Goal: Task Accomplishment & Management: Manage account settings

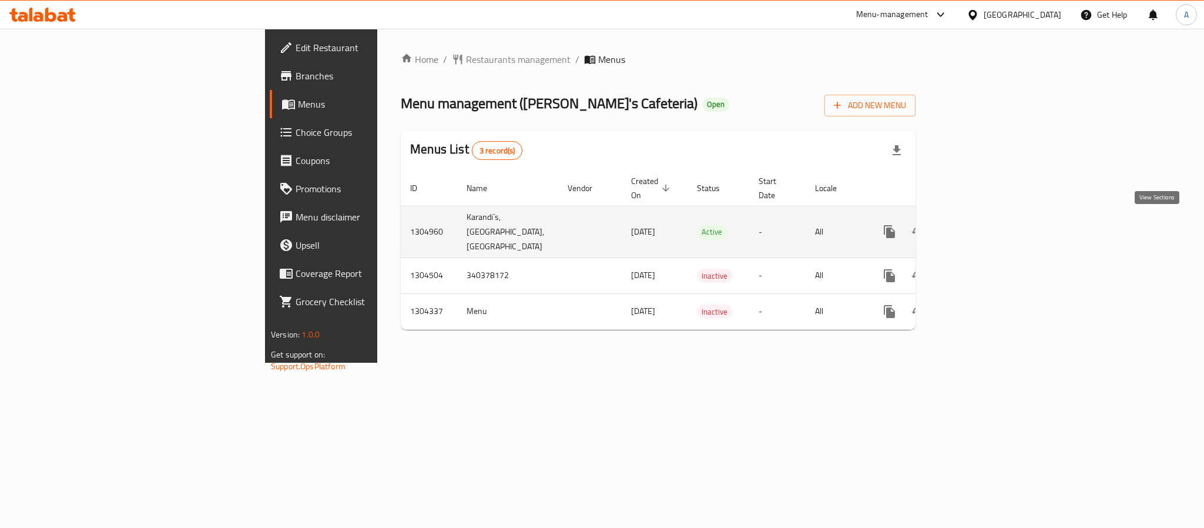
click at [982, 225] on icon "enhanced table" at bounding box center [974, 232] width 14 height 14
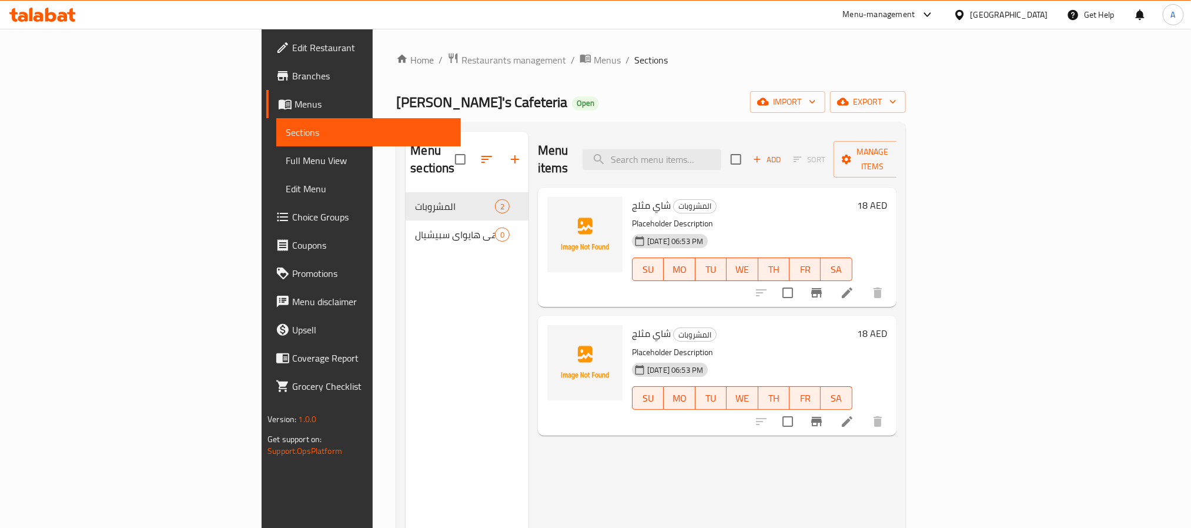
click at [292, 79] on span "Branches" at bounding box center [371, 76] width 159 height 14
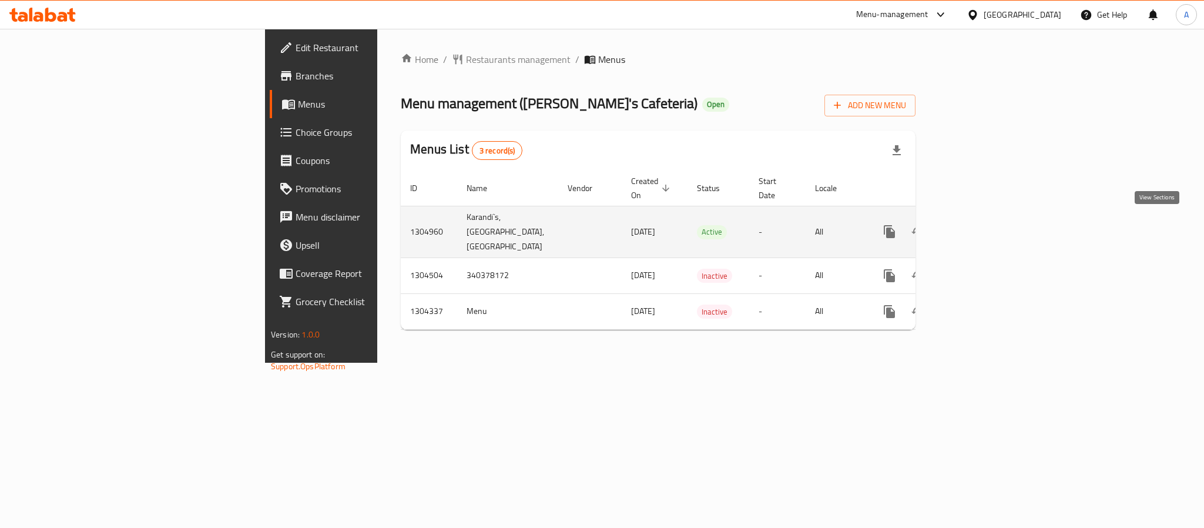
click at [982, 233] on icon "enhanced table" at bounding box center [974, 232] width 14 height 14
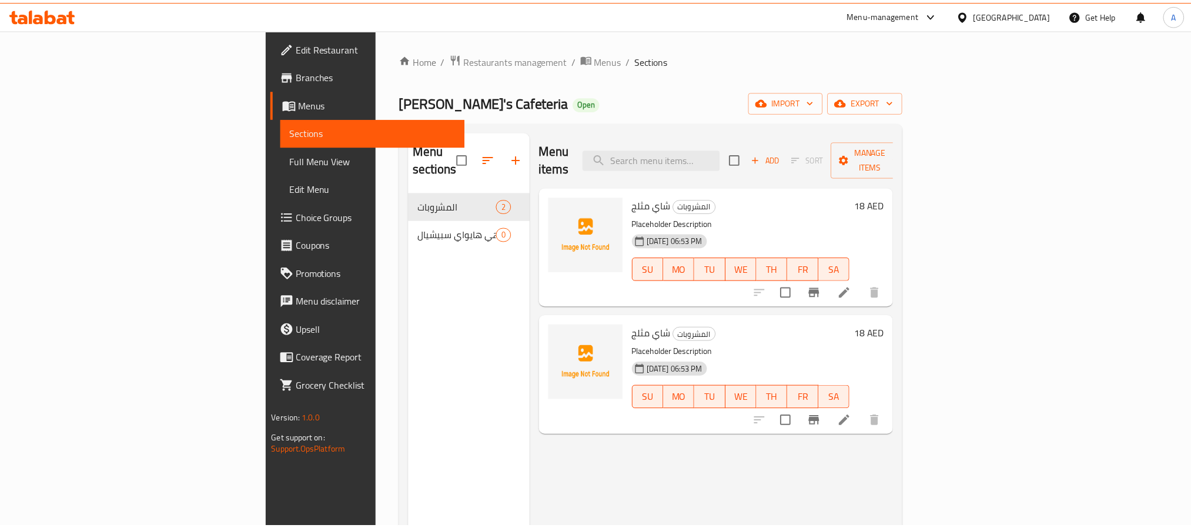
scroll to position [165, 0]
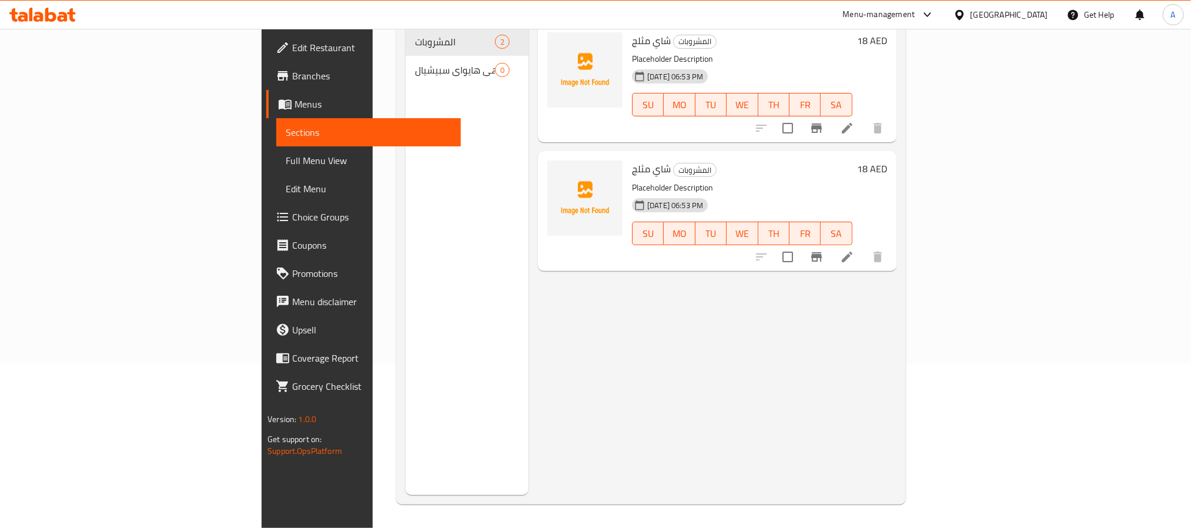
click at [413, 212] on div "Menu sections المشروبات 2 دلهي هايواي سبيشيال 0" at bounding box center [467, 231] width 123 height 528
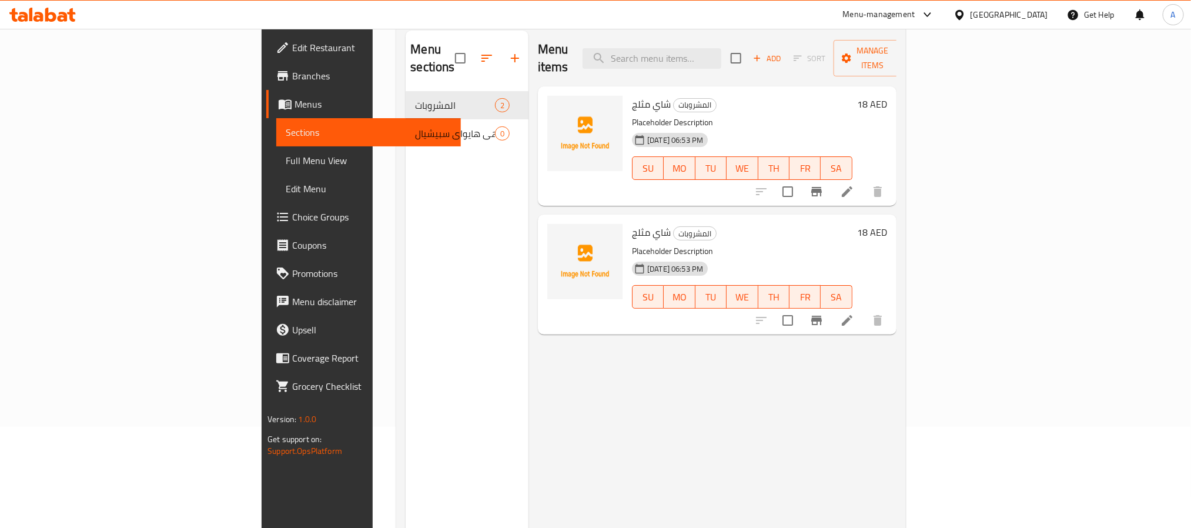
scroll to position [0, 0]
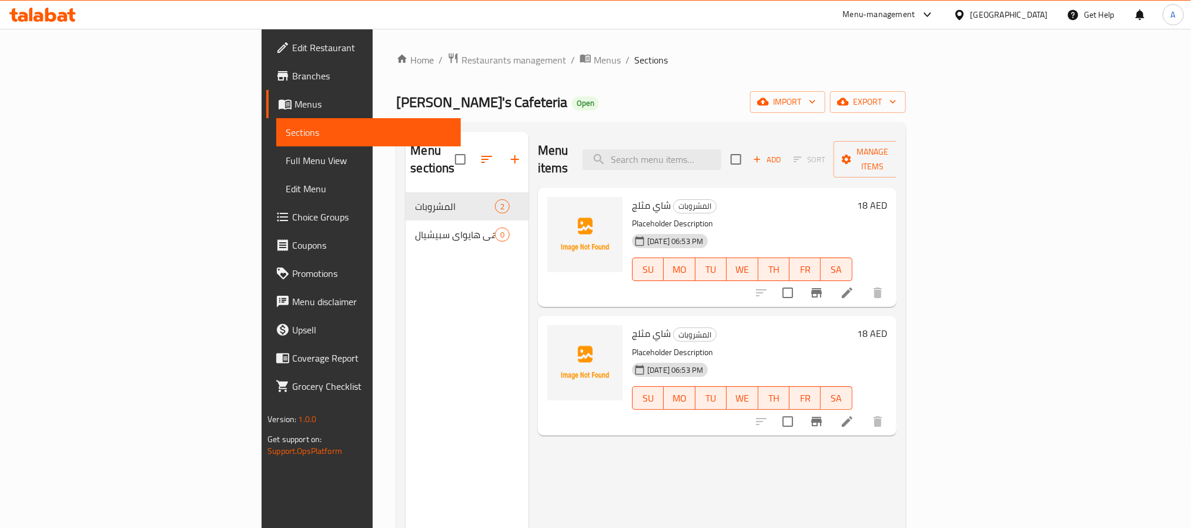
click at [632, 324] on span "شاي مثلج" at bounding box center [651, 333] width 39 height 18
copy h6 "شاي مثلج"
click at [396, 69] on div "Home / Restaurants management / Menus / Sections Karandi's Cafeteria Open impor…" at bounding box center [650, 360] width 509 height 617
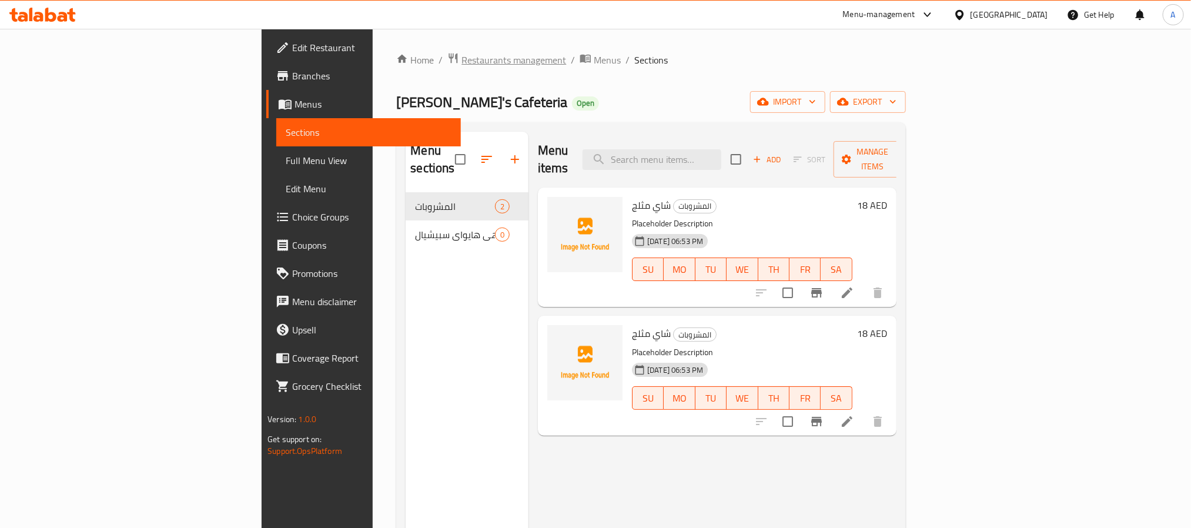
click at [461, 57] on span "Restaurants management" at bounding box center [513, 60] width 105 height 14
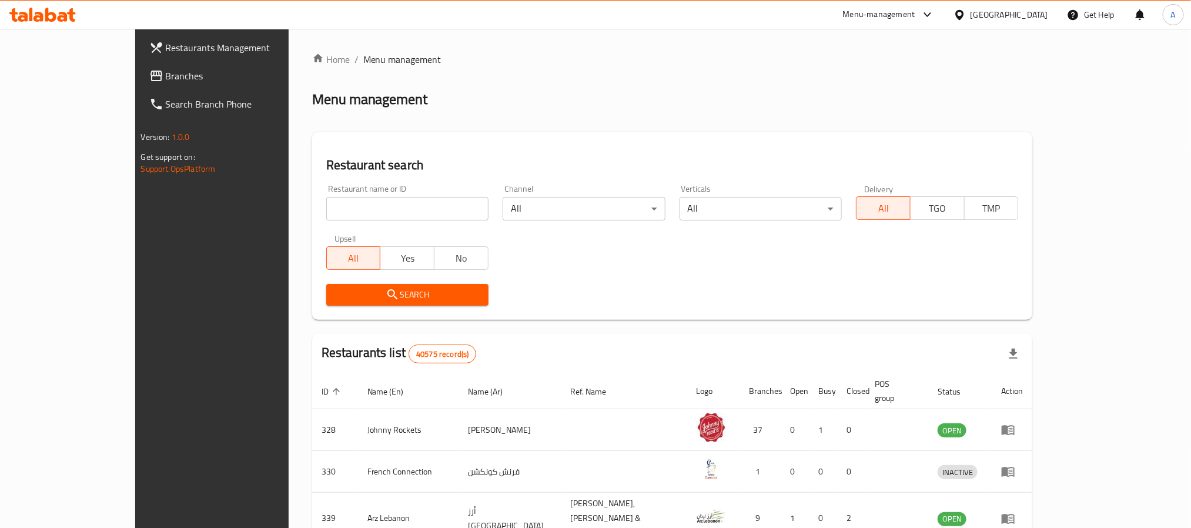
click at [326, 200] on input "search" at bounding box center [407, 209] width 162 height 24
paste input "633681"
type input "633681"
click button "Search" at bounding box center [407, 295] width 162 height 22
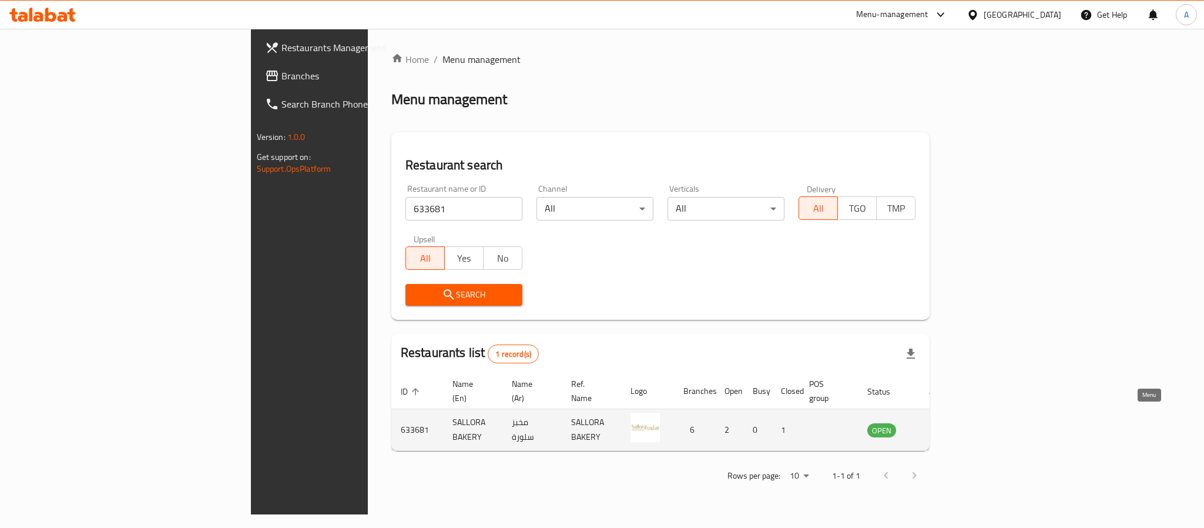
click at [943, 423] on icon "enhanced table" at bounding box center [936, 430] width 14 height 14
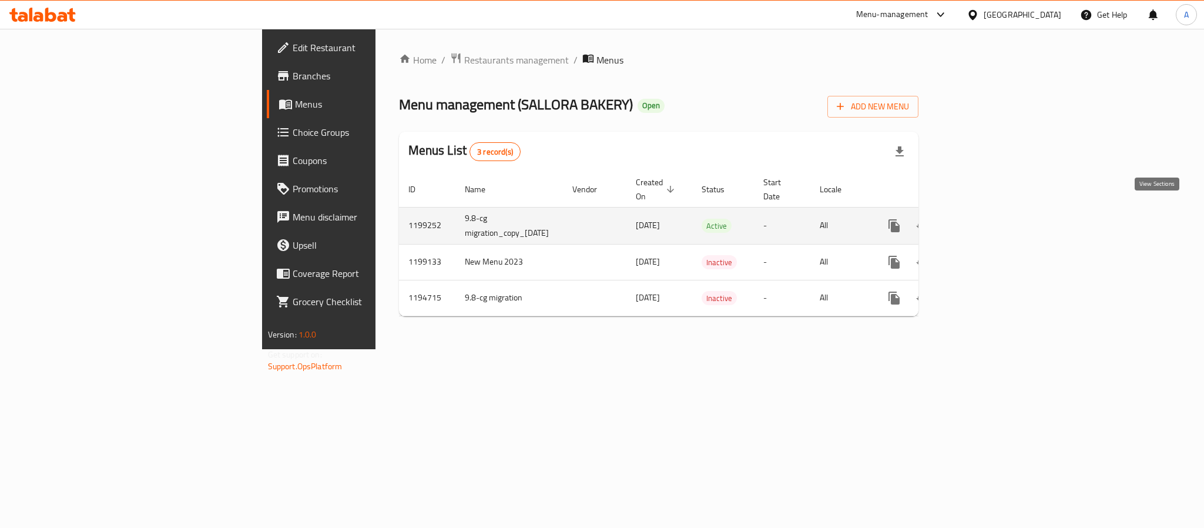
click at [985, 220] on icon "enhanced table" at bounding box center [979, 225] width 11 height 11
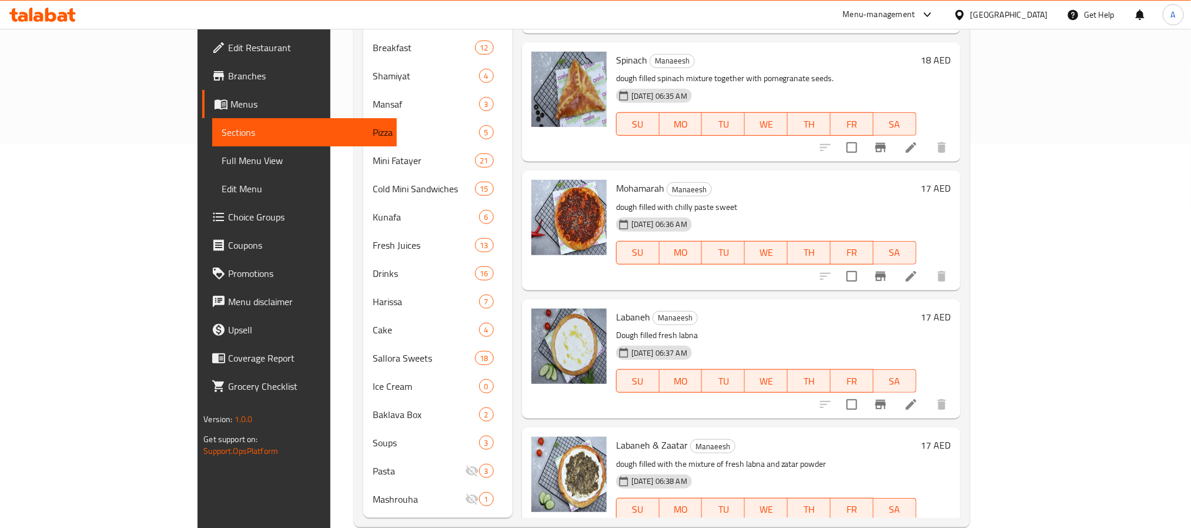
scroll to position [389, 0]
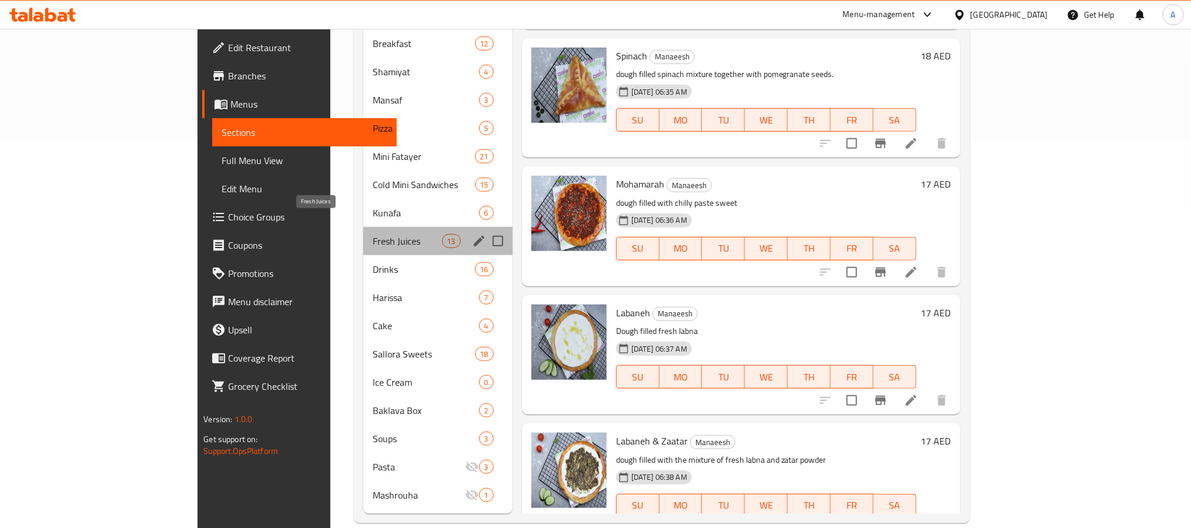
click at [373, 234] on span "Fresh Juices" at bounding box center [407, 241] width 69 height 14
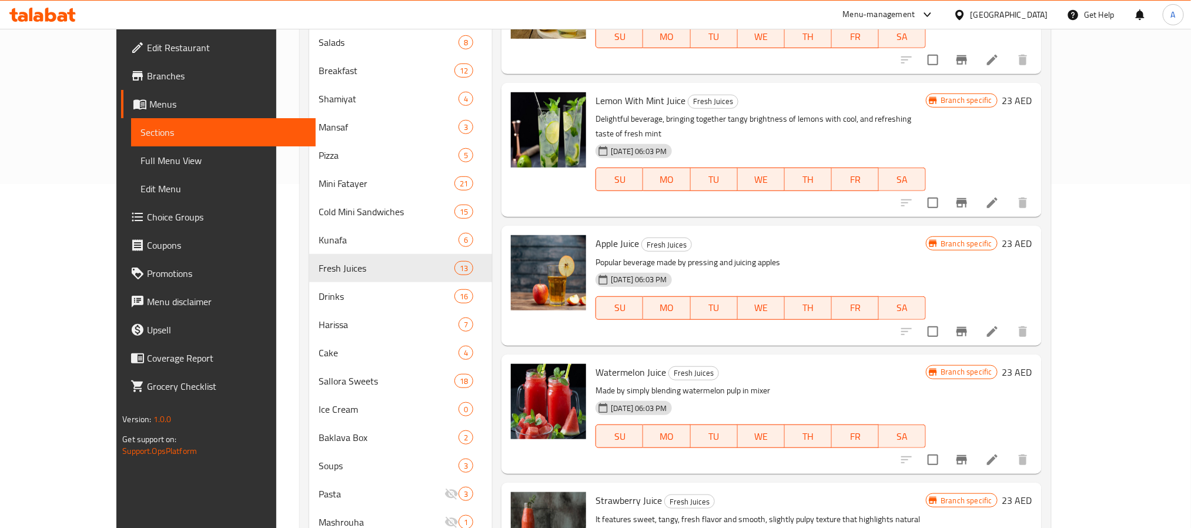
scroll to position [300, 0]
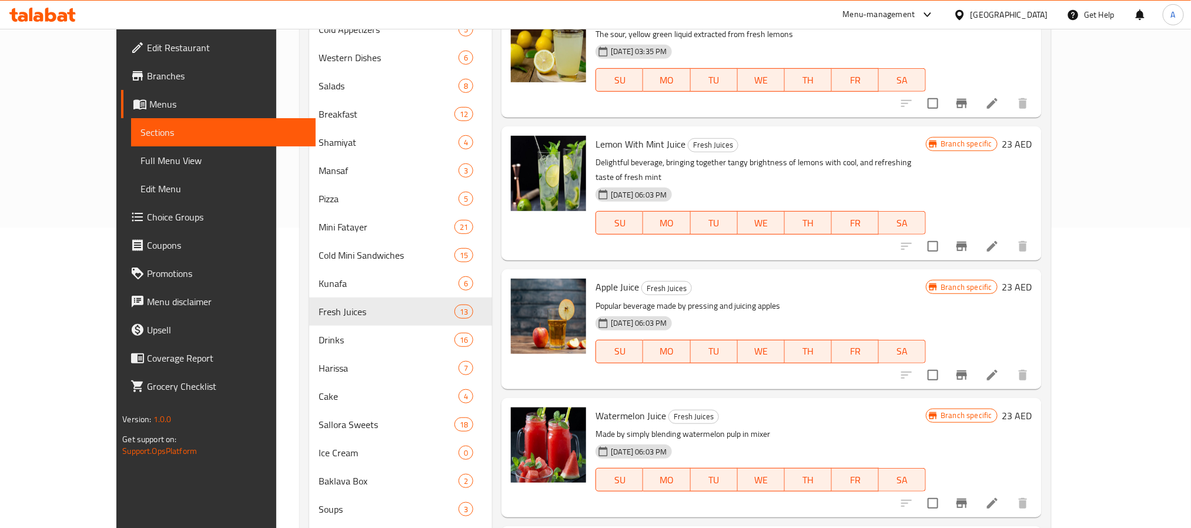
click at [969, 239] on icon "Branch-specific-item" at bounding box center [962, 246] width 14 height 14
click at [969, 496] on icon "Branch-specific-item" at bounding box center [962, 503] width 14 height 14
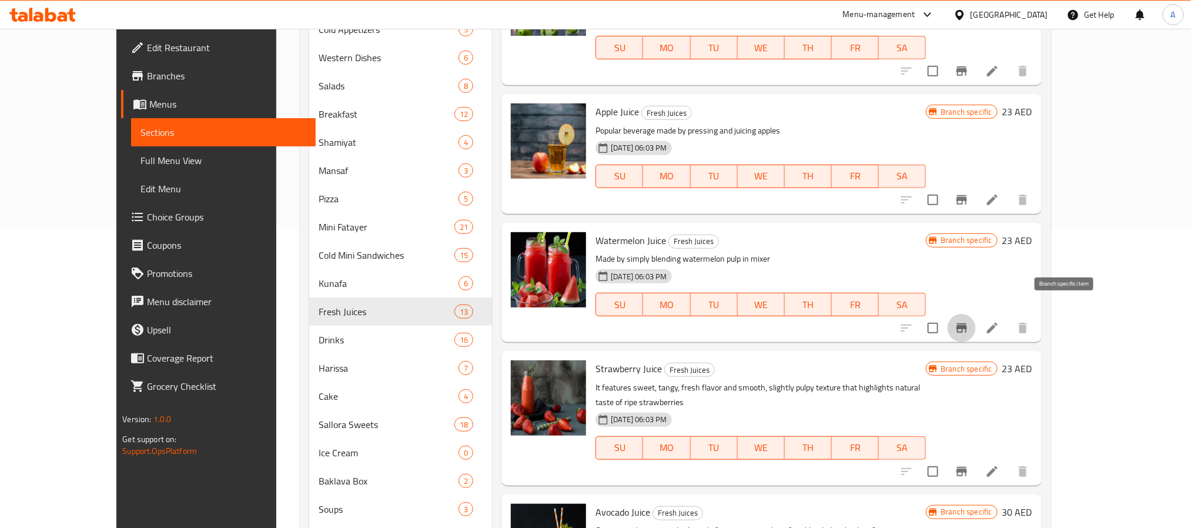
scroll to position [176, 0]
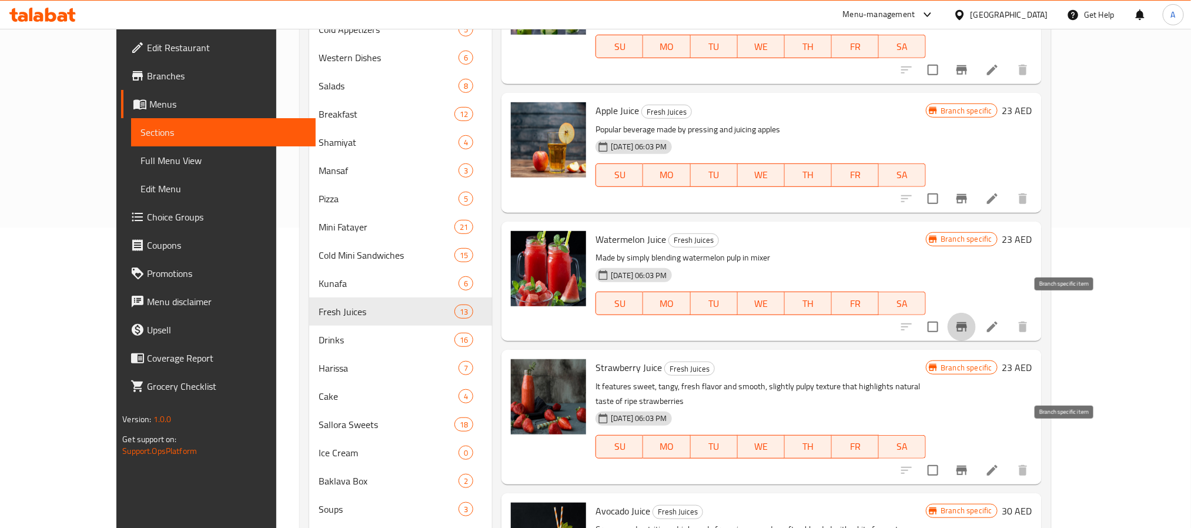
click at [969, 463] on icon "Branch-specific-item" at bounding box center [962, 470] width 14 height 14
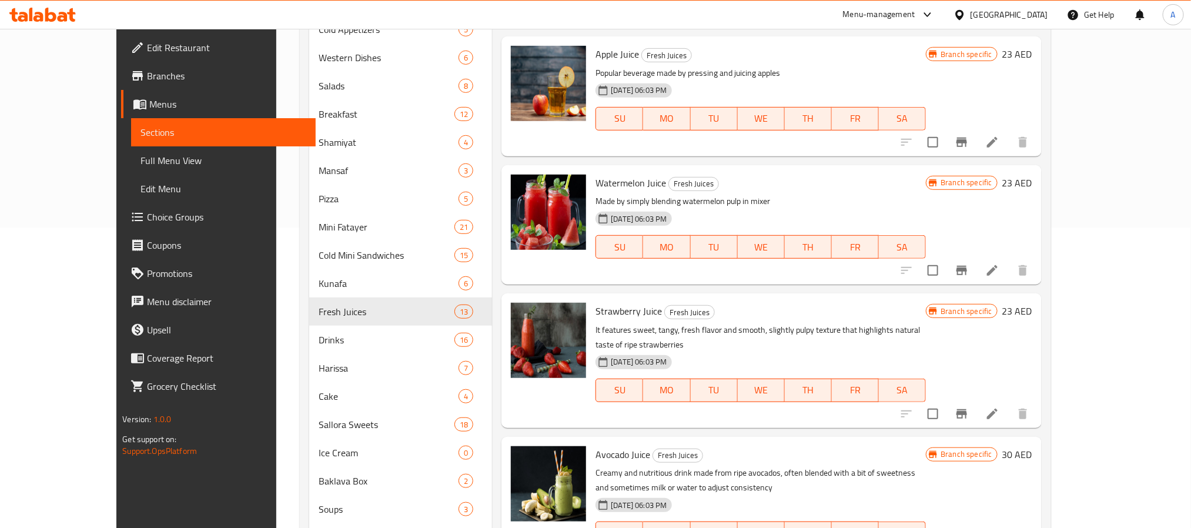
scroll to position [264, 0]
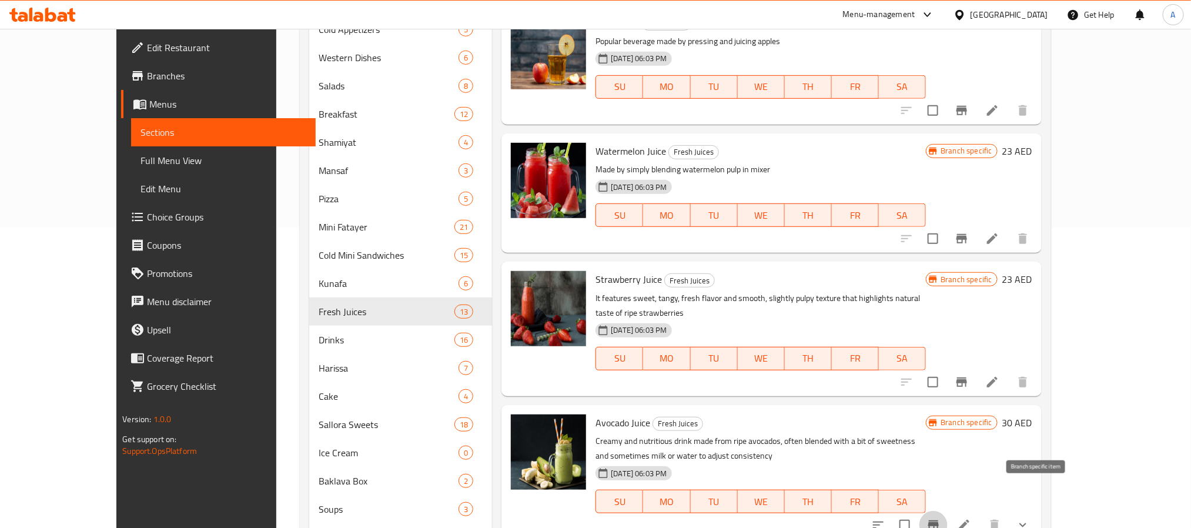
click at [939, 520] on icon "Branch-specific-item" at bounding box center [933, 524] width 11 height 9
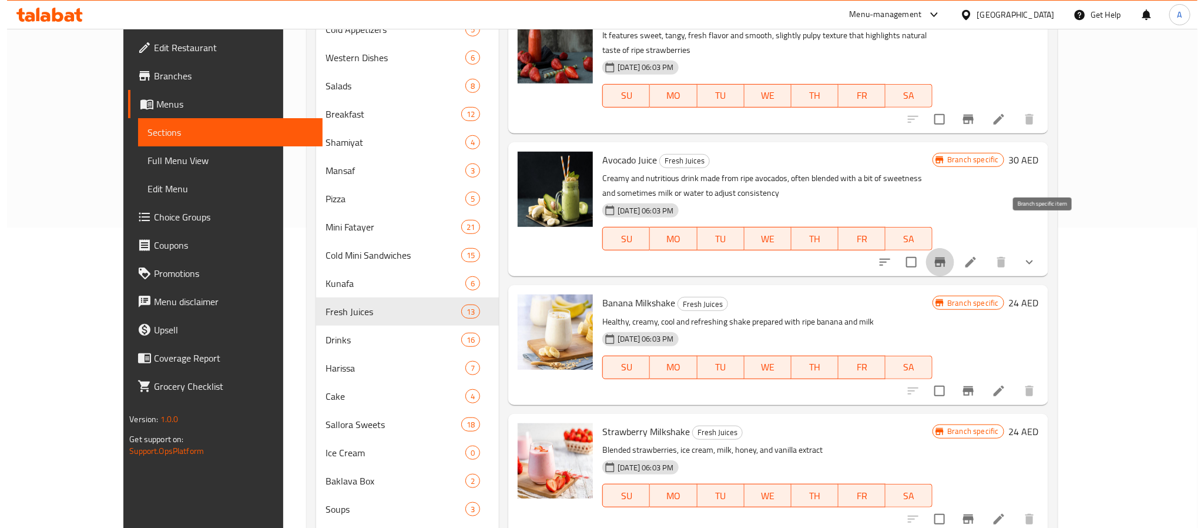
scroll to position [529, 0]
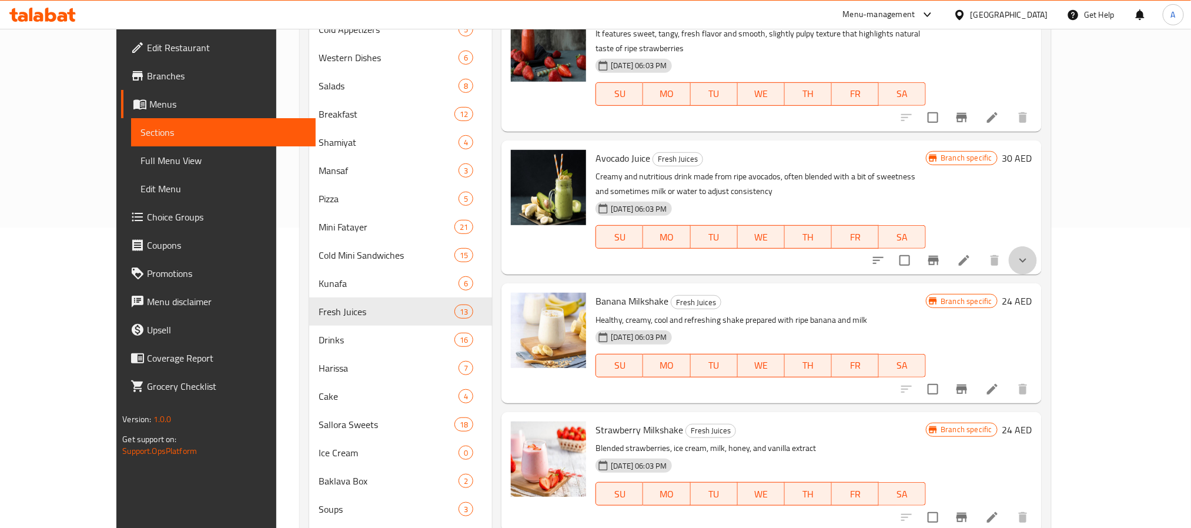
click at [1037, 246] on button "show more" at bounding box center [1023, 260] width 28 height 28
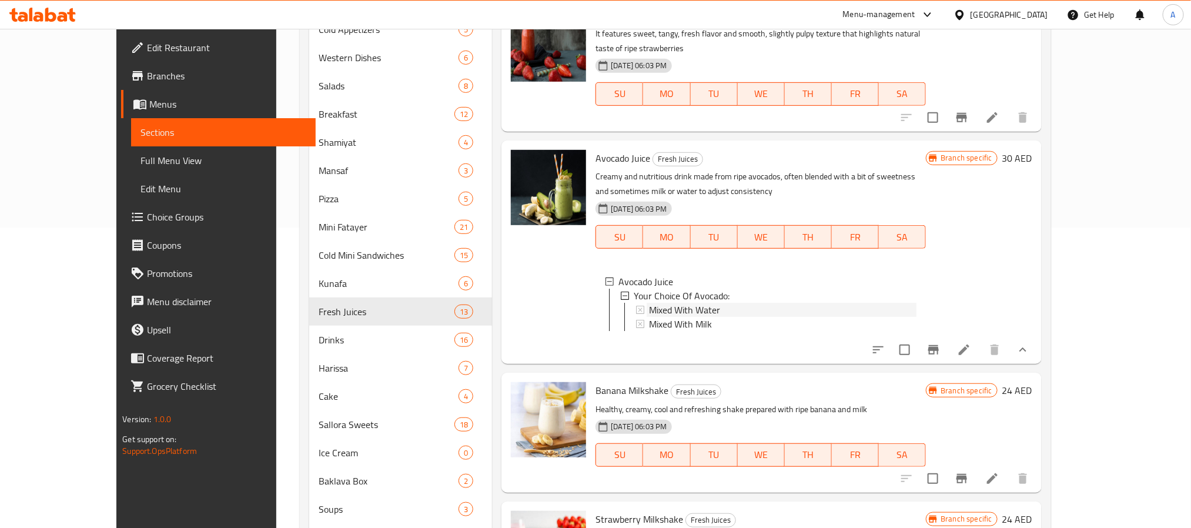
click at [726, 303] on div "Mixed With Water" at bounding box center [782, 310] width 267 height 14
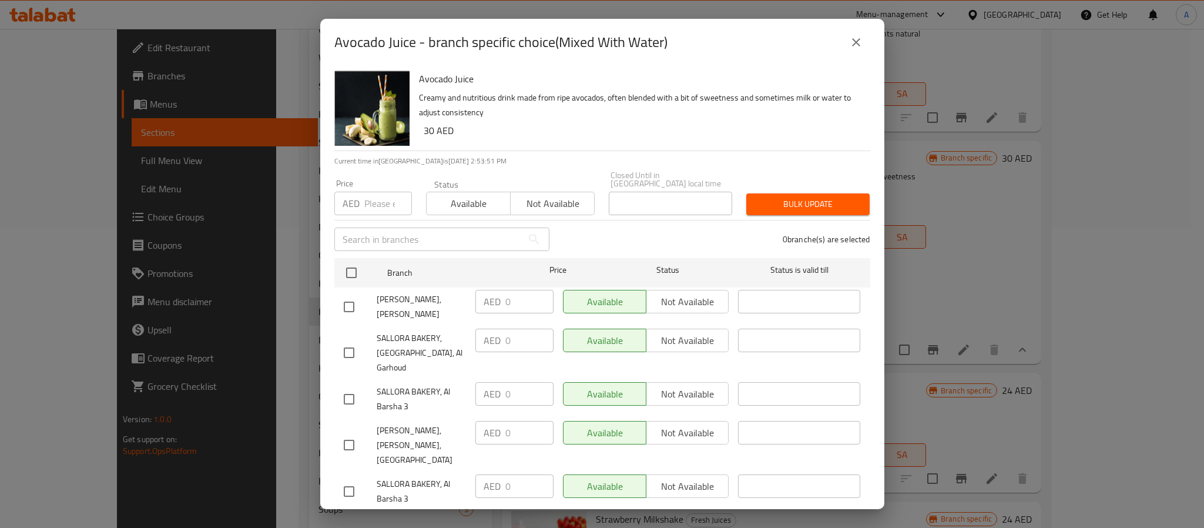
scroll to position [32, 0]
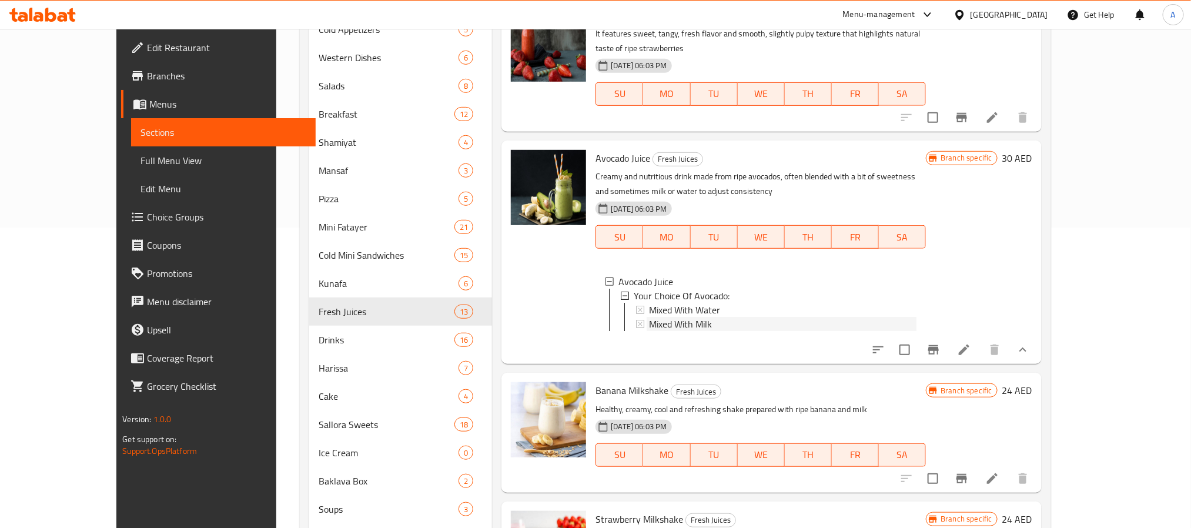
click at [687, 317] on div "Mixed With Milk" at bounding box center [782, 324] width 267 height 14
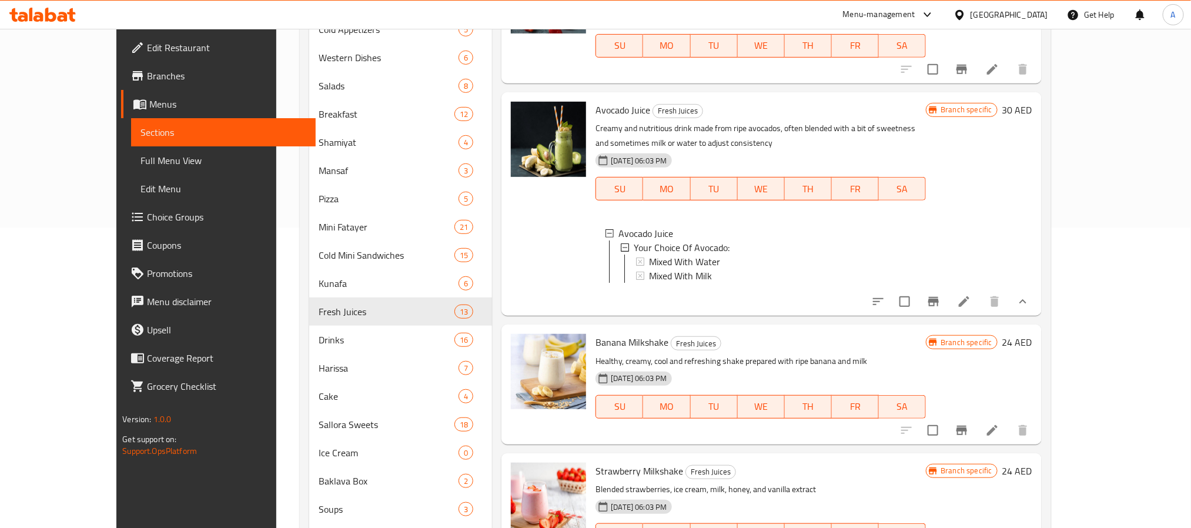
scroll to position [617, 0]
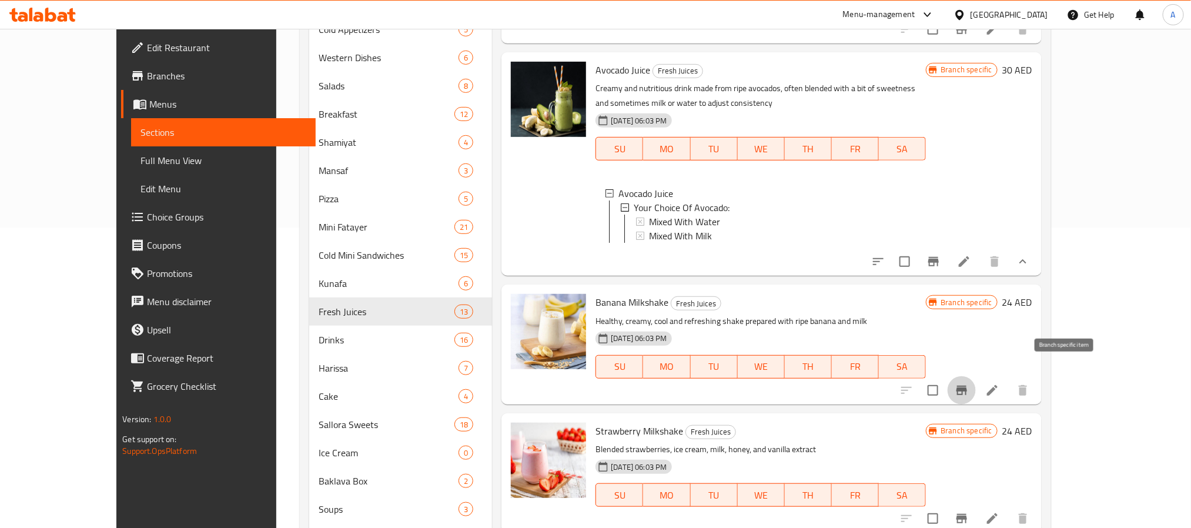
click at [976, 377] on button "Branch-specific-item" at bounding box center [961, 390] width 28 height 28
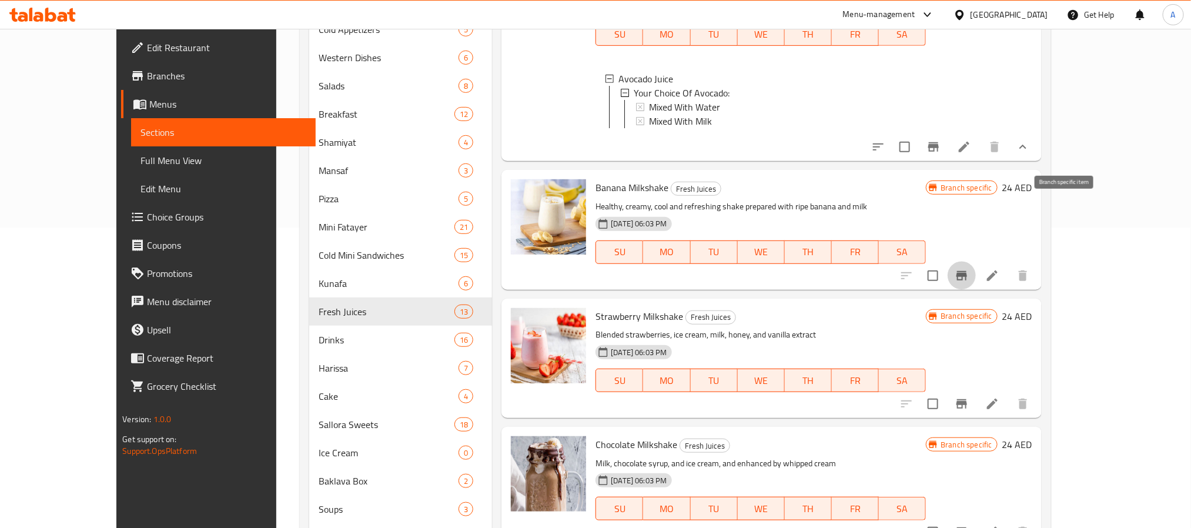
scroll to position [793, 0]
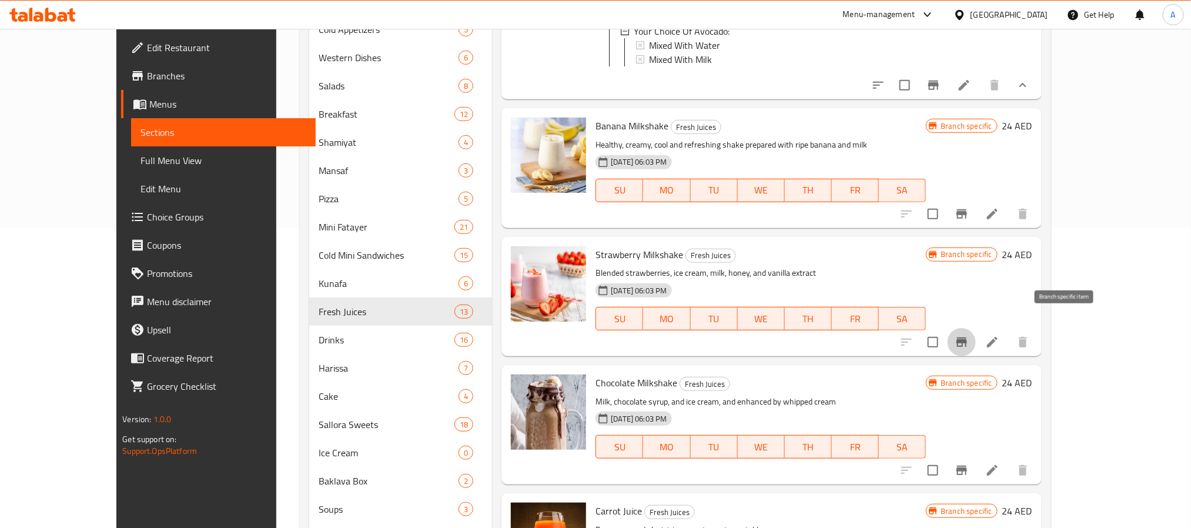
click at [969, 335] on icon "Branch-specific-item" at bounding box center [962, 342] width 14 height 14
click at [976, 462] on button "Branch-specific-item" at bounding box center [961, 470] width 28 height 28
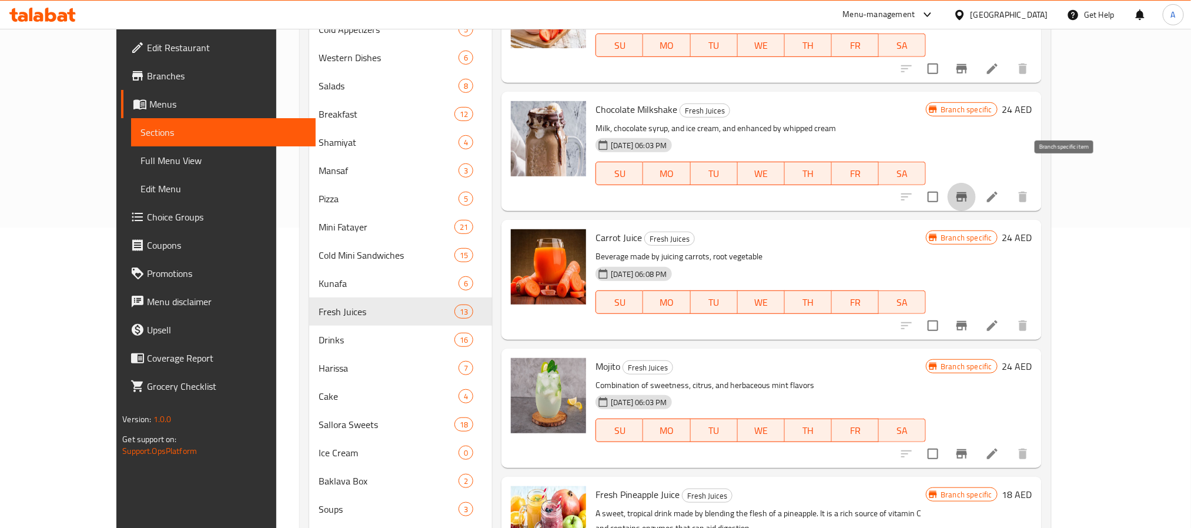
scroll to position [1077, 0]
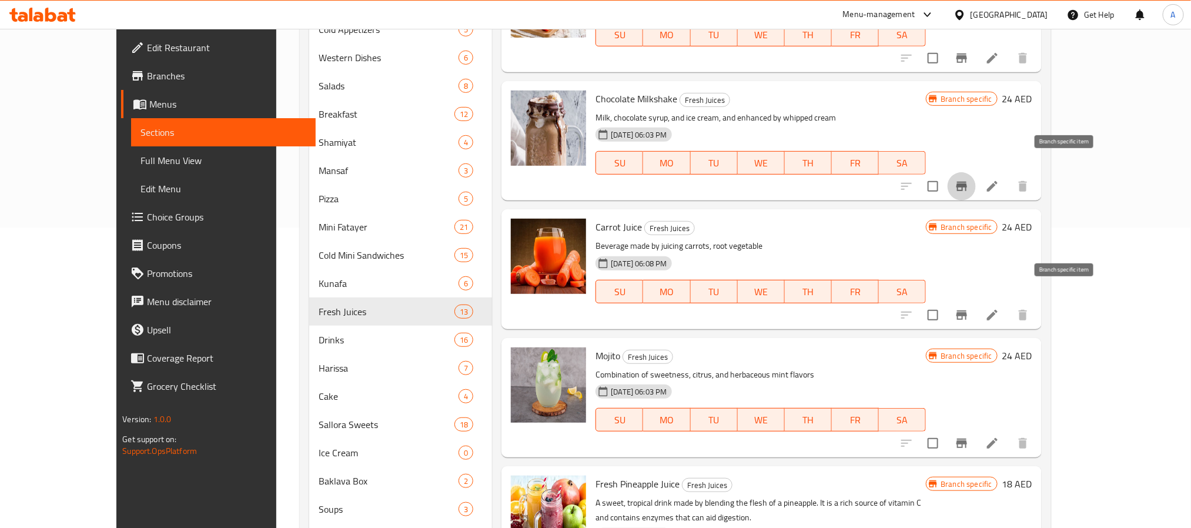
click at [969, 308] on icon "Branch-specific-item" at bounding box center [962, 315] width 14 height 14
click at [969, 436] on icon "Branch-specific-item" at bounding box center [962, 443] width 14 height 14
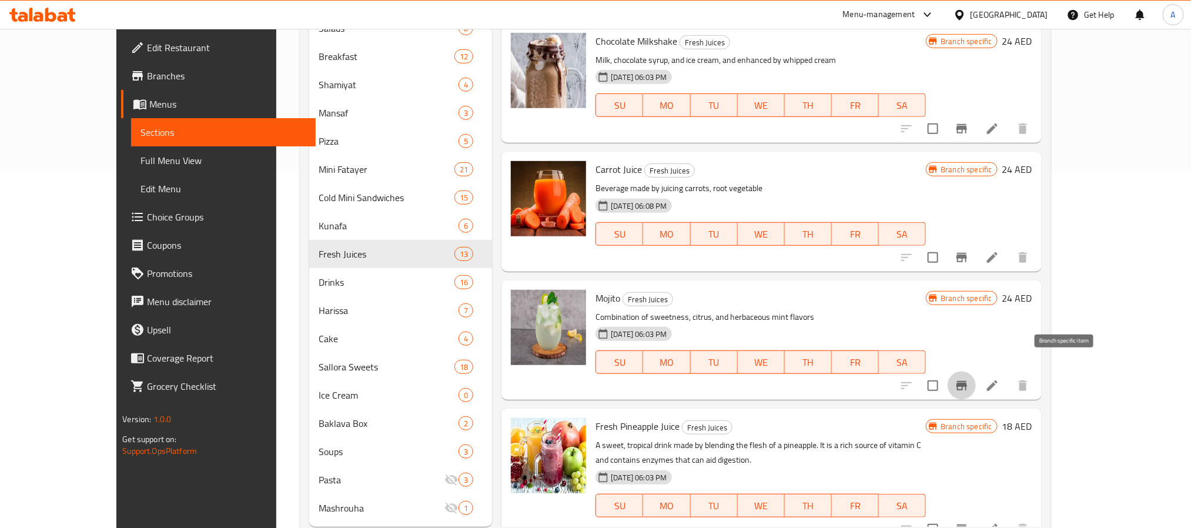
scroll to position [389, 0]
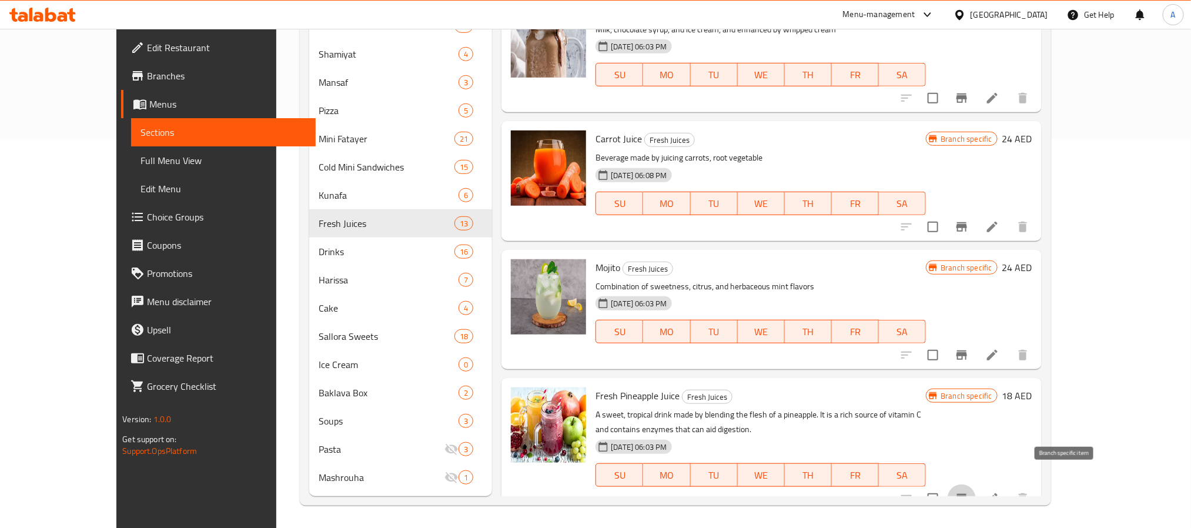
click at [967, 494] on icon "Branch-specific-item" at bounding box center [961, 498] width 11 height 9
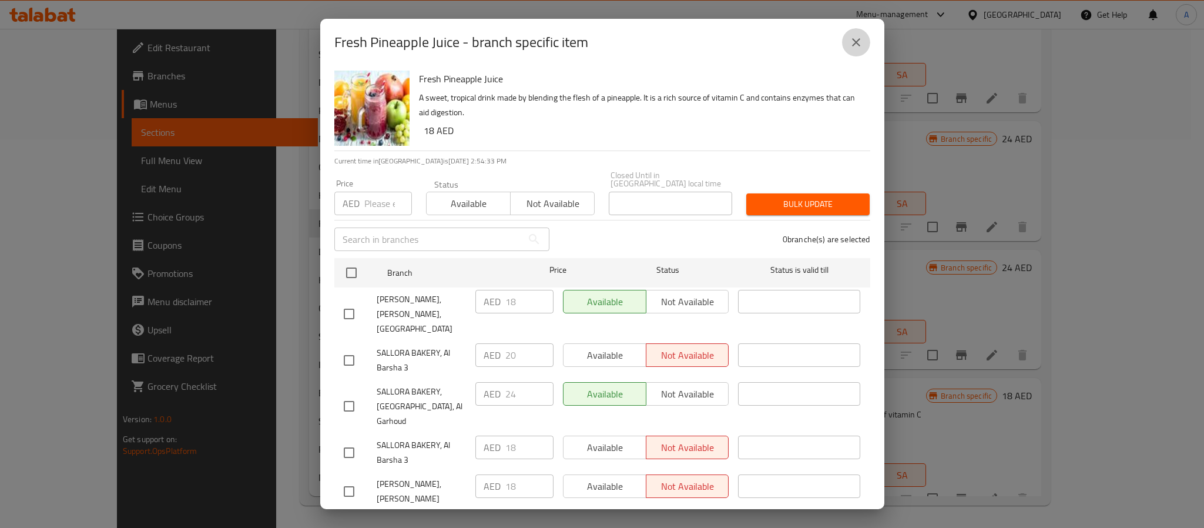
click at [860, 49] on button "close" at bounding box center [856, 42] width 28 height 28
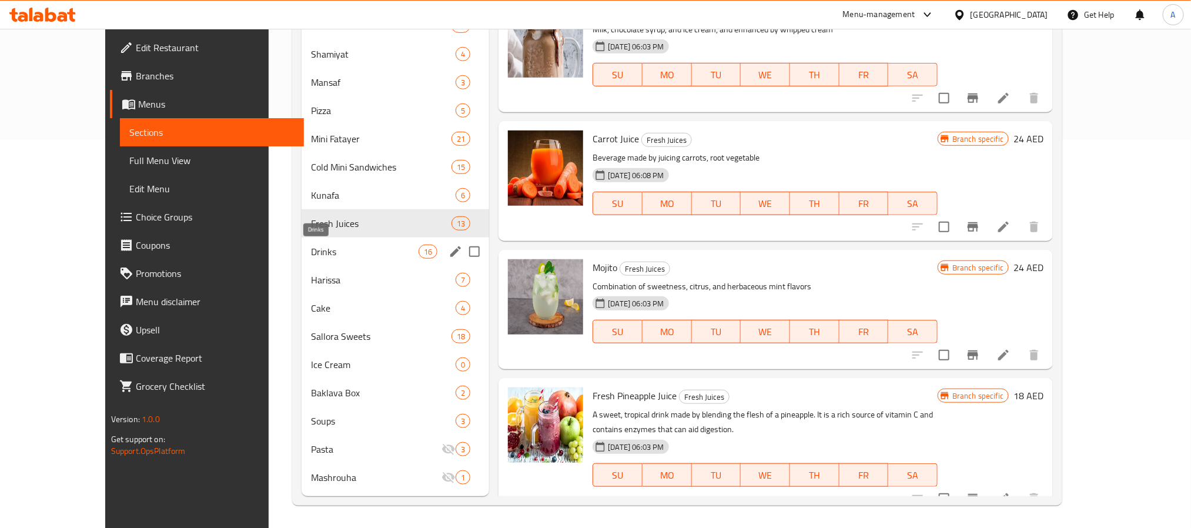
click at [311, 256] on span "Drinks" at bounding box center [365, 252] width 108 height 14
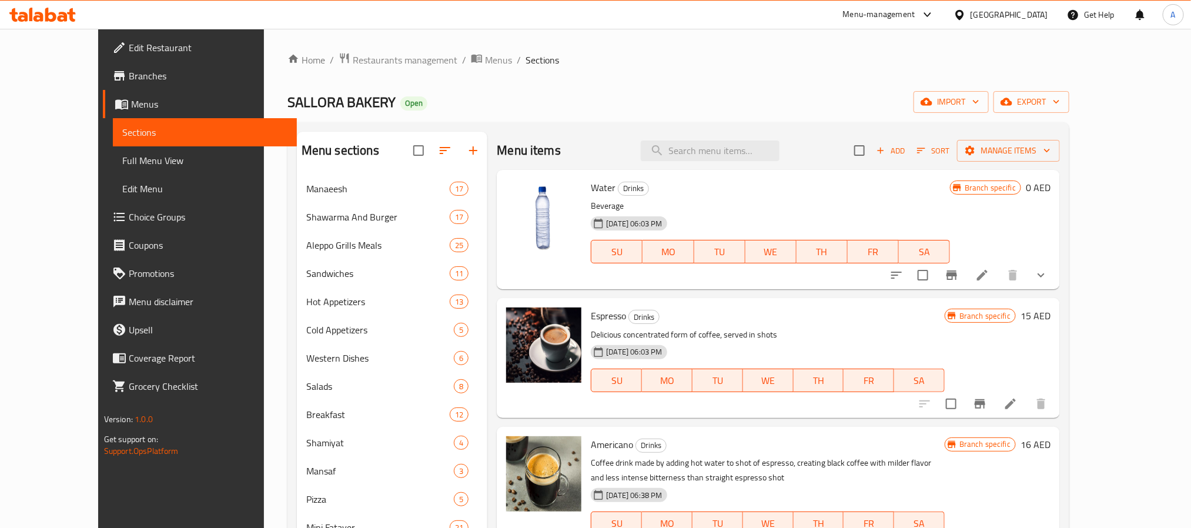
click at [966, 283] on button "Branch-specific-item" at bounding box center [951, 275] width 28 height 28
click at [1048, 275] on icon "show more" at bounding box center [1041, 275] width 14 height 14
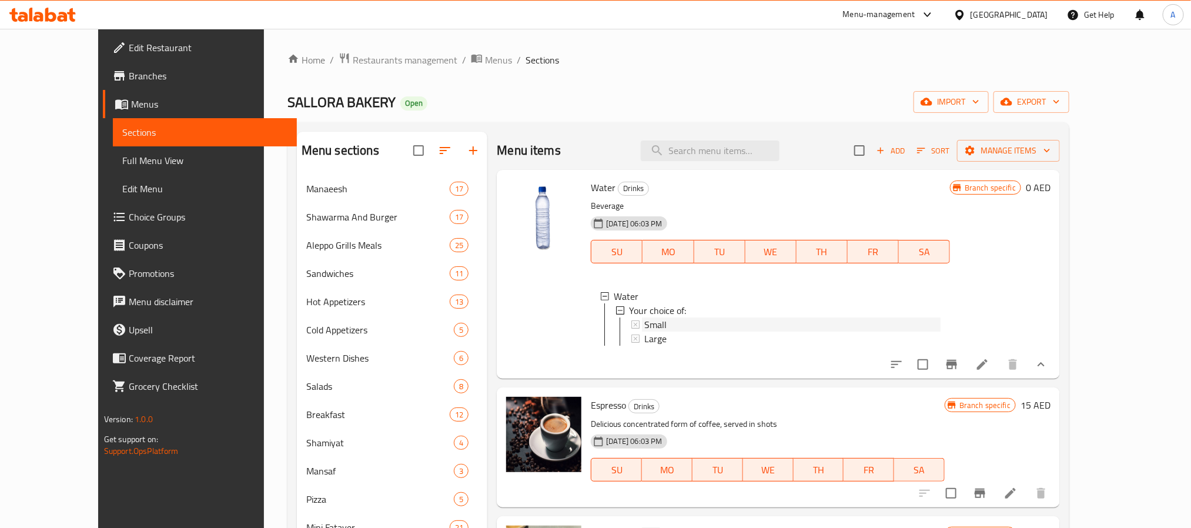
click at [722, 323] on div "Small" at bounding box center [792, 324] width 296 height 14
click at [674, 343] on div "Large" at bounding box center [792, 338] width 296 height 14
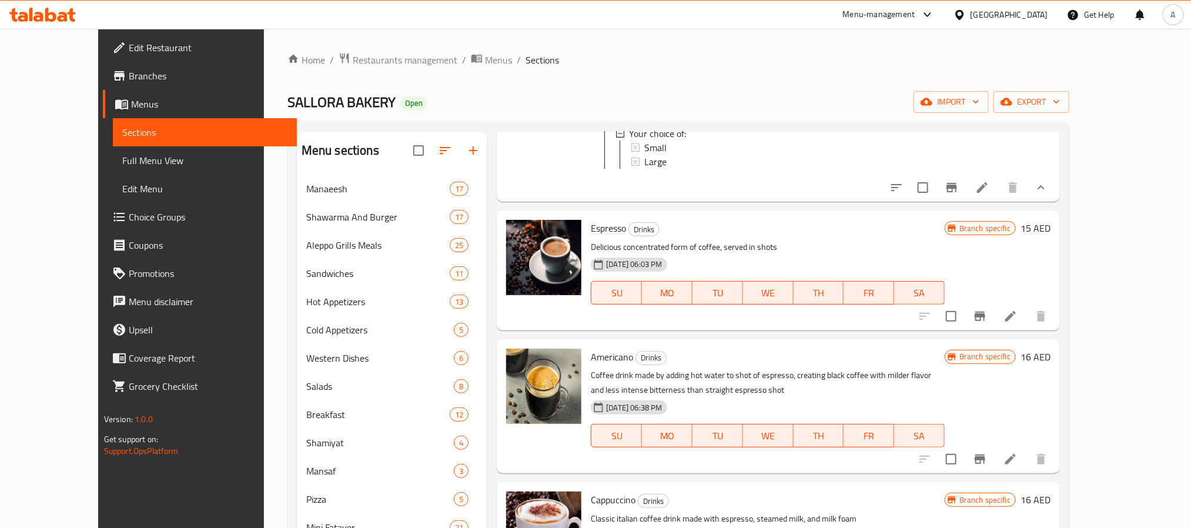
scroll to position [176, 0]
click at [987, 324] on icon "Branch-specific-item" at bounding box center [980, 317] width 14 height 14
click at [994, 464] on button "Branch-specific-item" at bounding box center [980, 460] width 28 height 28
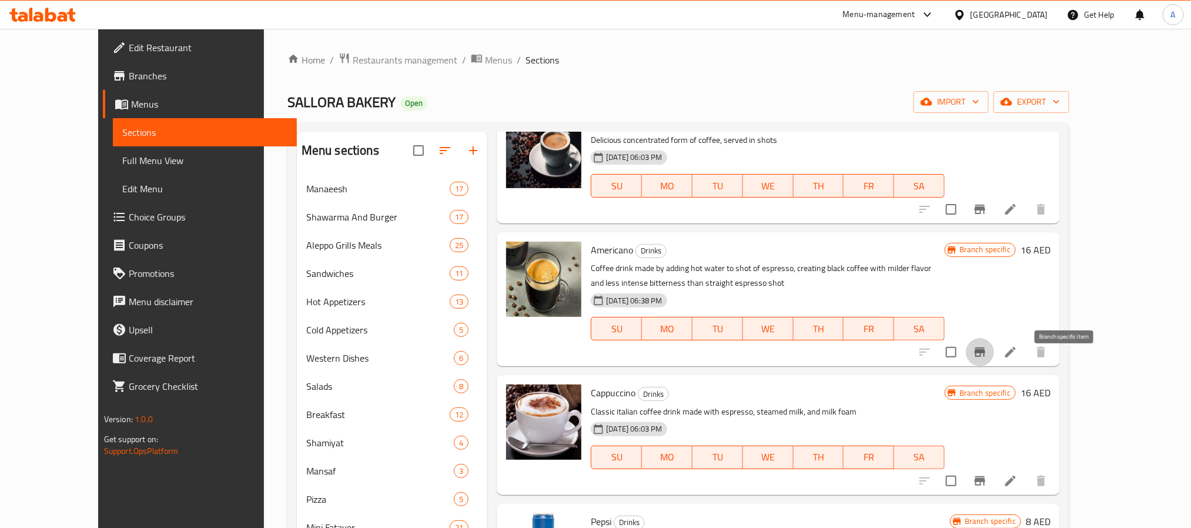
scroll to position [353, 0]
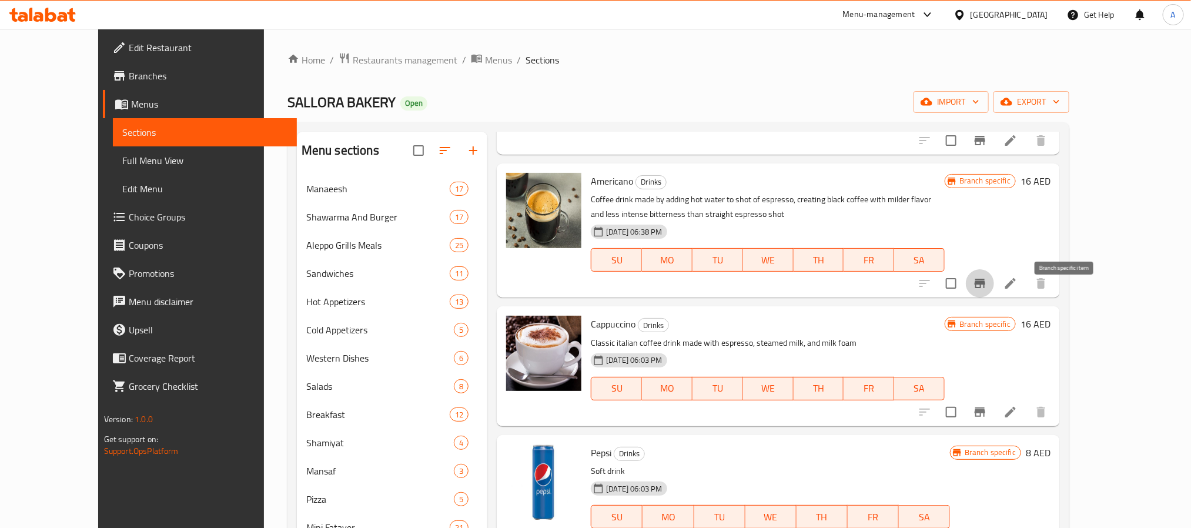
click at [987, 419] on icon "Branch-specific-item" at bounding box center [980, 412] width 14 height 14
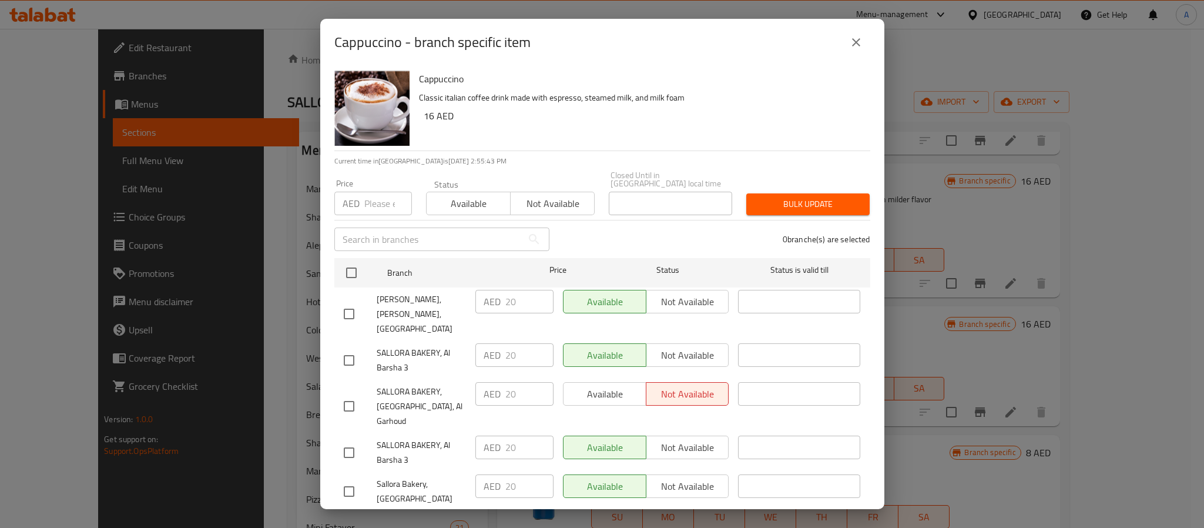
click at [716, 146] on div "Cappuccino Classic italian coffee drink made with espresso, steamed milk, and m…" at bounding box center [639, 108] width 451 height 85
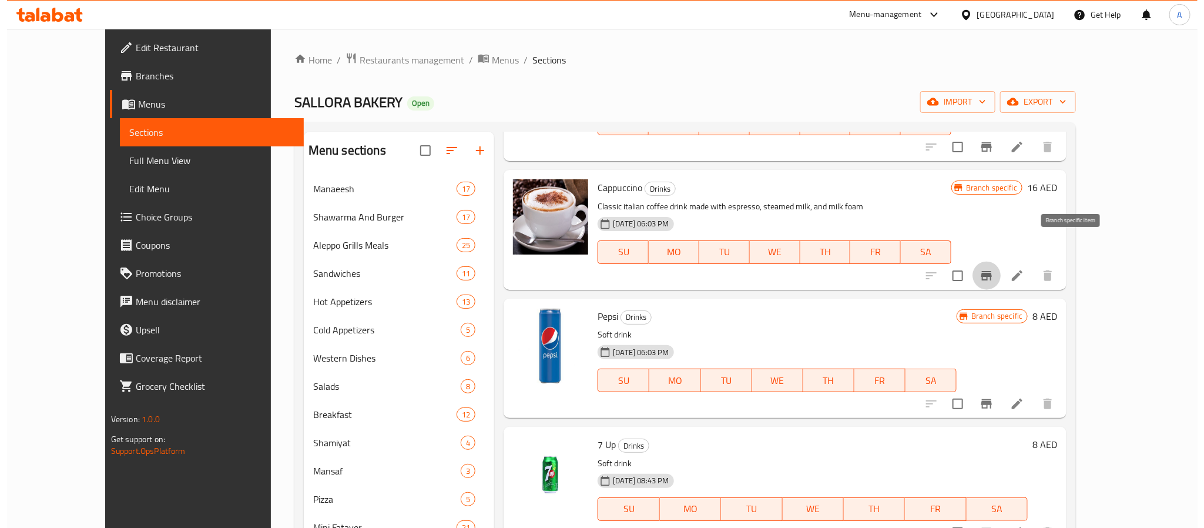
scroll to position [529, 0]
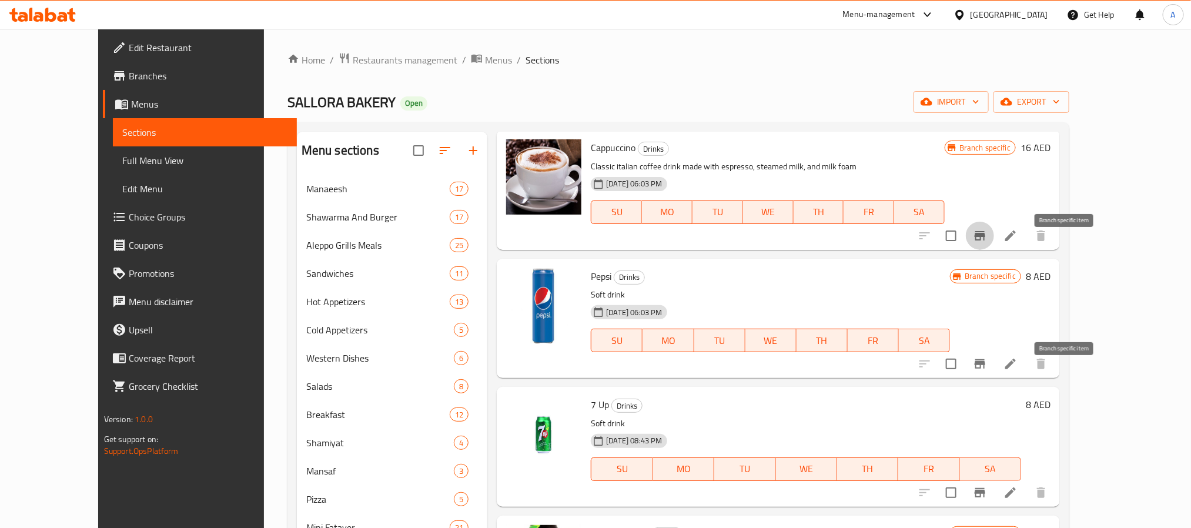
click at [987, 371] on icon "Branch-specific-item" at bounding box center [980, 364] width 14 height 14
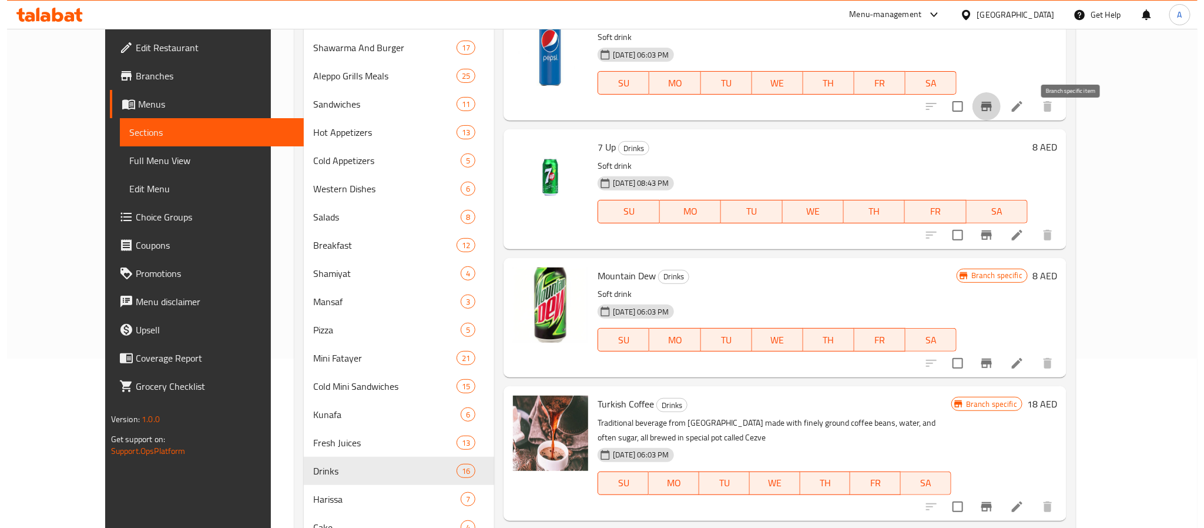
scroll to position [176, 0]
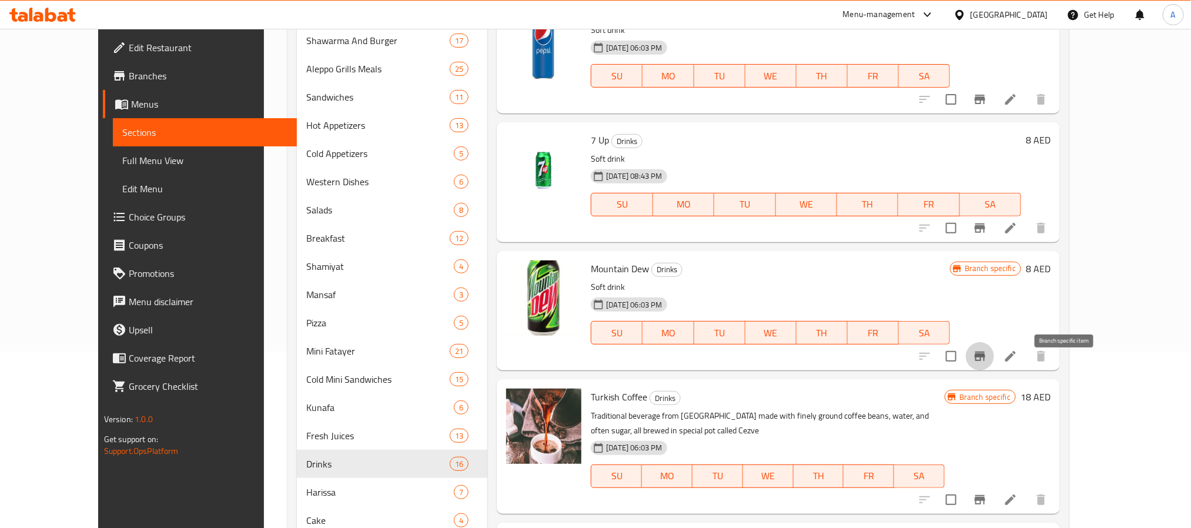
click at [985, 361] on icon "Branch-specific-item" at bounding box center [980, 355] width 11 height 9
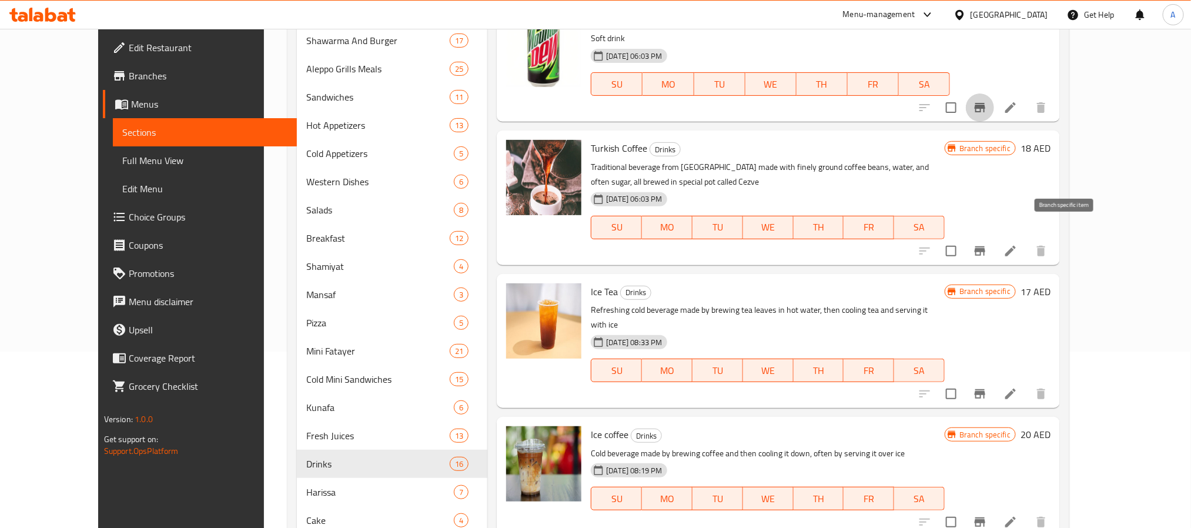
scroll to position [882, 0]
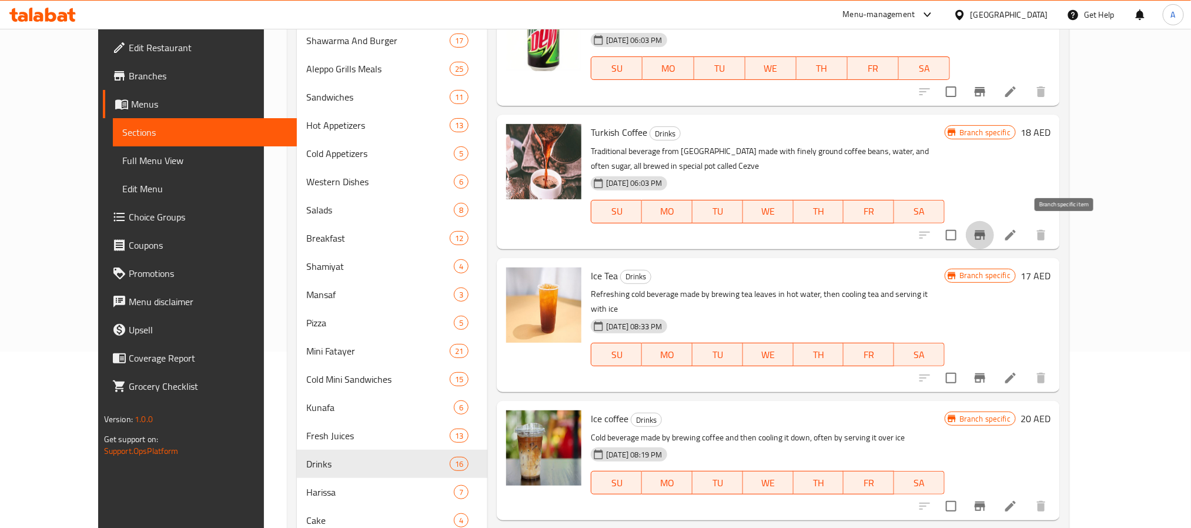
click at [985, 237] on icon "Branch-specific-item" at bounding box center [980, 234] width 11 height 9
click at [985, 373] on icon "Branch-specific-item" at bounding box center [980, 377] width 11 height 9
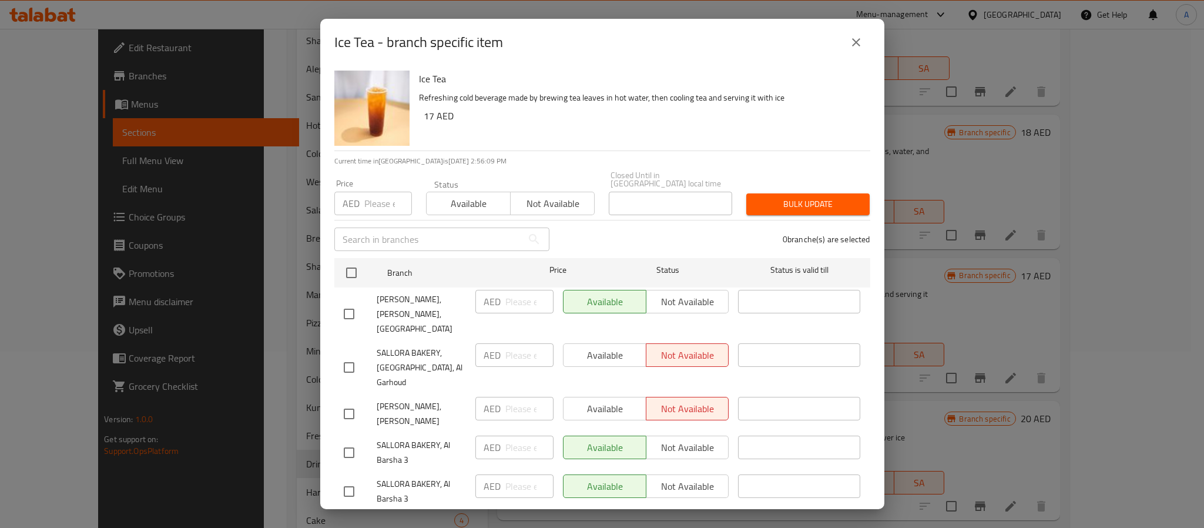
click at [850, 48] on icon "close" at bounding box center [856, 42] width 14 height 14
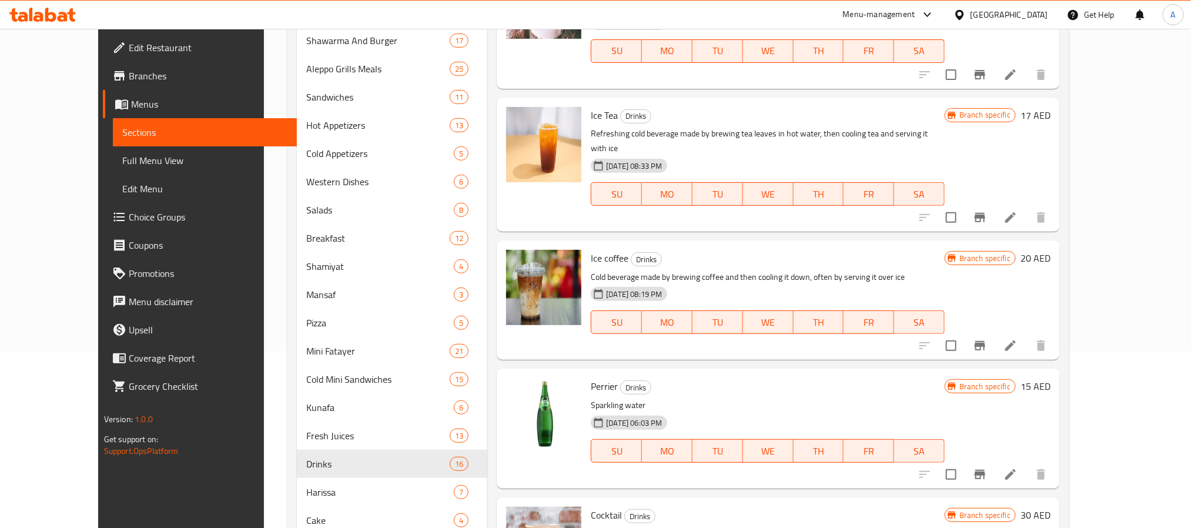
scroll to position [1058, 0]
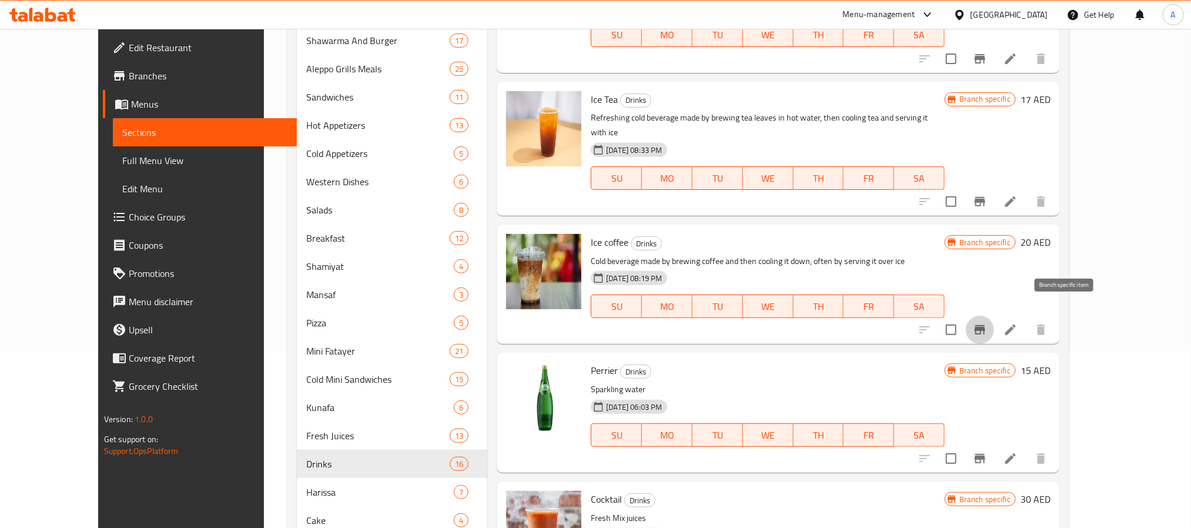
click at [987, 323] on icon "Branch-specific-item" at bounding box center [980, 330] width 14 height 14
click at [985, 454] on icon "Branch-specific-item" at bounding box center [980, 458] width 11 height 9
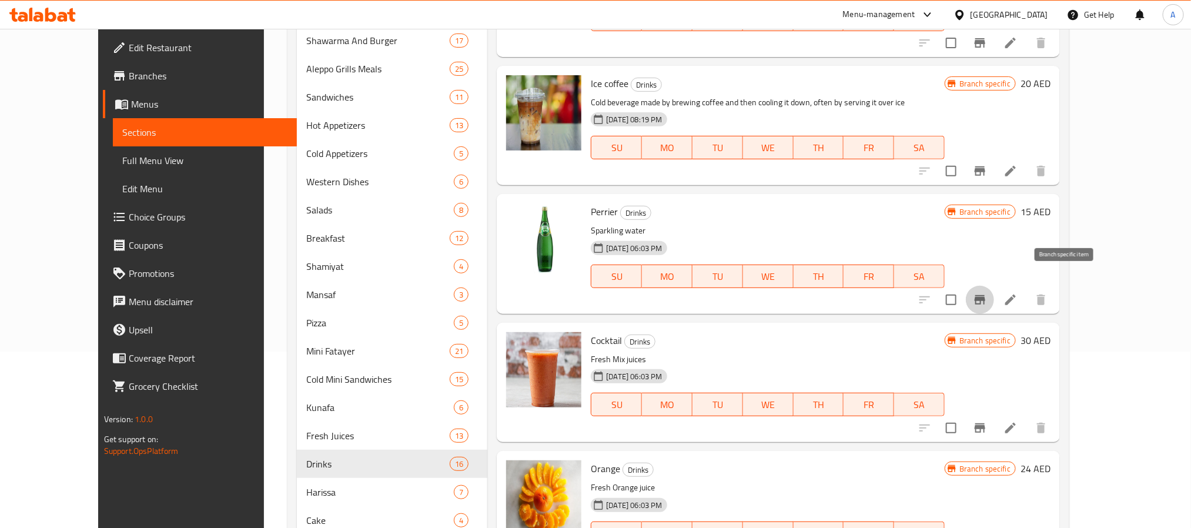
scroll to position [1234, 0]
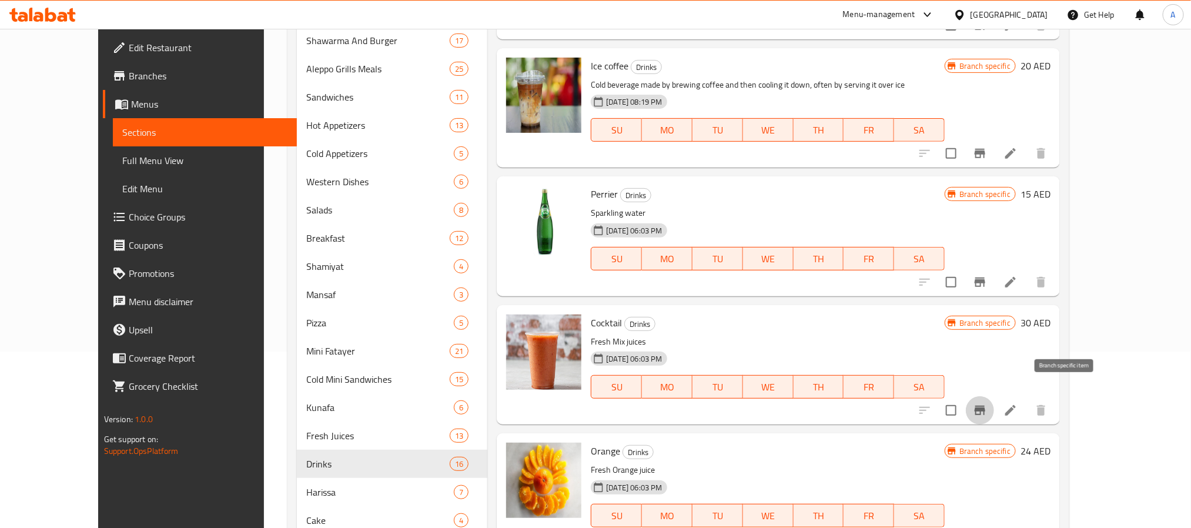
click at [994, 396] on button "Branch-specific-item" at bounding box center [980, 410] width 28 height 28
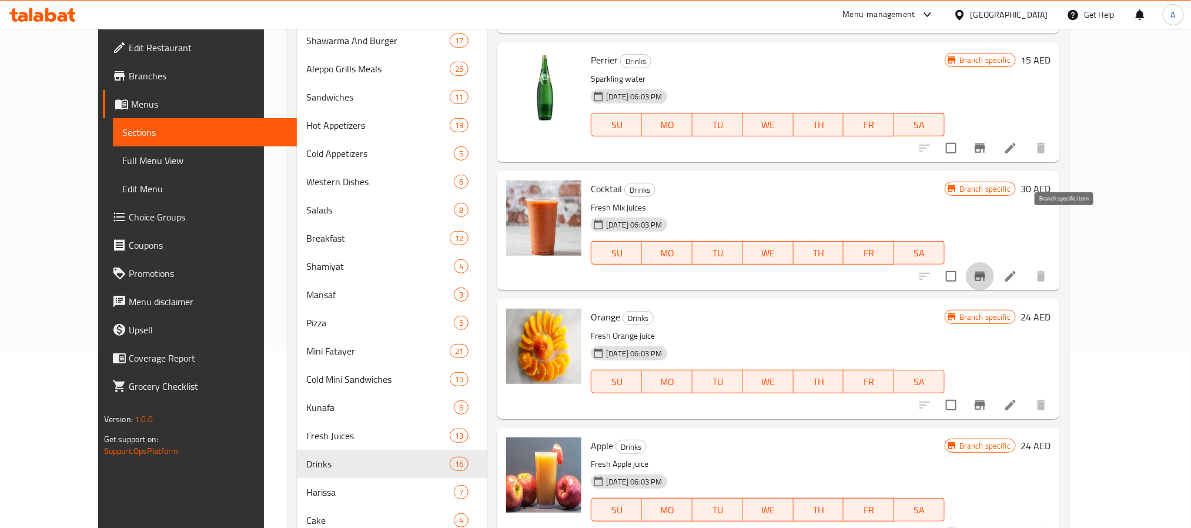
scroll to position [1411, 0]
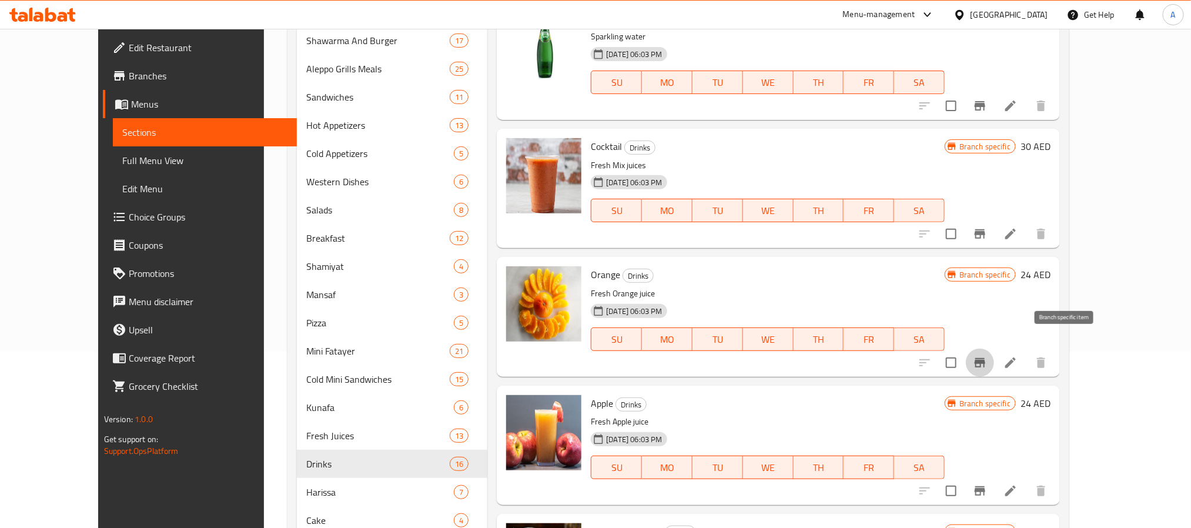
click at [987, 356] on icon "Branch-specific-item" at bounding box center [980, 363] width 14 height 14
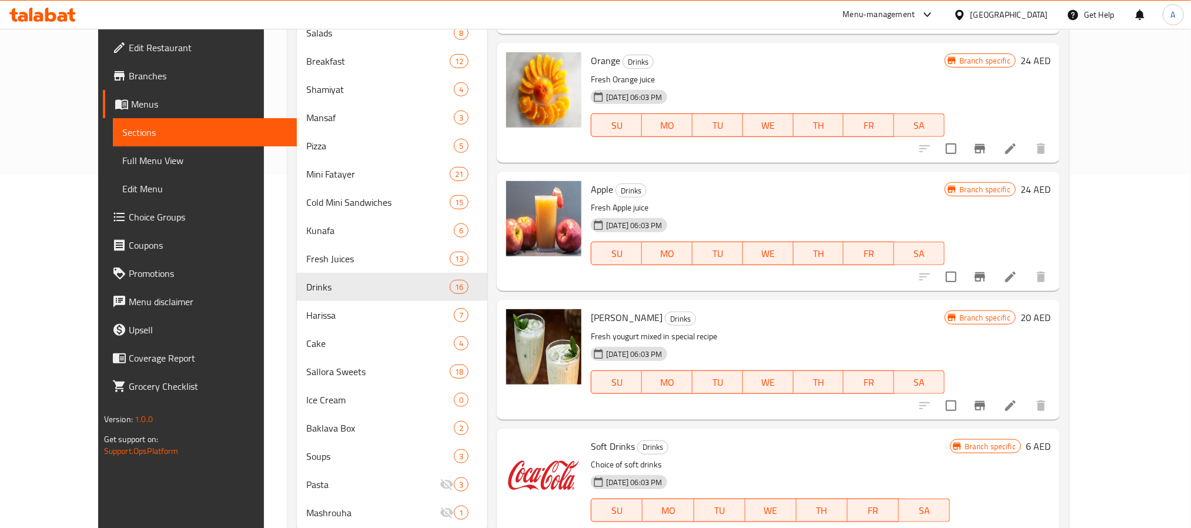
scroll to position [389, 0]
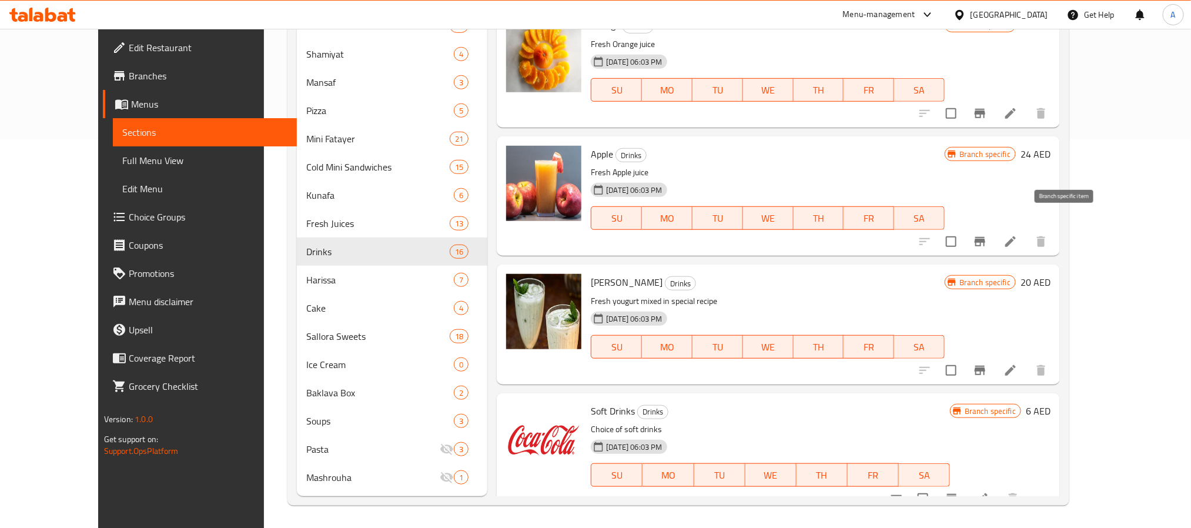
click at [987, 235] on icon "Branch-specific-item" at bounding box center [980, 242] width 14 height 14
click at [987, 363] on icon "Branch-specific-item" at bounding box center [980, 370] width 14 height 14
click at [957, 494] on icon "Branch-specific-item" at bounding box center [951, 498] width 11 height 9
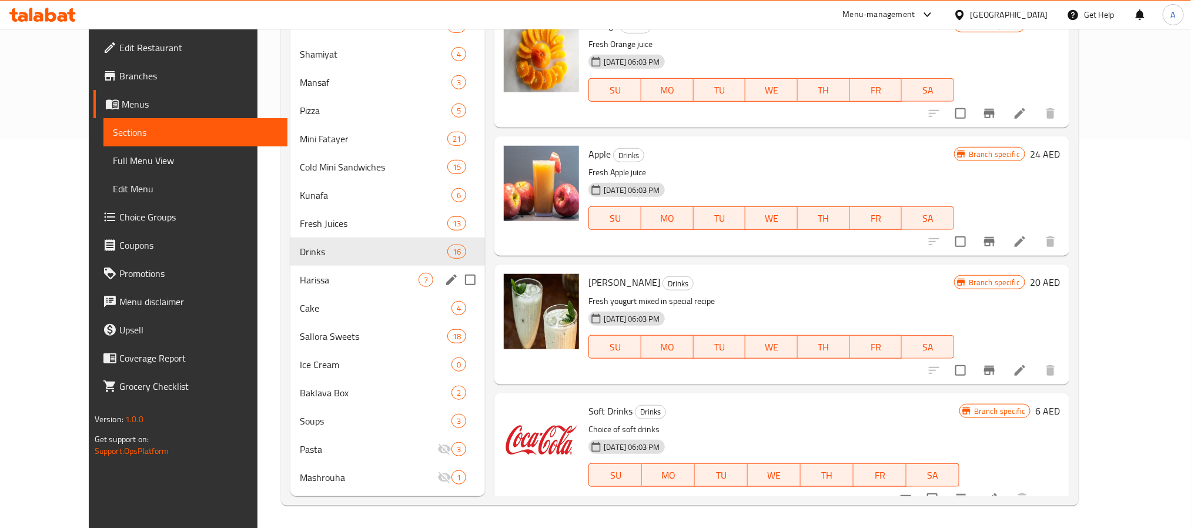
click at [314, 270] on div "Harissa 7" at bounding box center [387, 280] width 195 height 28
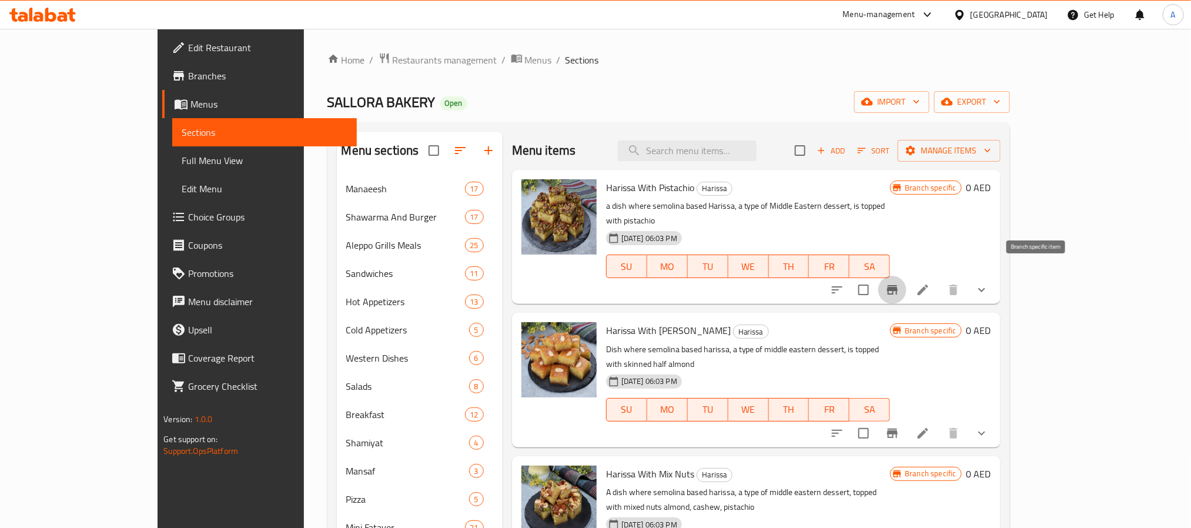
click at [898, 285] on icon "Branch-specific-item" at bounding box center [892, 289] width 11 height 9
click at [989, 283] on icon "show more" at bounding box center [982, 290] width 14 height 14
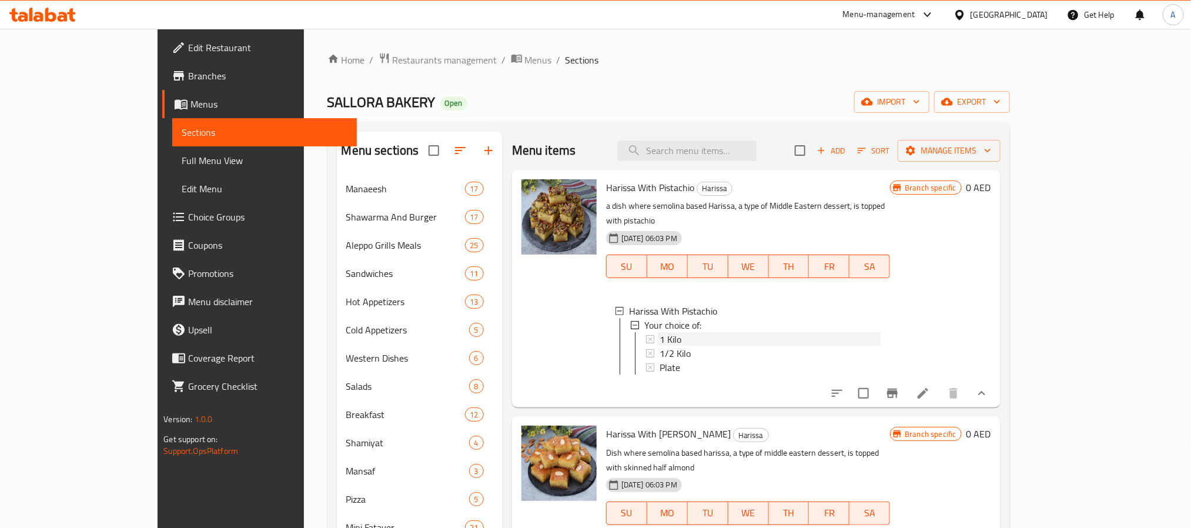
click at [702, 332] on div "1 Kilo" at bounding box center [770, 339] width 222 height 14
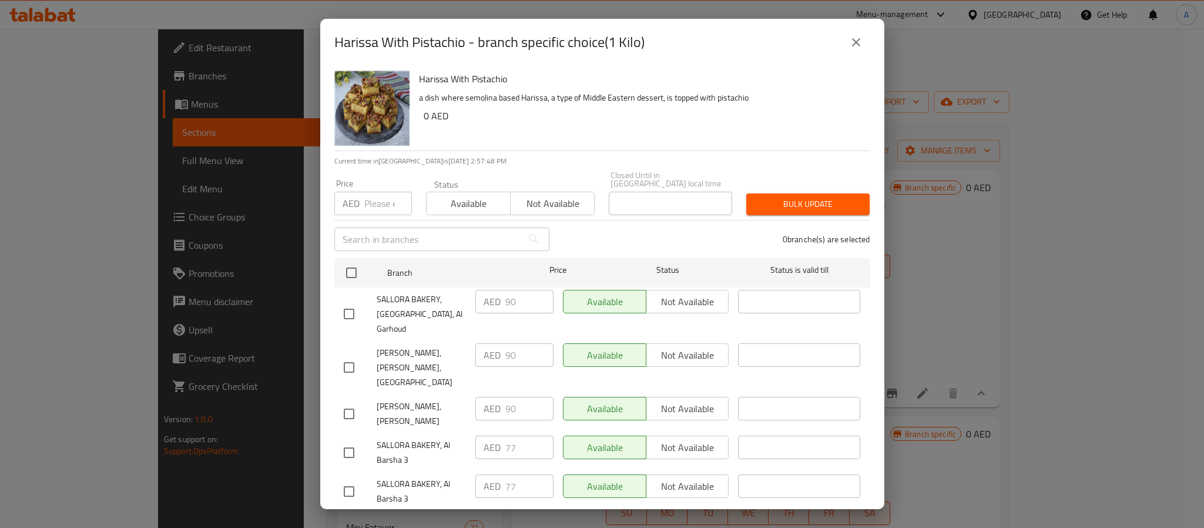
click at [859, 39] on icon "close" at bounding box center [856, 42] width 14 height 14
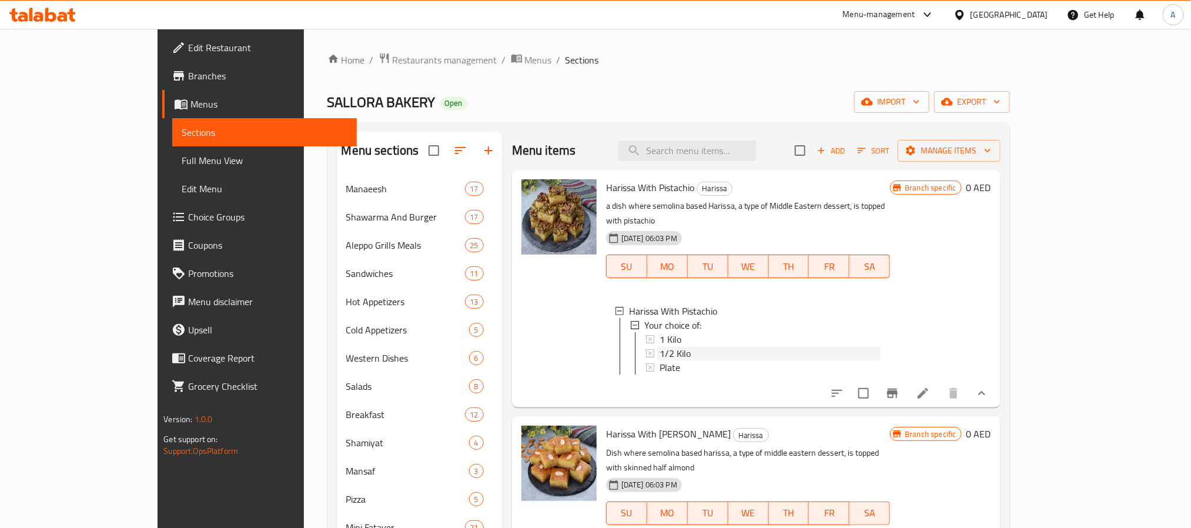
click at [659, 346] on span "1/2 Kilo" at bounding box center [674, 353] width 31 height 14
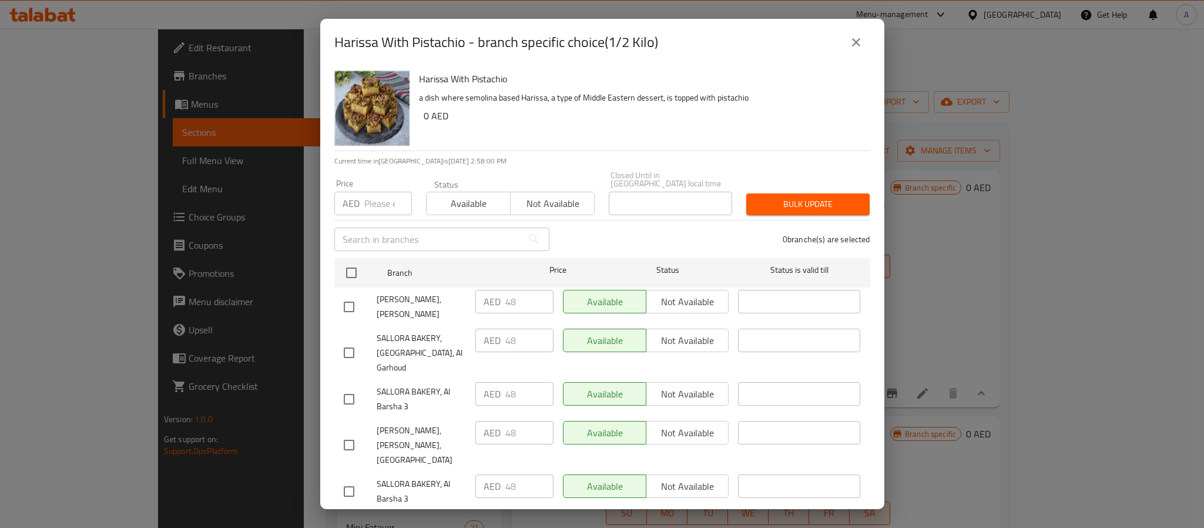
click at [859, 48] on icon "close" at bounding box center [856, 42] width 14 height 14
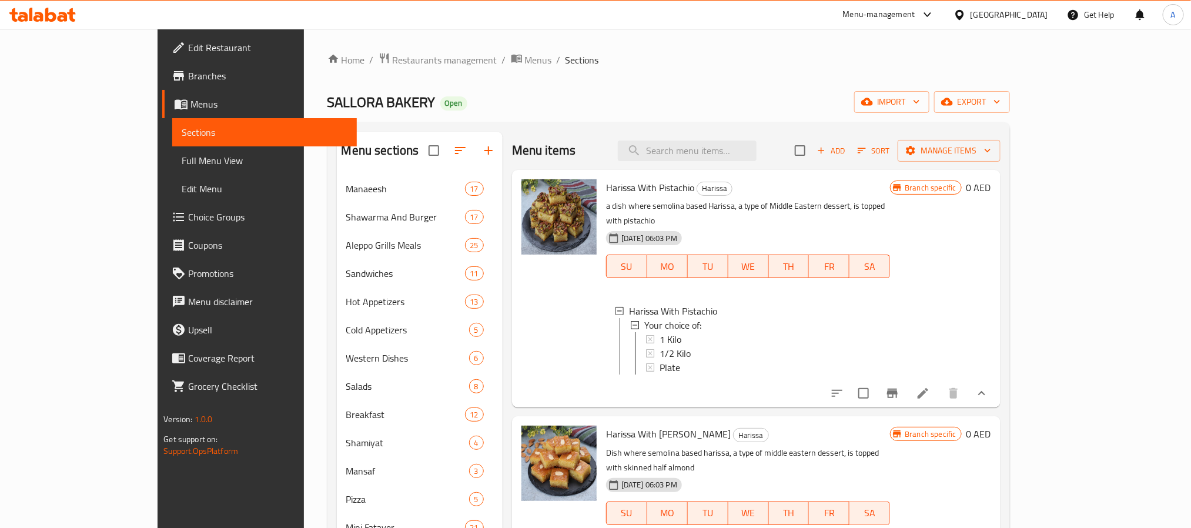
click at [659, 346] on span "1/2 Kilo" at bounding box center [674, 353] width 31 height 14
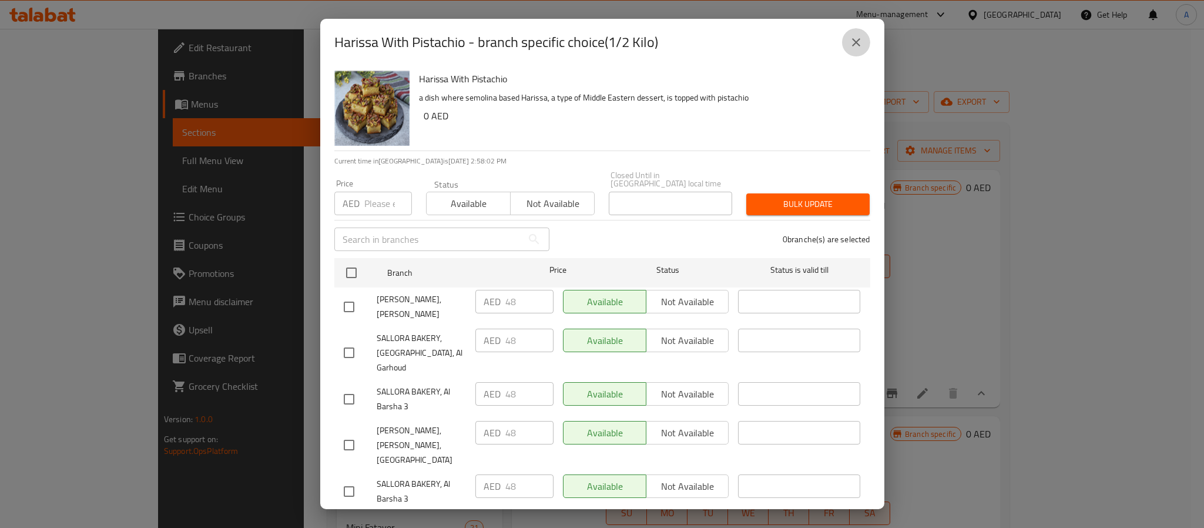
click at [864, 36] on button "close" at bounding box center [856, 42] width 28 height 28
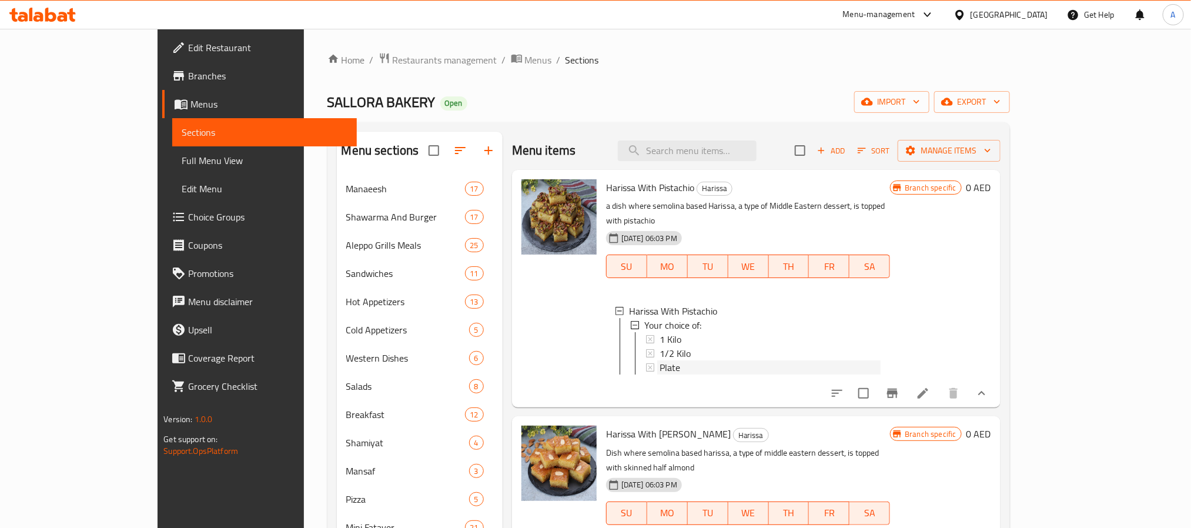
click at [659, 360] on div "Plate" at bounding box center [770, 367] width 222 height 14
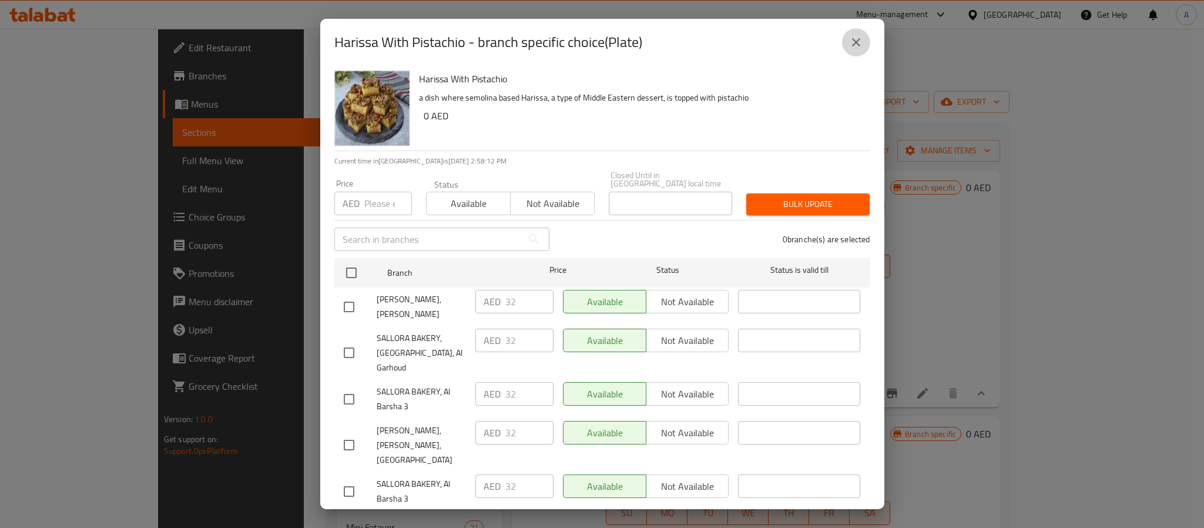
click at [850, 42] on icon "close" at bounding box center [856, 42] width 14 height 14
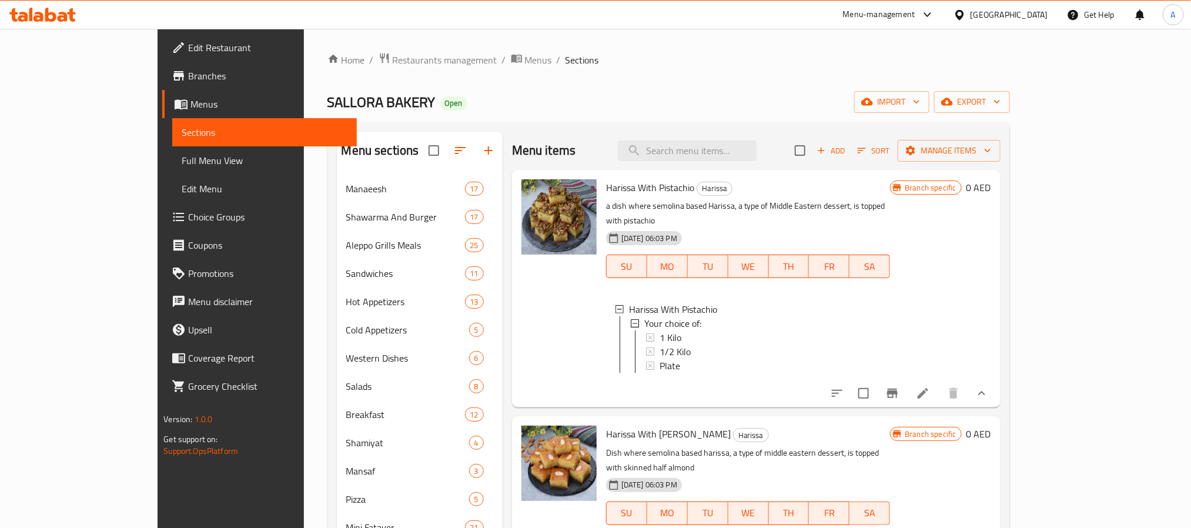
scroll to position [88, 0]
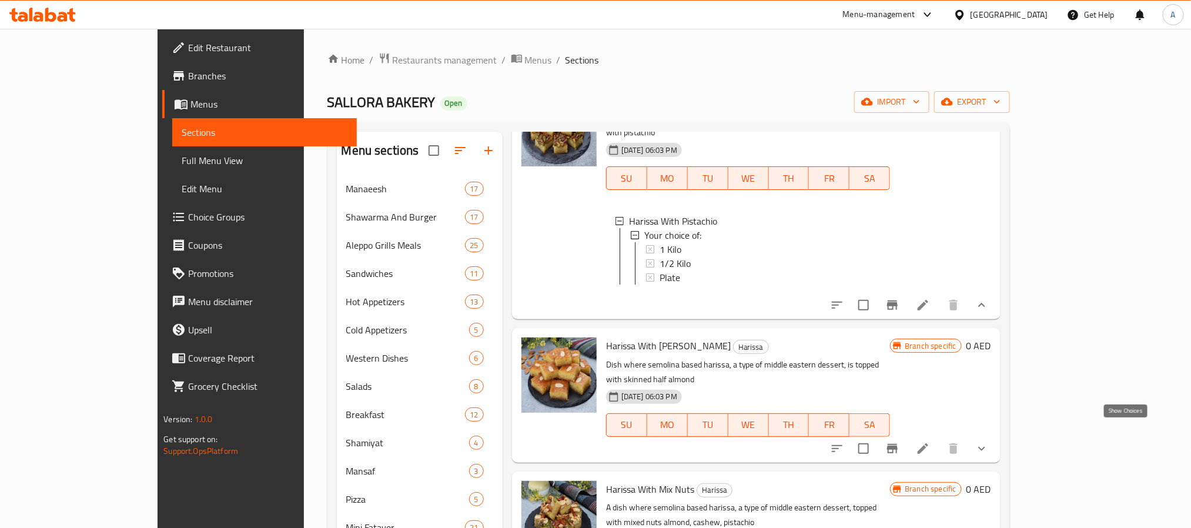
click at [989, 441] on icon "show more" at bounding box center [982, 448] width 14 height 14
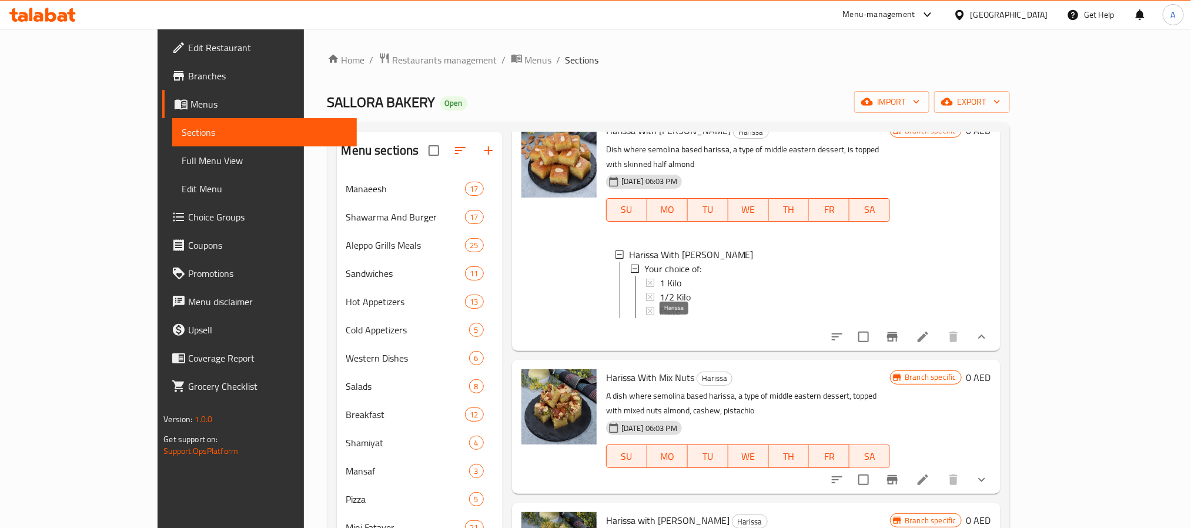
scroll to position [353, 0]
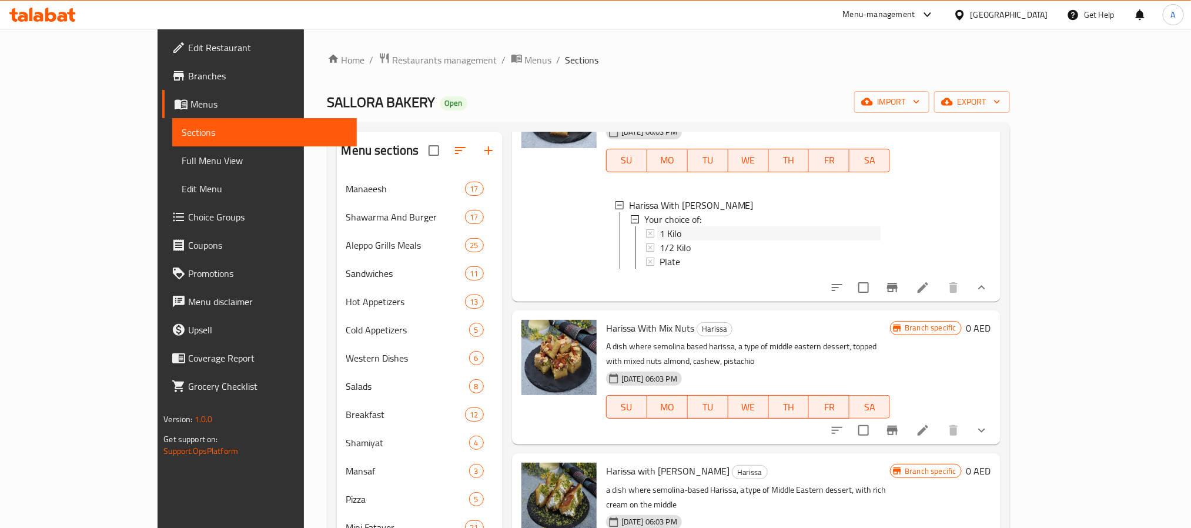
click at [659, 226] on span "1 Kilo" at bounding box center [670, 233] width 22 height 14
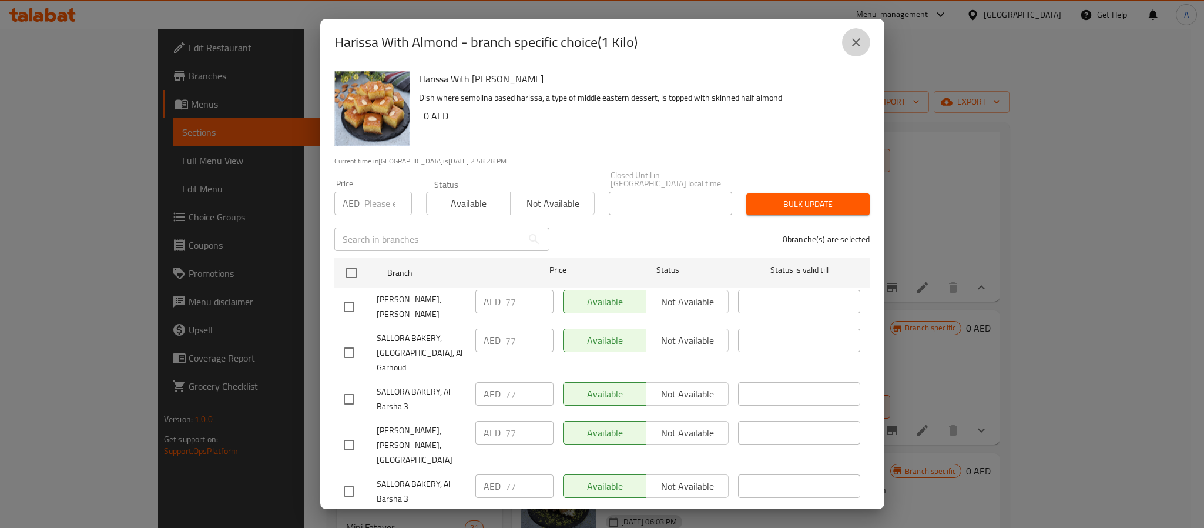
click at [860, 41] on icon "close" at bounding box center [856, 42] width 14 height 14
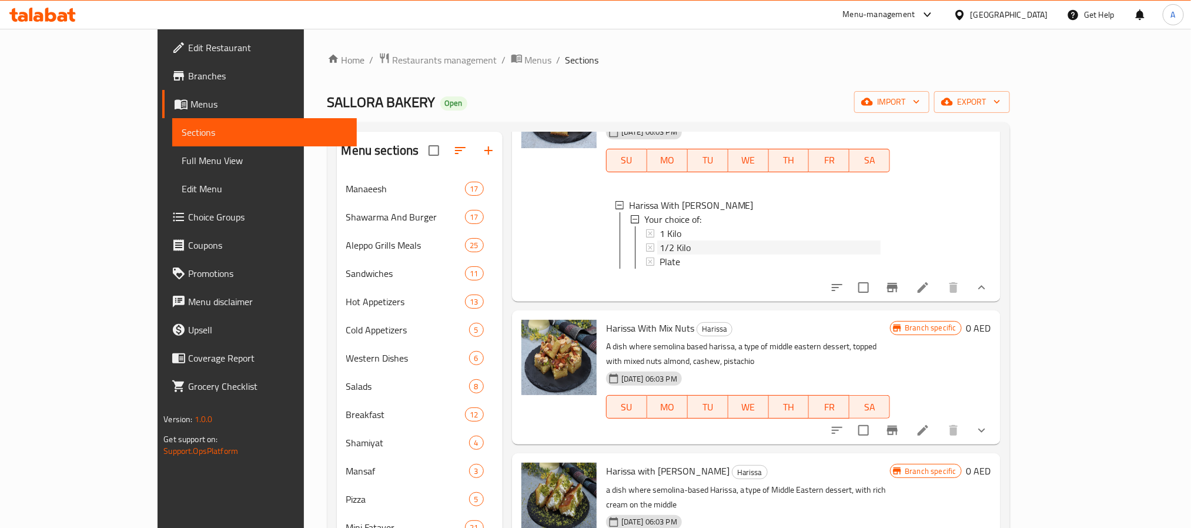
click at [659, 240] on span "1/2 Kilo" at bounding box center [674, 247] width 31 height 14
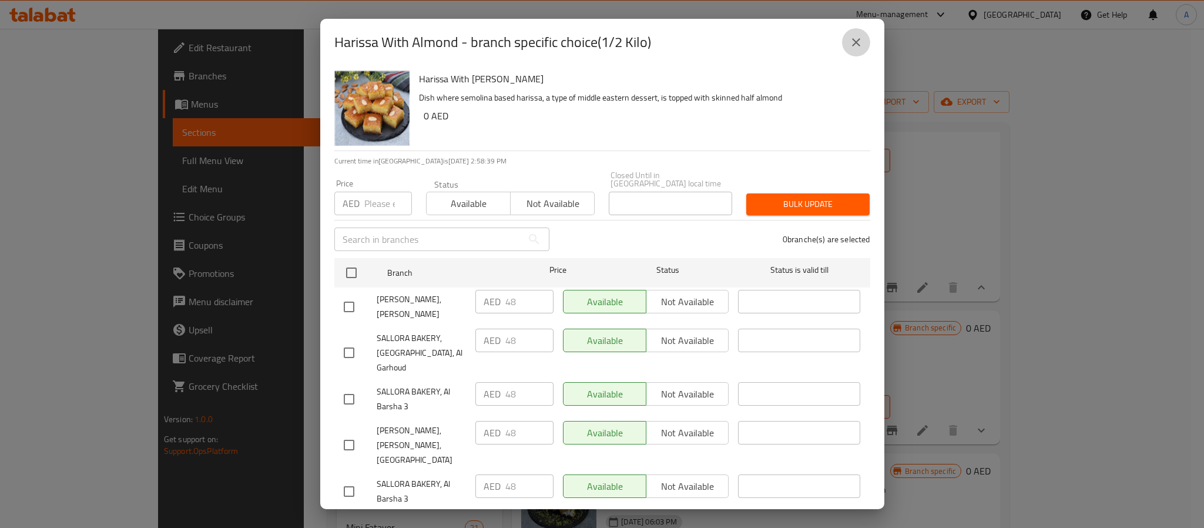
click at [863, 45] on button "close" at bounding box center [856, 42] width 28 height 28
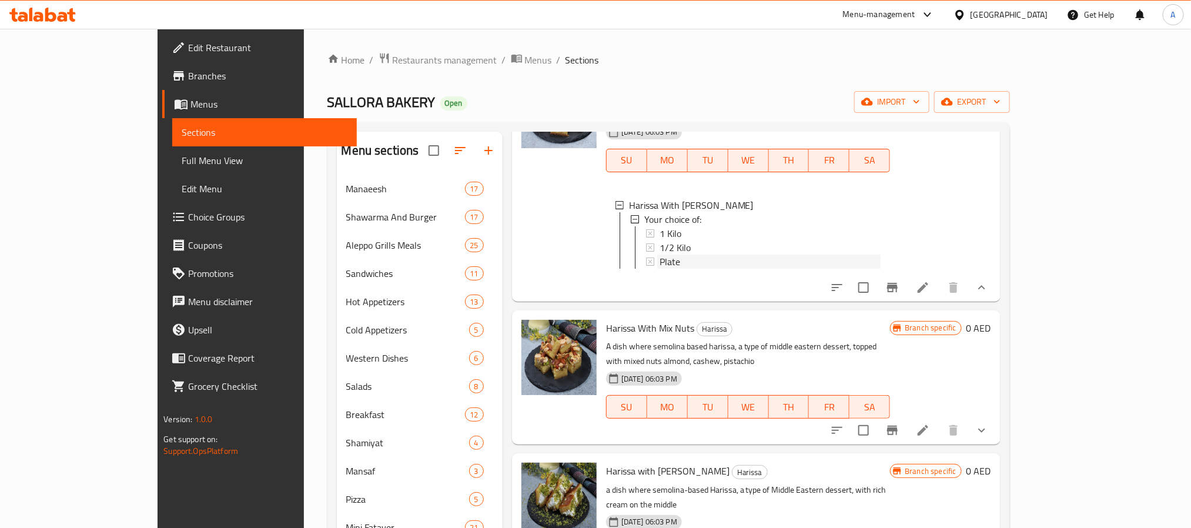
click at [659, 255] on div "Plate" at bounding box center [770, 262] width 222 height 14
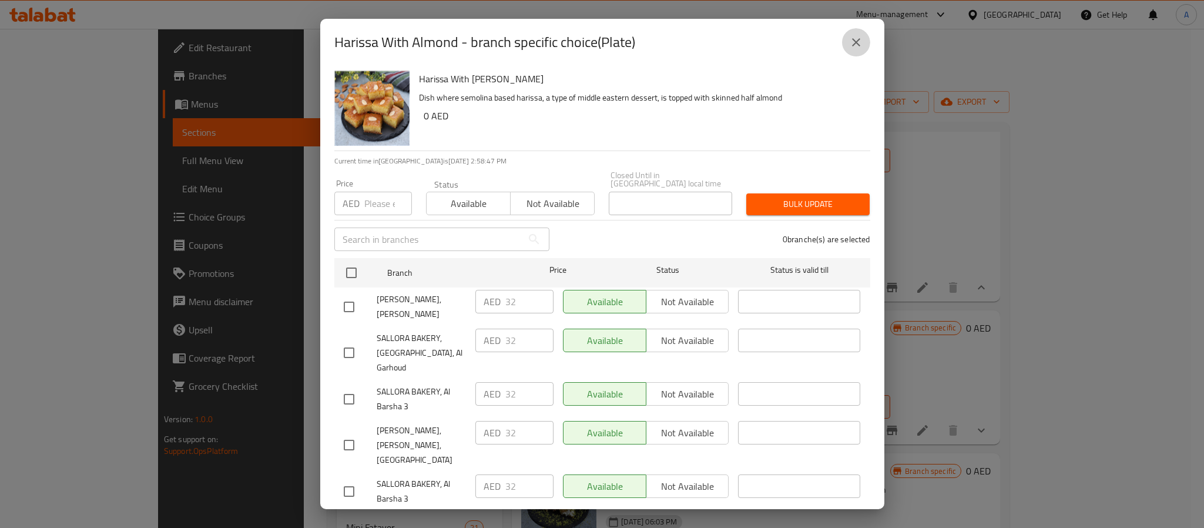
click at [850, 36] on icon "close" at bounding box center [856, 42] width 14 height 14
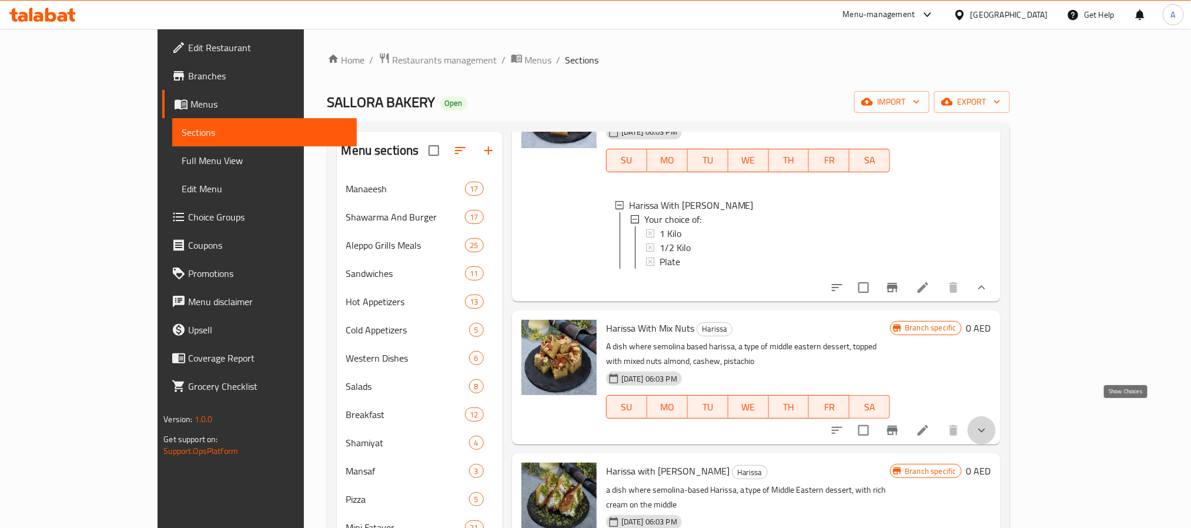
click at [989, 423] on icon "show more" at bounding box center [982, 430] width 14 height 14
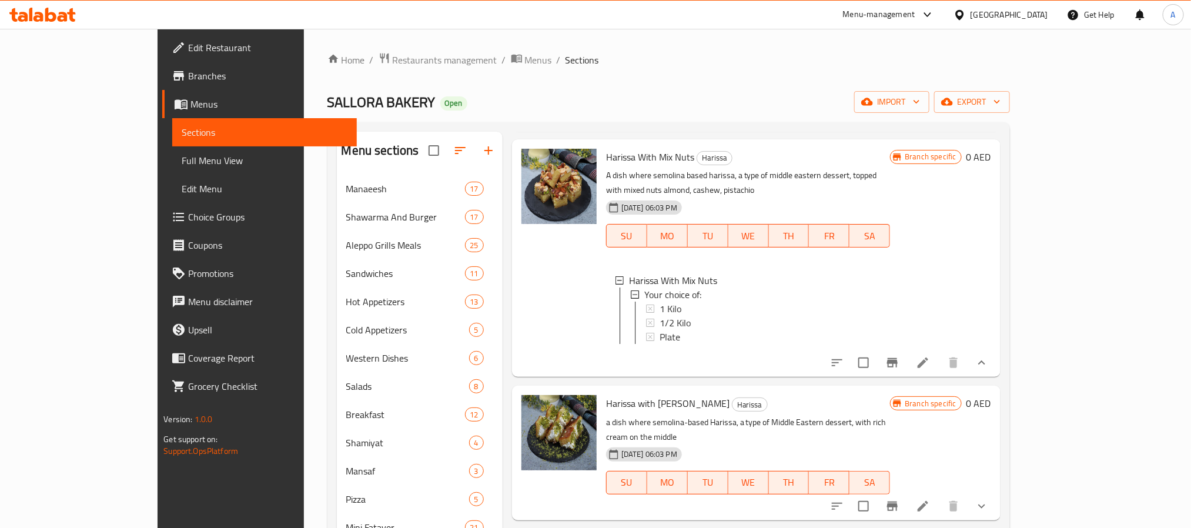
scroll to position [525, 0]
click at [659, 300] on span "1 Kilo" at bounding box center [670, 307] width 22 height 14
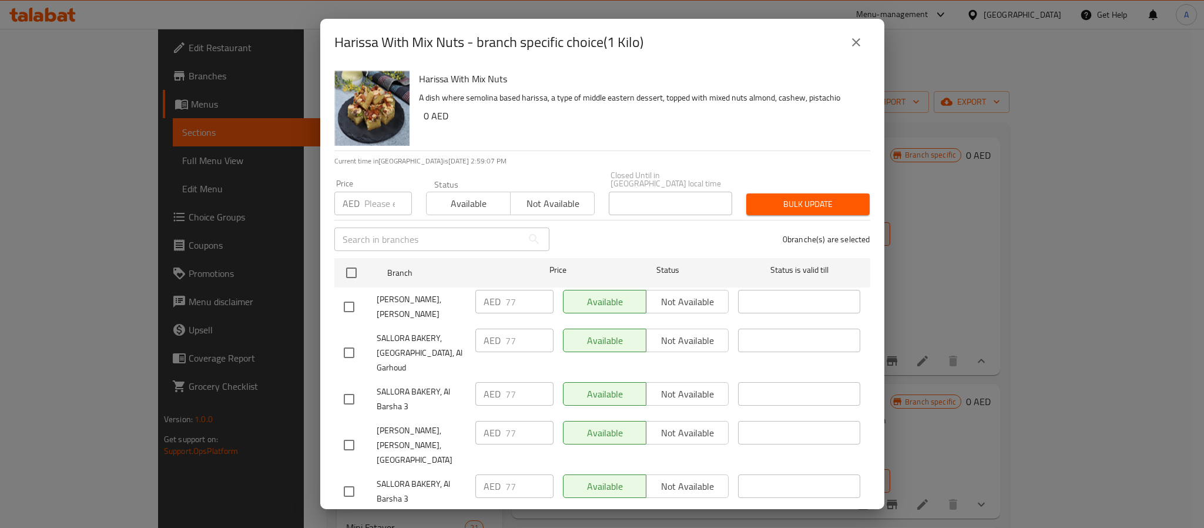
click at [852, 36] on icon "close" at bounding box center [856, 42] width 14 height 14
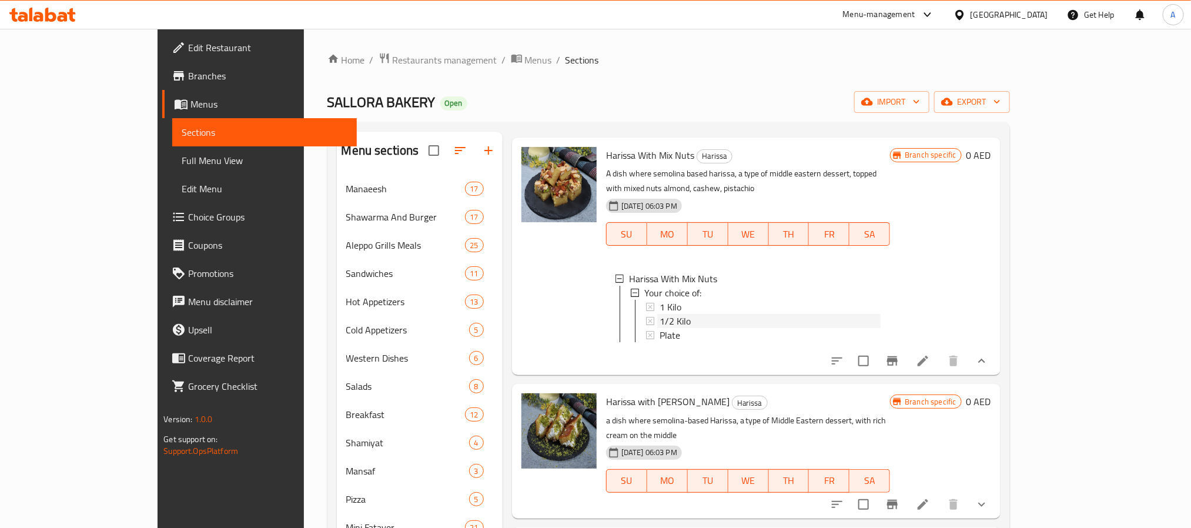
click at [659, 314] on div "1/2 Kilo" at bounding box center [770, 321] width 222 height 14
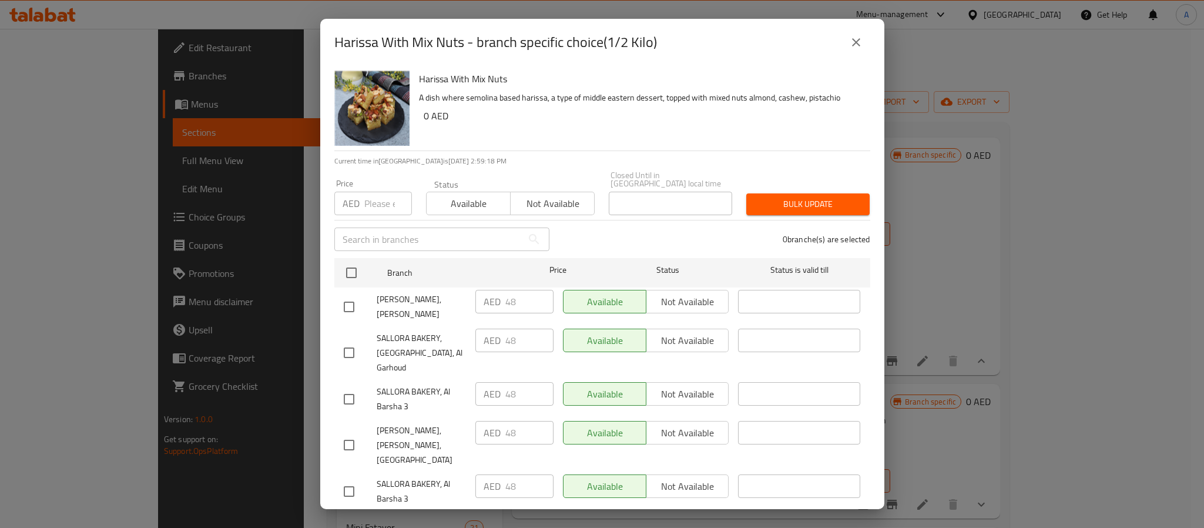
click at [856, 41] on icon "close" at bounding box center [856, 42] width 14 height 14
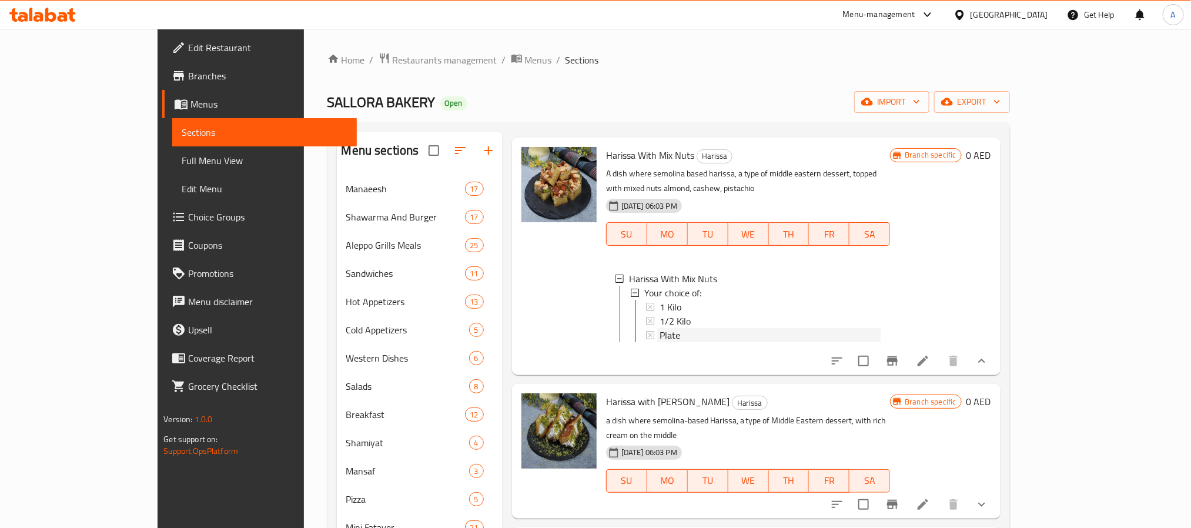
click at [665, 328] on div "Plate" at bounding box center [770, 335] width 222 height 14
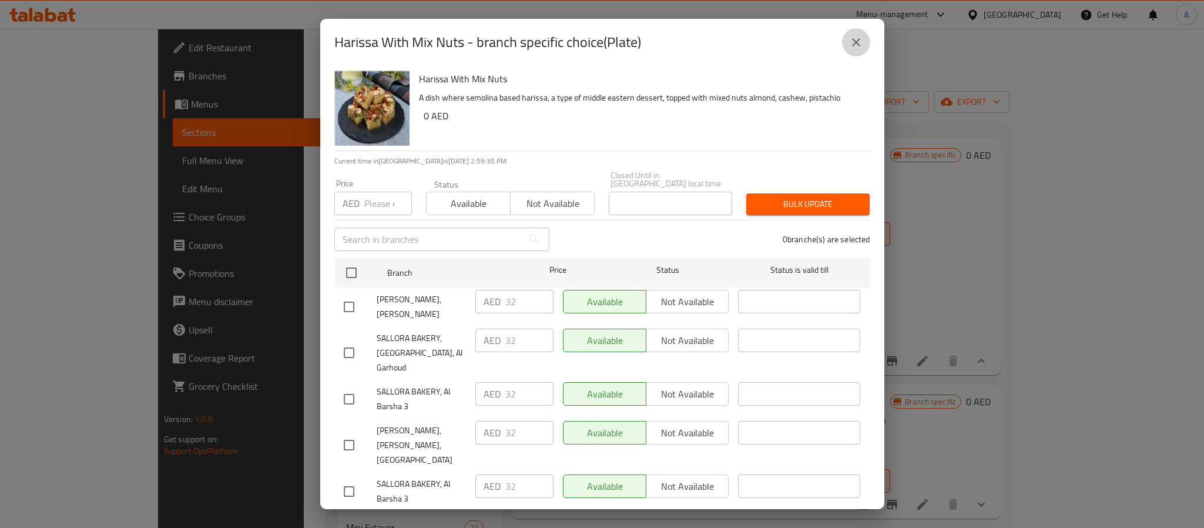
click at [855, 38] on icon "close" at bounding box center [856, 42] width 14 height 14
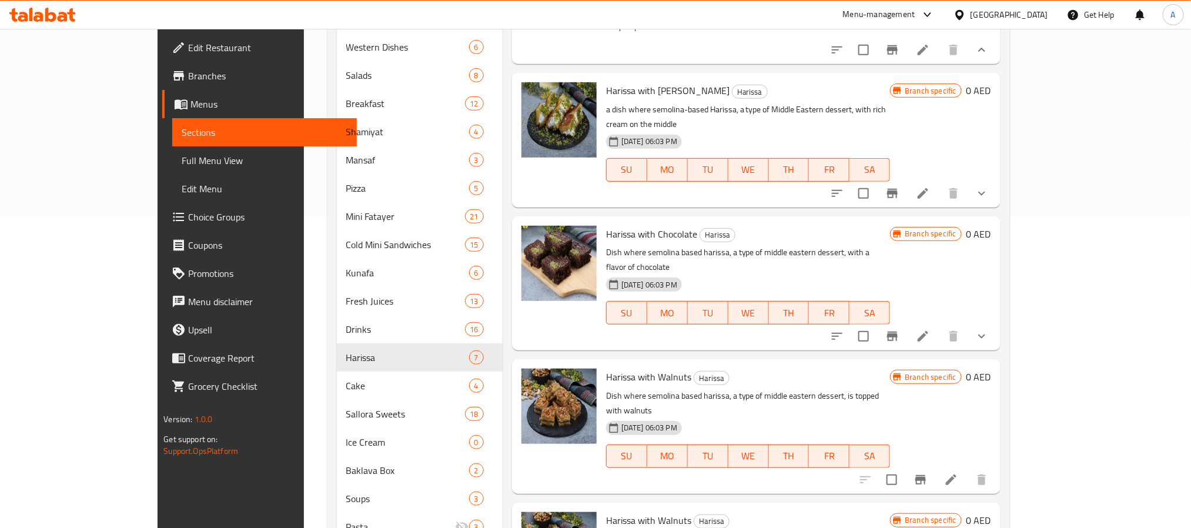
scroll to position [353, 0]
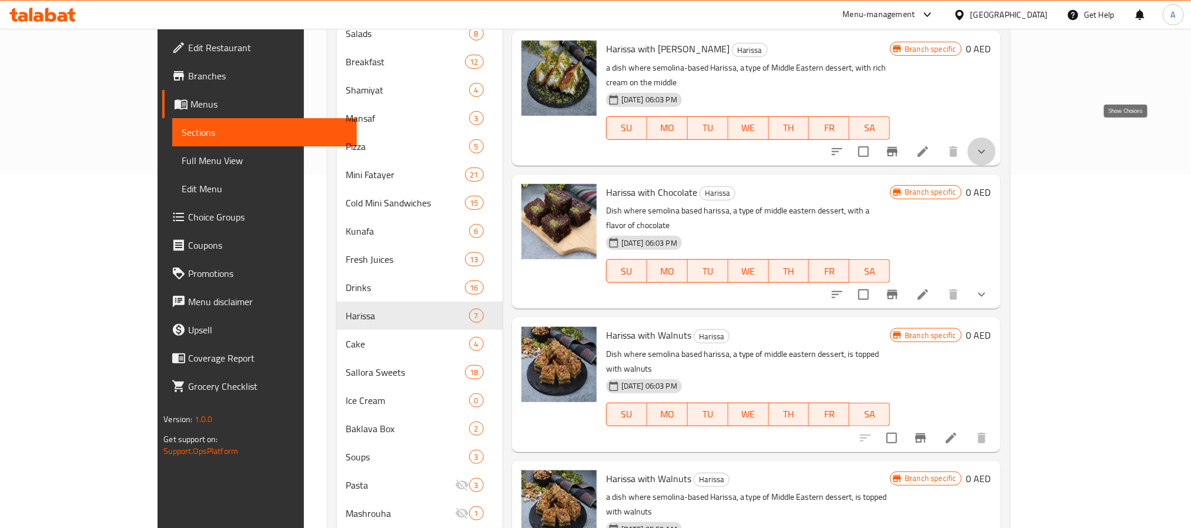
click at [989, 145] on icon "show more" at bounding box center [982, 152] width 14 height 14
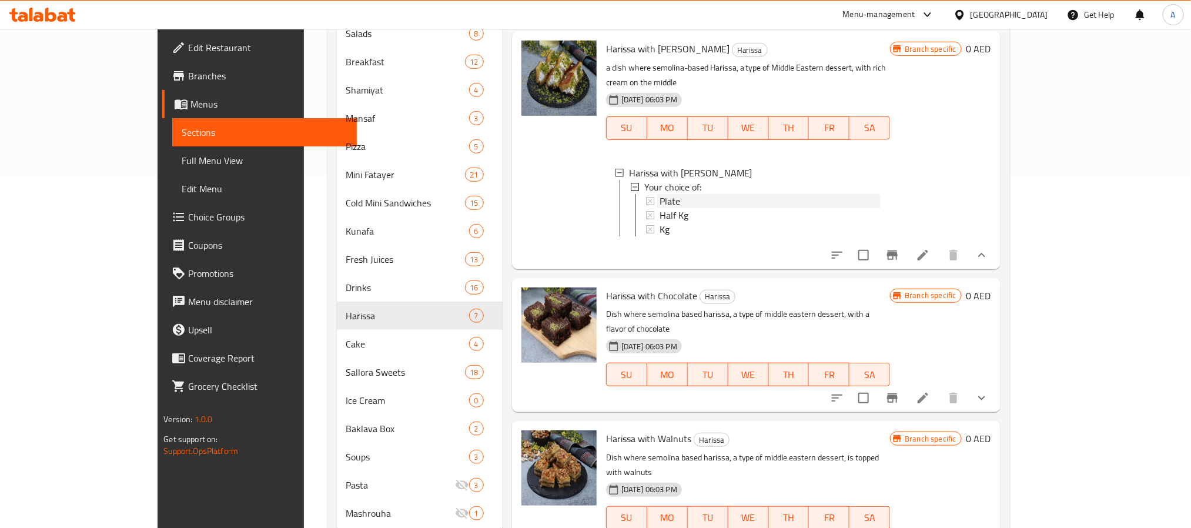
click at [695, 194] on div "Plate" at bounding box center [770, 201] width 222 height 14
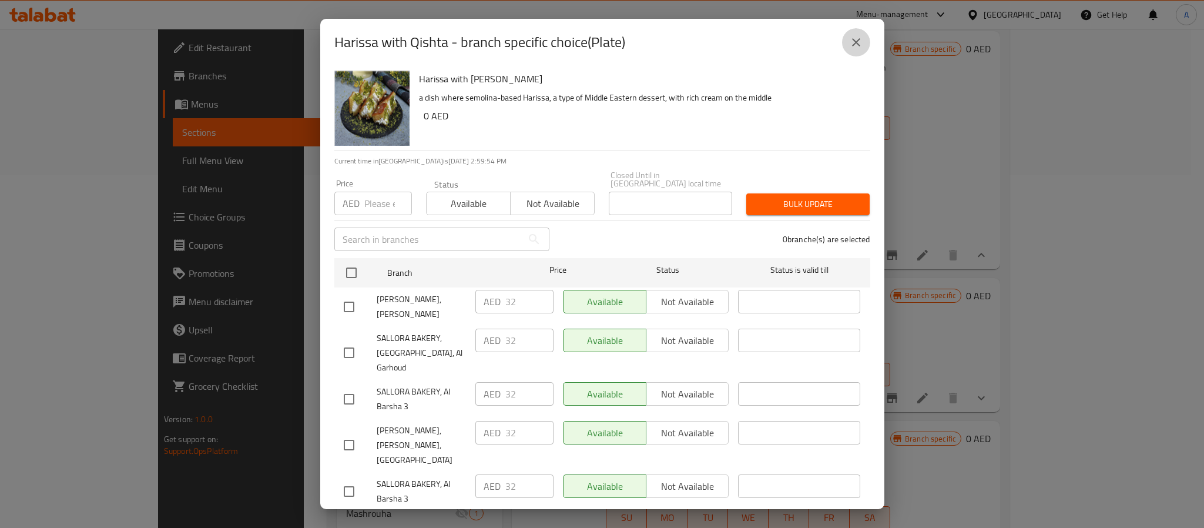
click at [853, 38] on icon "close" at bounding box center [856, 42] width 14 height 14
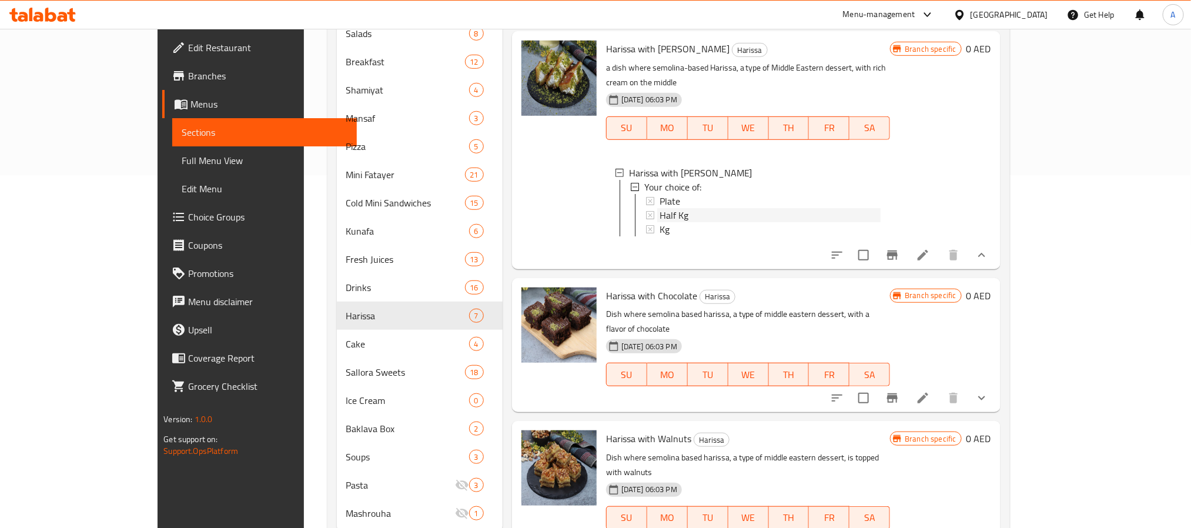
click at [659, 208] on div "Half Kg" at bounding box center [770, 215] width 222 height 14
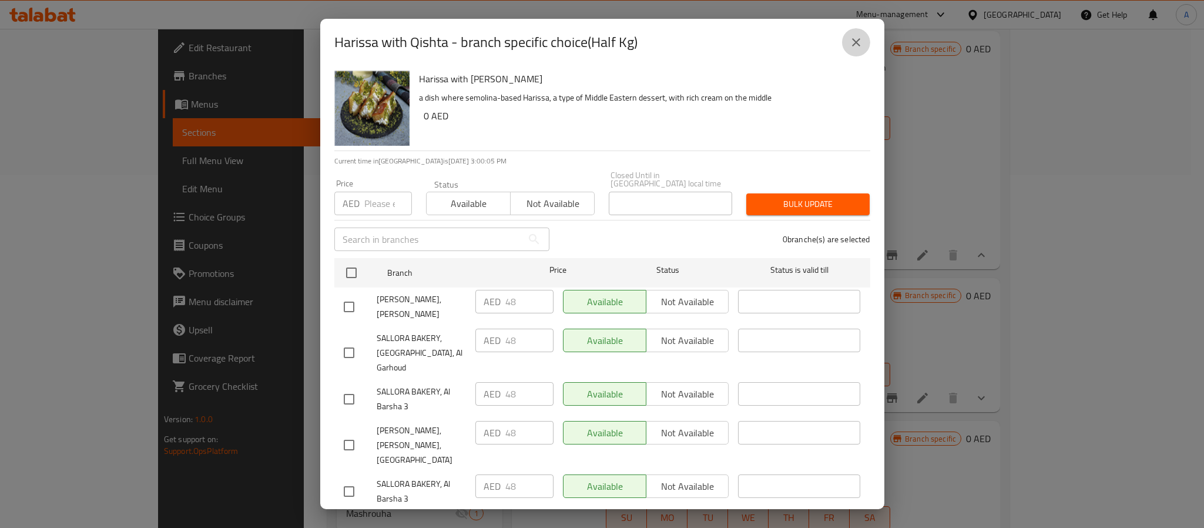
click at [852, 38] on icon "close" at bounding box center [856, 42] width 14 height 14
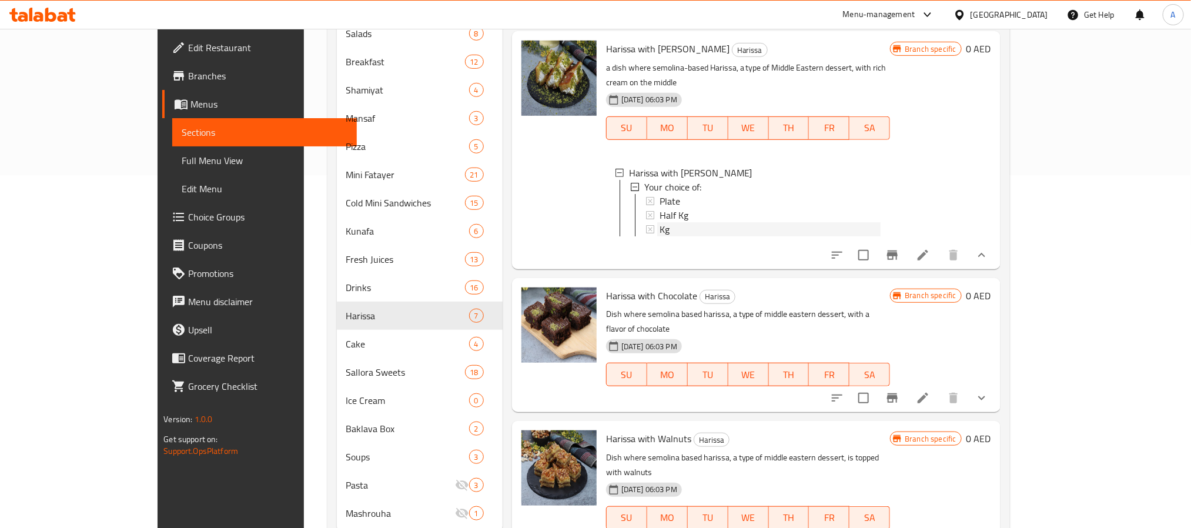
click at [659, 222] on div "Kg" at bounding box center [770, 229] width 222 height 14
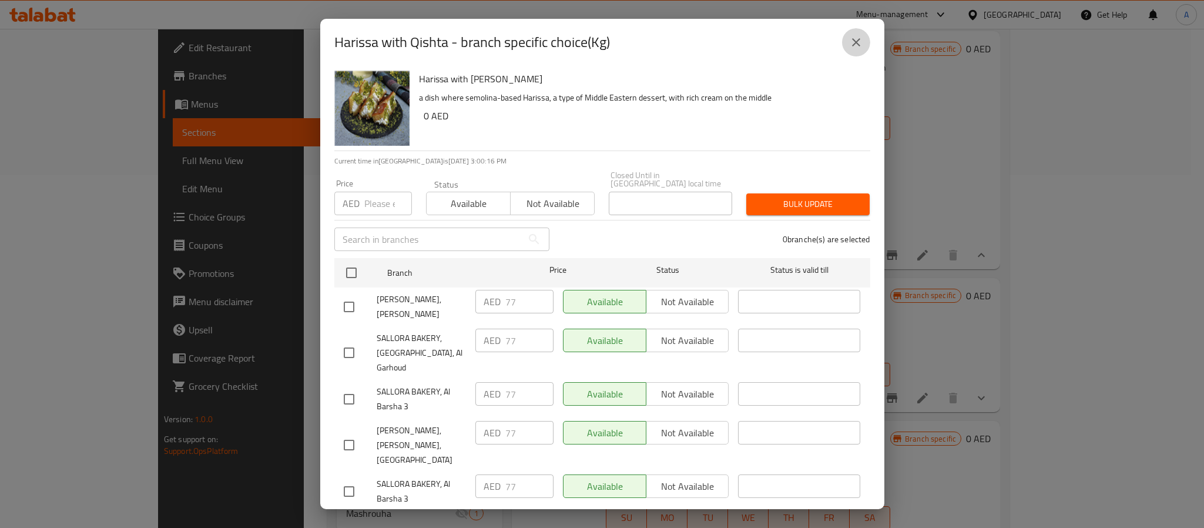
click at [859, 34] on button "close" at bounding box center [856, 42] width 28 height 28
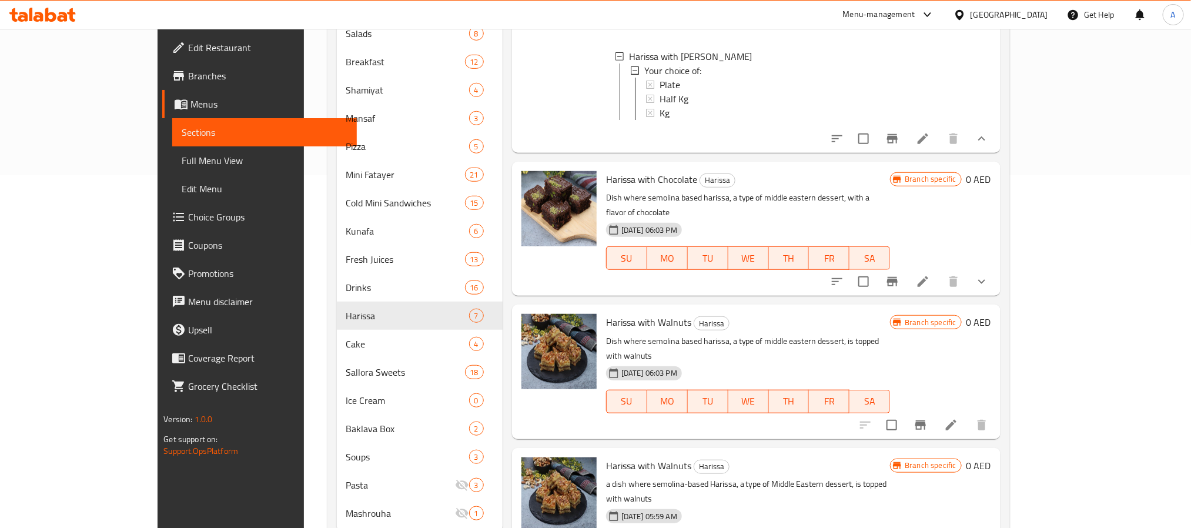
scroll to position [389, 0]
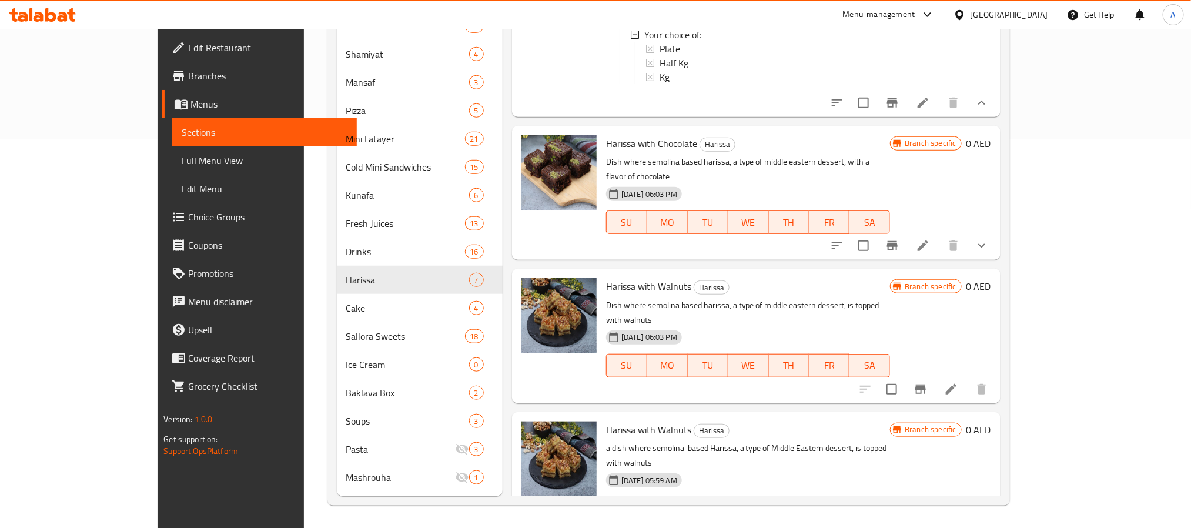
click at [996, 232] on button "show more" at bounding box center [981, 246] width 28 height 28
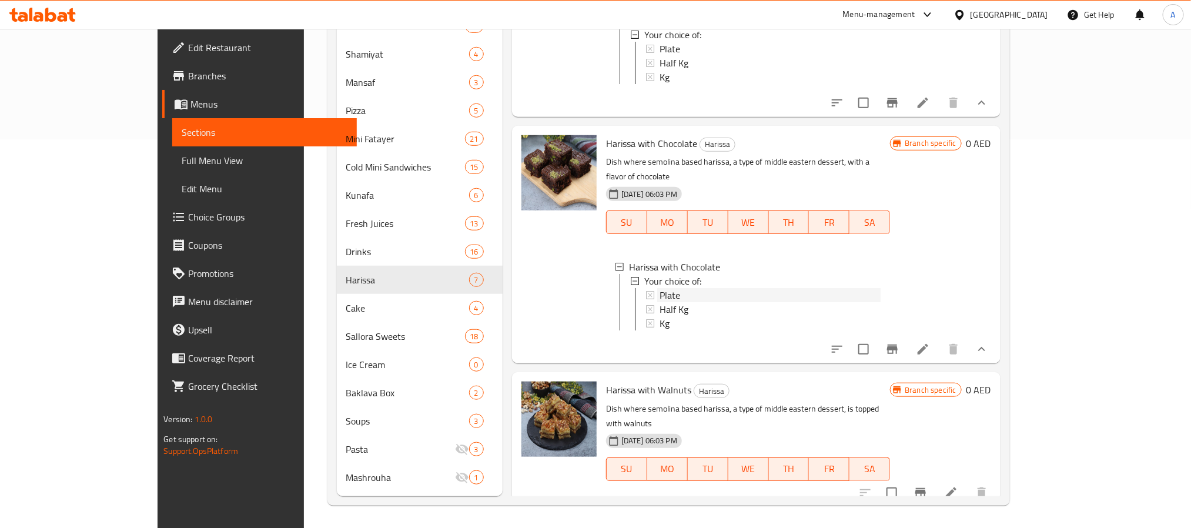
click at [659, 288] on span "Plate" at bounding box center [669, 295] width 21 height 14
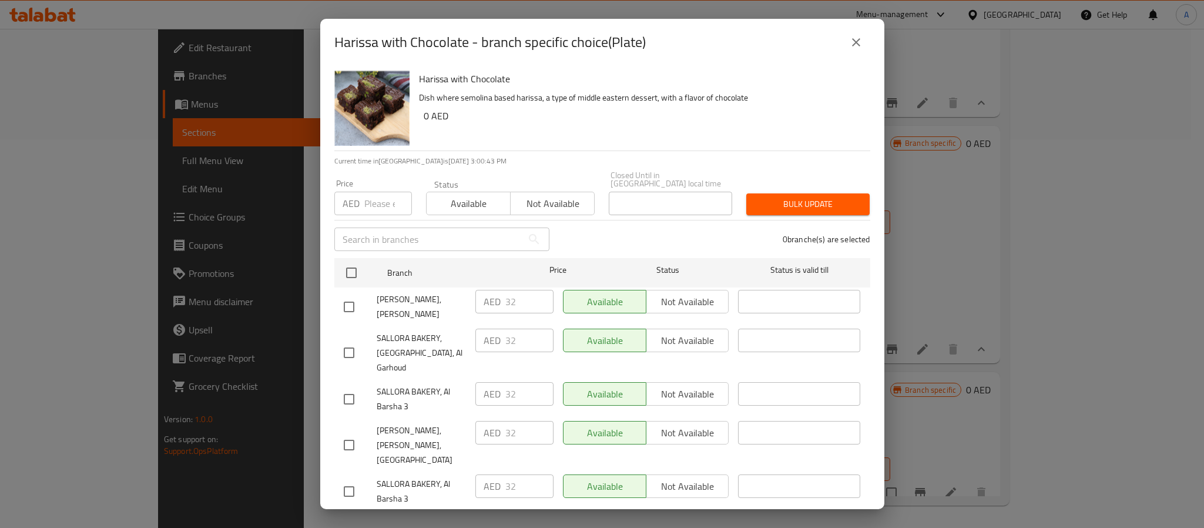
drag, startPoint x: 842, startPoint y: 52, endPoint x: 849, endPoint y: 48, distance: 7.9
click at [845, 50] on div "Harissa with Chocolate - branch specific choice(Plate)" at bounding box center [602, 42] width 536 height 28
click at [854, 45] on icon "close" at bounding box center [856, 42] width 14 height 14
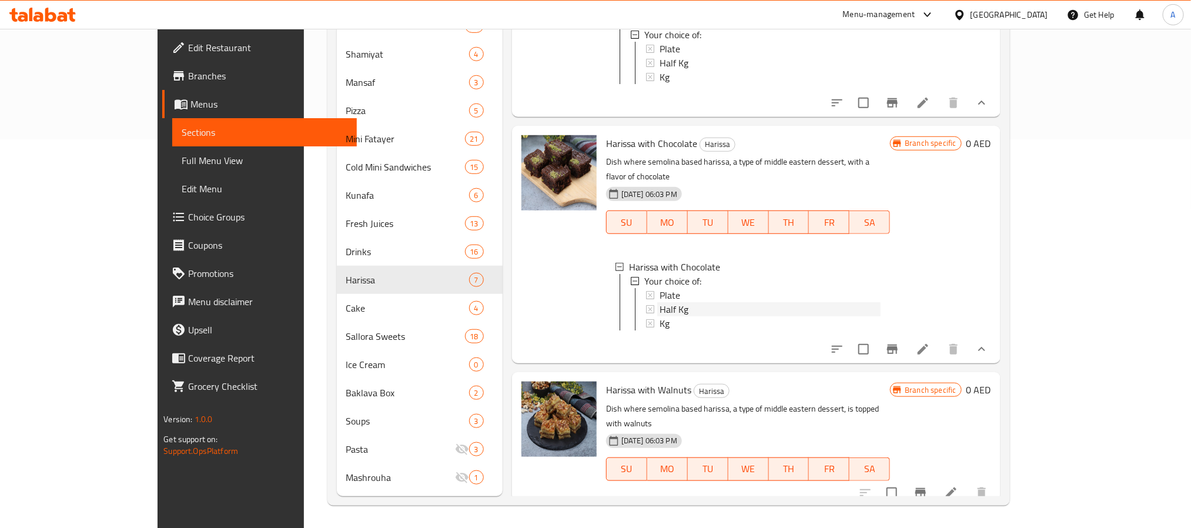
click at [659, 302] on div "Half Kg" at bounding box center [770, 309] width 222 height 14
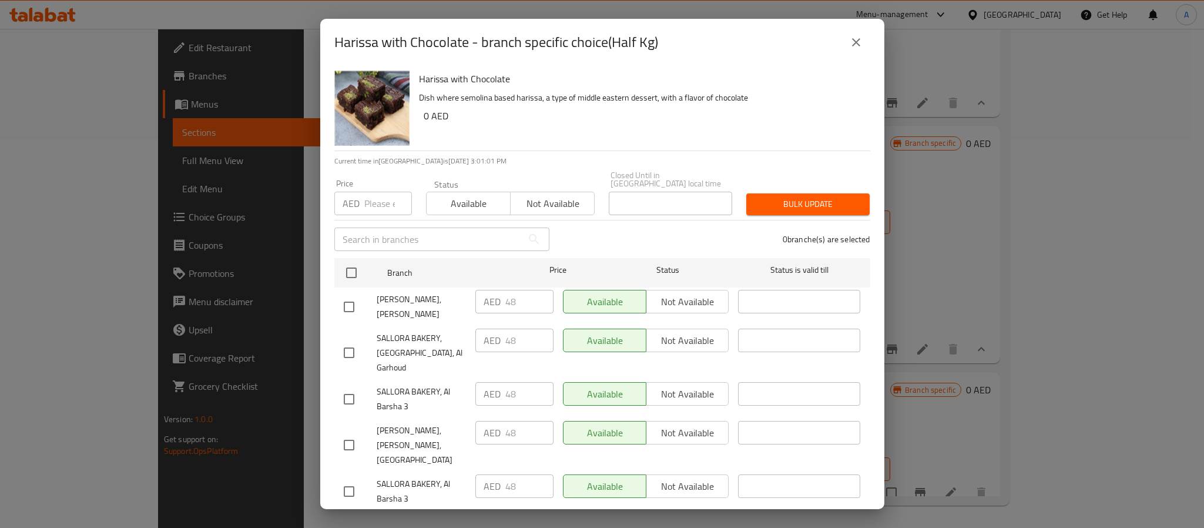
click at [870, 35] on div "Harissa with Chocolate - branch specific choice(Half Kg)" at bounding box center [602, 42] width 564 height 47
click at [858, 41] on icon "close" at bounding box center [856, 42] width 14 height 14
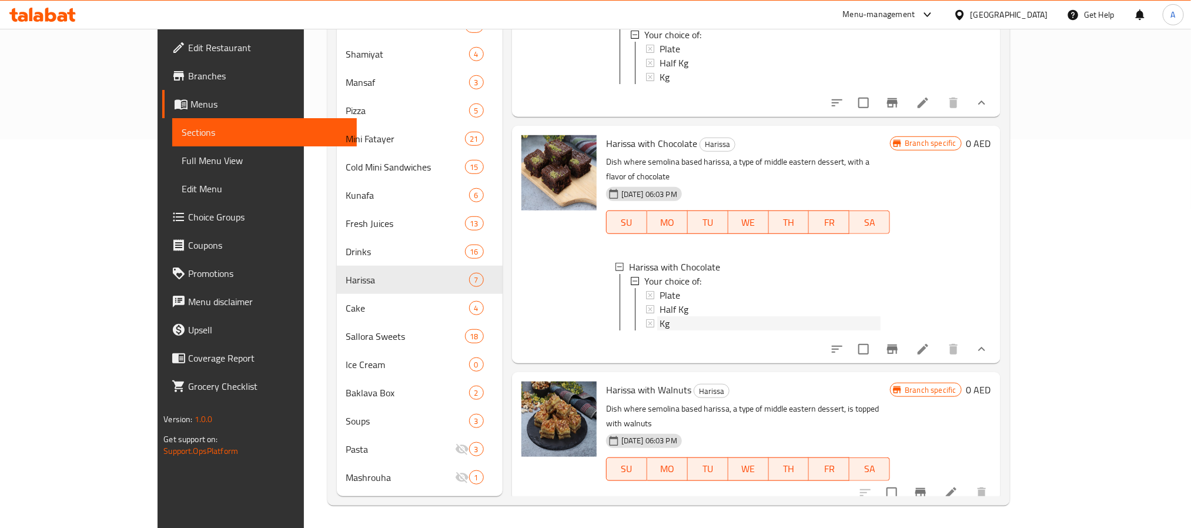
click at [659, 316] on div "Kg" at bounding box center [770, 323] width 222 height 14
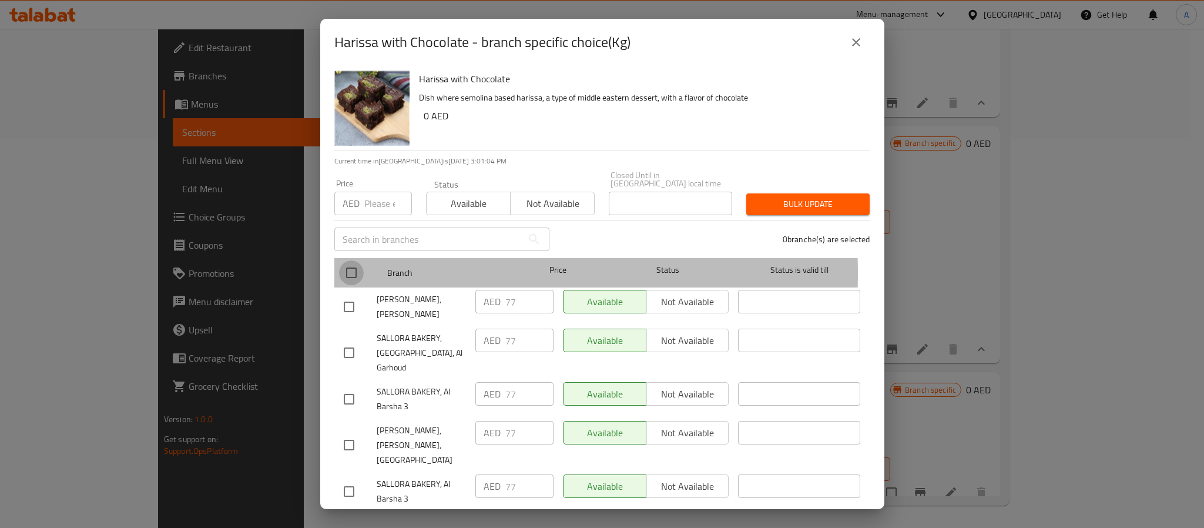
click at [359, 273] on input "checkbox" at bounding box center [351, 272] width 25 height 25
checkbox input "true"
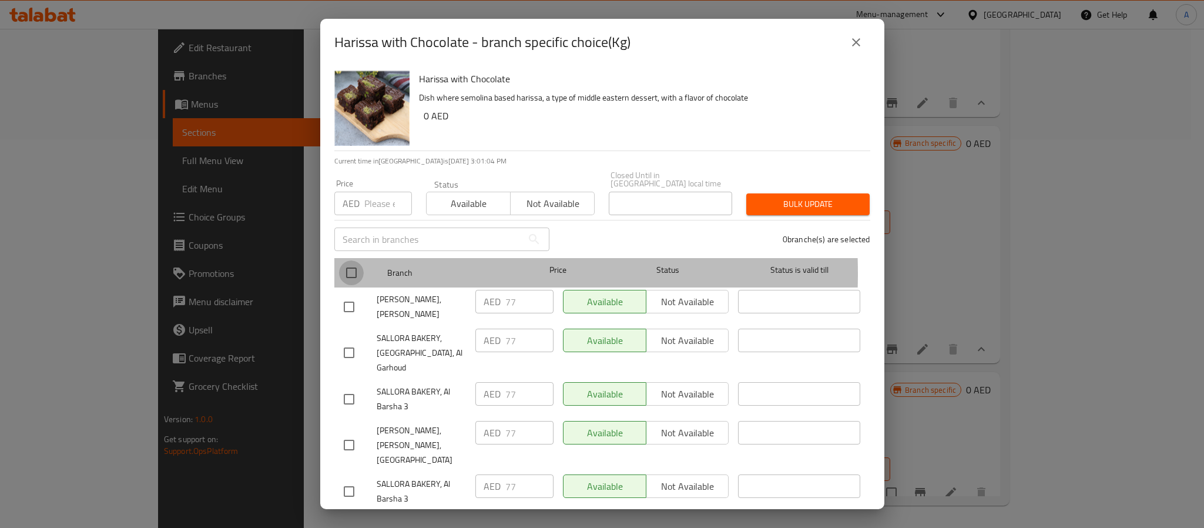
checkbox input "true"
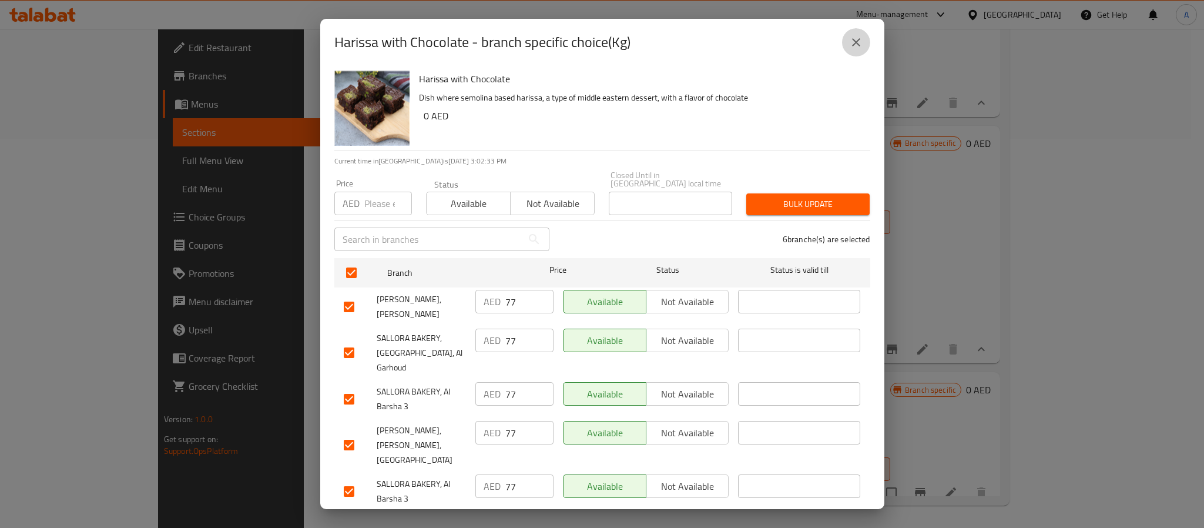
click at [862, 46] on icon "close" at bounding box center [856, 42] width 14 height 14
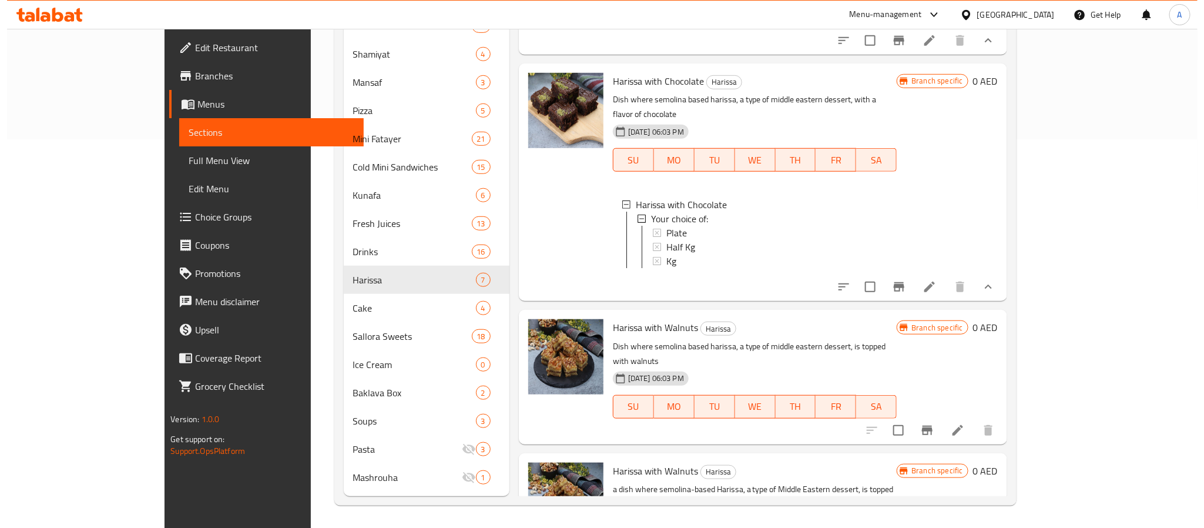
scroll to position [730, 0]
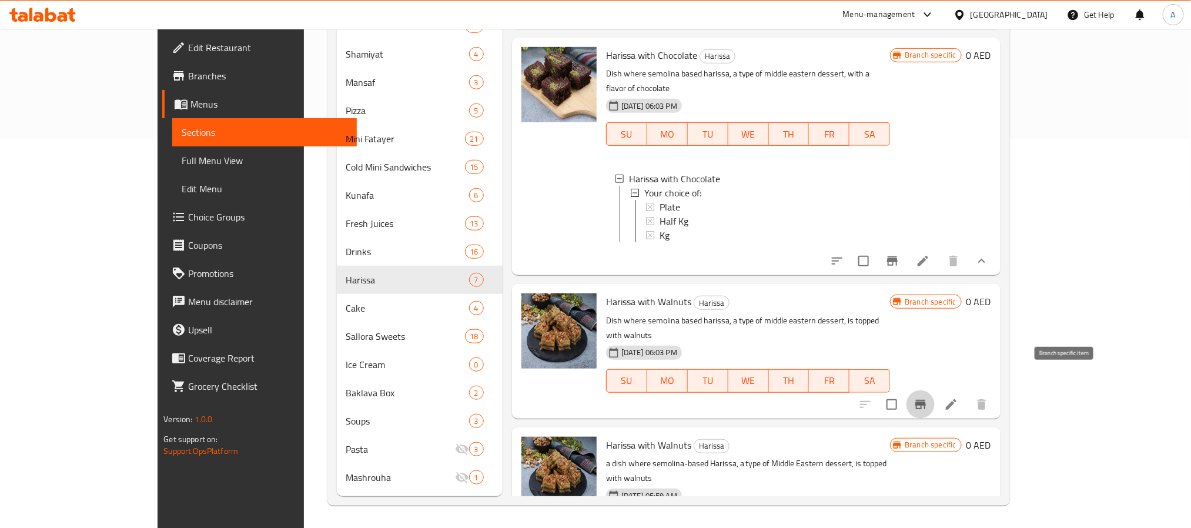
click at [927, 397] on icon "Branch-specific-item" at bounding box center [920, 404] width 14 height 14
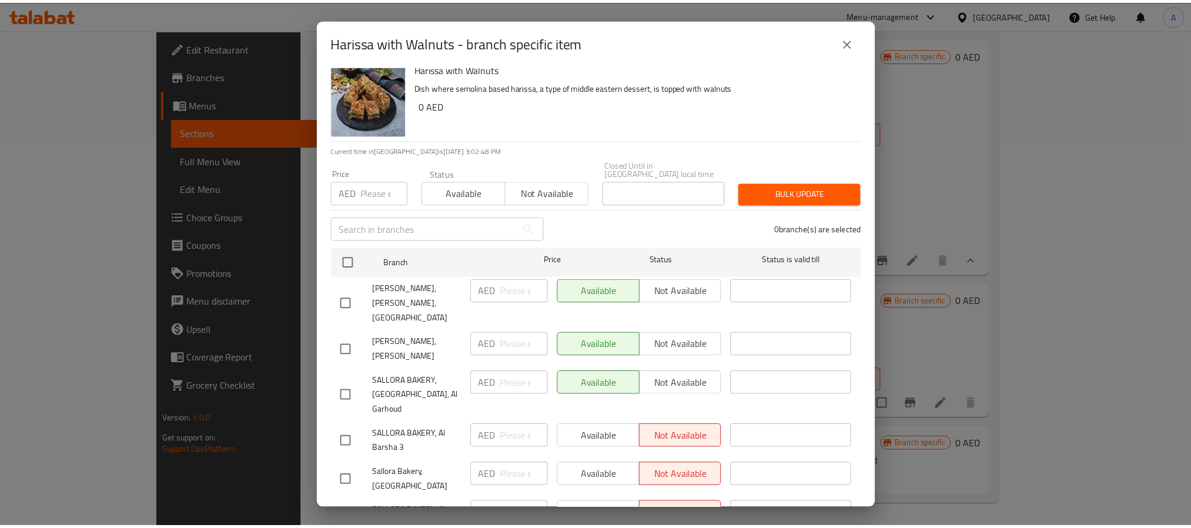
scroll to position [0, 0]
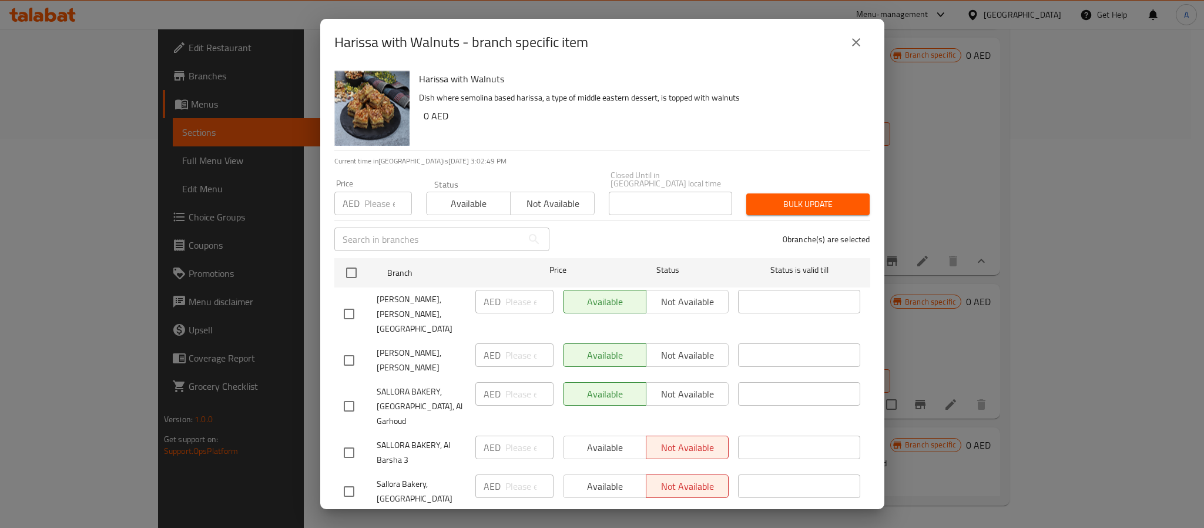
click at [494, 81] on h6 "Harissa with Walnuts" at bounding box center [640, 79] width 442 height 16
copy h6 "Harissa with Walnuts"
click at [857, 39] on icon "close" at bounding box center [856, 42] width 14 height 14
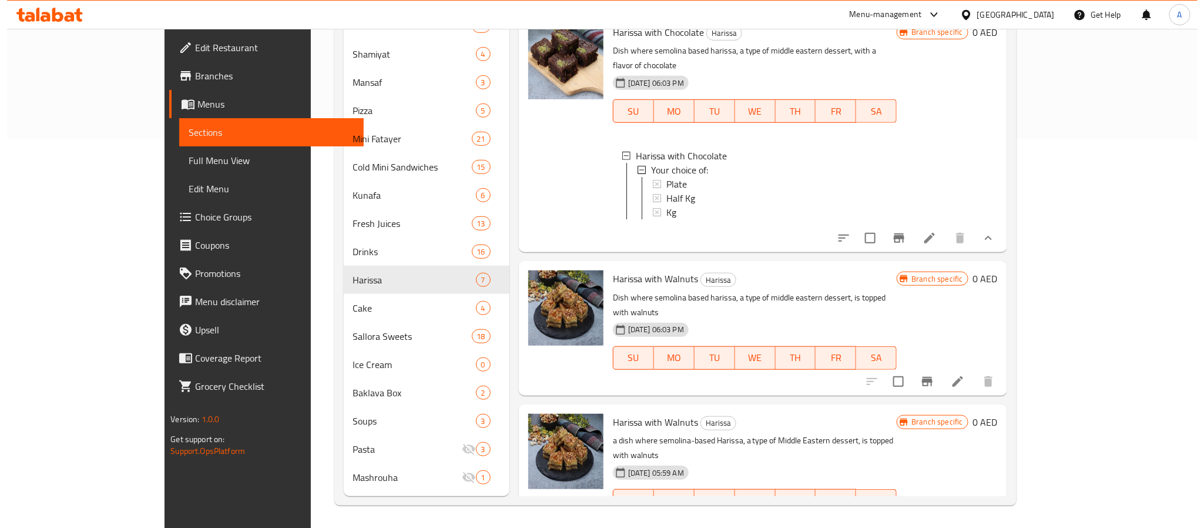
scroll to position [759, 0]
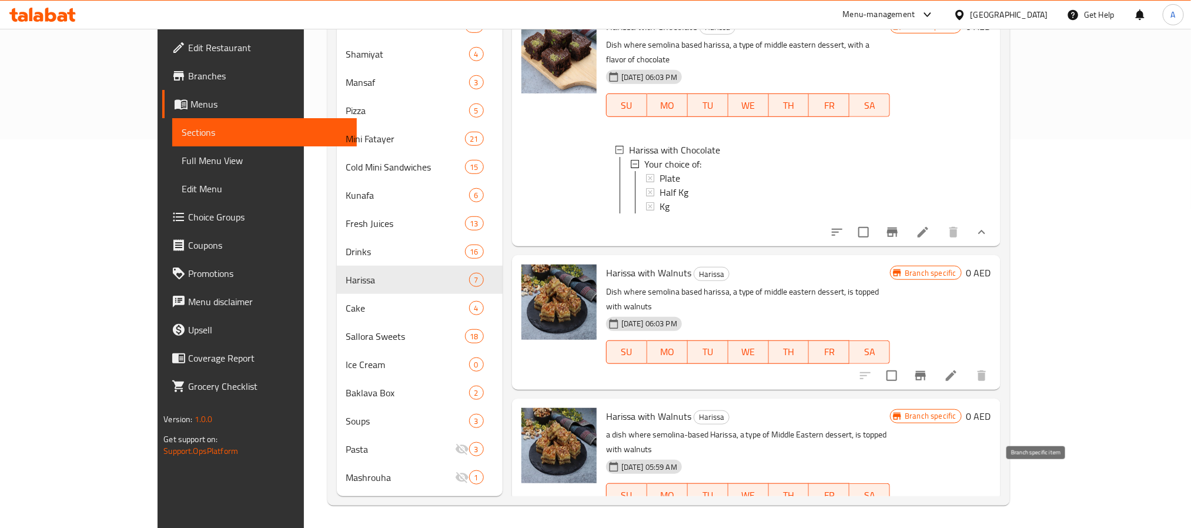
click at [906, 504] on button "Branch-specific-item" at bounding box center [892, 518] width 28 height 28
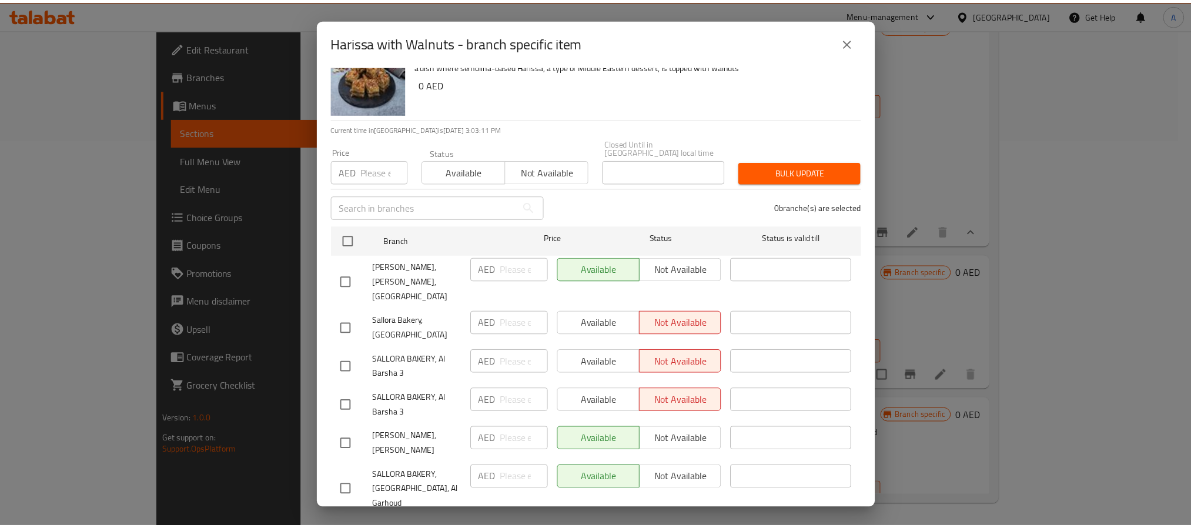
scroll to position [0, 0]
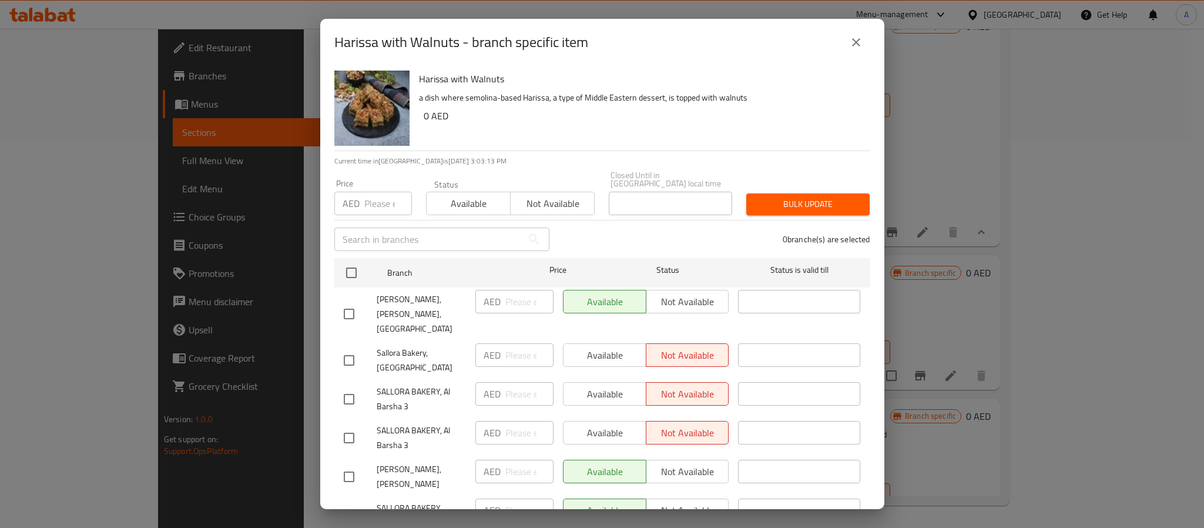
click at [466, 78] on h6 "Harissa with Walnuts" at bounding box center [640, 79] width 442 height 16
copy h6 "Harissa with Walnuts"
click at [856, 42] on icon "close" at bounding box center [856, 42] width 8 height 8
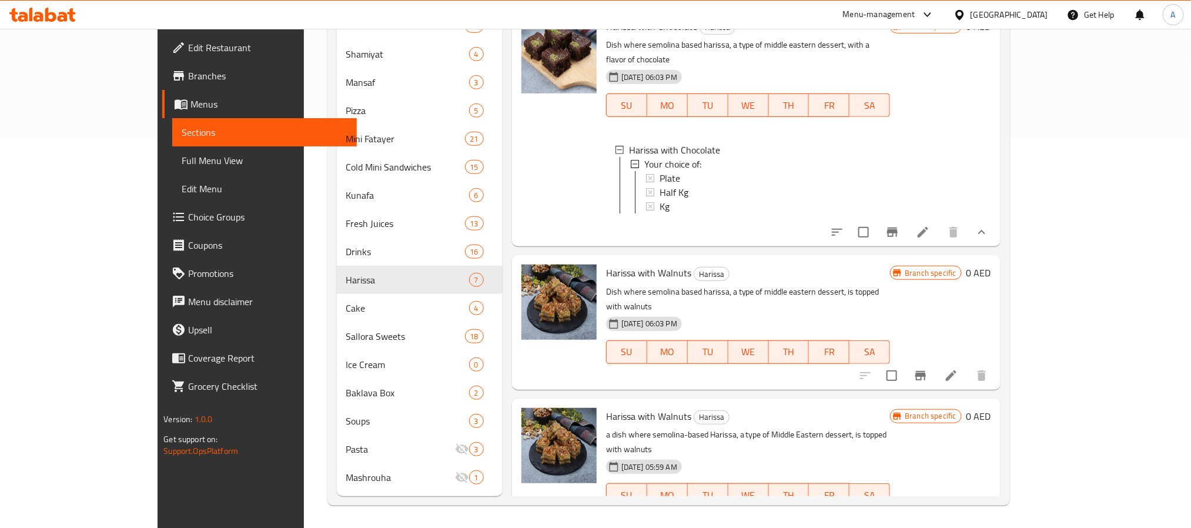
scroll to position [2, 0]
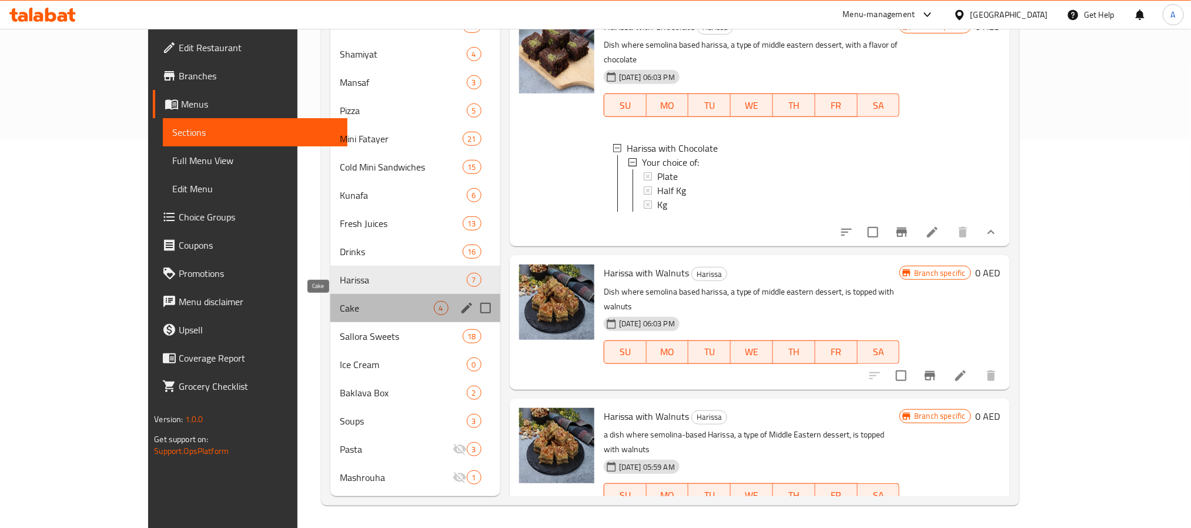
click at [340, 305] on span "Cake" at bounding box center [387, 308] width 94 height 14
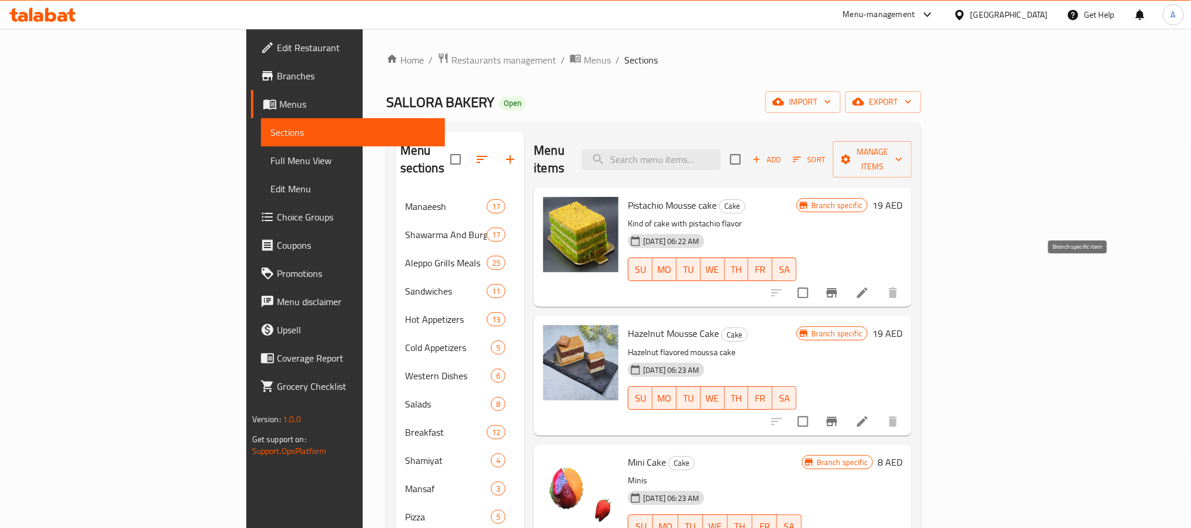
click at [839, 286] on icon "Branch-specific-item" at bounding box center [832, 293] width 14 height 14
click at [846, 407] on button "Branch-specific-item" at bounding box center [832, 421] width 28 height 28
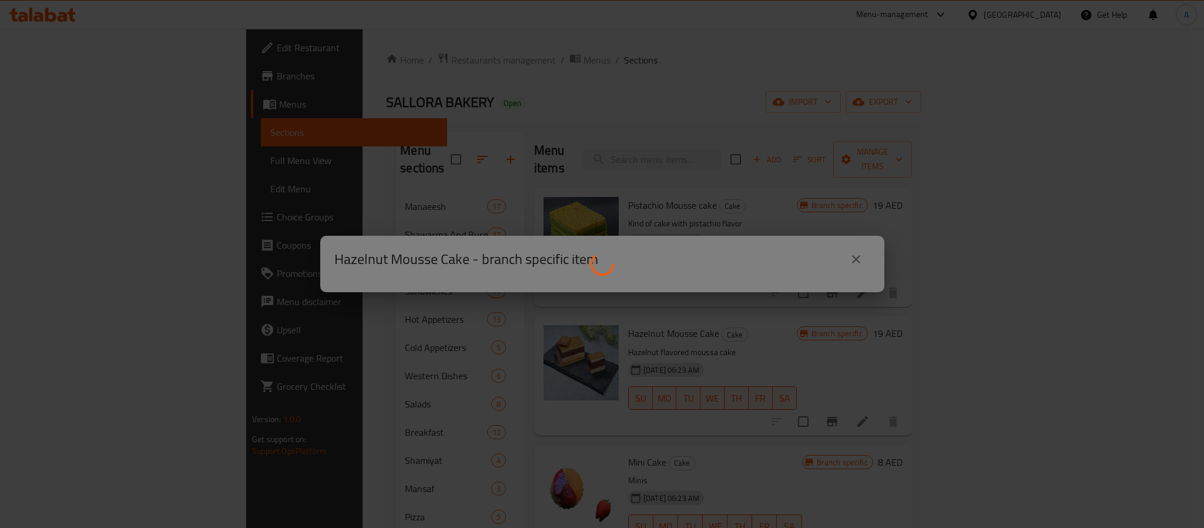
click at [641, 390] on div at bounding box center [602, 264] width 1204 height 528
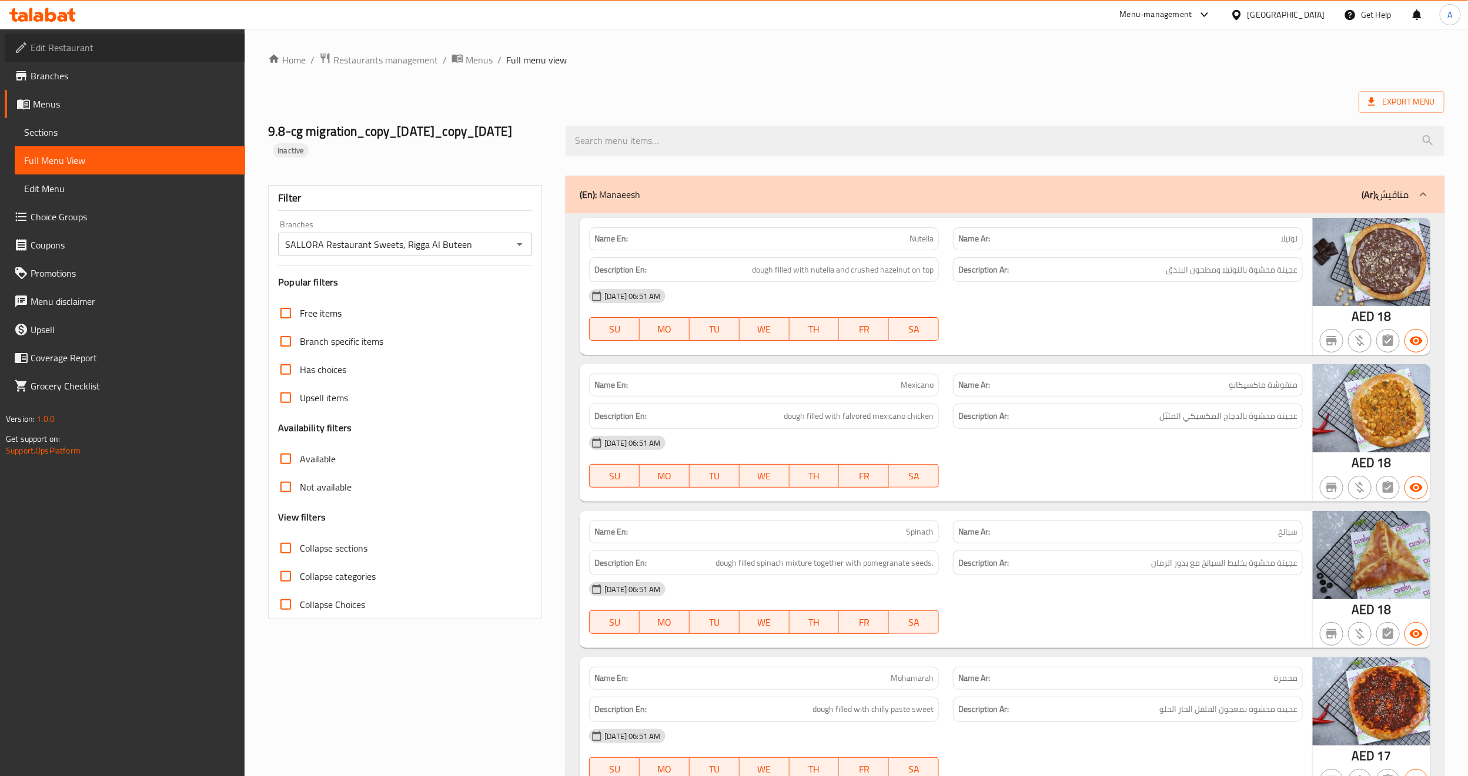
click at [74, 53] on span "Edit Restaurant" at bounding box center [133, 48] width 205 height 14
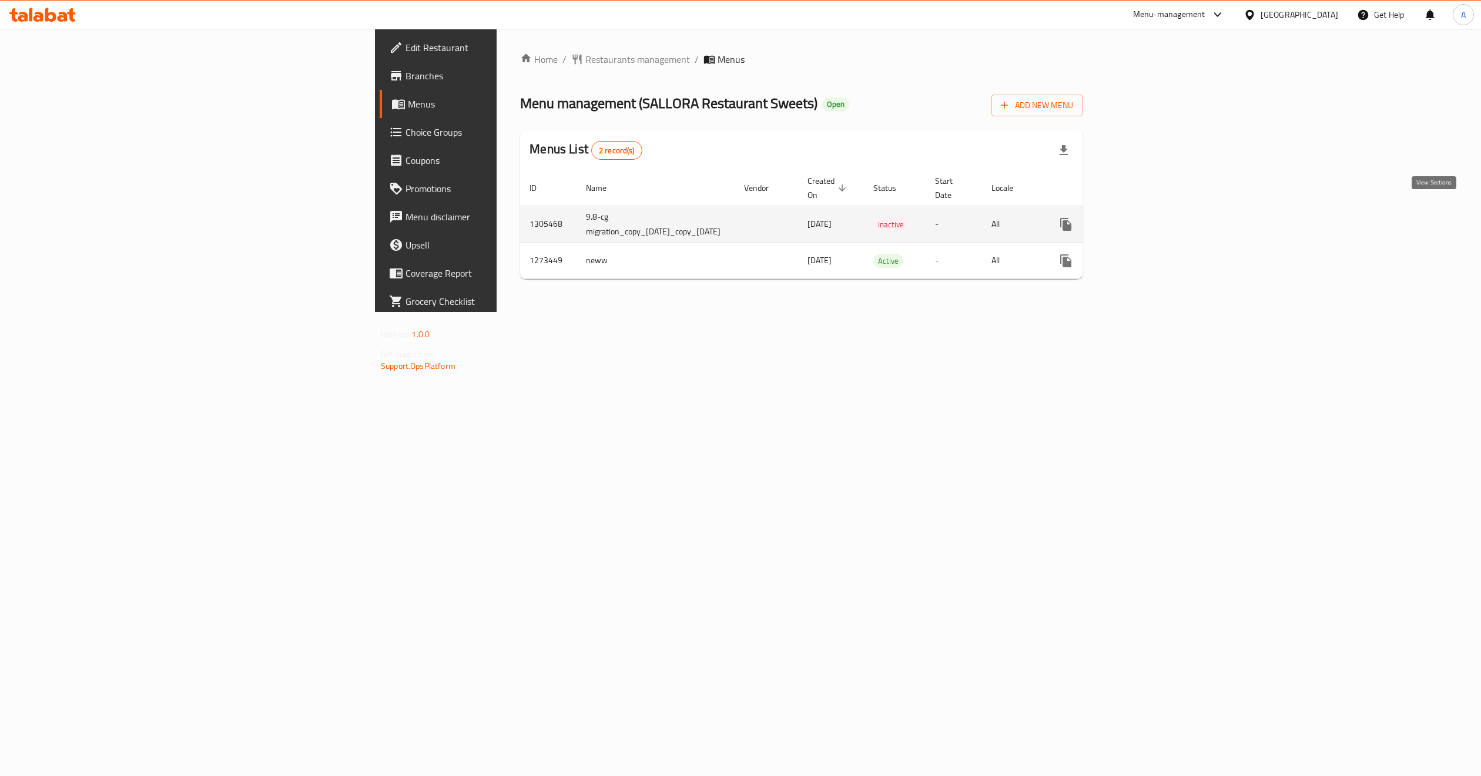
click at [1158, 217] on icon "enhanced table" at bounding box center [1151, 224] width 14 height 14
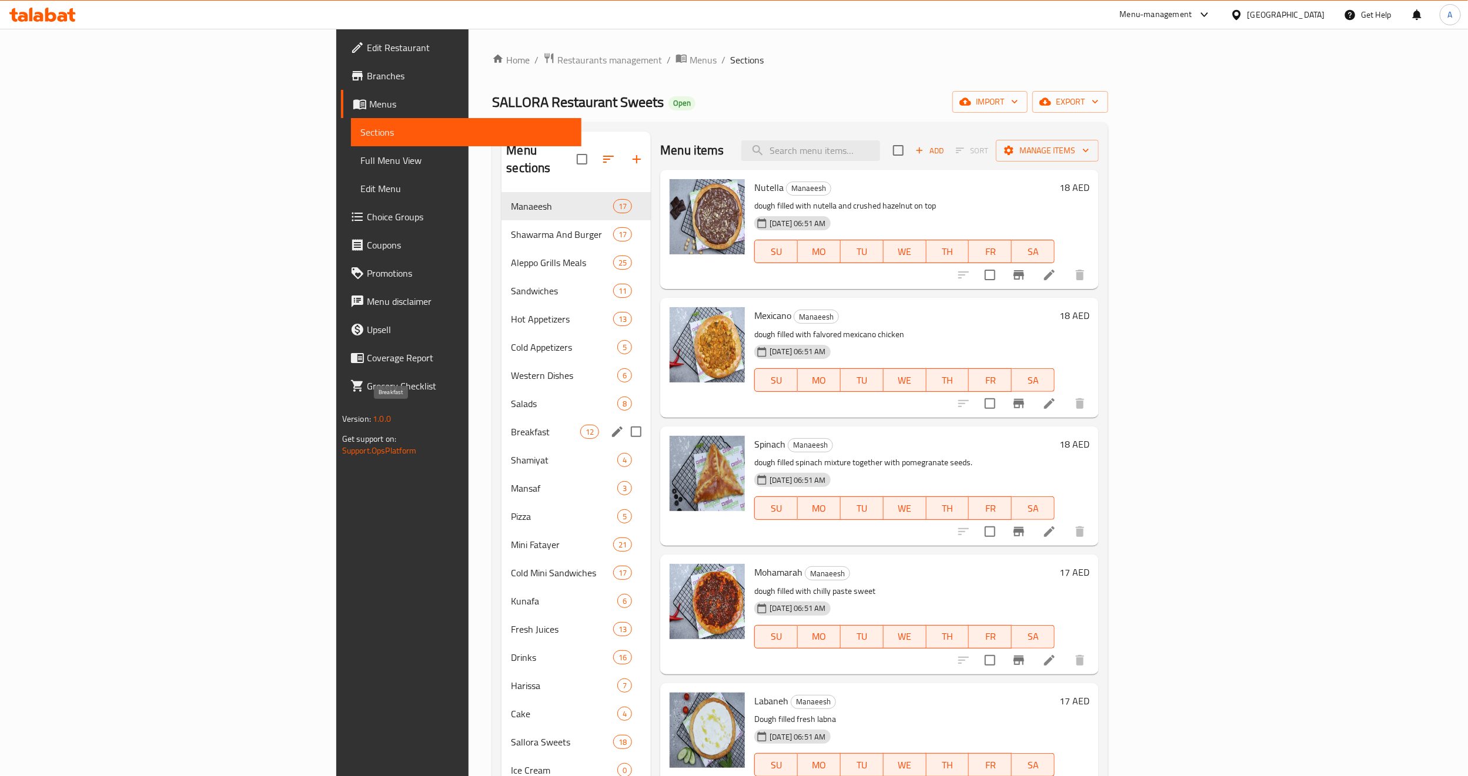
scroll to position [168, 0]
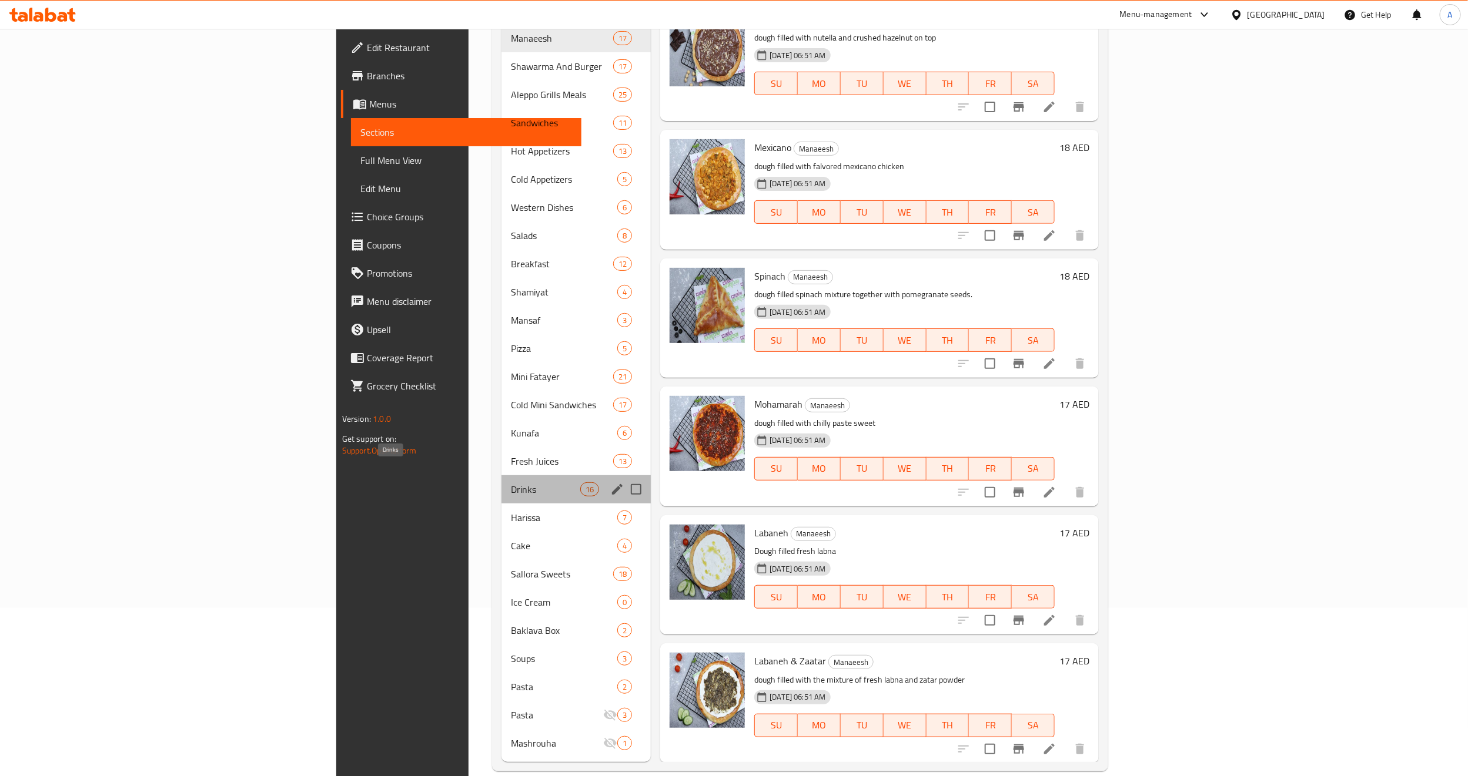
click at [511, 483] on span "Drinks" at bounding box center [545, 490] width 69 height 14
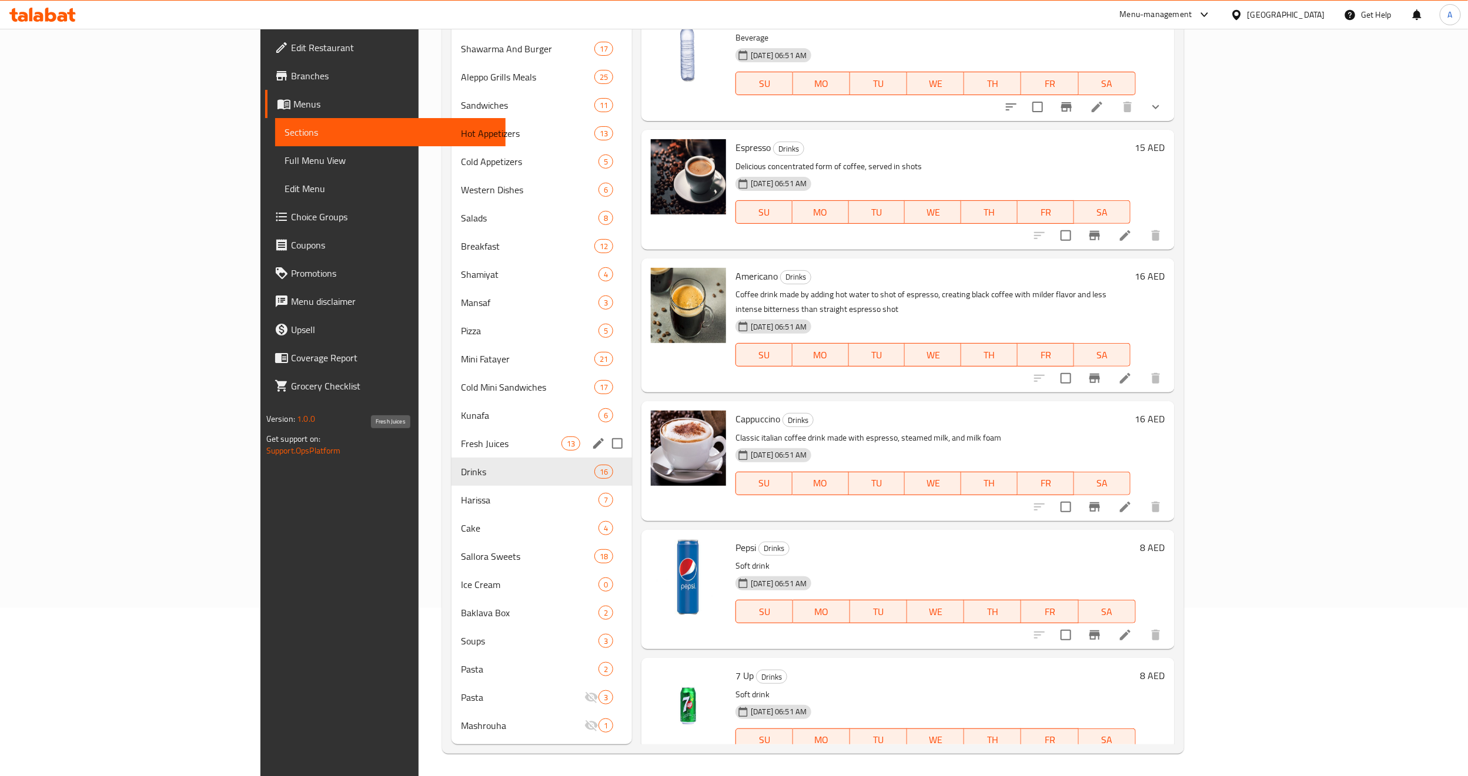
click at [461, 445] on span "Fresh Juices" at bounding box center [511, 444] width 101 height 14
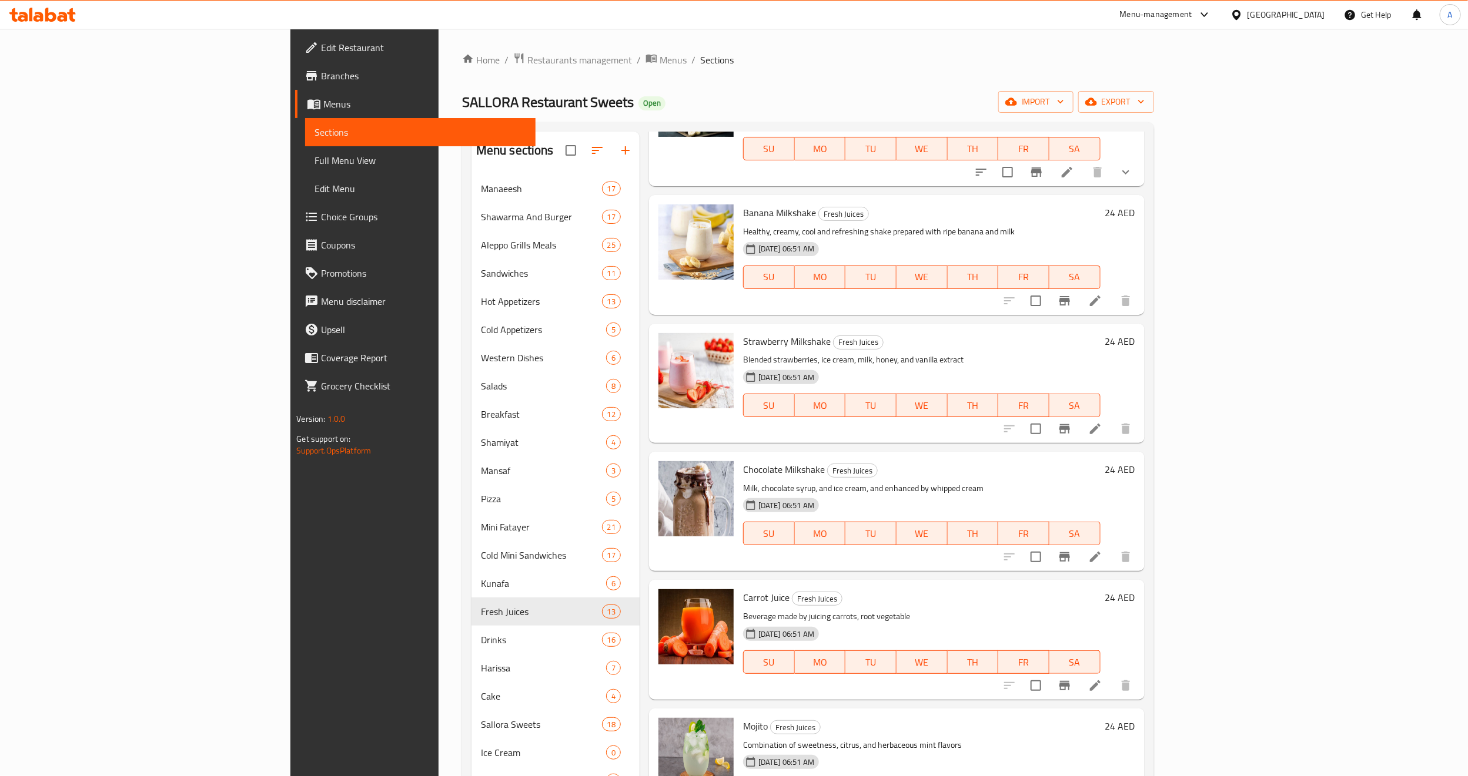
scroll to position [168, 0]
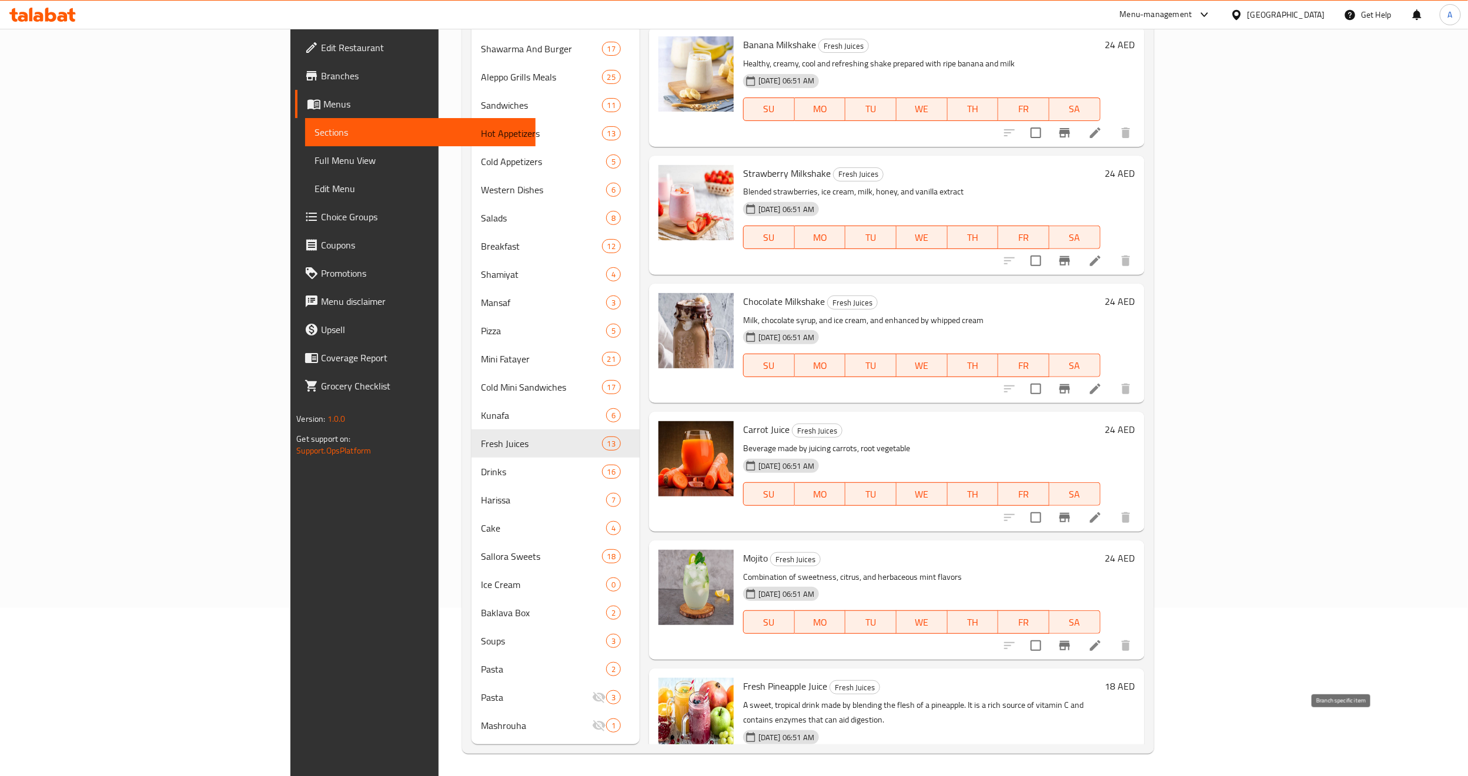
click at [1071, 776] on icon "Branch-specific-item" at bounding box center [1064, 789] width 14 height 14
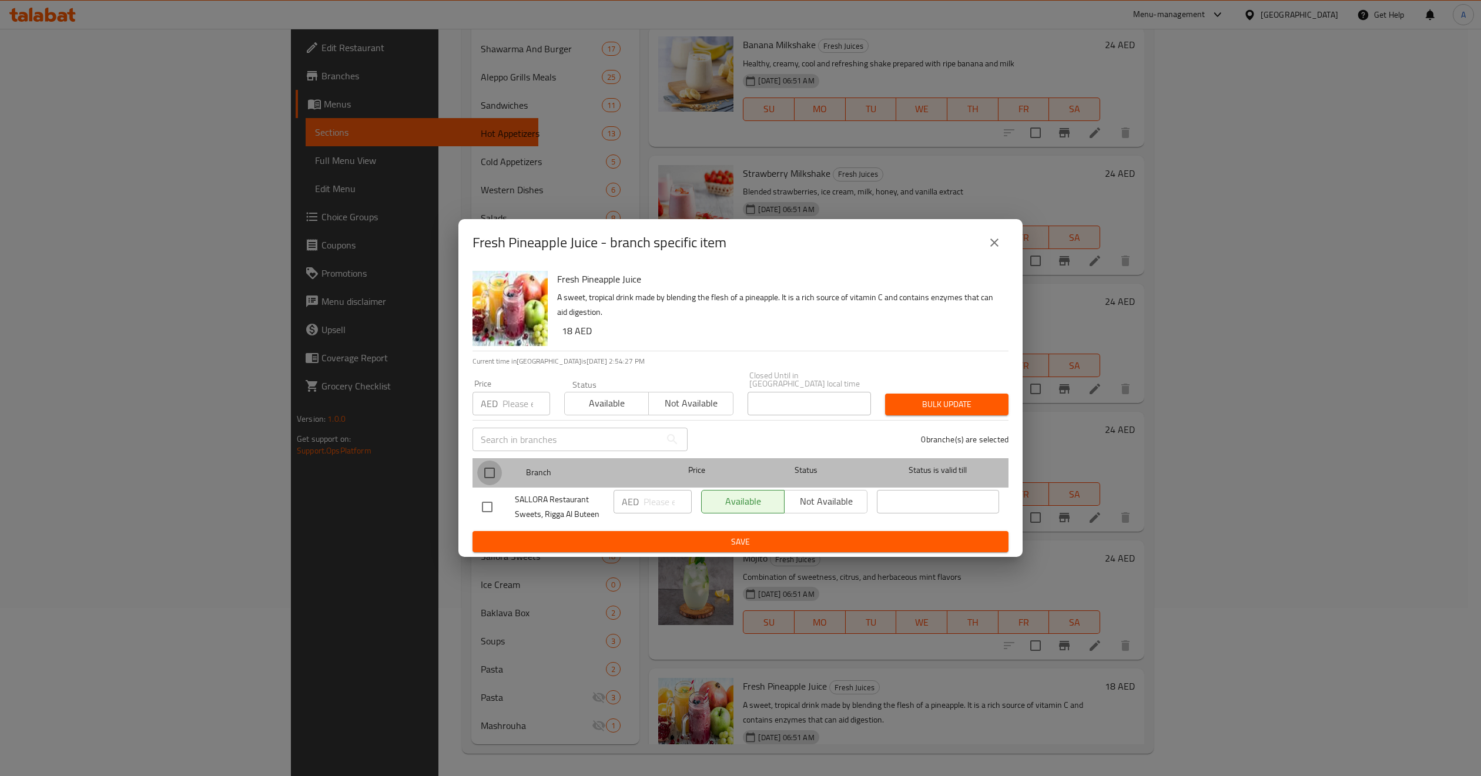
click at [484, 475] on input "checkbox" at bounding box center [489, 473] width 25 height 25
checkbox input "true"
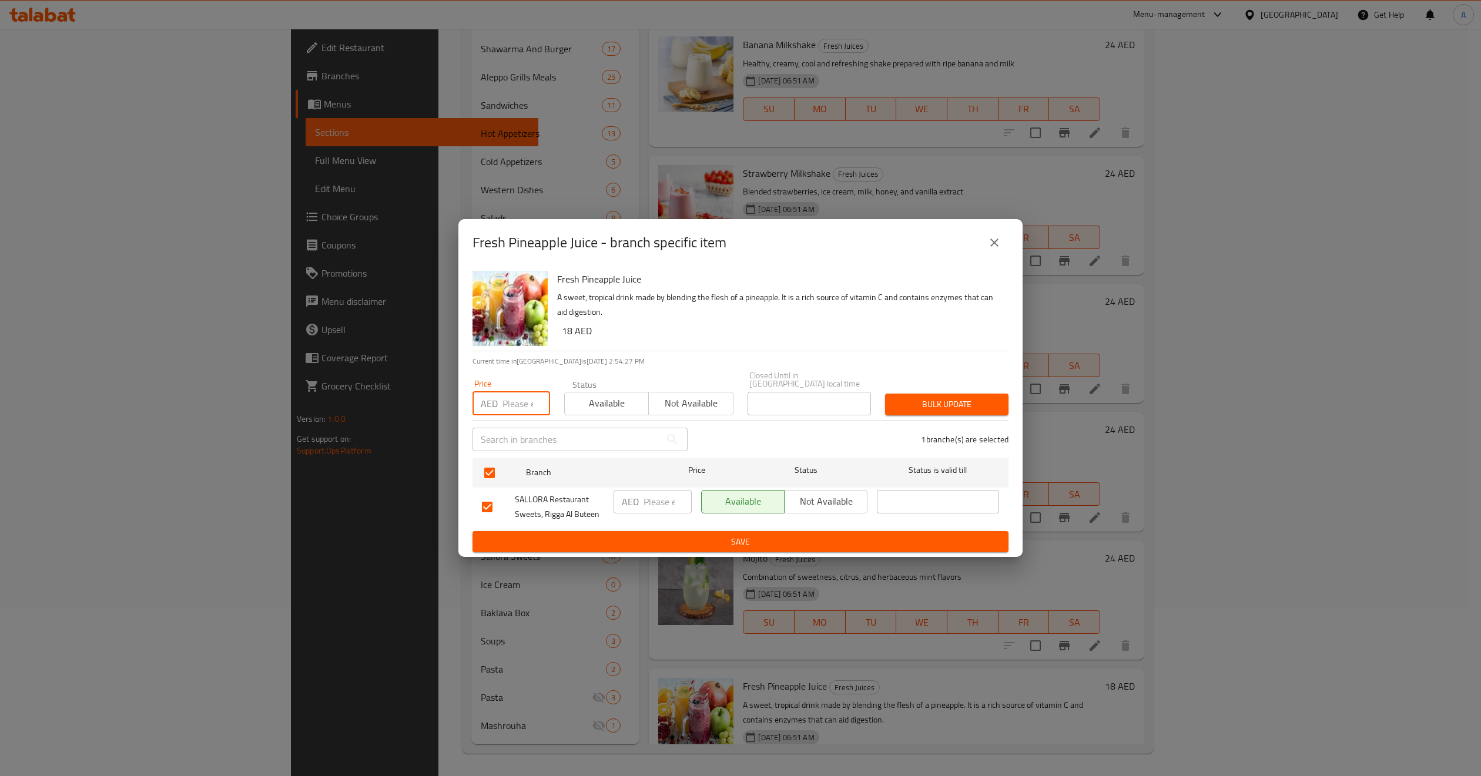
click at [512, 407] on input "number" at bounding box center [527, 404] width 48 height 24
paste input "24"
type input "24"
click at [989, 413] on button "Bulk update" at bounding box center [946, 405] width 123 height 22
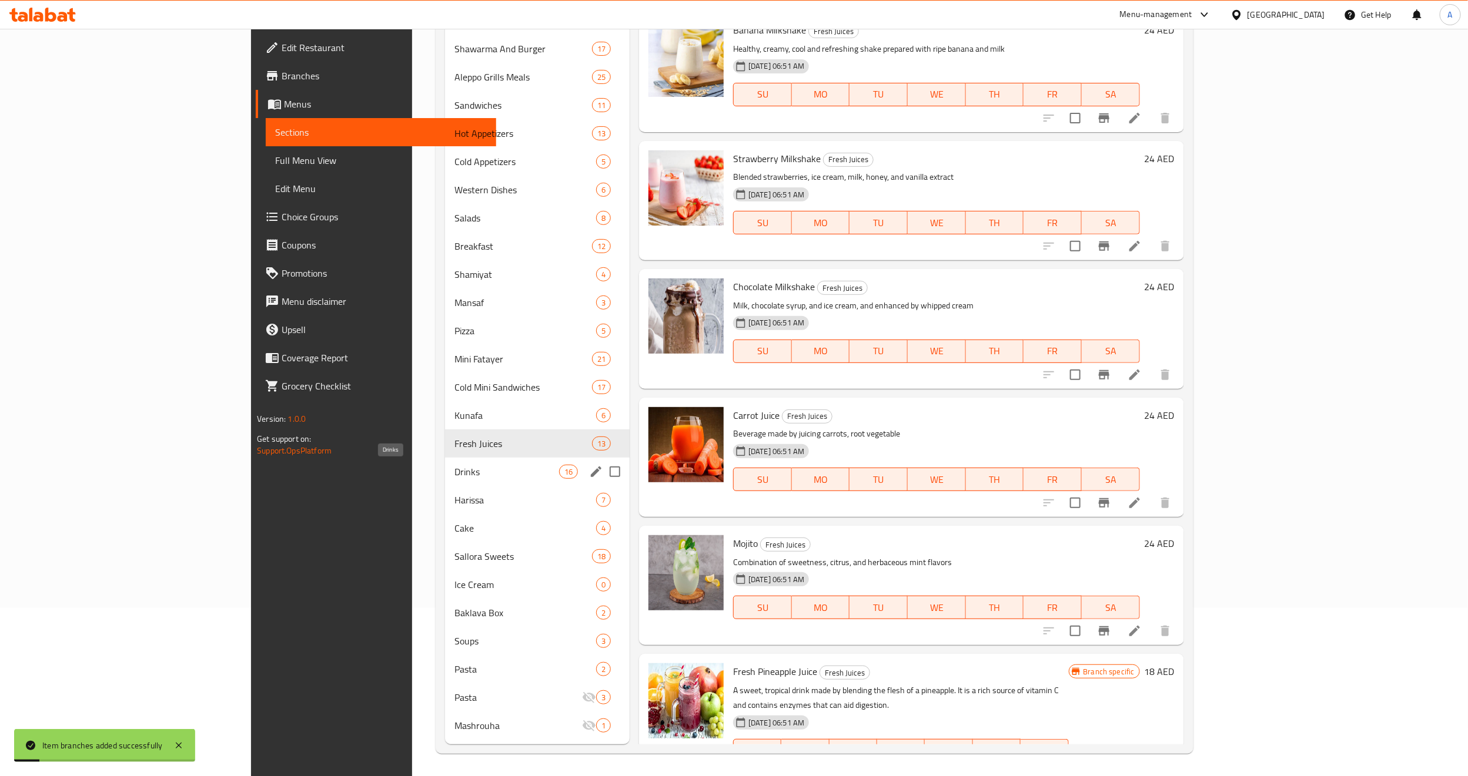
click at [454, 466] on span "Drinks" at bounding box center [506, 472] width 105 height 14
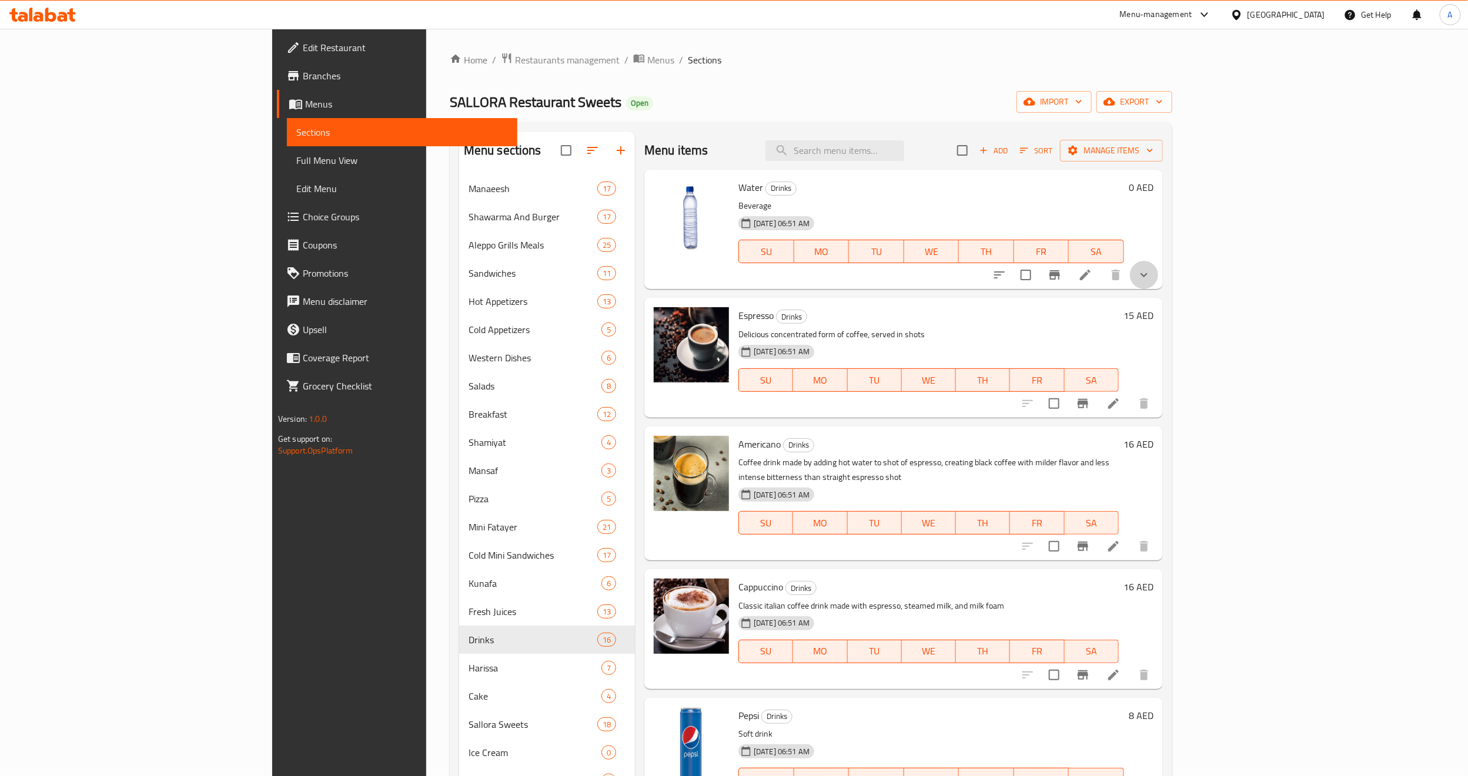
click at [1158, 277] on button "show more" at bounding box center [1144, 275] width 28 height 28
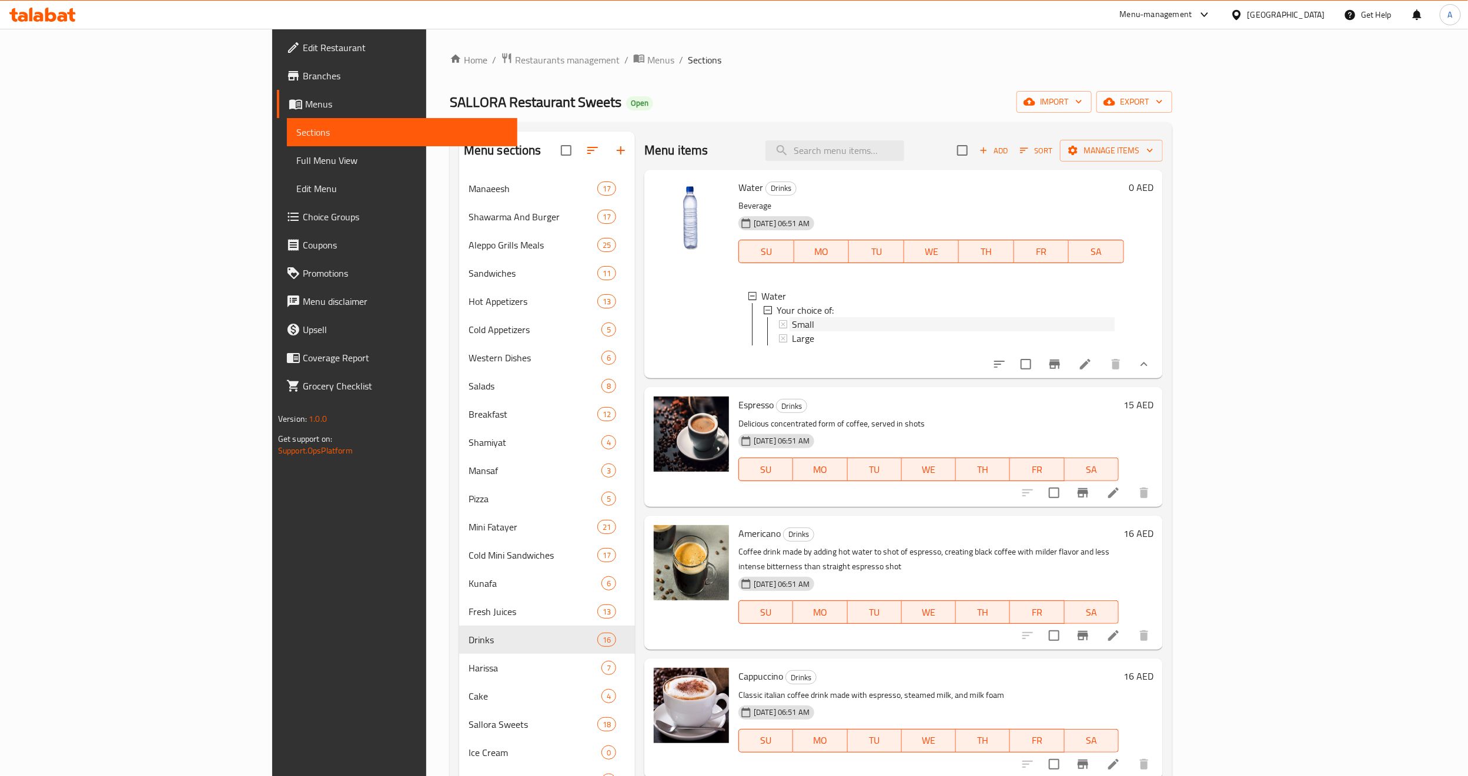
click at [792, 325] on div "Small" at bounding box center [953, 324] width 323 height 14
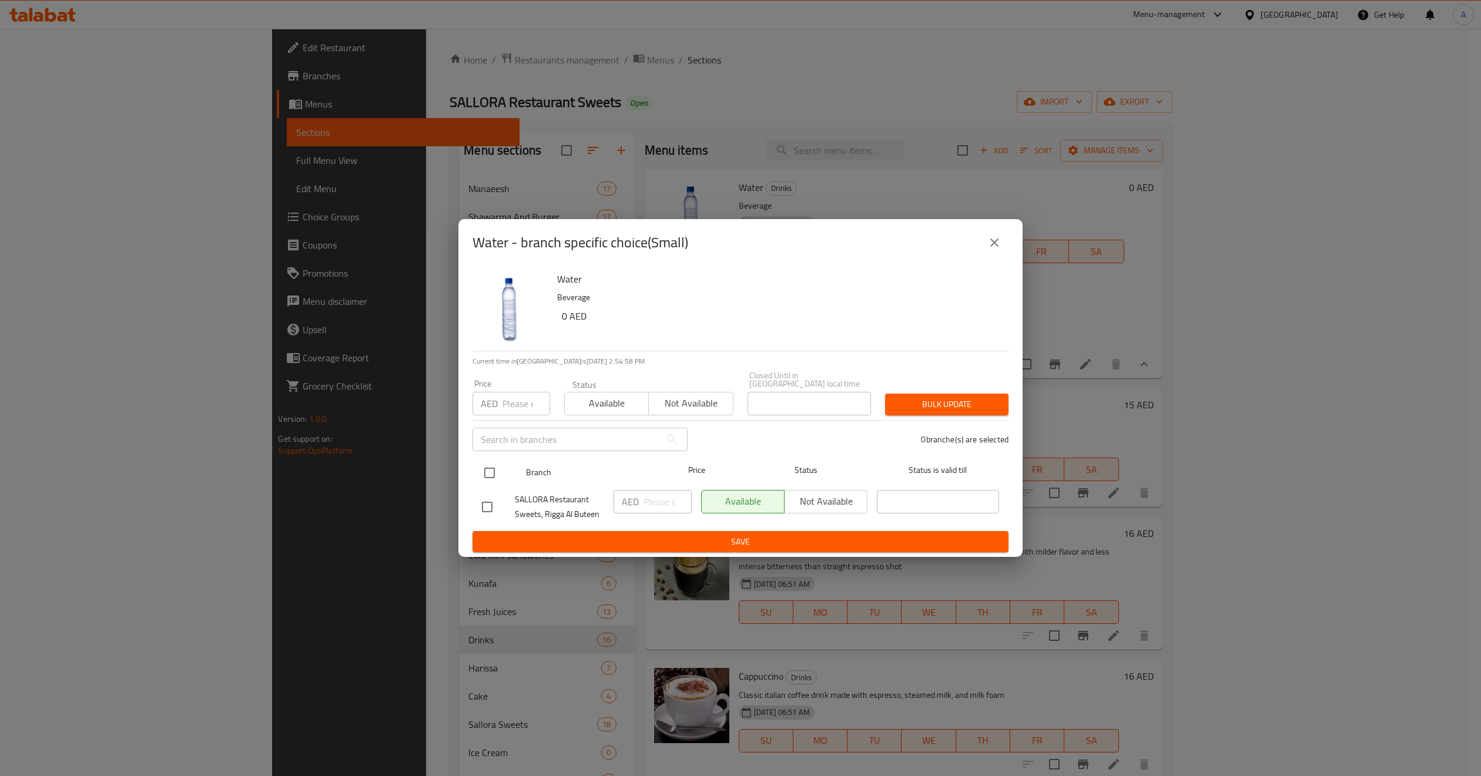
click at [478, 473] on input "checkbox" at bounding box center [489, 473] width 25 height 25
checkbox input "true"
click at [497, 413] on div "AED Price" at bounding box center [512, 404] width 78 height 24
type input "7"
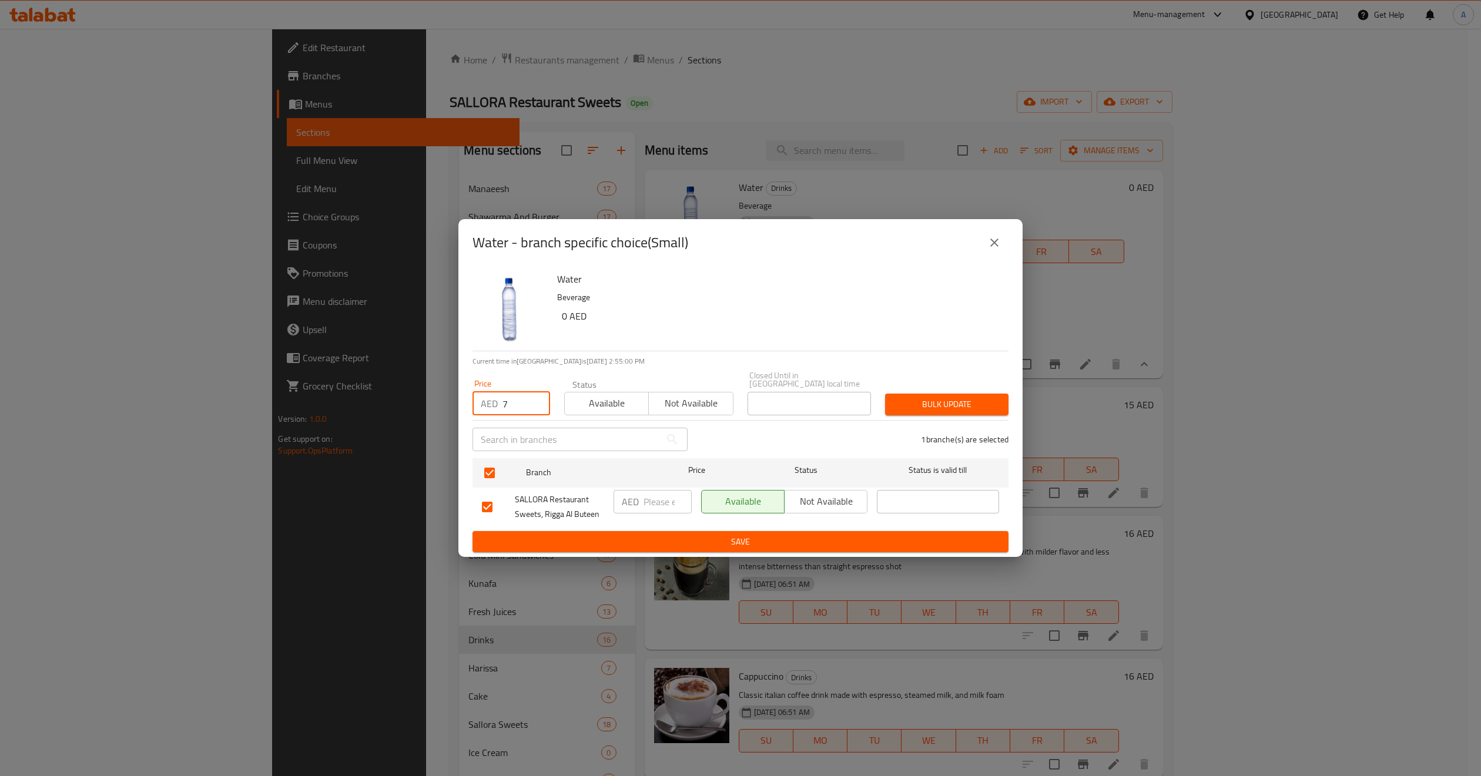
click at [903, 410] on span "Bulk update" at bounding box center [947, 404] width 105 height 15
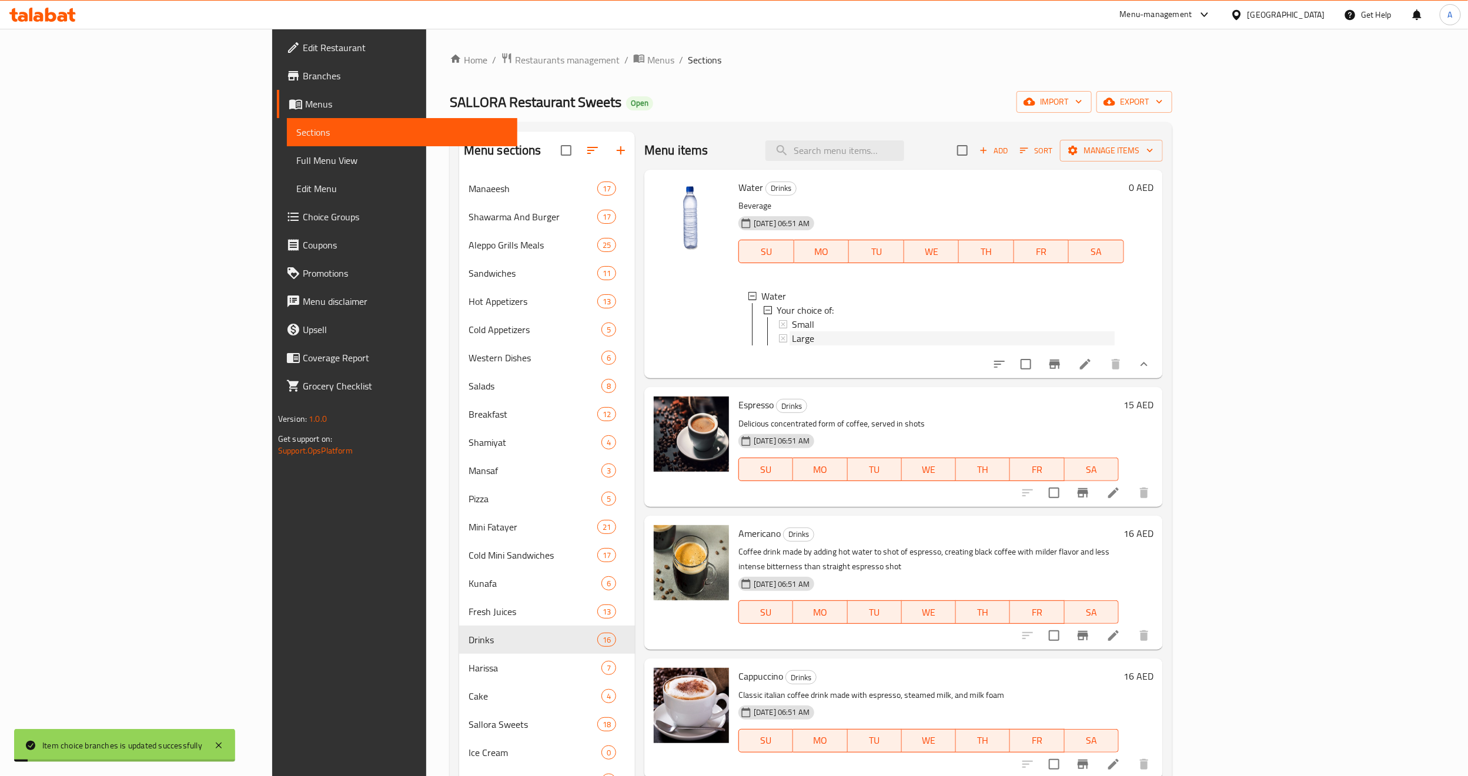
click at [792, 340] on div "Large" at bounding box center [953, 338] width 323 height 14
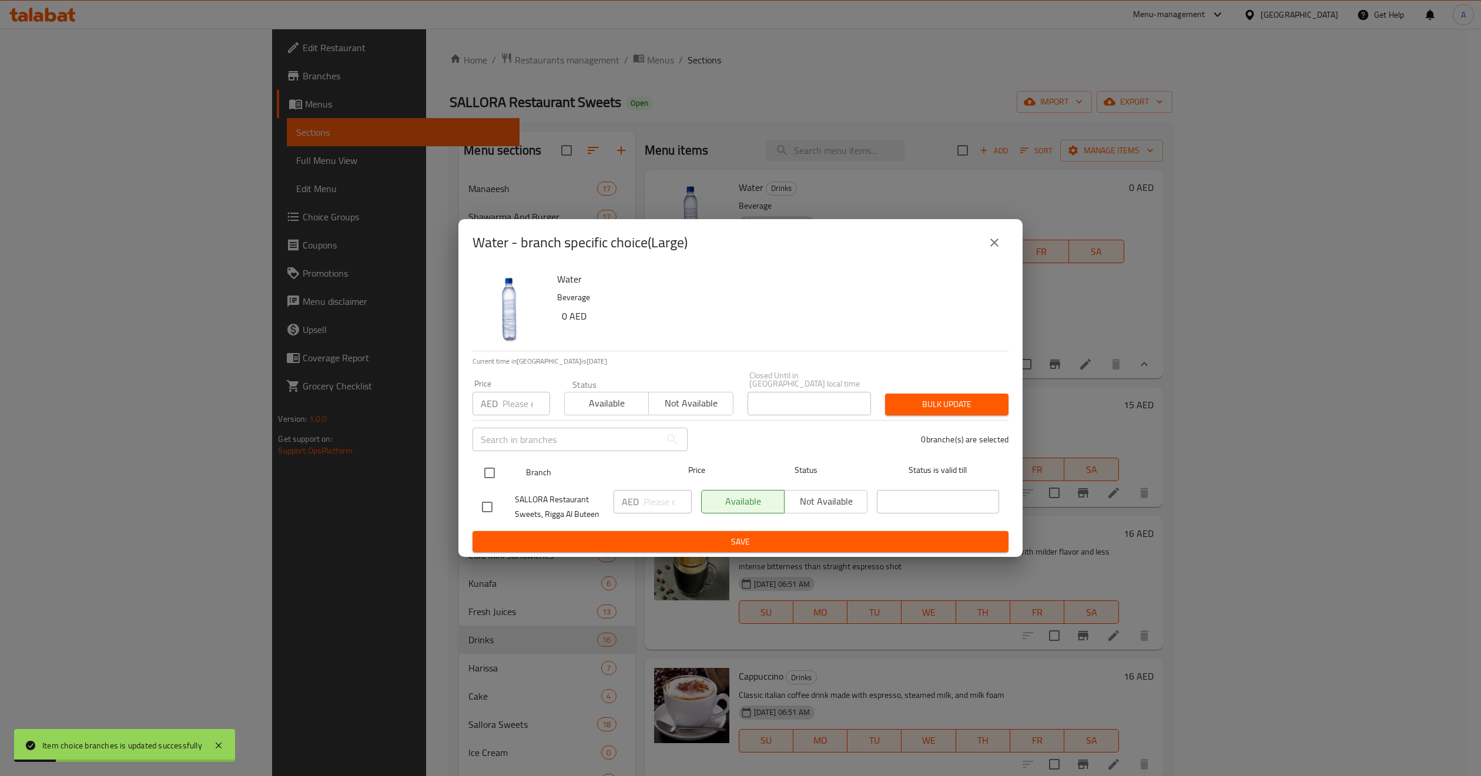
click at [491, 476] on input "checkbox" at bounding box center [489, 473] width 25 height 25
checkbox input "true"
click at [513, 403] on input "number" at bounding box center [527, 404] width 48 height 24
type input "15"
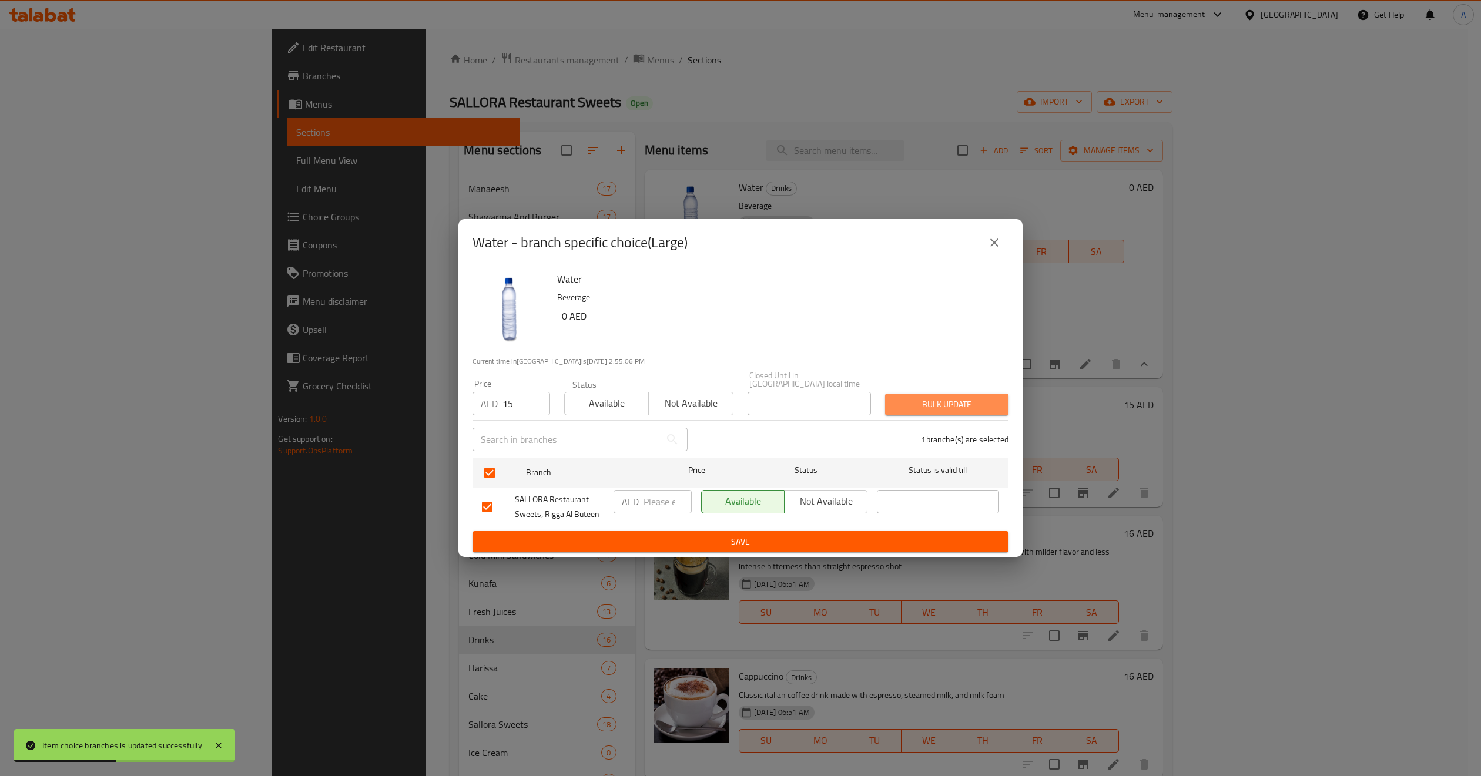
click at [928, 411] on span "Bulk update" at bounding box center [947, 404] width 105 height 15
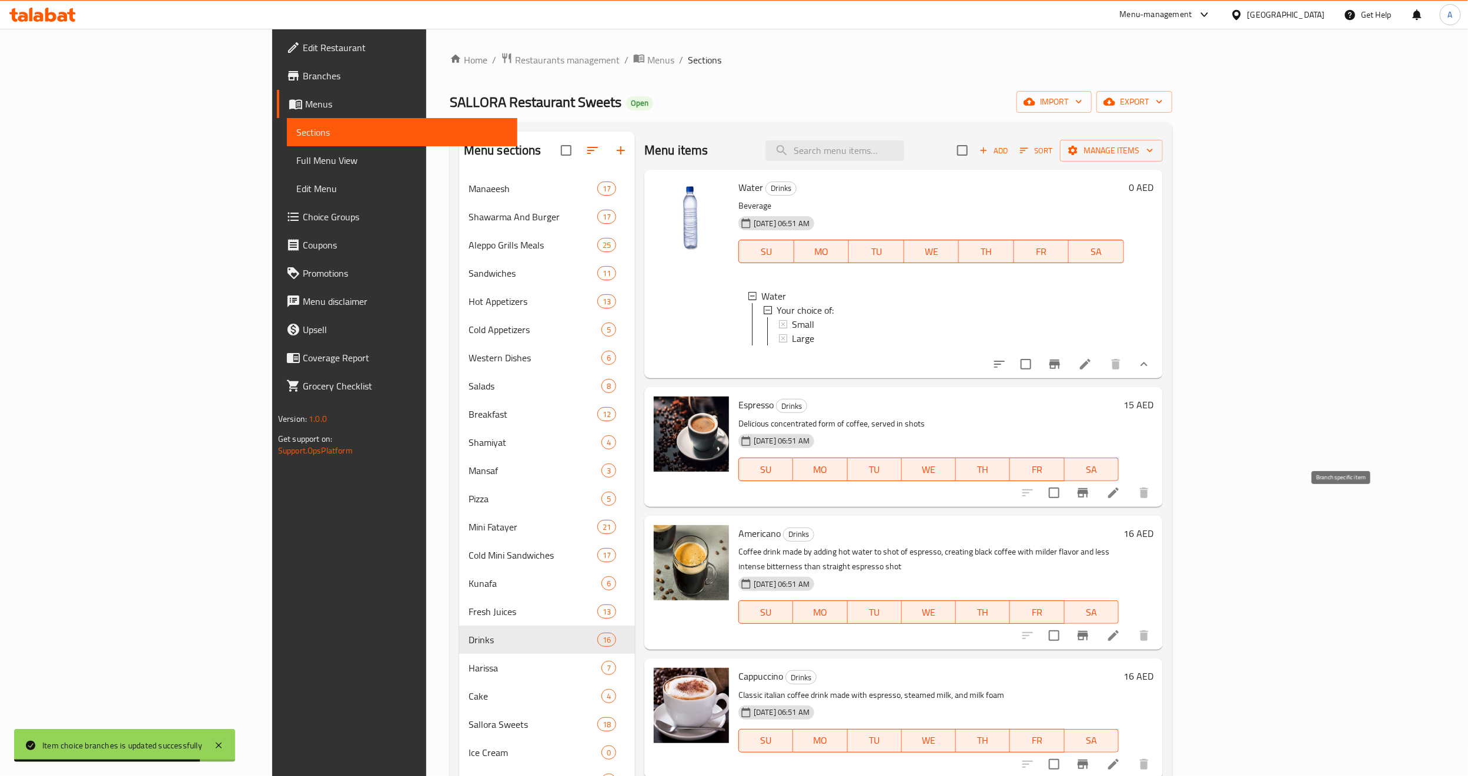
click at [1088, 498] on icon "Branch-specific-item" at bounding box center [1082, 492] width 11 height 9
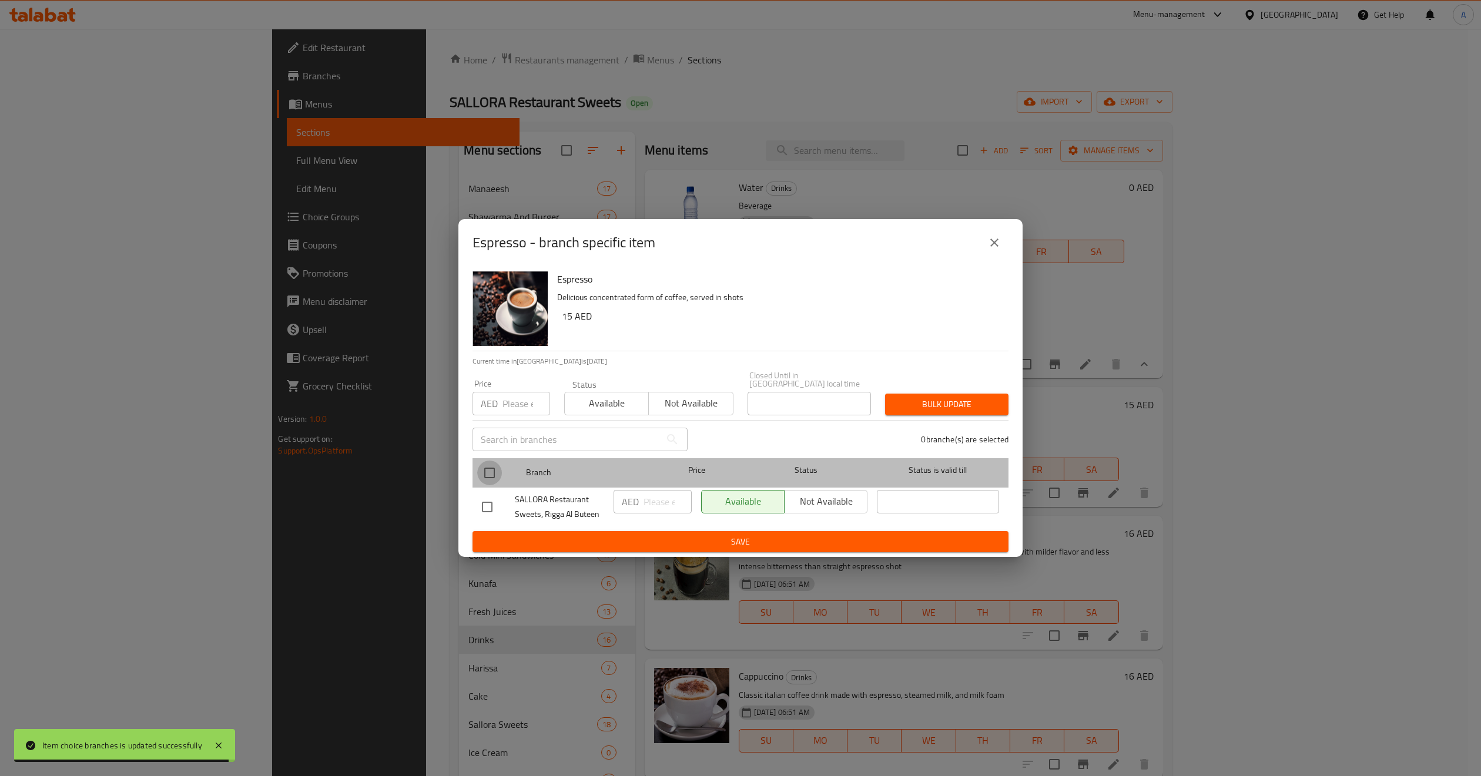
drag, startPoint x: 482, startPoint y: 478, endPoint x: 533, endPoint y: 452, distance: 57.3
click at [483, 477] on input "checkbox" at bounding box center [489, 473] width 25 height 25
checkbox input "true"
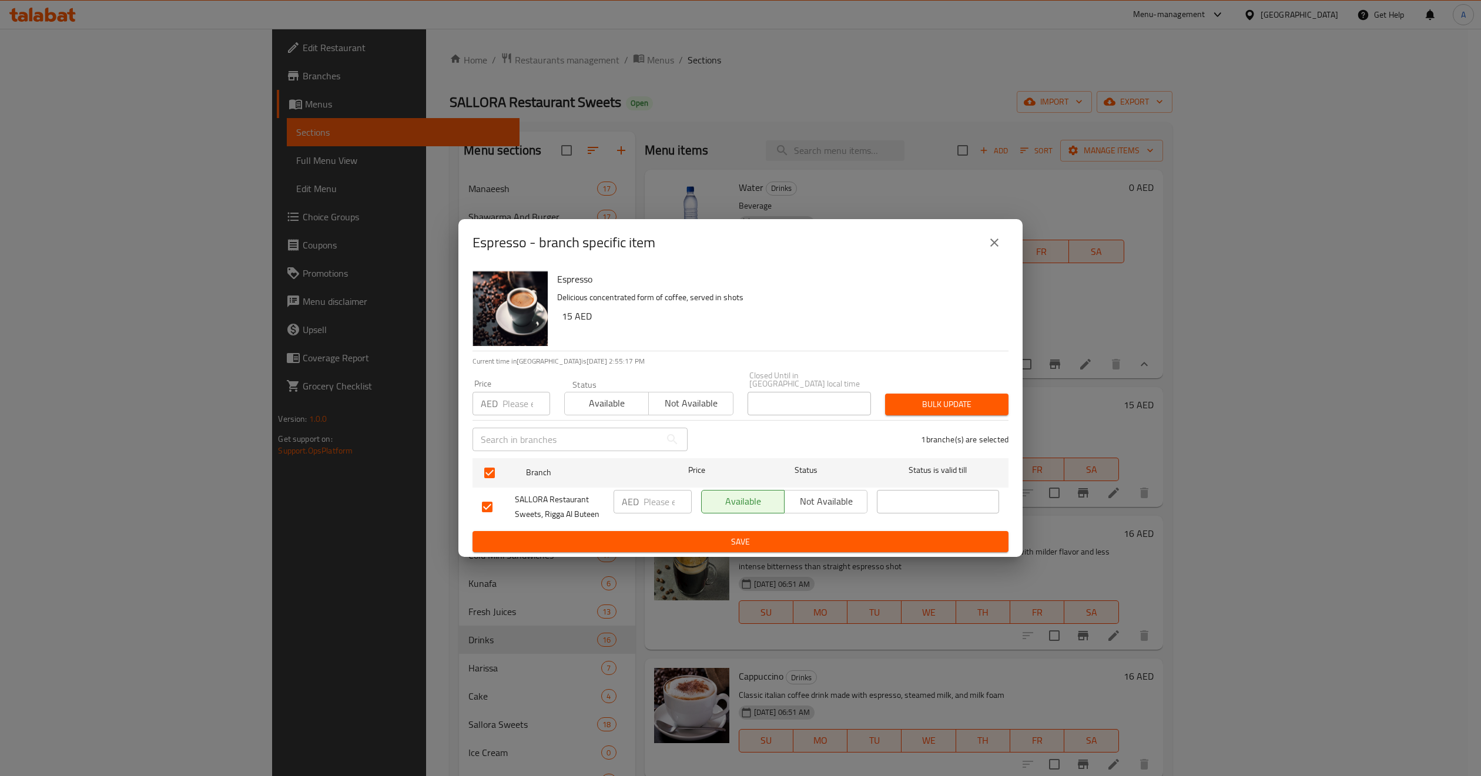
click at [672, 396] on span "Not available" at bounding box center [691, 403] width 75 height 17
click at [970, 406] on span "Bulk update" at bounding box center [947, 404] width 105 height 15
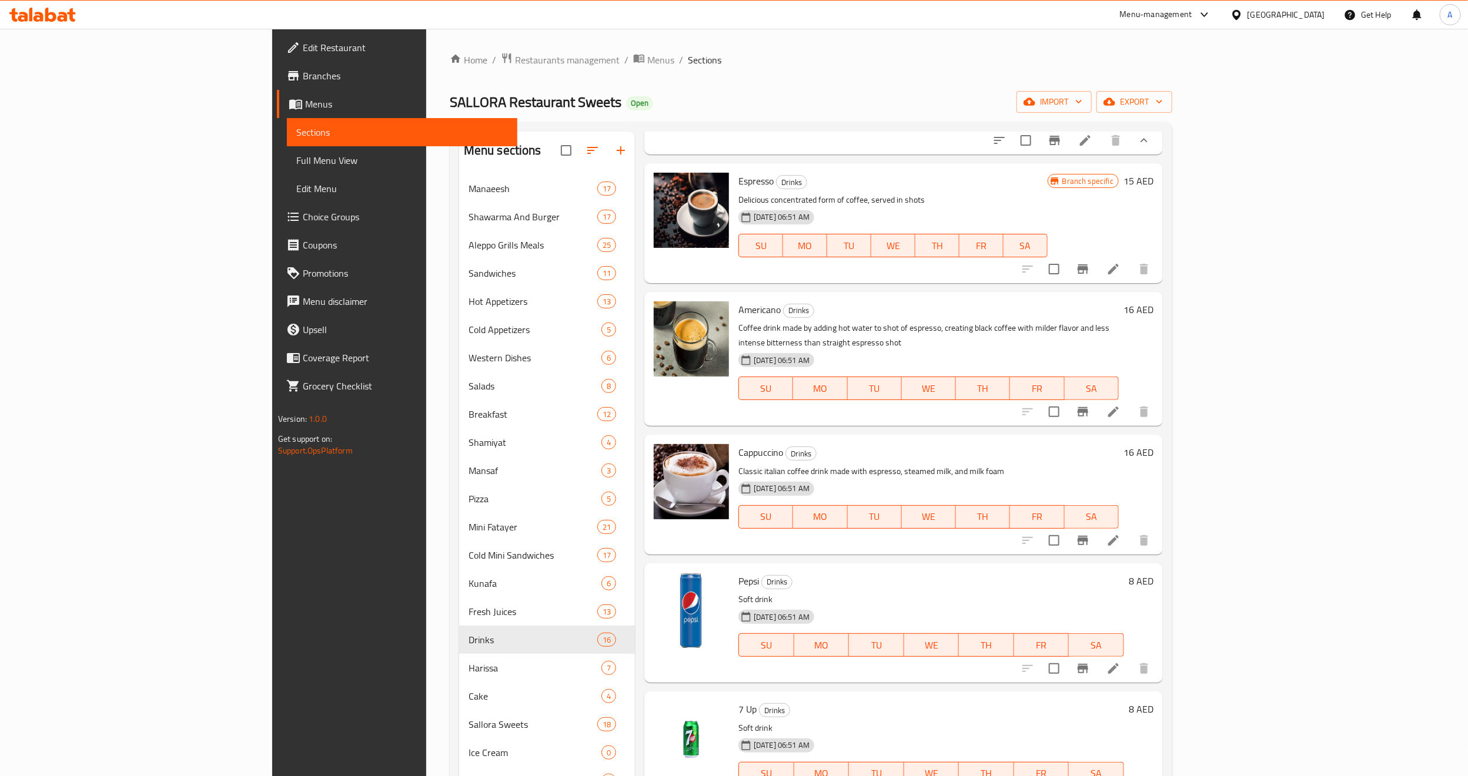
scroll to position [264, 0]
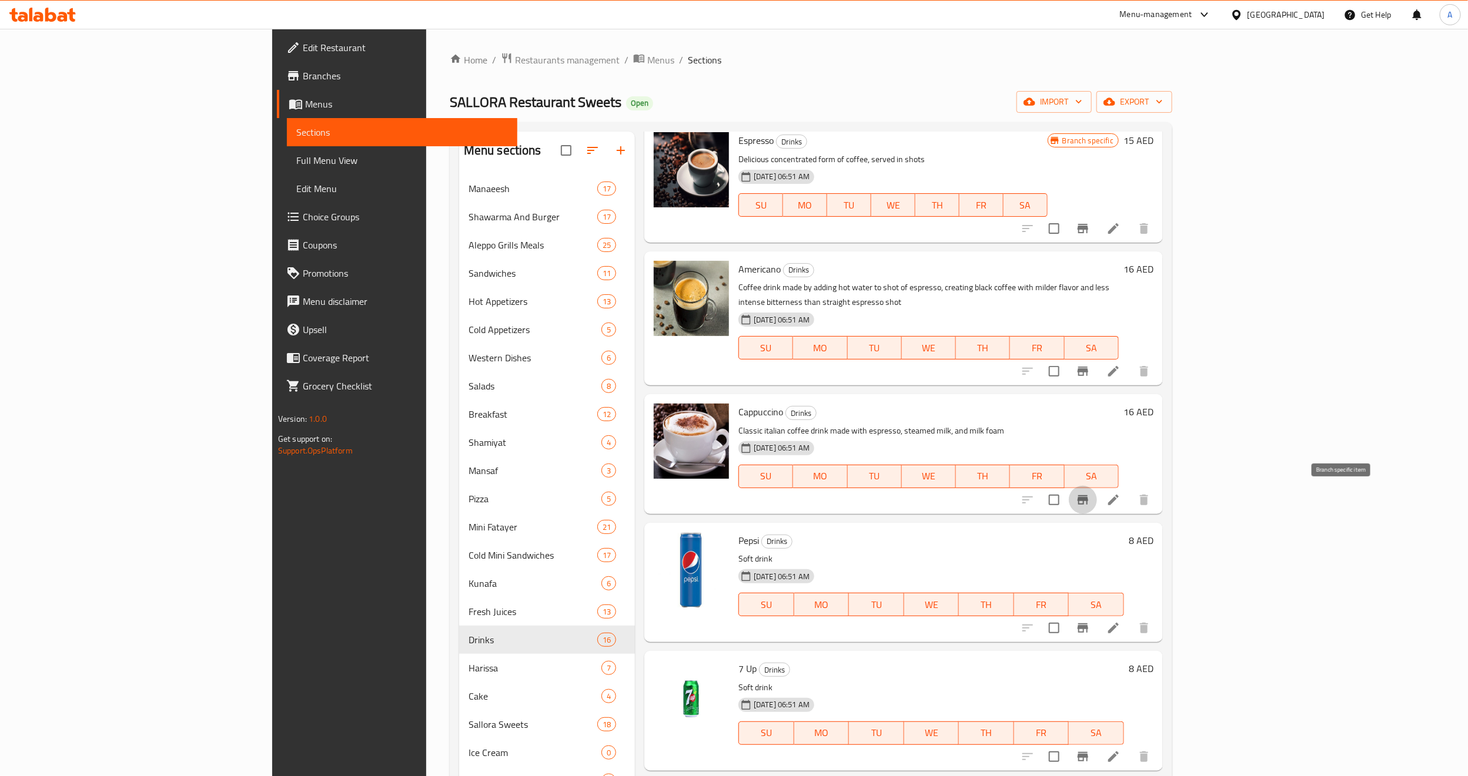
click at [1090, 493] on icon "Branch-specific-item" at bounding box center [1083, 500] width 14 height 14
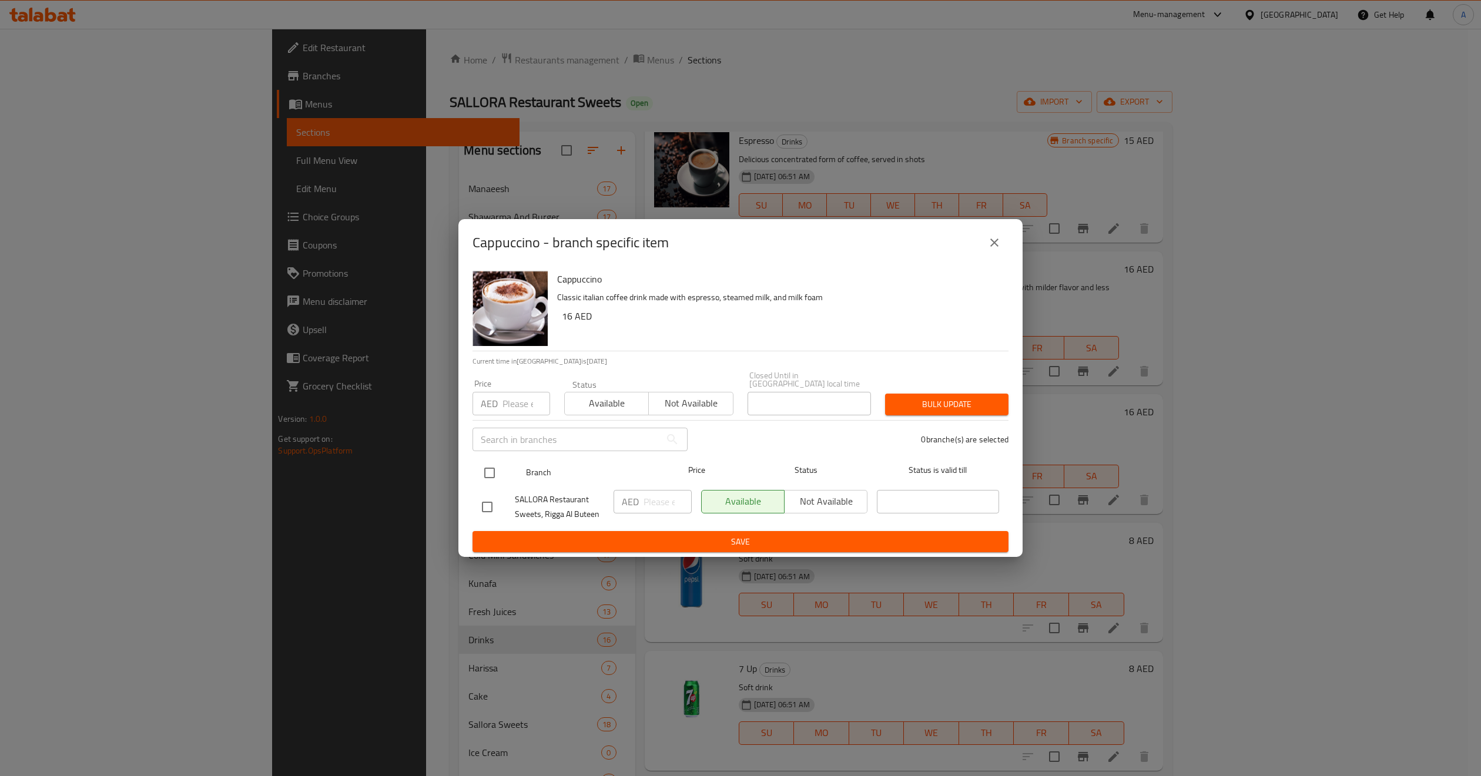
click at [494, 471] on input "checkbox" at bounding box center [489, 473] width 25 height 25
checkbox input "true"
click at [519, 406] on input "number" at bounding box center [527, 404] width 48 height 24
type input "20"
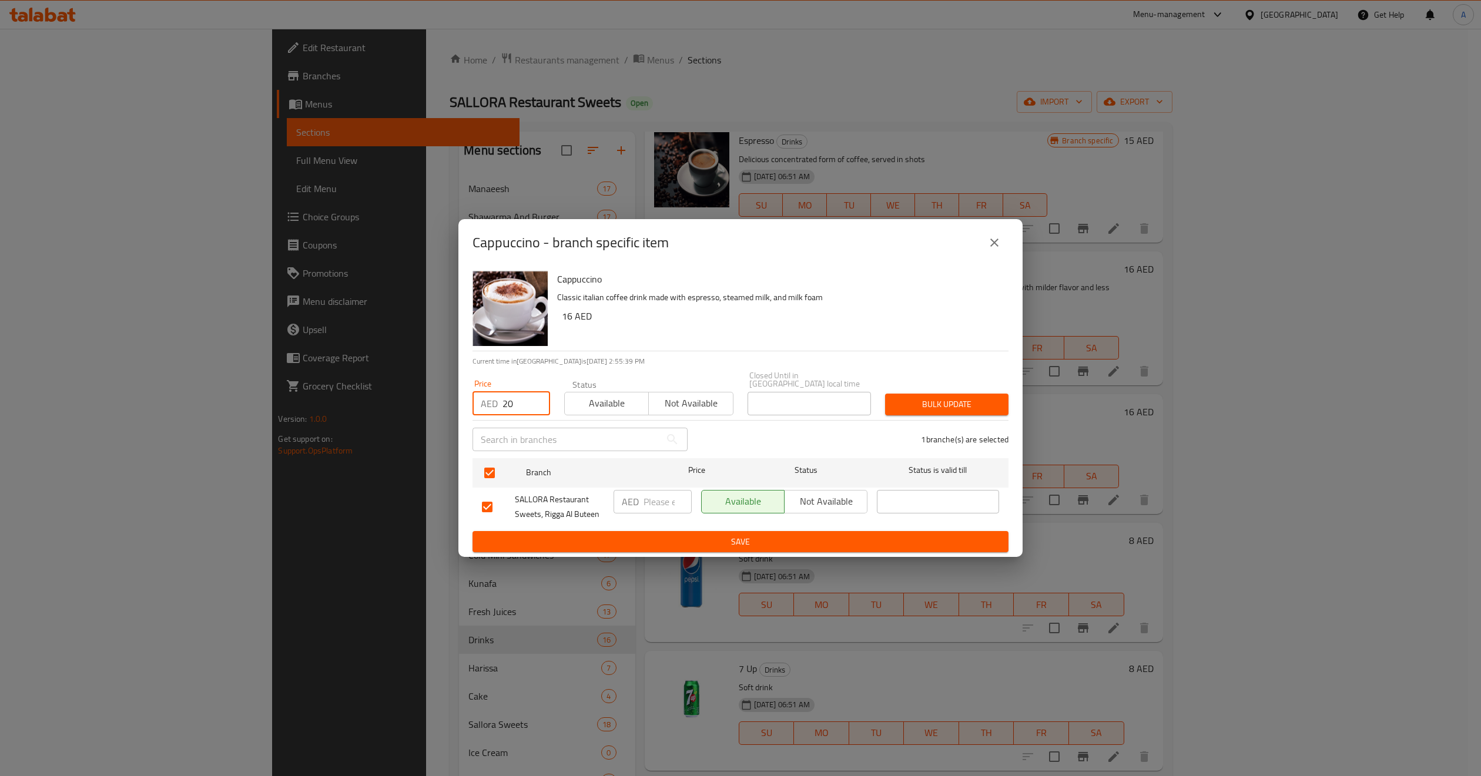
click at [690, 399] on span "Not available" at bounding box center [691, 403] width 75 height 17
click at [972, 410] on span "Bulk update" at bounding box center [947, 404] width 105 height 15
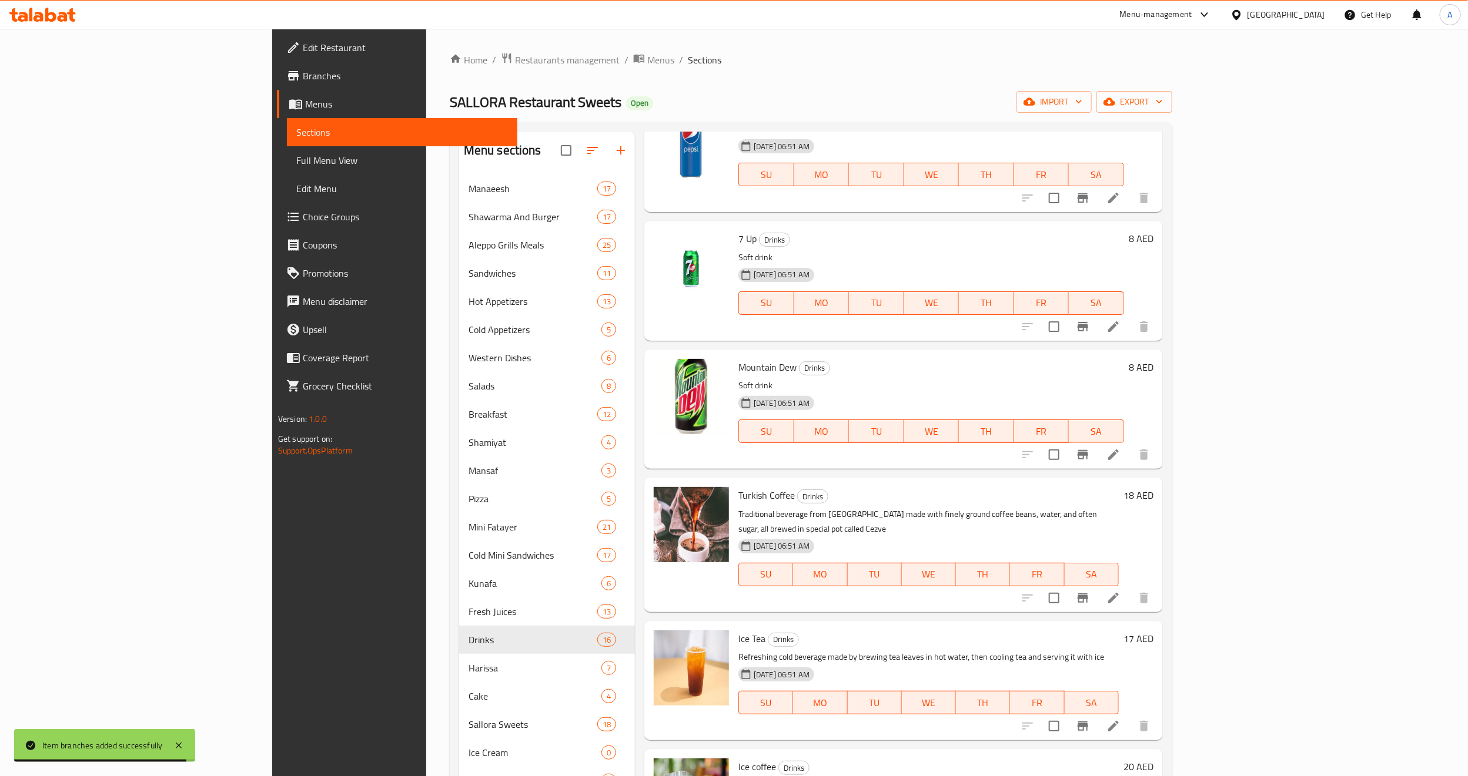
scroll to position [705, 0]
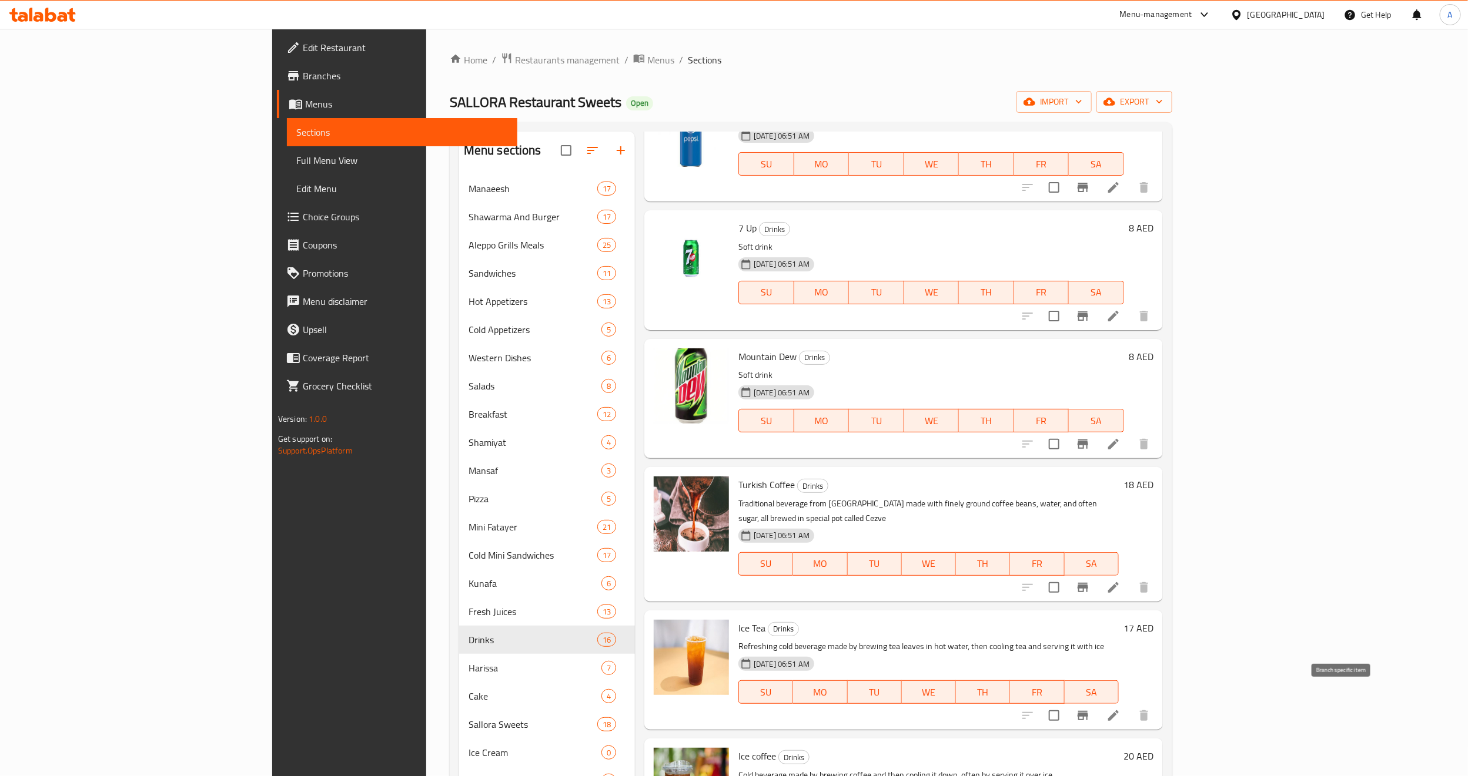
click at [1088, 711] on icon "Branch-specific-item" at bounding box center [1082, 715] width 11 height 9
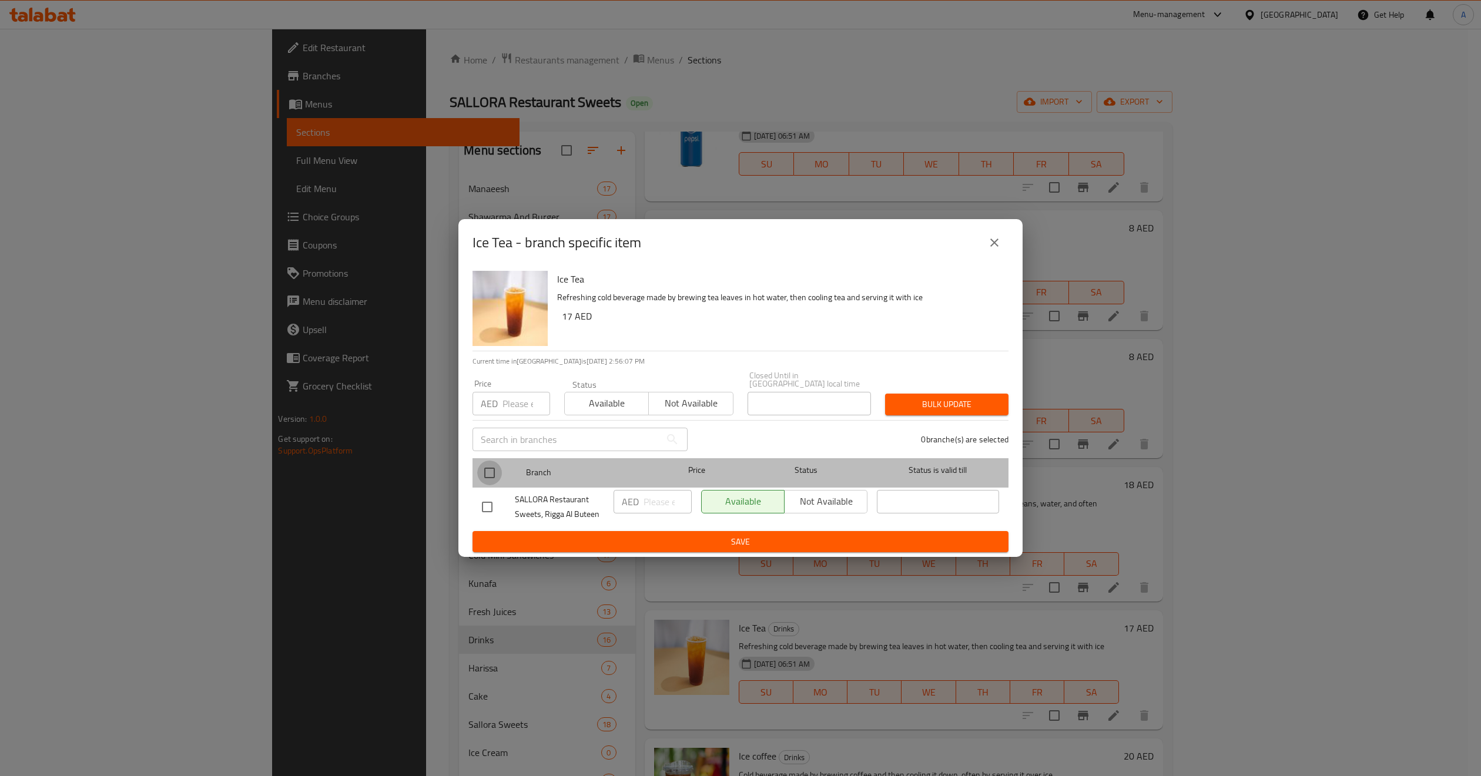
drag, startPoint x: 487, startPoint y: 473, endPoint x: 574, endPoint y: 436, distance: 94.0
click at [488, 473] on input "checkbox" at bounding box center [489, 473] width 25 height 25
checkbox input "true"
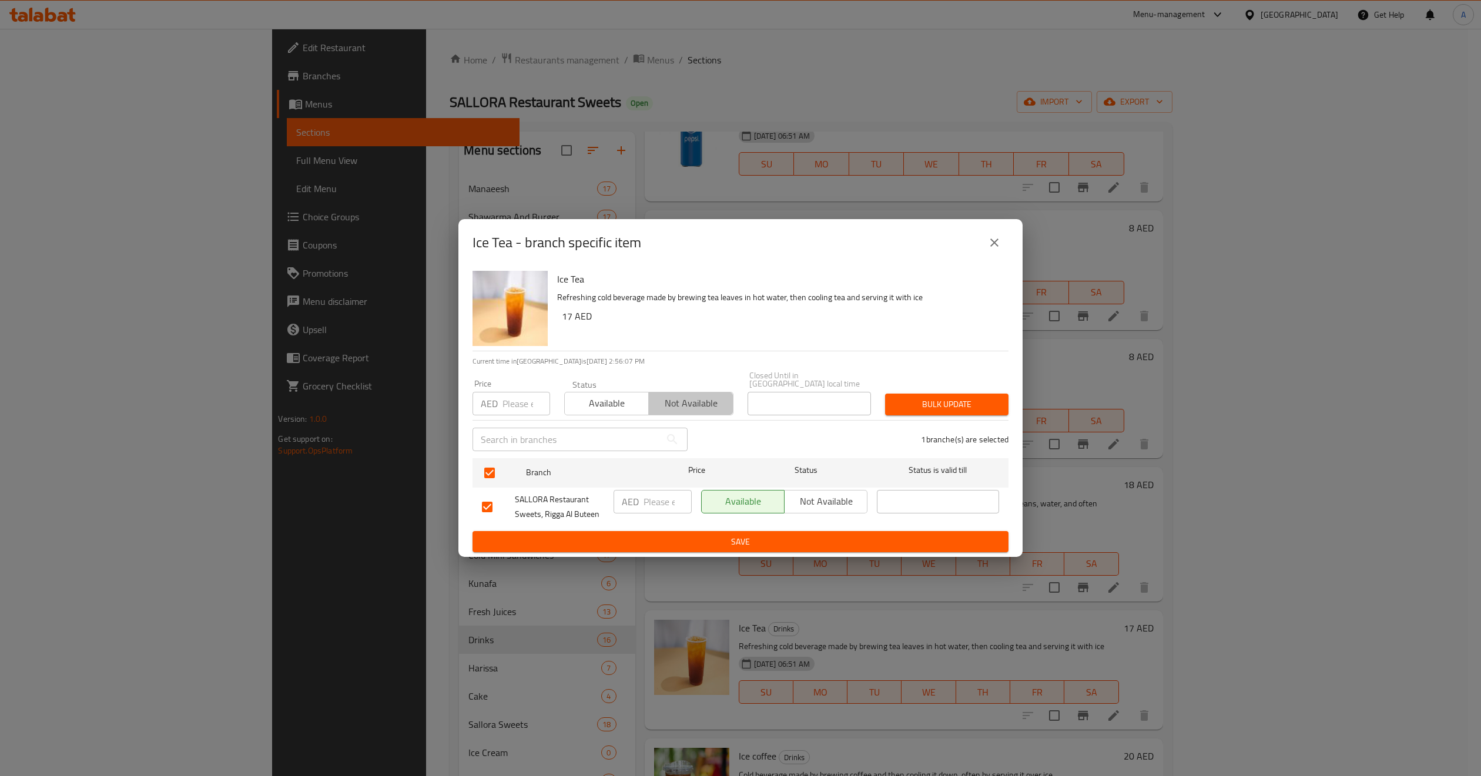
click at [681, 393] on button "Not available" at bounding box center [690, 404] width 85 height 24
click at [935, 411] on span "Bulk update" at bounding box center [947, 404] width 105 height 15
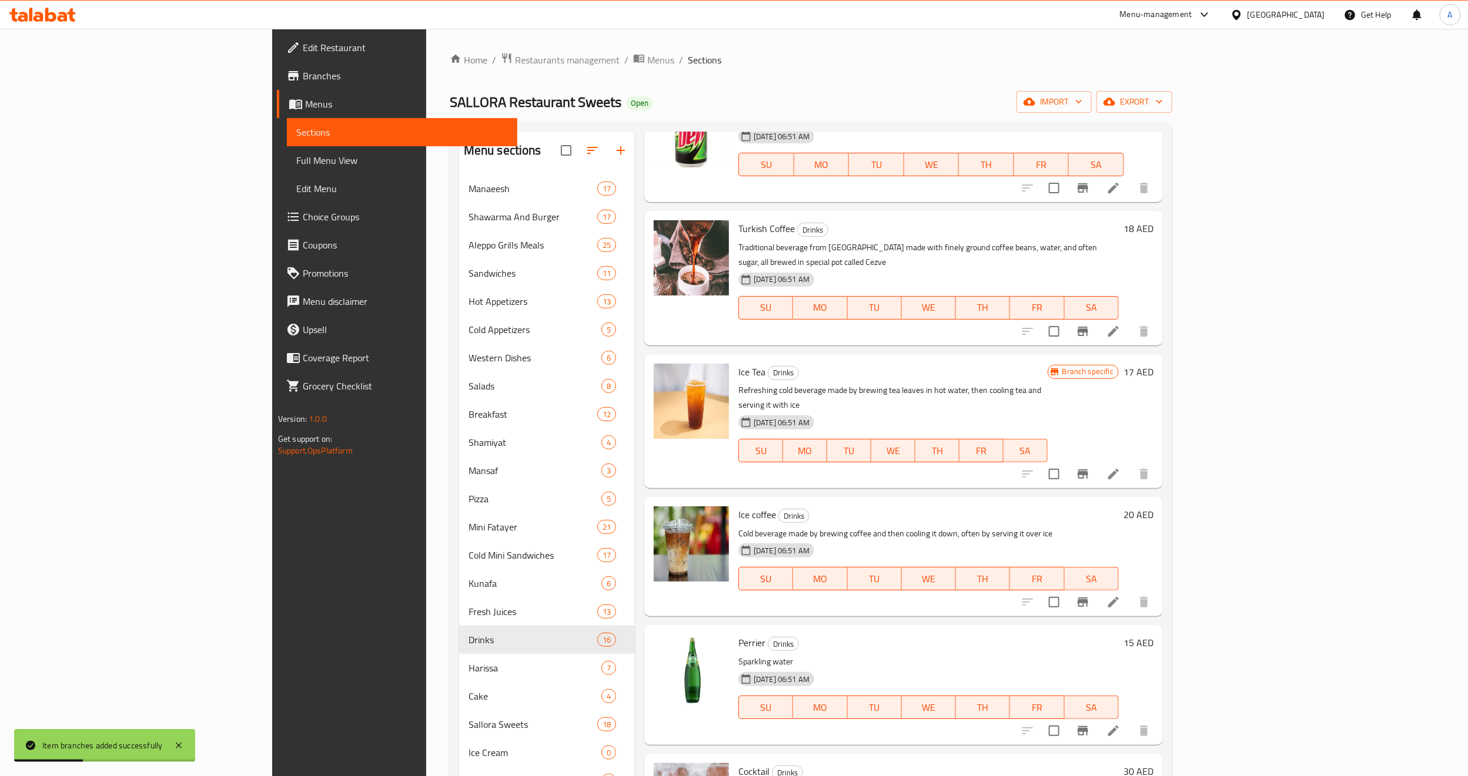
scroll to position [970, 0]
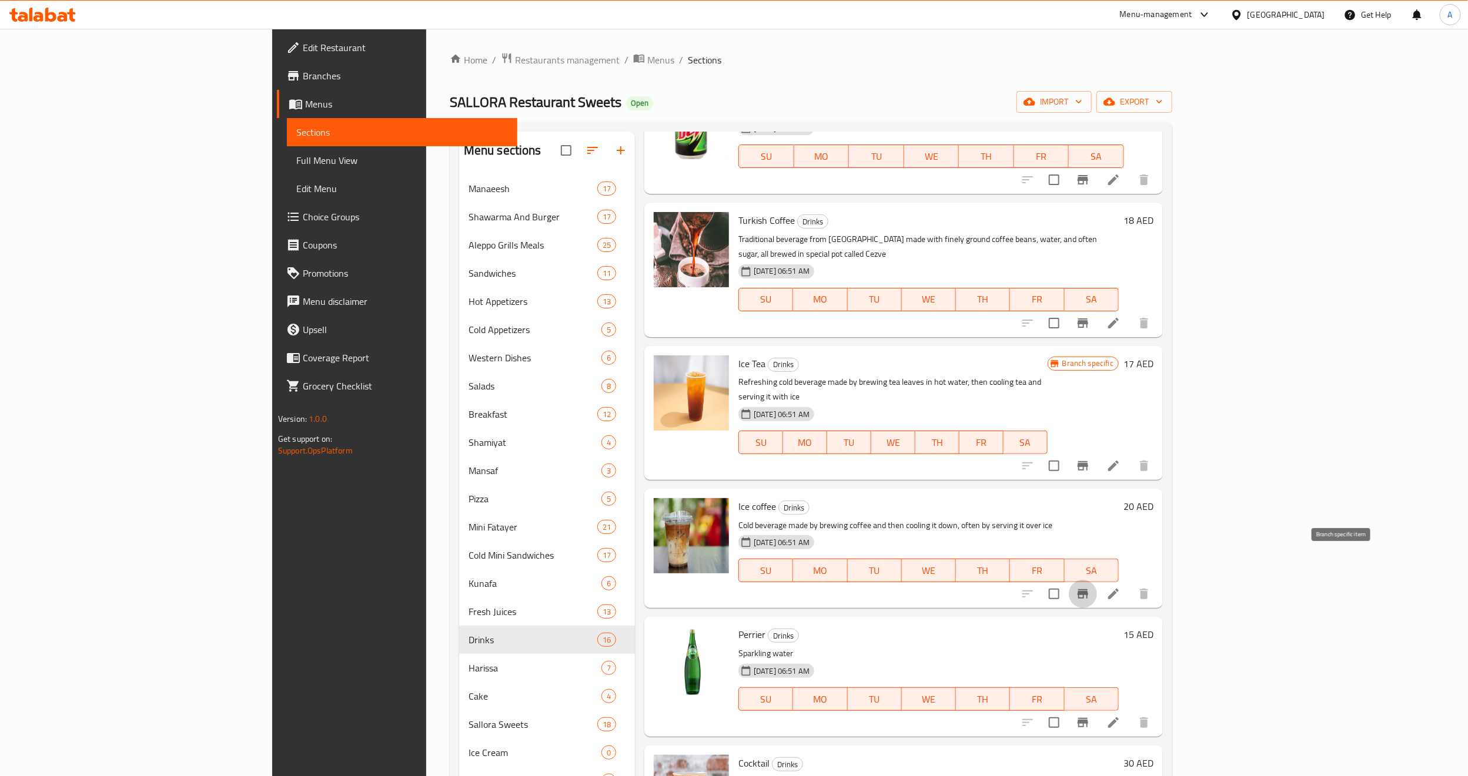
click at [1088, 590] on icon "Branch-specific-item" at bounding box center [1082, 594] width 11 height 9
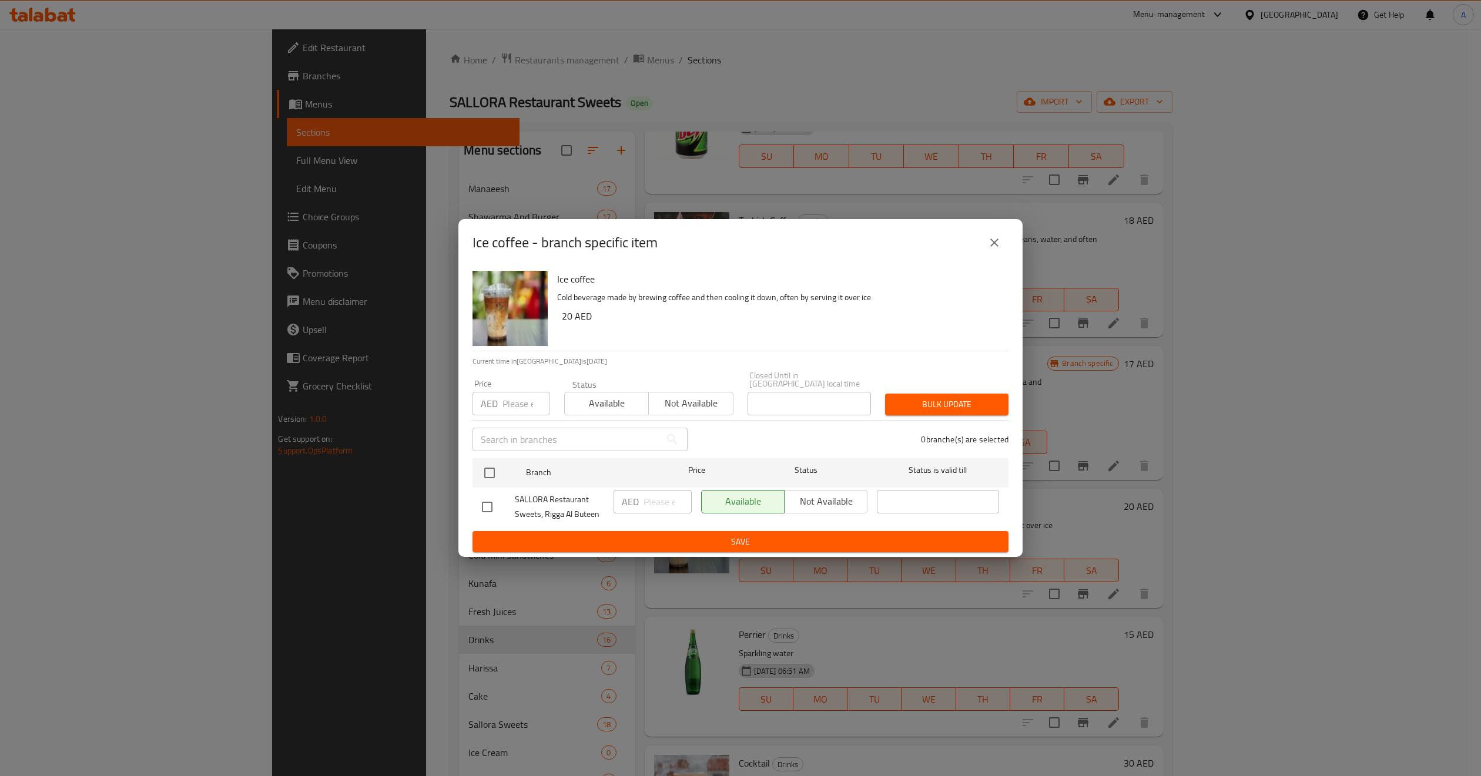
click at [489, 488] on div "SALLORA Restaurant Sweets, Rigga Al Buteen" at bounding box center [543, 506] width 132 height 43
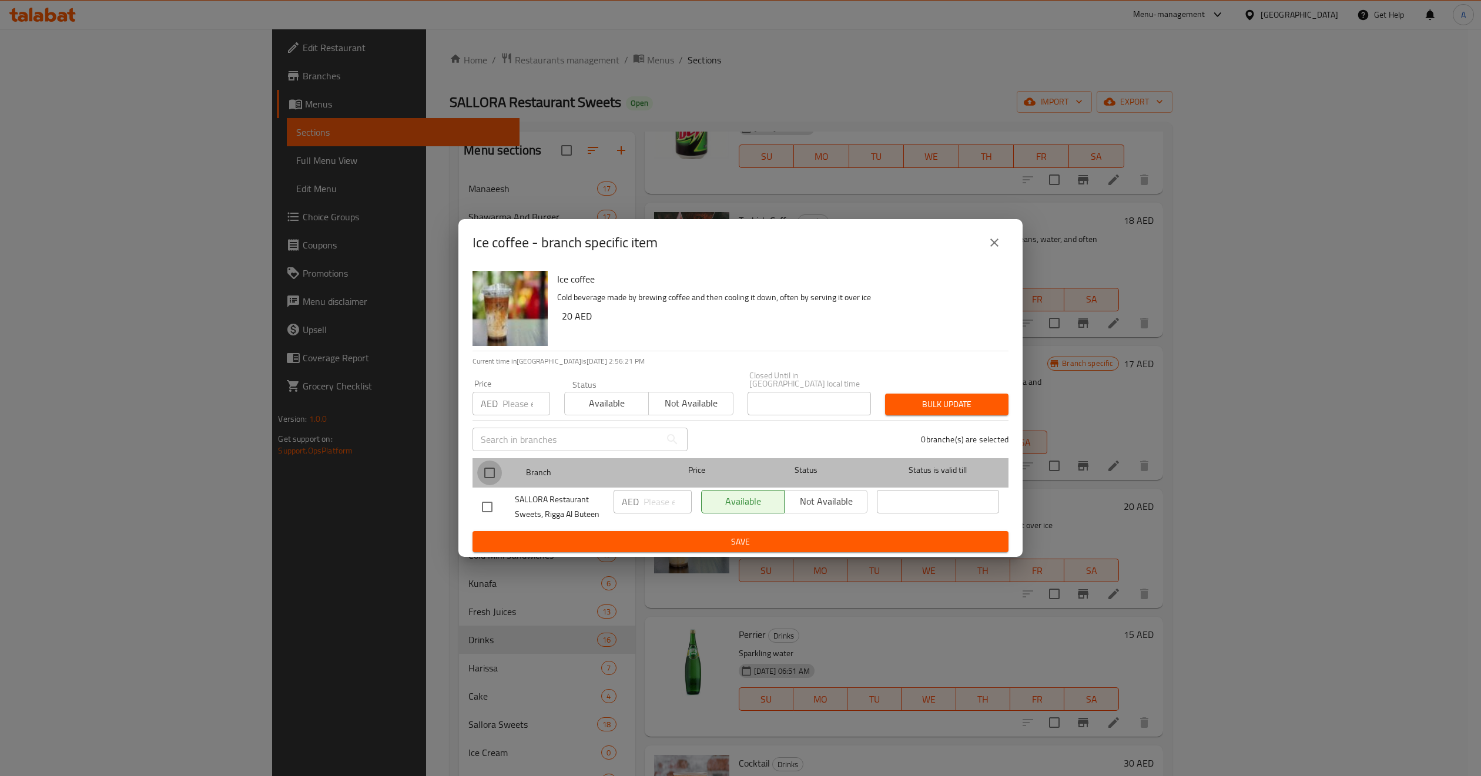
drag, startPoint x: 493, startPoint y: 475, endPoint x: 574, endPoint y: 432, distance: 91.8
click at [494, 475] on input "checkbox" at bounding box center [489, 473] width 25 height 25
checkbox input "true"
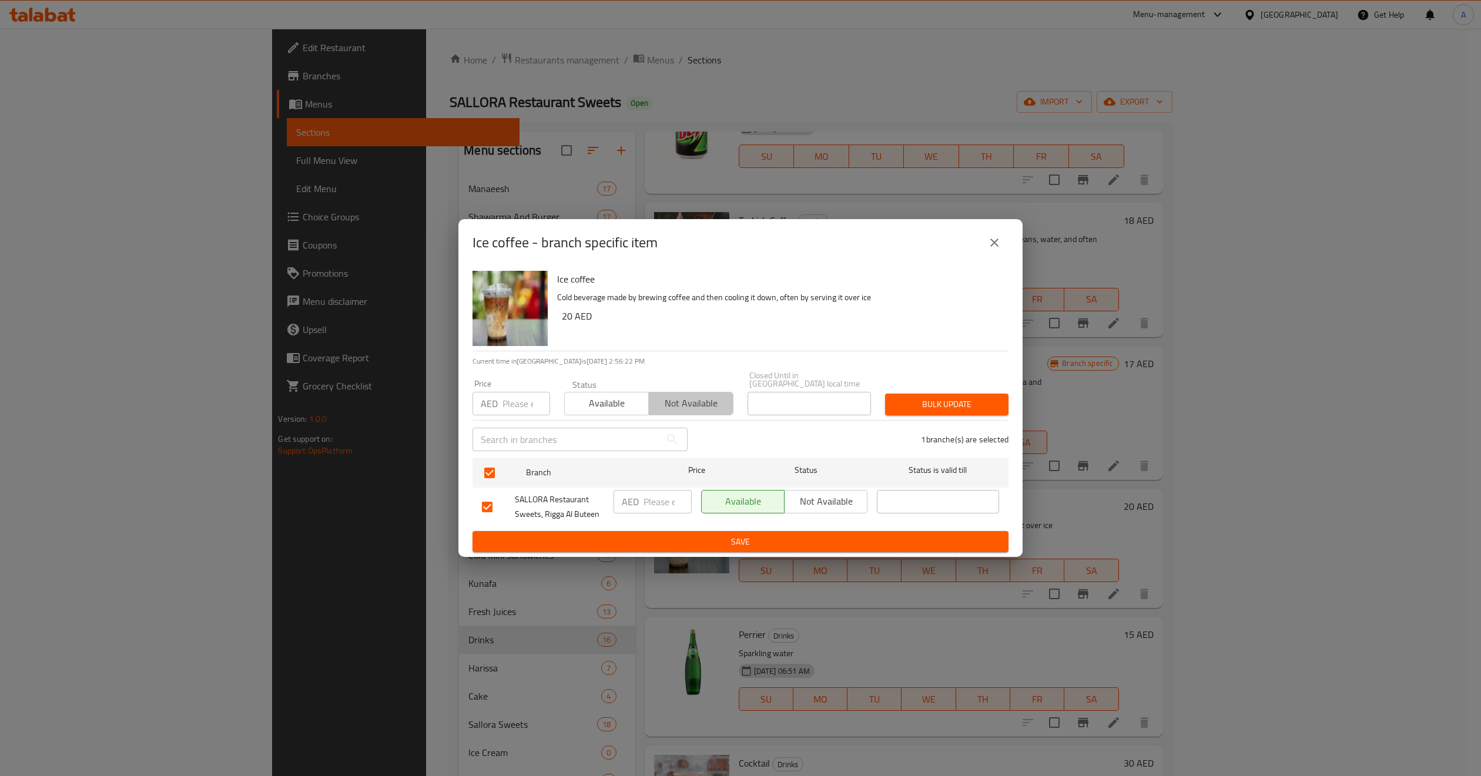
click at [704, 402] on span "Not available" at bounding box center [691, 403] width 75 height 17
click at [965, 415] on button "Bulk update" at bounding box center [946, 405] width 123 height 22
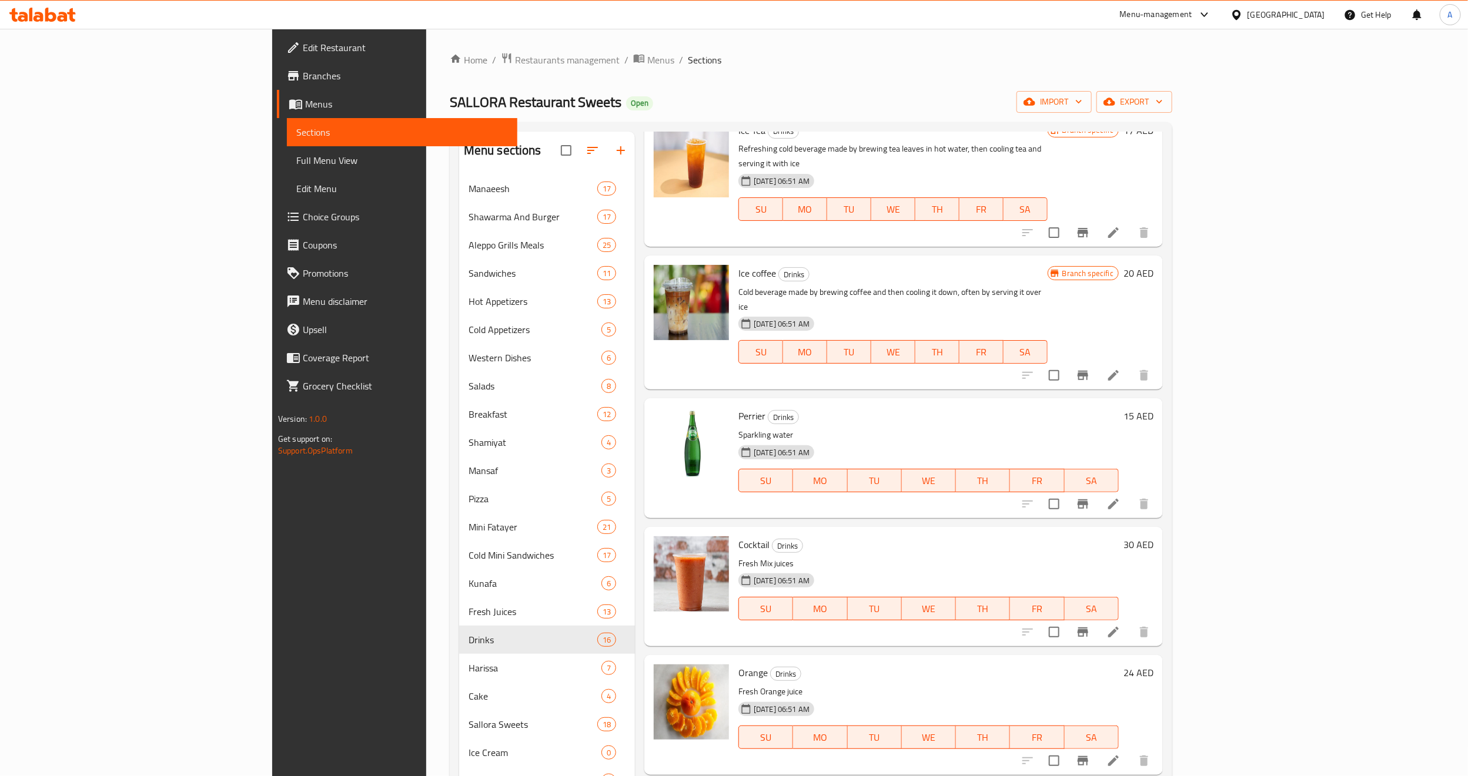
scroll to position [1234, 0]
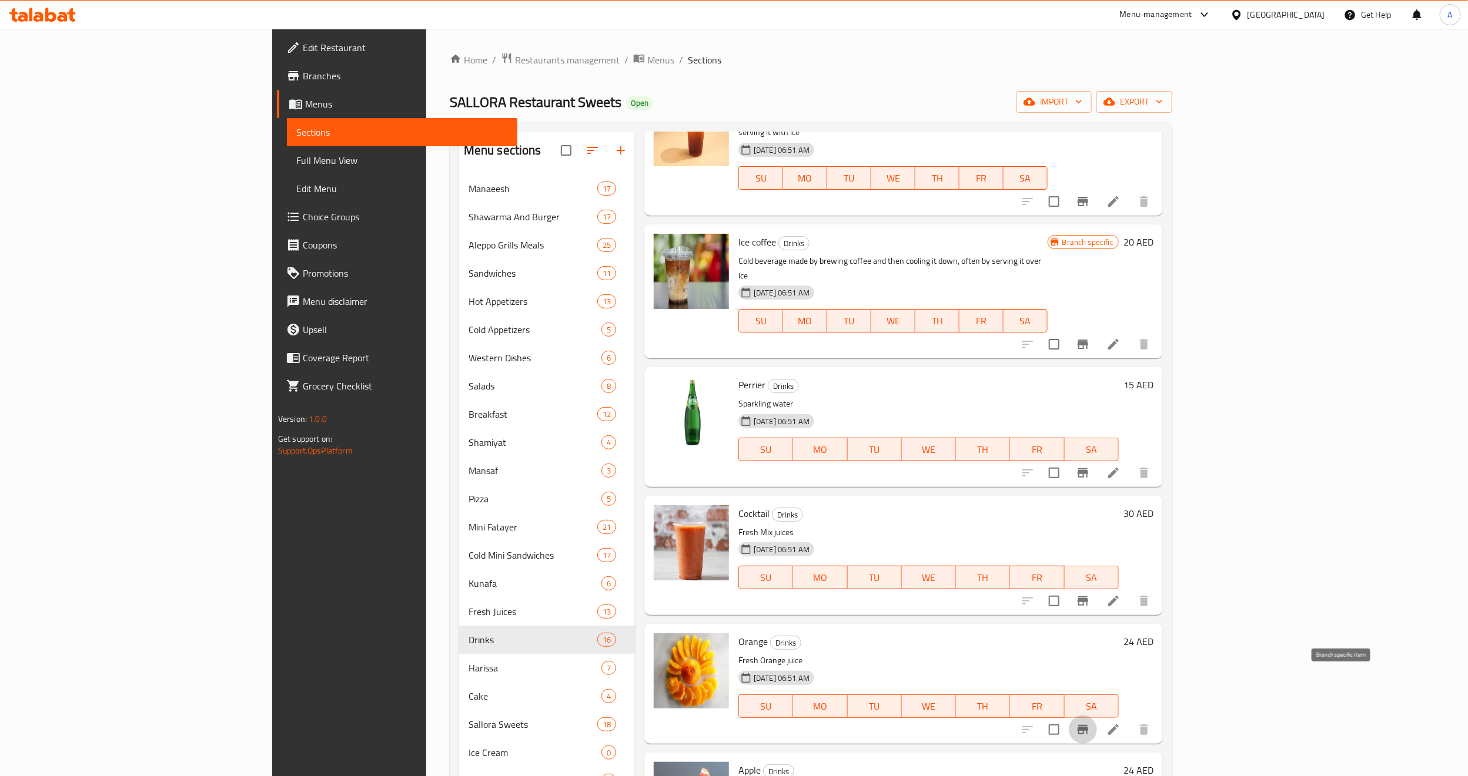
click at [1090, 723] on icon "Branch-specific-item" at bounding box center [1083, 730] width 14 height 14
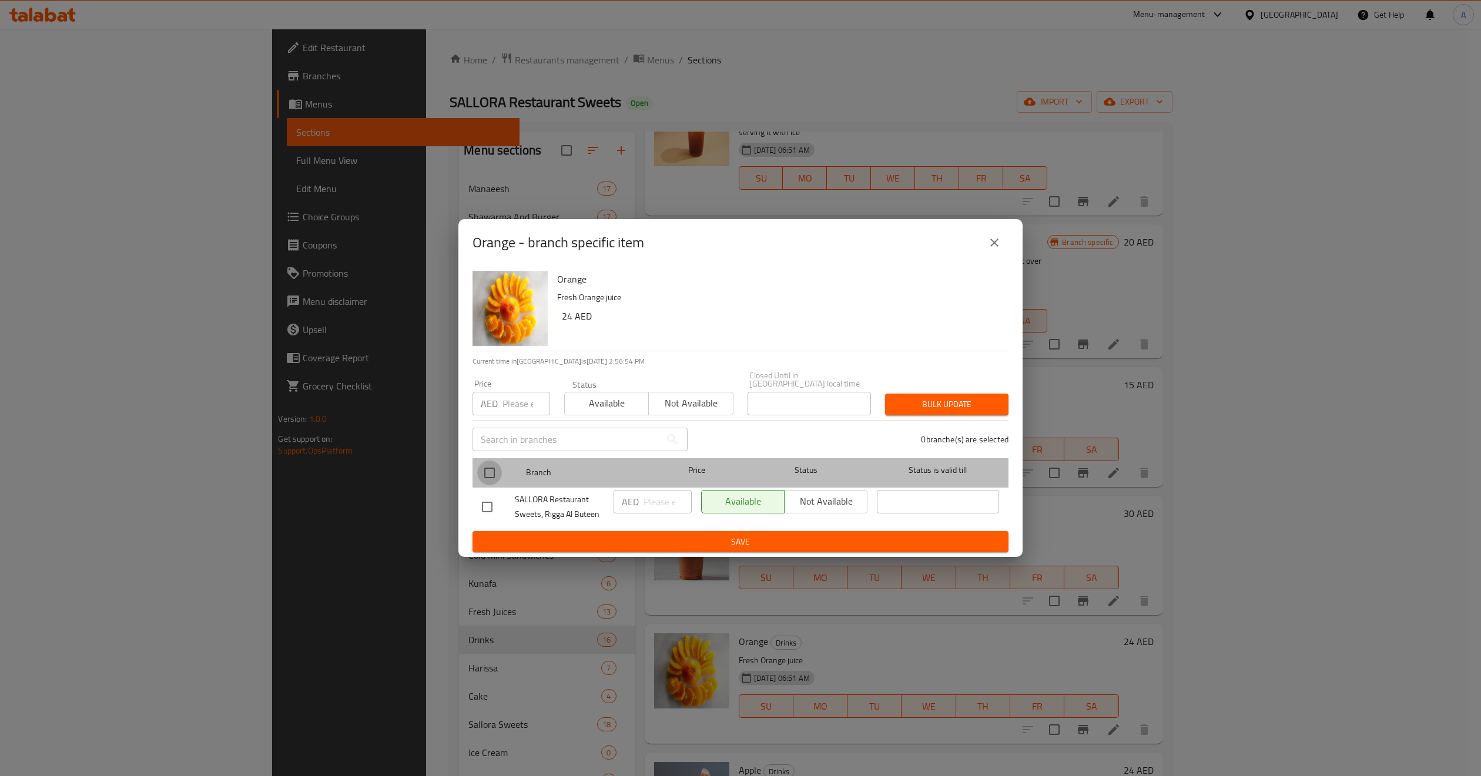
click at [493, 473] on input "checkbox" at bounding box center [489, 473] width 25 height 25
checkbox input "true"
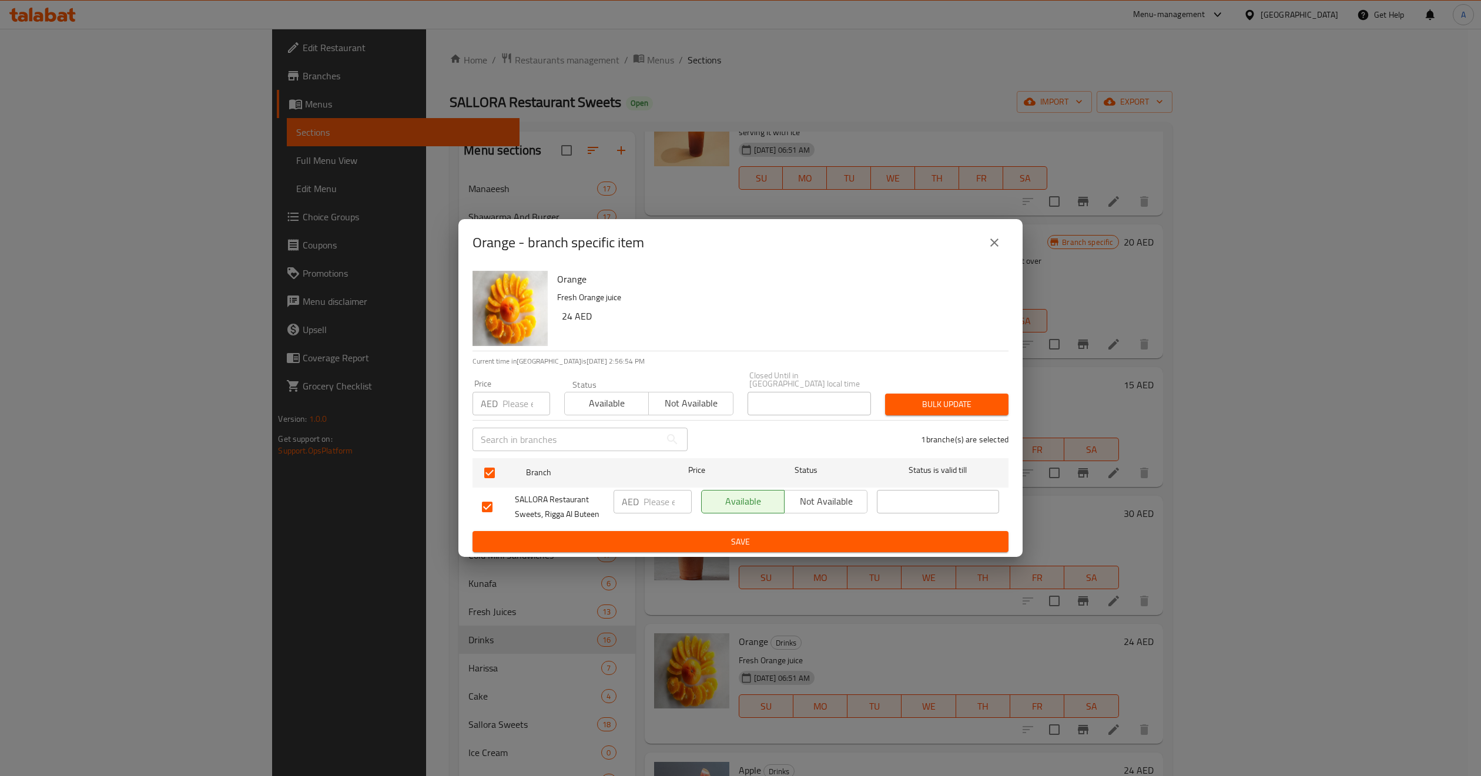
click at [697, 399] on span "Not available" at bounding box center [691, 403] width 75 height 17
click at [942, 400] on span "Bulk update" at bounding box center [947, 404] width 105 height 15
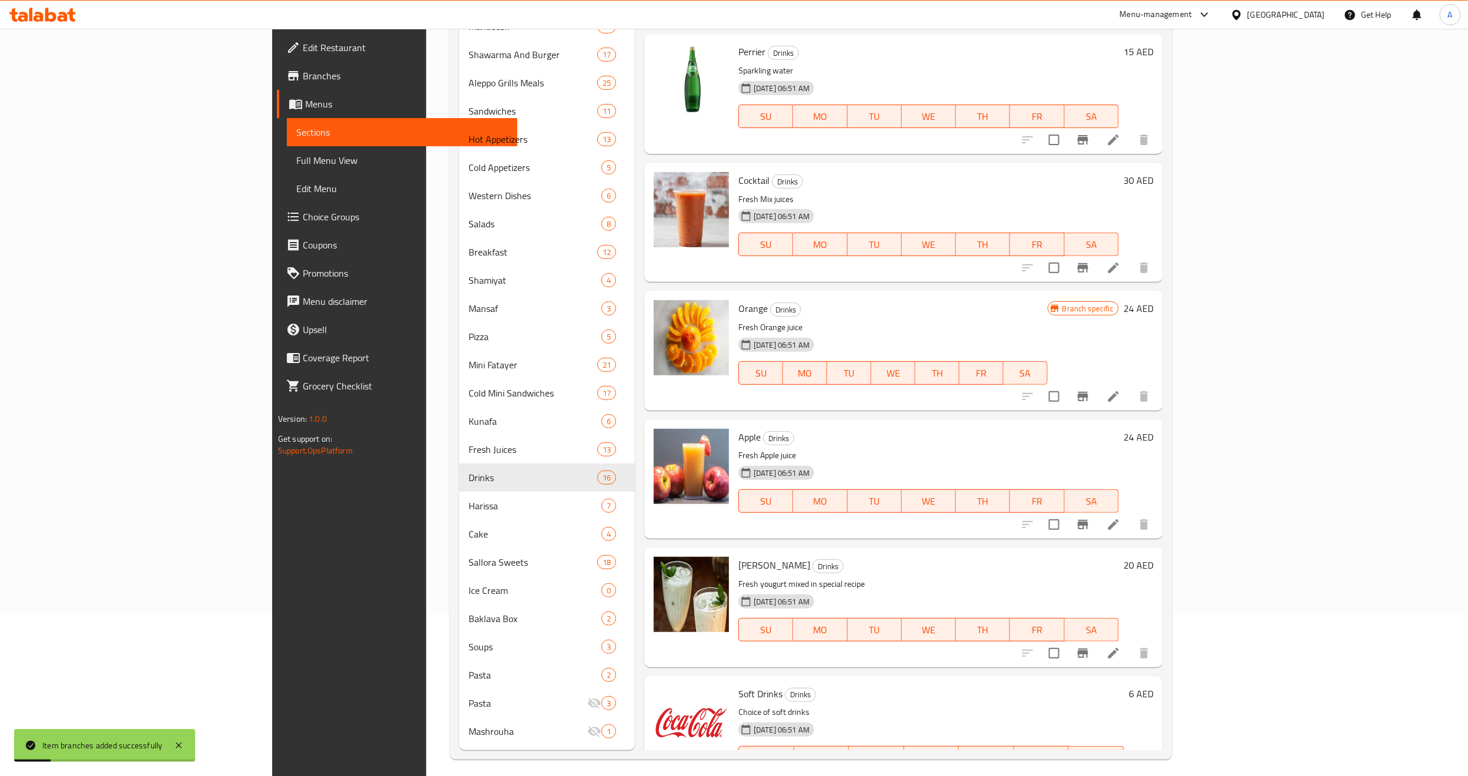
scroll to position [168, 0]
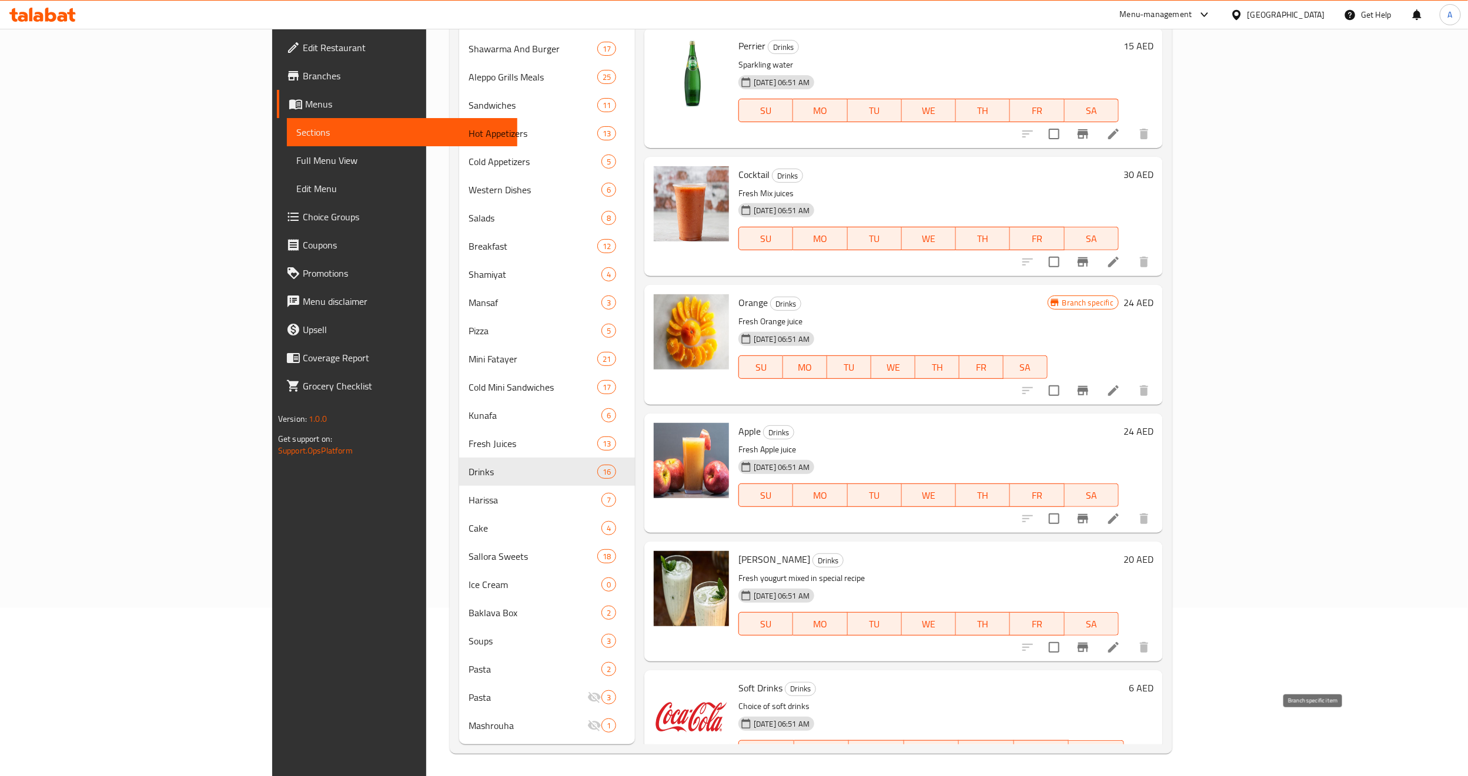
click at [1062, 769] on icon "Branch-specific-item" at bounding box center [1054, 776] width 14 height 14
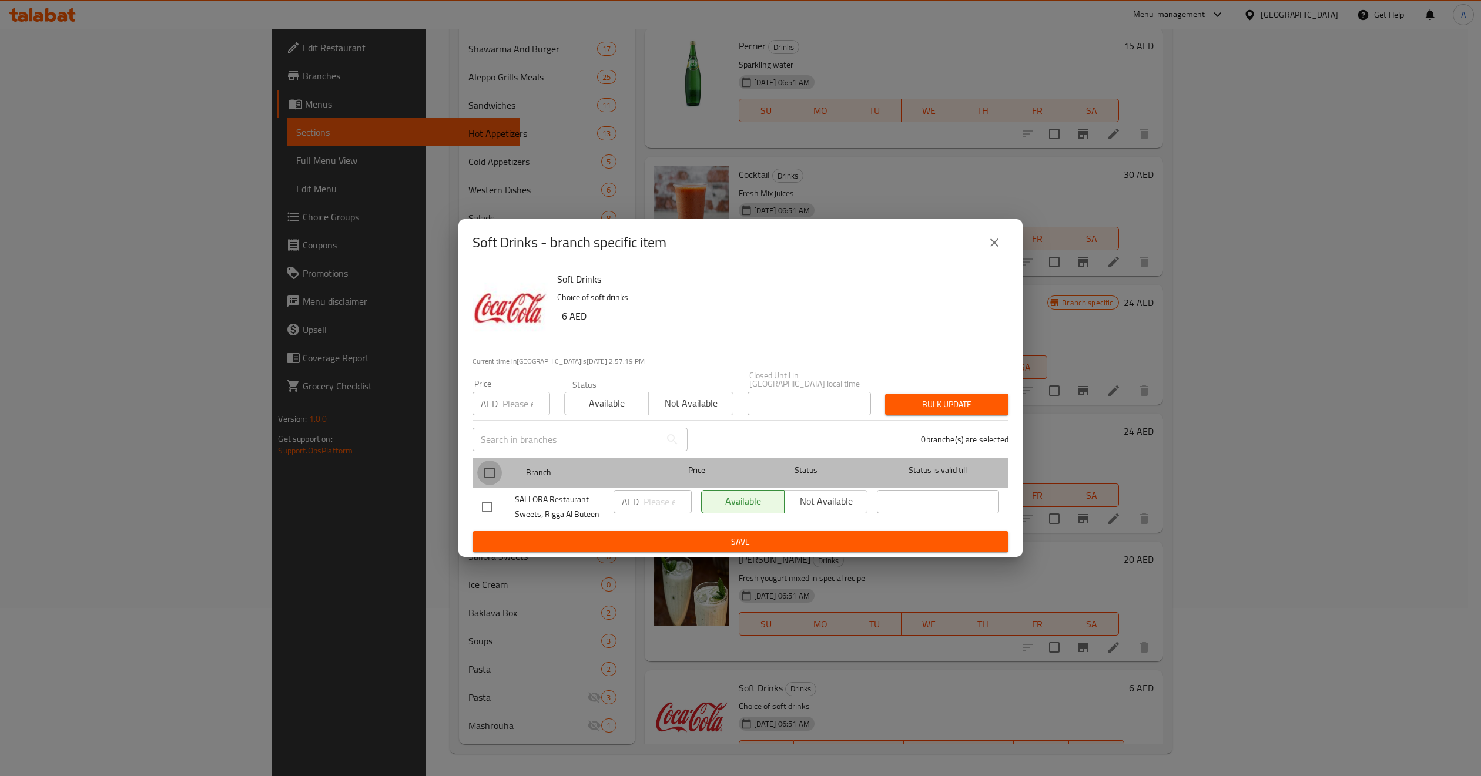
click at [478, 466] on input "checkbox" at bounding box center [489, 473] width 25 height 25
checkbox input "true"
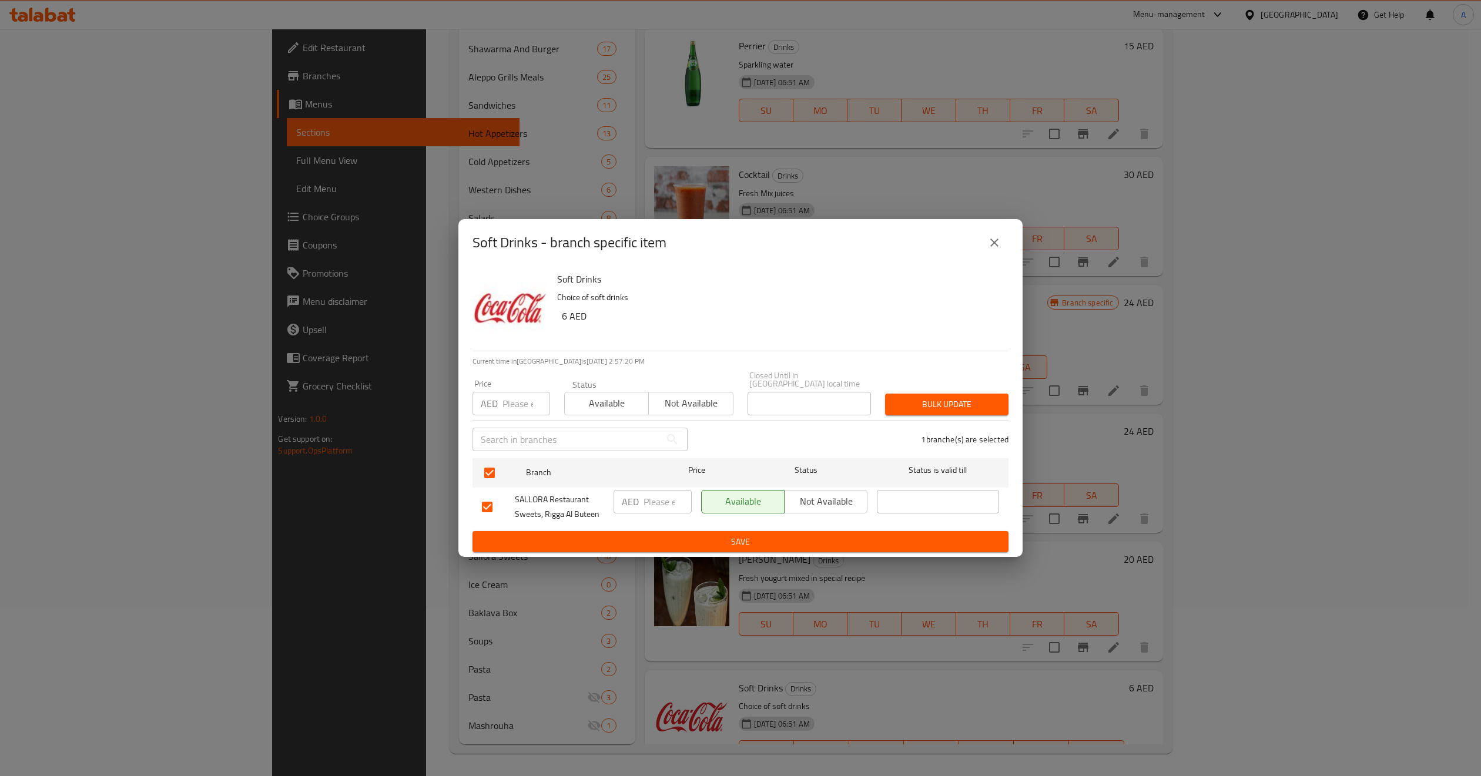
click at [677, 406] on span "Not available" at bounding box center [691, 403] width 75 height 17
click at [914, 404] on span "Bulk update" at bounding box center [947, 404] width 105 height 15
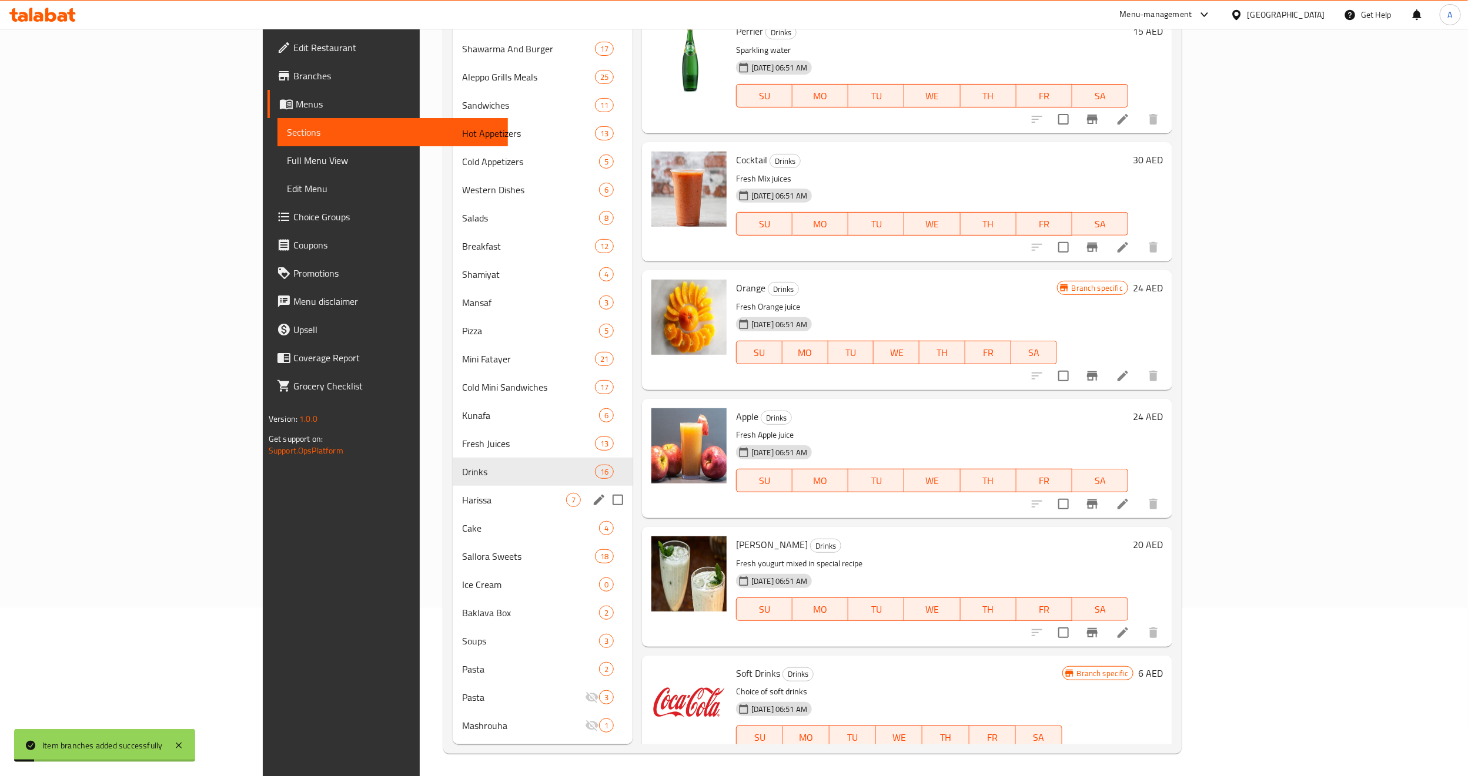
click at [453, 491] on div "Harissa 7" at bounding box center [543, 500] width 180 height 28
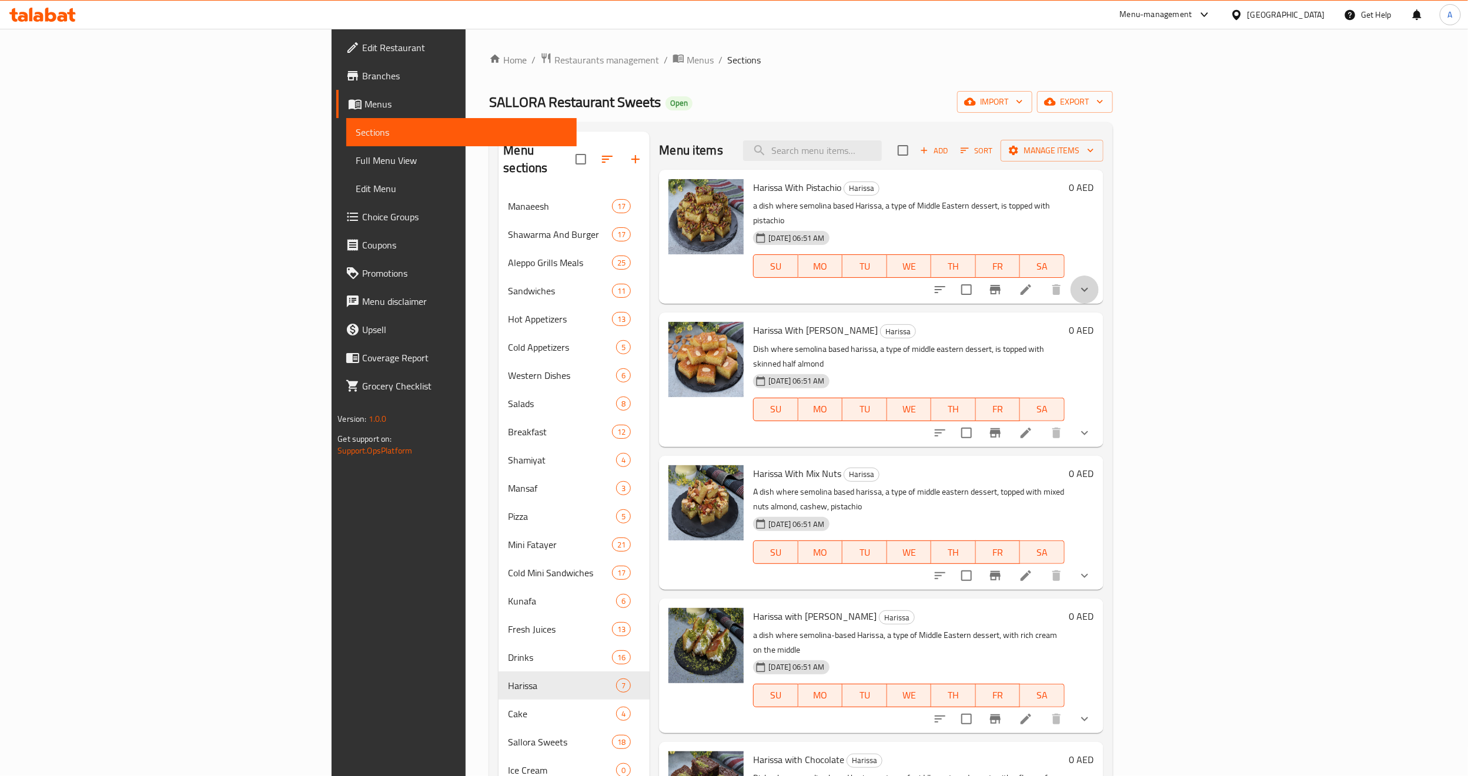
click at [1099, 276] on button "show more" at bounding box center [1084, 290] width 28 height 28
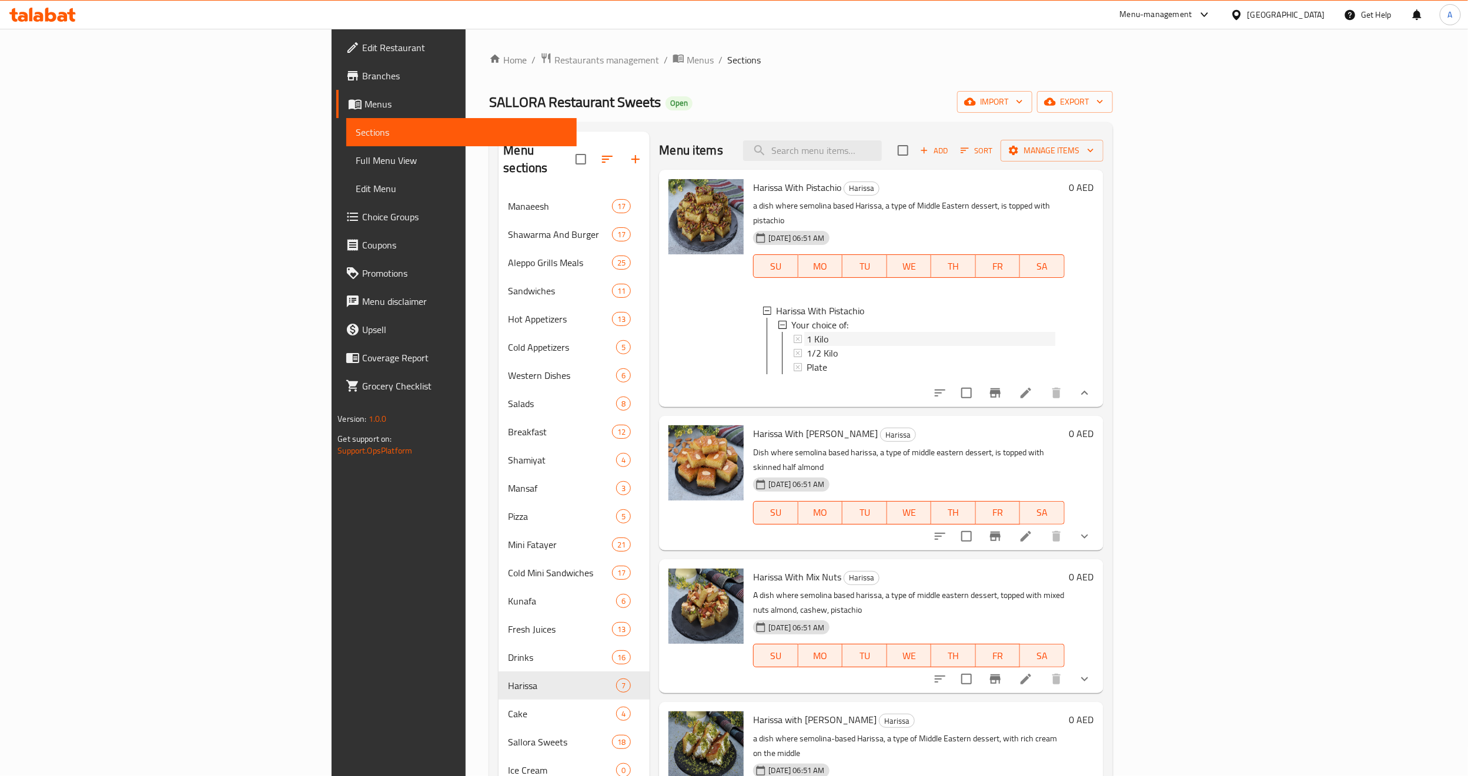
click at [806, 332] on div "1 Kilo" at bounding box center [930, 339] width 248 height 14
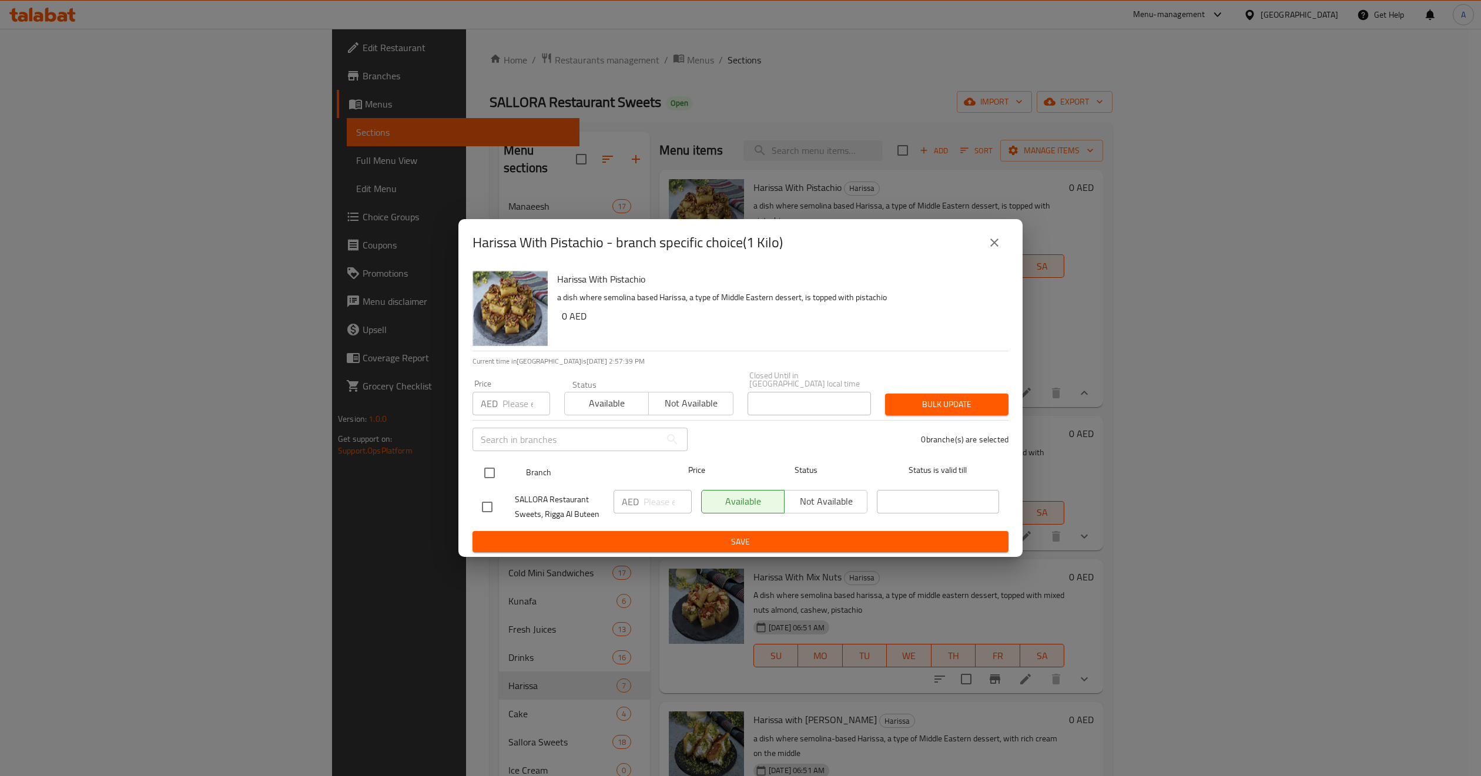
click at [480, 458] on div at bounding box center [499, 473] width 44 height 34
click at [492, 470] on input "checkbox" at bounding box center [489, 473] width 25 height 25
checkbox input "true"
click at [524, 411] on input "number" at bounding box center [527, 404] width 48 height 24
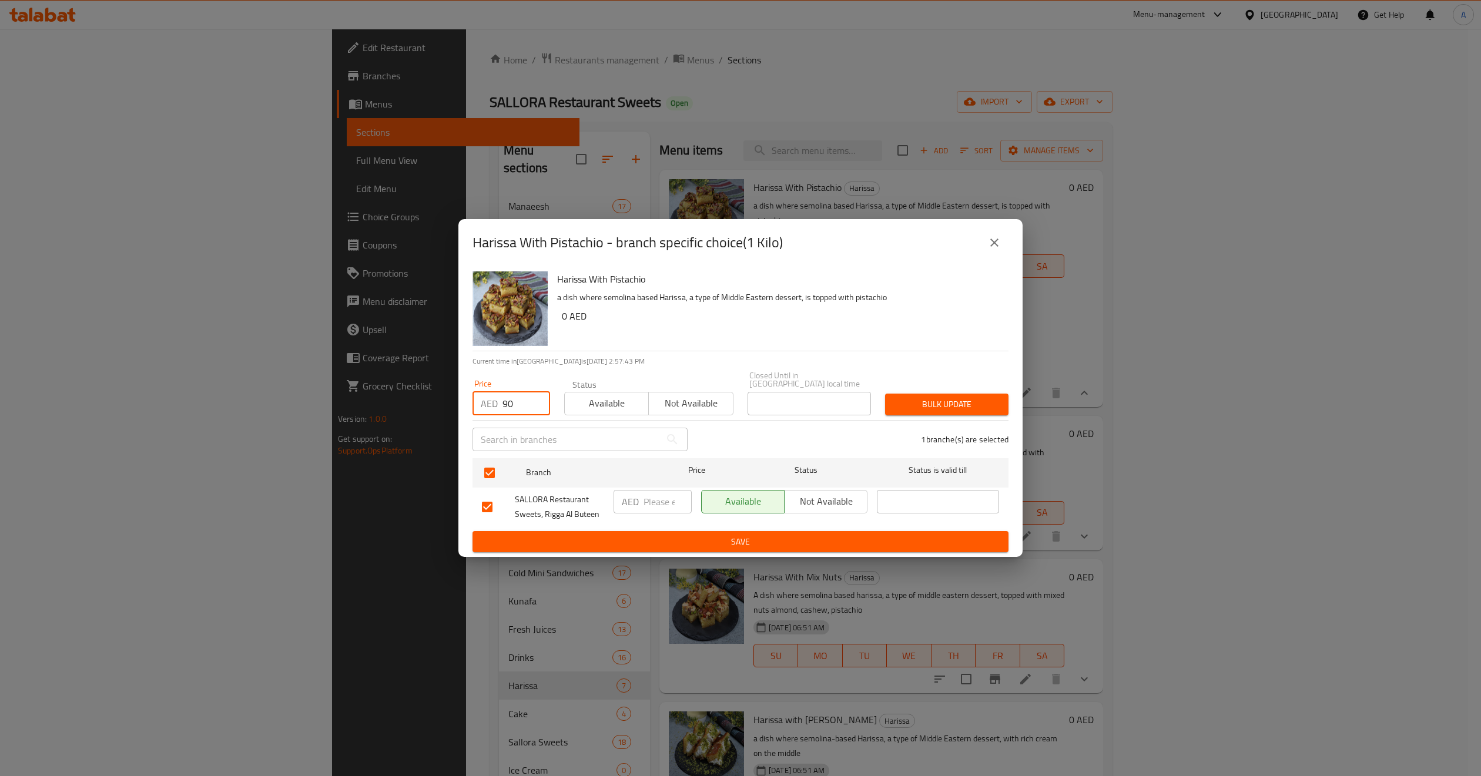
type input "90"
click at [899, 409] on span "Bulk update" at bounding box center [947, 404] width 105 height 15
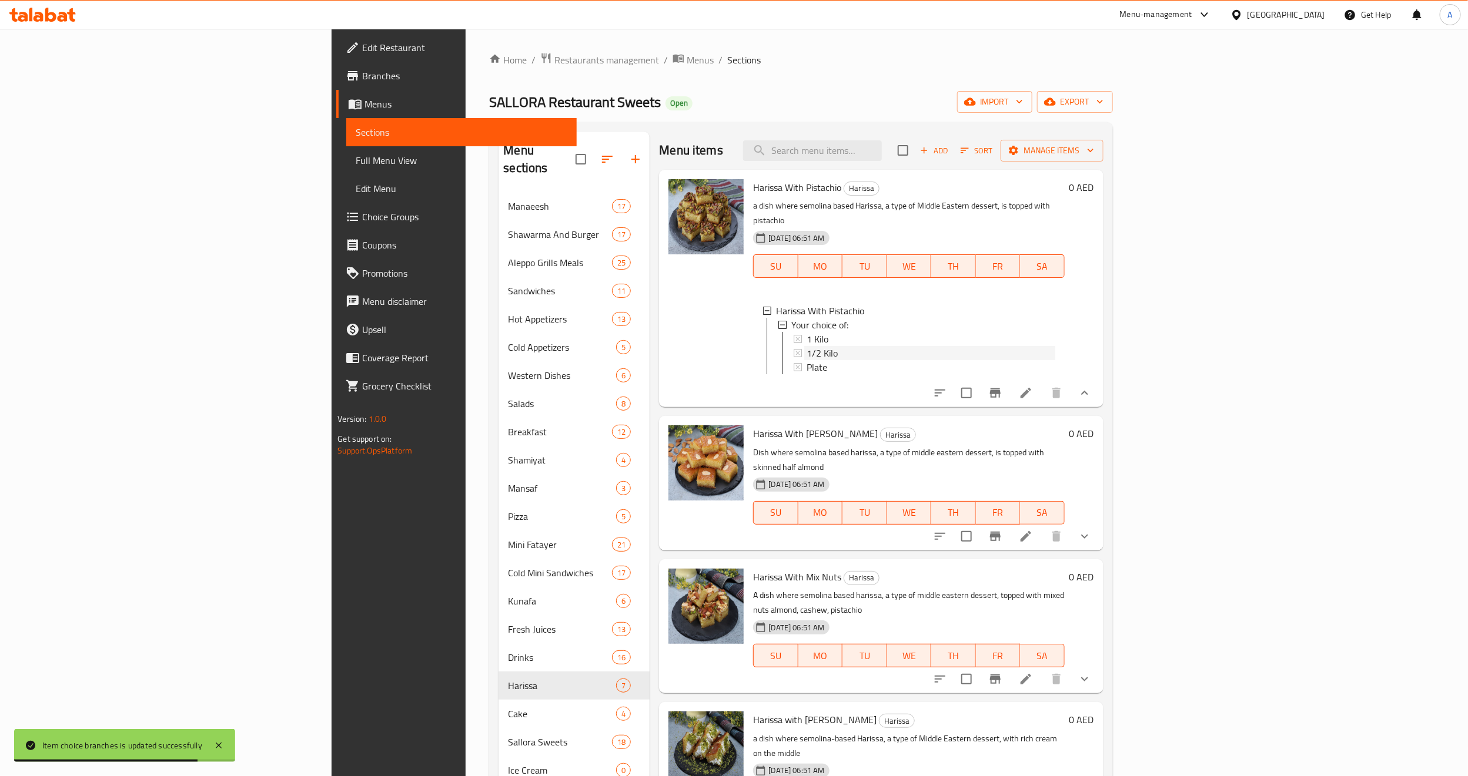
click at [806, 346] on div "1/2 Kilo" at bounding box center [930, 353] width 248 height 14
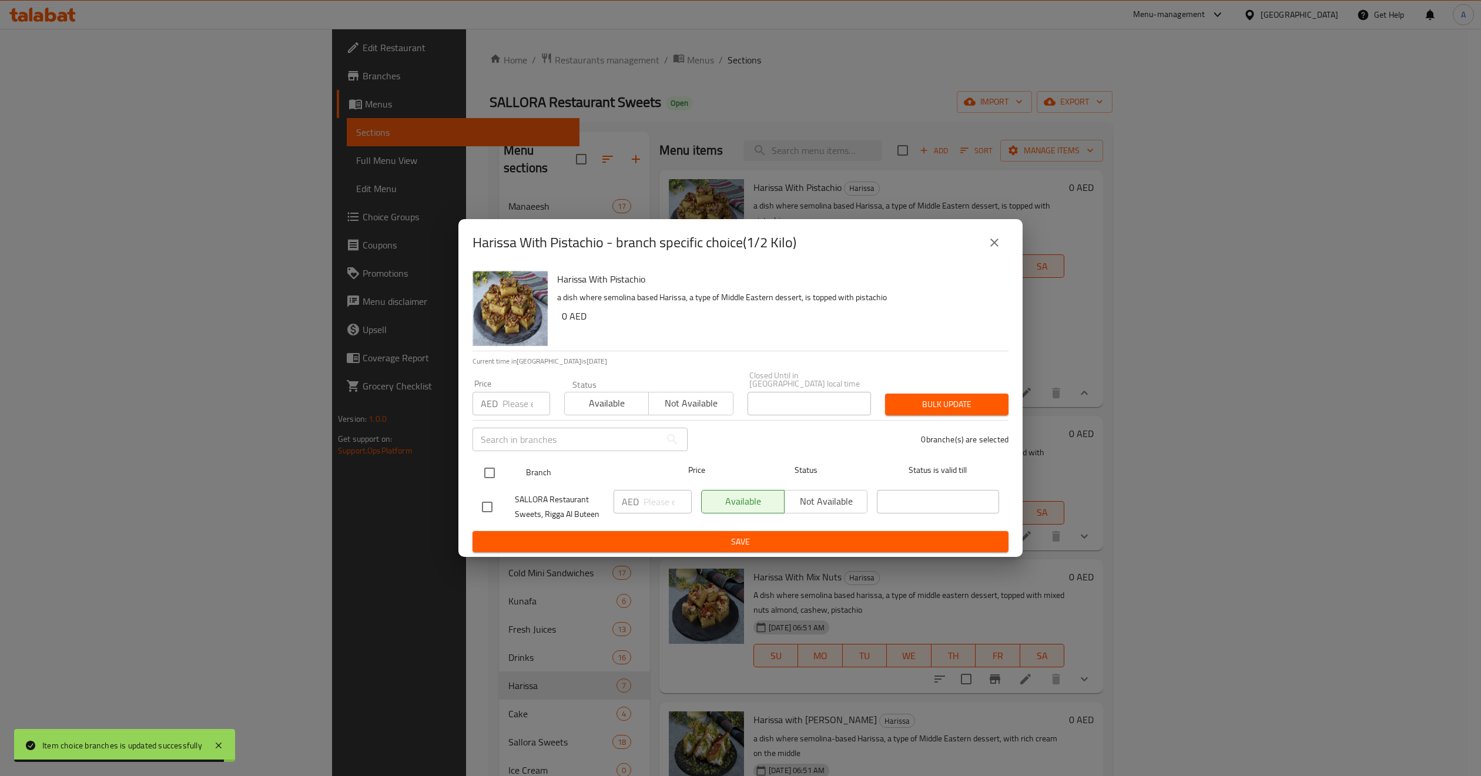
click at [492, 473] on input "checkbox" at bounding box center [489, 473] width 25 height 25
checkbox input "true"
click at [522, 403] on input "number" at bounding box center [527, 404] width 48 height 24
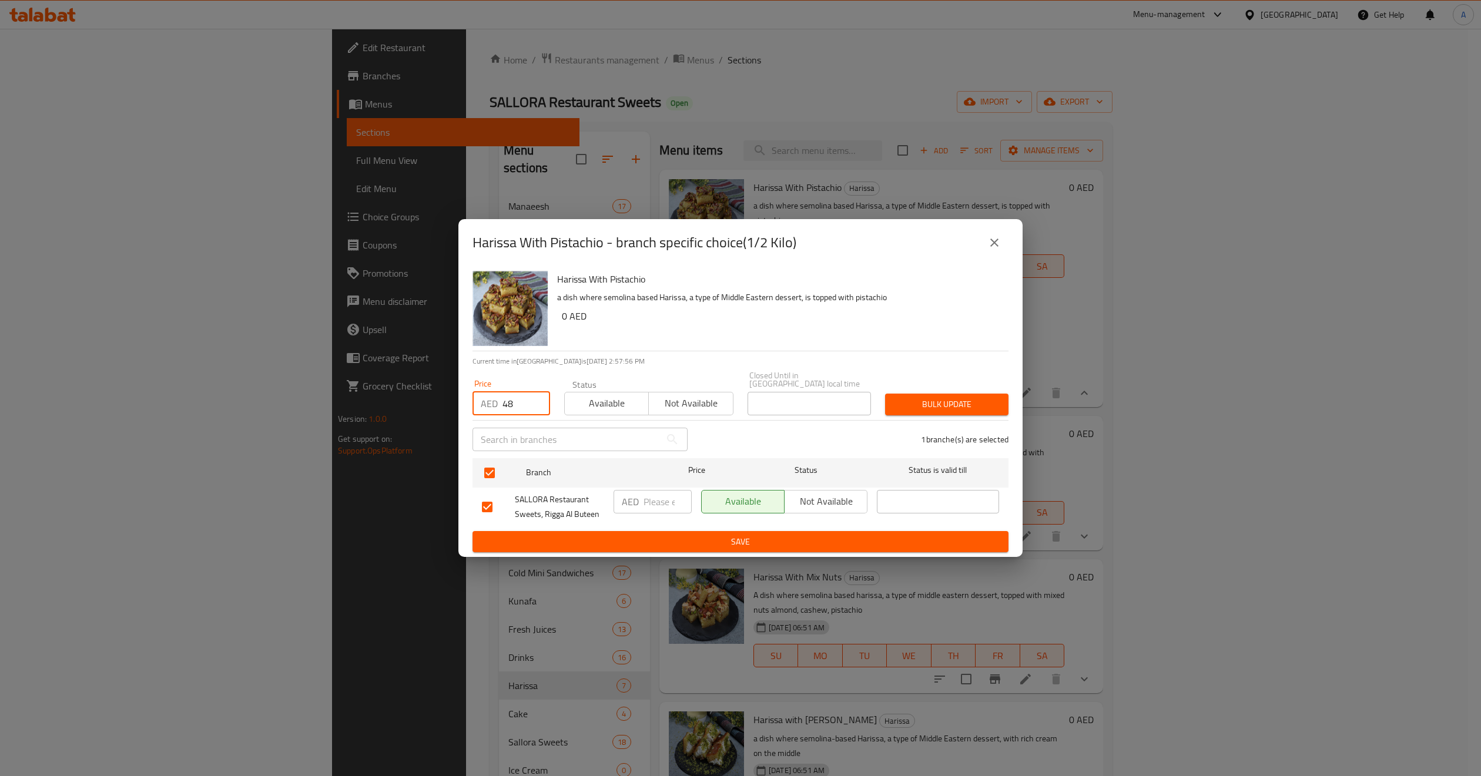
type input "48"
click at [932, 421] on div "1 branche(s) are selected" at bounding box center [855, 439] width 321 height 42
click at [942, 407] on span "Bulk update" at bounding box center [947, 404] width 105 height 15
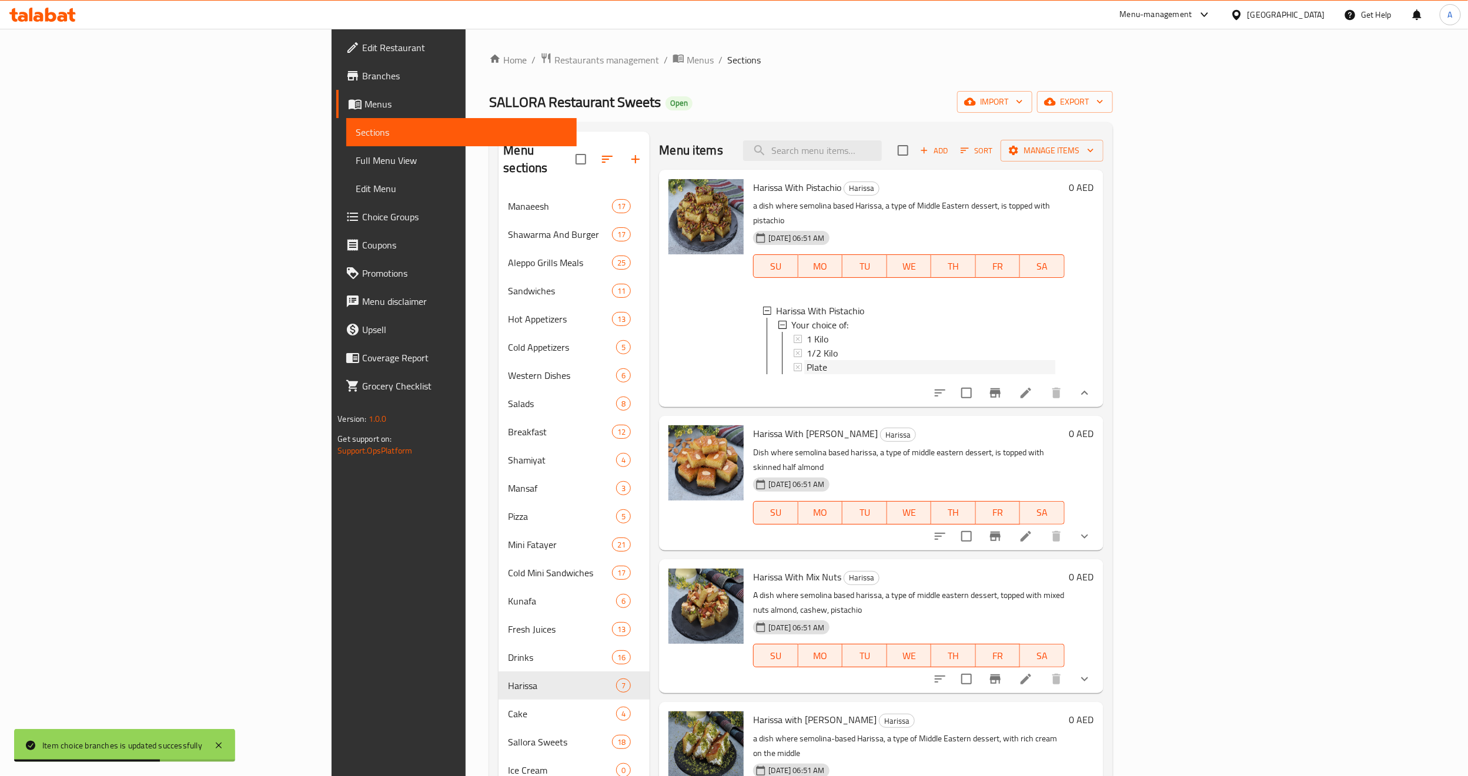
click at [806, 360] on div "Plate" at bounding box center [930, 367] width 248 height 14
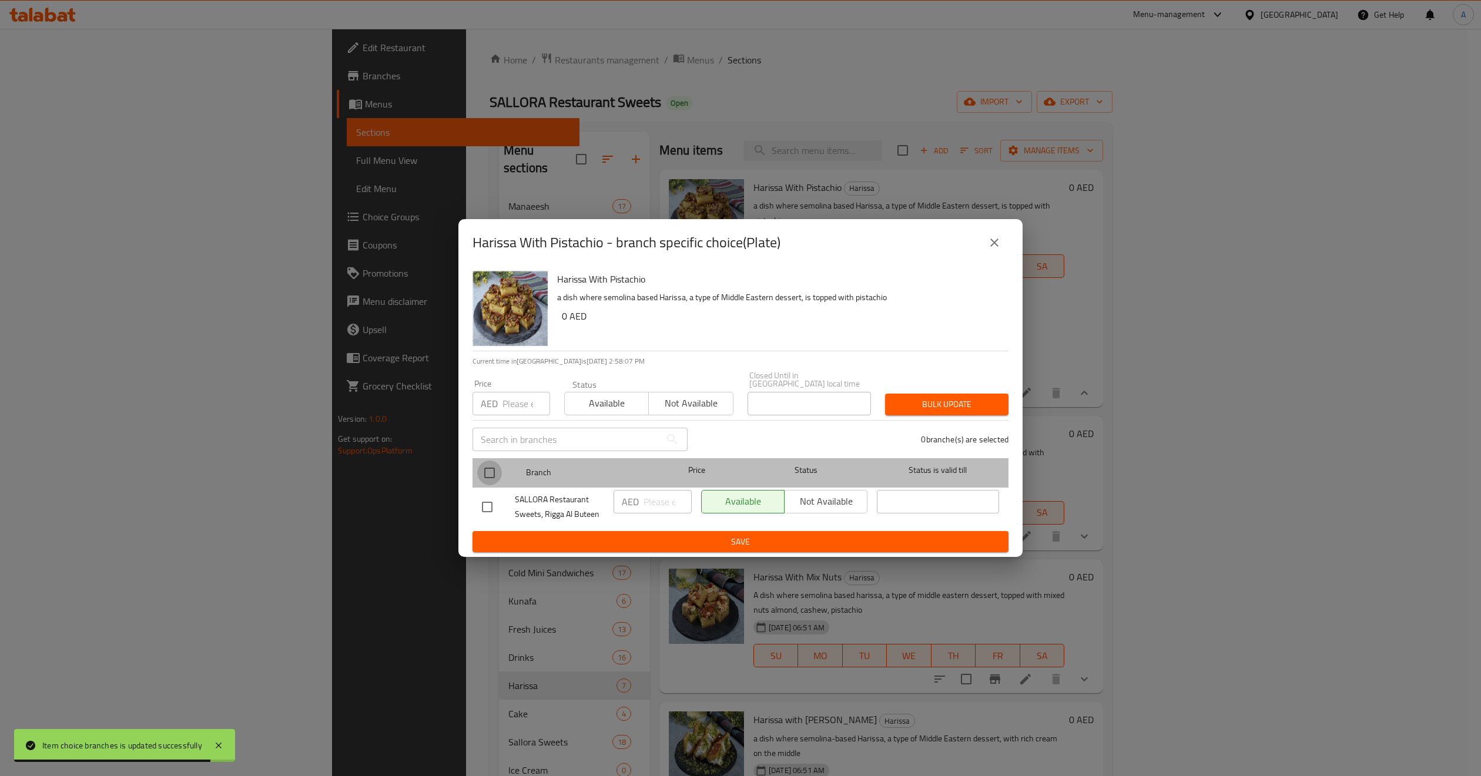
click at [485, 474] on input "checkbox" at bounding box center [489, 473] width 25 height 25
checkbox input "true"
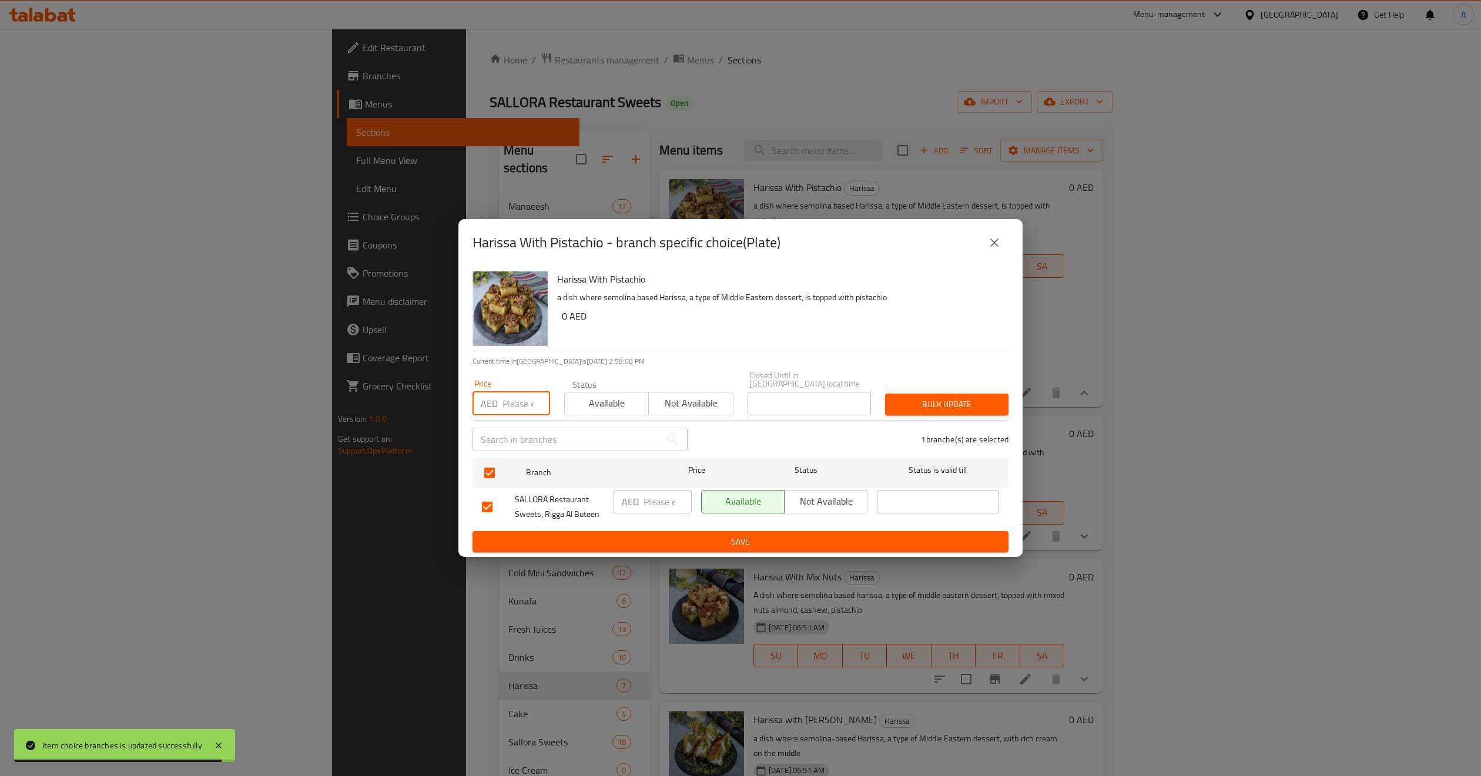
click at [523, 393] on input "number" at bounding box center [527, 404] width 48 height 24
type input "32"
click at [926, 407] on span "Bulk update" at bounding box center [947, 404] width 105 height 15
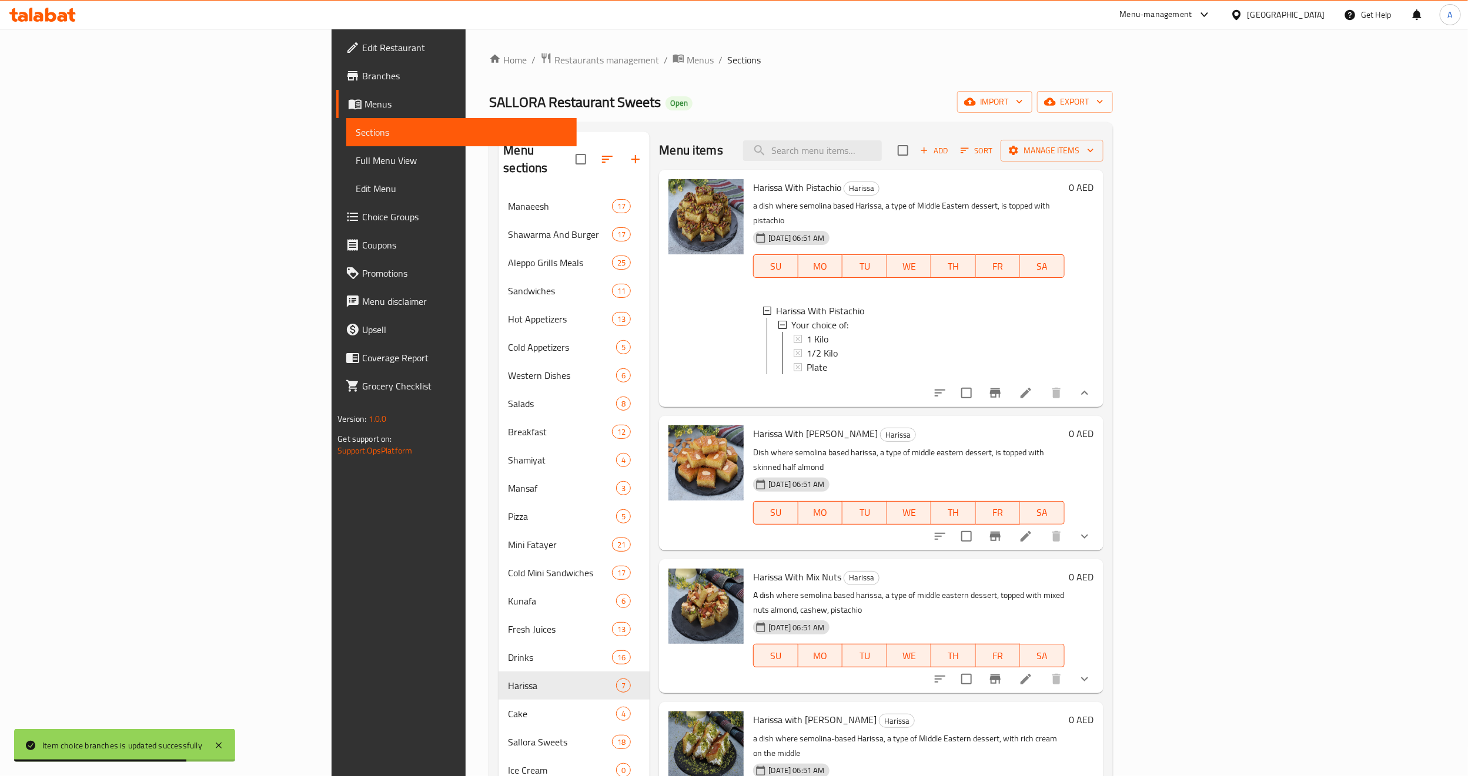
click at [1091, 530] on icon "show more" at bounding box center [1084, 537] width 14 height 14
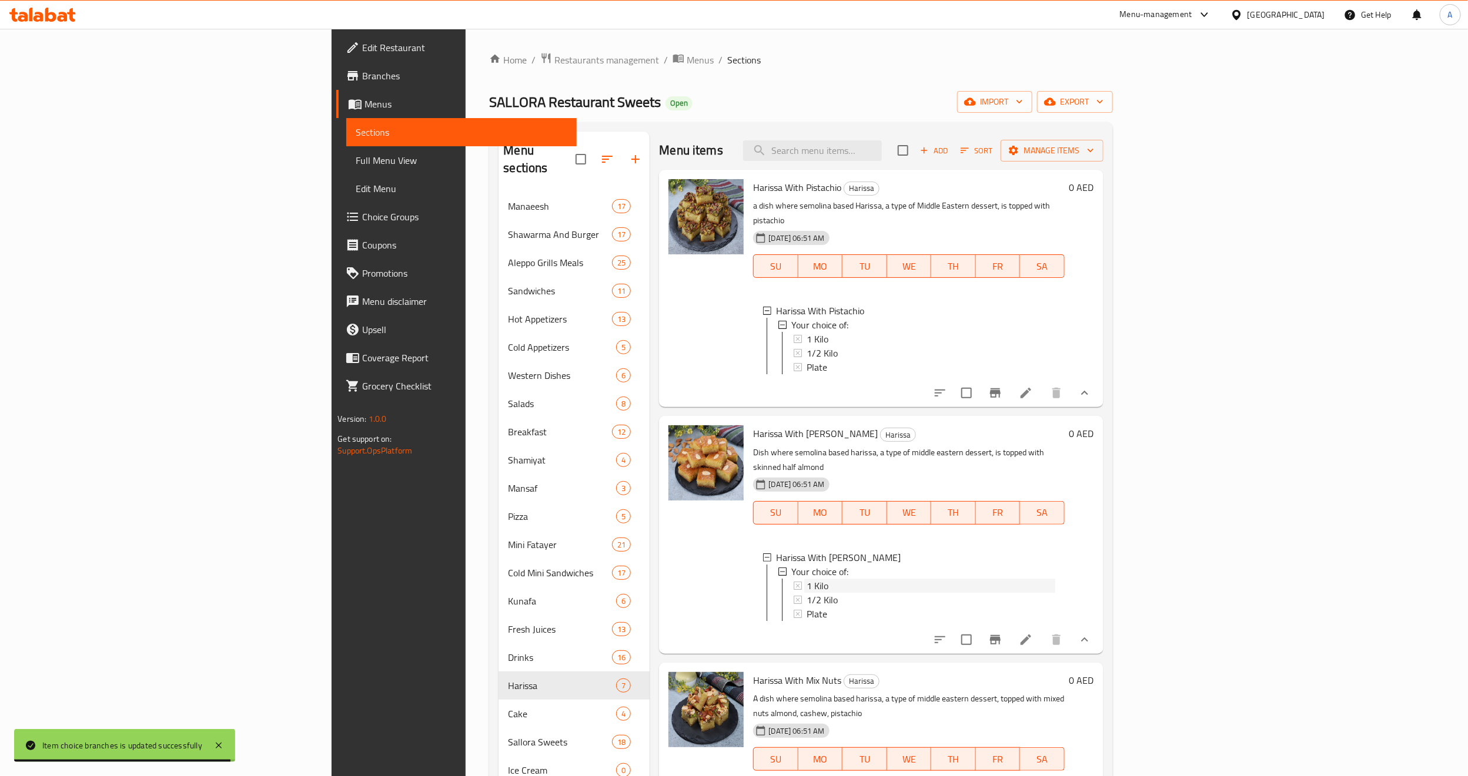
click at [806, 579] on div "1 Kilo" at bounding box center [930, 586] width 248 height 14
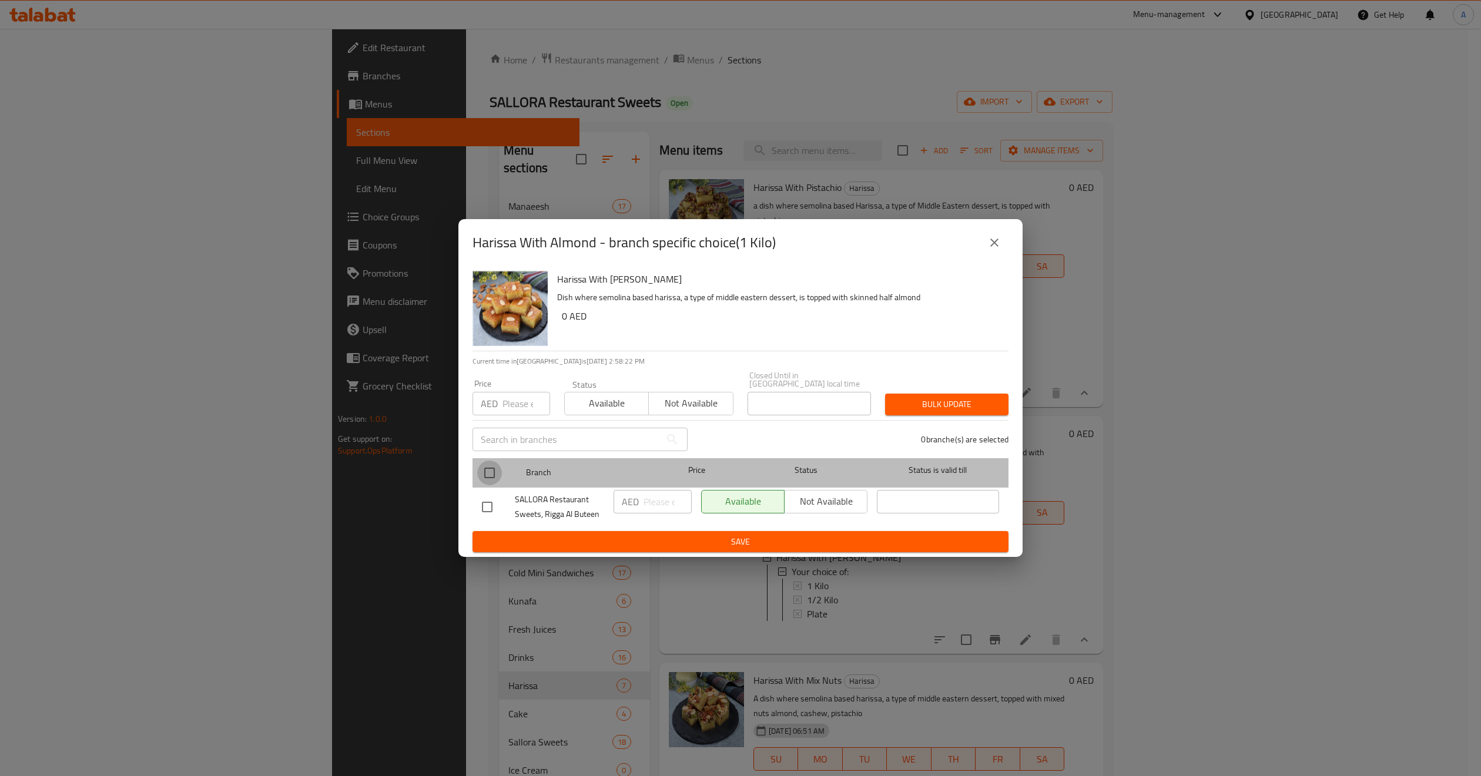
click at [493, 480] on input "checkbox" at bounding box center [489, 473] width 25 height 25
checkbox input "true"
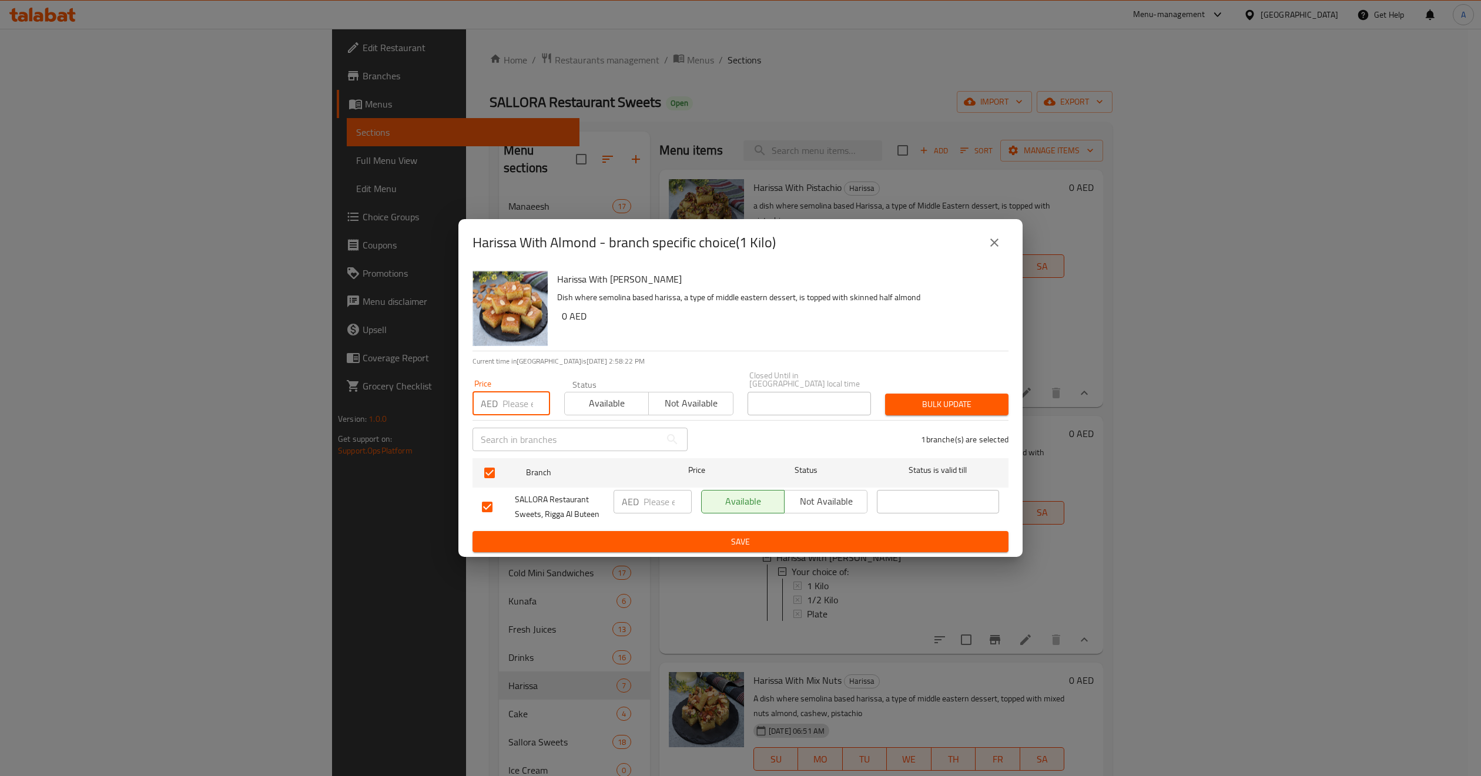
click at [519, 413] on input "number" at bounding box center [527, 404] width 48 height 24
type input "77"
click at [912, 402] on span "Bulk update" at bounding box center [947, 404] width 105 height 15
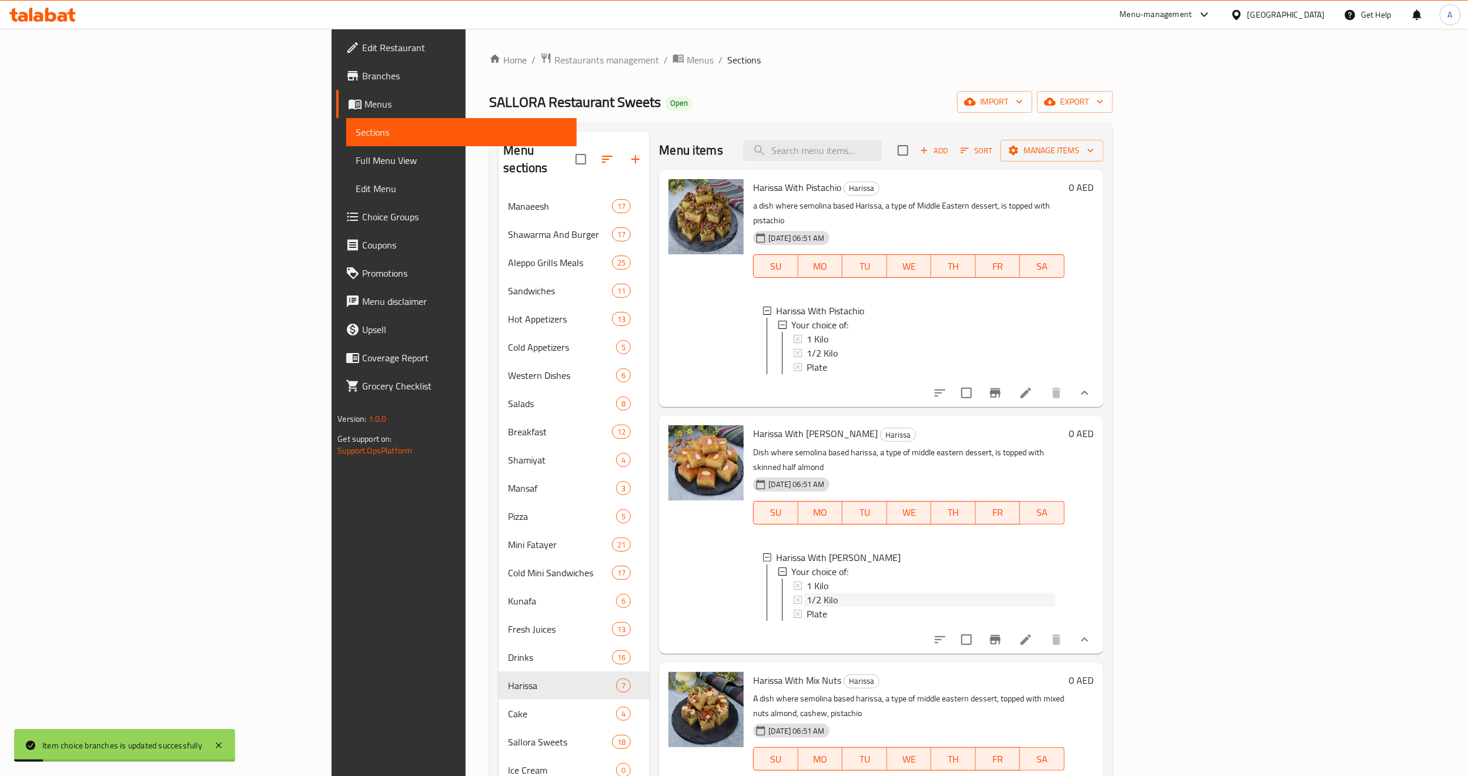
click at [806, 593] on div "1/2 Kilo" at bounding box center [930, 600] width 248 height 14
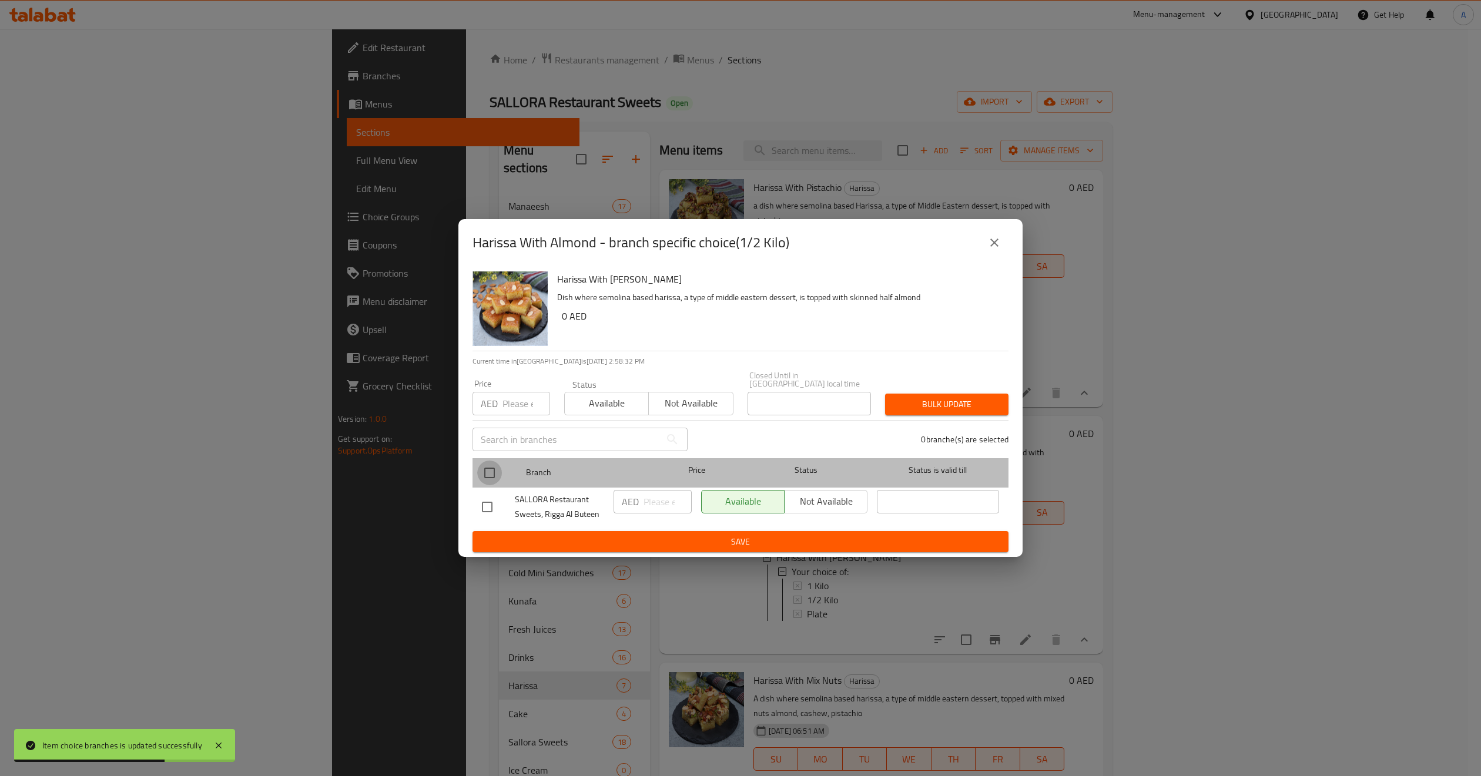
click at [494, 478] on input "checkbox" at bounding box center [489, 473] width 25 height 25
checkbox input "true"
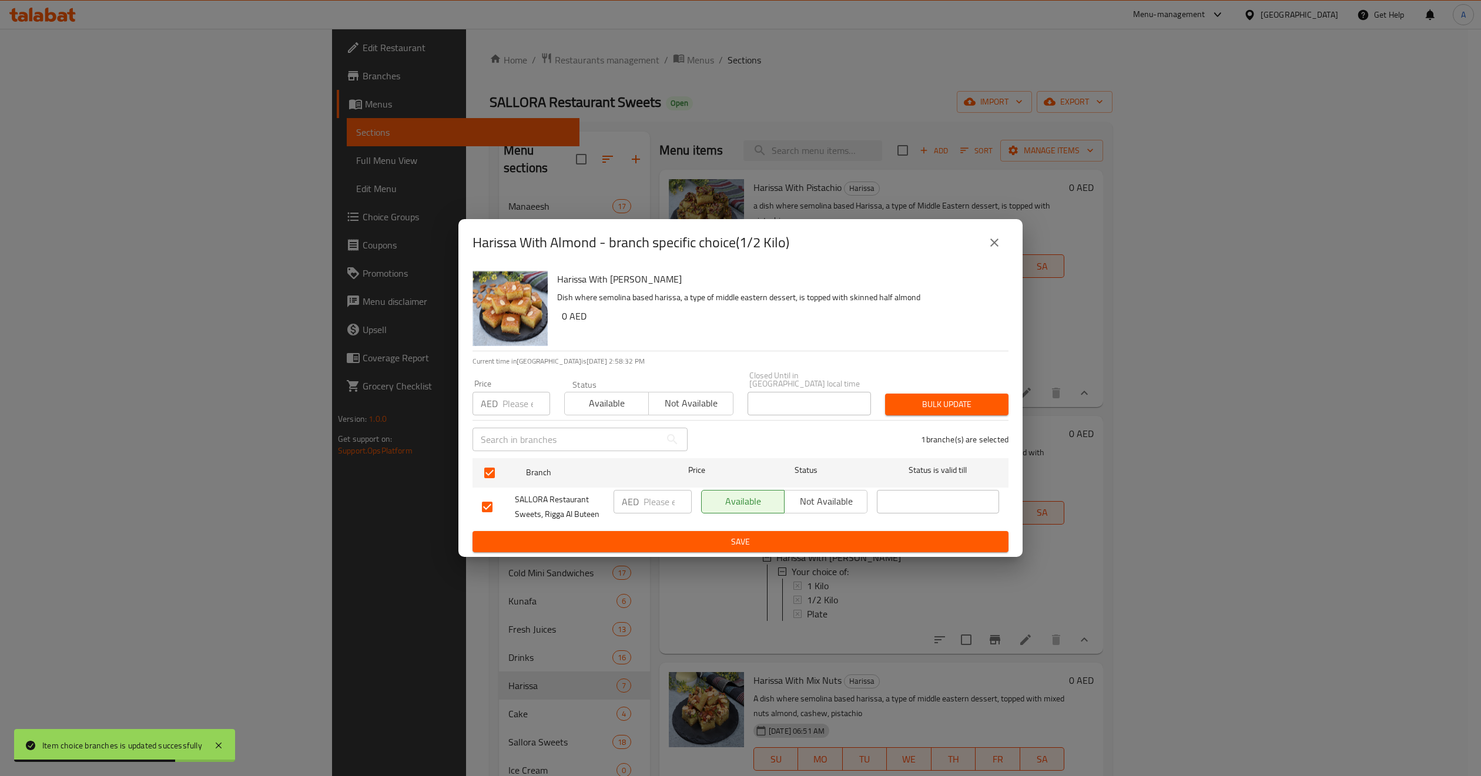
click at [524, 403] on input "number" at bounding box center [527, 404] width 48 height 24
type input "48"
click at [926, 404] on span "Bulk update" at bounding box center [947, 404] width 105 height 15
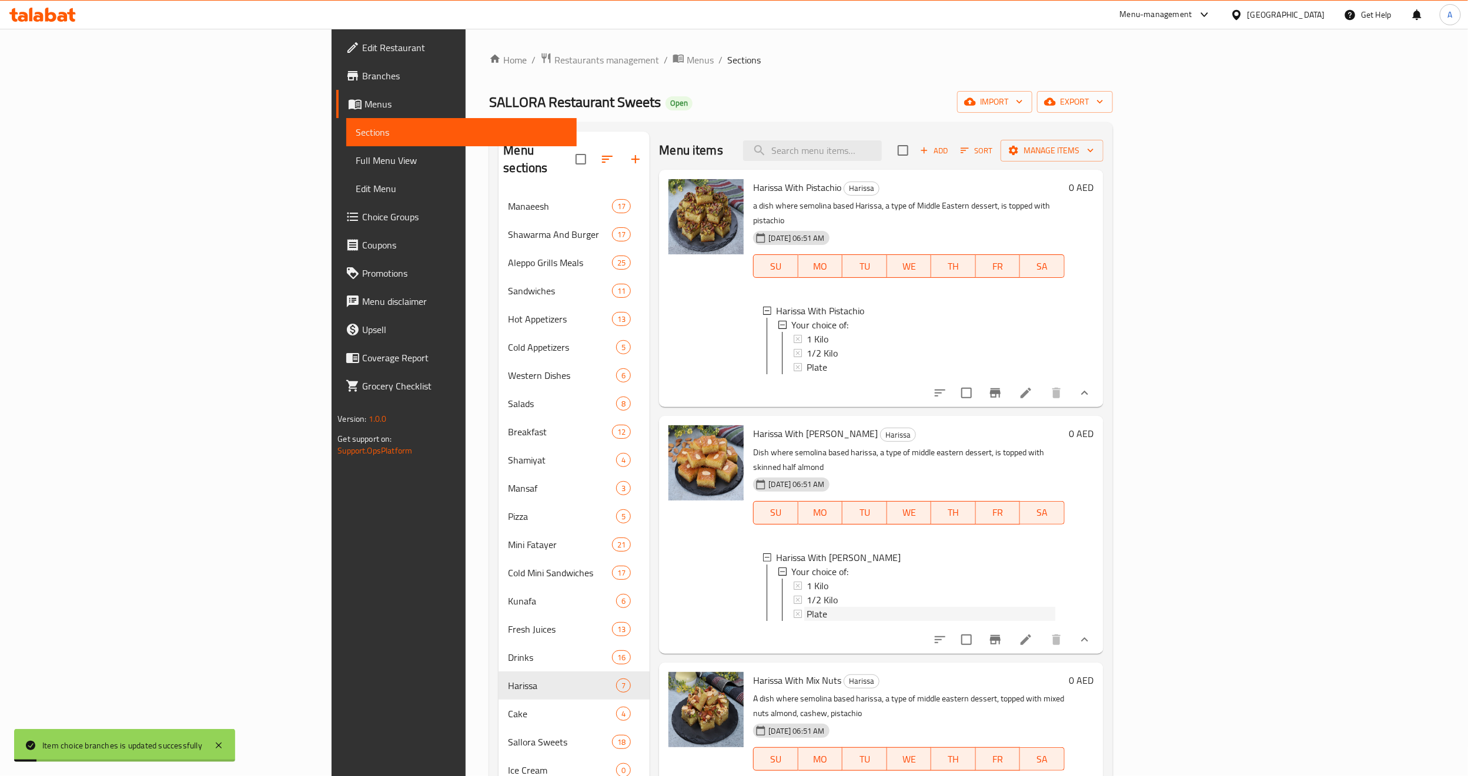
click at [806, 607] on div "Plate" at bounding box center [930, 614] width 248 height 14
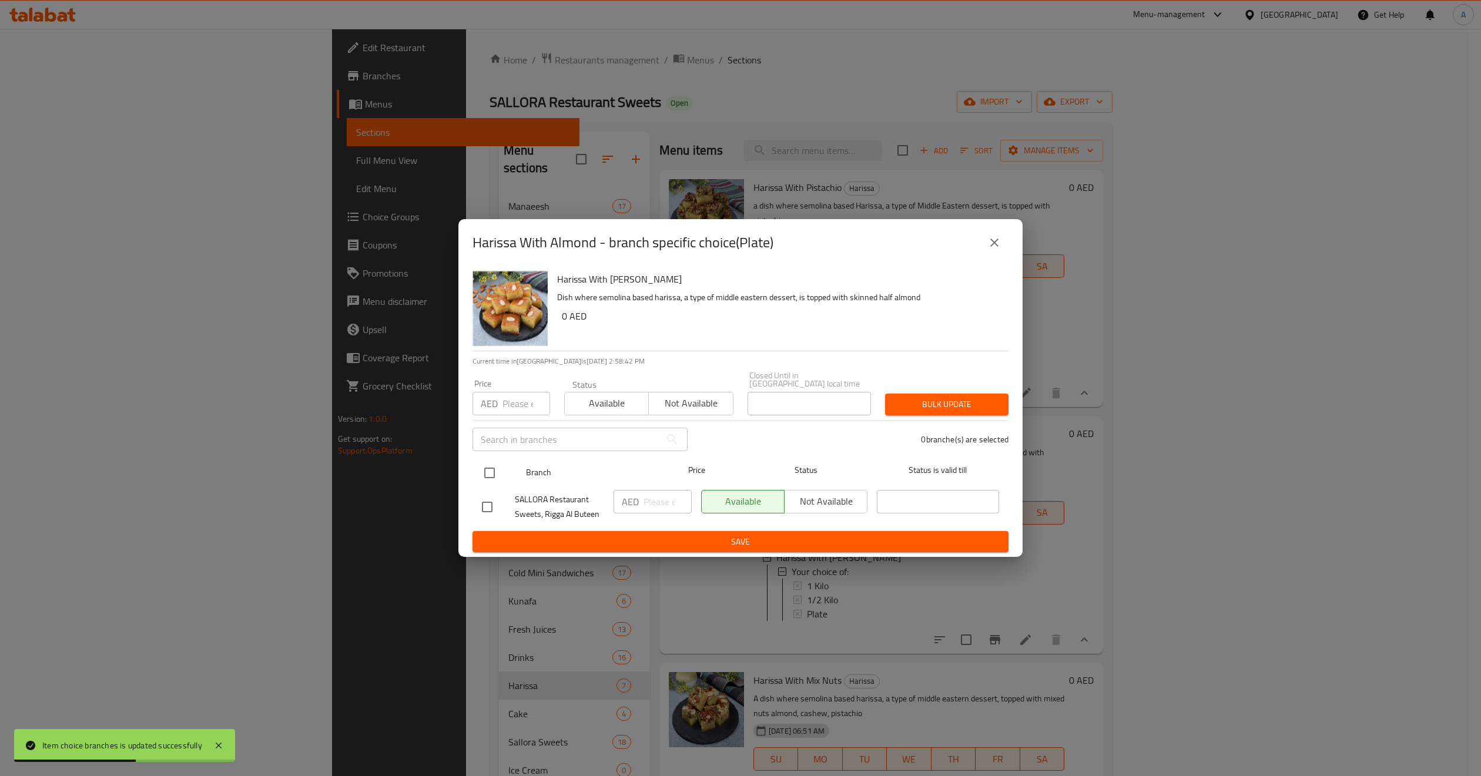
drag, startPoint x: 487, startPoint y: 474, endPoint x: 487, endPoint y: 468, distance: 6.5
click at [487, 474] on input "checkbox" at bounding box center [489, 473] width 25 height 25
checkbox input "true"
click at [515, 383] on div "Price AED Price" at bounding box center [512, 398] width 78 height 36
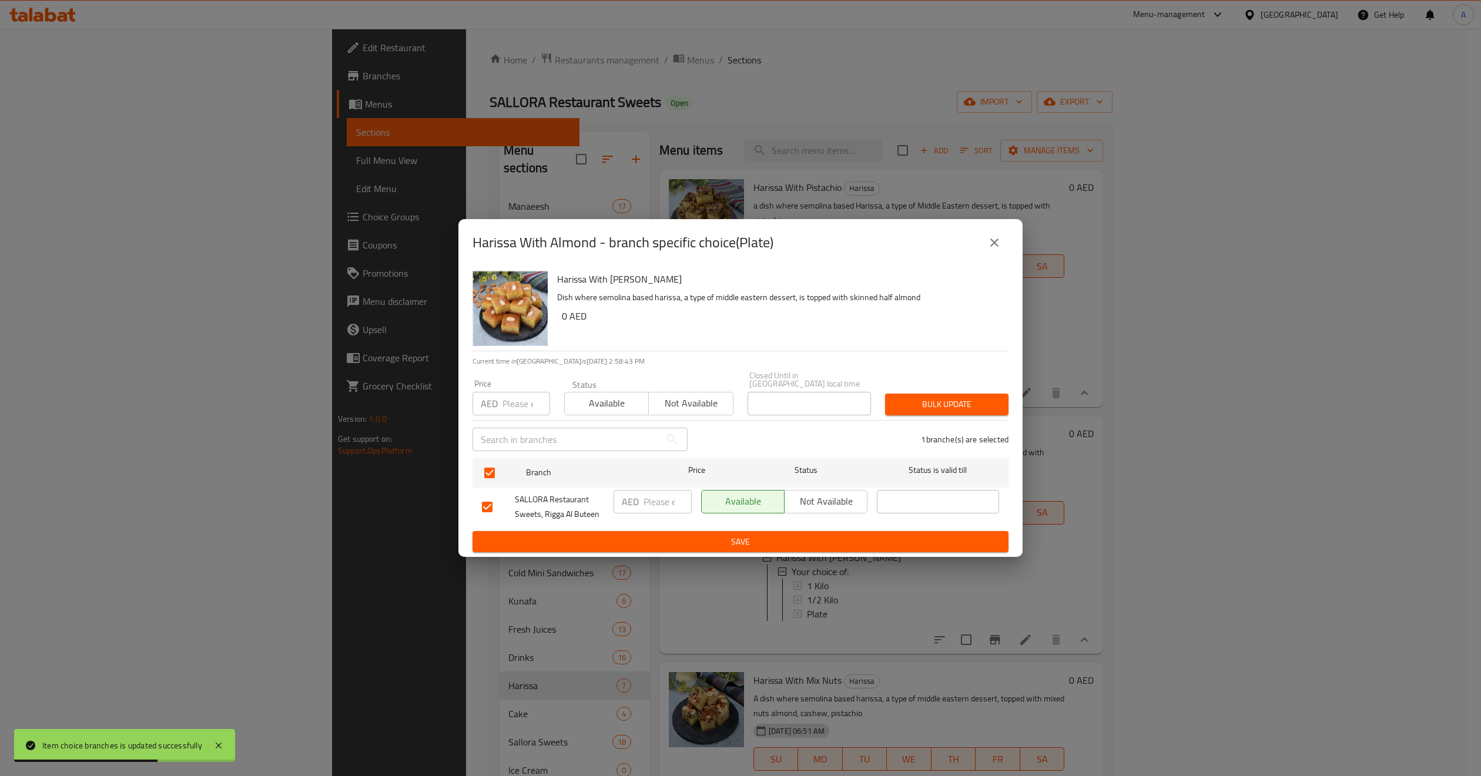
click at [523, 401] on input "number" at bounding box center [527, 404] width 48 height 24
type input "32"
click at [909, 406] on span "Bulk update" at bounding box center [947, 404] width 105 height 15
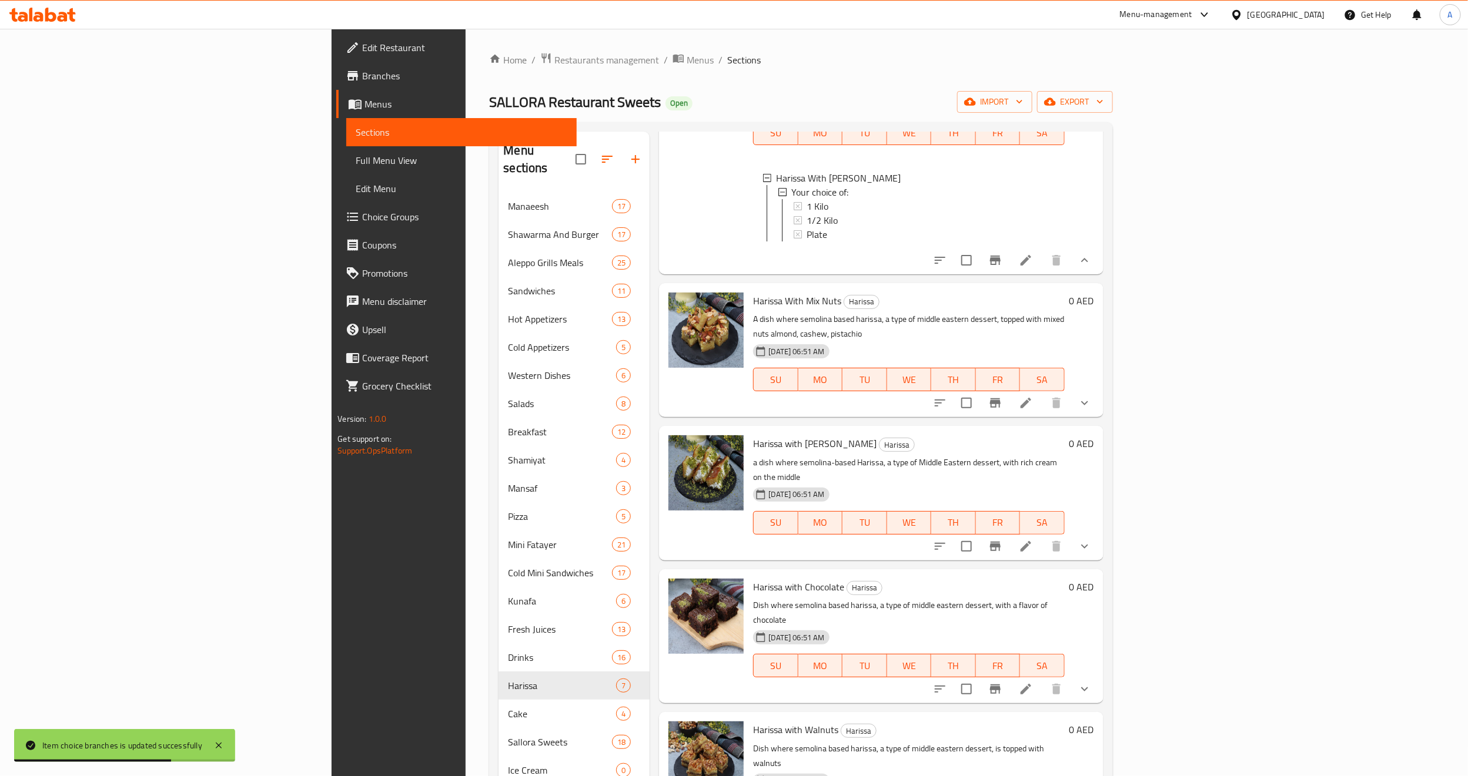
scroll to position [381, 0]
click at [1091, 395] on icon "show more" at bounding box center [1084, 402] width 14 height 14
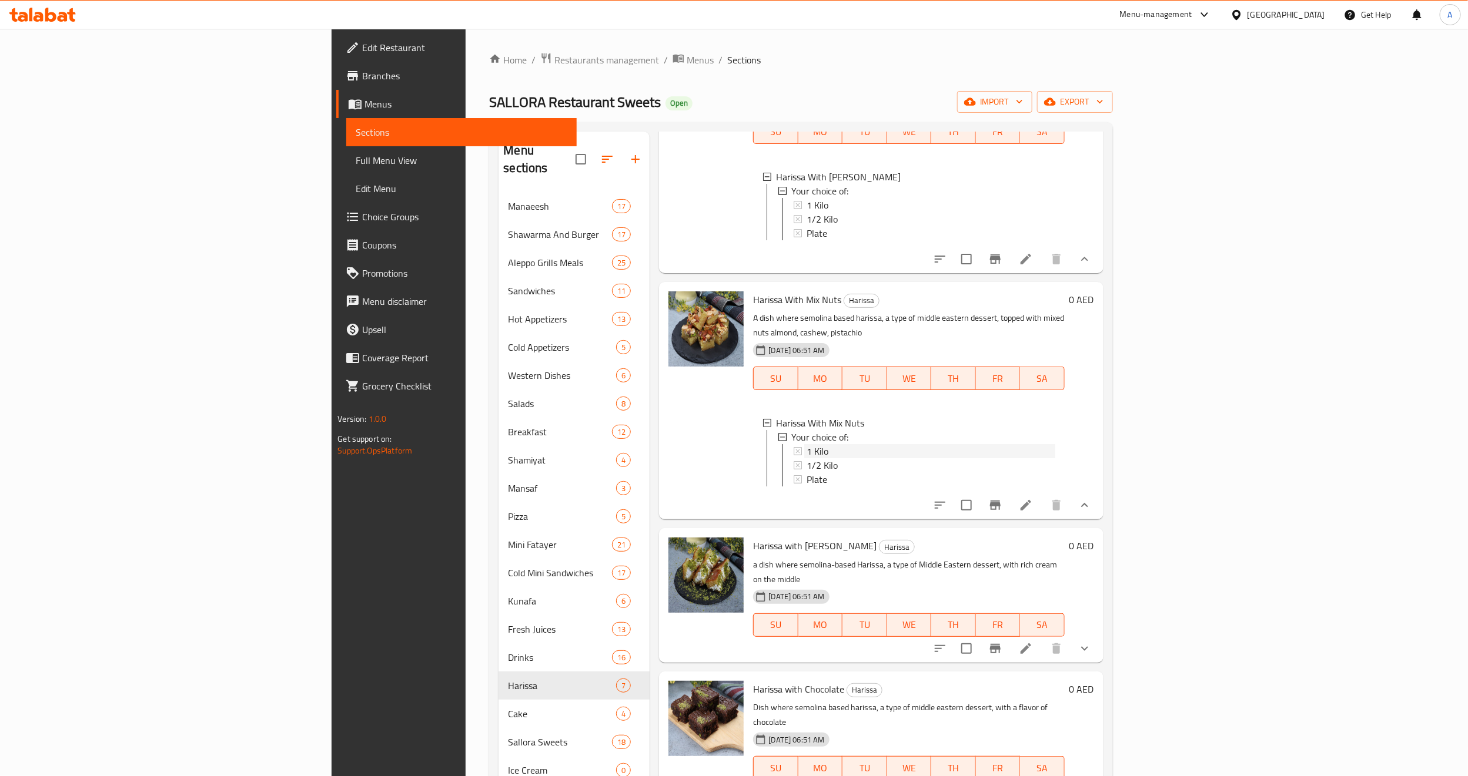
click at [806, 444] on div "1 Kilo" at bounding box center [930, 451] width 248 height 14
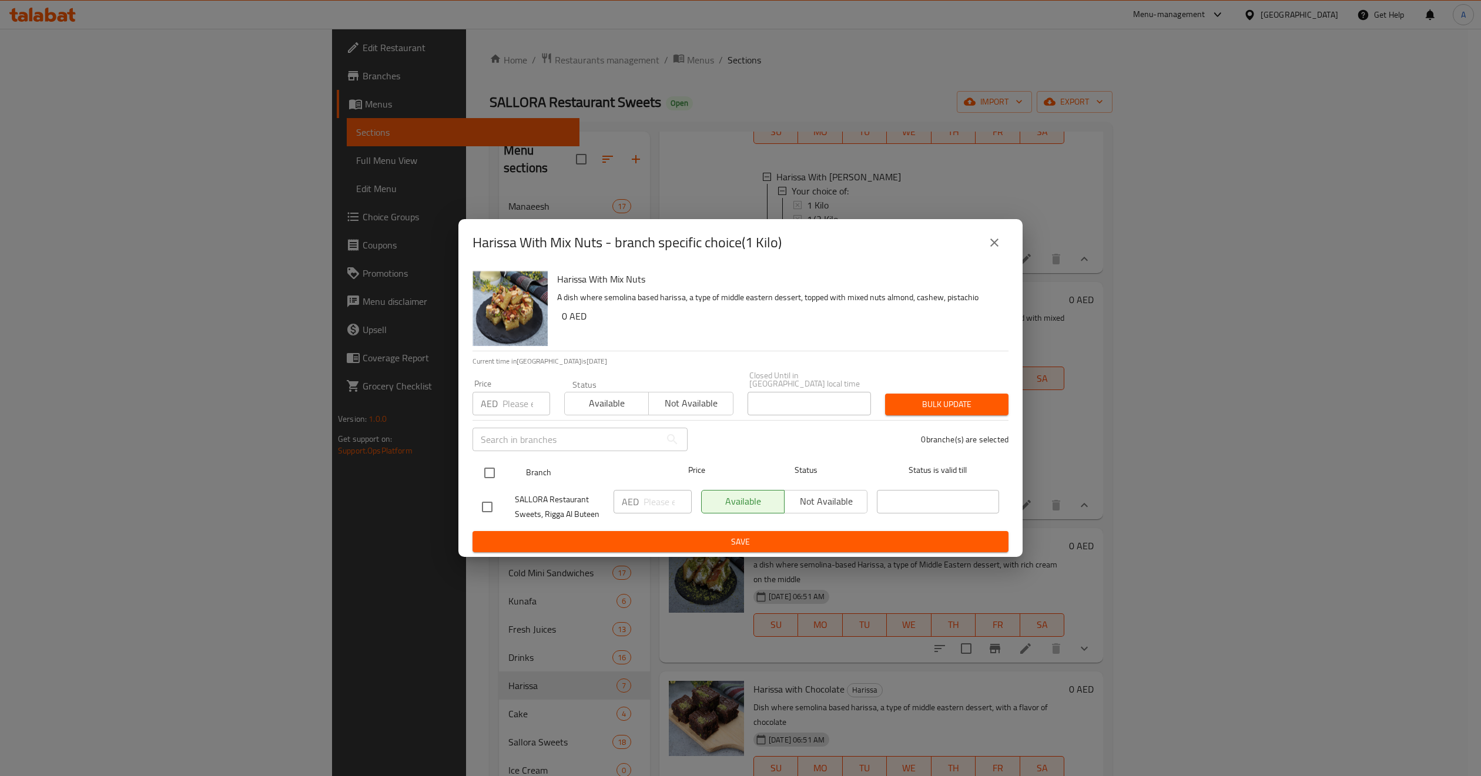
click at [490, 471] on input "checkbox" at bounding box center [489, 473] width 25 height 25
checkbox input "true"
click at [510, 411] on input "number" at bounding box center [527, 404] width 48 height 24
type input "77"
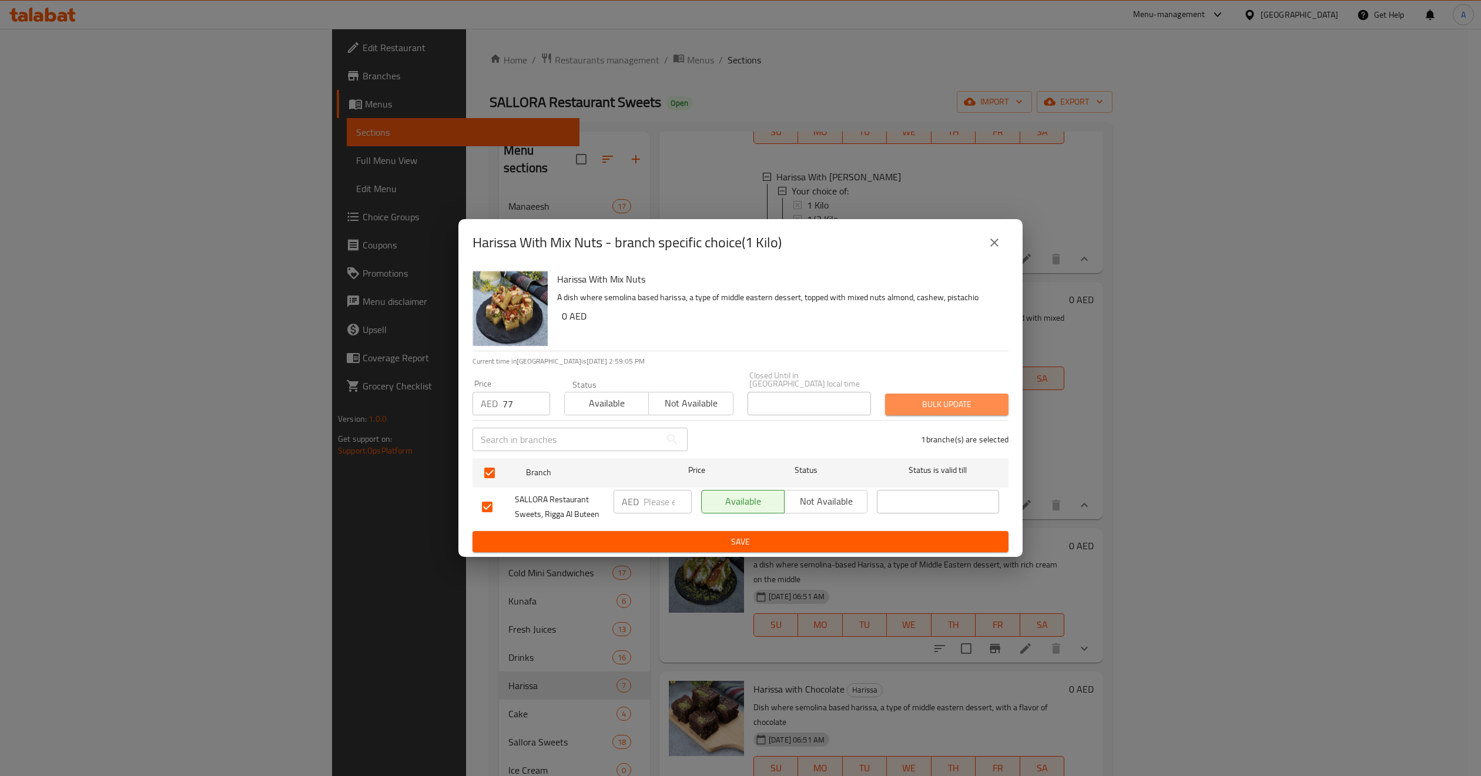
click at [916, 406] on span "Bulk update" at bounding box center [947, 404] width 105 height 15
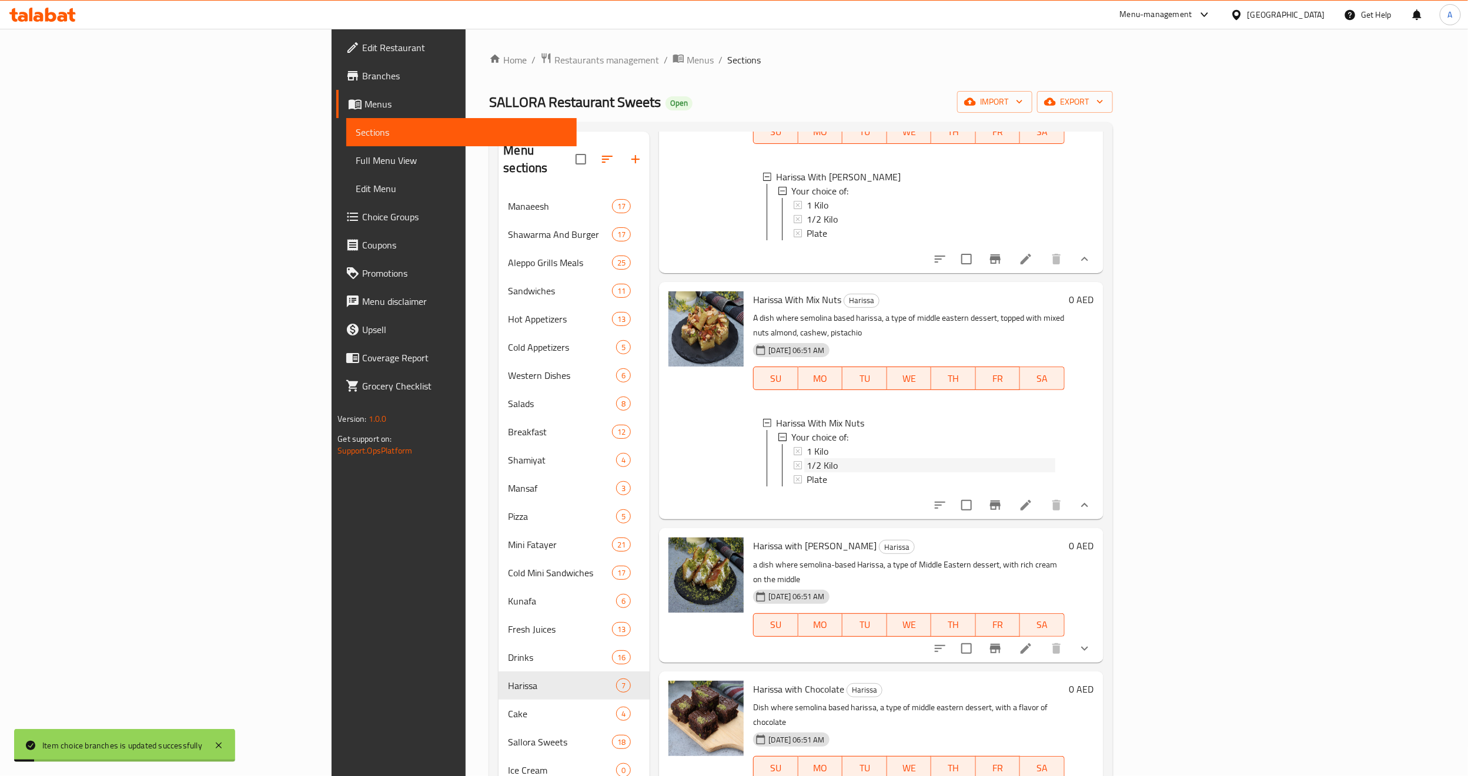
click at [806, 458] on span "1/2 Kilo" at bounding box center [821, 465] width 31 height 14
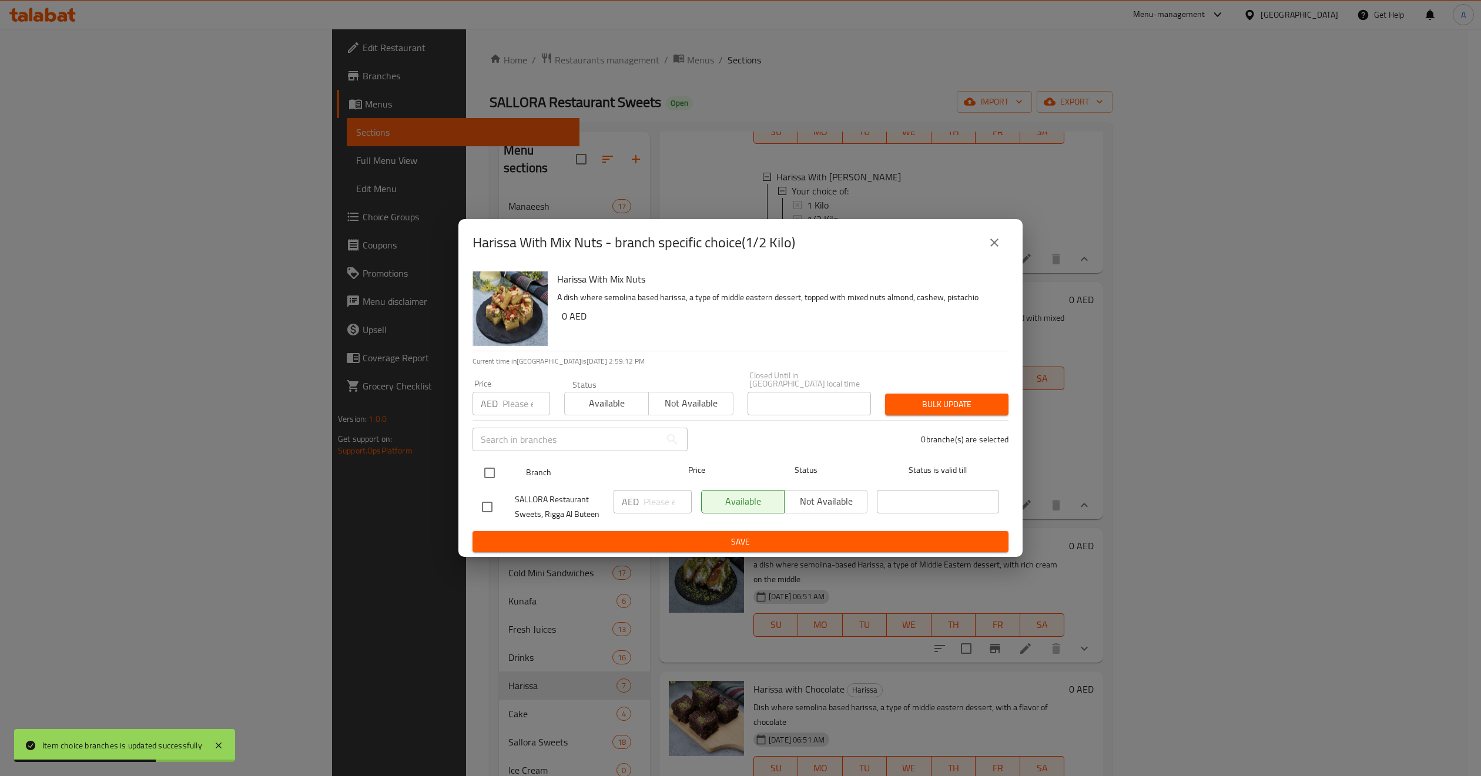
click at [487, 474] on input "checkbox" at bounding box center [489, 473] width 25 height 25
checkbox input "true"
click at [517, 403] on input "number" at bounding box center [527, 404] width 48 height 24
drag, startPoint x: 494, startPoint y: 397, endPoint x: 505, endPoint y: 399, distance: 10.8
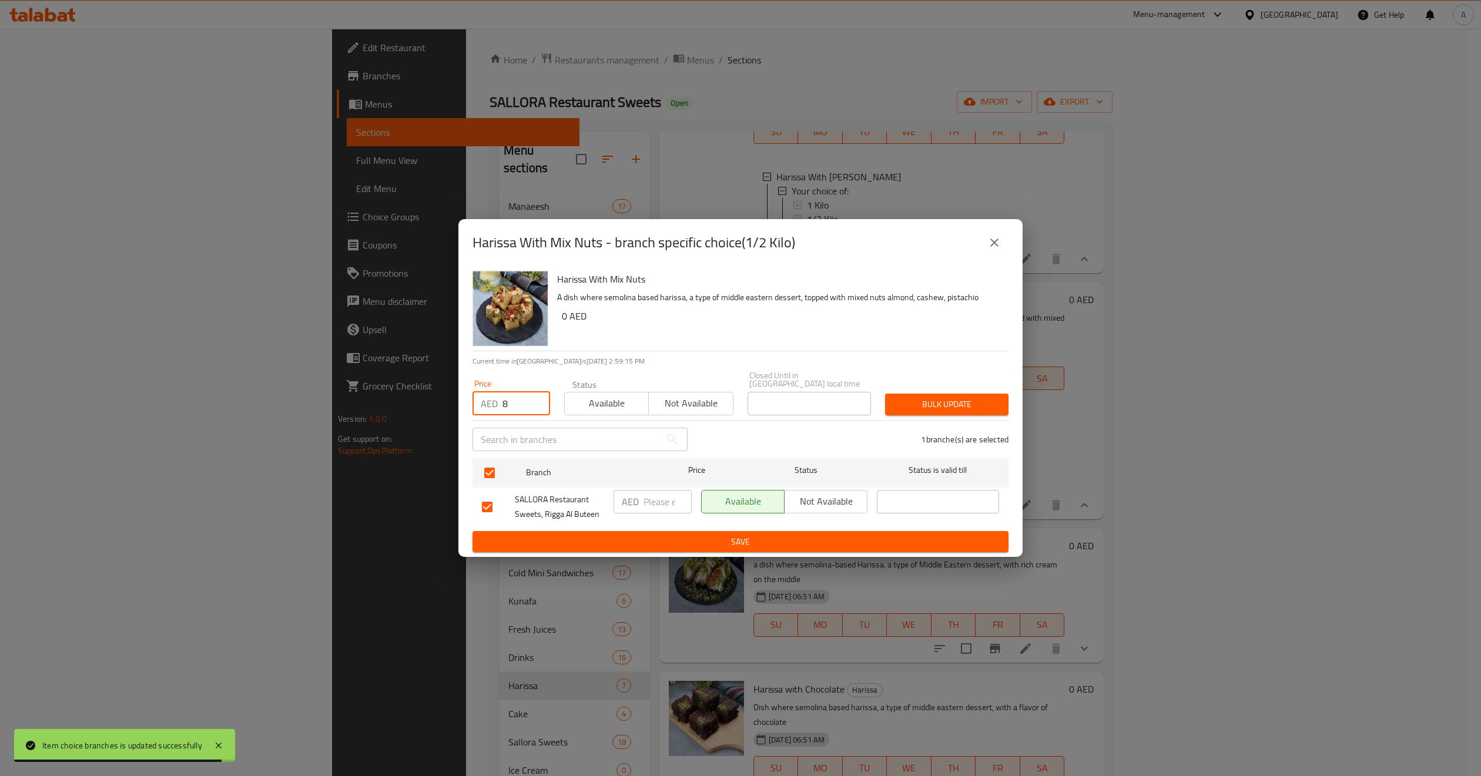
click at [501, 399] on div "AED 8 Price" at bounding box center [512, 404] width 78 height 24
drag, startPoint x: 512, startPoint y: 400, endPoint x: 481, endPoint y: 406, distance: 31.0
click at [481, 406] on div "AED 8 Price" at bounding box center [512, 404] width 78 height 24
type input "48"
click at [926, 403] on span "Bulk update" at bounding box center [947, 404] width 105 height 15
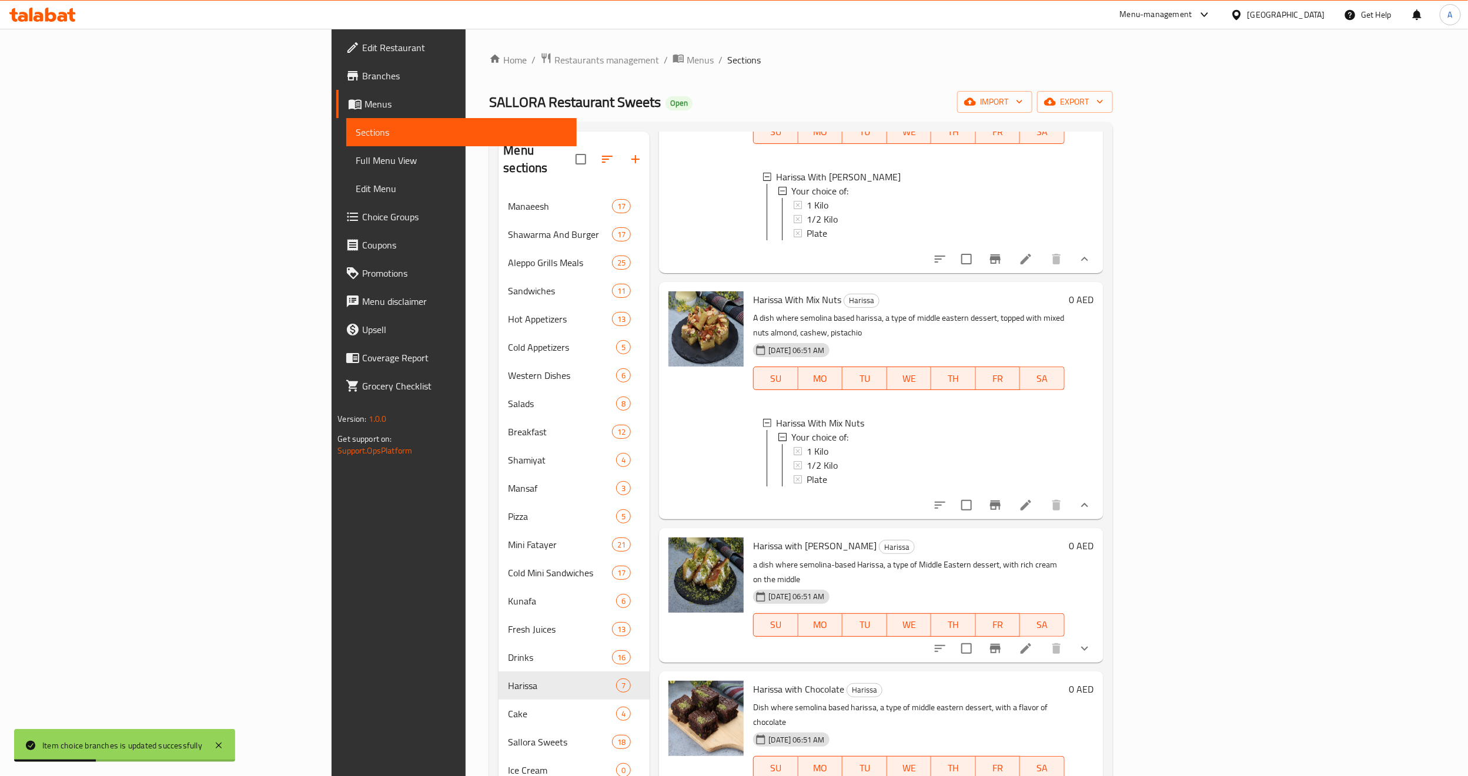
click at [806, 458] on div "1/2 Kilo" at bounding box center [930, 465] width 248 height 14
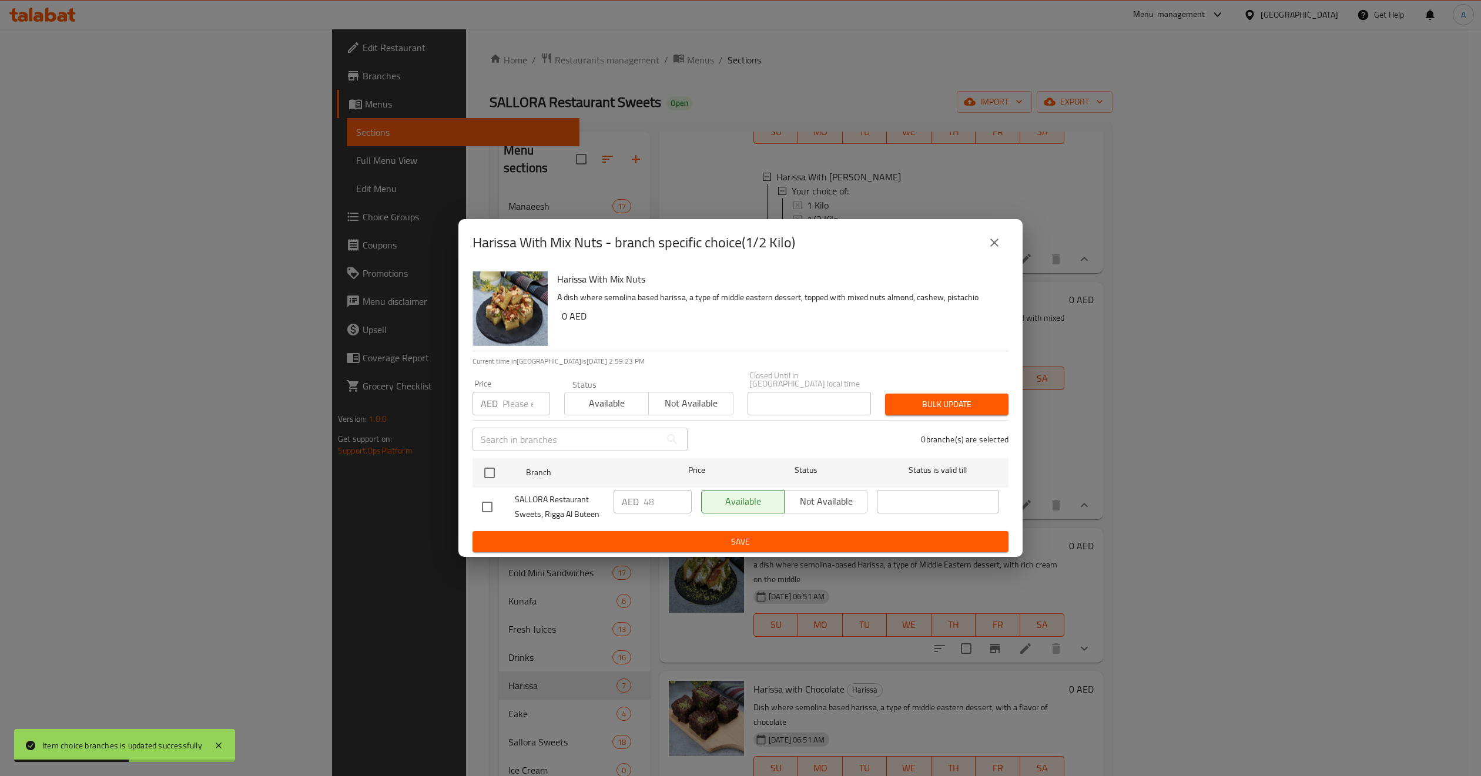
click at [996, 225] on div "Harissa With Mix Nuts - branch specific choice(1/2 Kilo)" at bounding box center [740, 242] width 564 height 47
click at [997, 236] on icon "close" at bounding box center [994, 243] width 14 height 14
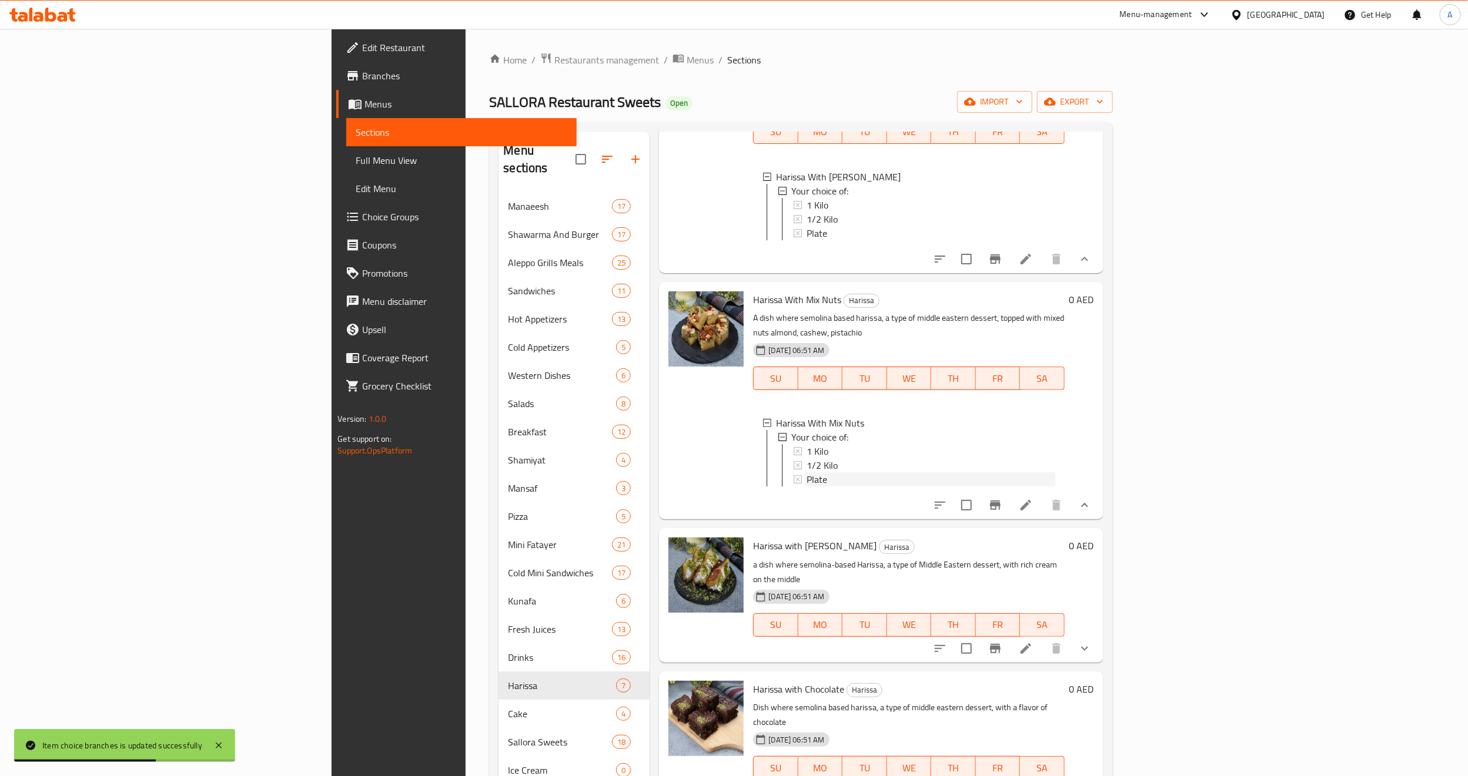
click at [806, 473] on div "Plate" at bounding box center [930, 480] width 248 height 14
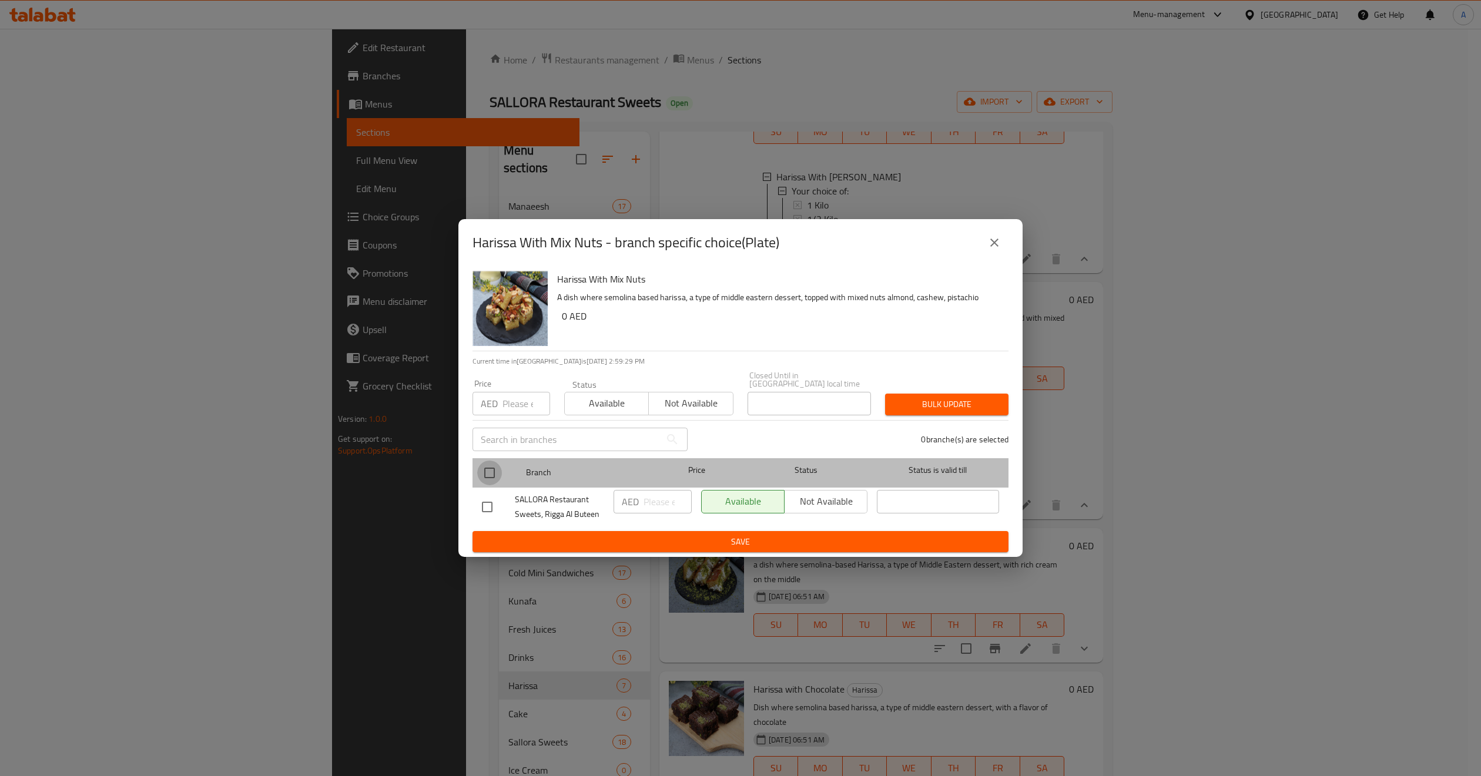
click at [483, 471] on input "checkbox" at bounding box center [489, 473] width 25 height 25
checkbox input "true"
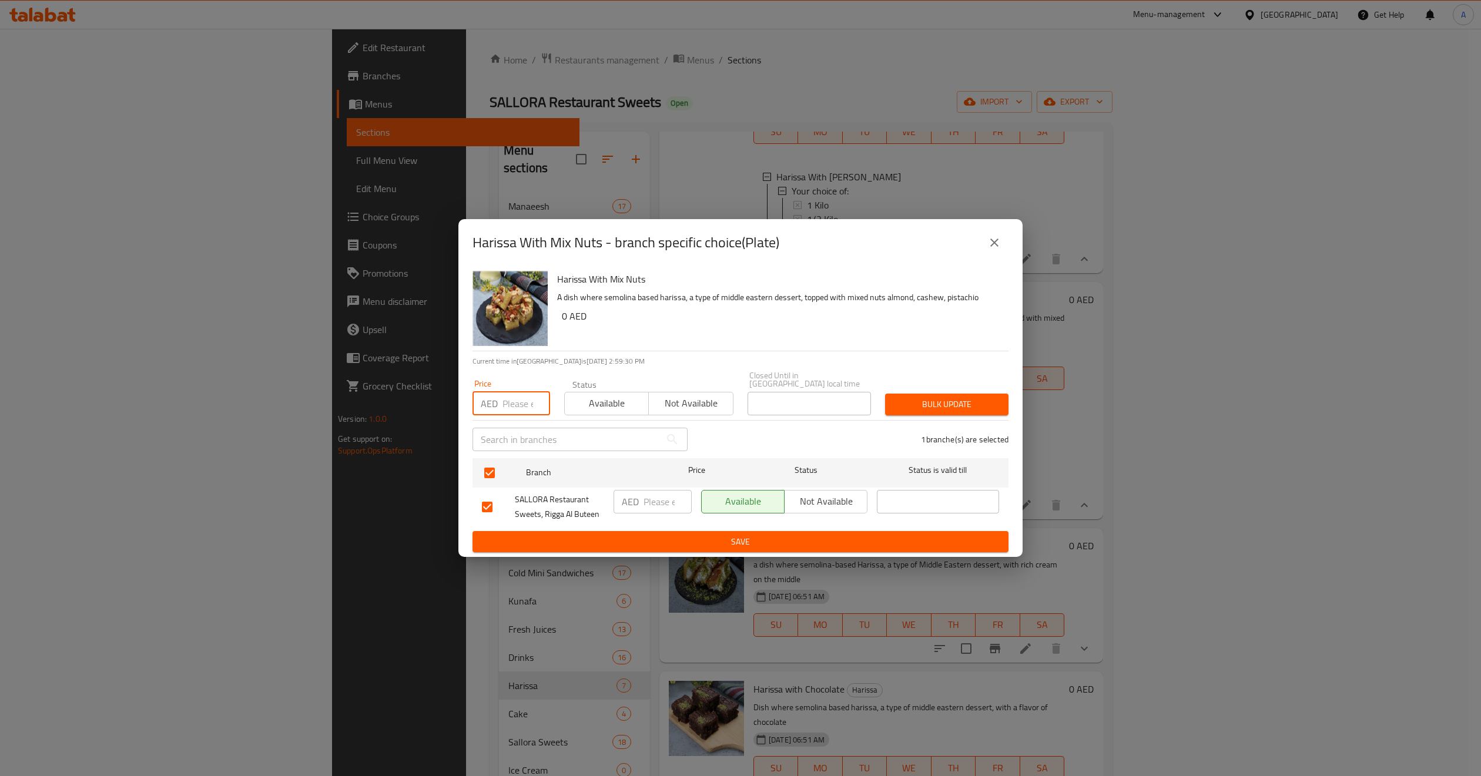
click at [504, 394] on input "number" at bounding box center [527, 404] width 48 height 24
type input "32"
click at [949, 413] on button "Bulk update" at bounding box center [946, 405] width 123 height 22
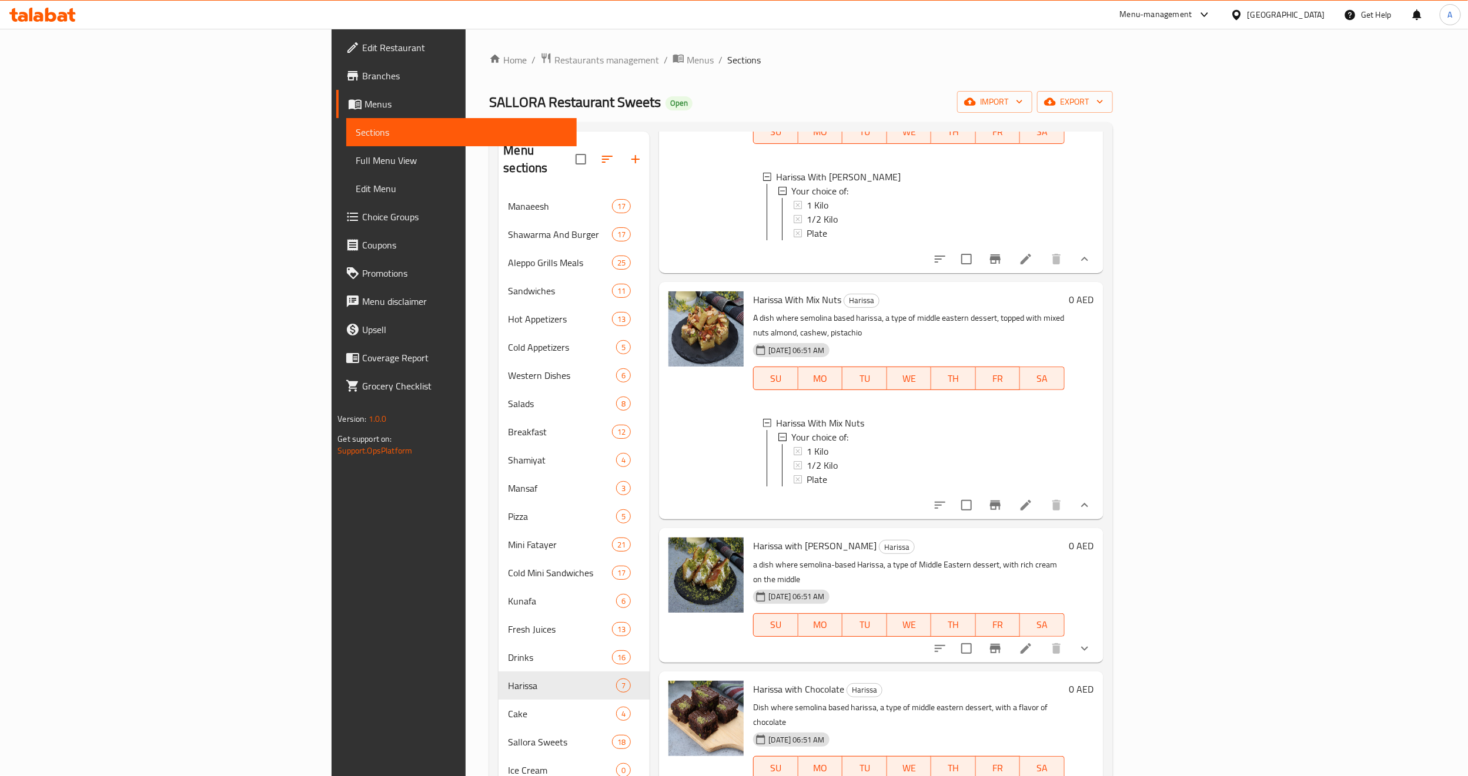
click at [1099, 635] on button "show more" at bounding box center [1084, 649] width 28 height 28
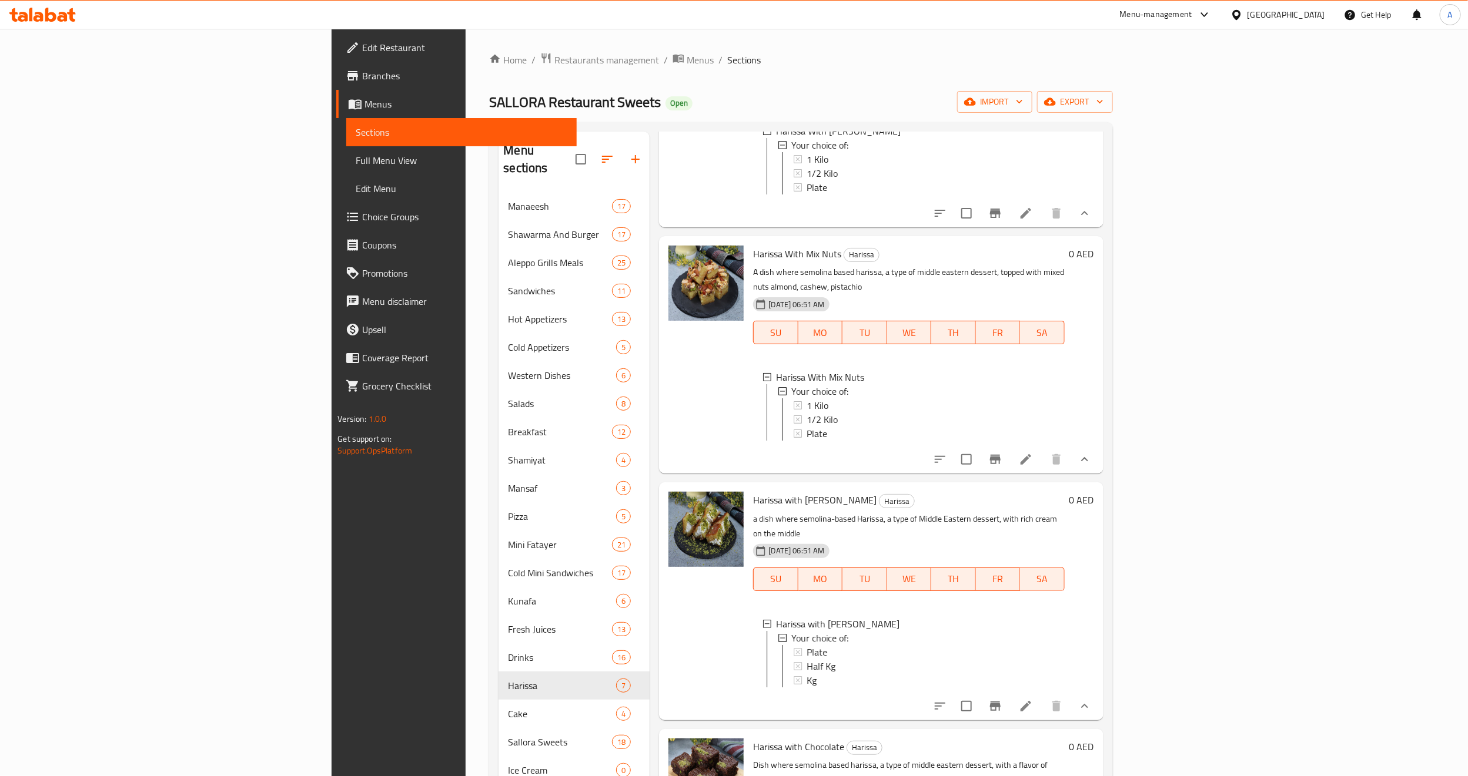
scroll to position [469, 0]
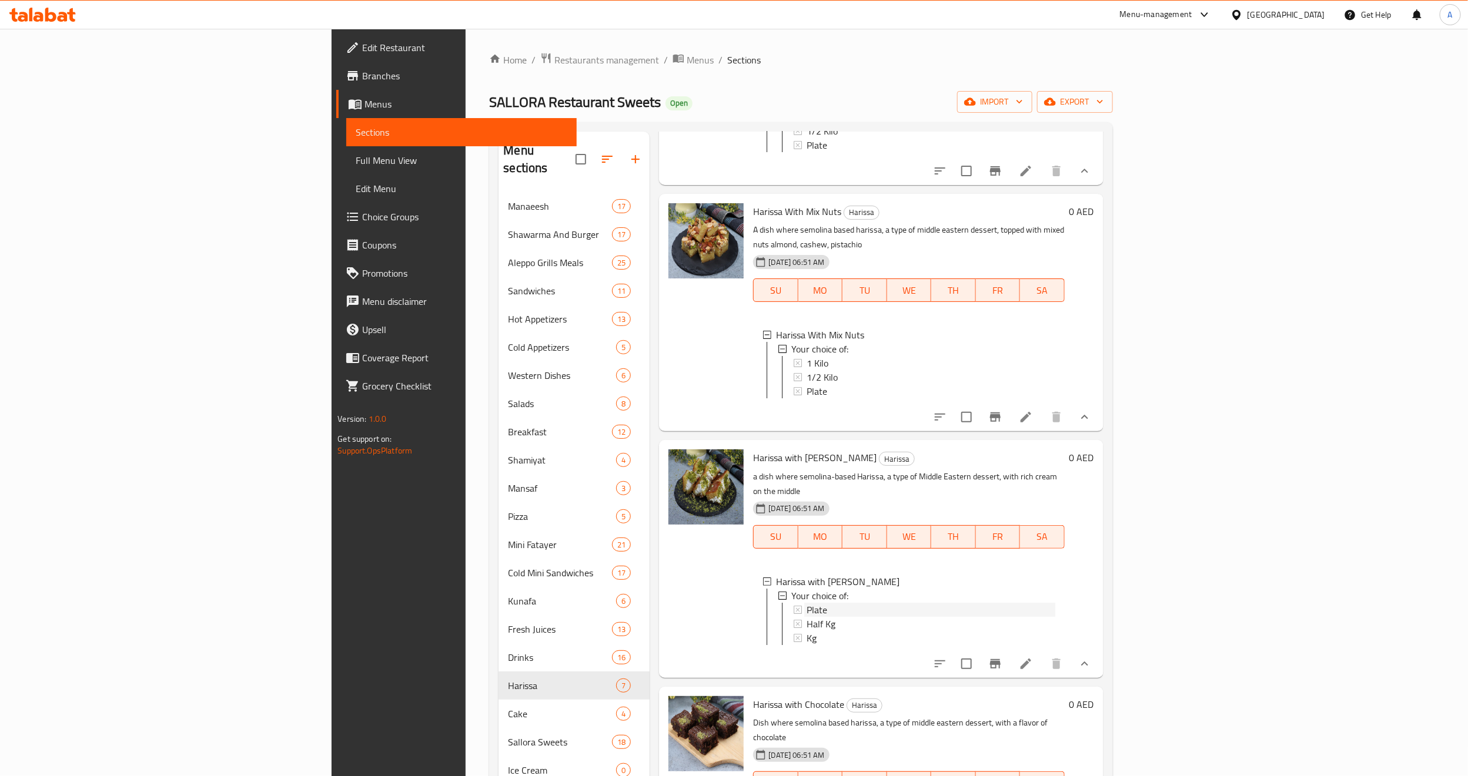
click at [806, 603] on div "Plate" at bounding box center [930, 610] width 248 height 14
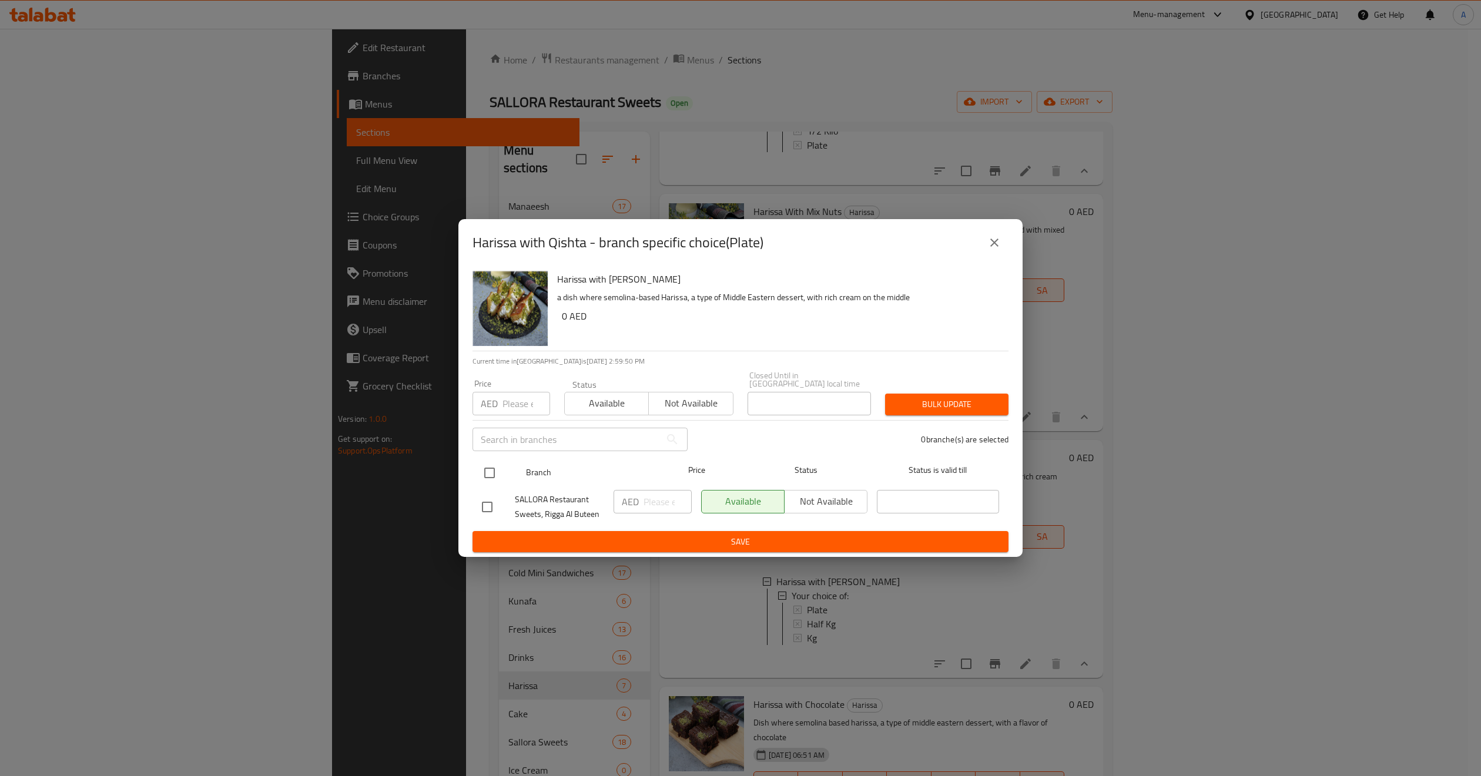
click at [490, 469] on input "checkbox" at bounding box center [489, 473] width 25 height 25
checkbox input "true"
click at [515, 418] on div "Price AED Price" at bounding box center [512, 398] width 92 height 50
click at [530, 408] on input "number" at bounding box center [527, 404] width 48 height 24
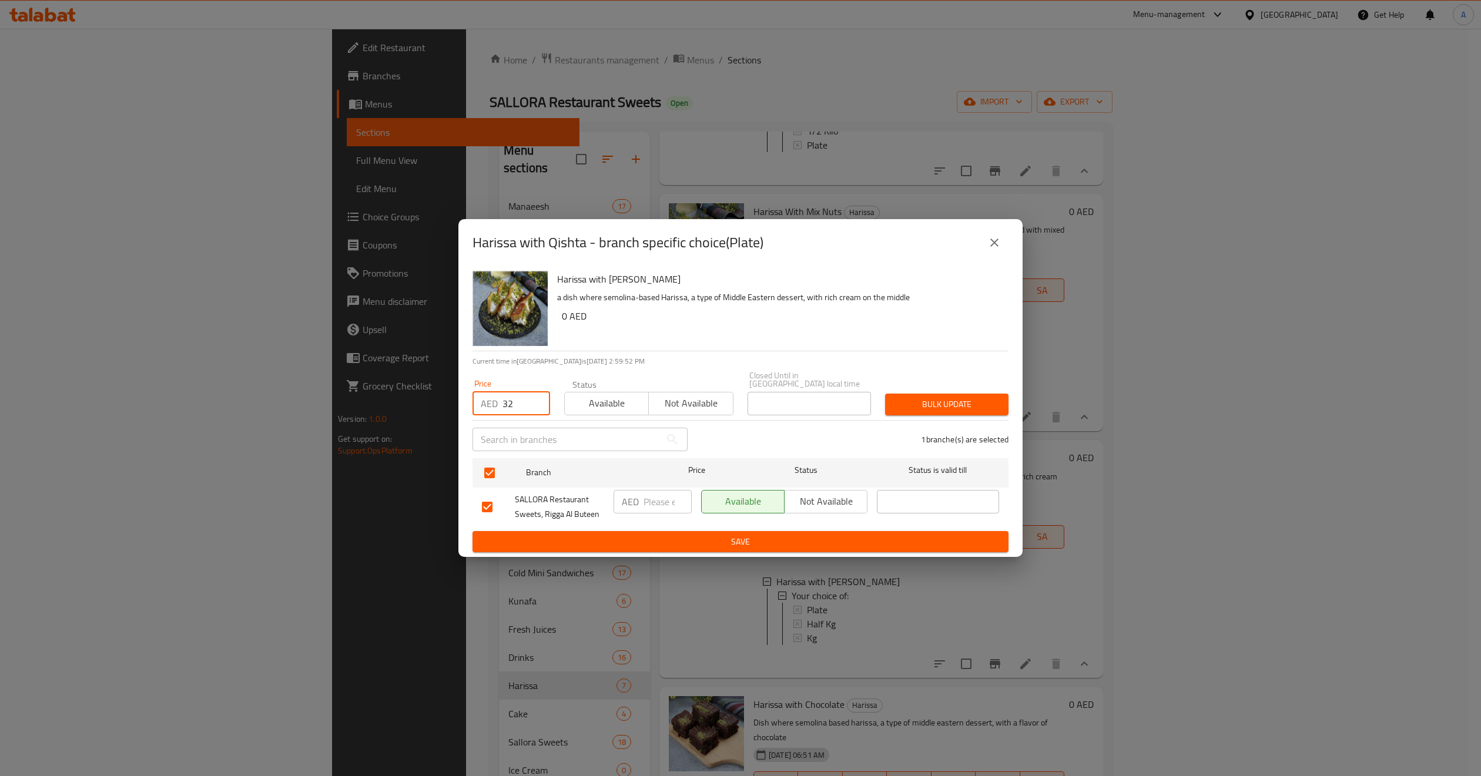
type input "32"
click at [935, 416] on div "Bulk update" at bounding box center [947, 405] width 138 height 36
click at [946, 409] on span "Bulk update" at bounding box center [947, 404] width 105 height 15
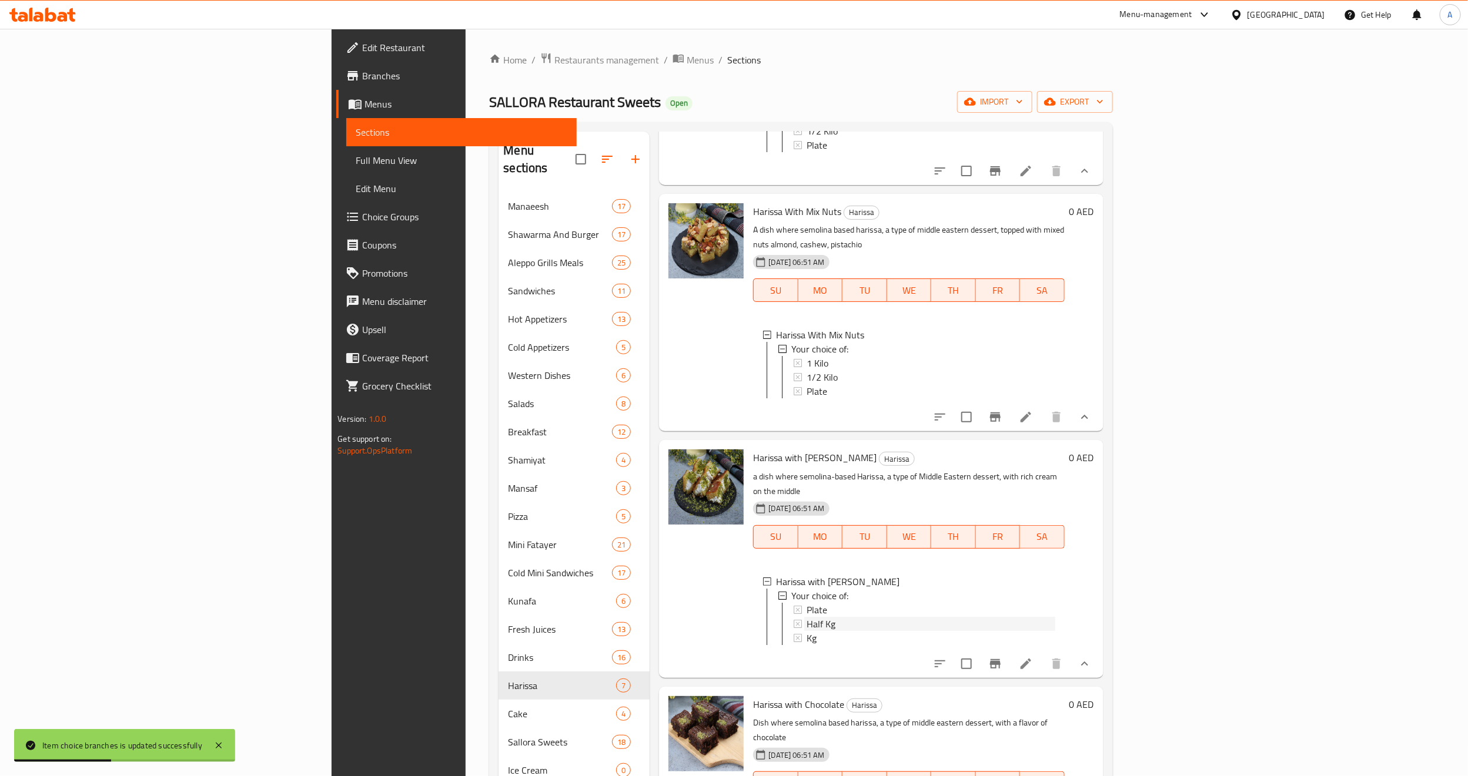
click at [806, 617] on span "Half Kg" at bounding box center [820, 624] width 29 height 14
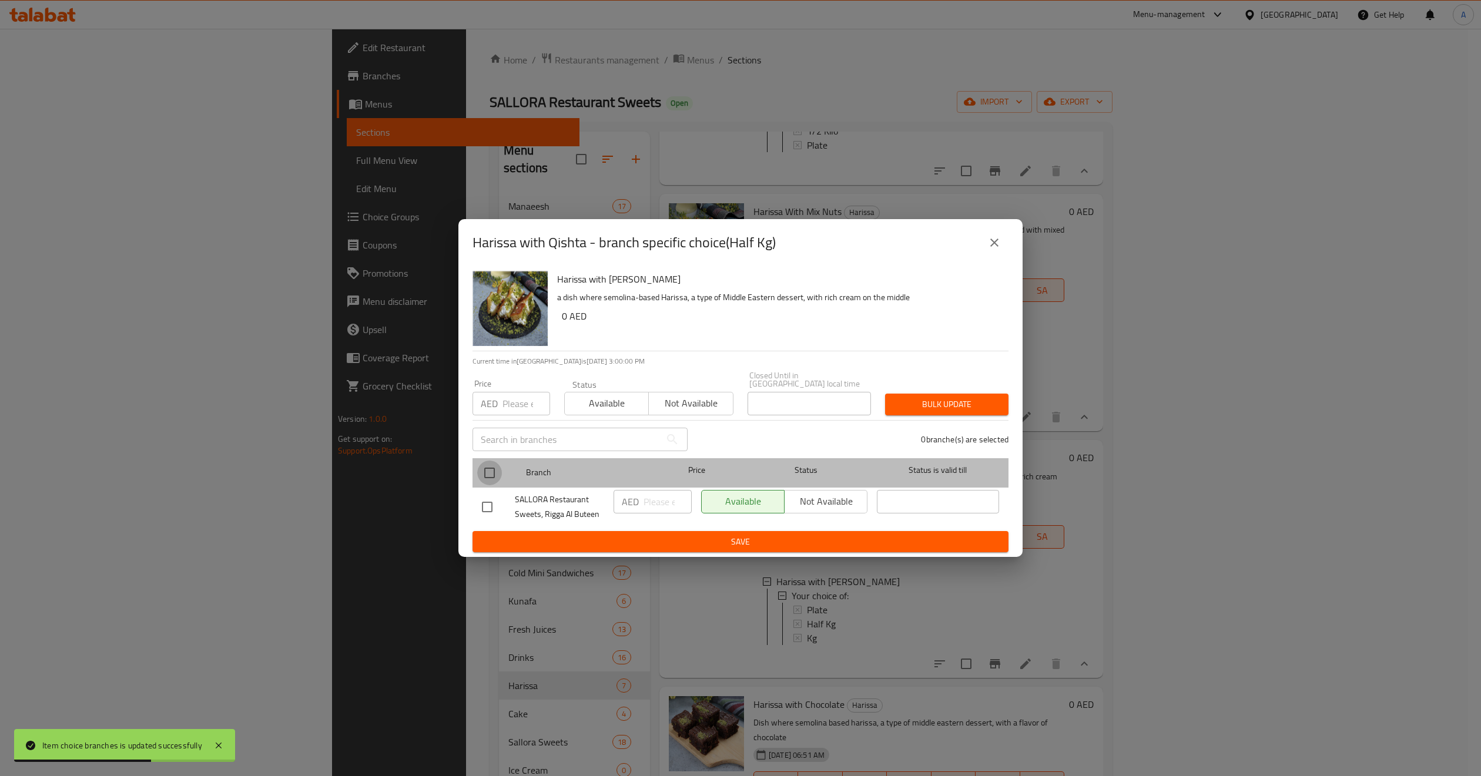
click at [492, 471] on input "checkbox" at bounding box center [489, 473] width 25 height 25
checkbox input "true"
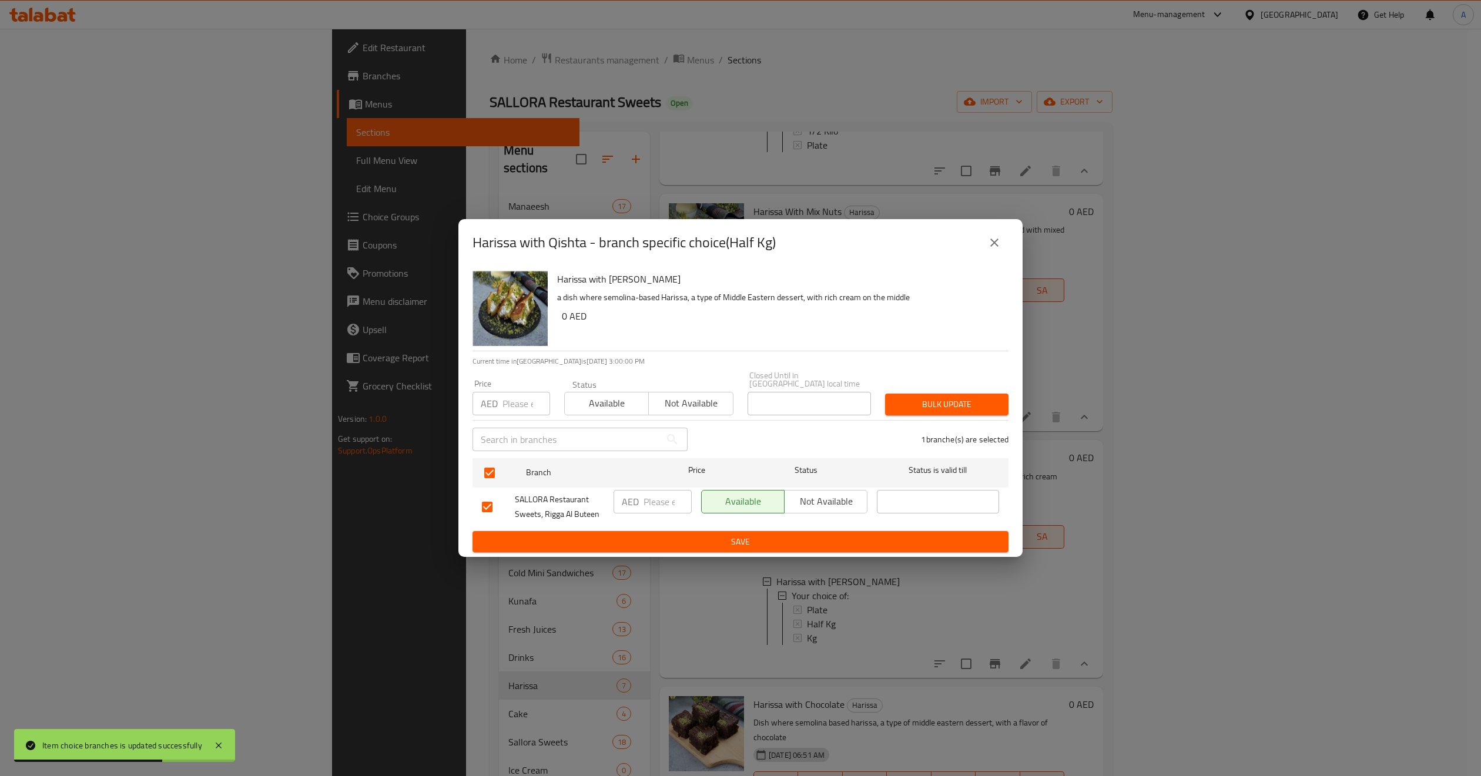
click at [530, 384] on div "Price AED Price" at bounding box center [512, 398] width 78 height 36
click at [522, 404] on input "number" at bounding box center [527, 404] width 48 height 24
type input "48"
click at [962, 403] on span "Bulk update" at bounding box center [947, 404] width 105 height 15
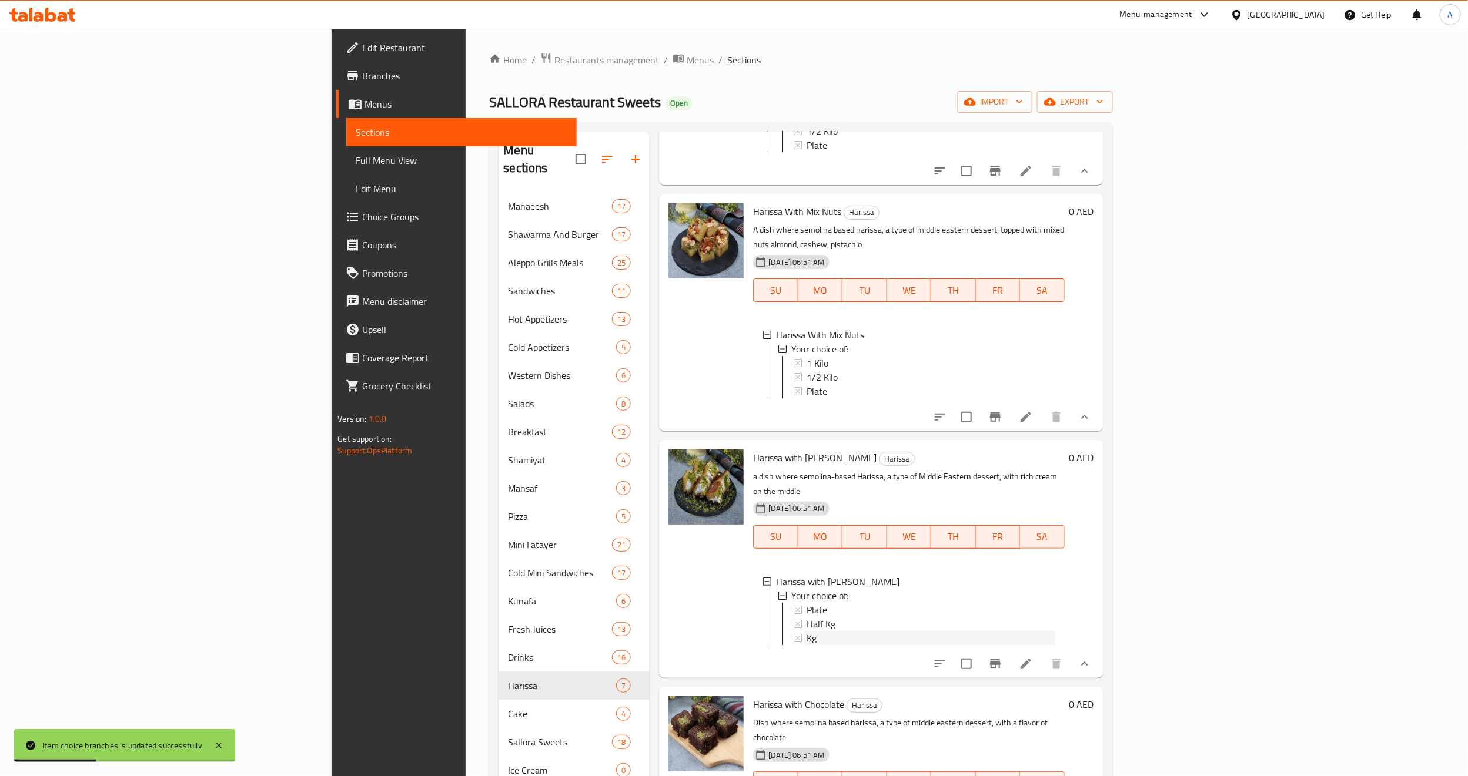
click at [806, 631] on div "Kg" at bounding box center [930, 638] width 248 height 14
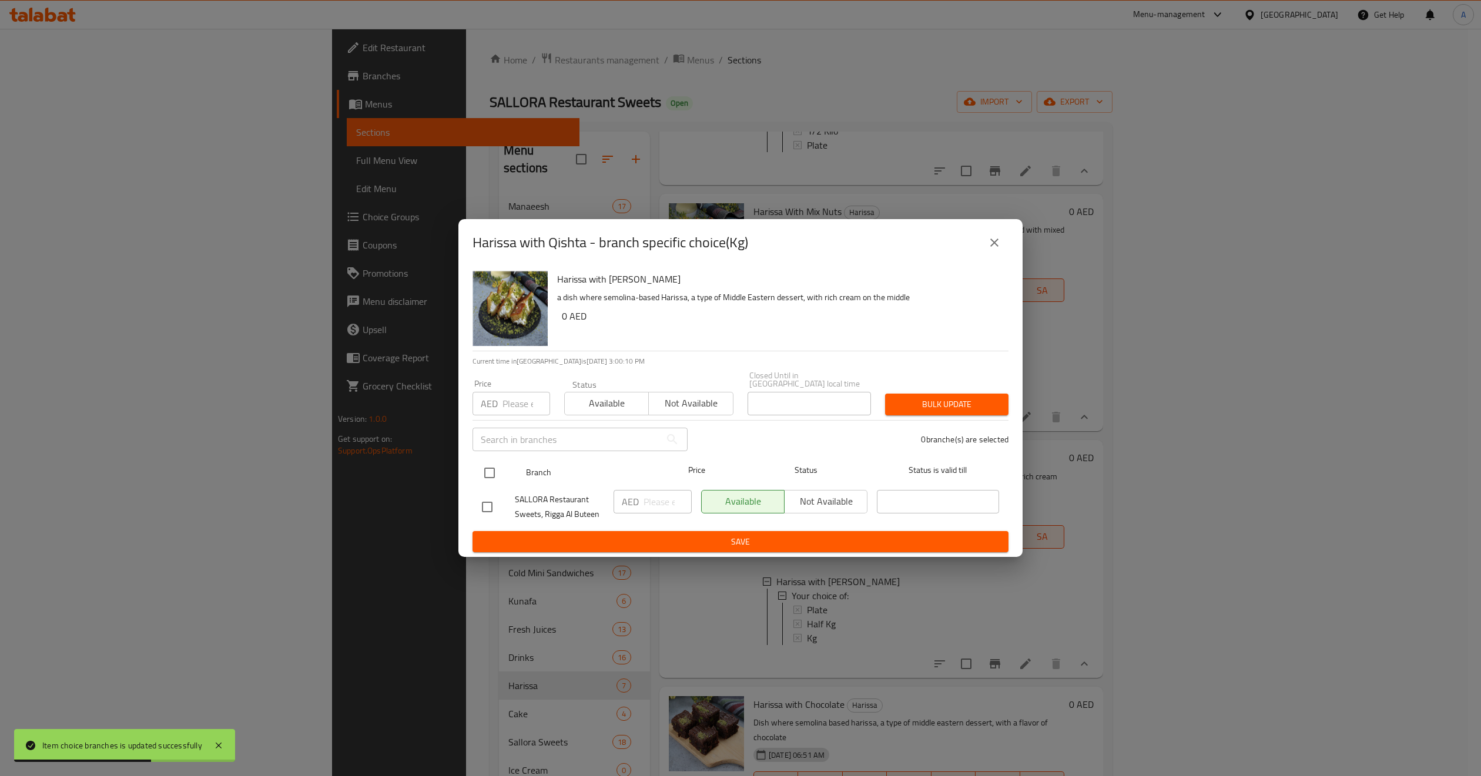
click at [494, 470] on input "checkbox" at bounding box center [489, 473] width 25 height 25
checkbox input "true"
click at [514, 400] on input "number" at bounding box center [527, 404] width 48 height 24
type input "77"
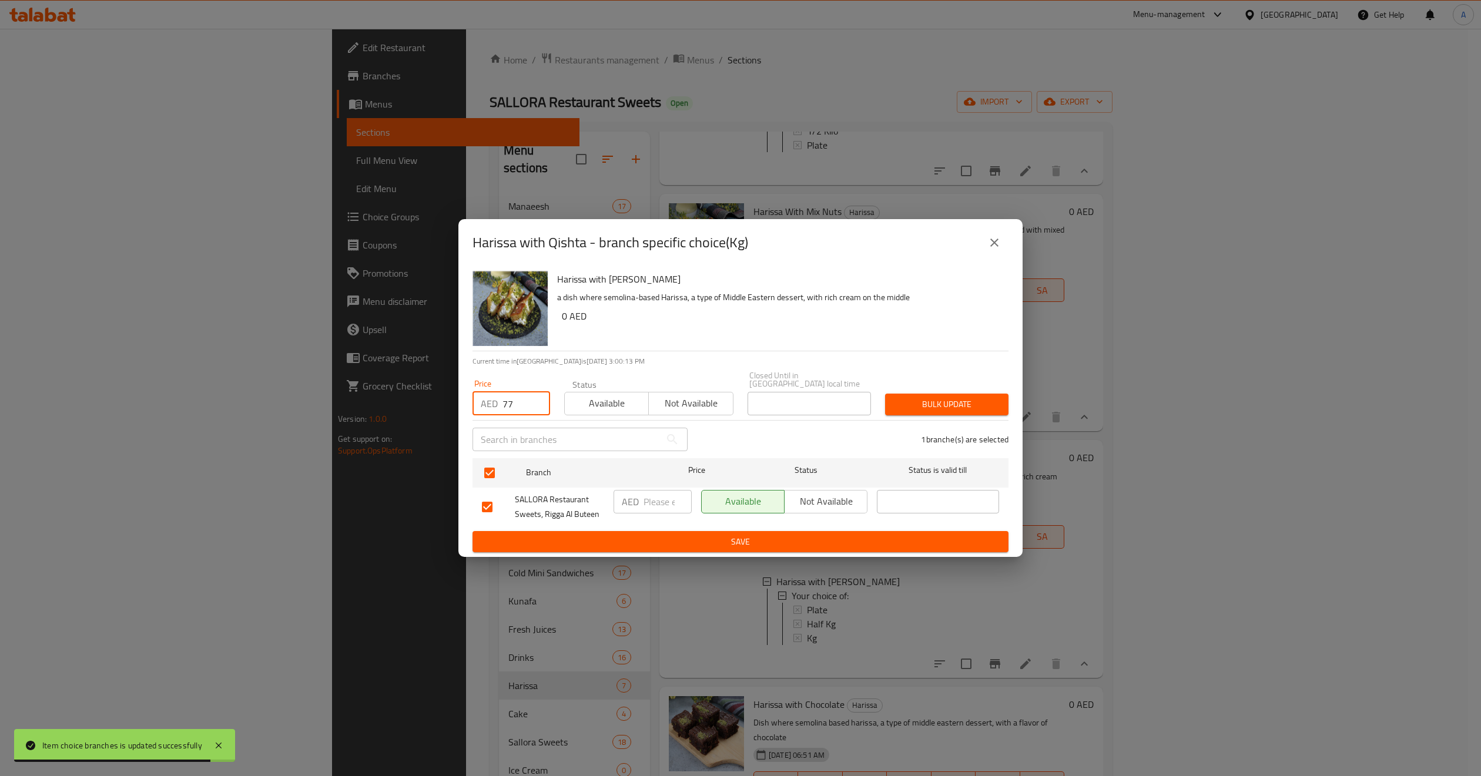
click at [912, 402] on span "Bulk update" at bounding box center [947, 404] width 105 height 15
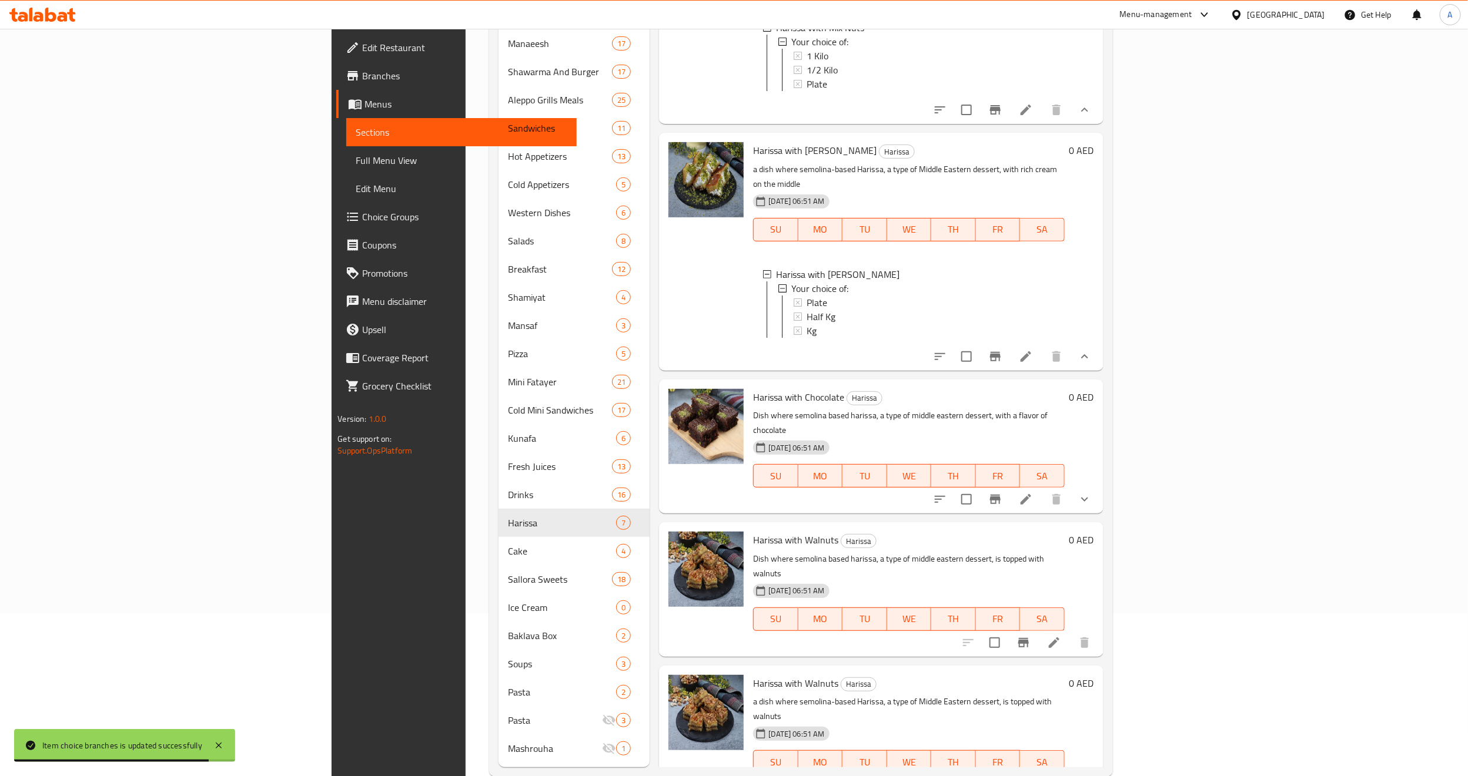
scroll to position [168, 0]
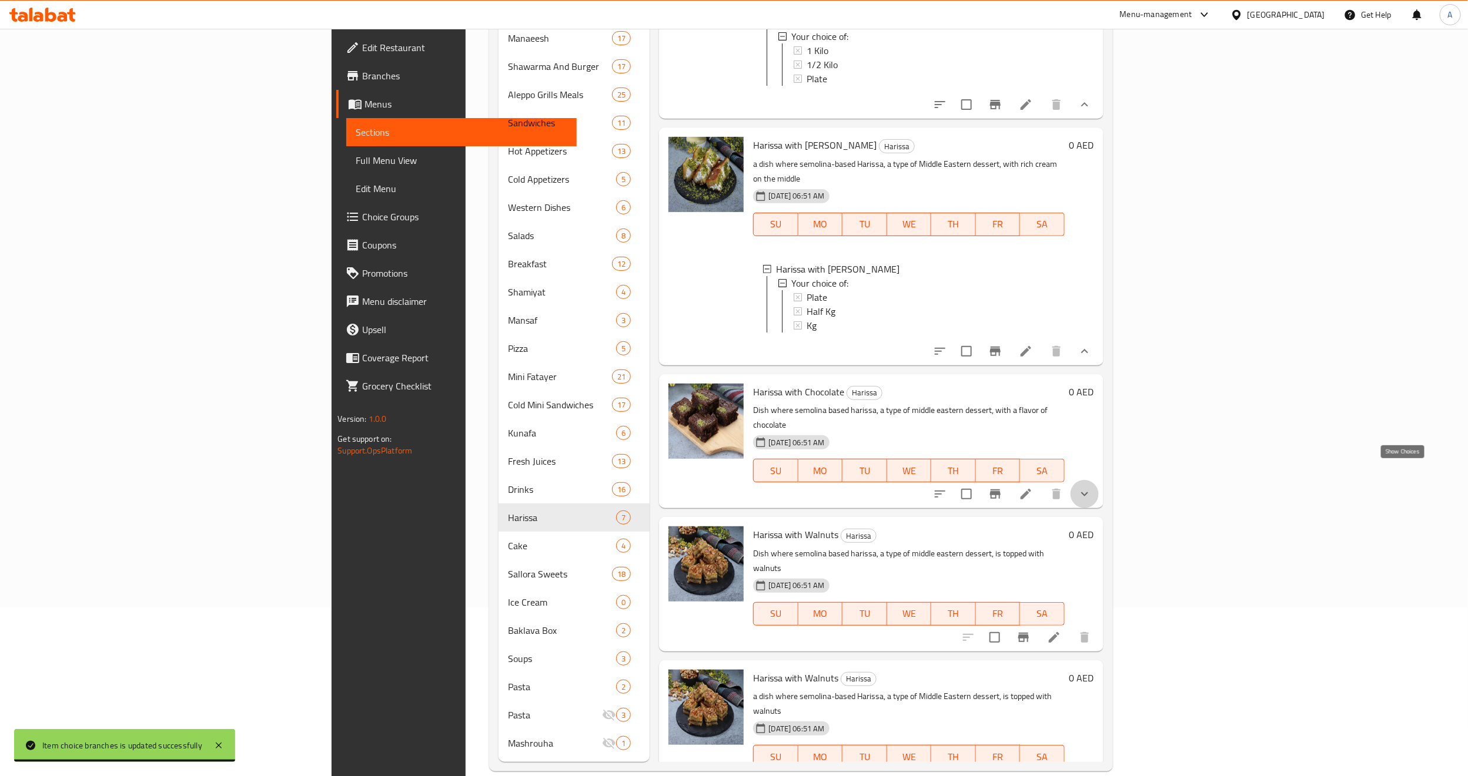
click at [1091, 487] on icon "show more" at bounding box center [1084, 494] width 14 height 14
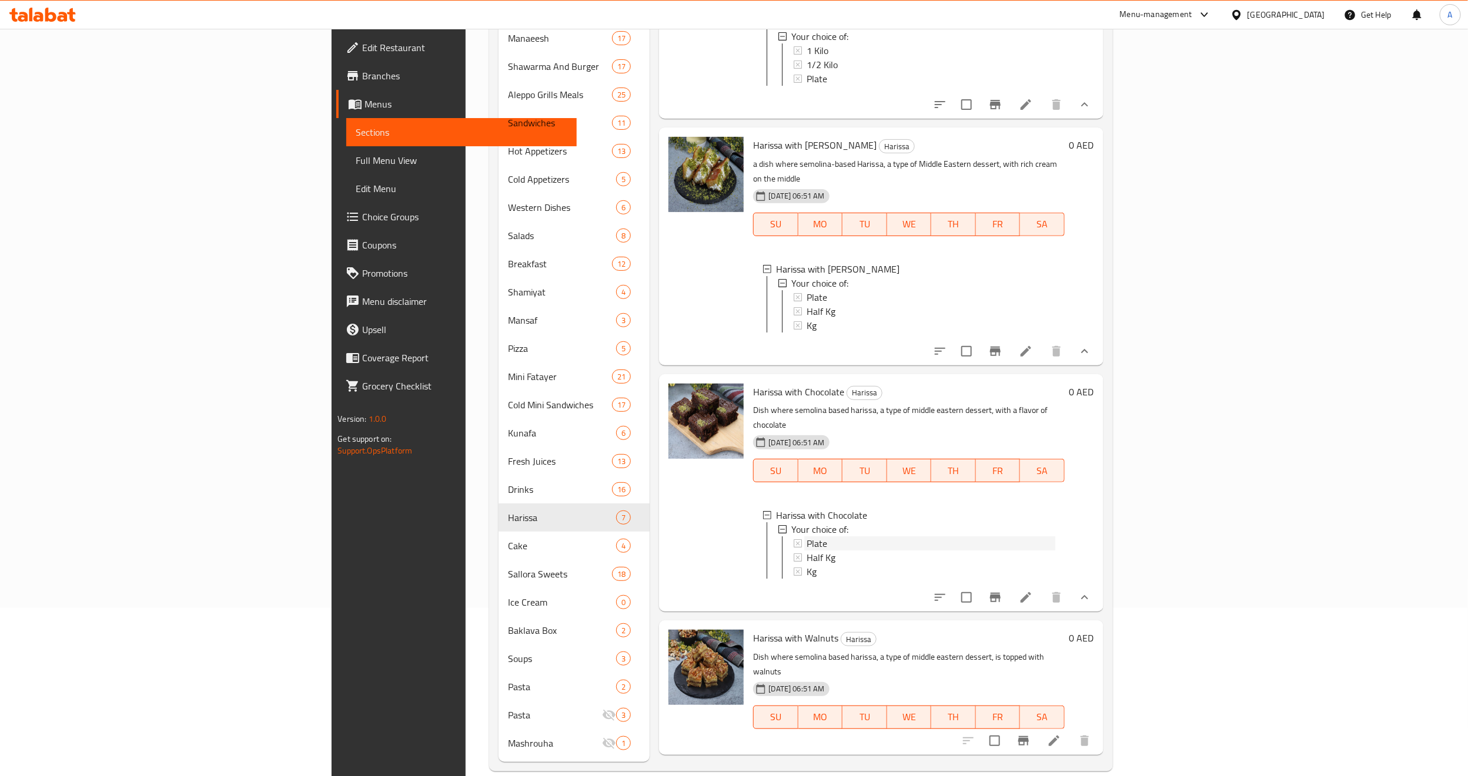
click at [806, 537] on span "Plate" at bounding box center [816, 544] width 21 height 14
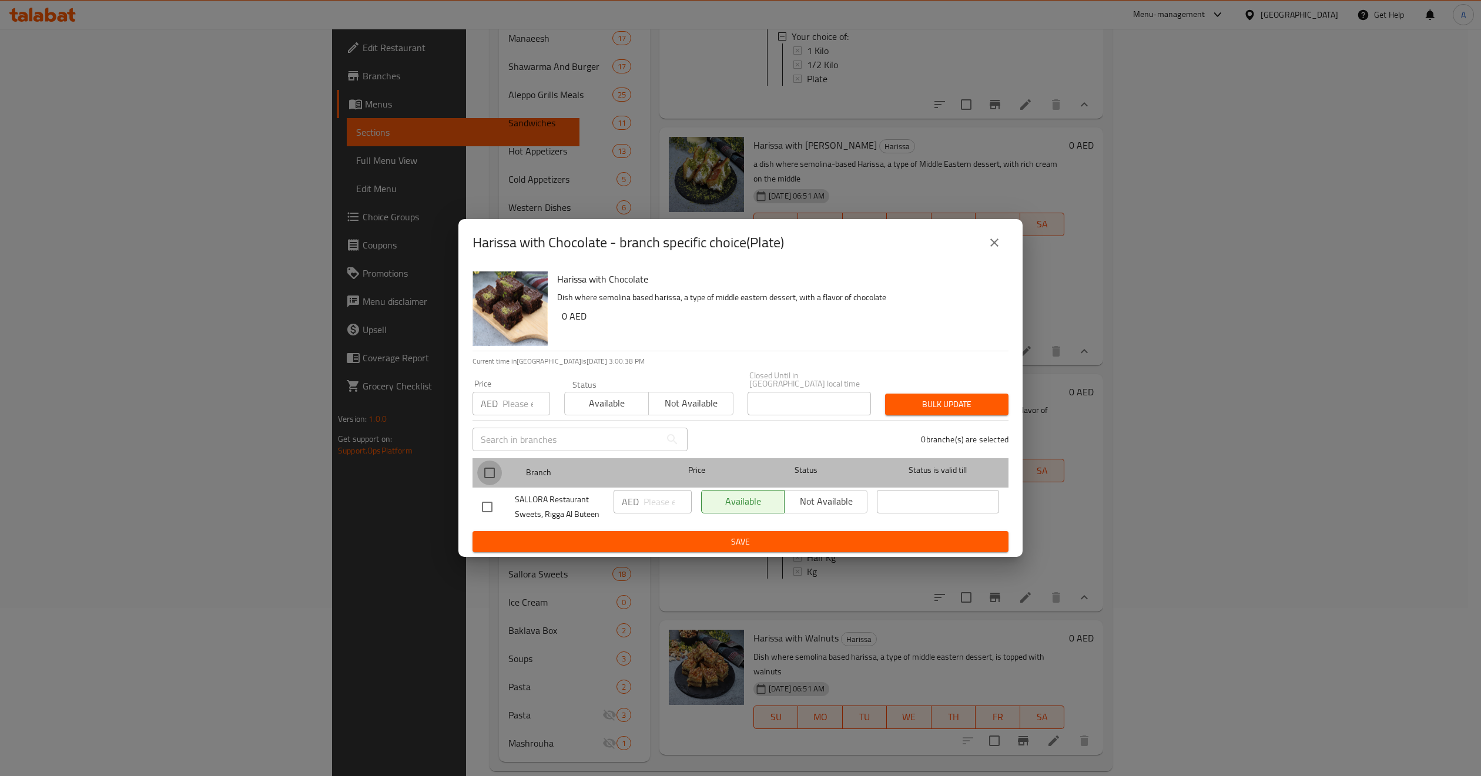
click at [488, 468] on input "checkbox" at bounding box center [489, 473] width 25 height 25
checkbox input "true"
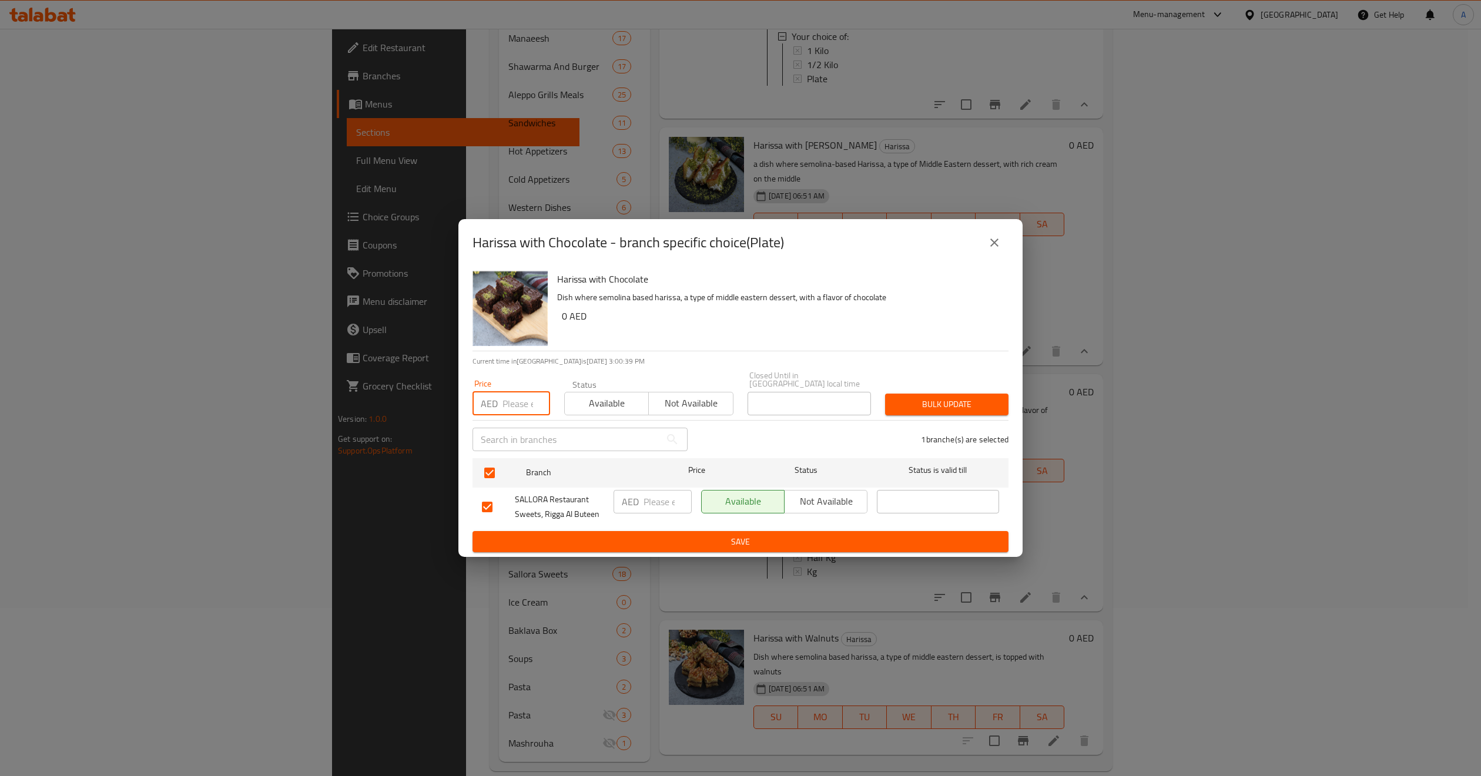
click at [504, 401] on input "number" at bounding box center [527, 404] width 48 height 24
type input "32"
click at [939, 404] on span "Bulk update" at bounding box center [947, 404] width 105 height 15
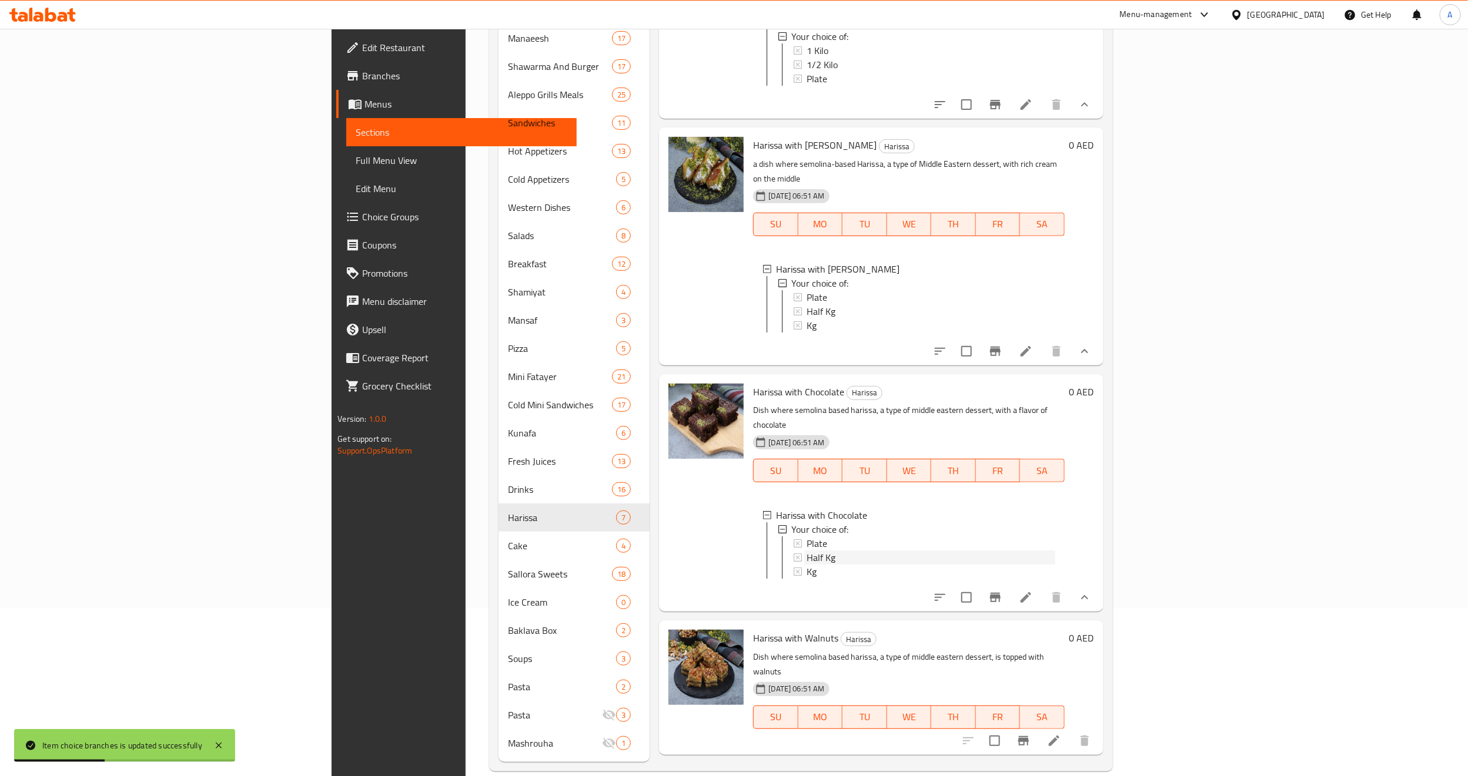
click at [806, 551] on span "Half Kg" at bounding box center [820, 558] width 29 height 14
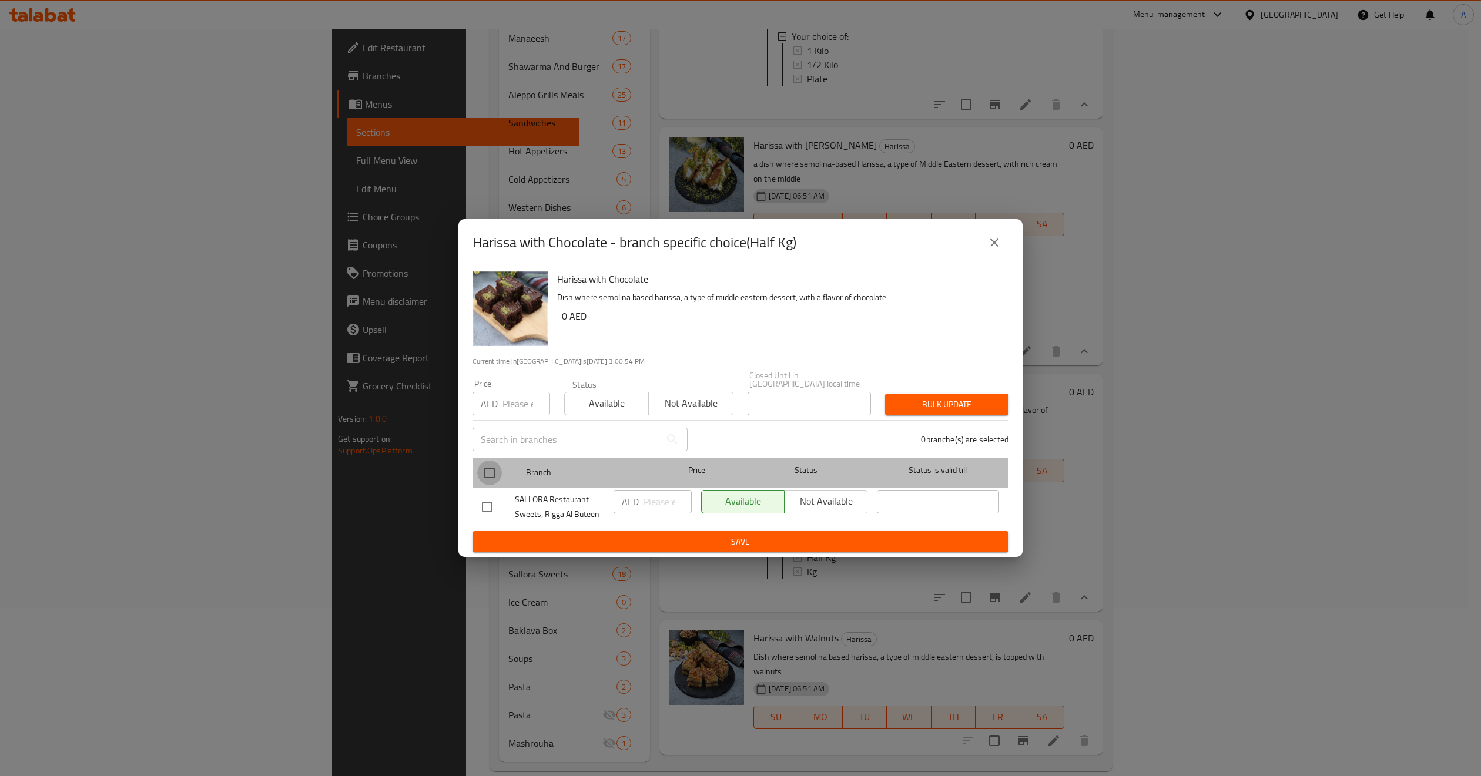
click at [483, 475] on input "checkbox" at bounding box center [489, 473] width 25 height 25
checkbox input "true"
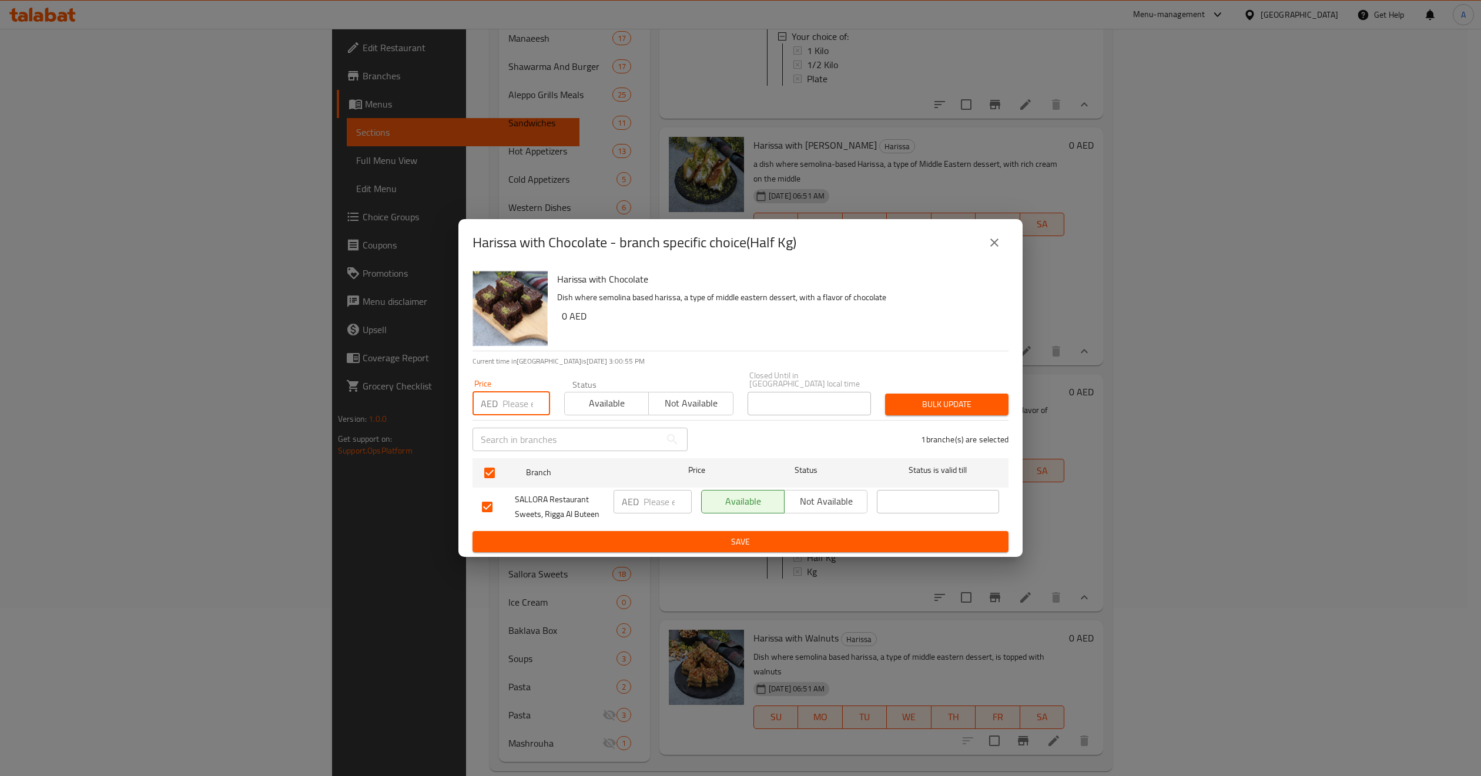
click at [515, 413] on input "number" at bounding box center [527, 404] width 48 height 24
type input "48"
click at [915, 403] on span "Bulk update" at bounding box center [947, 404] width 105 height 15
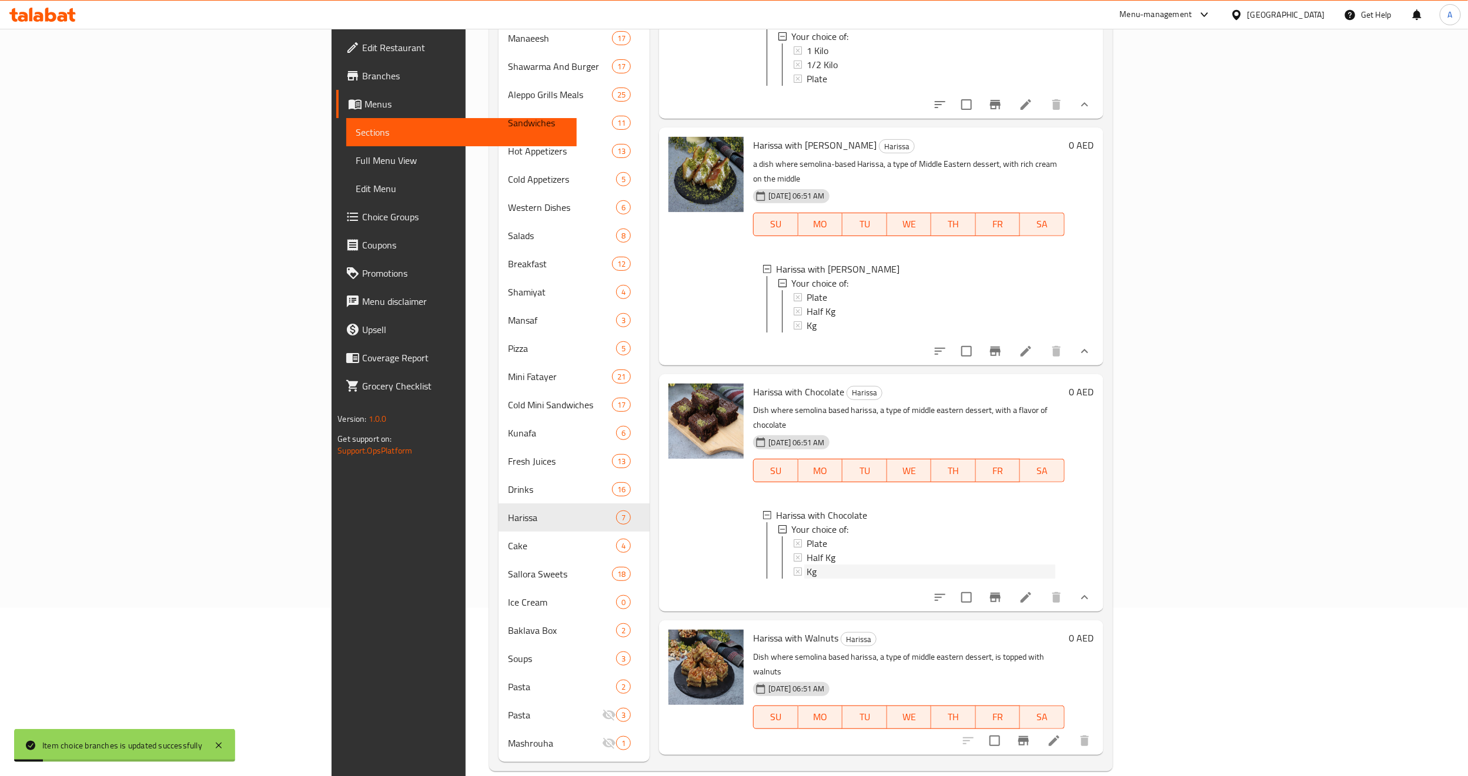
click at [806, 565] on div "Kg" at bounding box center [930, 572] width 248 height 14
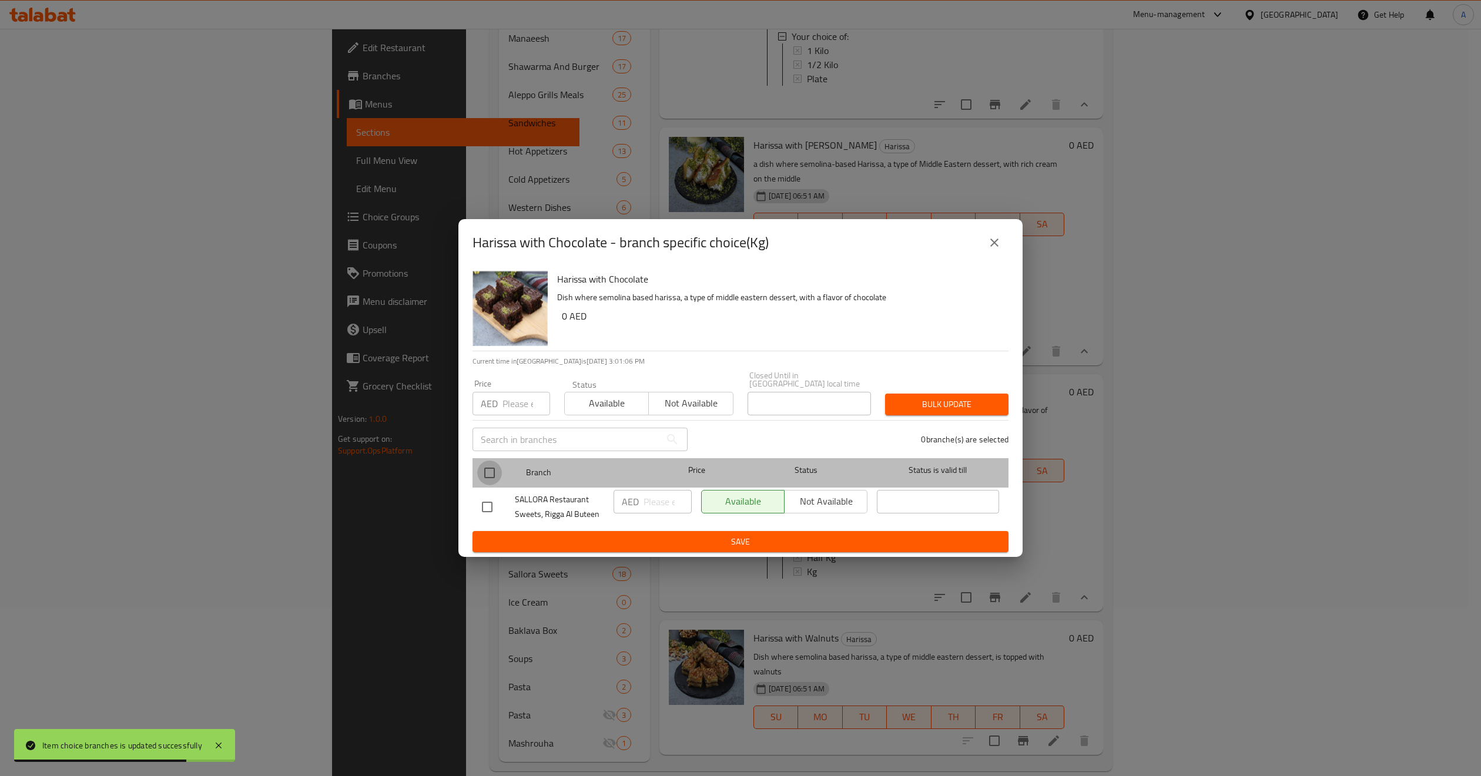
click at [483, 466] on input "checkbox" at bounding box center [489, 473] width 25 height 25
checkbox input "true"
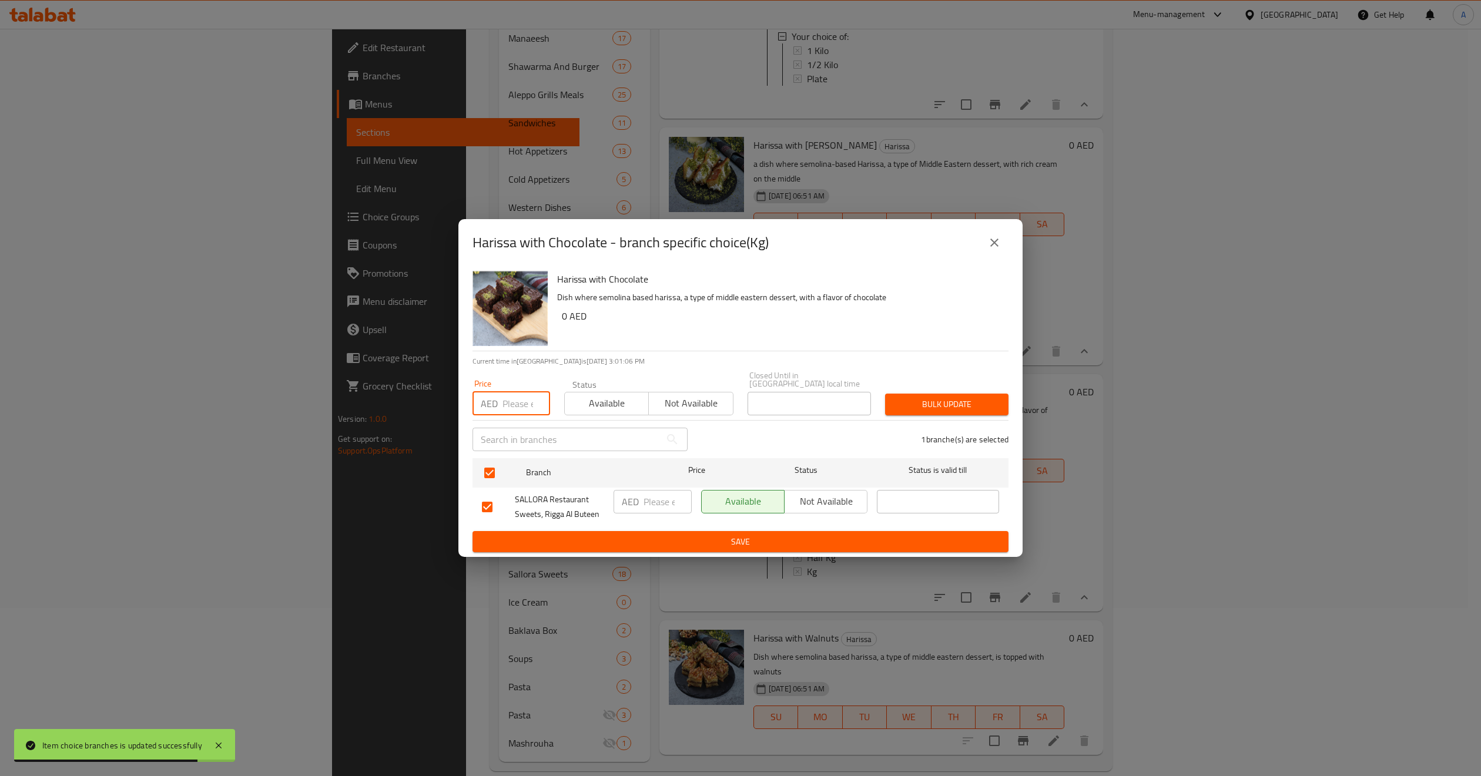
click at [518, 410] on input "number" at bounding box center [527, 404] width 48 height 24
type input "77"
click at [967, 411] on span "Bulk update" at bounding box center [947, 404] width 105 height 15
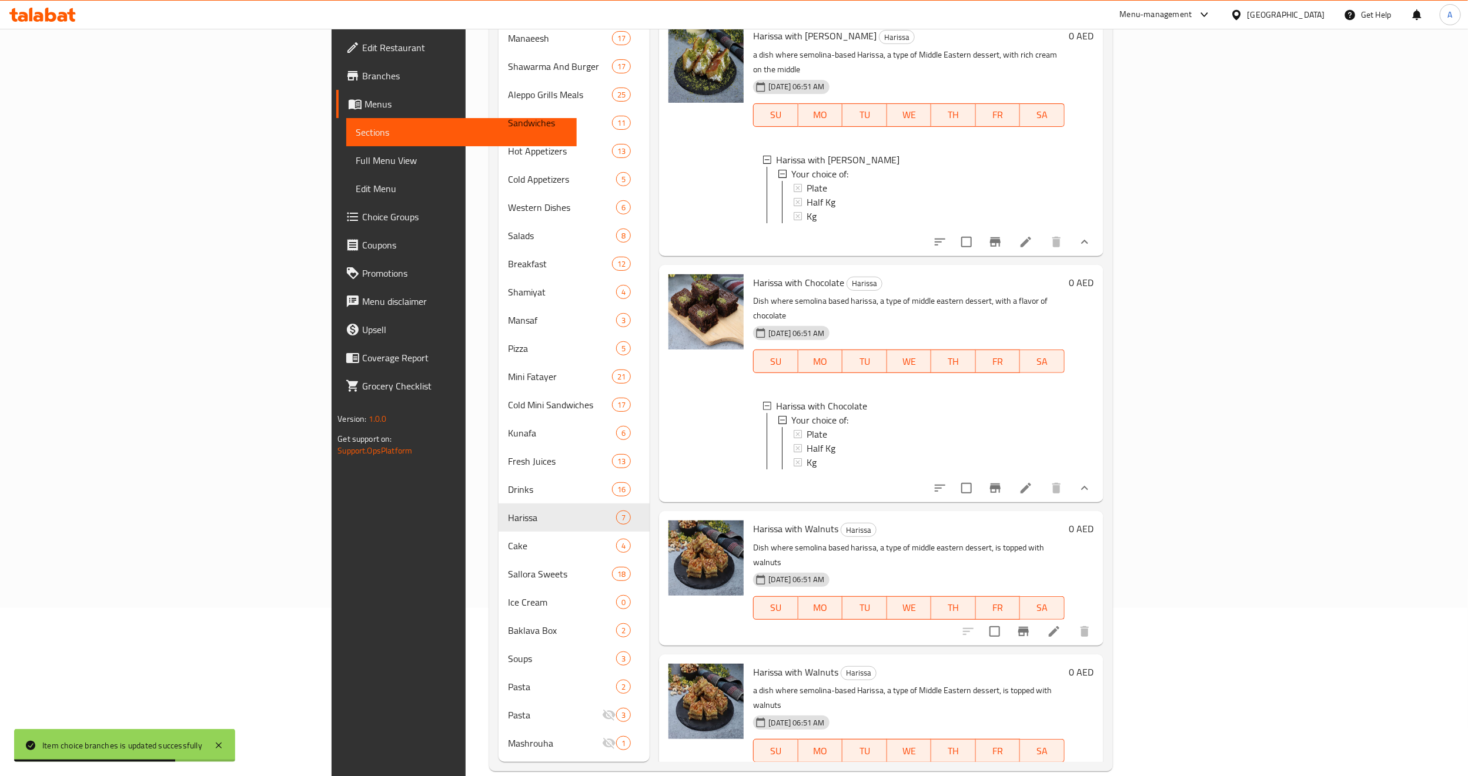
scroll to position [731, 0]
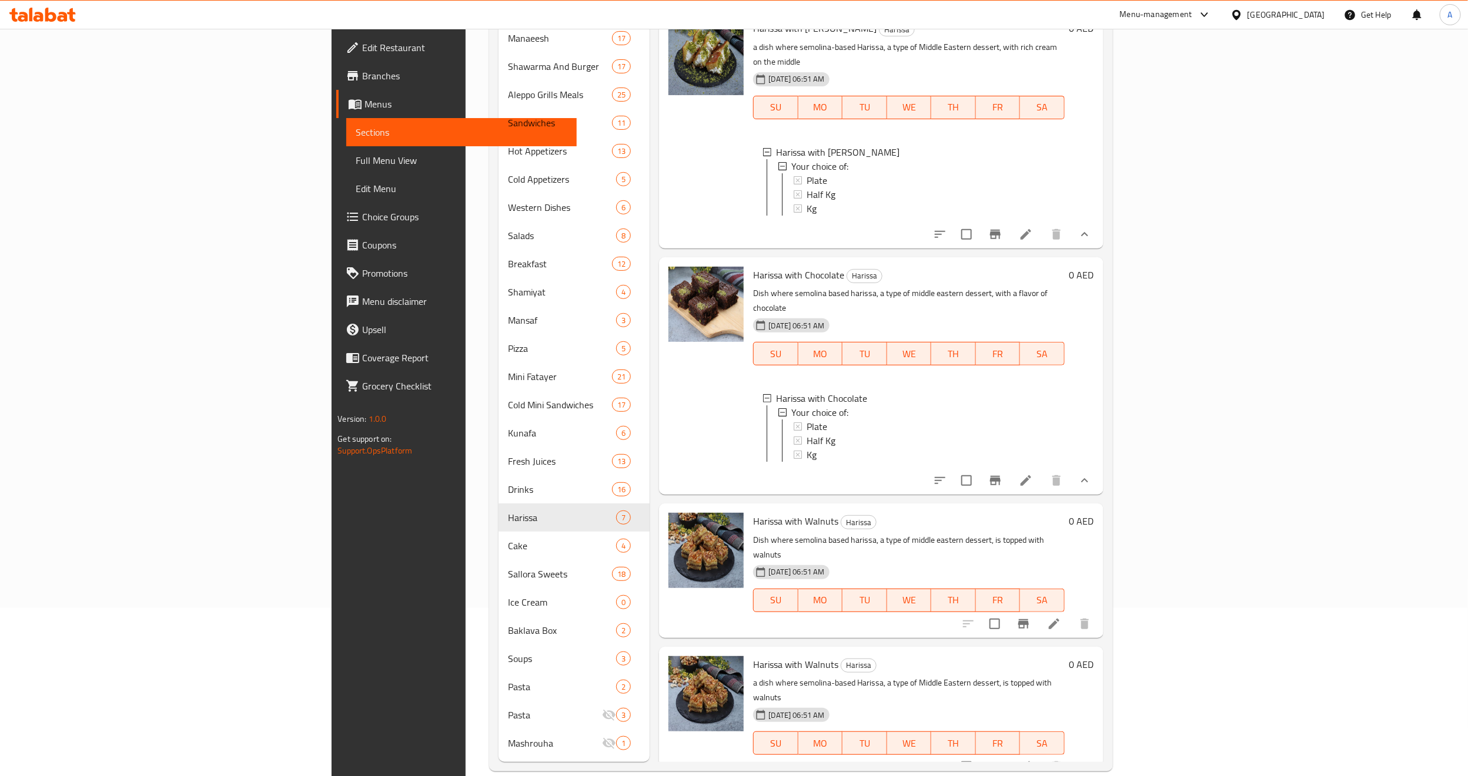
click at [1055, 652] on div "Harissa with Walnuts Harissa a dish where semolina-based Harissa, a type of Mid…" at bounding box center [908, 714] width 320 height 125
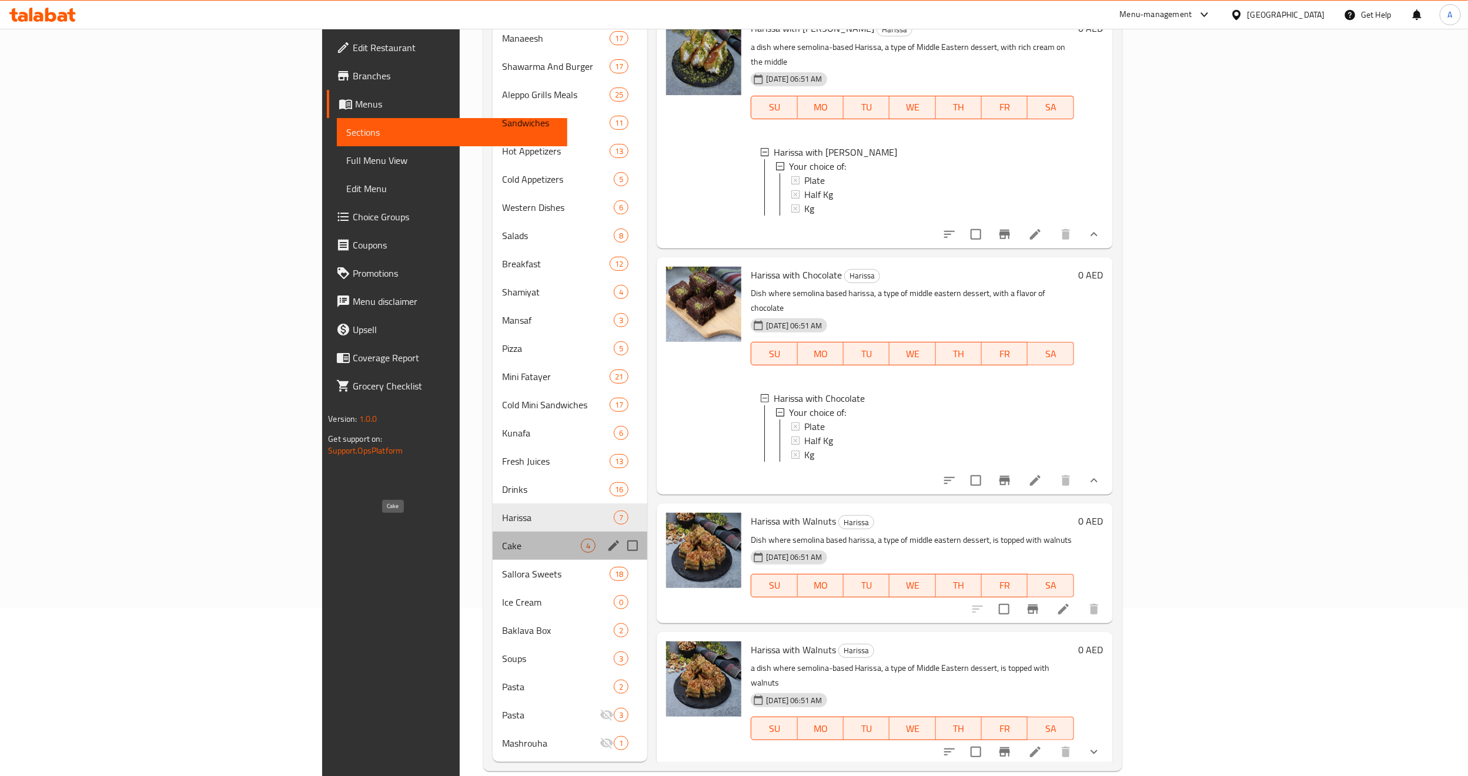
click at [502, 539] on span "Cake" at bounding box center [541, 546] width 79 height 14
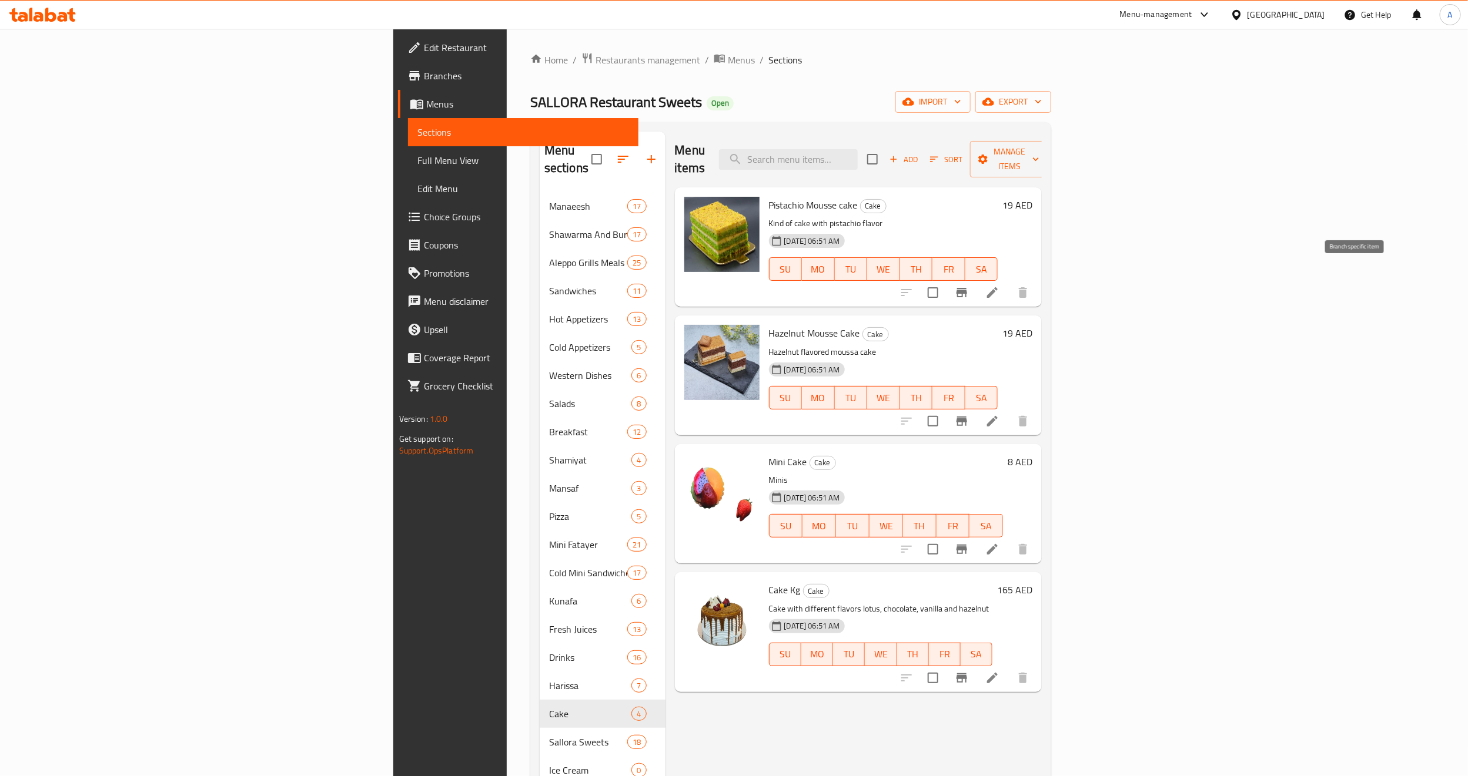
click at [969, 286] on icon "Branch-specific-item" at bounding box center [962, 293] width 14 height 14
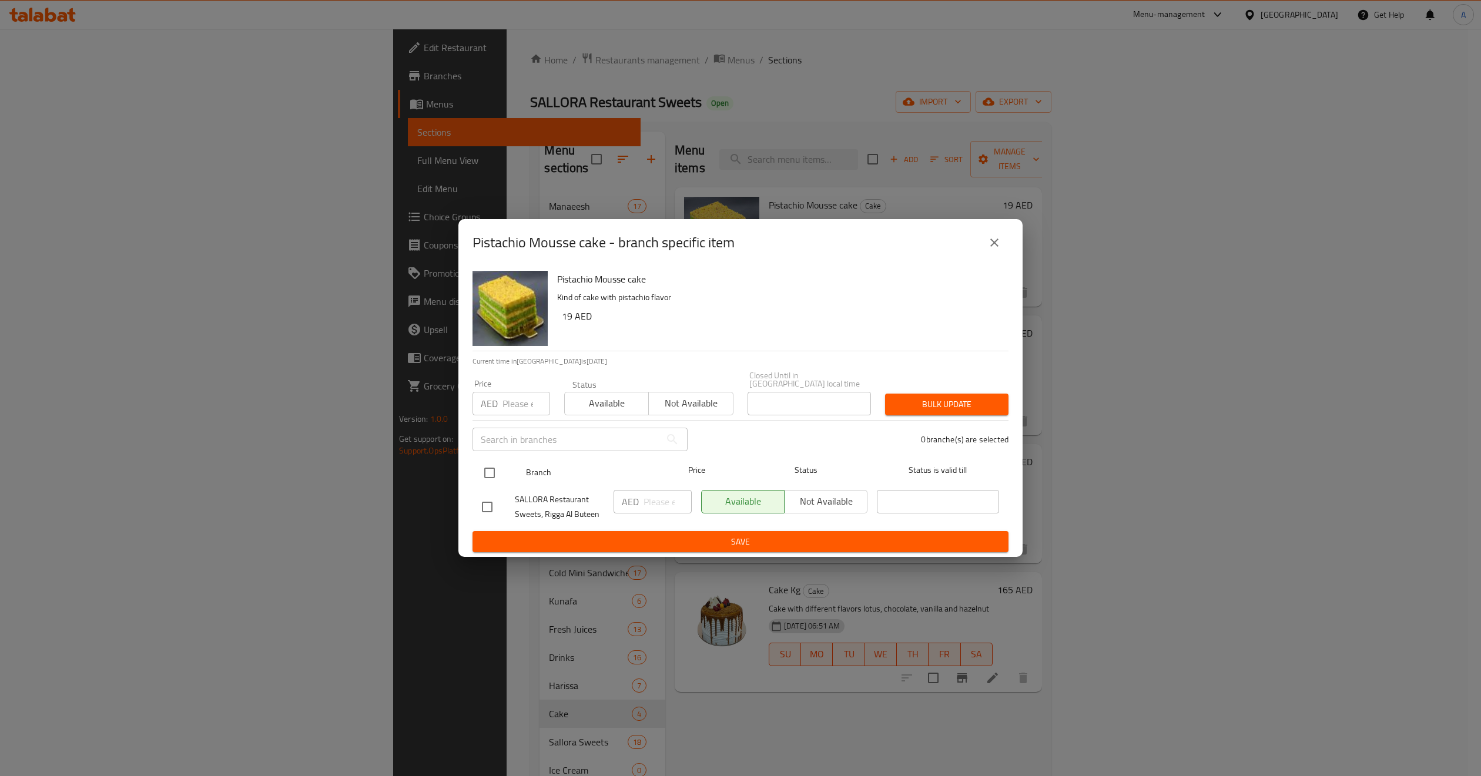
click at [487, 462] on input "checkbox" at bounding box center [489, 473] width 25 height 25
checkbox input "true"
click at [700, 395] on span "Not available" at bounding box center [691, 403] width 75 height 17
click at [923, 390] on div "Bulk update" at bounding box center [947, 405] width 138 height 36
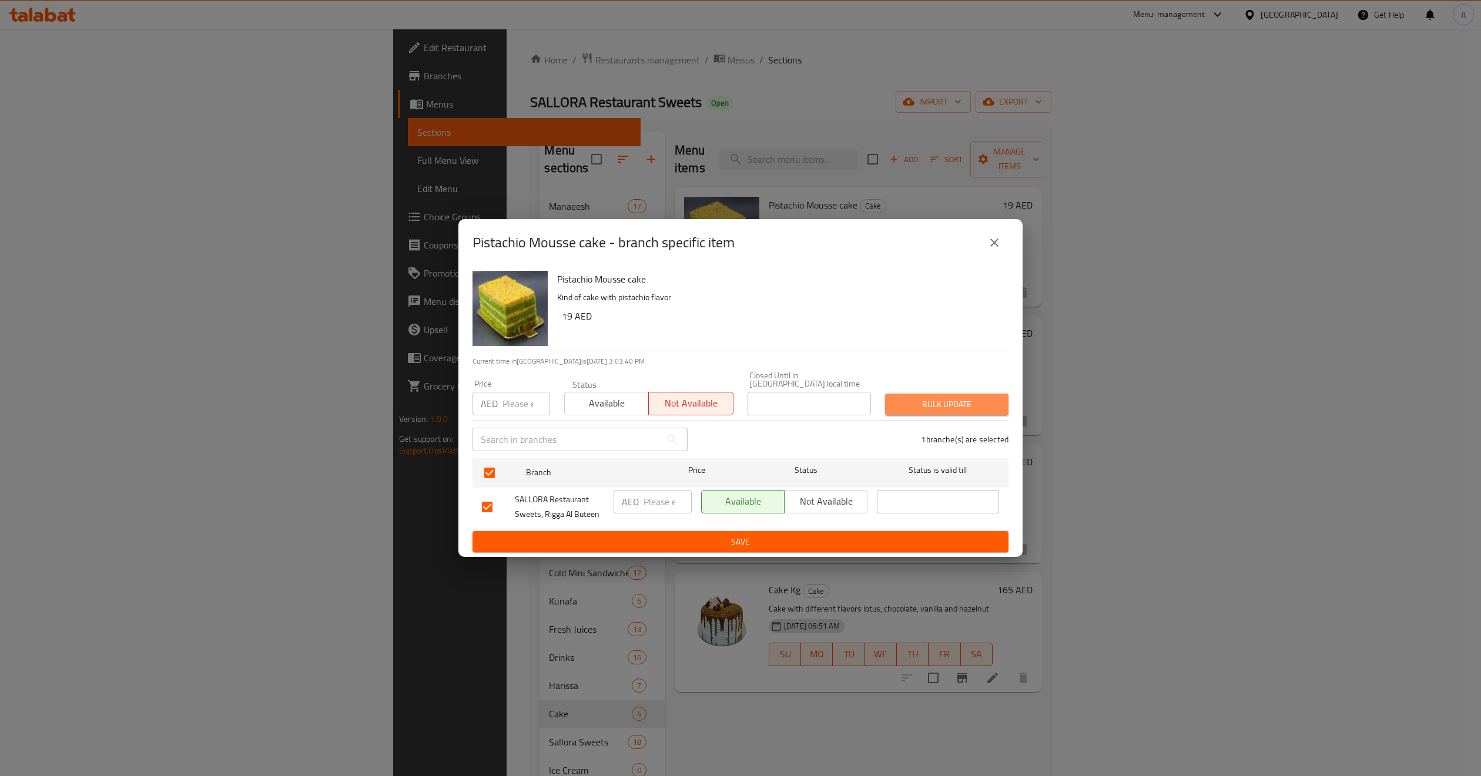
click at [923, 394] on button "Bulk update" at bounding box center [946, 405] width 123 height 22
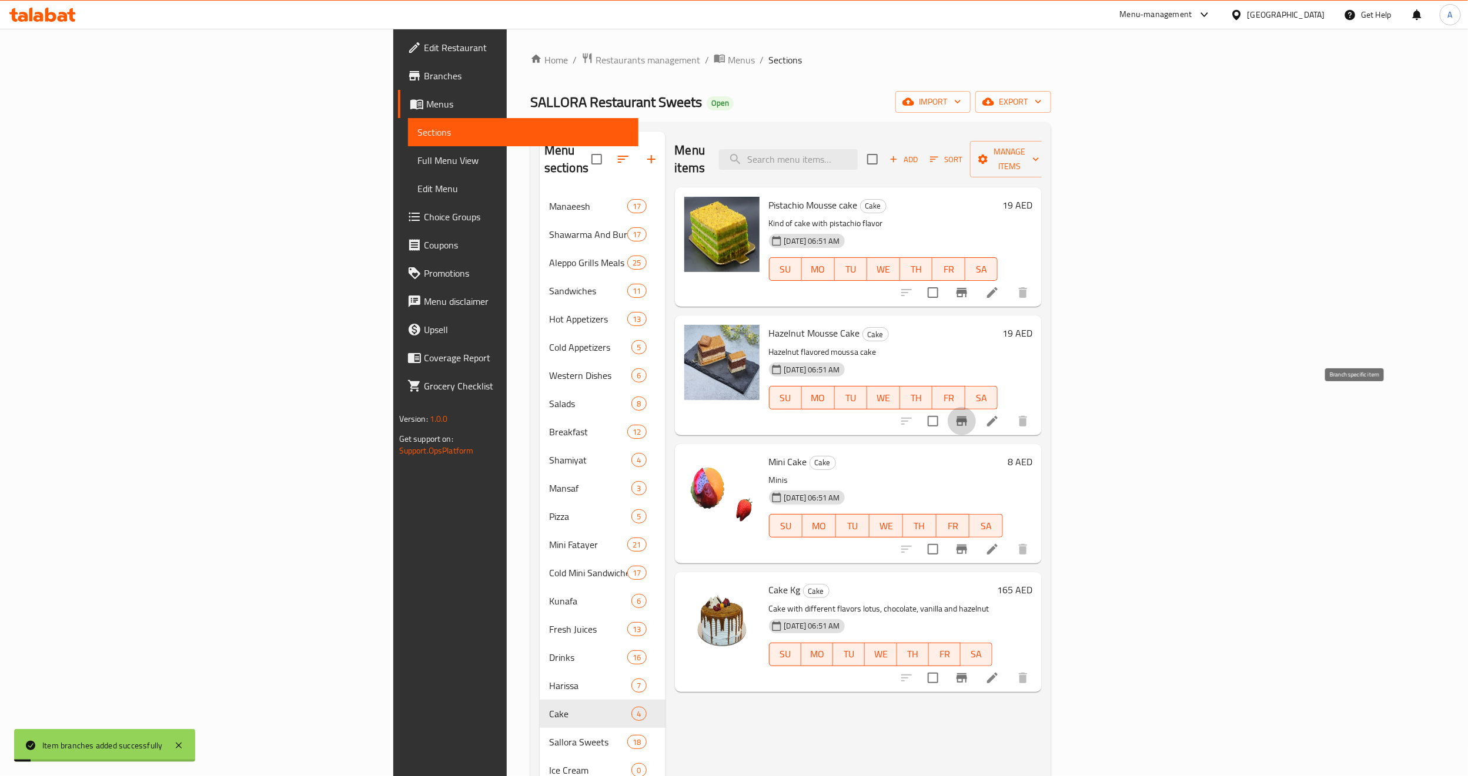
click at [967, 417] on icon "Branch-specific-item" at bounding box center [961, 421] width 11 height 9
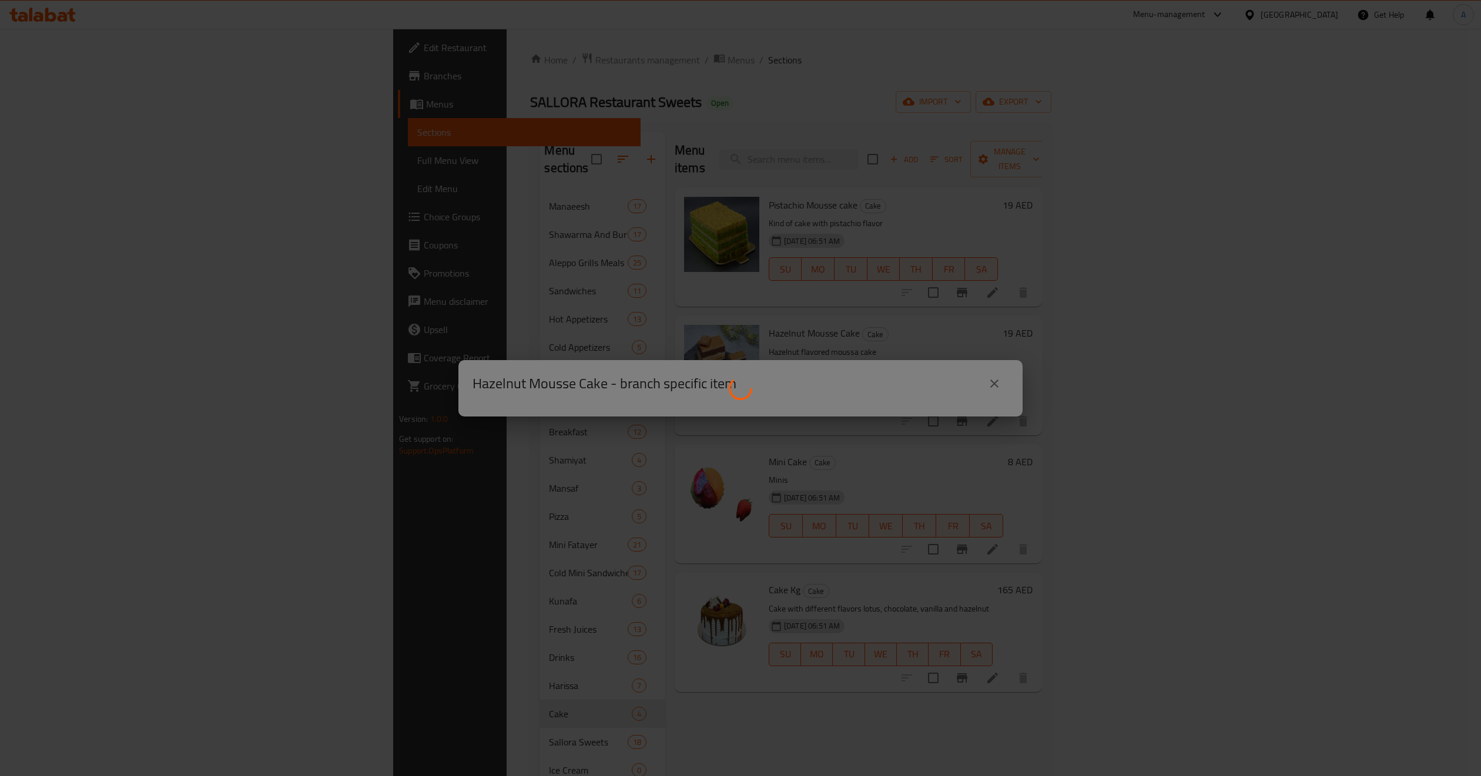
click at [912, 231] on div at bounding box center [740, 388] width 1481 height 776
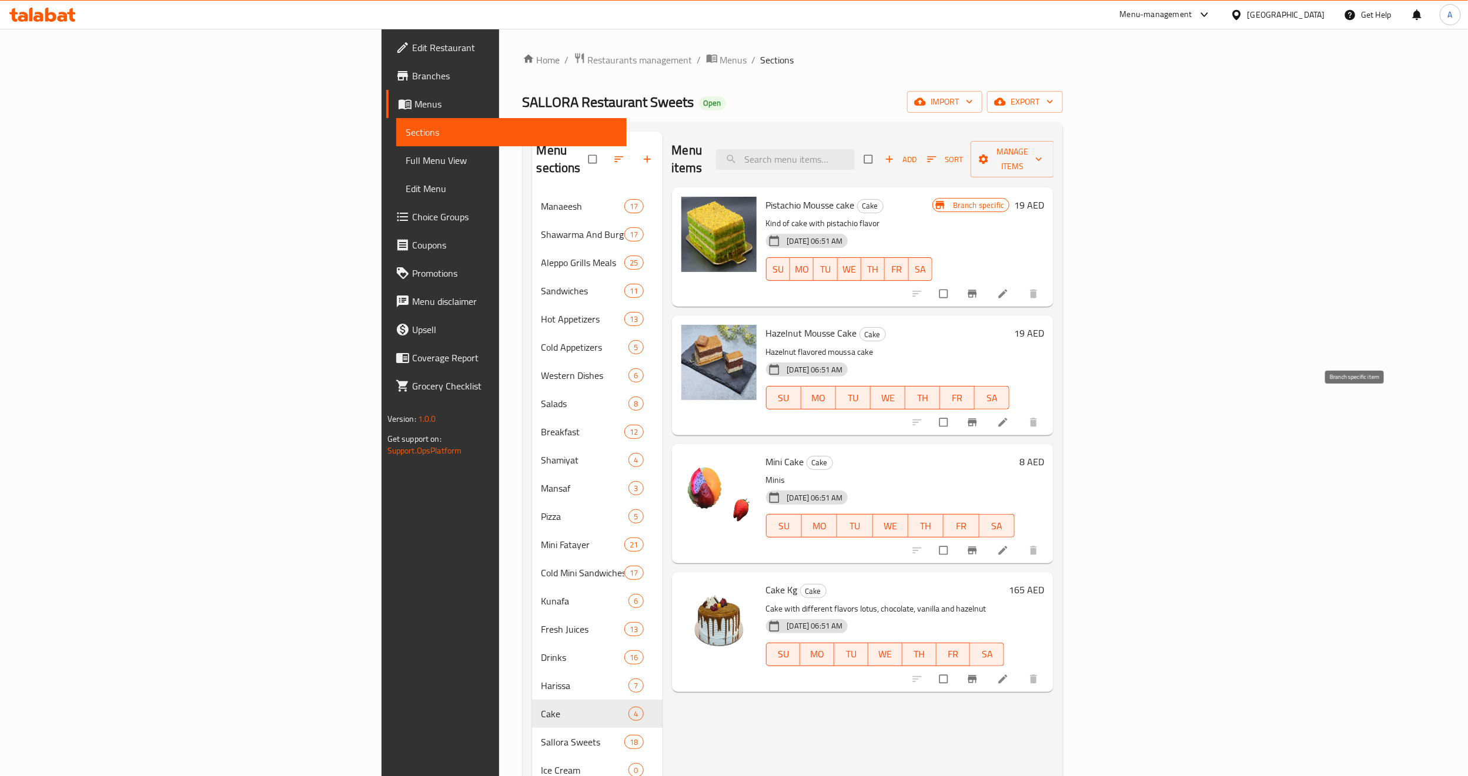
click at [978, 417] on icon "Branch-specific-item" at bounding box center [972, 423] width 12 height 12
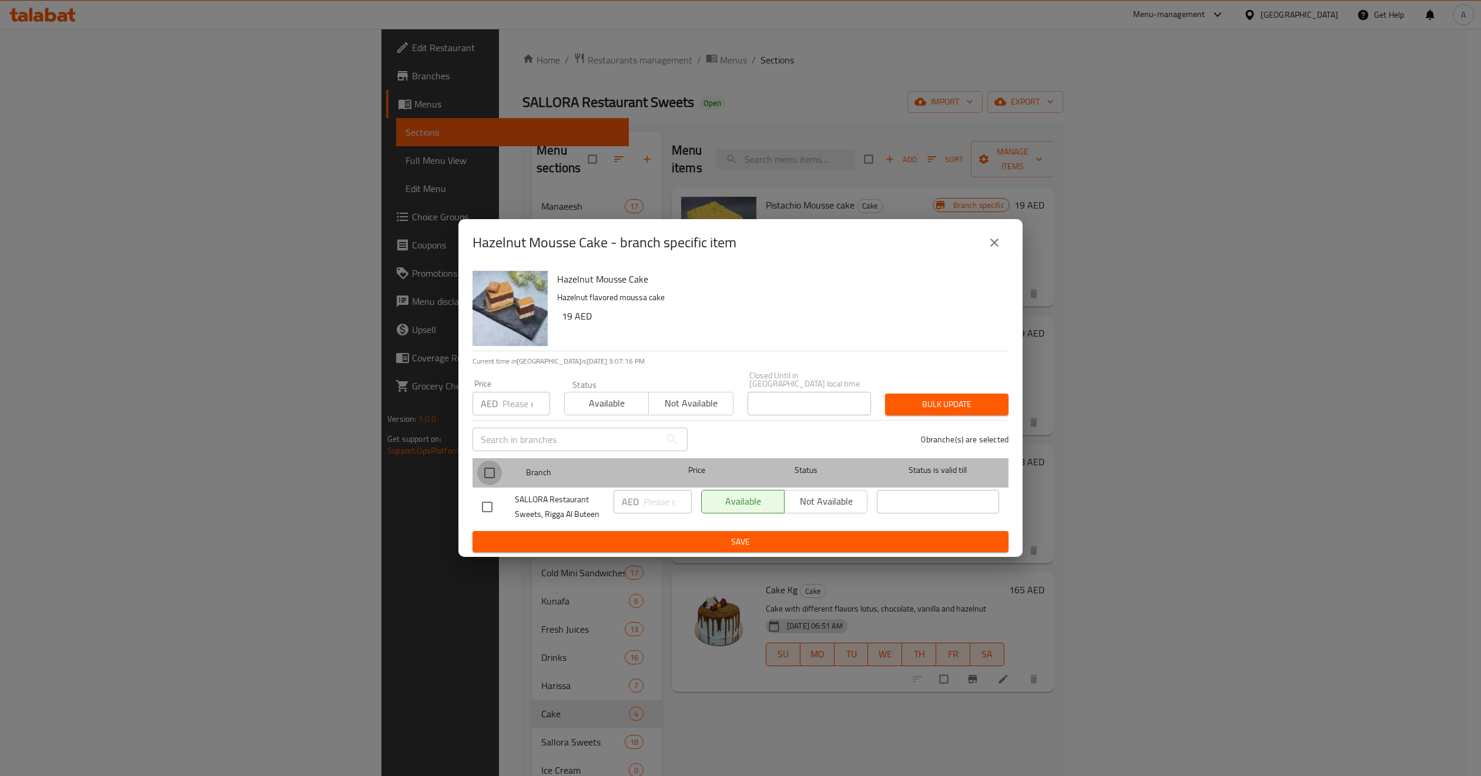
click at [484, 481] on input "checkbox" at bounding box center [489, 473] width 25 height 25
checkbox input "true"
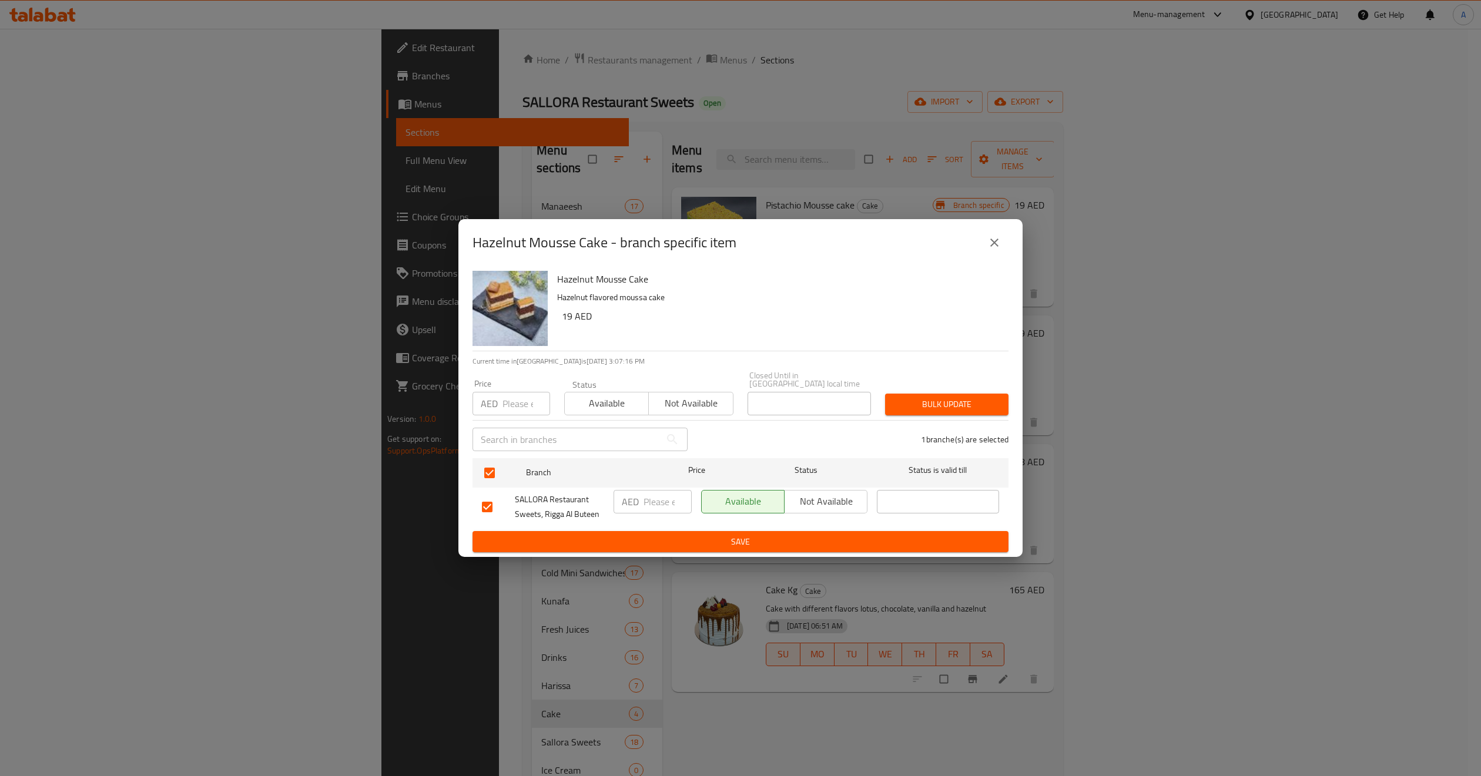
click at [678, 404] on span "Not available" at bounding box center [691, 403] width 75 height 17
click at [926, 413] on button "Bulk update" at bounding box center [946, 405] width 123 height 22
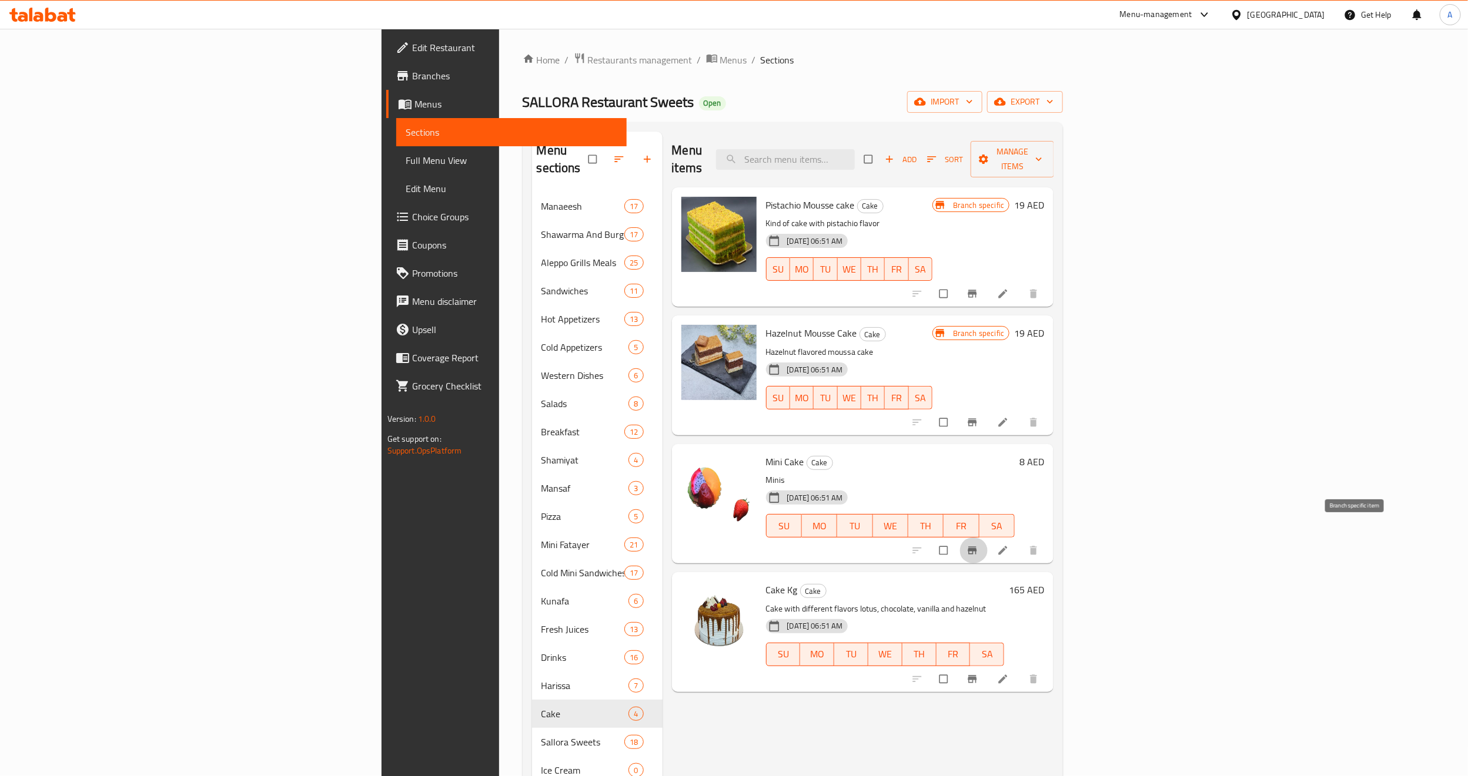
click at [978, 545] on icon "Branch-specific-item" at bounding box center [972, 551] width 12 height 12
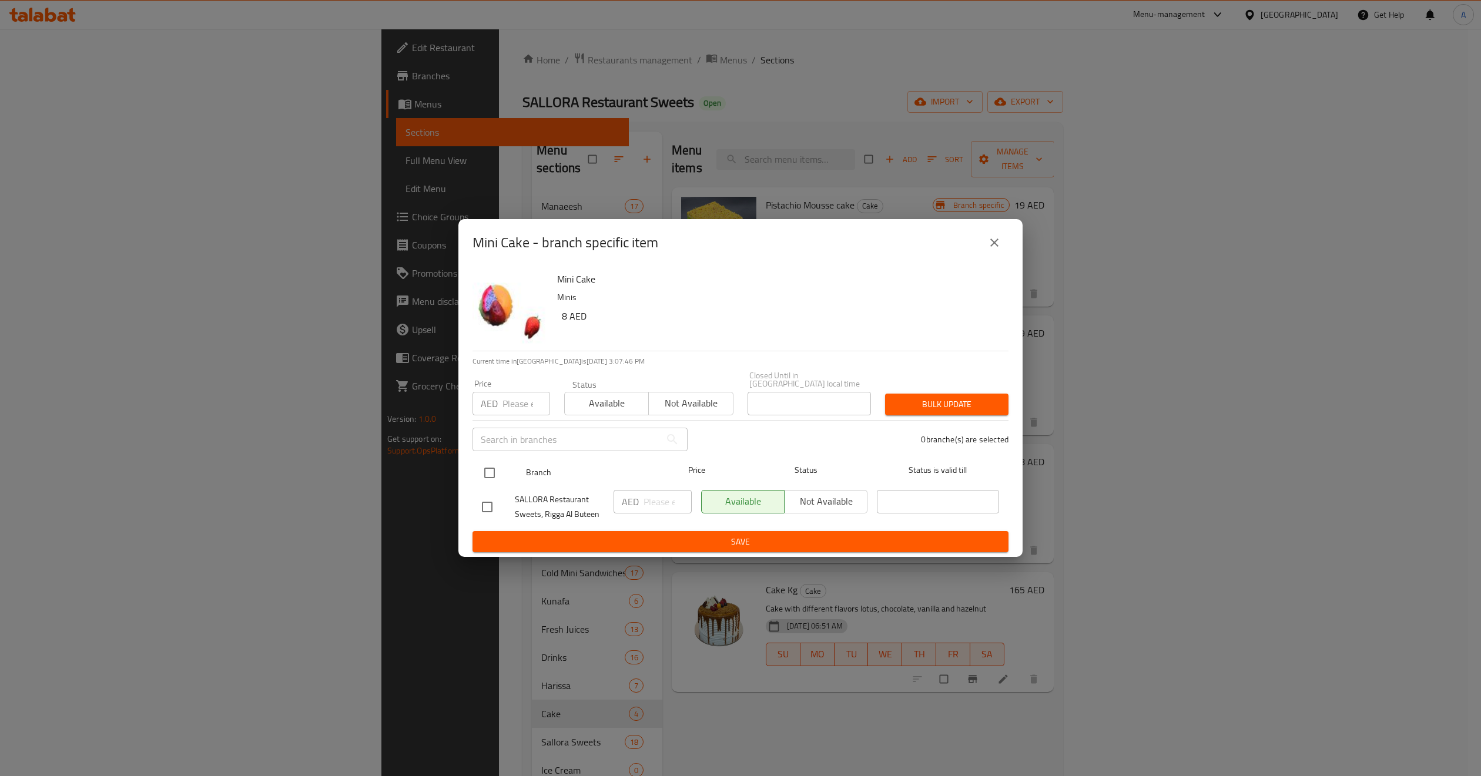
click at [501, 476] on input "checkbox" at bounding box center [489, 473] width 25 height 25
checkbox input "true"
click at [660, 408] on span "Not available" at bounding box center [691, 403] width 75 height 17
click at [939, 396] on button "Bulk update" at bounding box center [946, 405] width 123 height 22
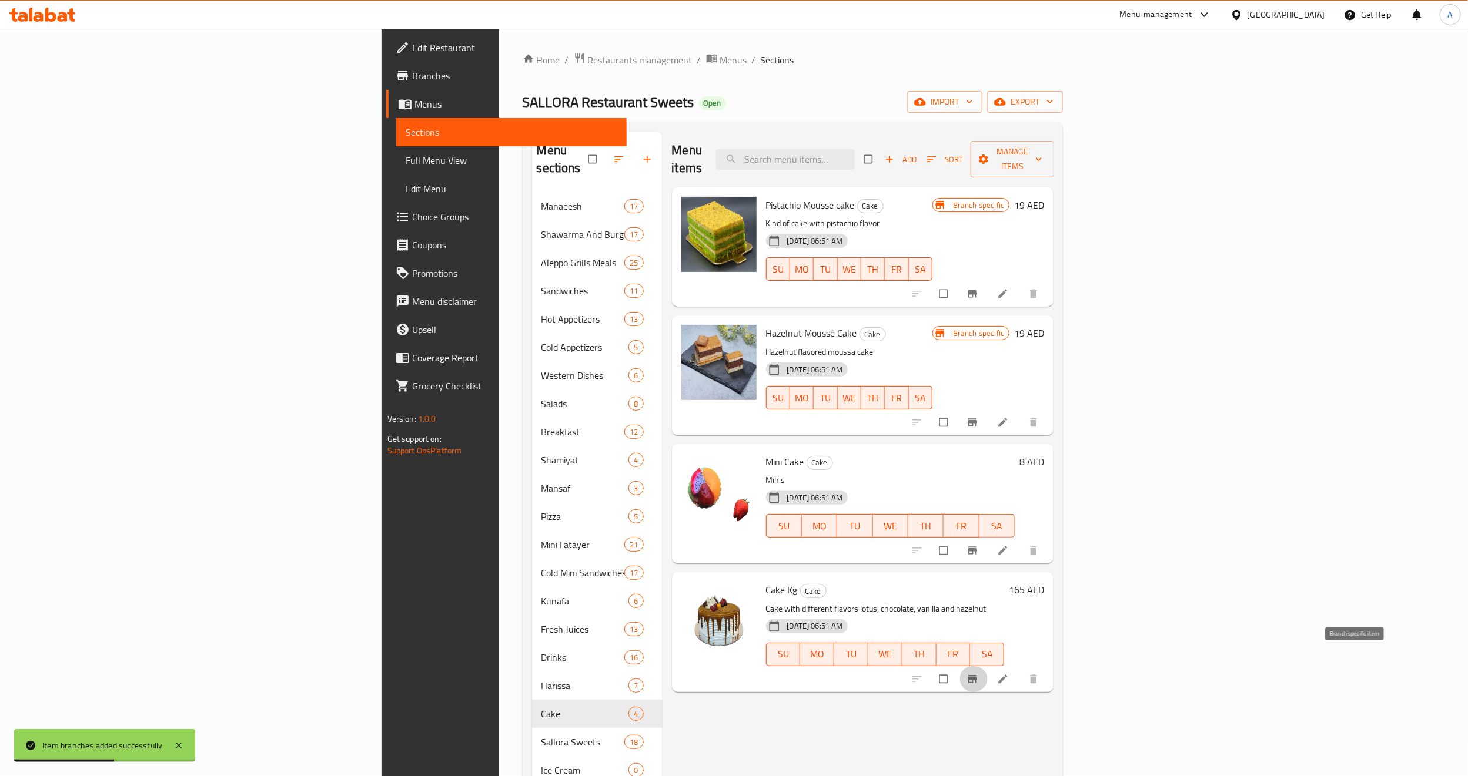
click at [977, 675] on icon "Branch-specific-item" at bounding box center [972, 679] width 9 height 8
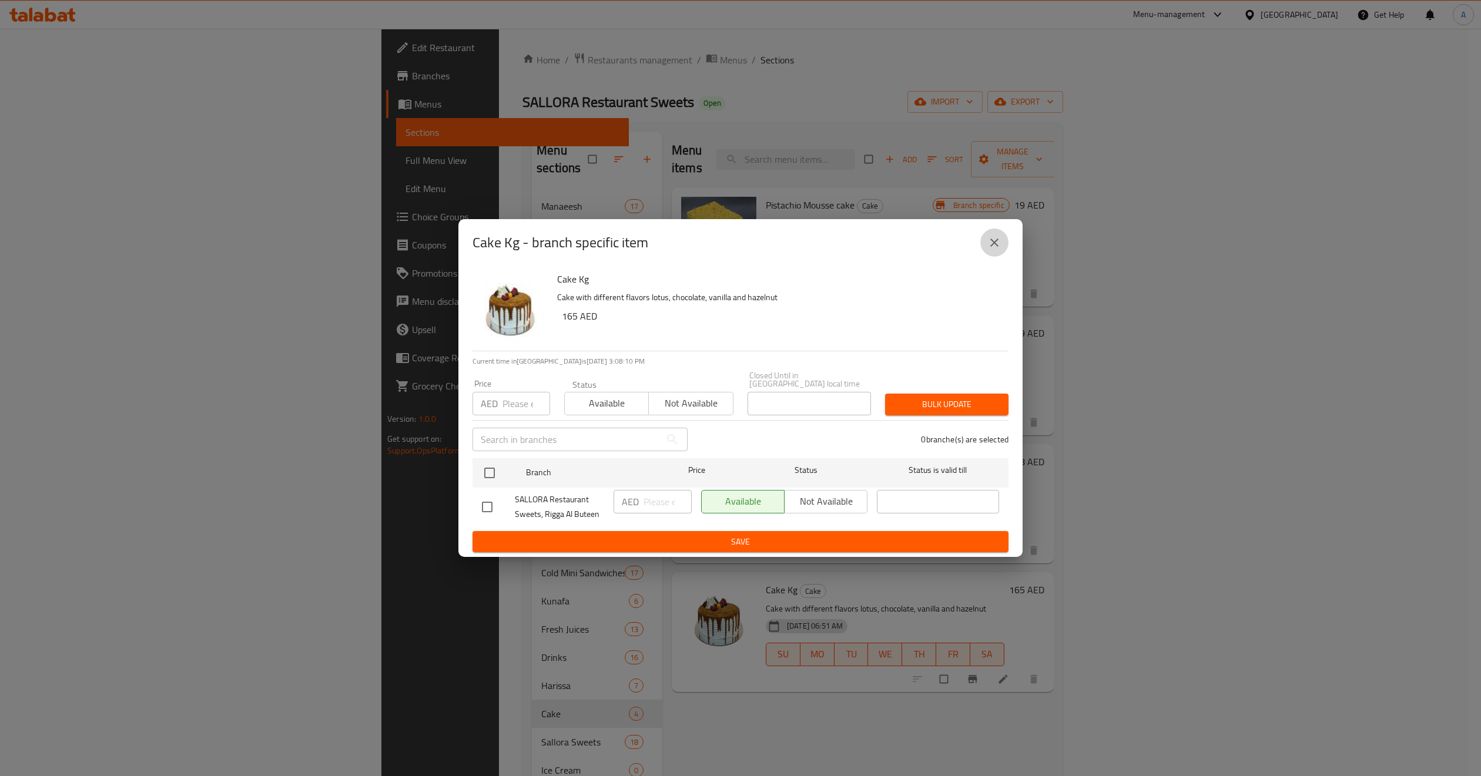
click at [993, 249] on icon "close" at bounding box center [994, 243] width 14 height 14
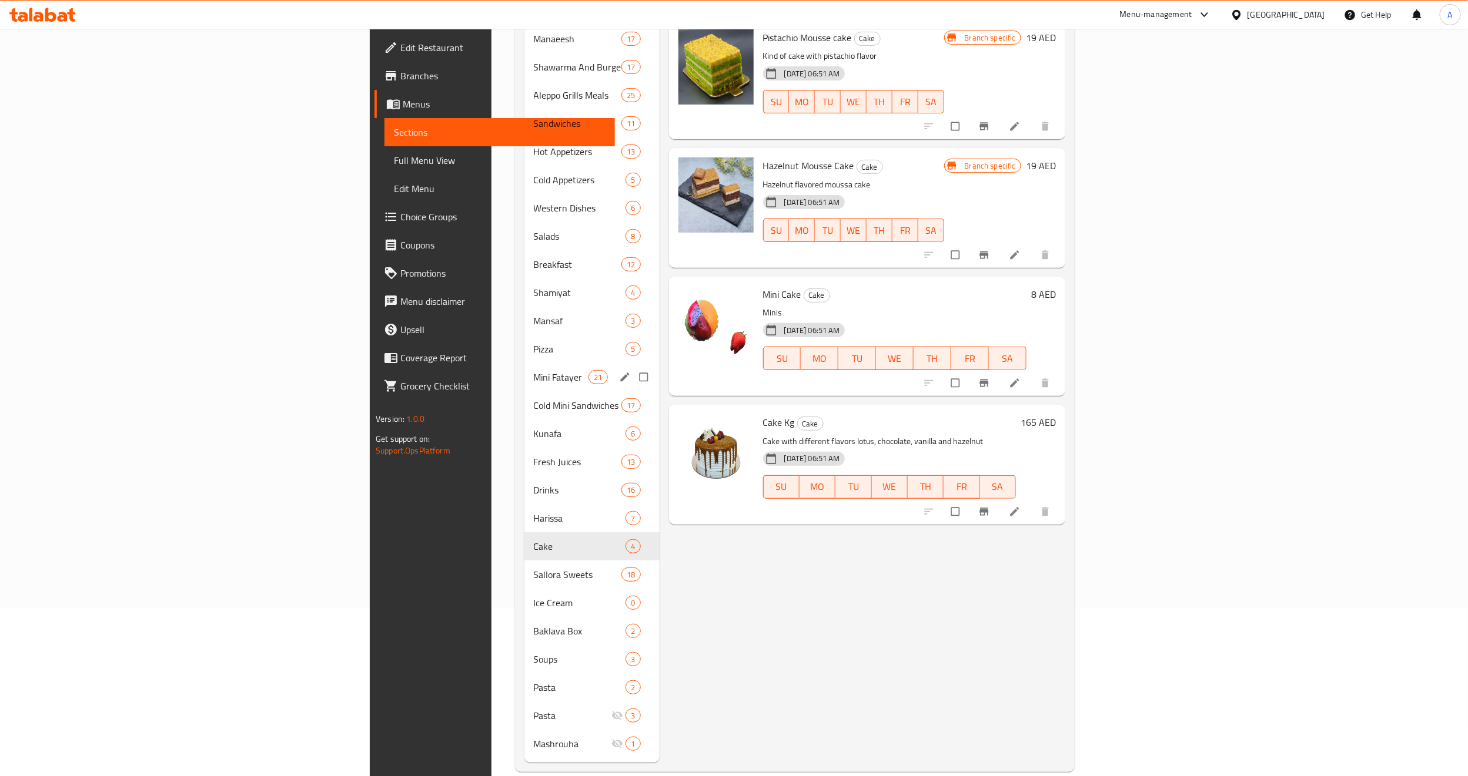
scroll to position [168, 0]
click at [534, 567] on span "Sallora Sweets" at bounding box center [561, 574] width 55 height 14
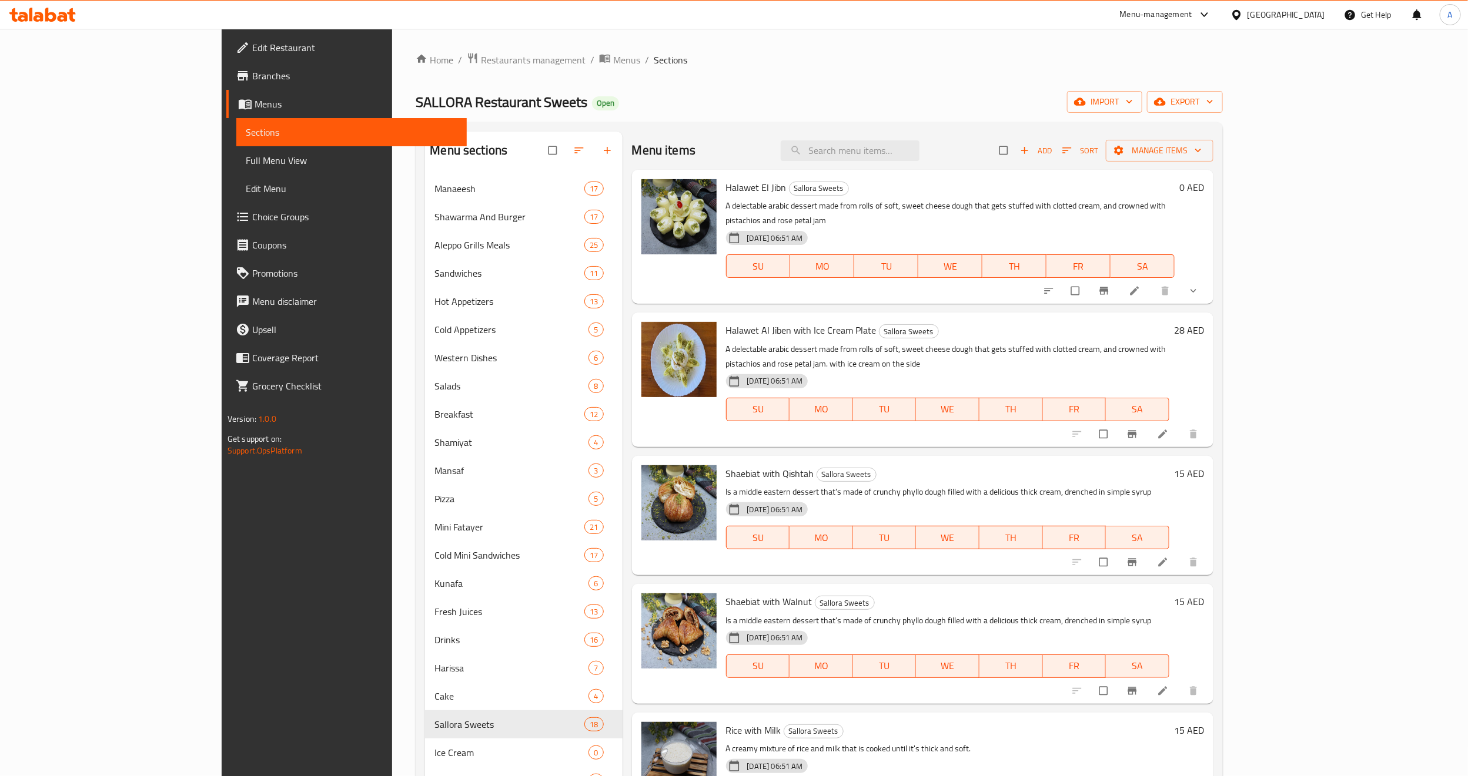
click at [1199, 285] on icon "show more" at bounding box center [1193, 291] width 12 height 12
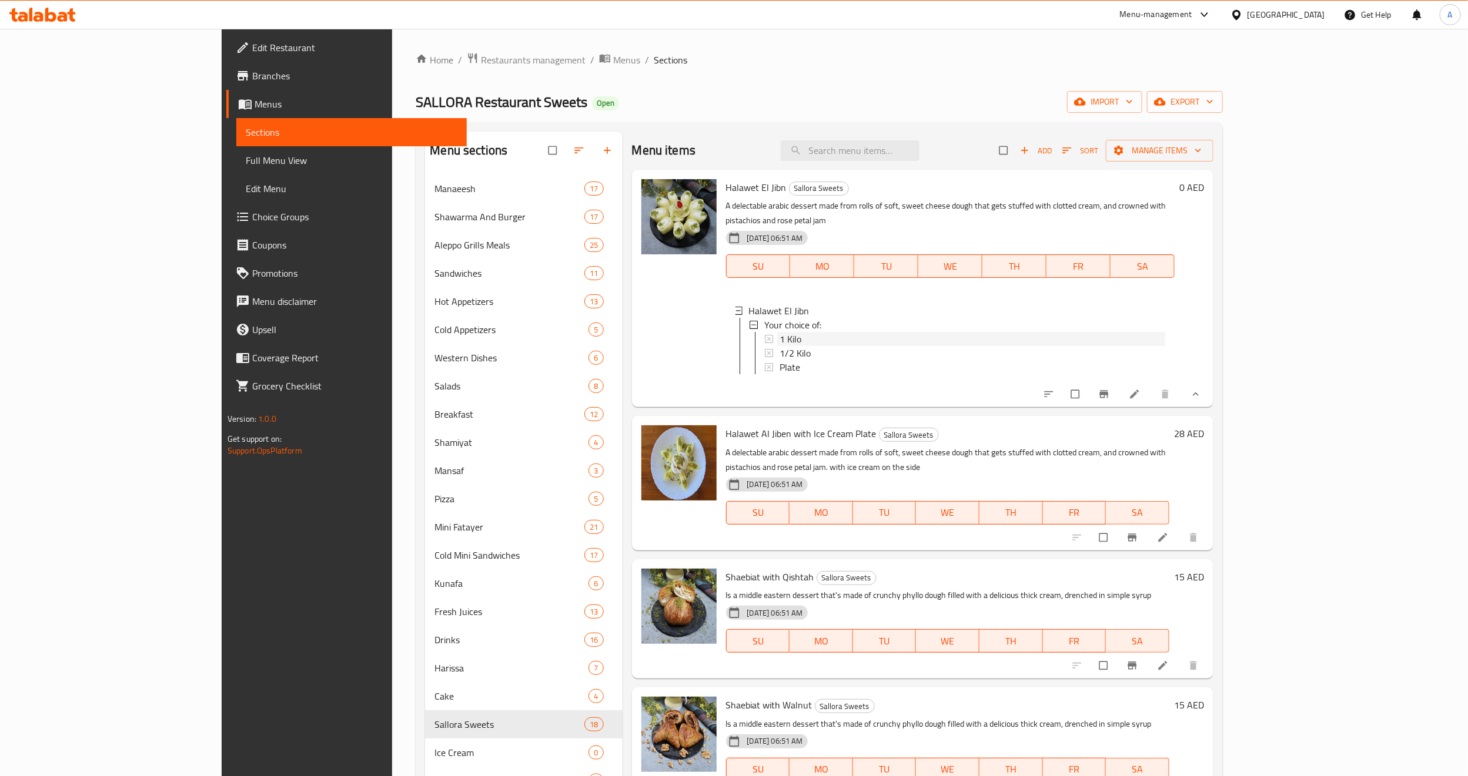
click at [779, 332] on div "1 Kilo" at bounding box center [972, 339] width 386 height 14
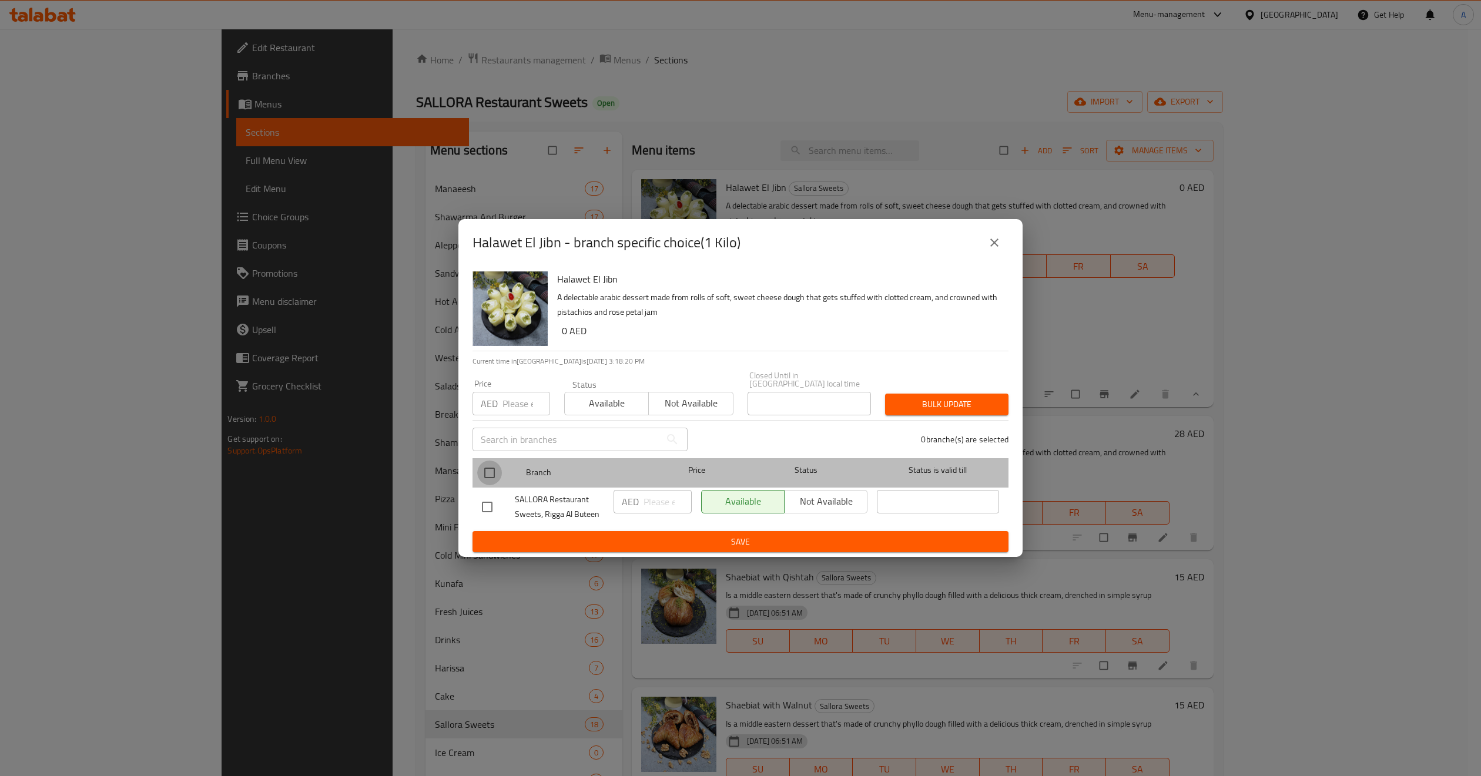
click at [482, 478] on input "checkbox" at bounding box center [489, 473] width 25 height 25
checkbox input "true"
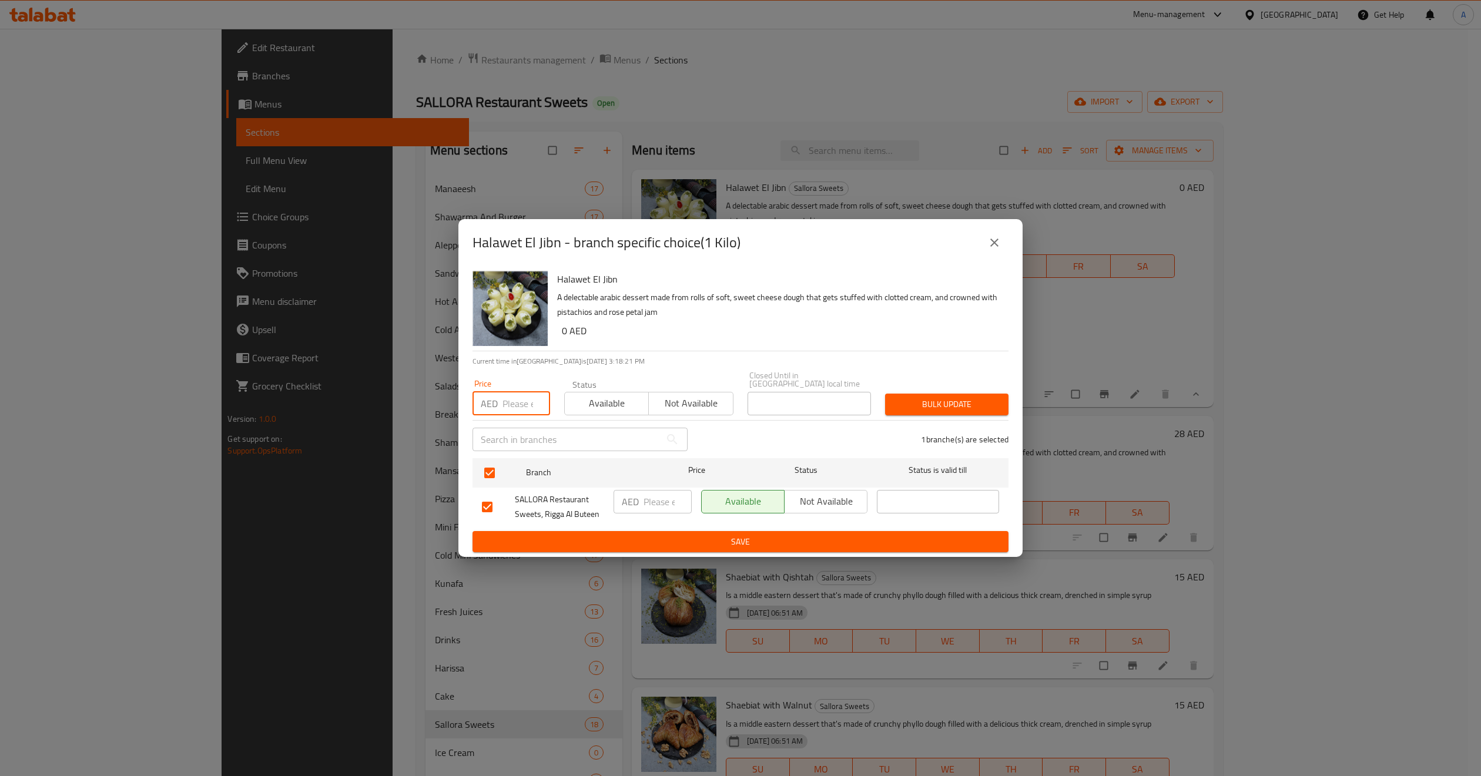
click at [508, 392] on input "number" at bounding box center [527, 404] width 48 height 24
paste input "90"
type input "90"
click at [946, 400] on span "Bulk update" at bounding box center [947, 404] width 105 height 15
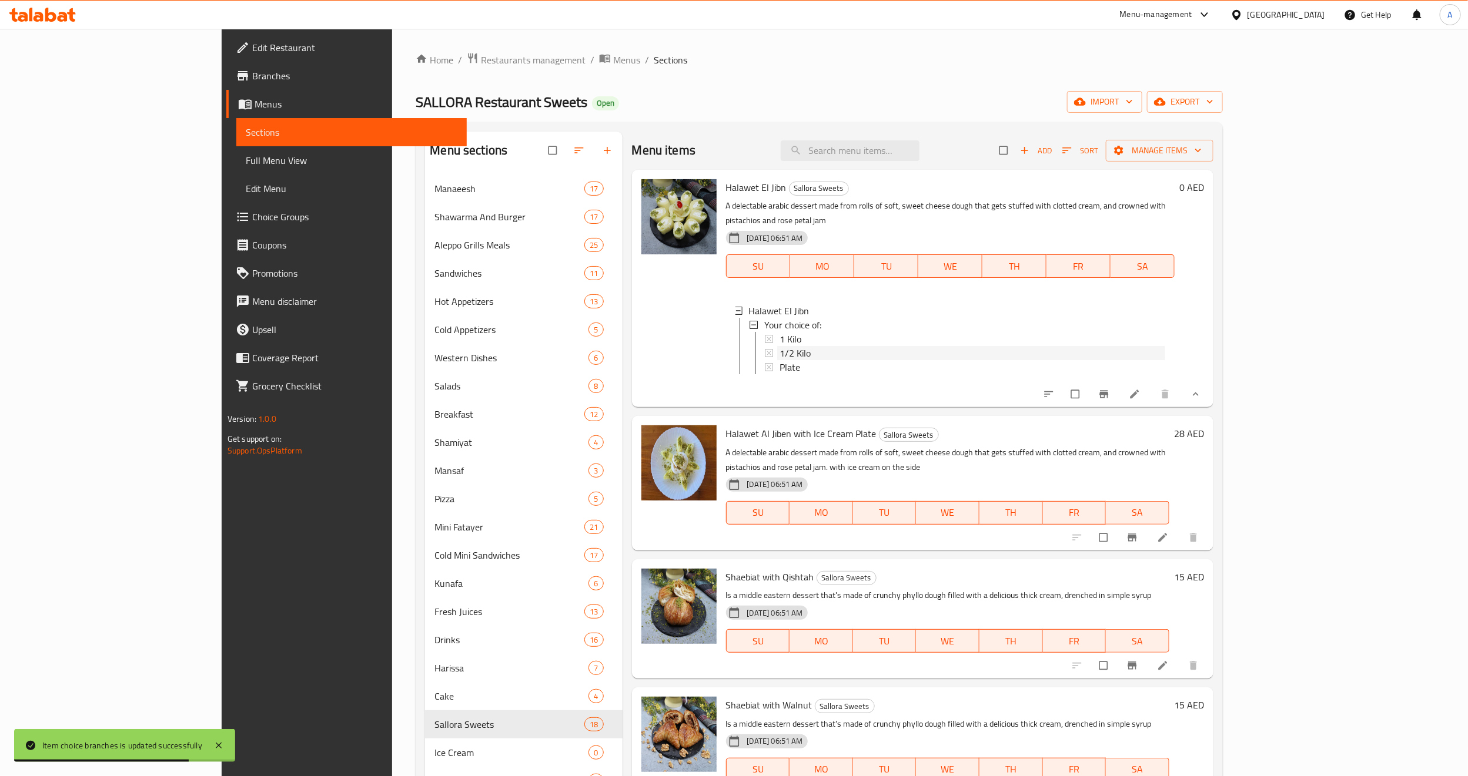
click at [841, 346] on div "1/2 Kilo" at bounding box center [972, 353] width 386 height 14
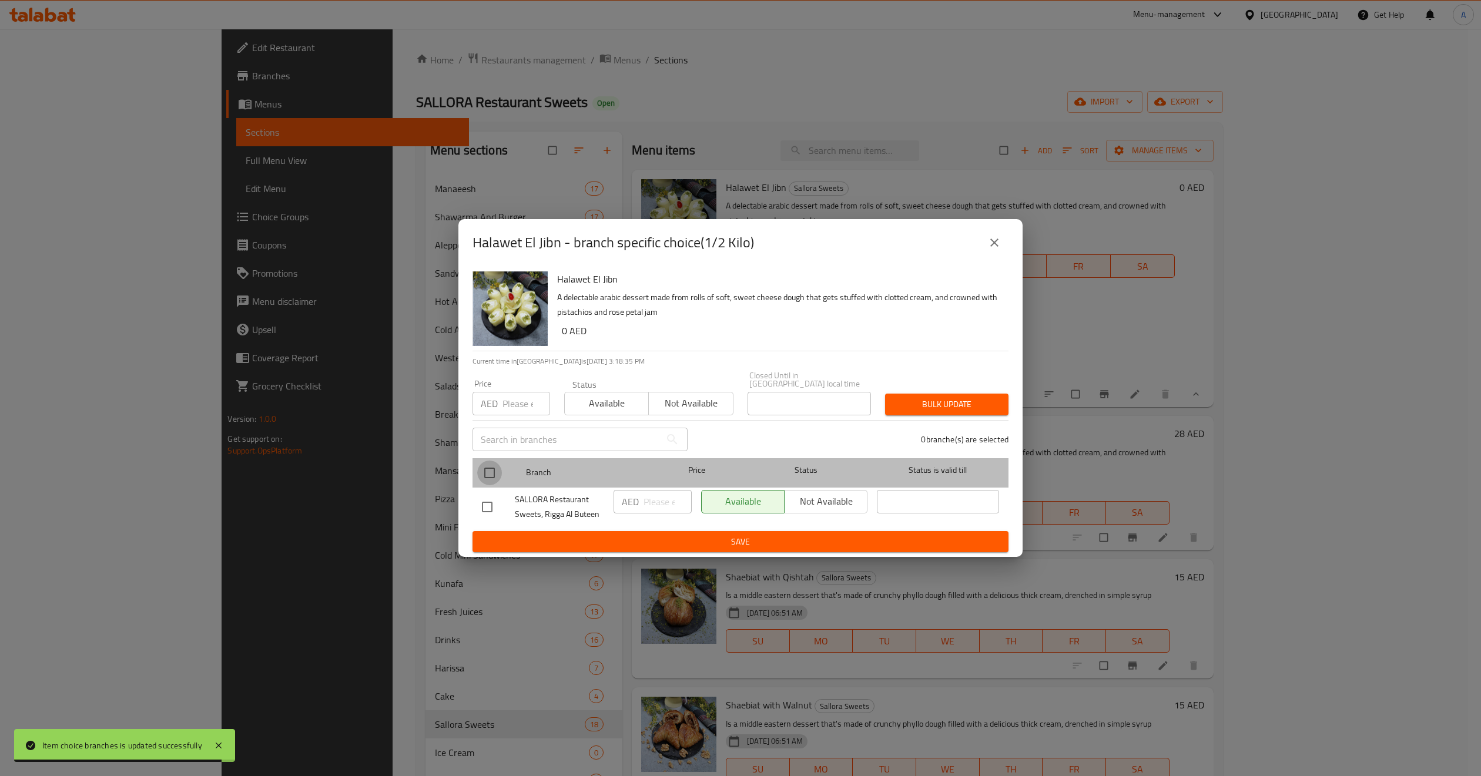
click at [491, 467] on input "checkbox" at bounding box center [489, 473] width 25 height 25
checkbox input "true"
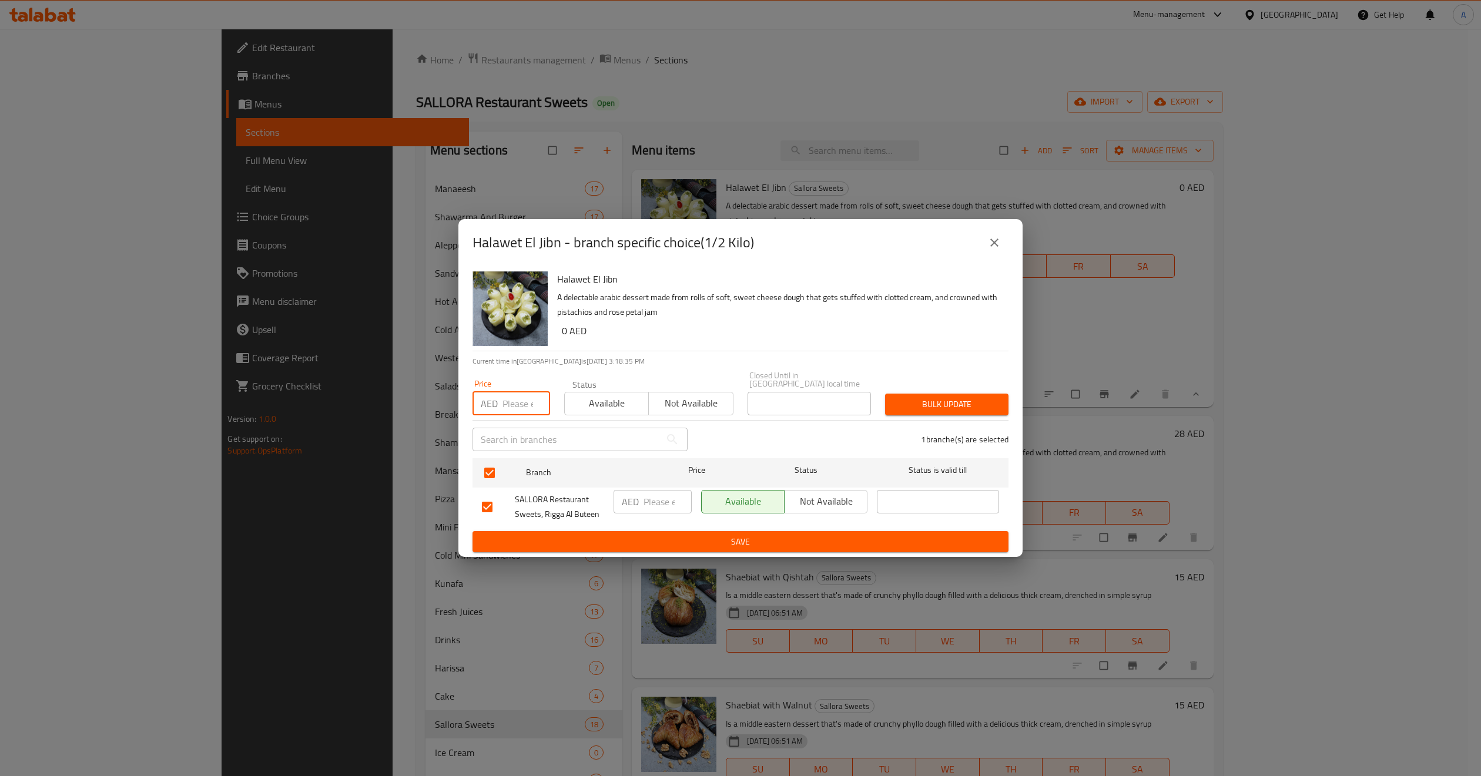
click at [505, 401] on input "number" at bounding box center [527, 404] width 48 height 24
paste input "60"
type input "60"
click at [985, 404] on span "Bulk update" at bounding box center [947, 404] width 105 height 15
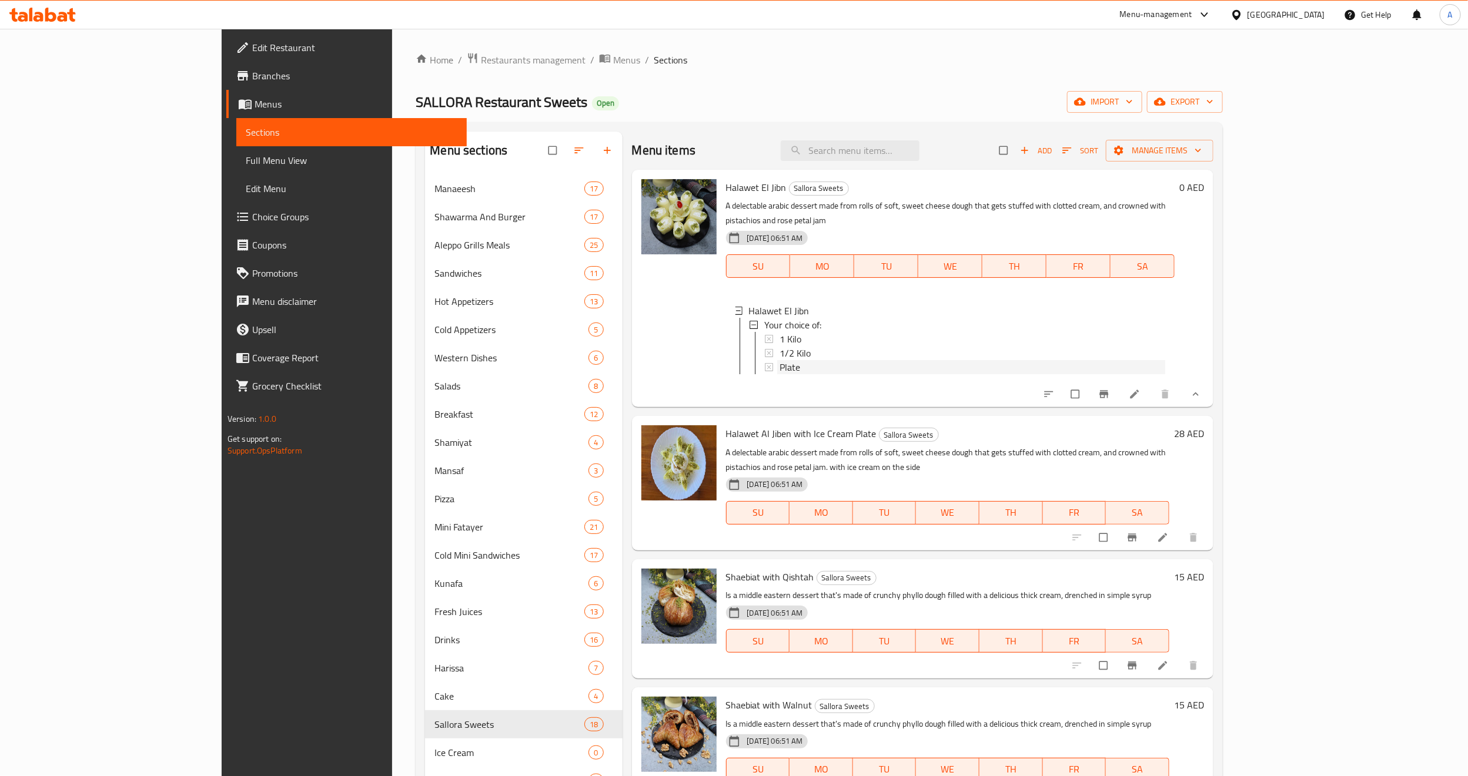
click at [779, 360] on div "Plate" at bounding box center [972, 367] width 386 height 14
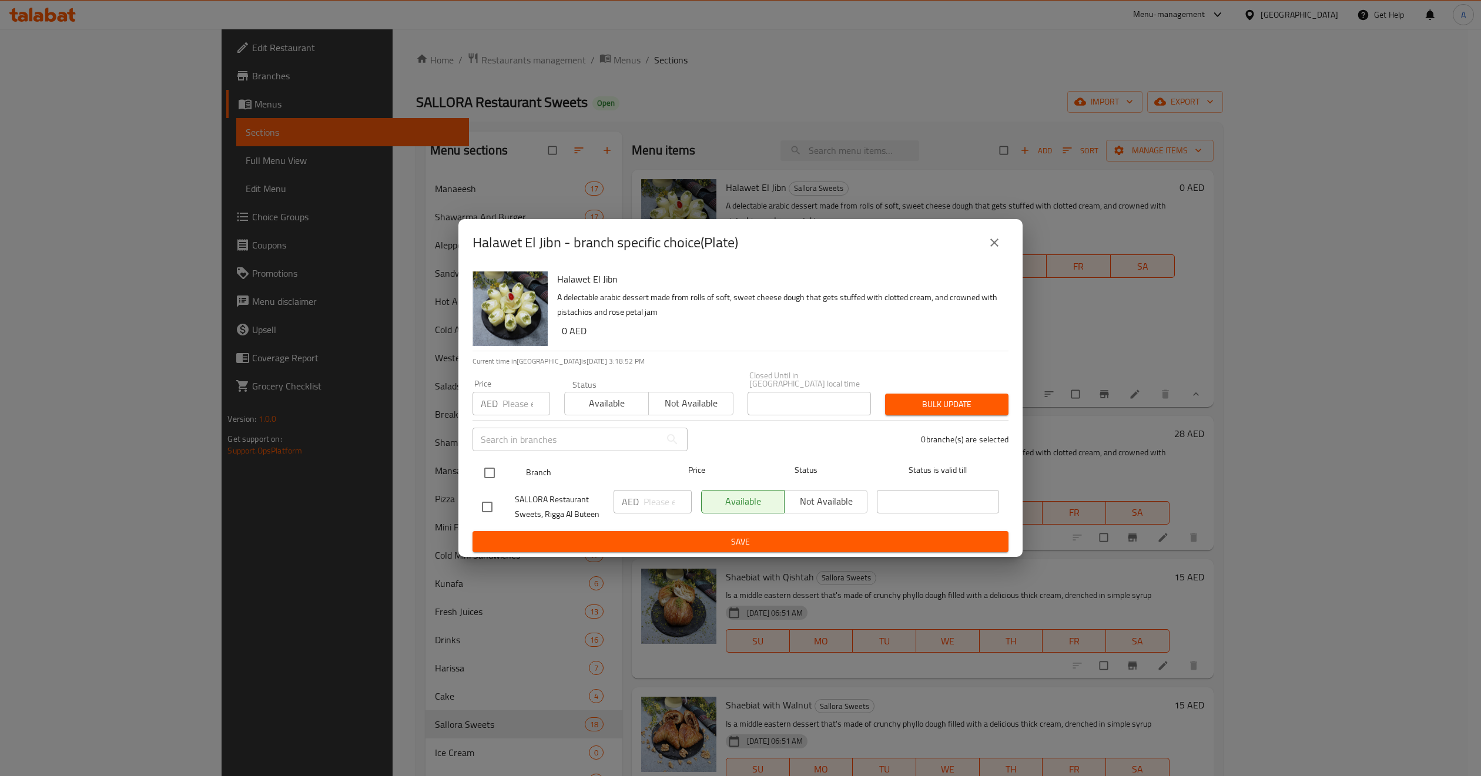
click at [494, 473] on input "checkbox" at bounding box center [489, 473] width 25 height 25
checkbox input "true"
click at [508, 402] on input "number" at bounding box center [527, 404] width 48 height 24
paste input "38"
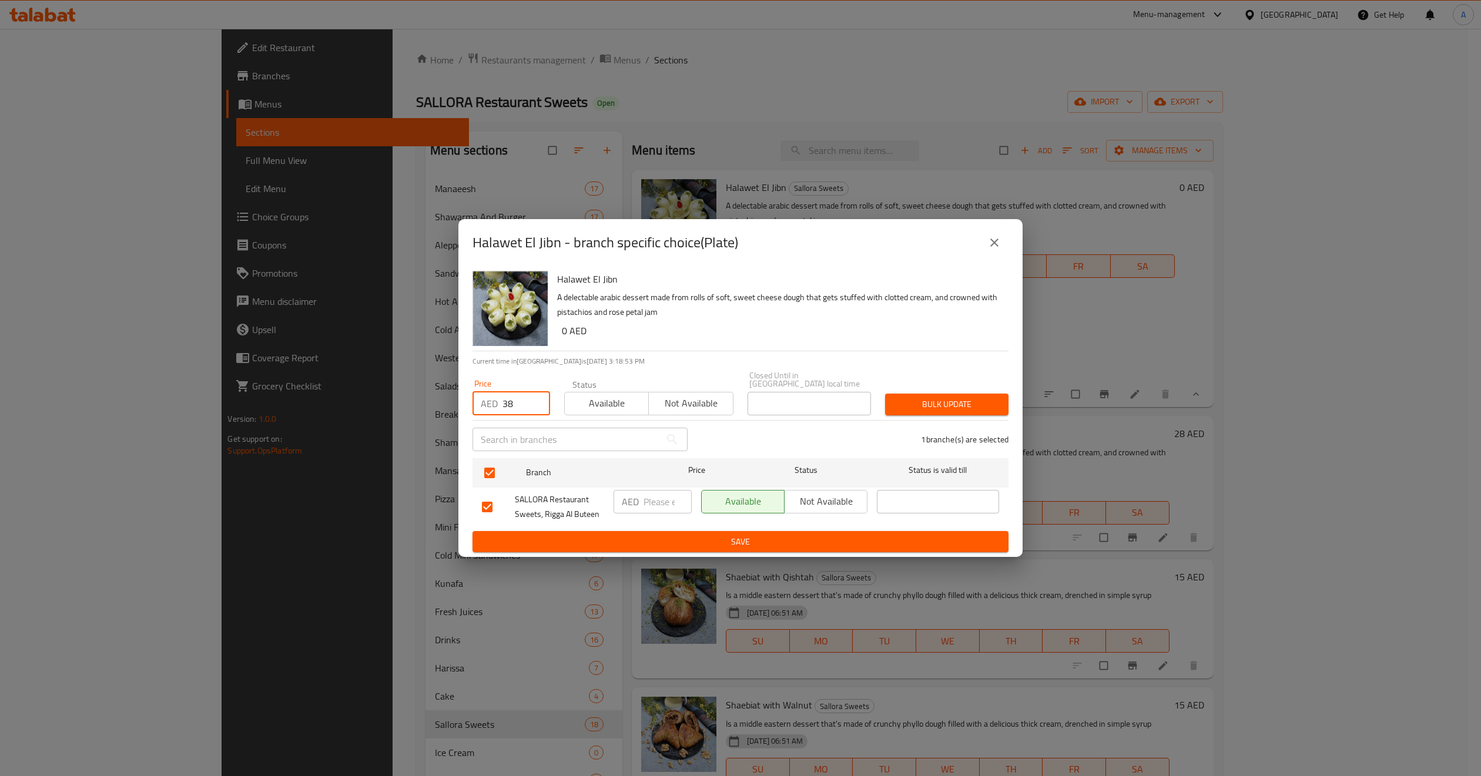
type input "38"
click at [704, 397] on span "Not available" at bounding box center [691, 403] width 75 height 17
click at [985, 407] on span "Bulk update" at bounding box center [947, 404] width 105 height 15
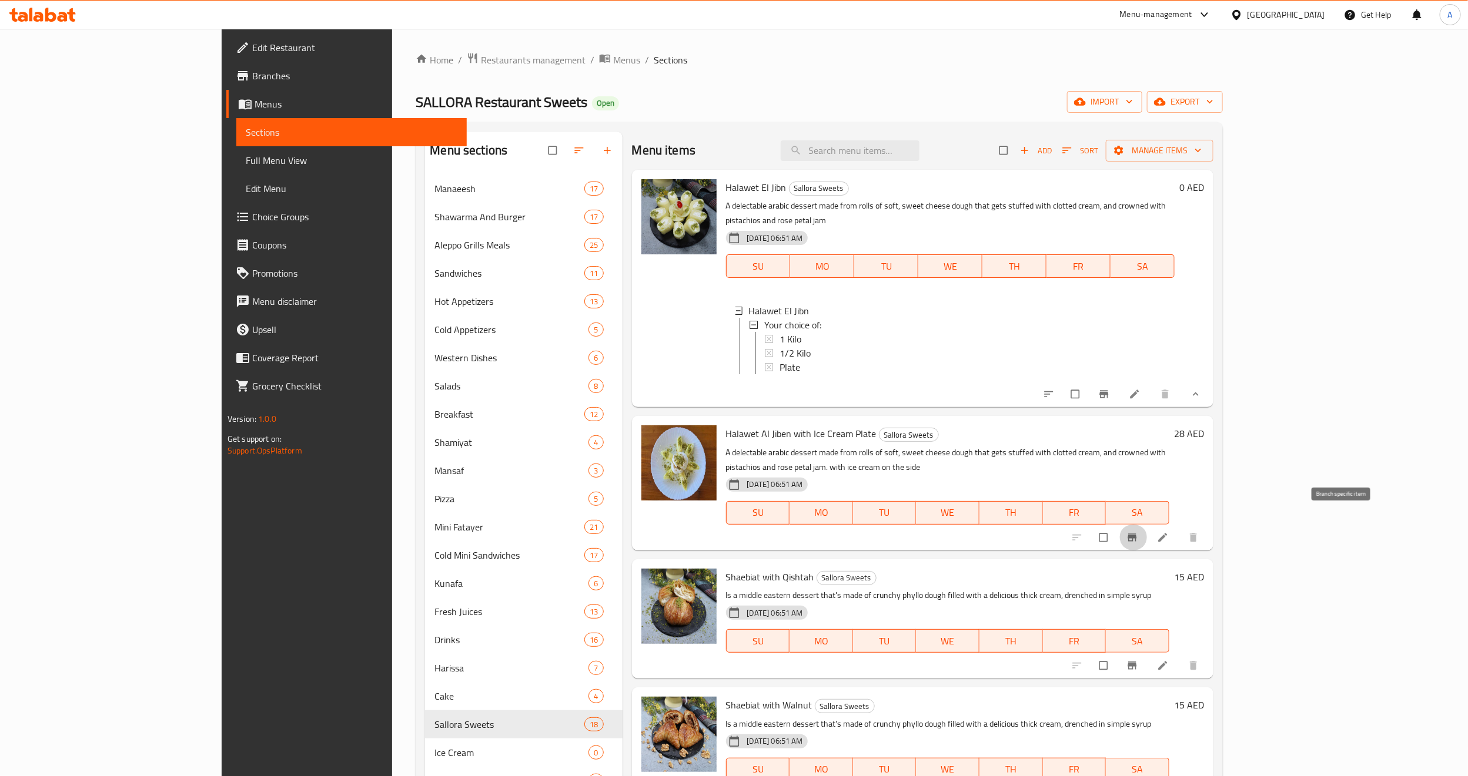
click at [1147, 525] on button "Branch-specific-item" at bounding box center [1133, 538] width 28 height 26
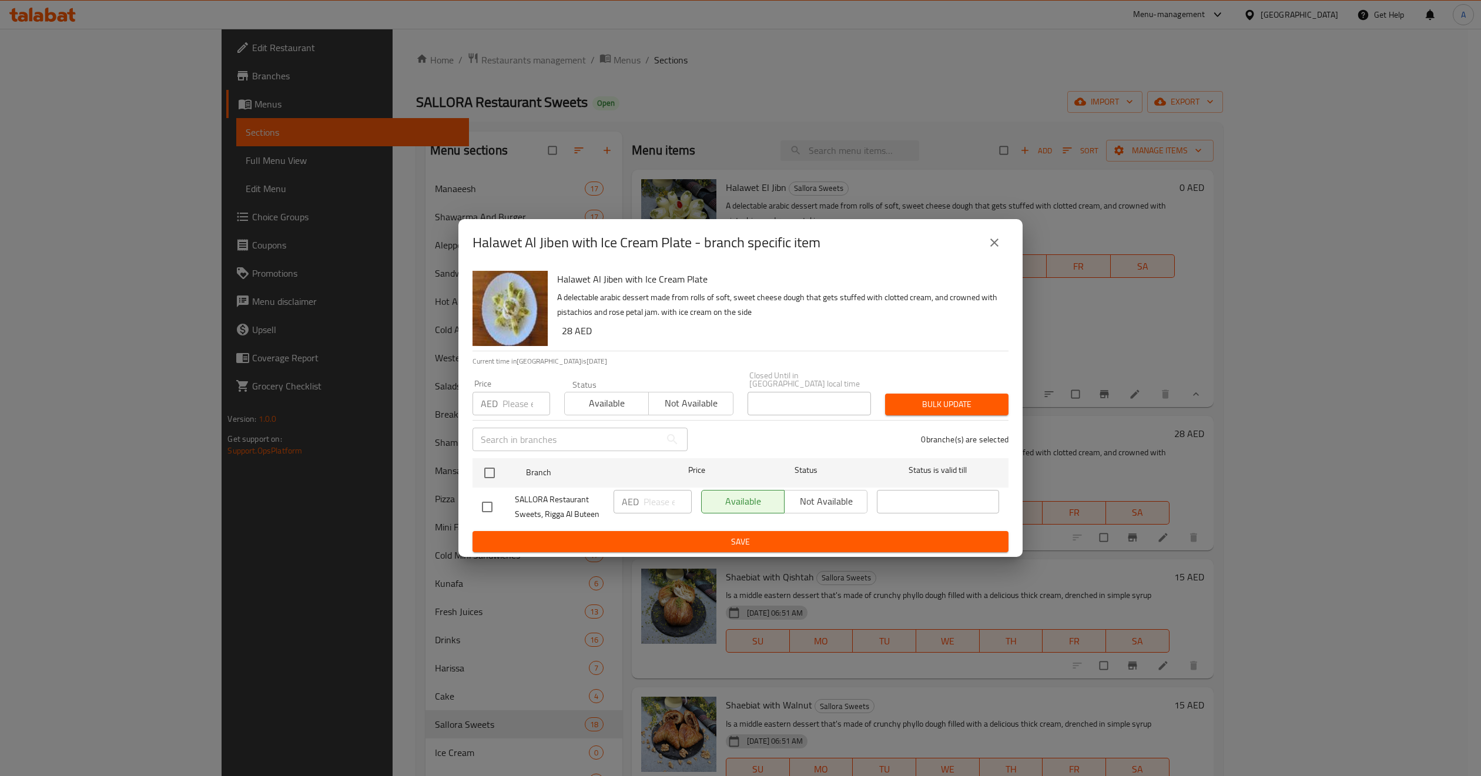
drag, startPoint x: 494, startPoint y: 494, endPoint x: 481, endPoint y: 507, distance: 17.9
click at [483, 504] on div "SALLORA Restaurant Sweets, Rigga Al Buteen" at bounding box center [543, 506] width 132 height 43
click at [481, 507] on input "checkbox" at bounding box center [487, 507] width 25 height 25
checkbox input "true"
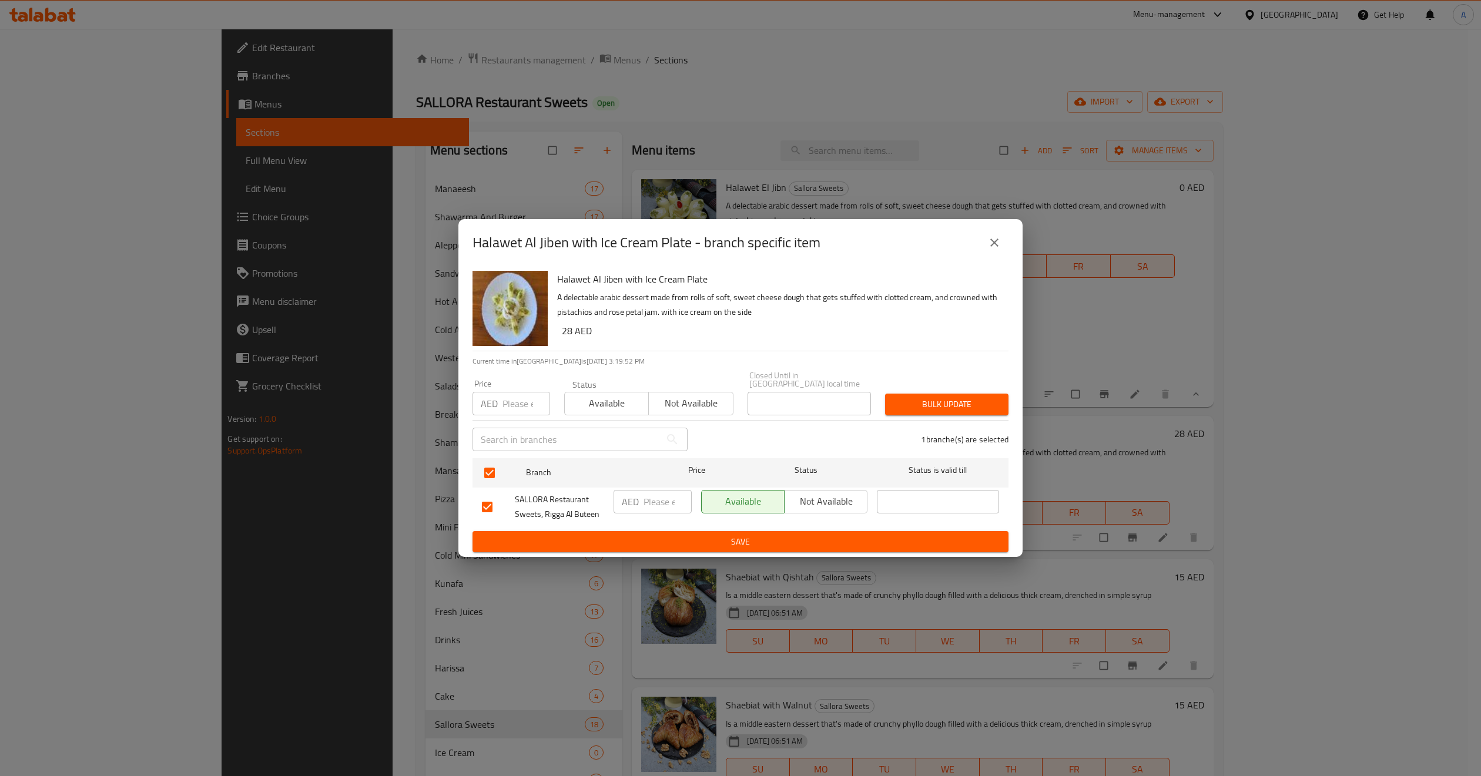
click at [820, 496] on span "Not available" at bounding box center [825, 501] width 73 height 17
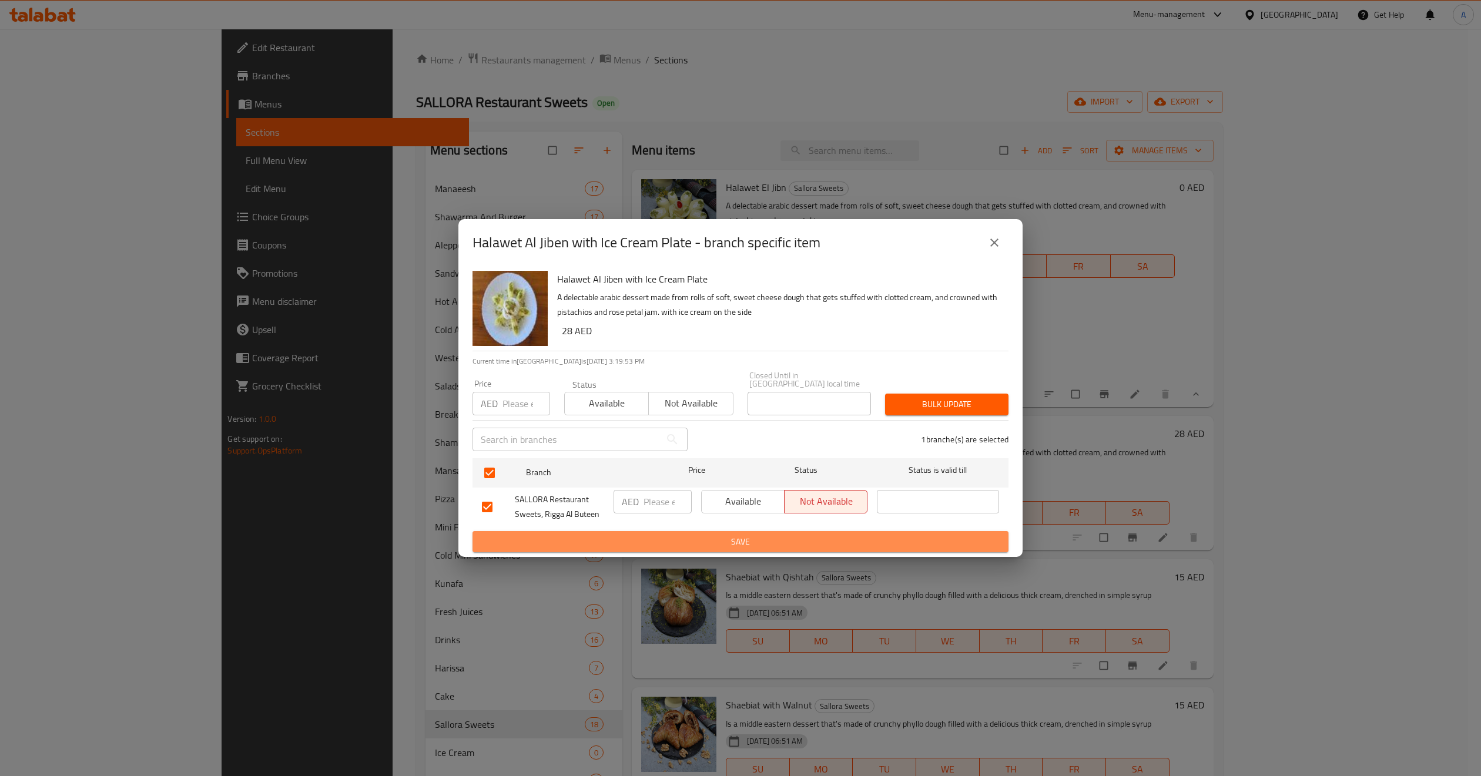
click at [811, 543] on span "Save" at bounding box center [740, 542] width 517 height 15
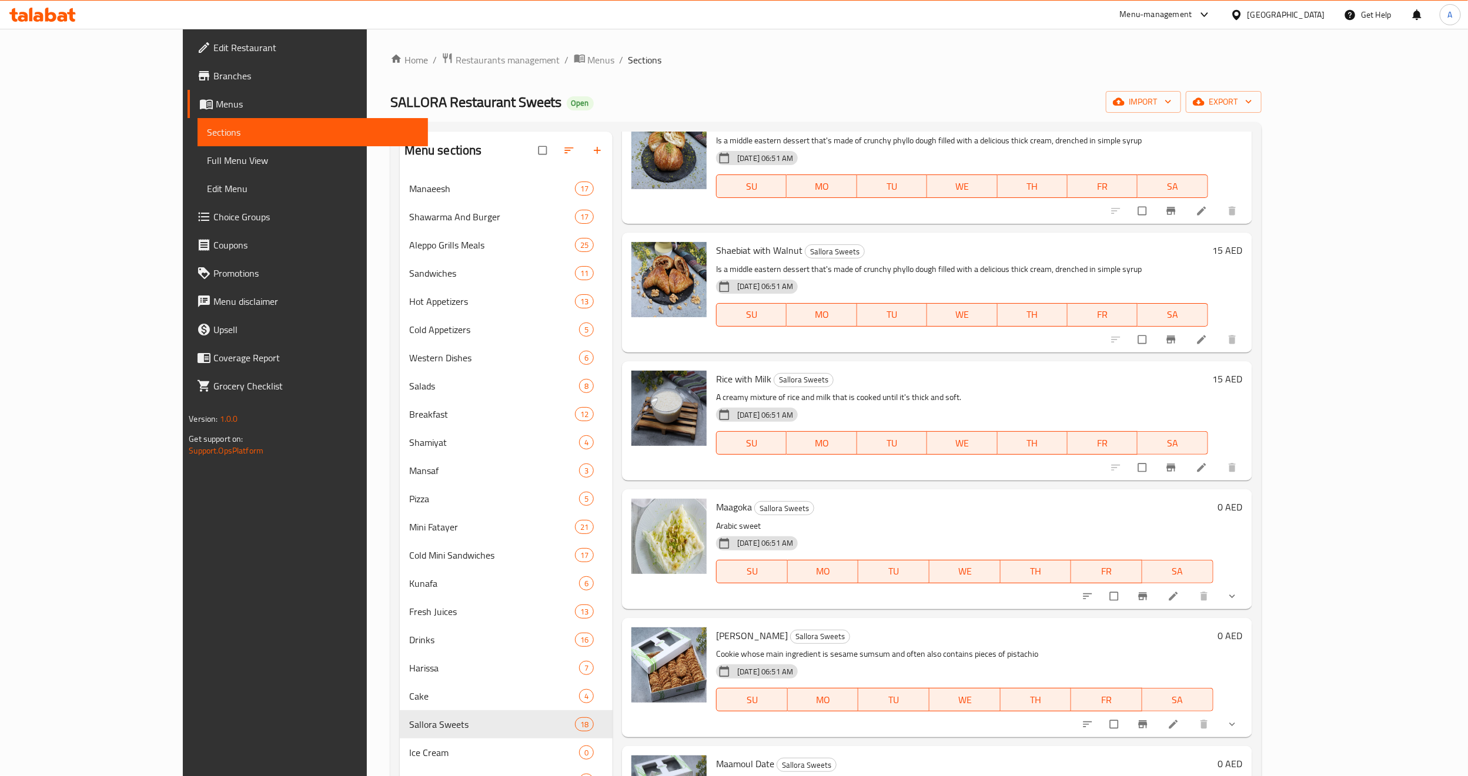
scroll to position [617, 0]
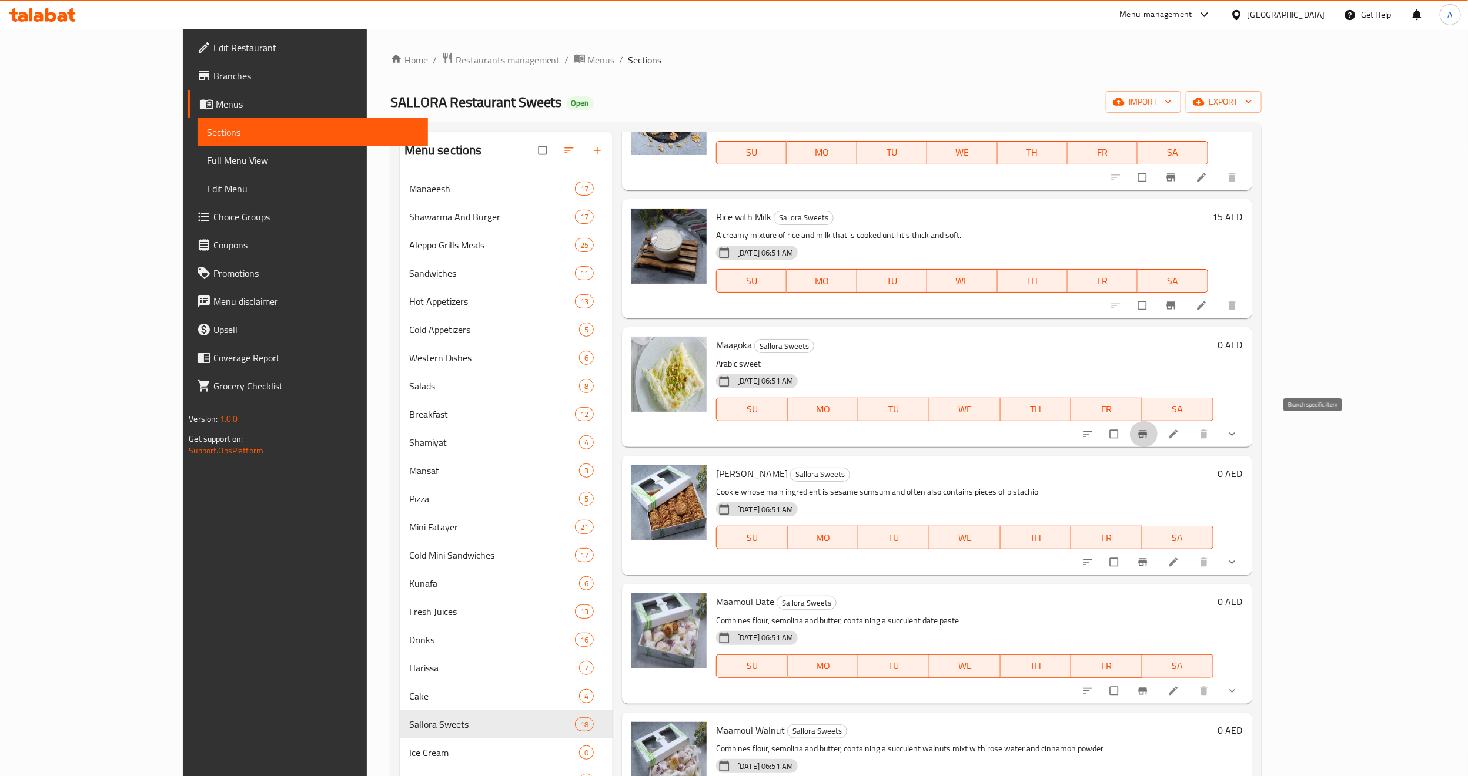
click at [1147, 432] on icon "Branch-specific-item" at bounding box center [1142, 434] width 9 height 8
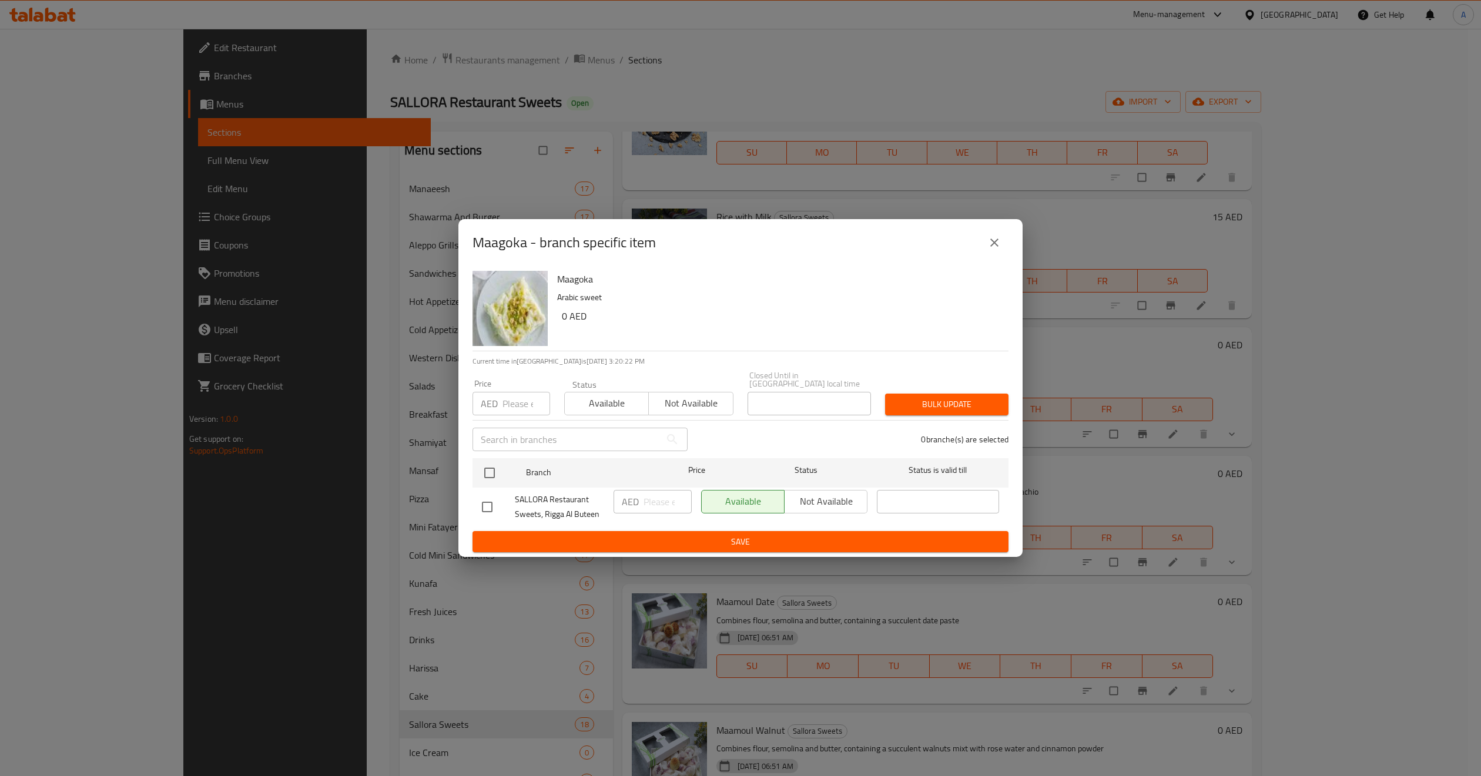
click at [485, 513] on input "checkbox" at bounding box center [487, 507] width 25 height 25
checkbox input "true"
click at [801, 492] on button "Not available" at bounding box center [825, 502] width 83 height 24
click at [801, 525] on div "Available Not available" at bounding box center [785, 506] width 176 height 43
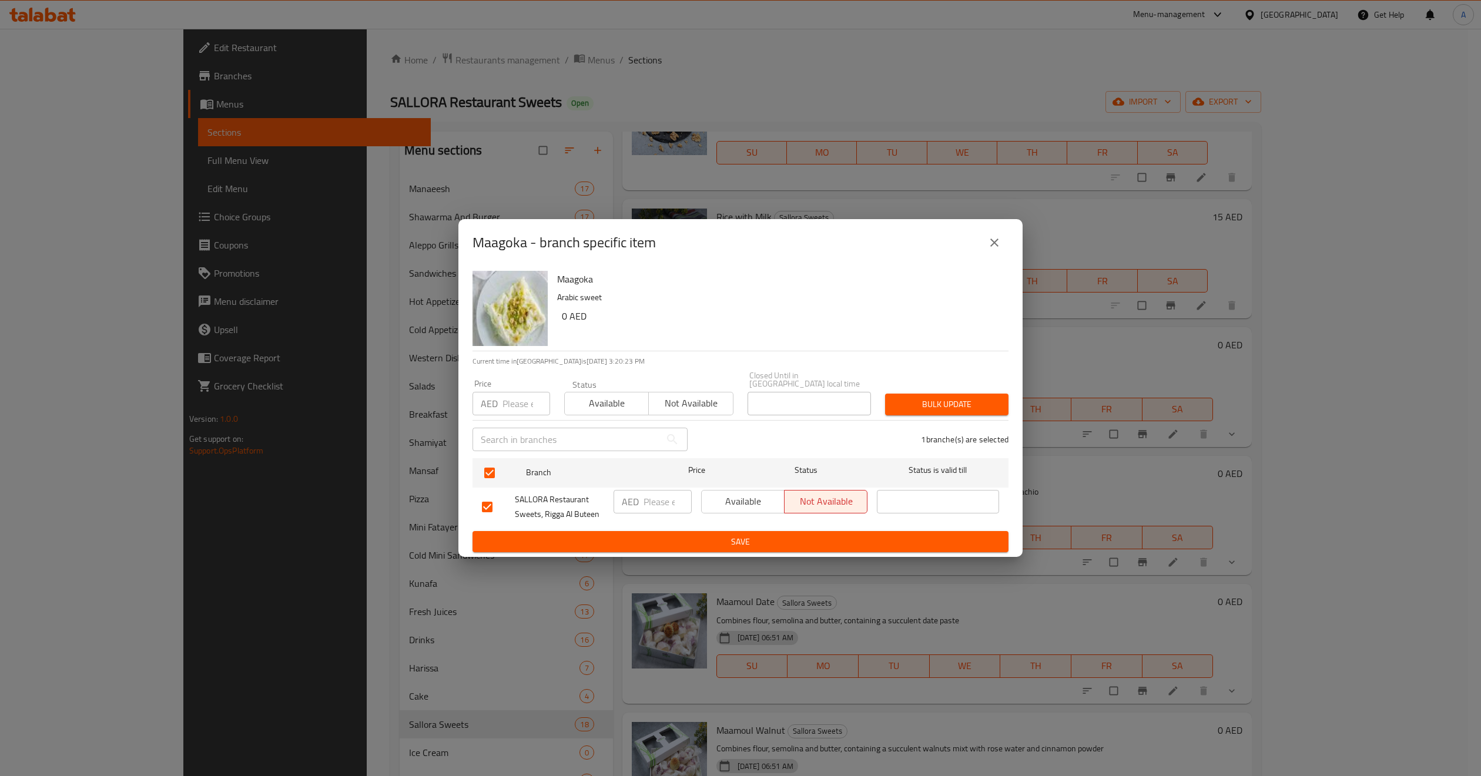
click at [799, 542] on span "Save" at bounding box center [740, 542] width 517 height 15
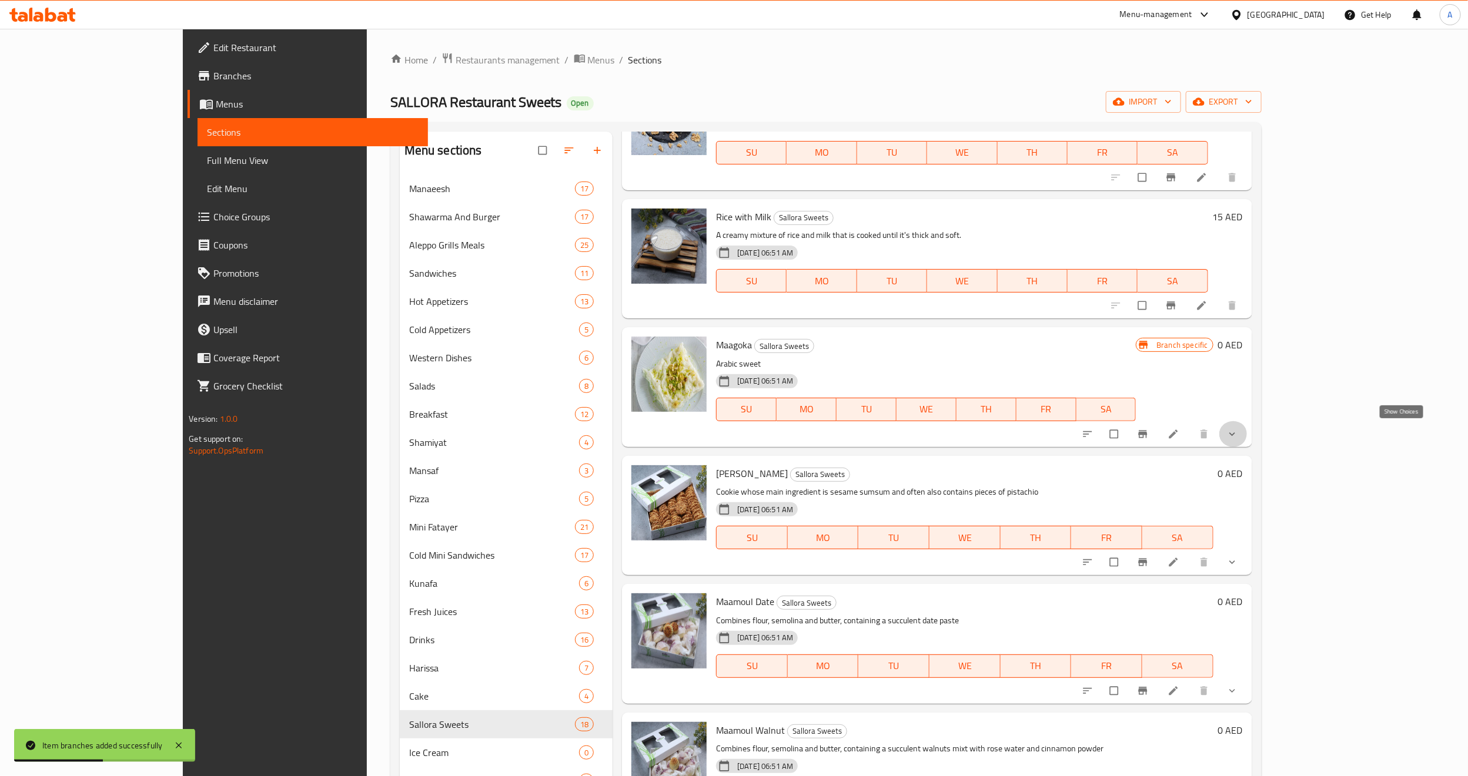
click at [1238, 434] on icon "show more" at bounding box center [1232, 434] width 12 height 12
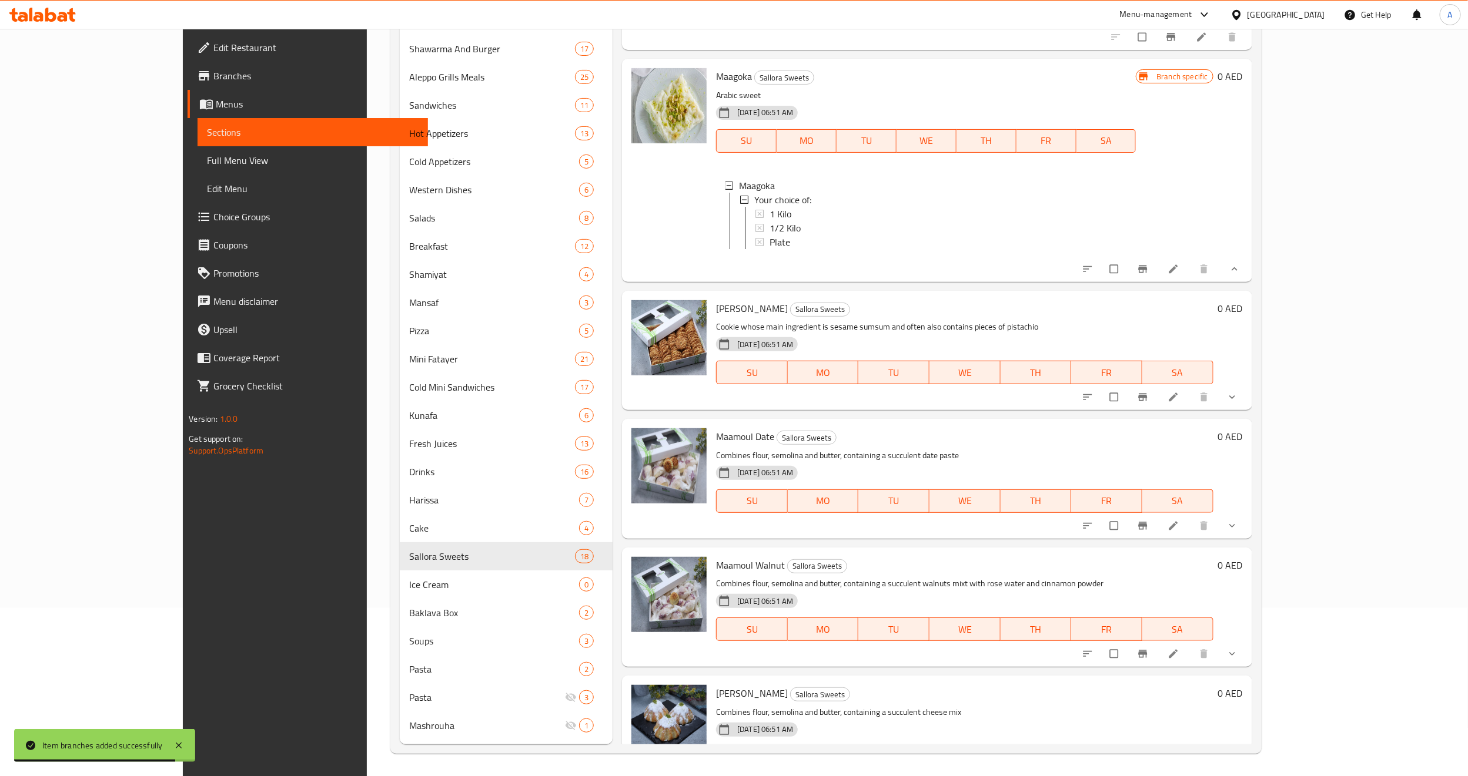
scroll to position [705, 0]
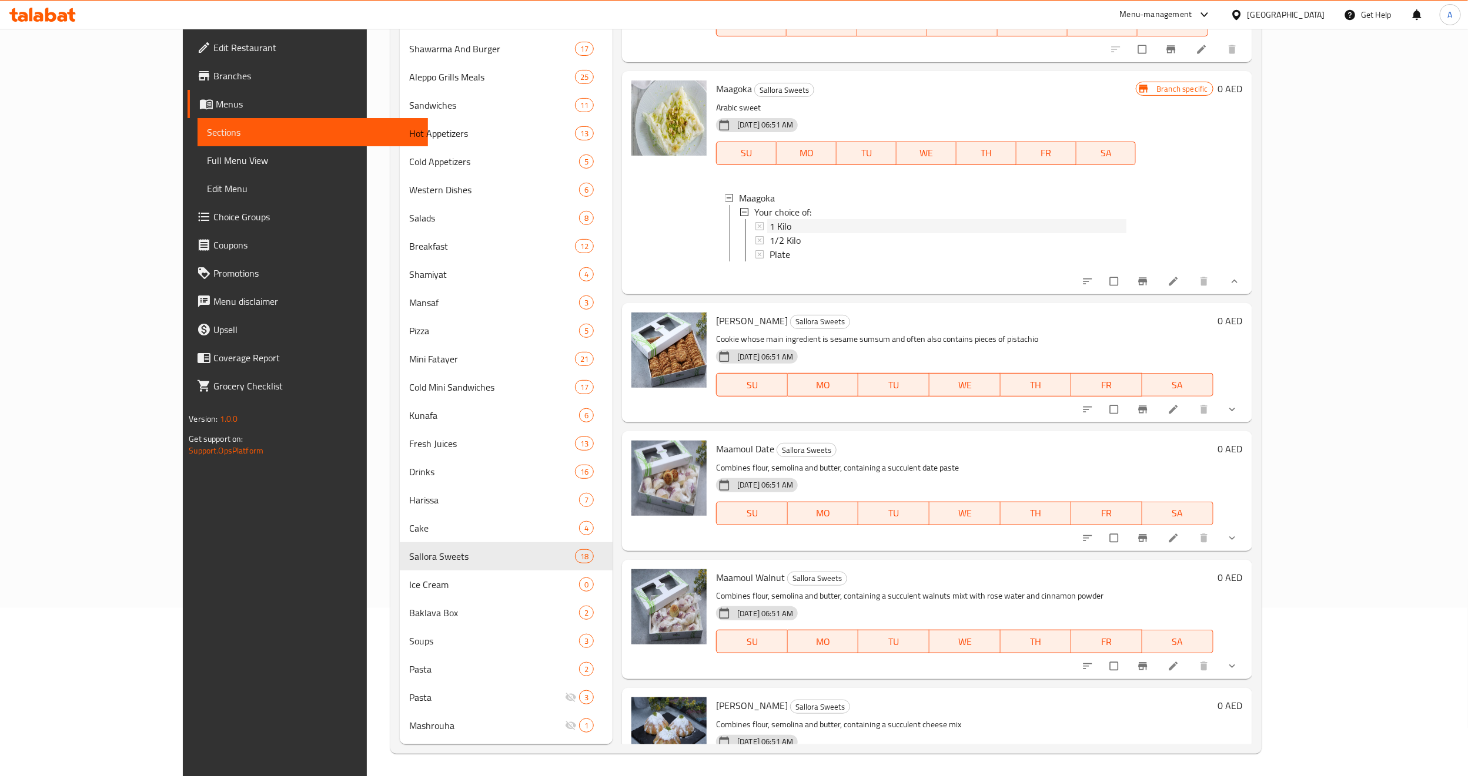
click at [769, 228] on div "1 Kilo" at bounding box center [947, 226] width 357 height 14
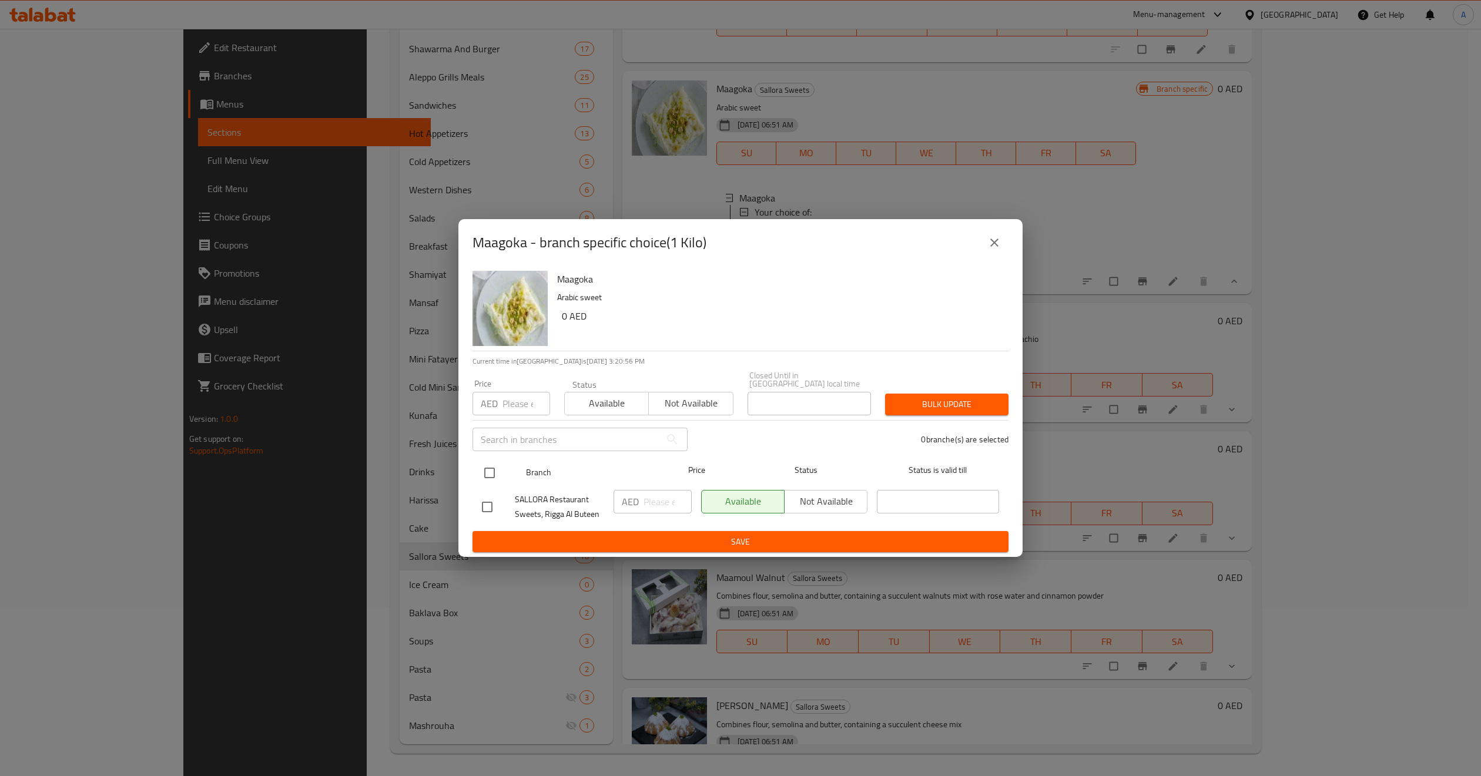
click at [482, 481] on input "checkbox" at bounding box center [489, 473] width 25 height 25
checkbox input "true"
click at [503, 407] on input "number" at bounding box center [527, 404] width 48 height 24
paste input "77"
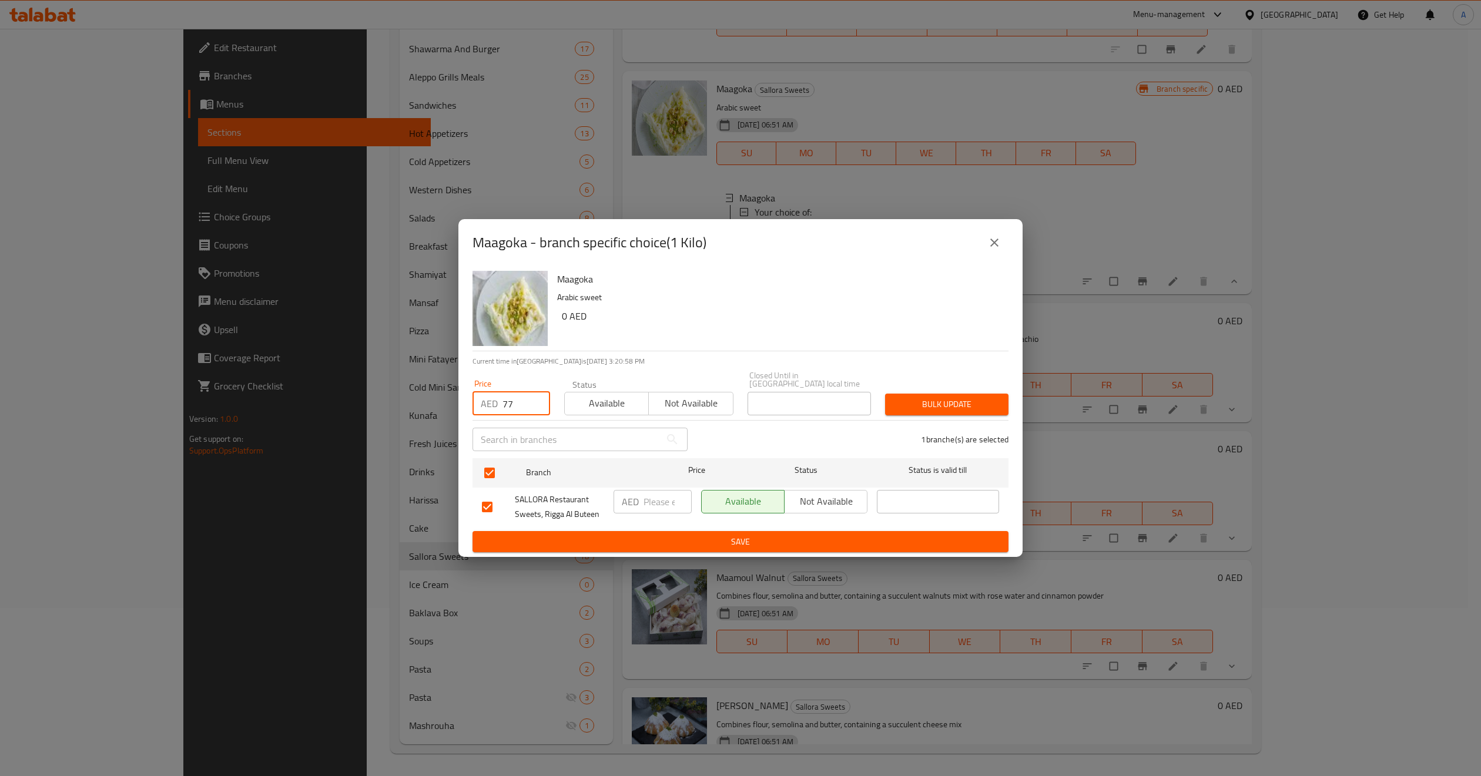
type input "77"
click at [912, 397] on span "Bulk update" at bounding box center [947, 404] width 105 height 15
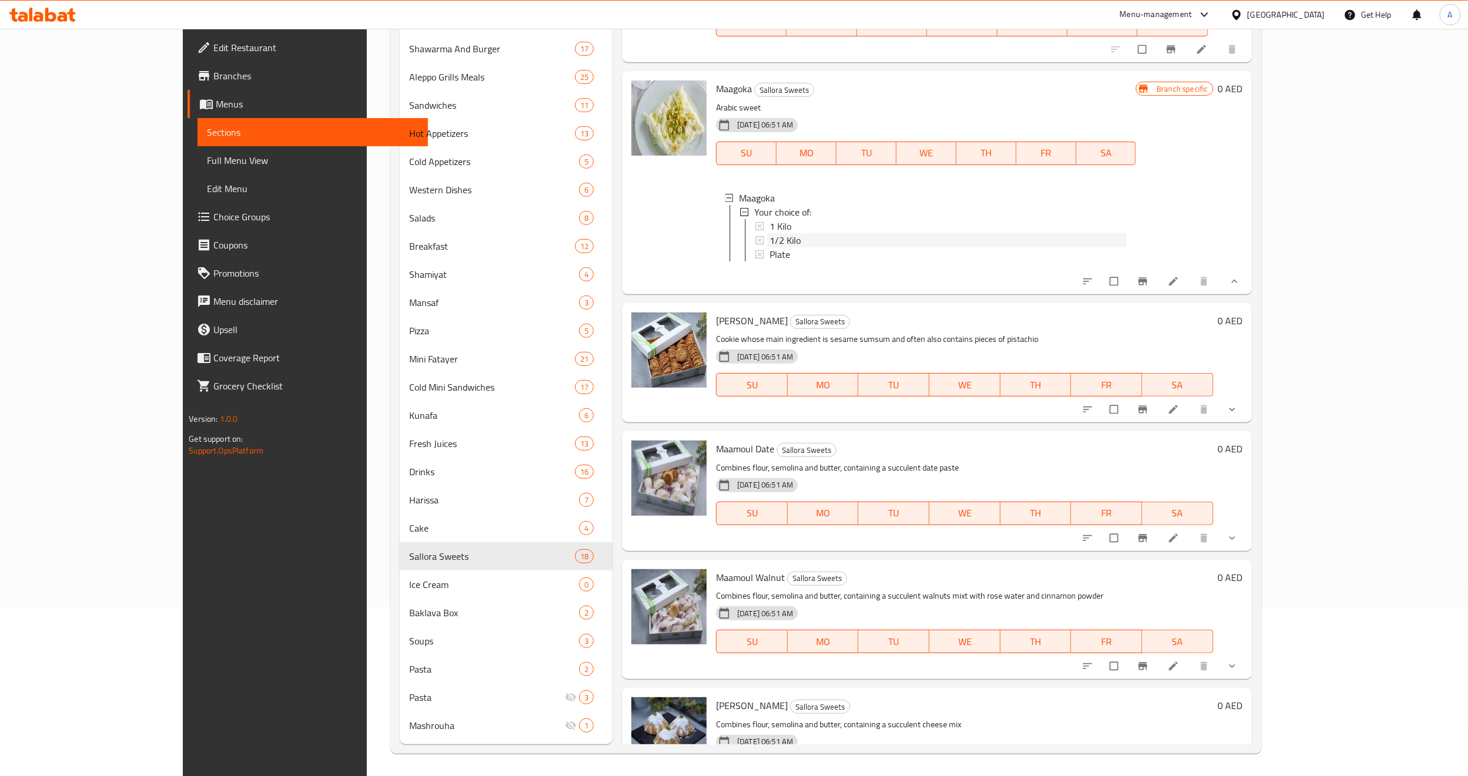
click at [769, 238] on div "1/2 Kilo" at bounding box center [947, 240] width 357 height 14
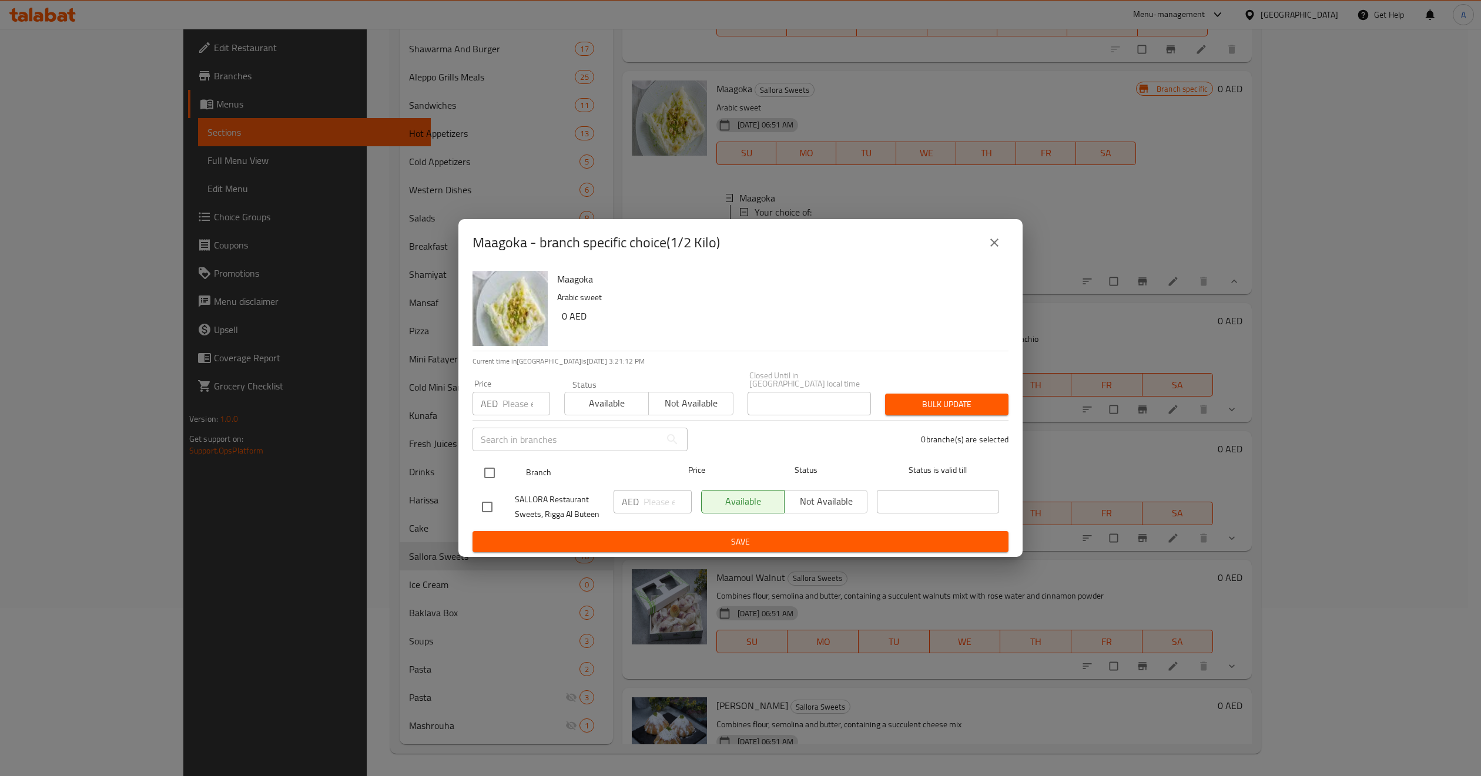
click at [487, 466] on input "checkbox" at bounding box center [489, 473] width 25 height 25
checkbox input "true"
click at [507, 421] on div "​" at bounding box center [580, 440] width 229 height 38
click at [538, 404] on input "-1" at bounding box center [527, 404] width 48 height 24
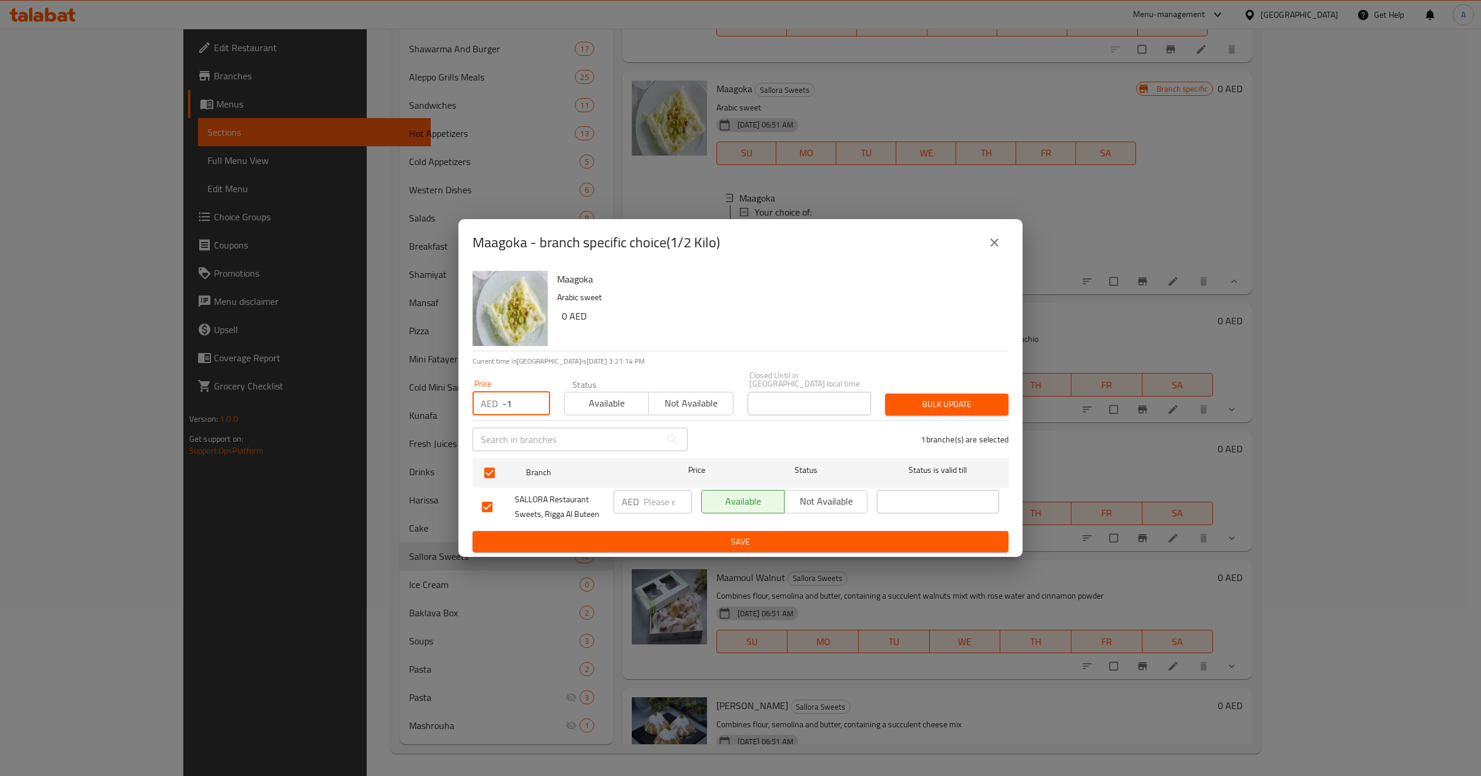
drag, startPoint x: 524, startPoint y: 397, endPoint x: 471, endPoint y: 411, distance: 54.6
click at [471, 411] on div "Price AED -1 Price" at bounding box center [512, 398] width 92 height 50
paste input "48"
type input "48"
click at [976, 397] on span "Bulk update" at bounding box center [947, 404] width 105 height 15
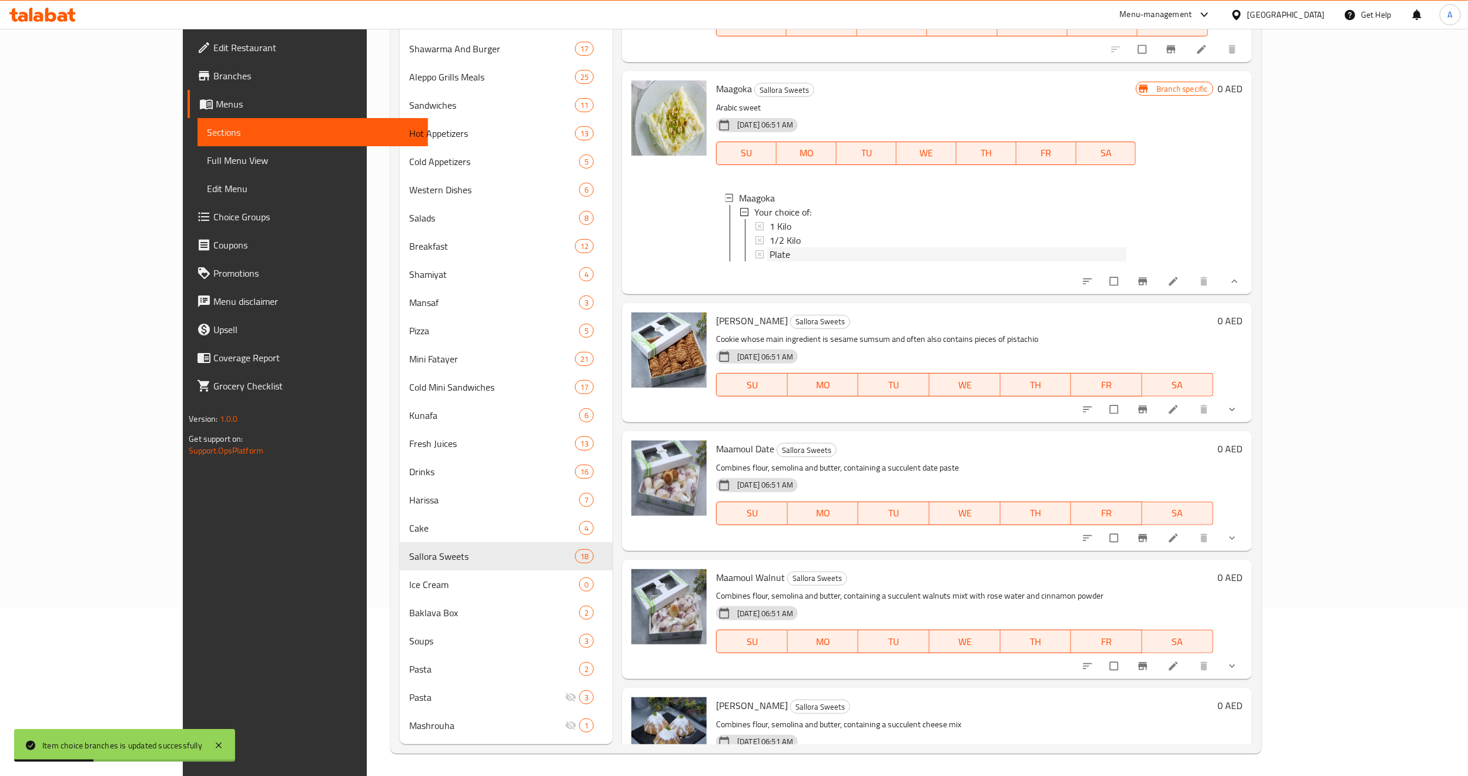
click at [769, 251] on div "Plate" at bounding box center [947, 254] width 357 height 14
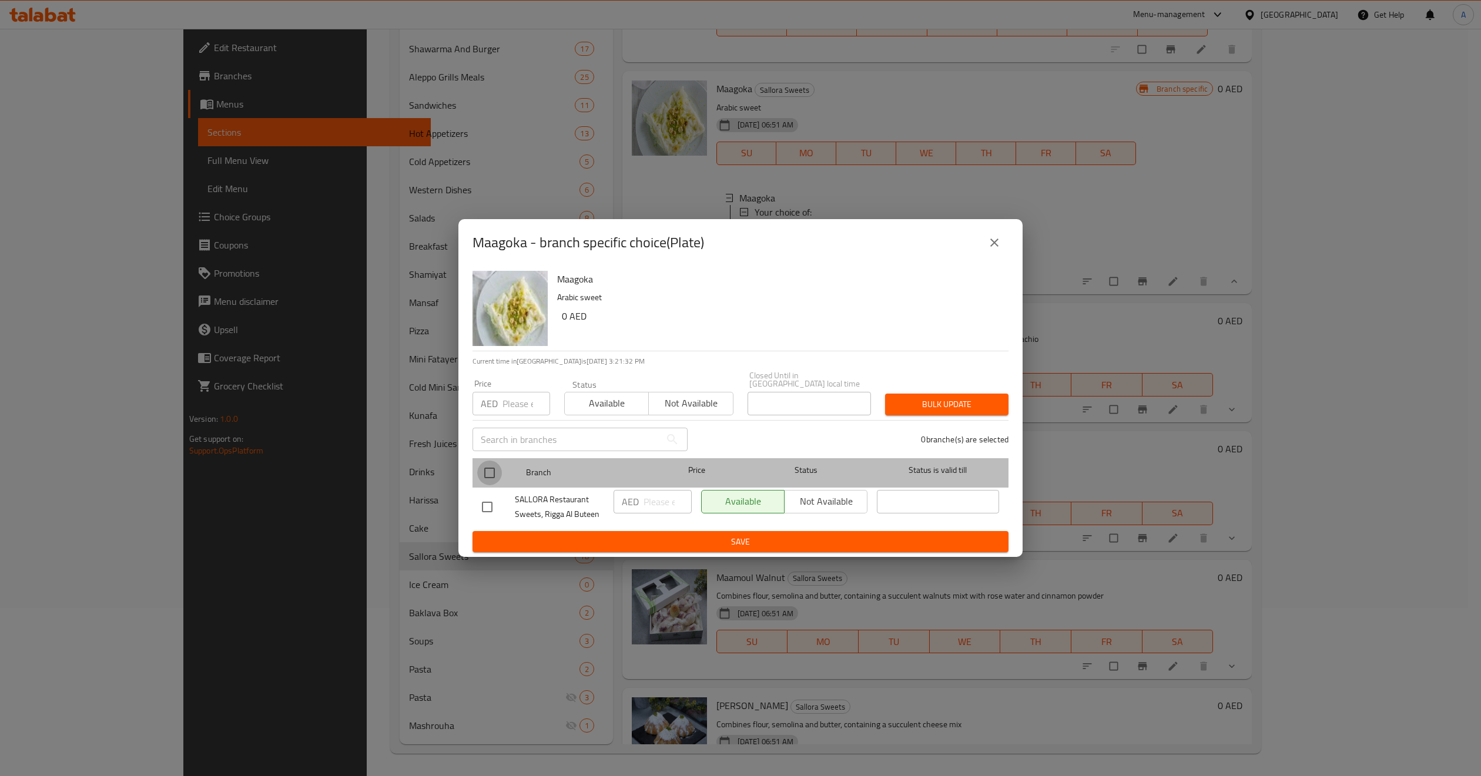
click at [487, 467] on input "checkbox" at bounding box center [489, 473] width 25 height 25
checkbox input "true"
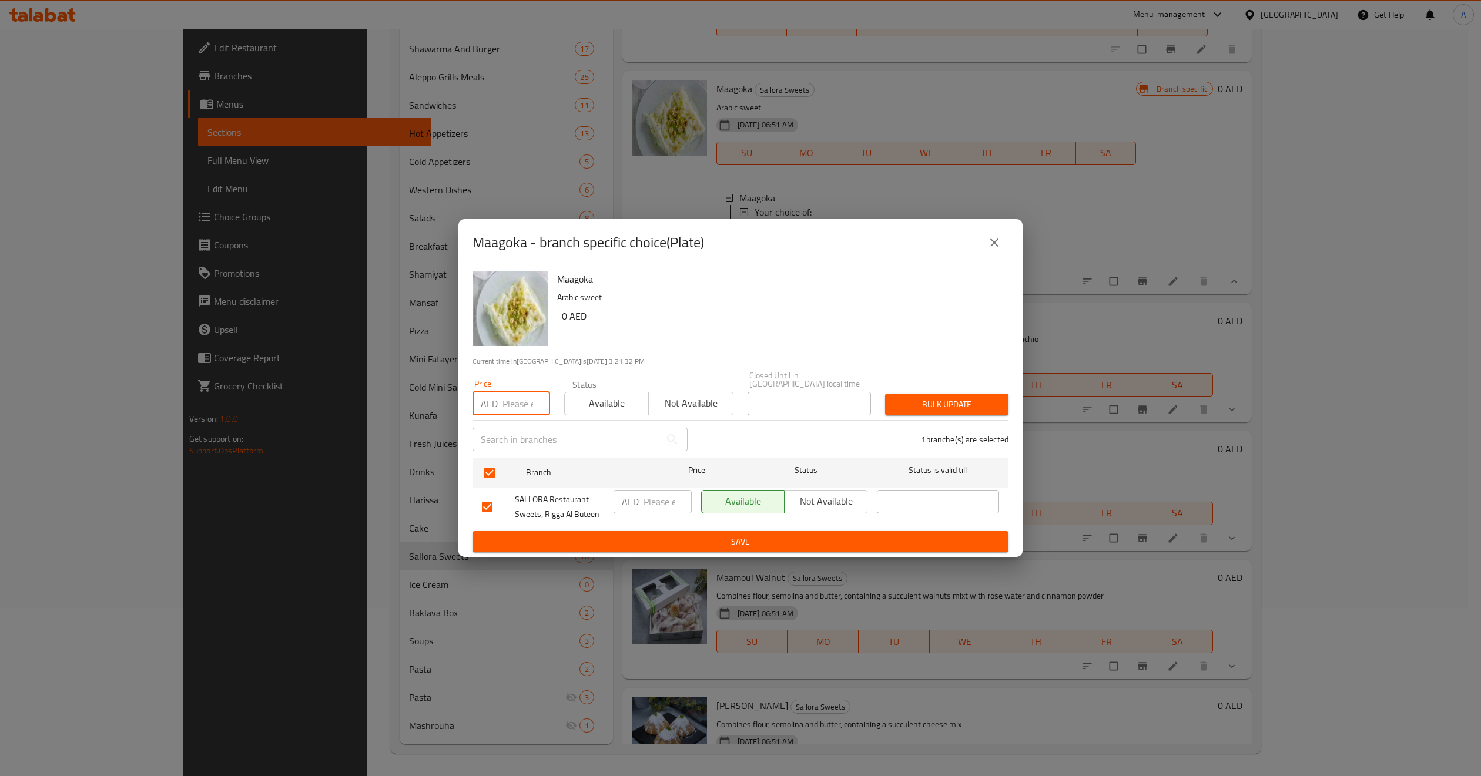
click at [514, 394] on input "number" at bounding box center [527, 404] width 48 height 24
paste input "32"
type input "32"
click at [946, 406] on span "Bulk update" at bounding box center [947, 404] width 105 height 15
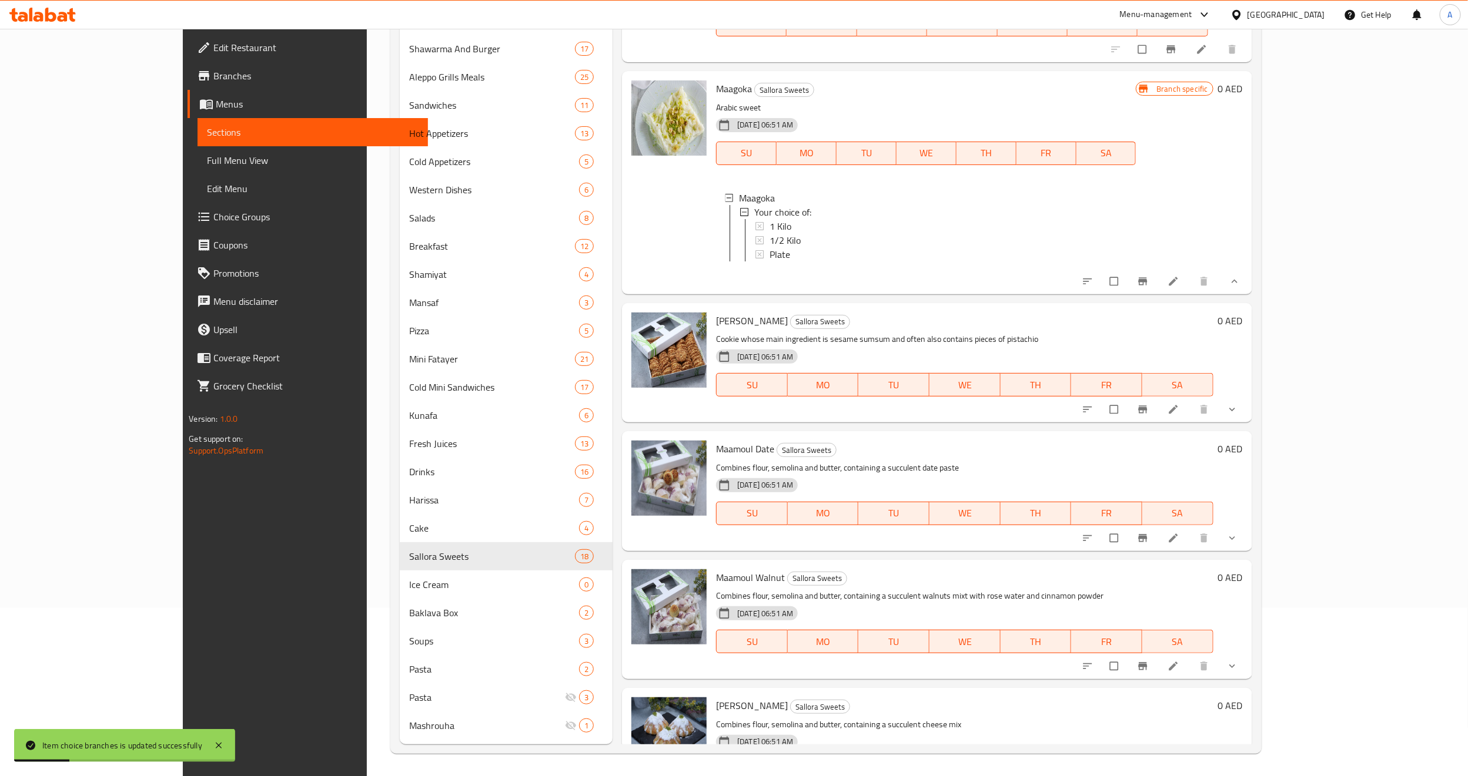
click at [1240, 416] on span "show more" at bounding box center [1233, 410] width 14 height 12
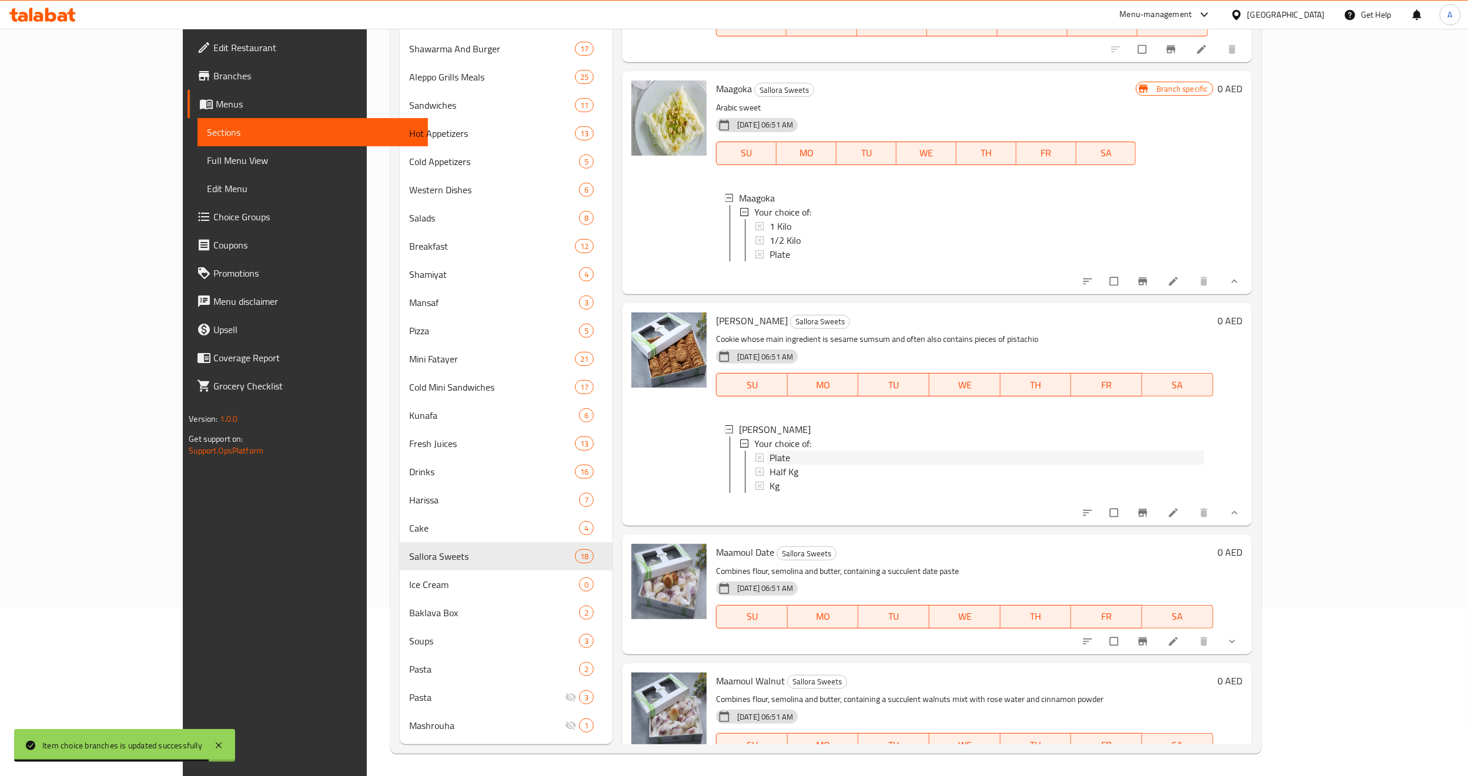
click at [781, 465] on div "Plate" at bounding box center [986, 458] width 434 height 14
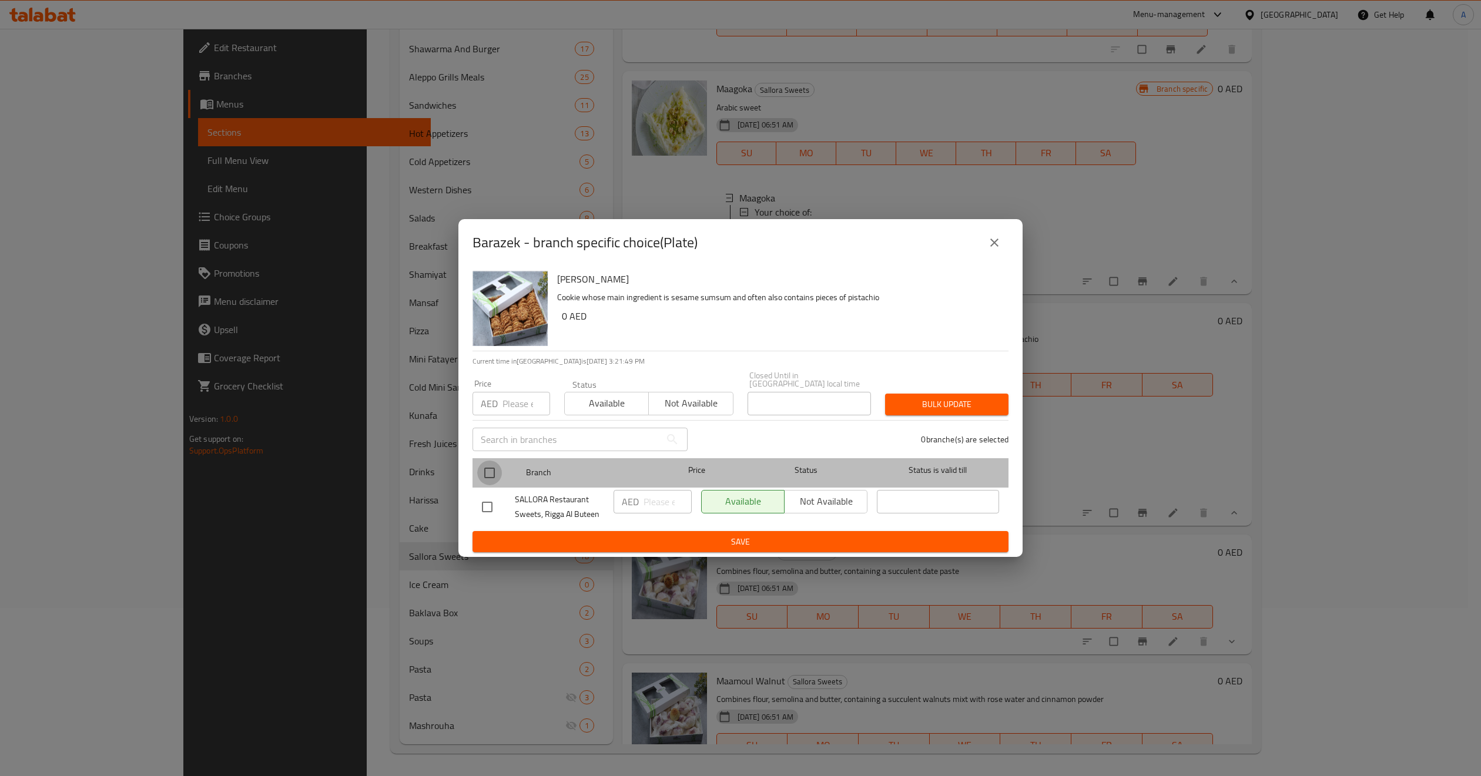
click at [491, 475] on input "checkbox" at bounding box center [489, 473] width 25 height 25
checkbox input "true"
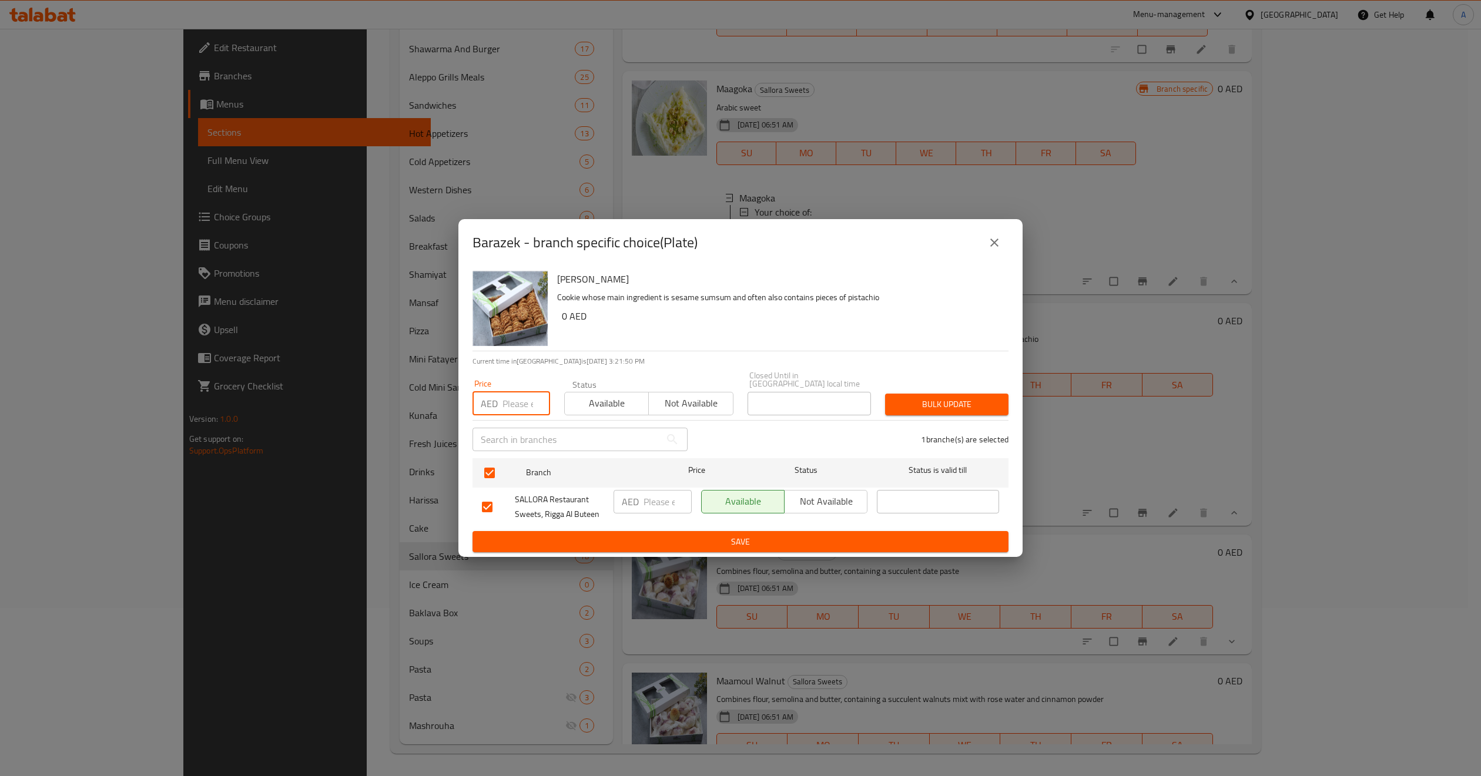
click at [515, 410] on input "number" at bounding box center [527, 404] width 48 height 24
paste input "32"
type input "32"
click at [994, 403] on span "Bulk update" at bounding box center [947, 404] width 105 height 15
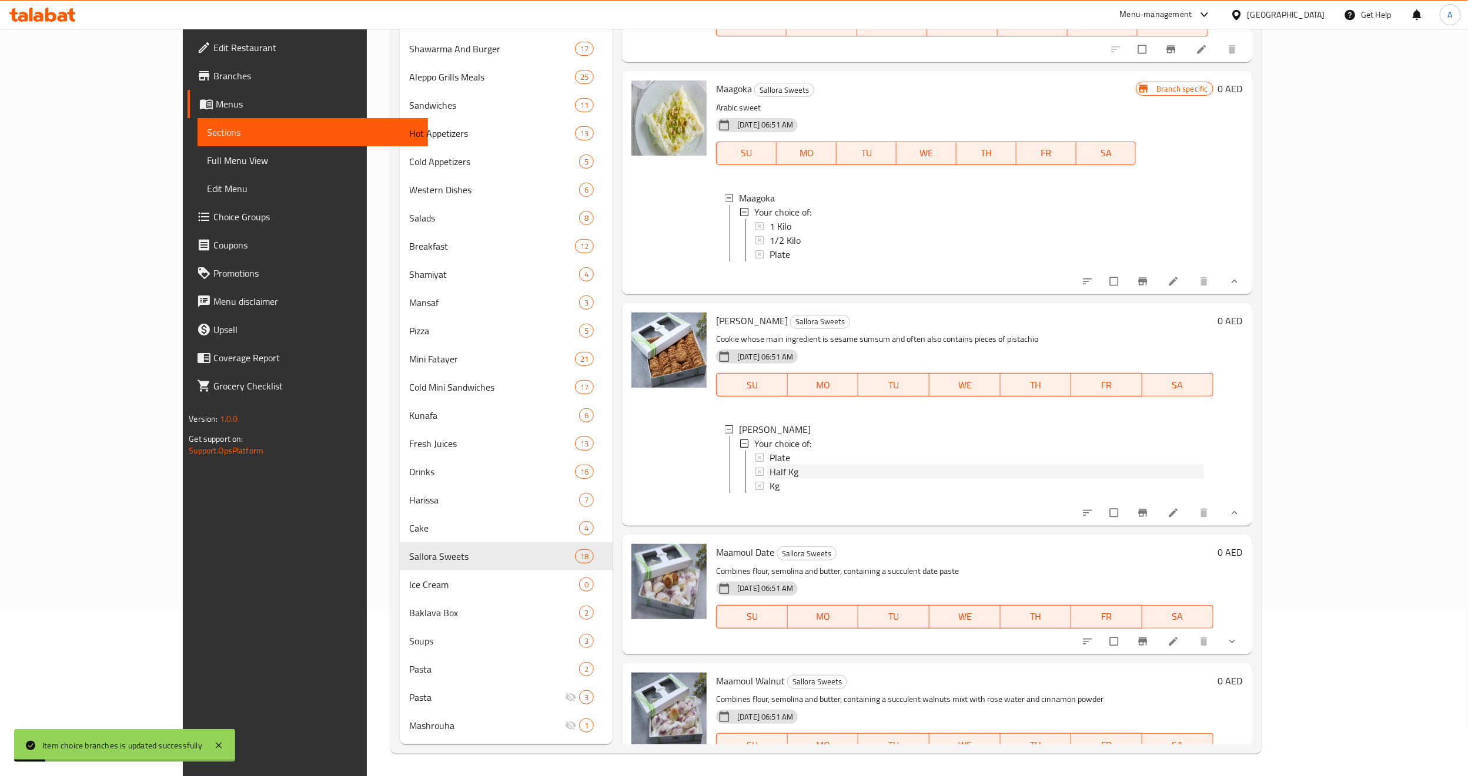
click at [769, 479] on span "Half Kg" at bounding box center [783, 472] width 29 height 14
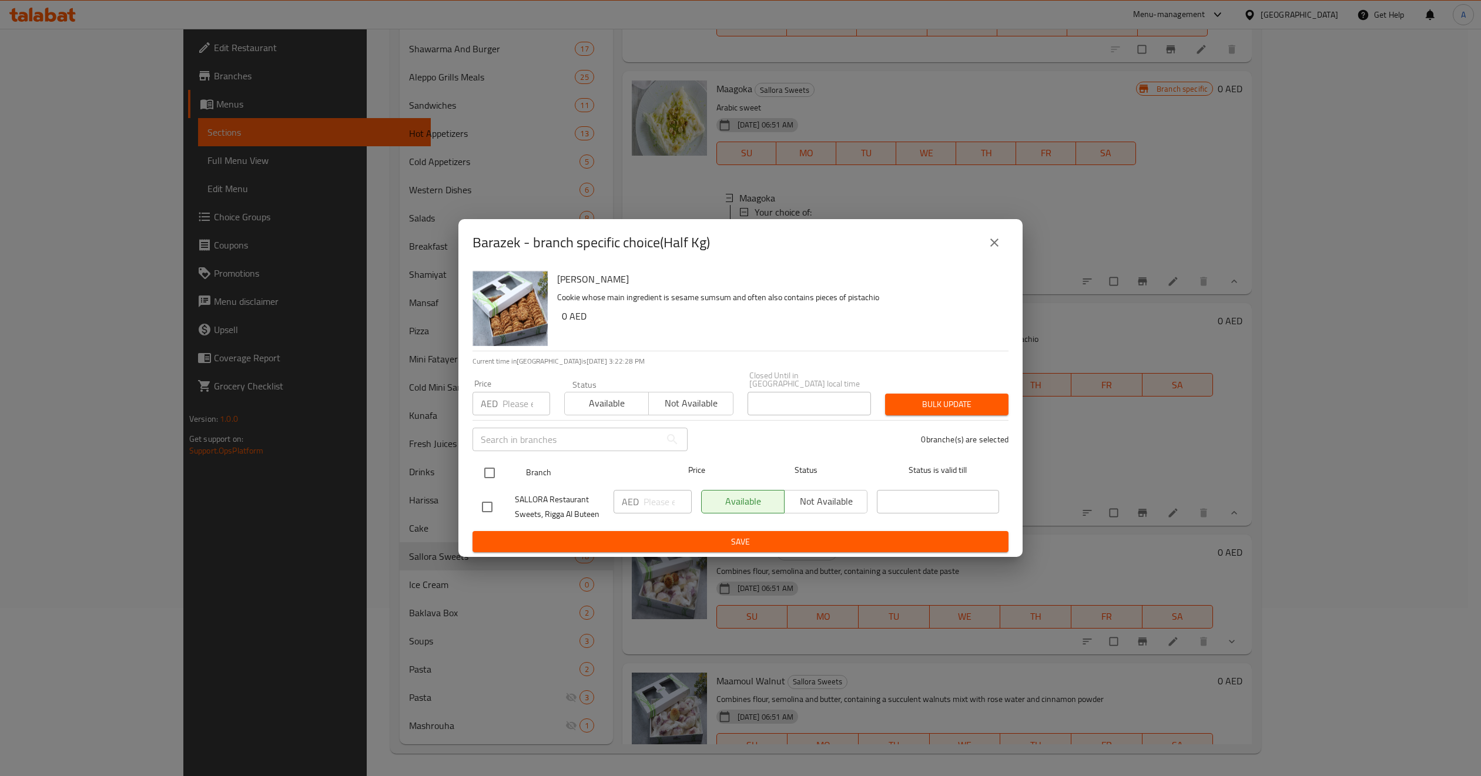
click at [483, 480] on input "checkbox" at bounding box center [489, 473] width 25 height 25
checkbox input "true"
click at [508, 406] on input "number" at bounding box center [527, 404] width 48 height 24
paste input "48"
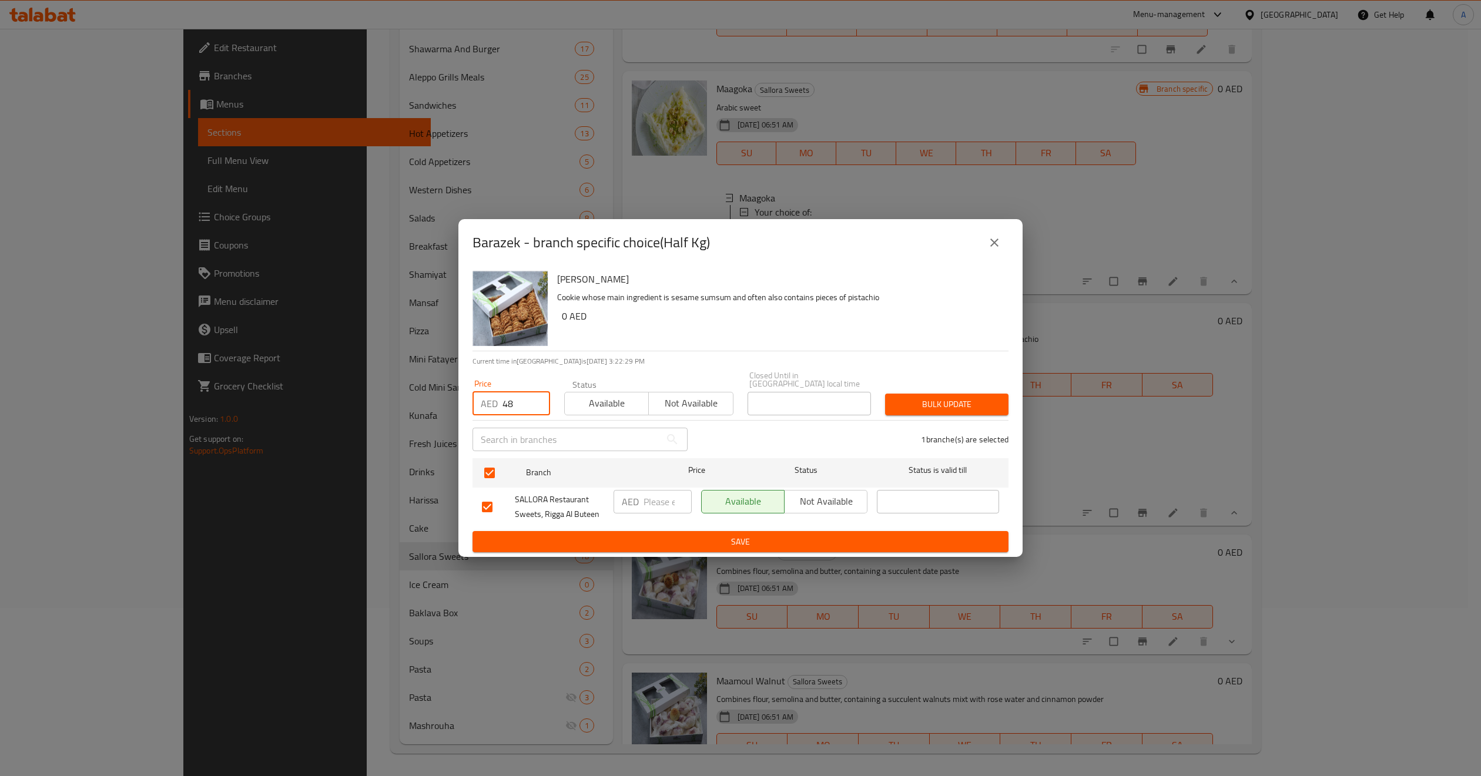
type input "48"
click at [943, 394] on button "Bulk update" at bounding box center [946, 405] width 123 height 22
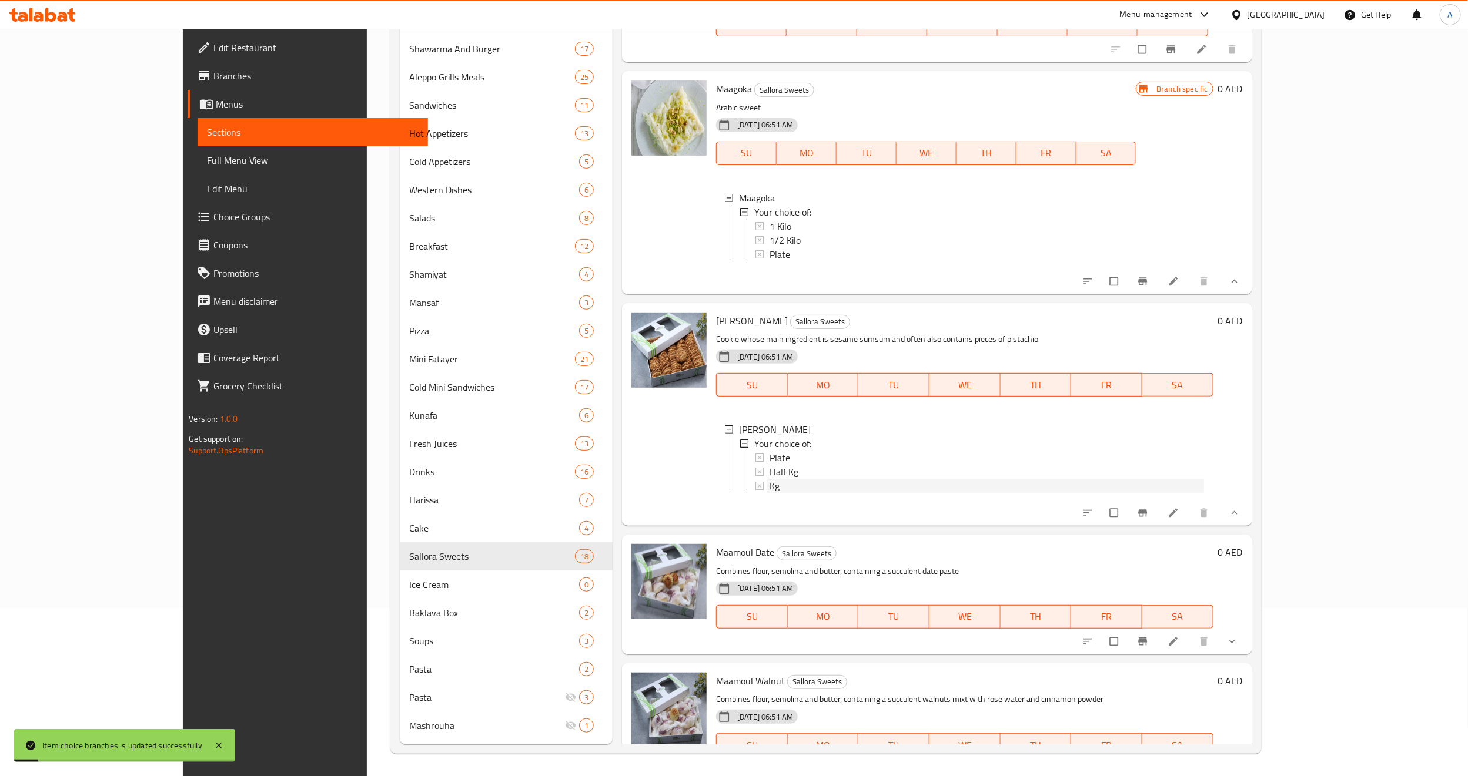
click at [823, 493] on div "Kg" at bounding box center [986, 486] width 434 height 14
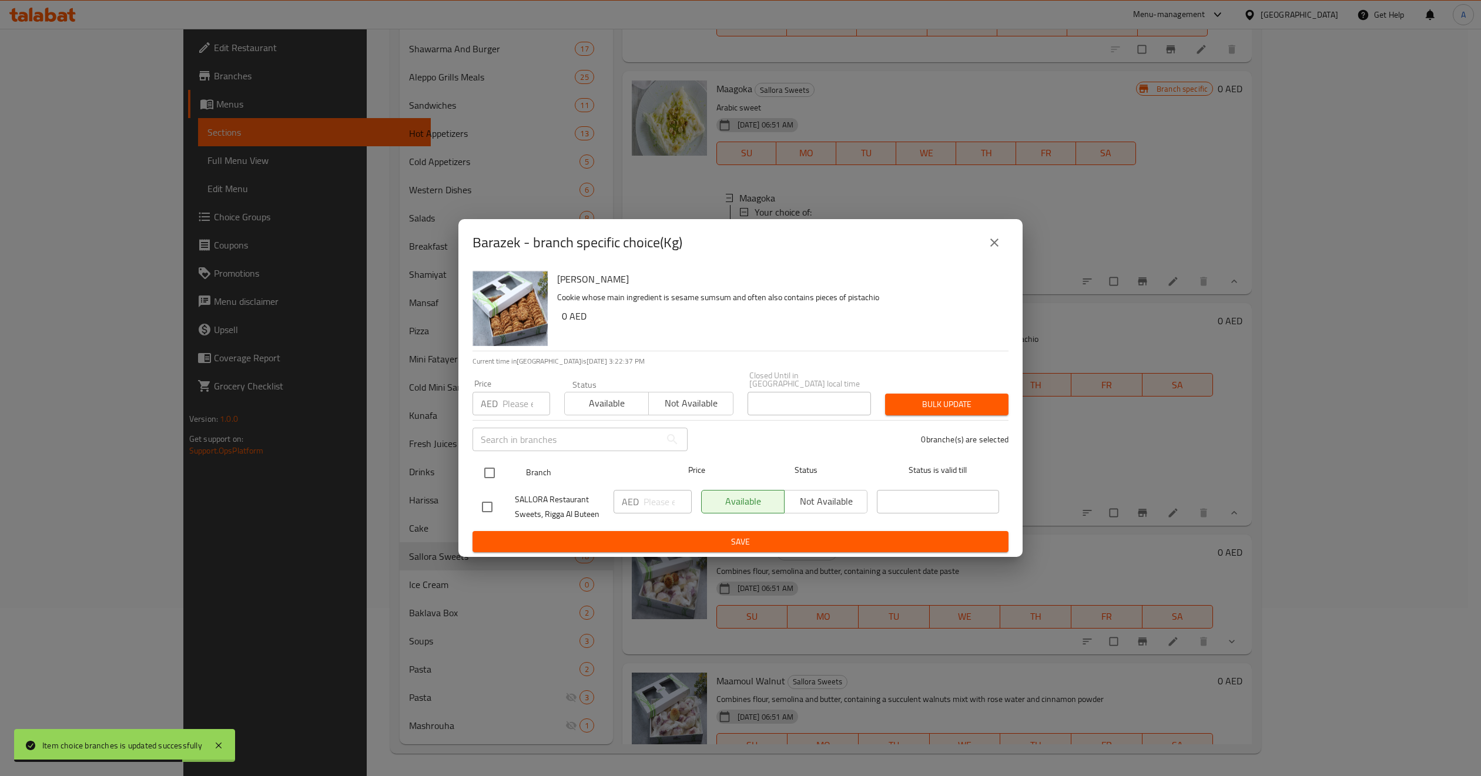
click at [477, 473] on input "checkbox" at bounding box center [489, 473] width 25 height 25
checkbox input "true"
click at [515, 403] on input "number" at bounding box center [527, 404] width 48 height 24
paste input "77"
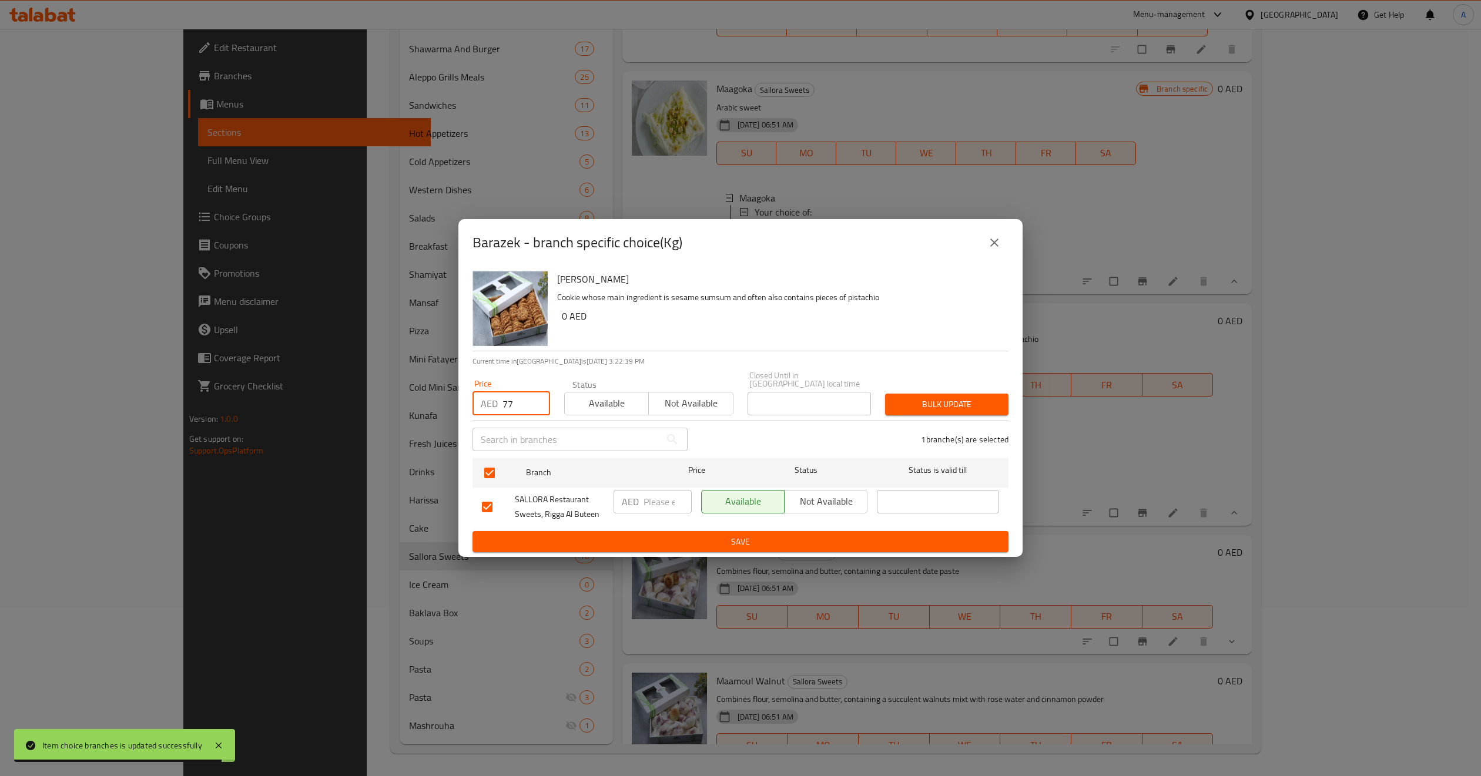
type input "77"
click at [912, 406] on span "Bulk update" at bounding box center [947, 404] width 105 height 15
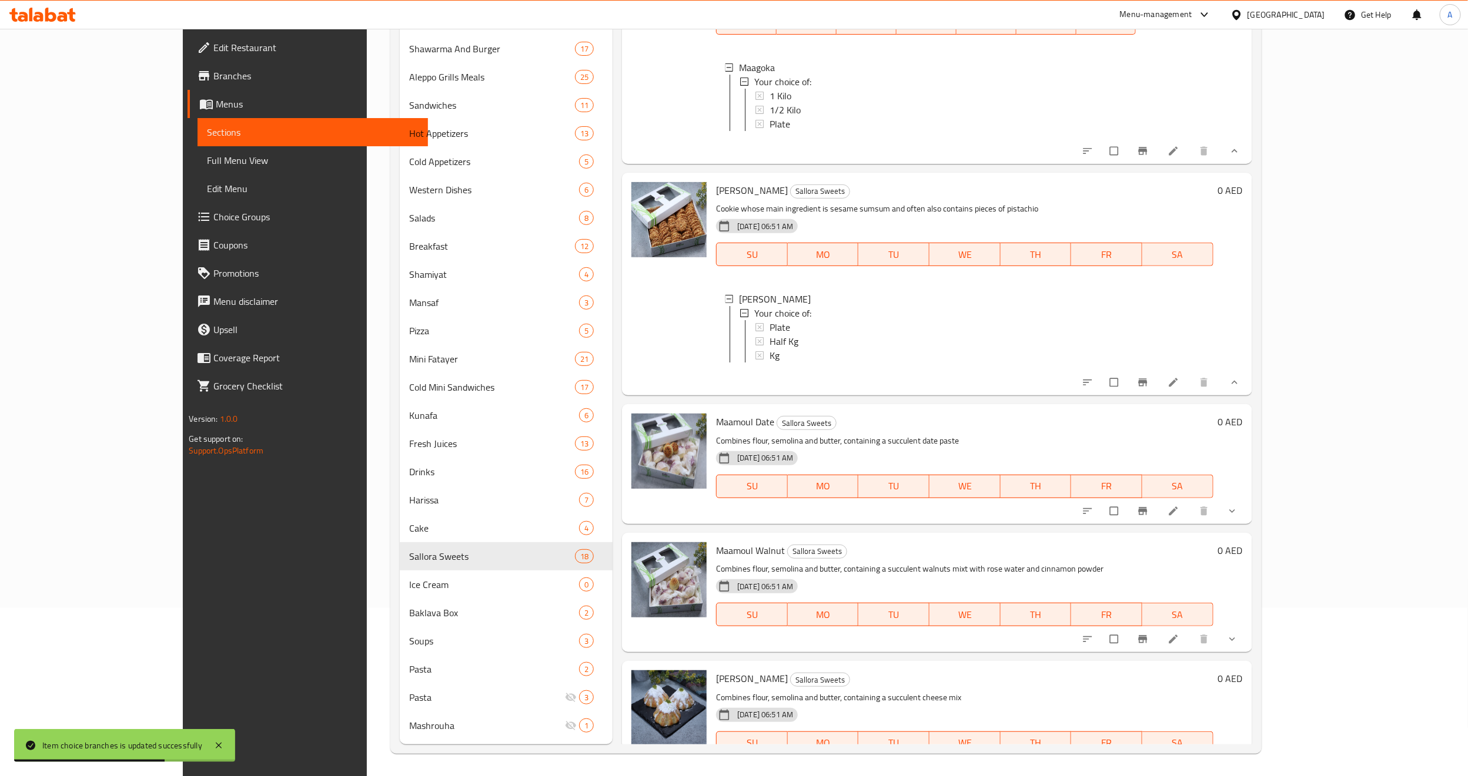
scroll to position [866, 0]
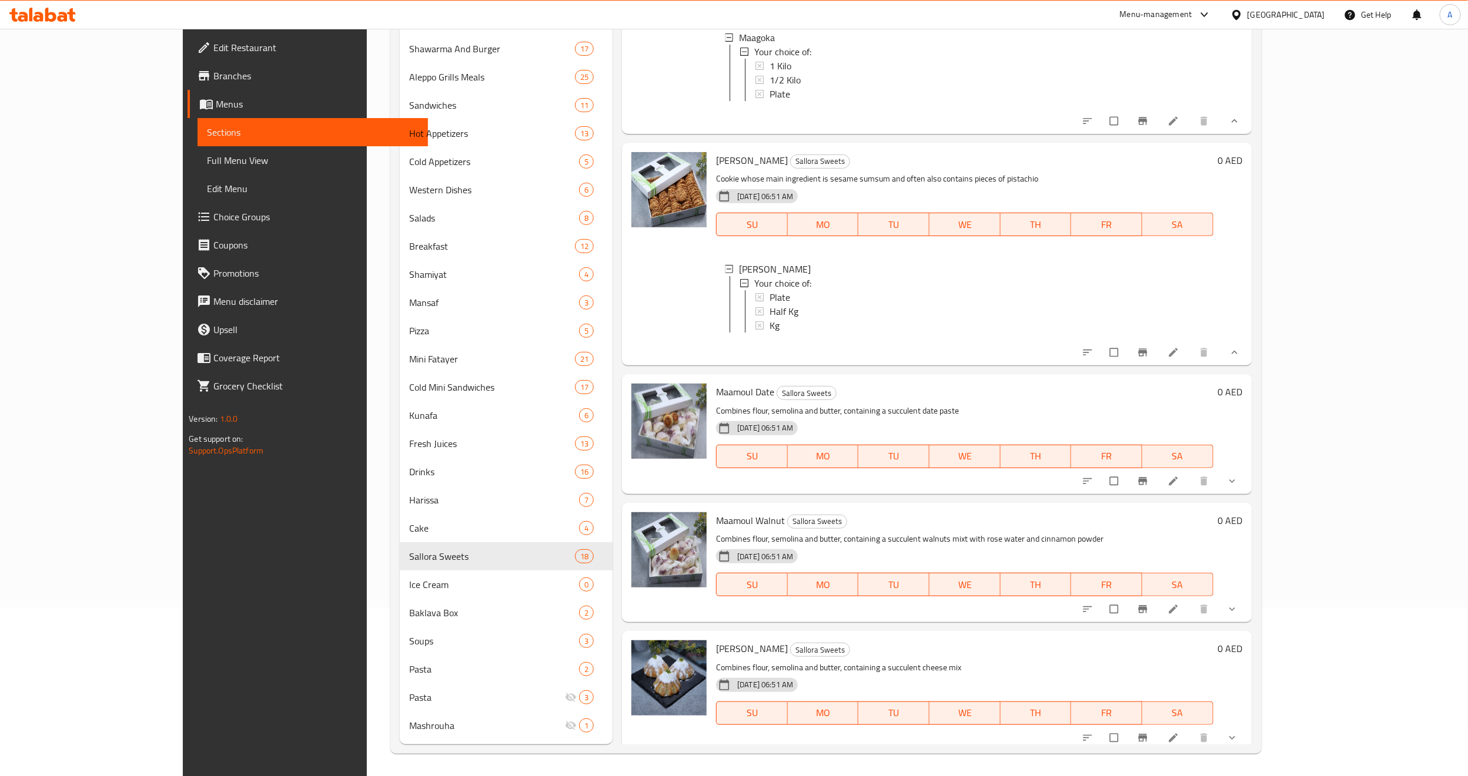
click at [207, 161] on span "Full Menu View" at bounding box center [313, 160] width 212 height 14
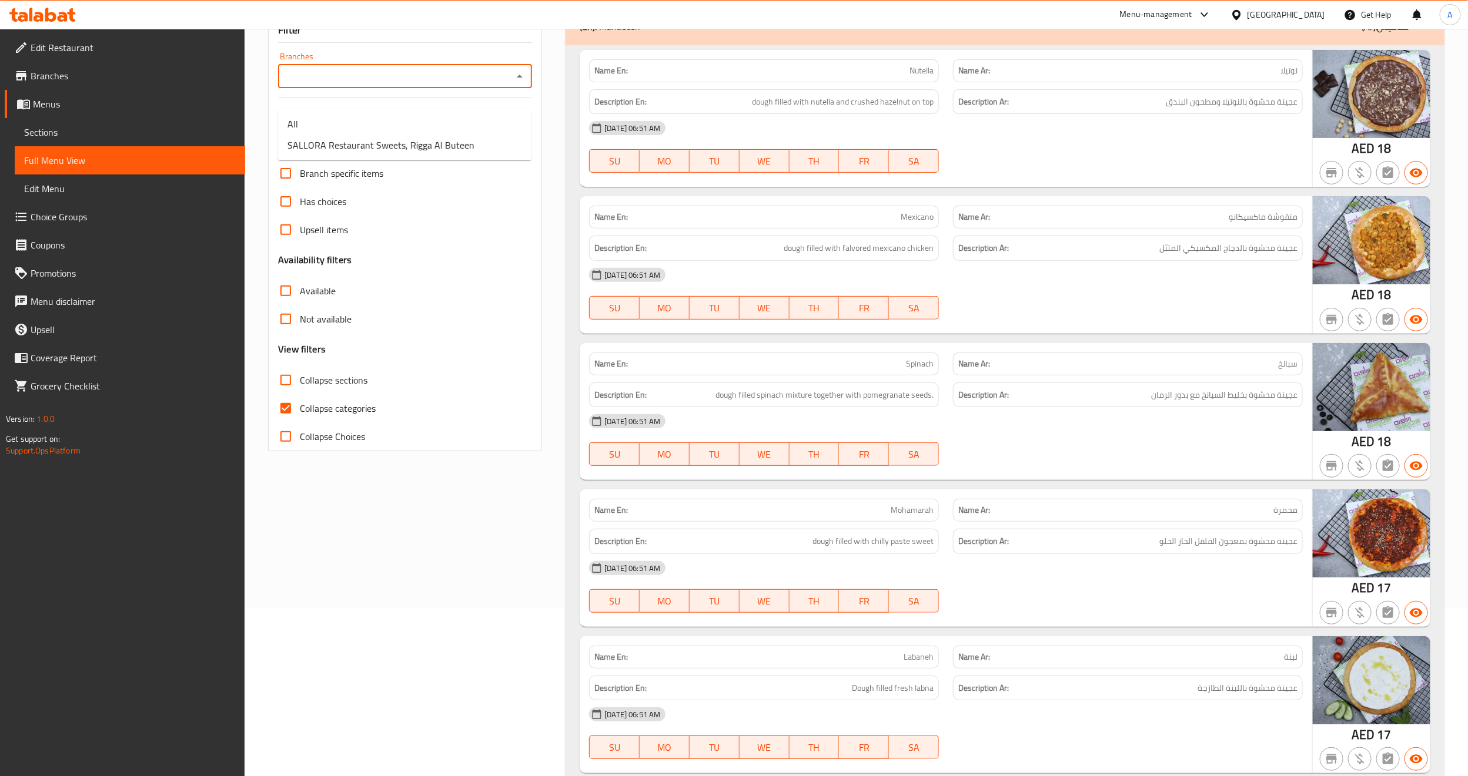
click at [340, 85] on input "Branches" at bounding box center [395, 76] width 227 height 16
click at [337, 143] on span "SALLORA Restaurant Sweets, Rigga Al Buteen" at bounding box center [380, 145] width 187 height 14
type input "SALLORA Restaurant Sweets, Rigga Al Buteen"
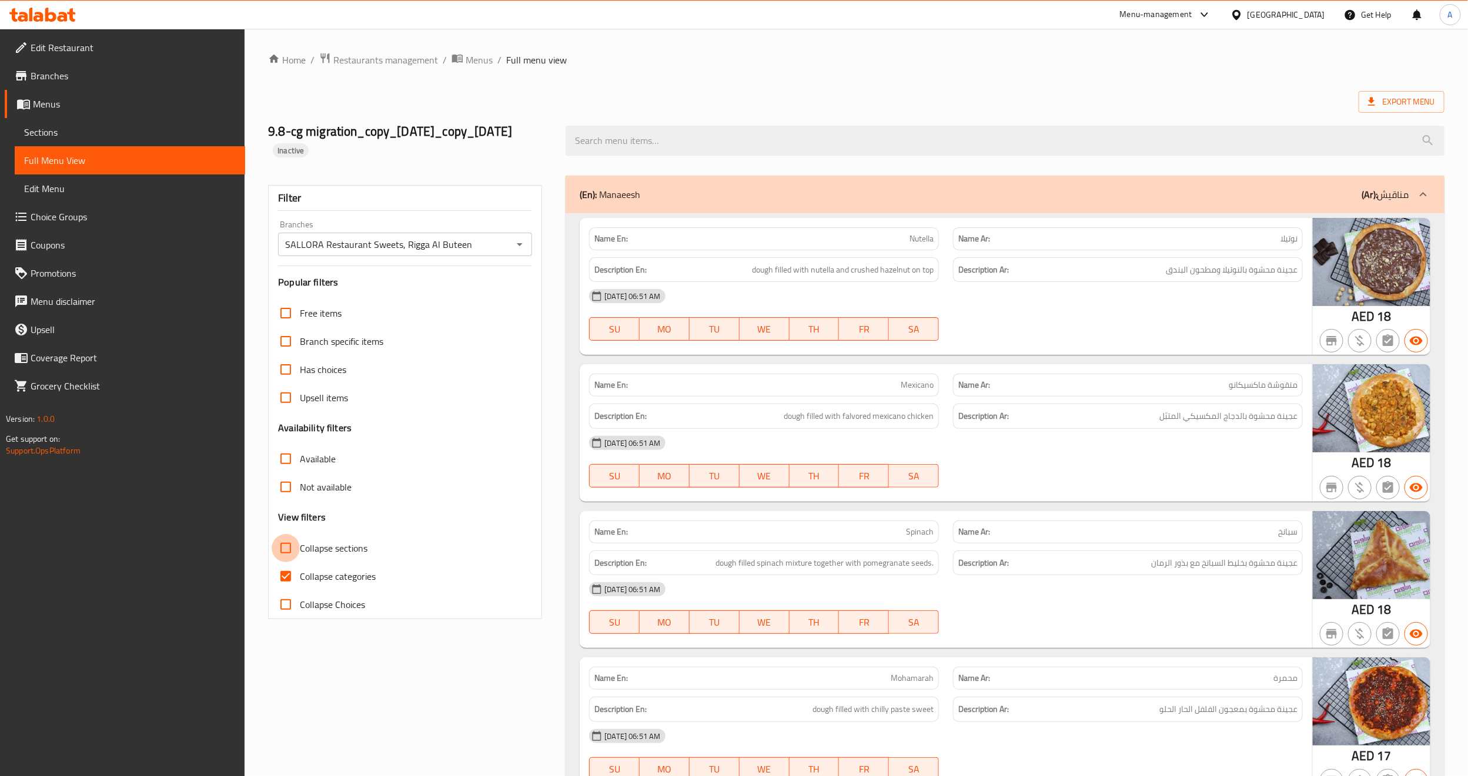
click at [284, 562] on input "Collapse sections" at bounding box center [286, 548] width 28 height 28
checkbox input "true"
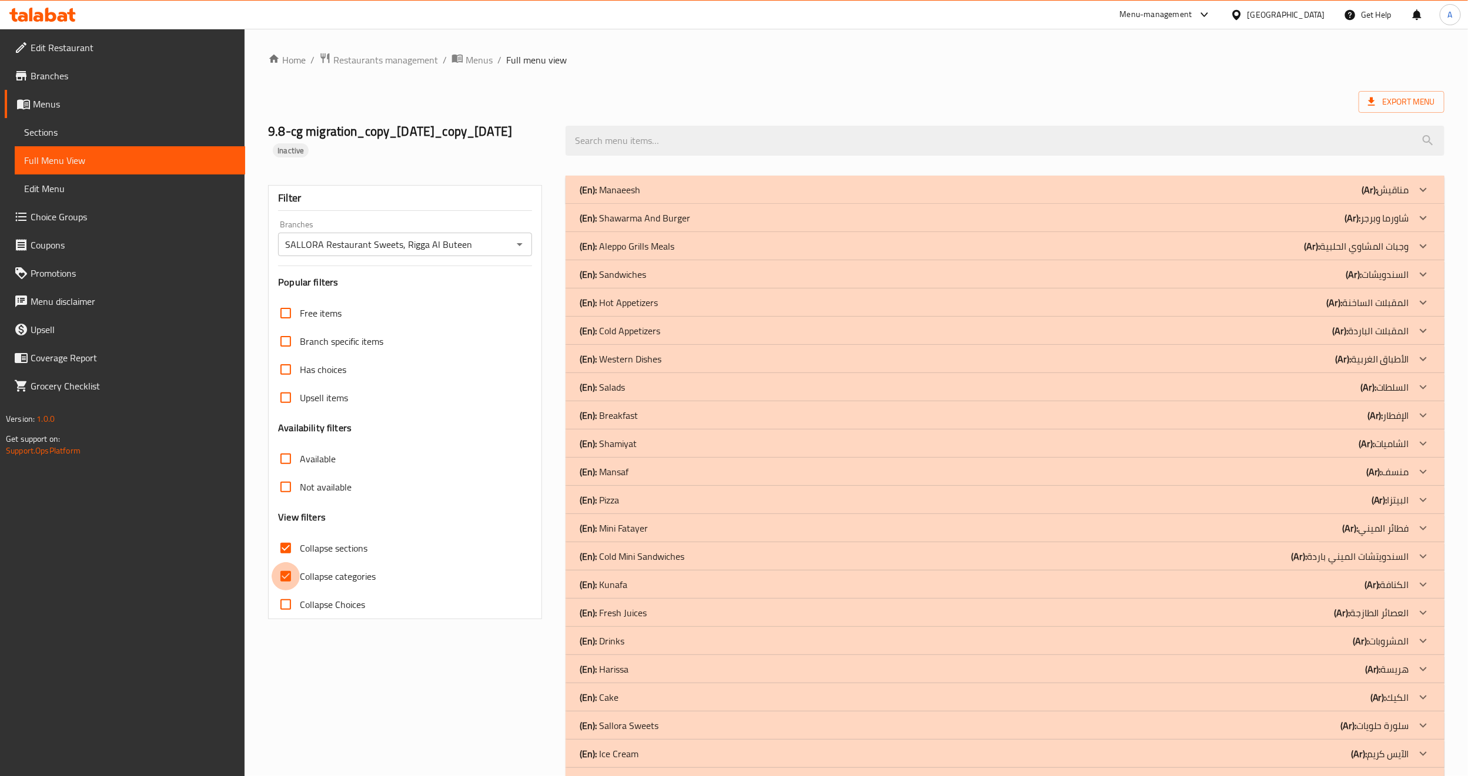
click at [282, 591] on input "Collapse categories" at bounding box center [286, 576] width 28 height 28
checkbox input "false"
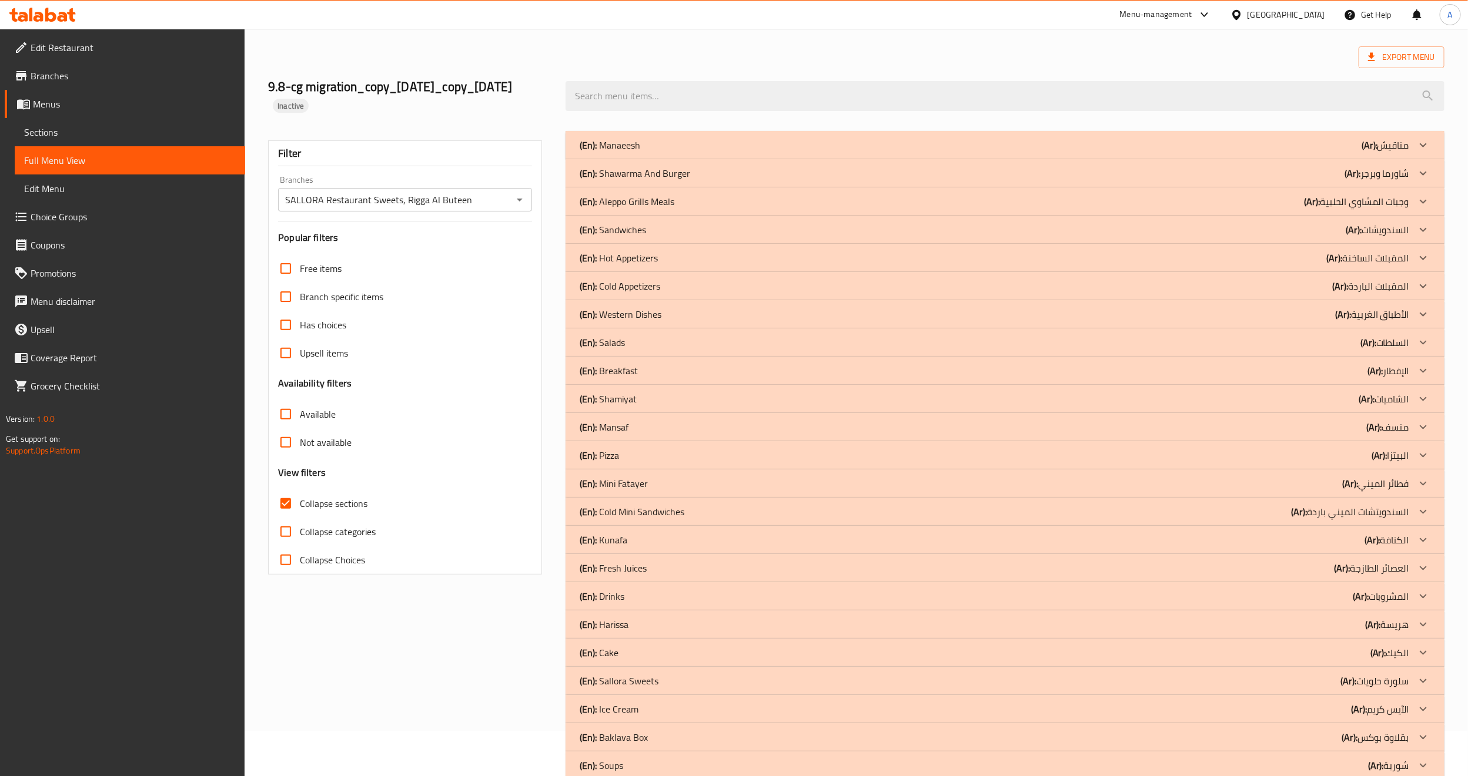
scroll to position [88, 0]
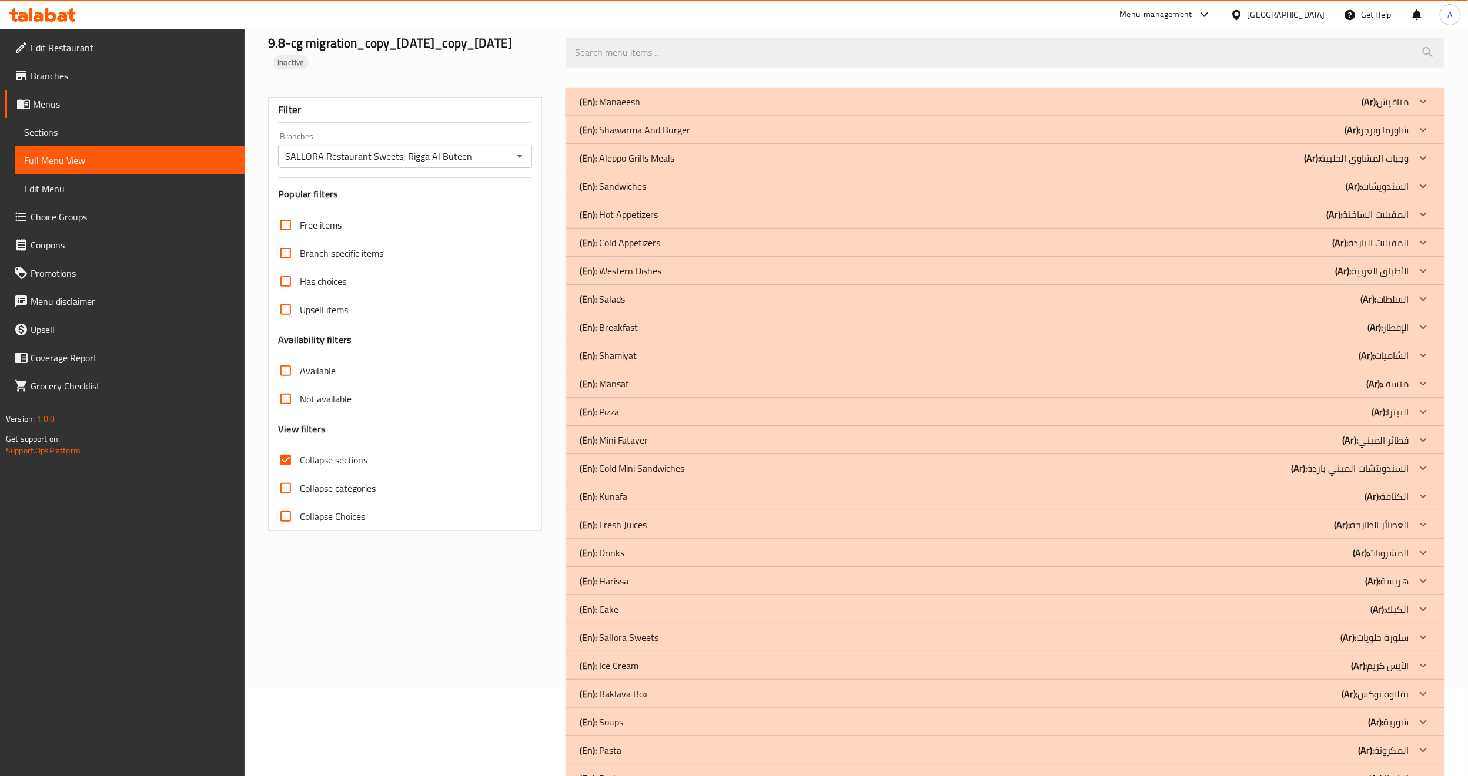
click at [681, 109] on div "(En): Sallora Sweets (Ar): سلورة حلويات" at bounding box center [994, 102] width 829 height 14
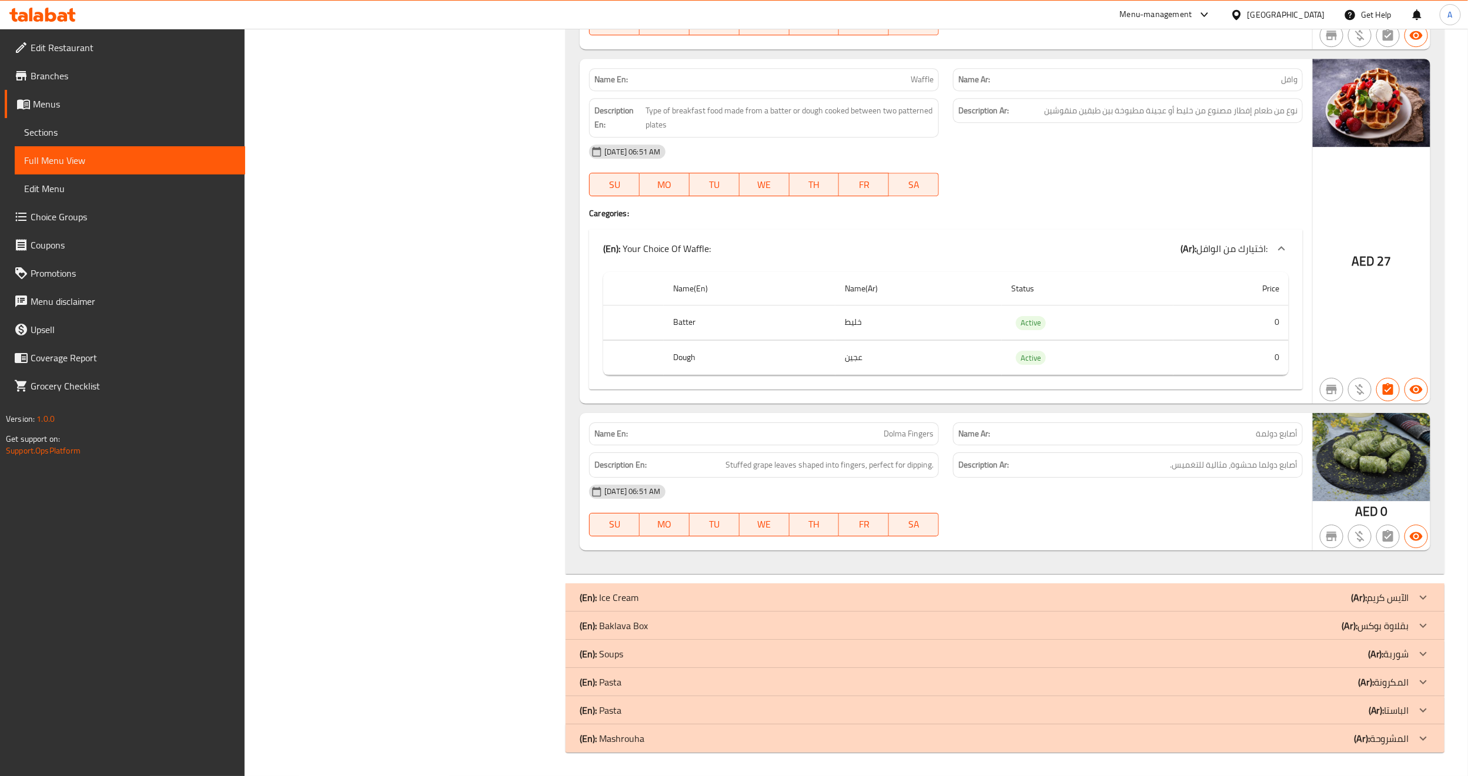
scroll to position [5343, 0]
click at [71, 127] on span "Sections" at bounding box center [130, 132] width 212 height 14
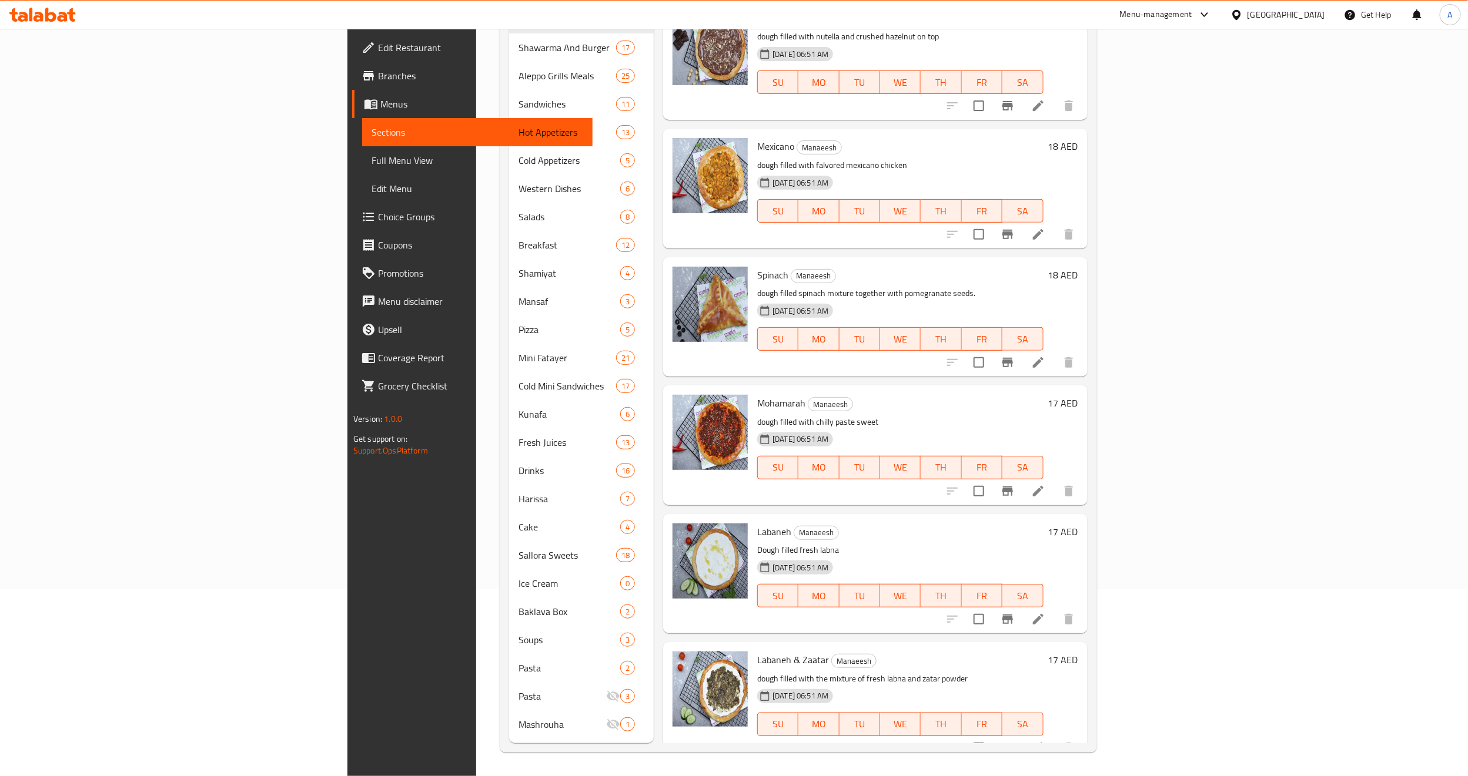
scroll to position [165, 0]
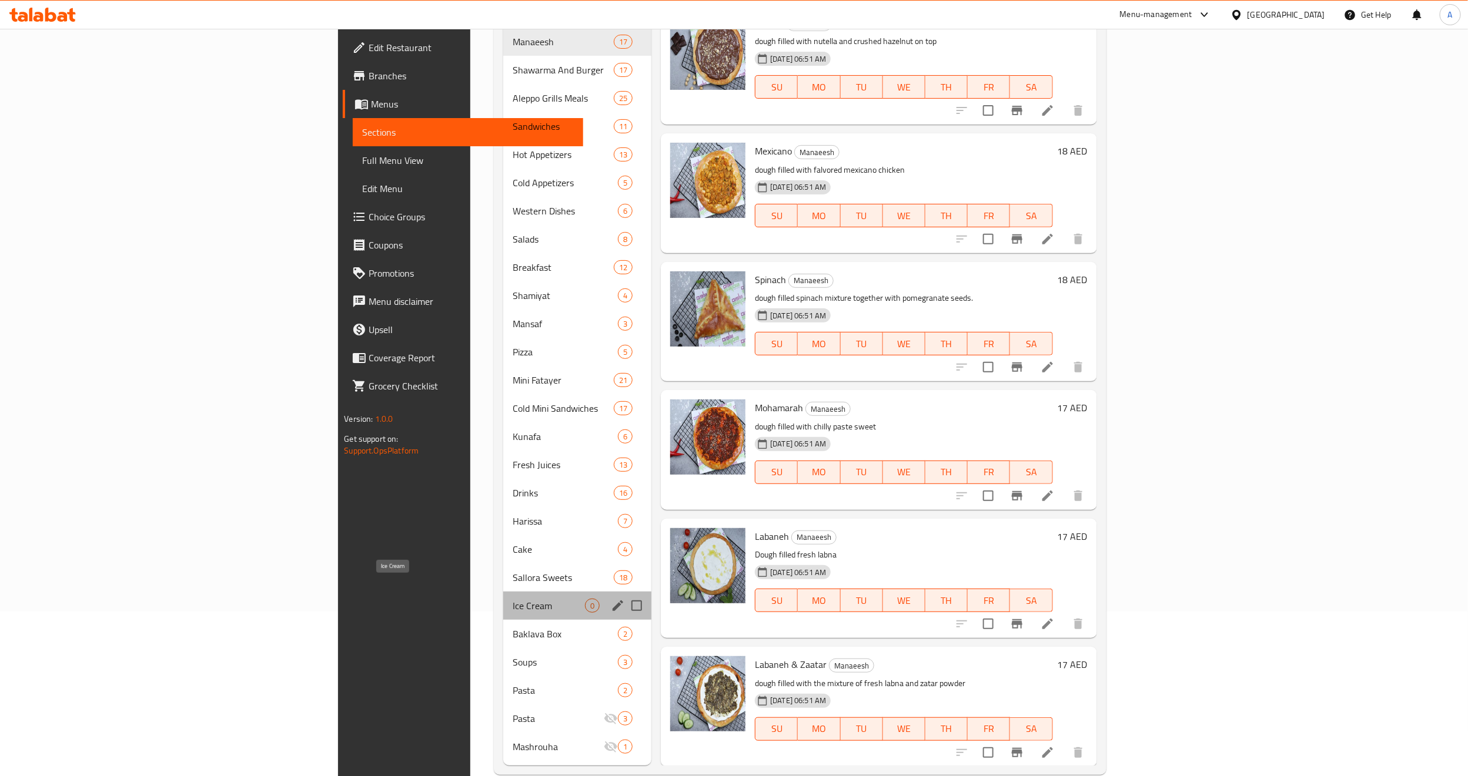
click at [513, 599] on span "Ice Cream" at bounding box center [549, 606] width 72 height 14
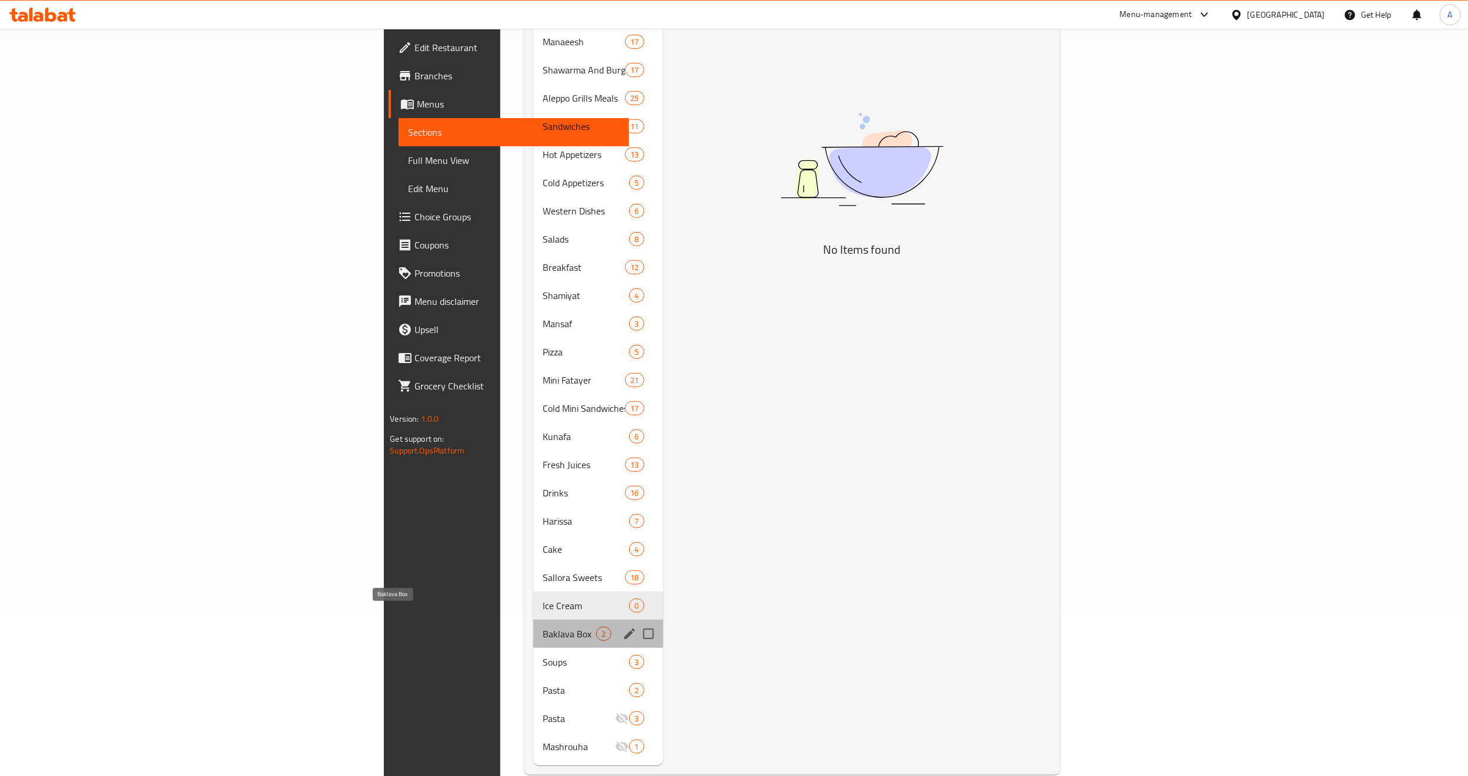
click at [543, 627] on span "Baklava Box" at bounding box center [569, 634] width 53 height 14
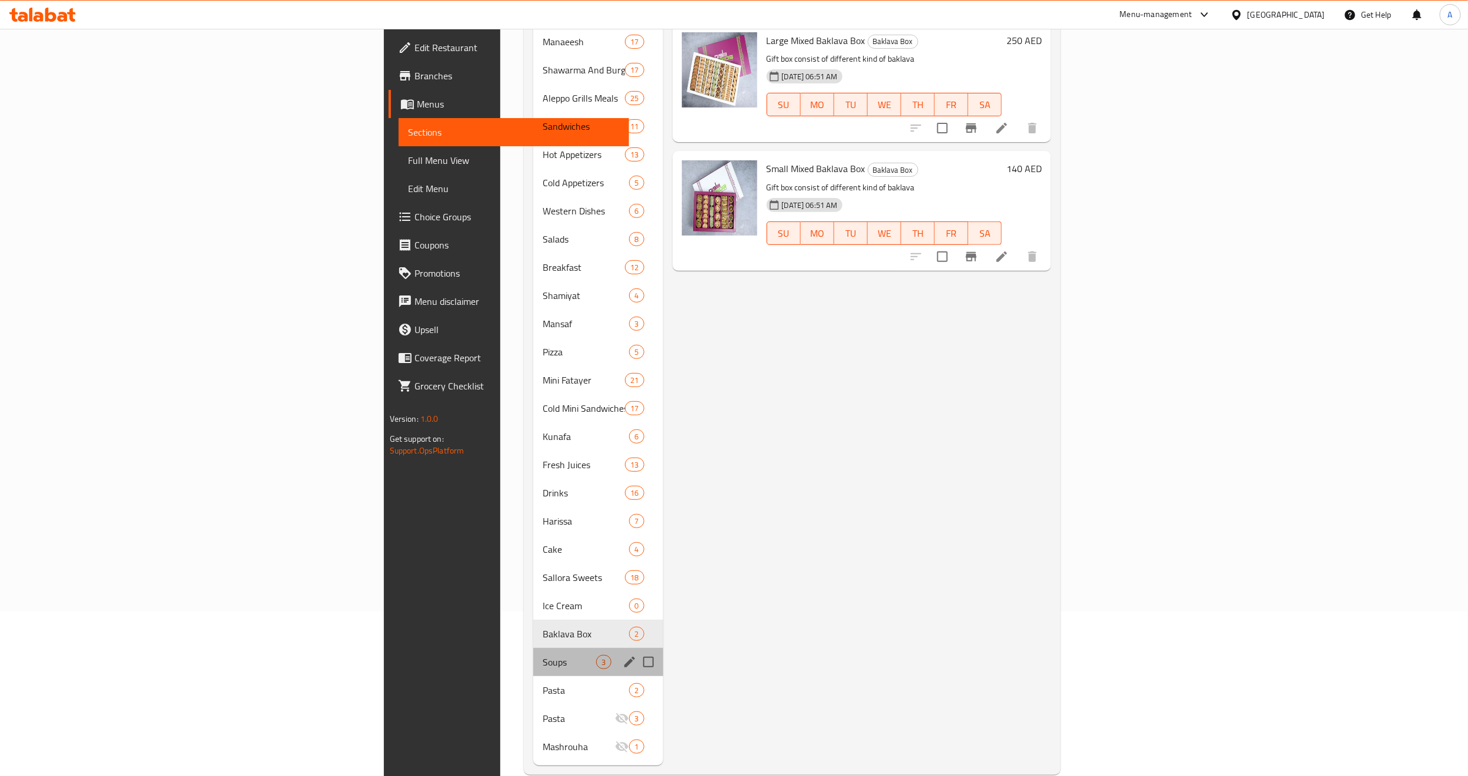
click at [533, 653] on div "Soups 3" at bounding box center [597, 662] width 129 height 28
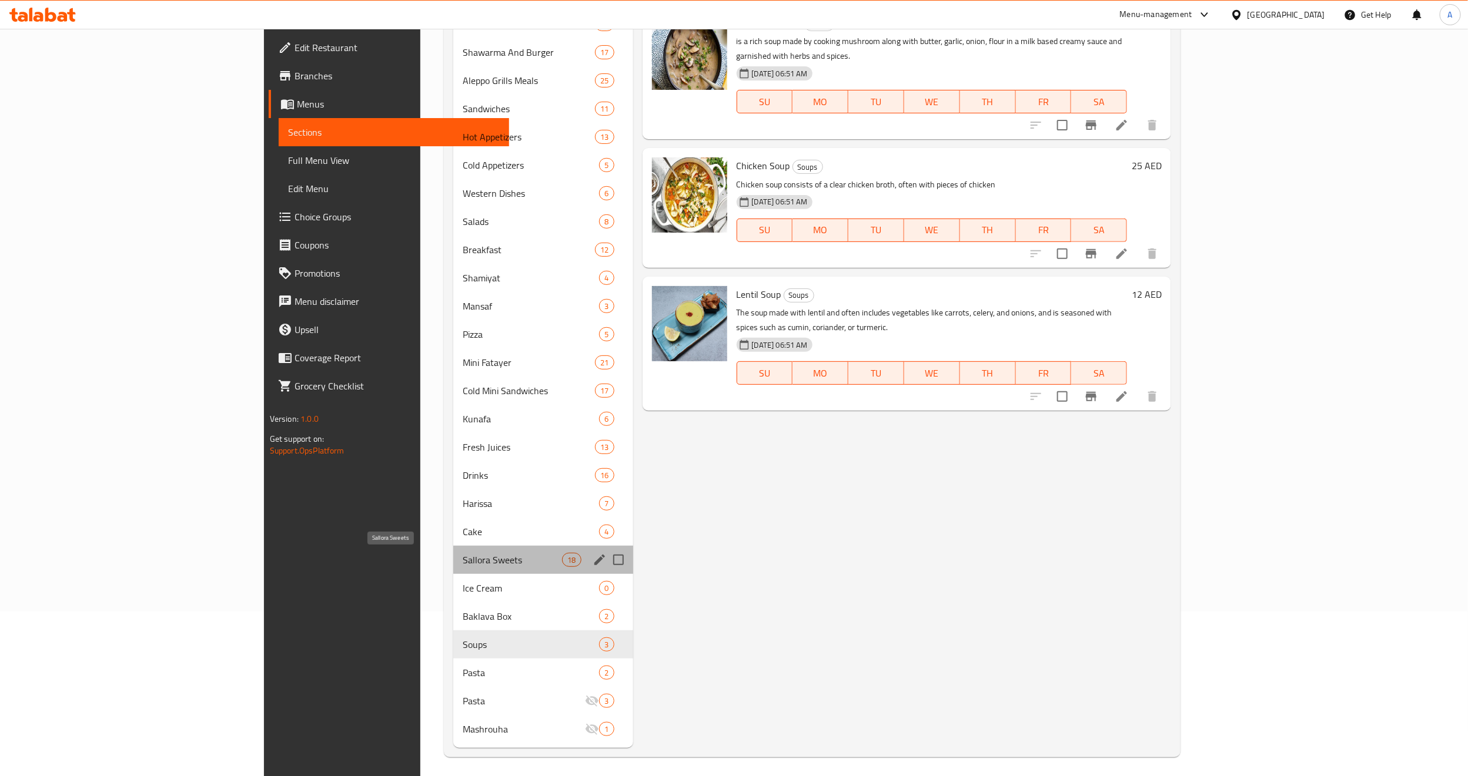
click at [463, 560] on span "Sallora Sweets" at bounding box center [512, 560] width 99 height 14
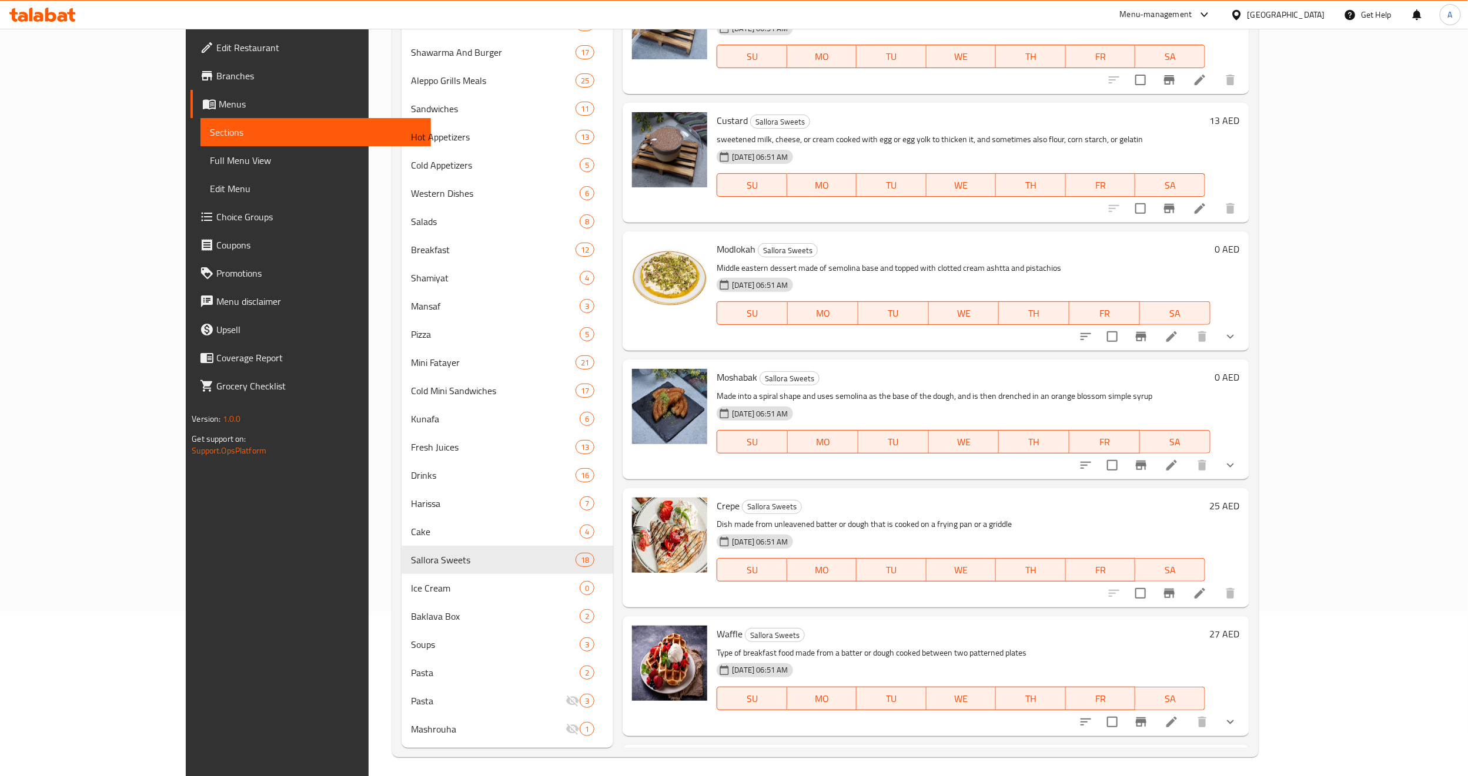
scroll to position [1383, 0]
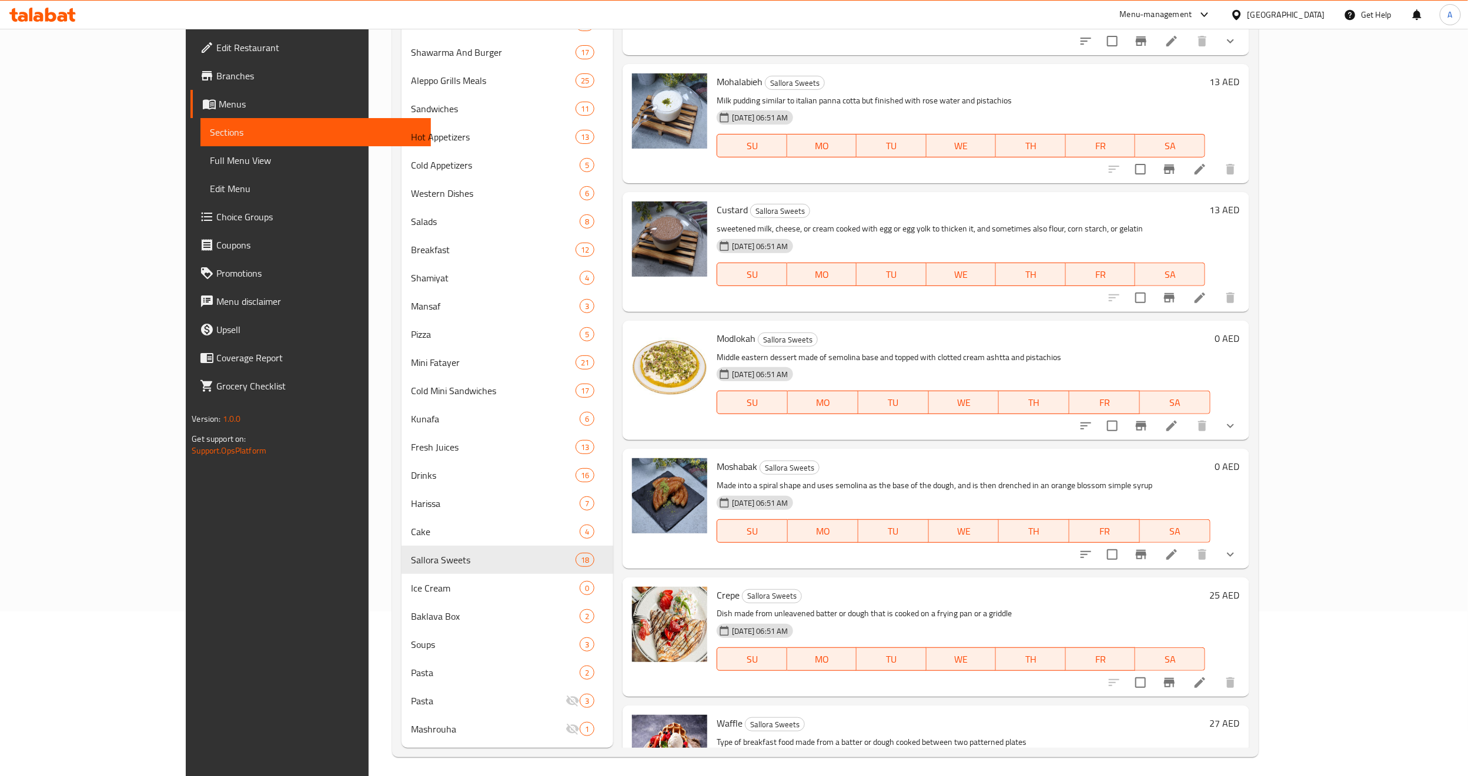
click at [1237, 419] on icon "show more" at bounding box center [1230, 426] width 14 height 14
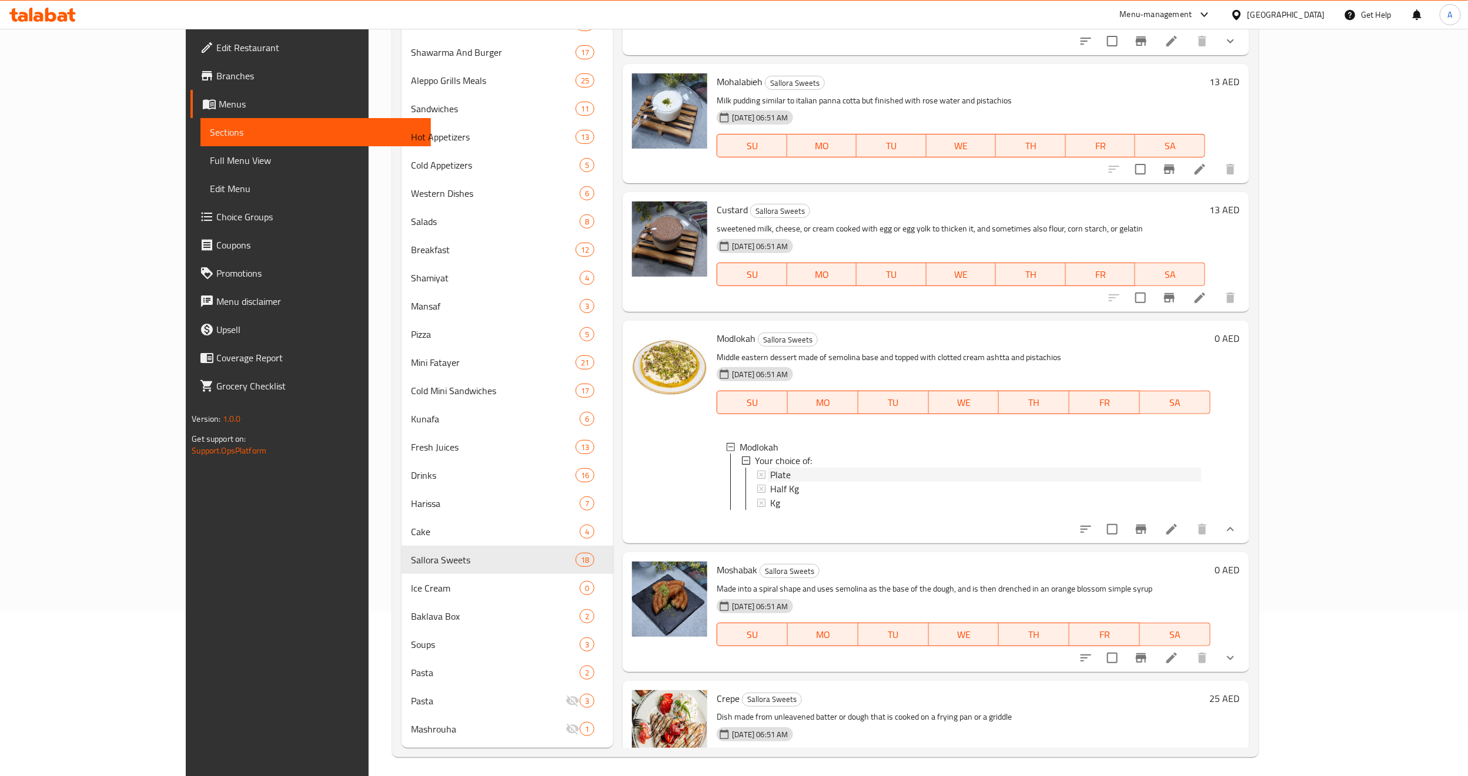
click at [770, 468] on span "Plate" at bounding box center [780, 475] width 21 height 14
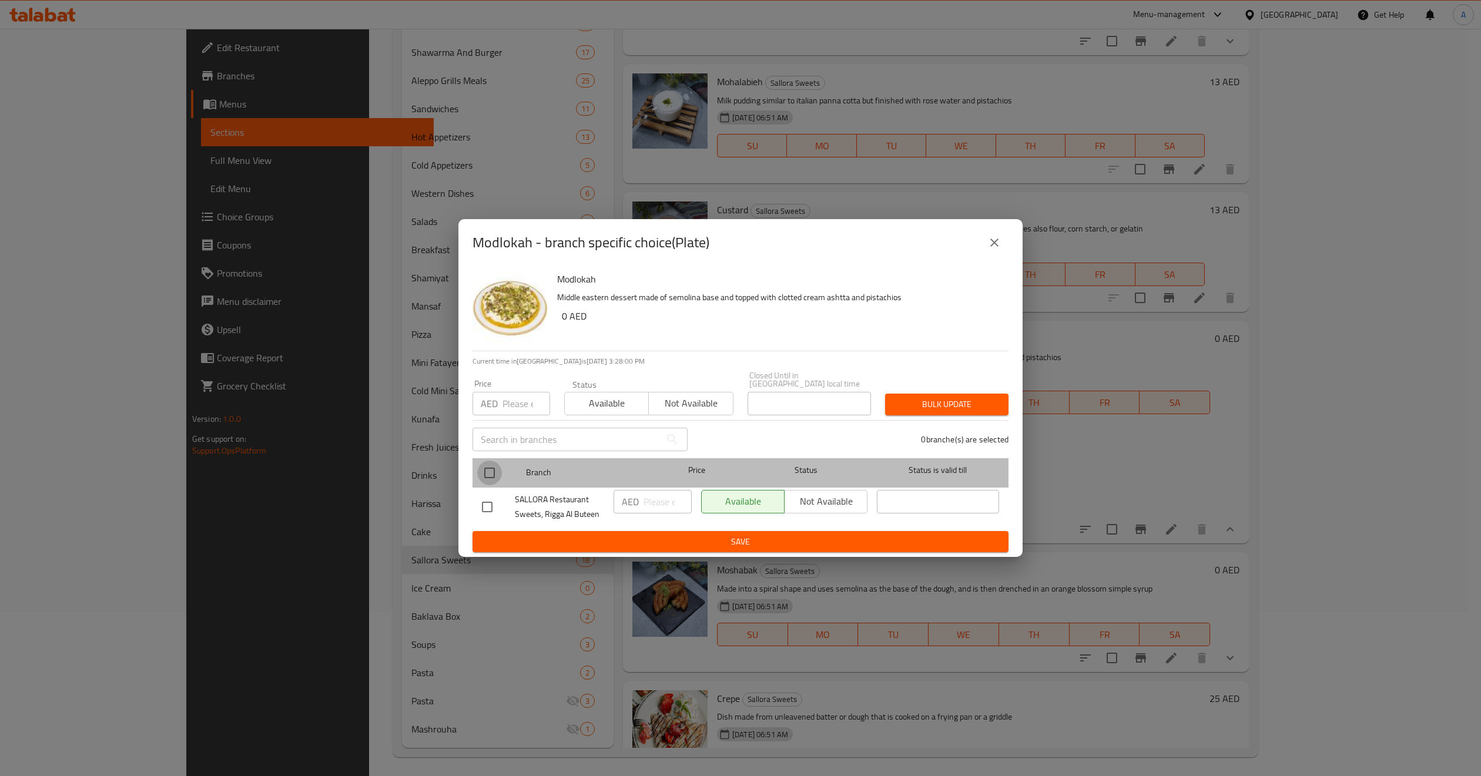
click at [485, 474] on input "checkbox" at bounding box center [489, 473] width 25 height 25
checkbox input "true"
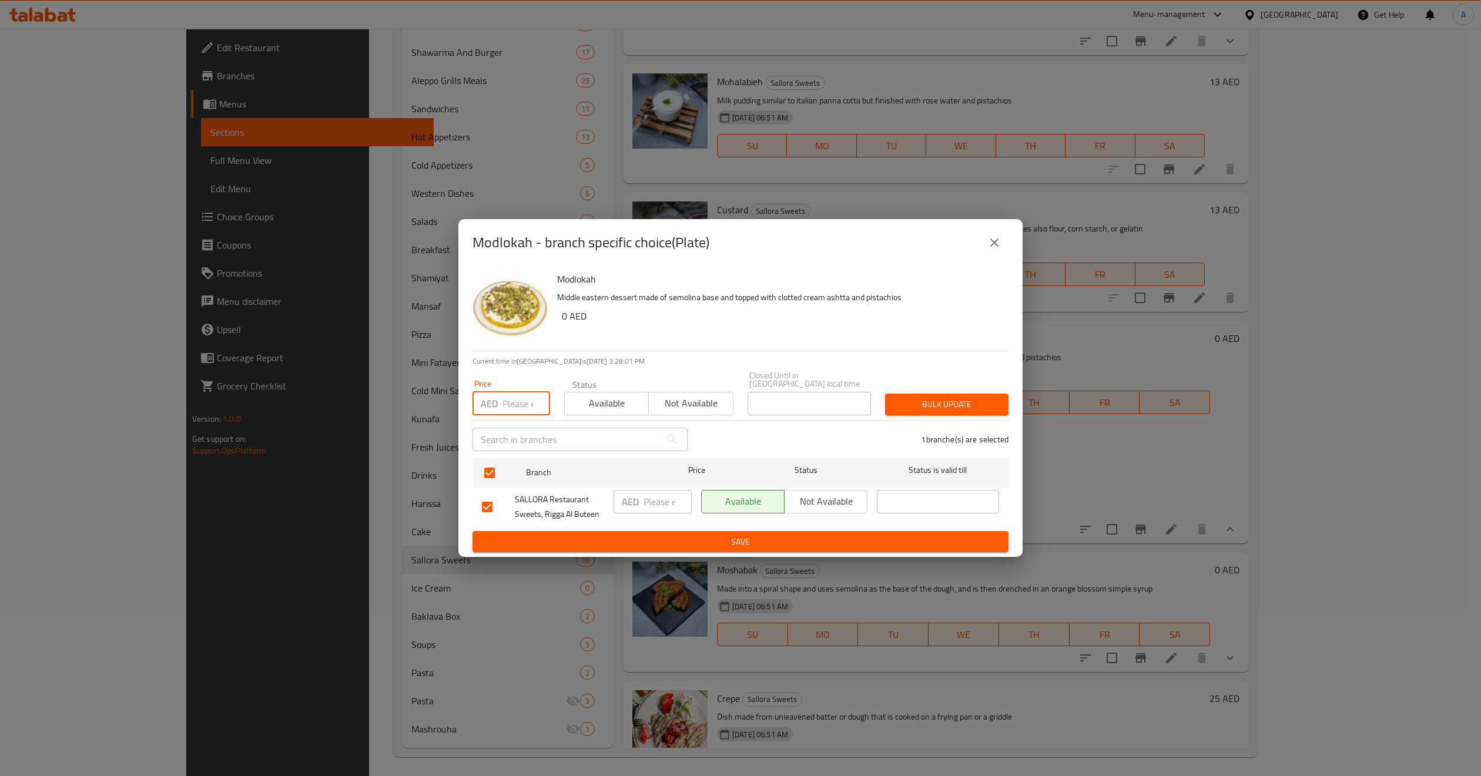
click at [512, 404] on input "number" at bounding box center [527, 404] width 48 height 24
type input "30"
click at [909, 411] on span "Bulk update" at bounding box center [947, 404] width 105 height 15
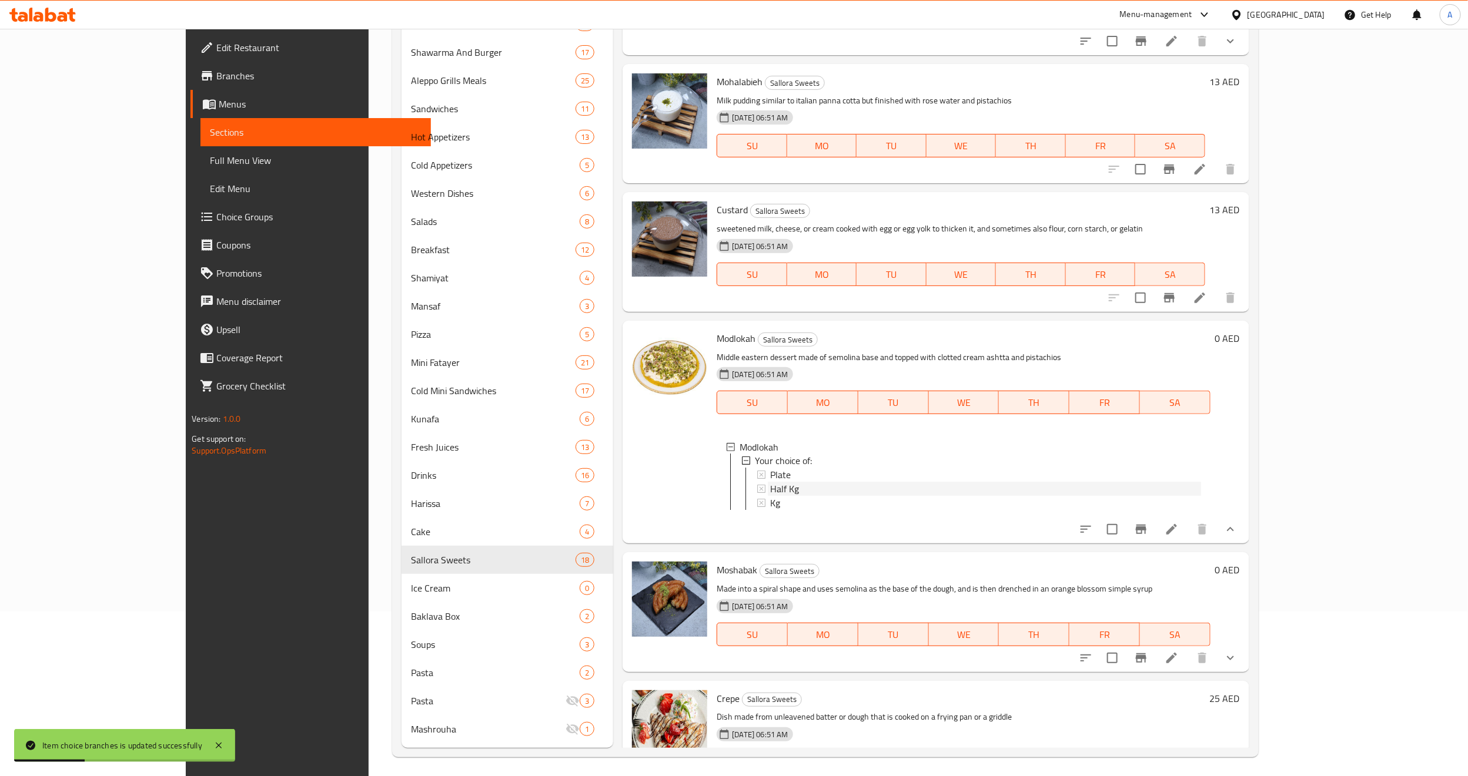
click at [839, 483] on div "Half Kg" at bounding box center [985, 490] width 430 height 14
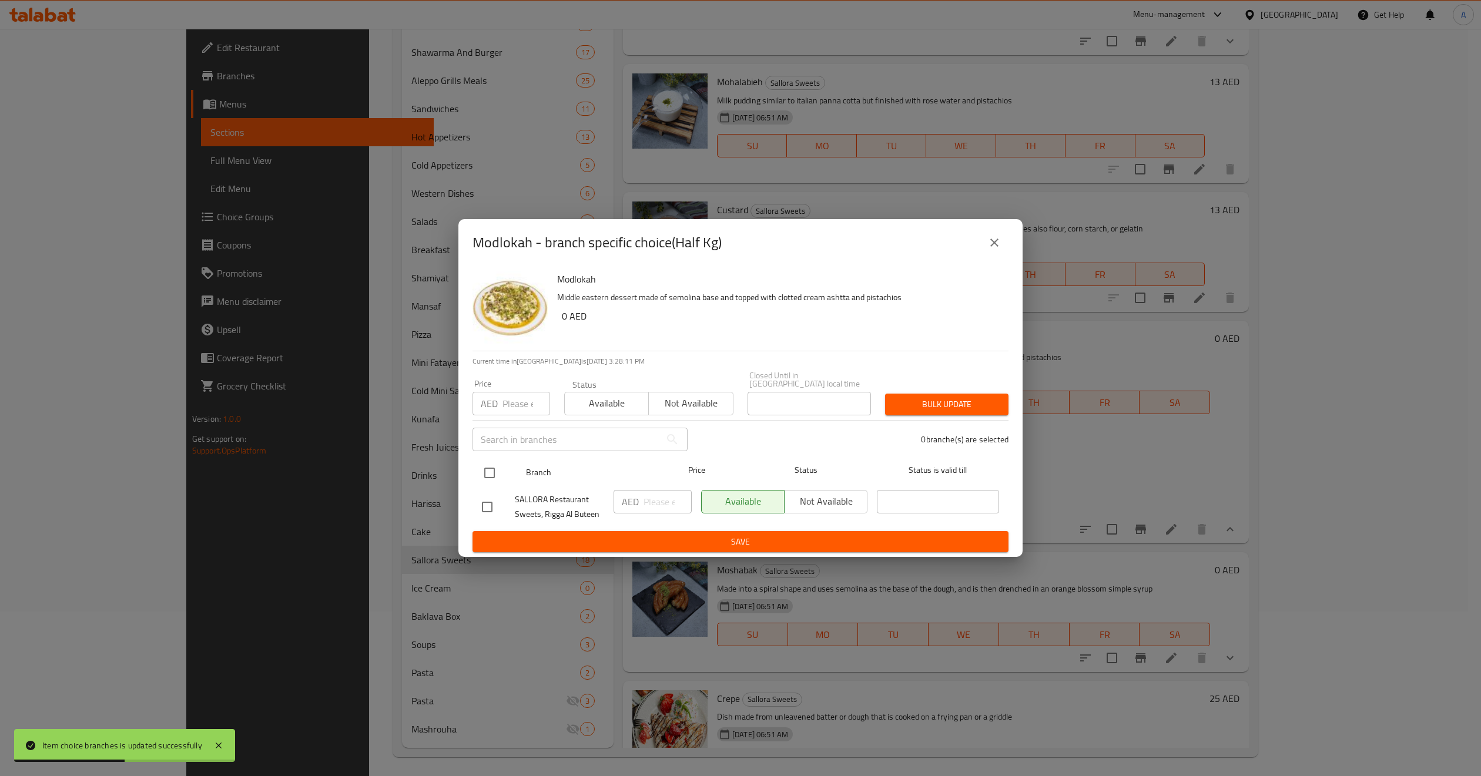
click at [485, 468] on input "checkbox" at bounding box center [489, 473] width 25 height 25
checkbox input "true"
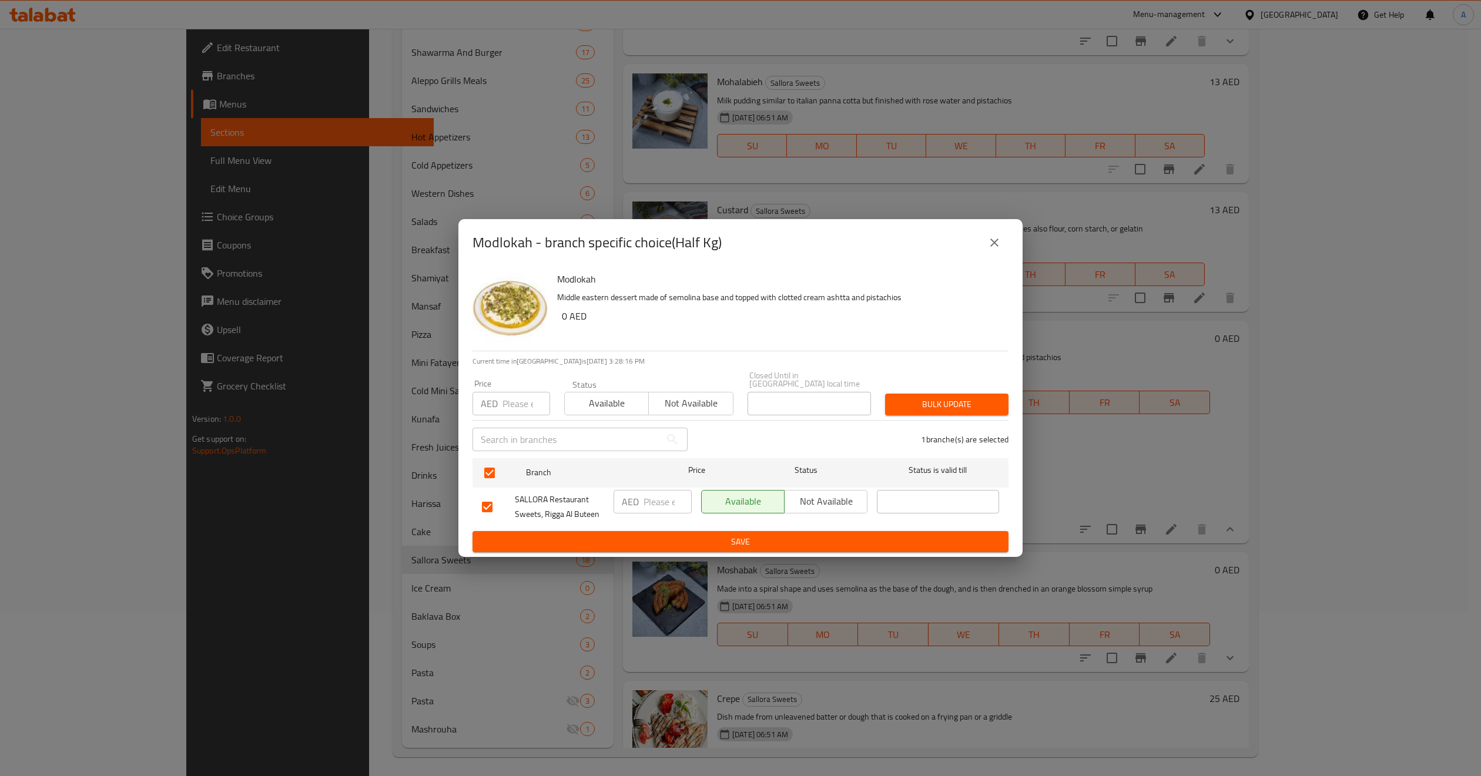
click at [513, 407] on input "number" at bounding box center [527, 404] width 48 height 24
type input "45"
drag, startPoint x: 994, startPoint y: 390, endPoint x: 984, endPoint y: 394, distance: 11.4
click at [987, 393] on div "Bulk update" at bounding box center [947, 405] width 138 height 36
click at [984, 394] on button "Bulk update" at bounding box center [946, 405] width 123 height 22
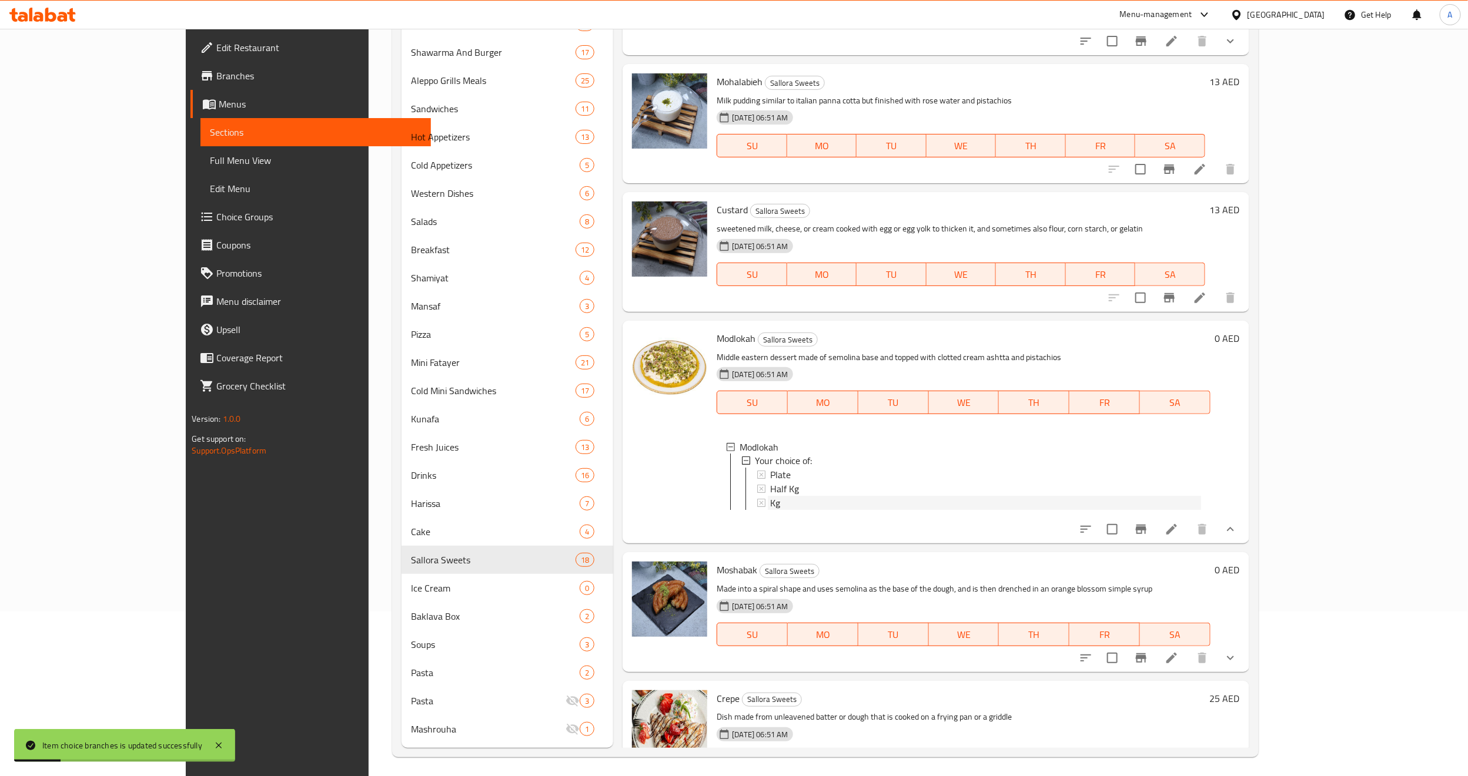
click at [780, 497] on div "Kg" at bounding box center [985, 504] width 430 height 14
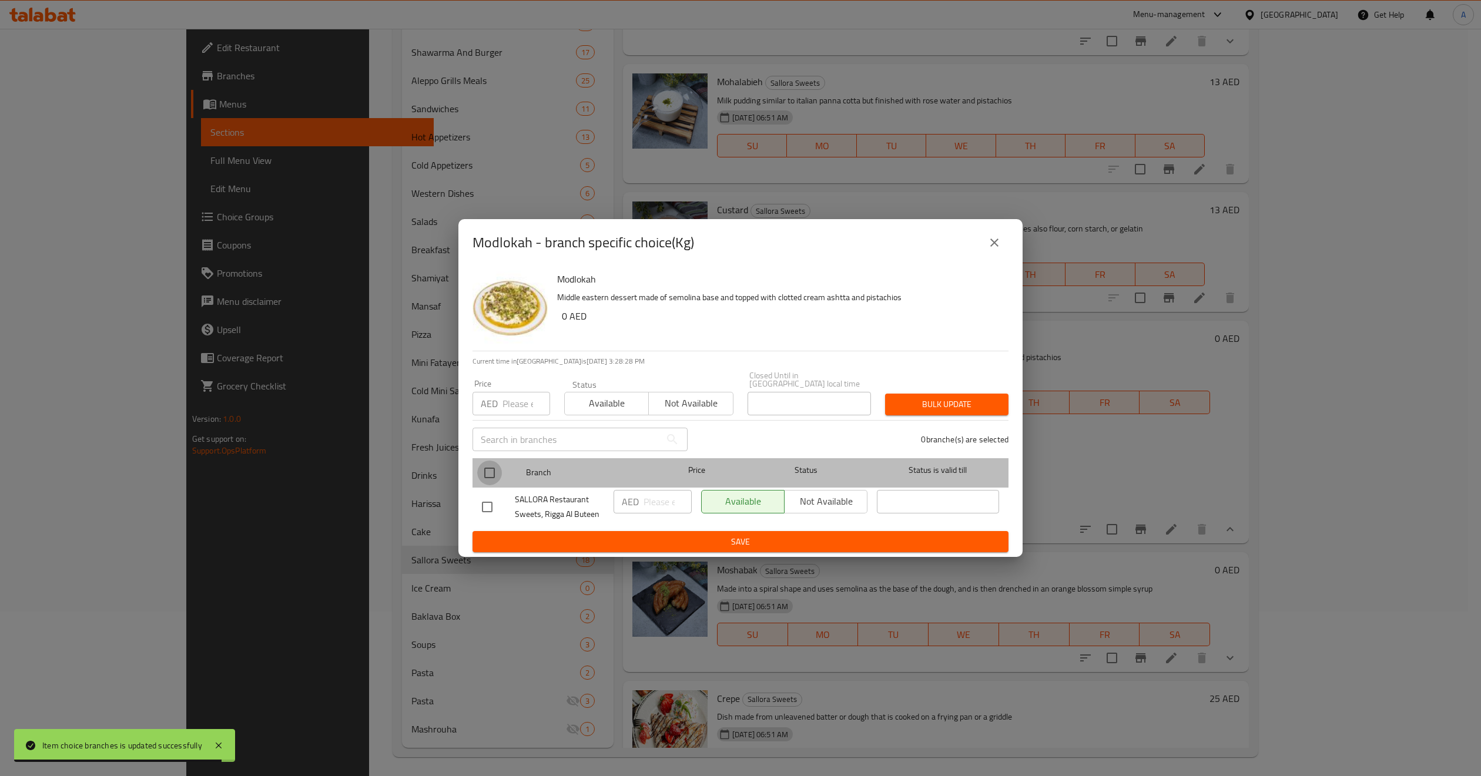
click at [498, 476] on input "checkbox" at bounding box center [489, 473] width 25 height 25
checkbox input "true"
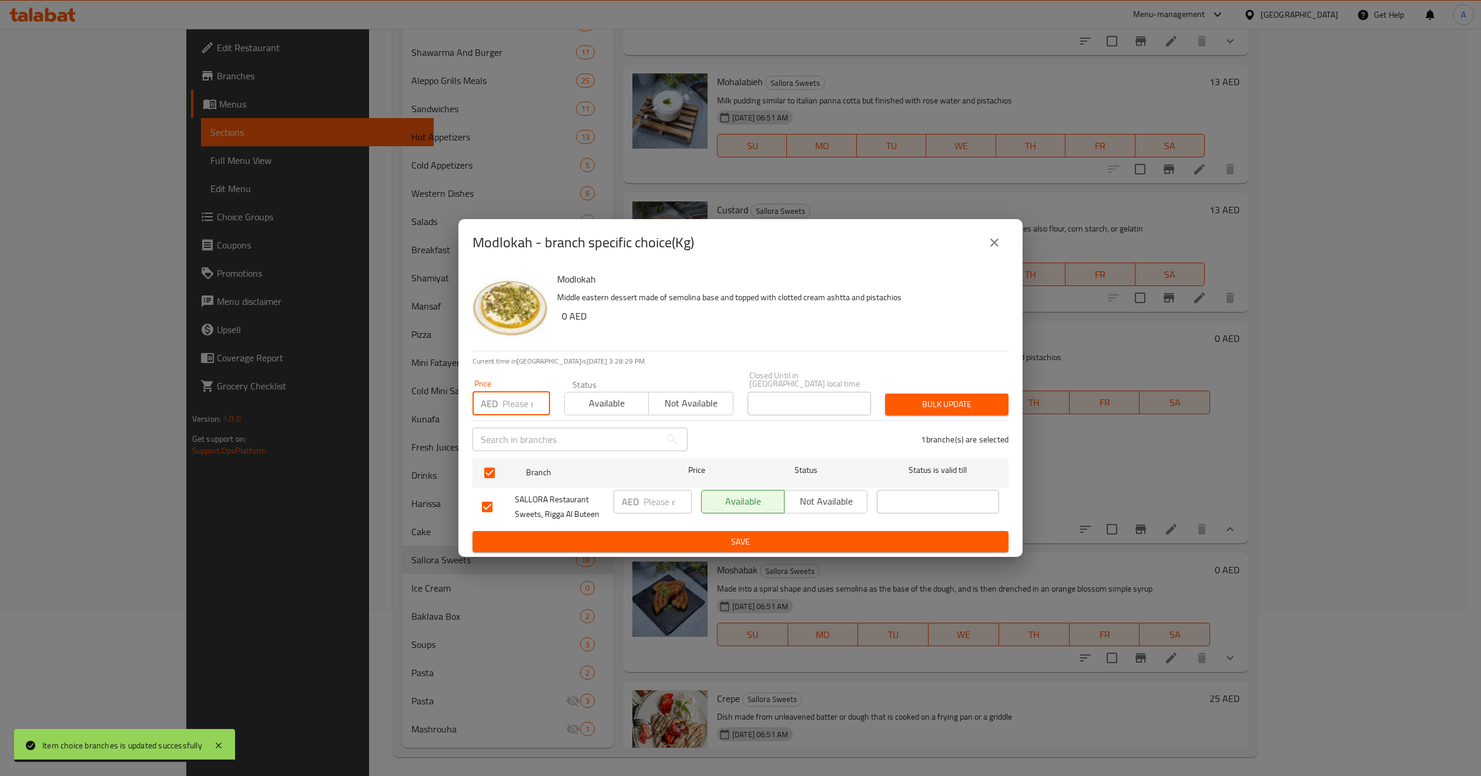
click at [508, 400] on input "number" at bounding box center [527, 404] width 48 height 24
type input "78"
click at [947, 413] on button "Bulk update" at bounding box center [946, 405] width 123 height 22
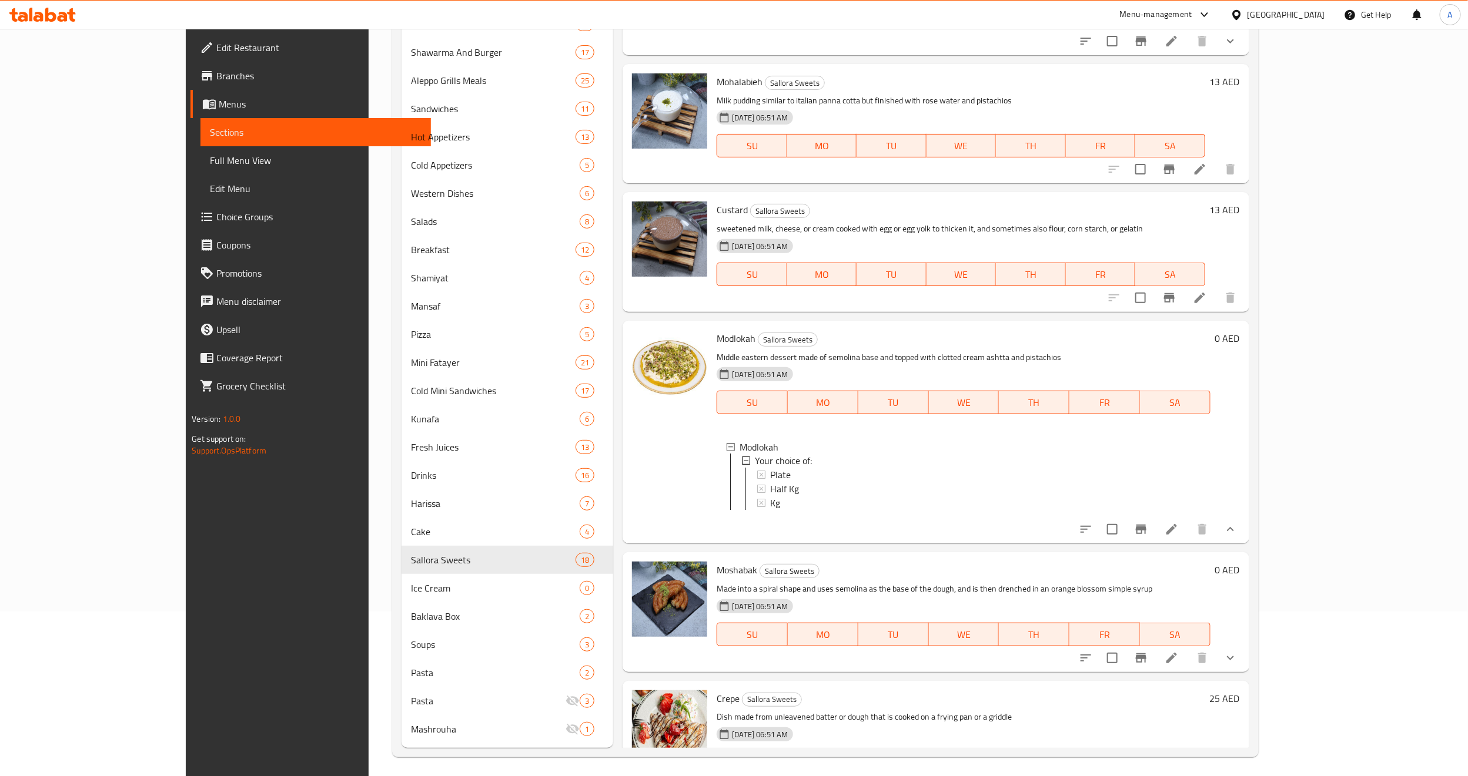
click at [862, 497] on div "Kg" at bounding box center [985, 504] width 430 height 14
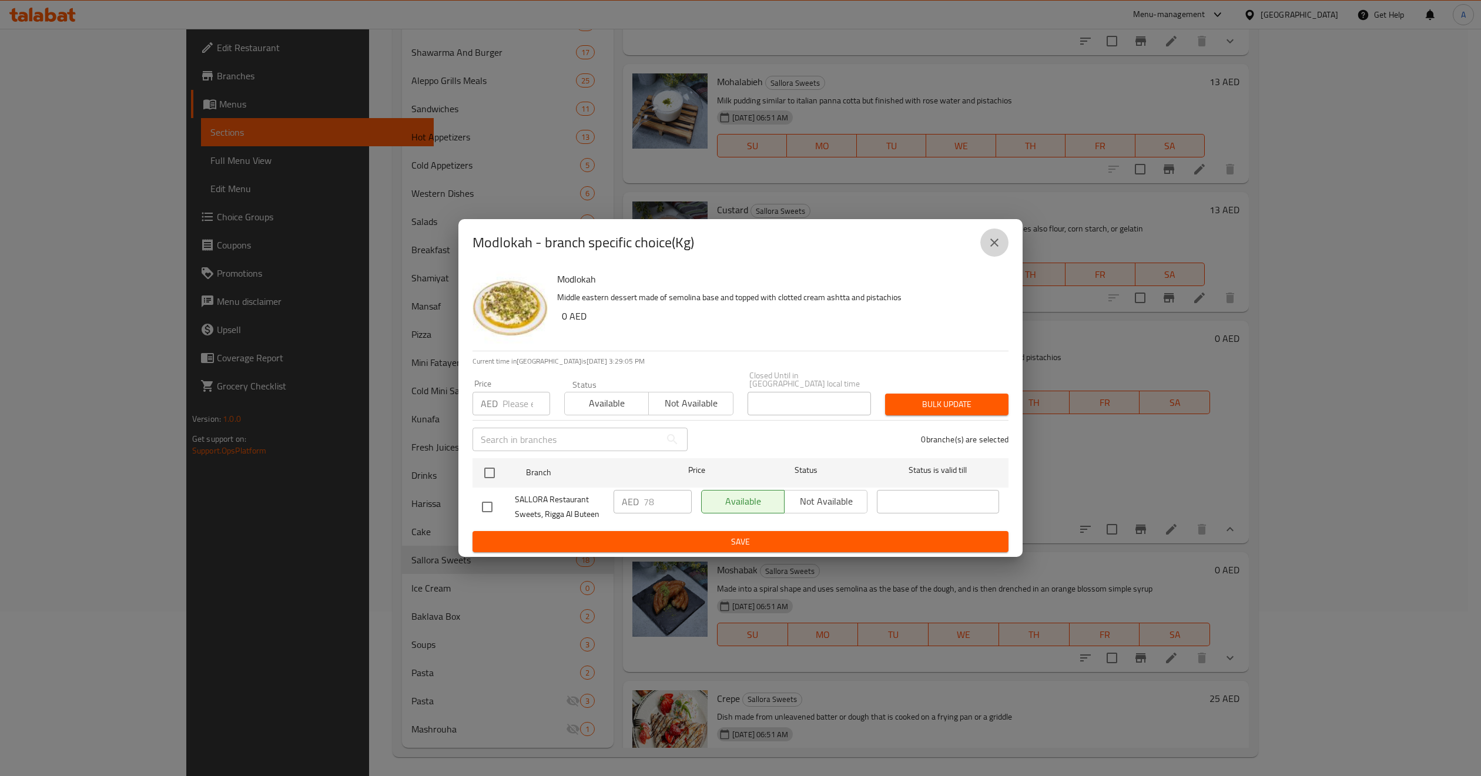
click at [986, 245] on button "close" at bounding box center [994, 243] width 28 height 28
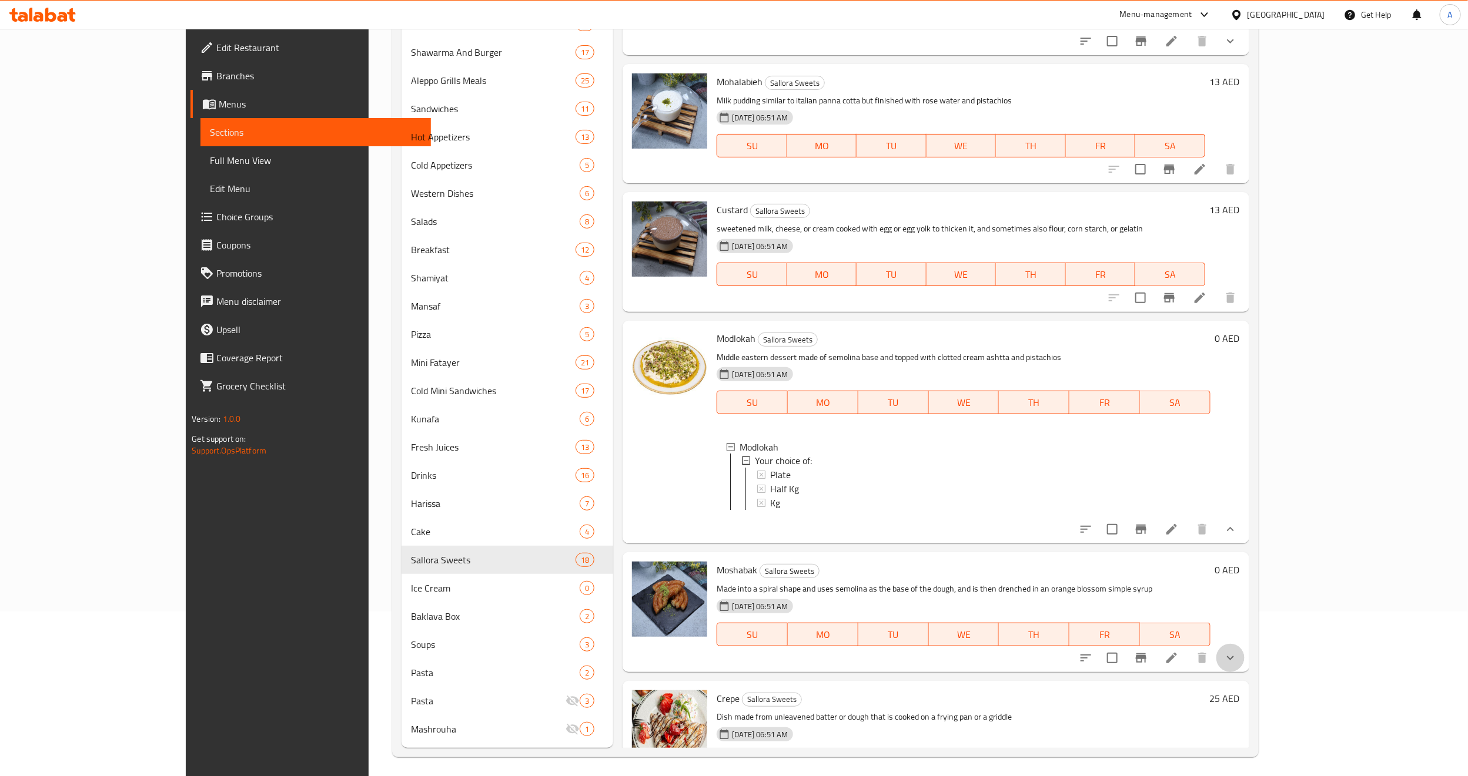
click at [1244, 644] on button "show more" at bounding box center [1230, 658] width 28 height 28
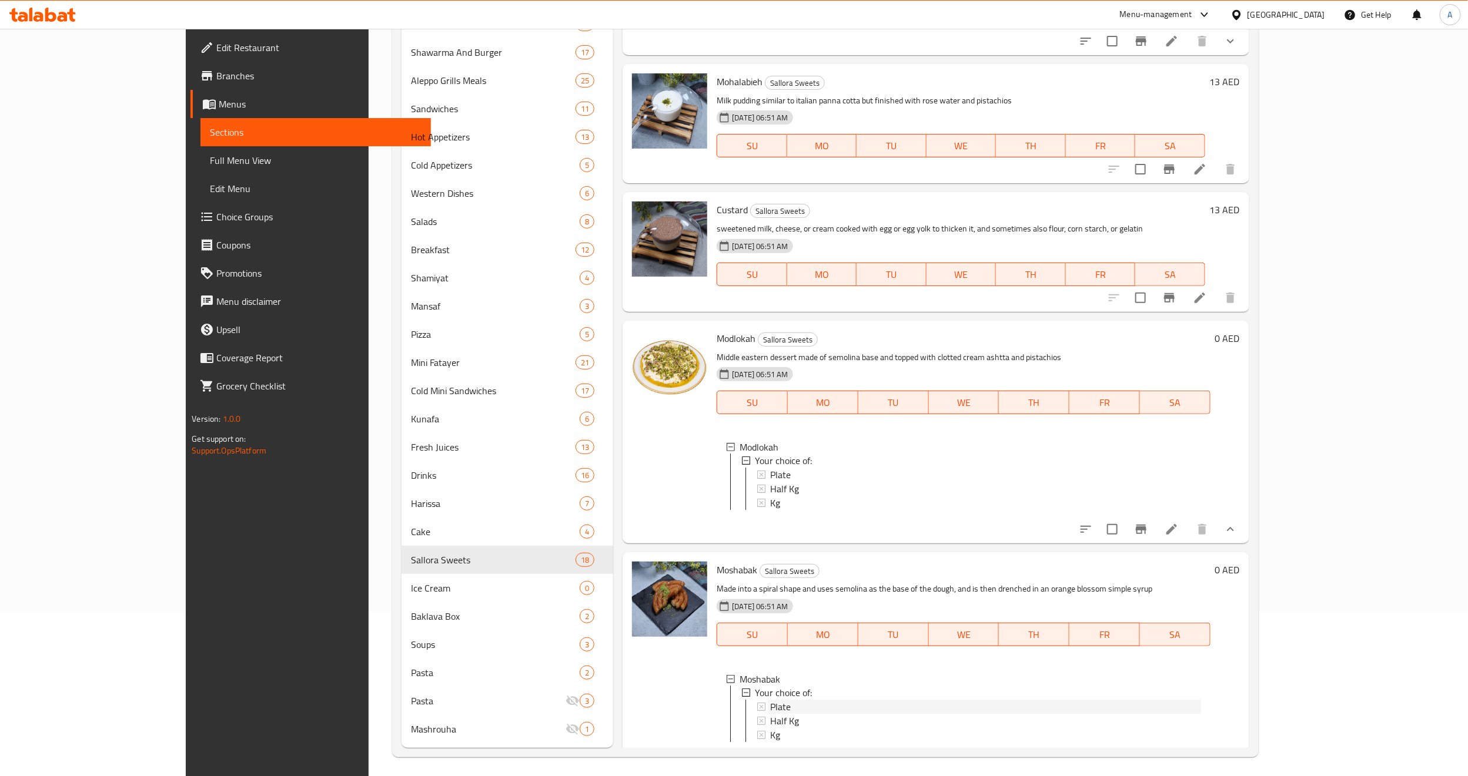
click at [770, 701] on span "Plate" at bounding box center [780, 708] width 21 height 14
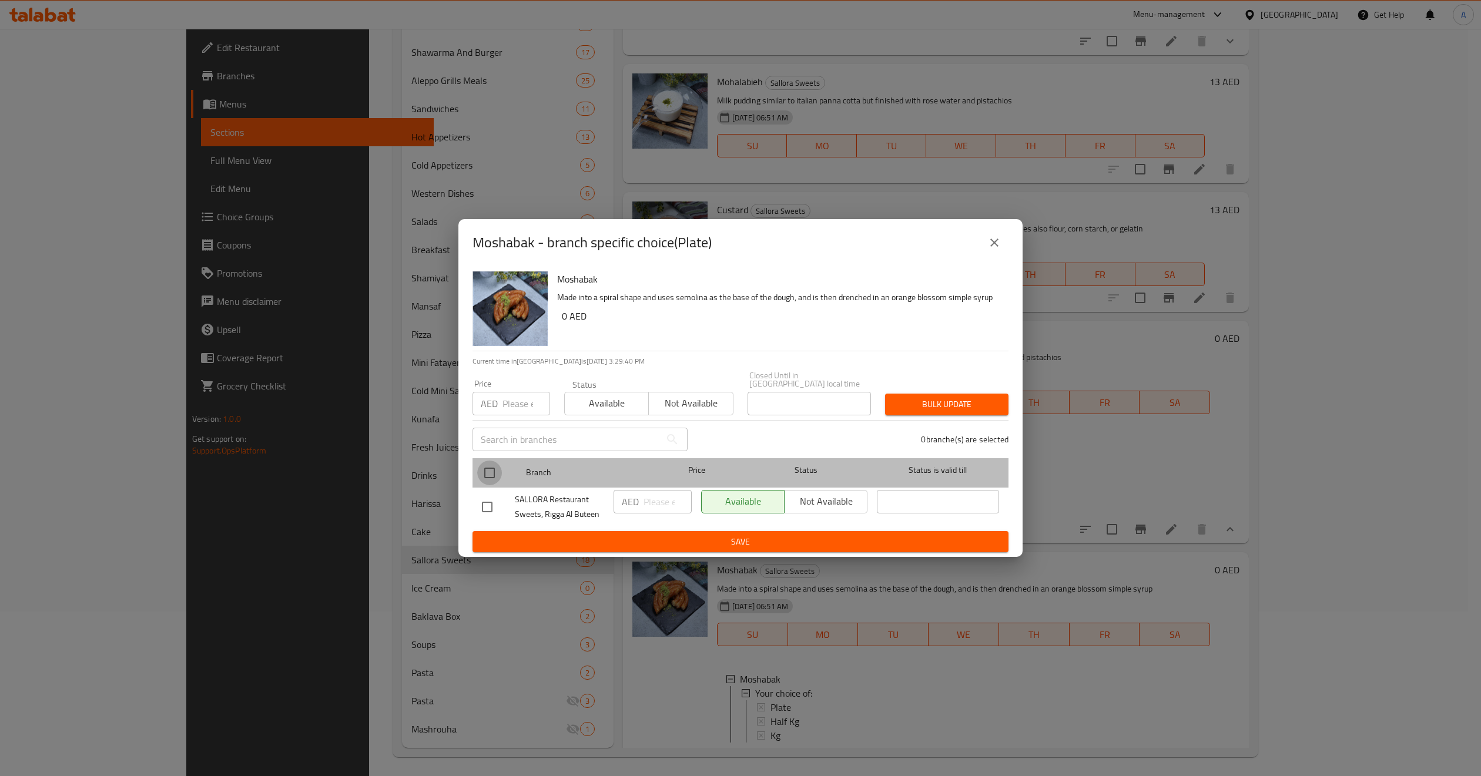
click at [482, 478] on input "checkbox" at bounding box center [489, 473] width 25 height 25
checkbox input "true"
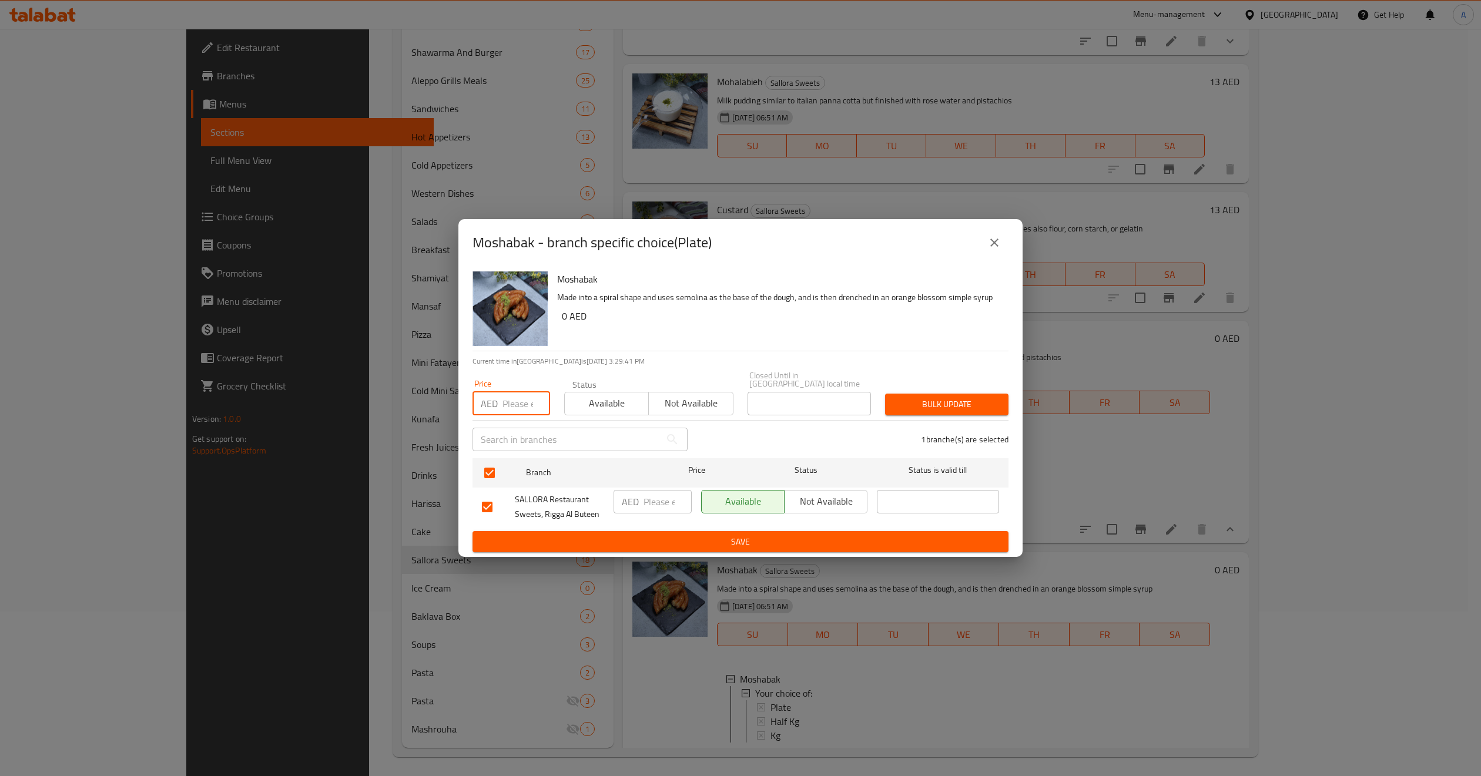
click at [513, 404] on input "number" at bounding box center [527, 404] width 48 height 24
type input "30"
click at [951, 399] on span "Bulk update" at bounding box center [947, 404] width 105 height 15
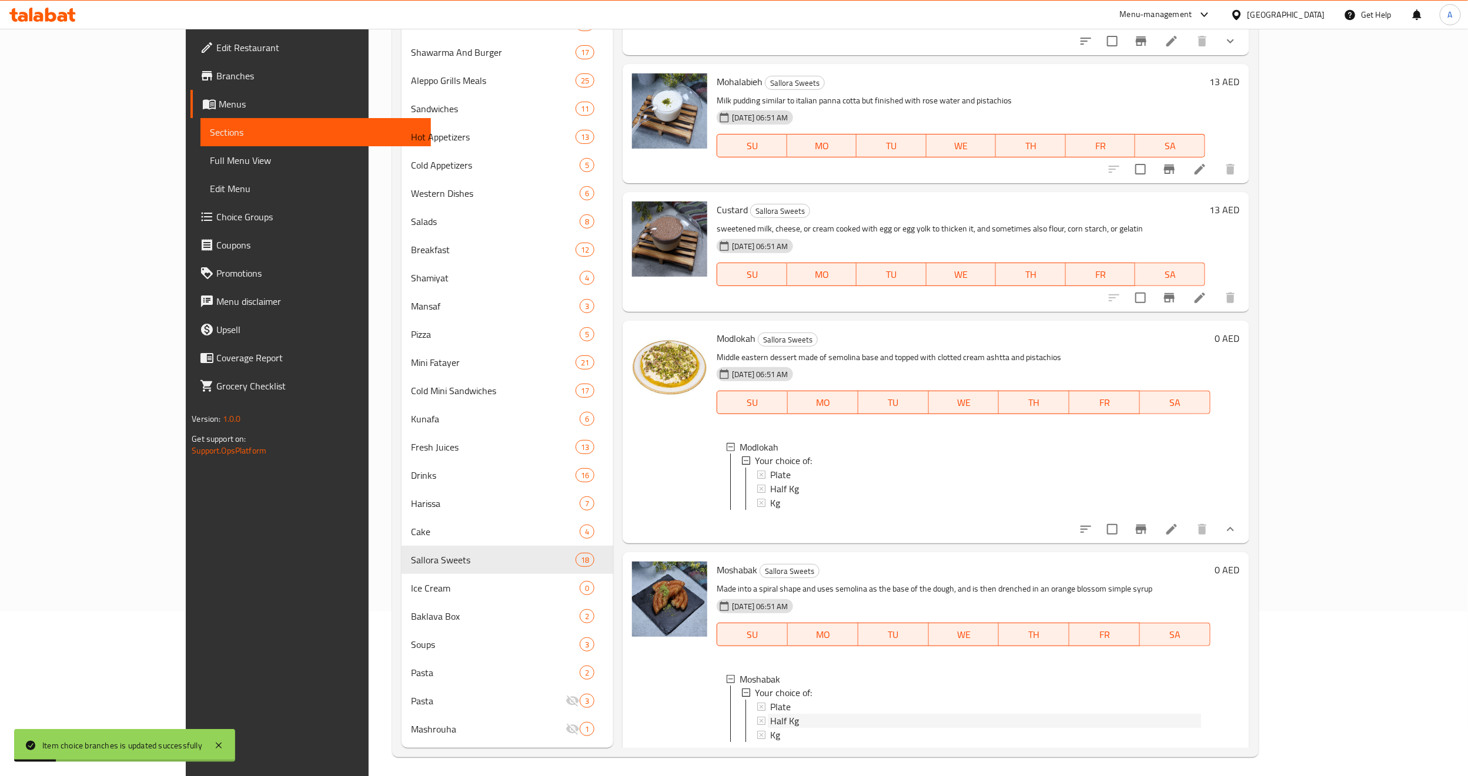
click at [820, 715] on div "Half Kg" at bounding box center [985, 722] width 430 height 14
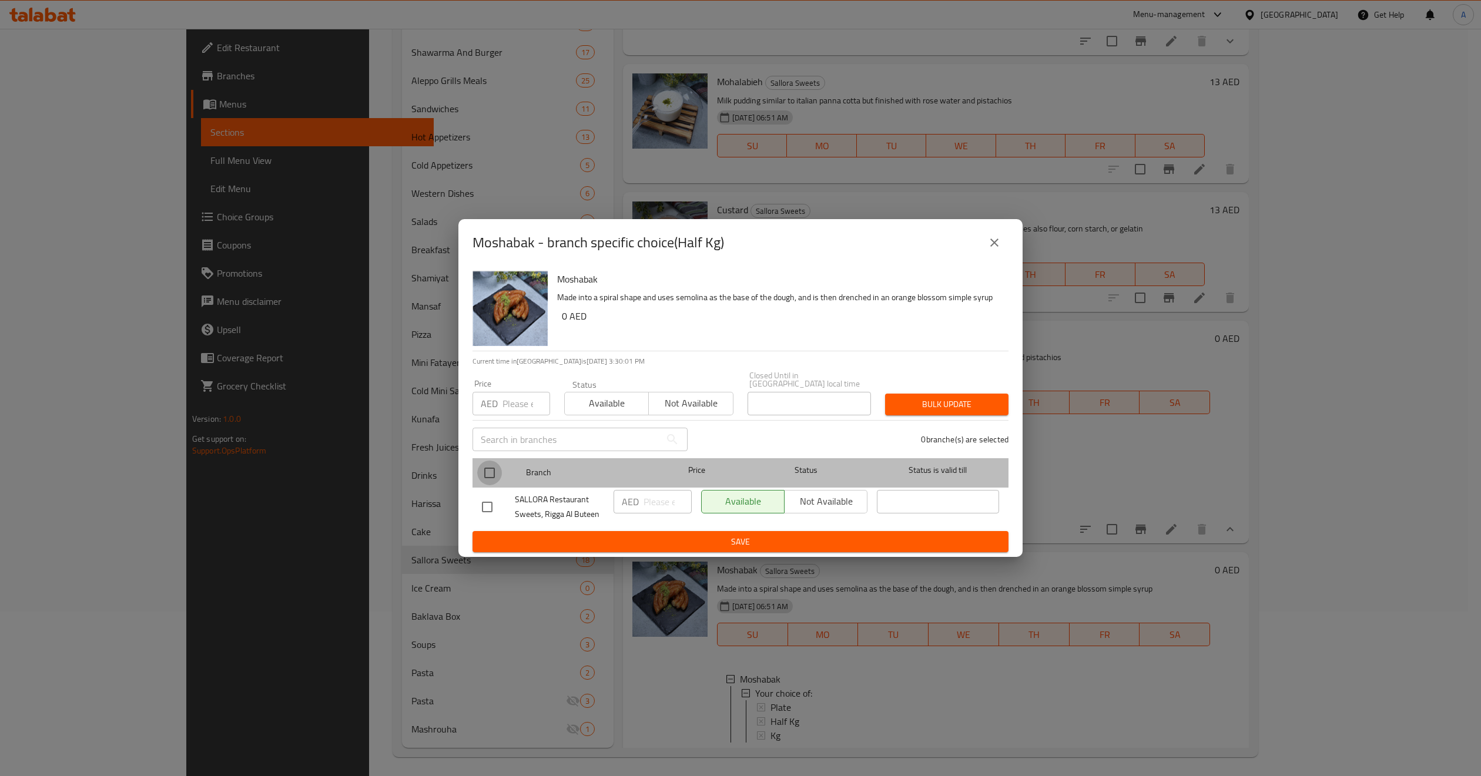
click at [494, 470] on input "checkbox" at bounding box center [489, 473] width 25 height 25
checkbox input "true"
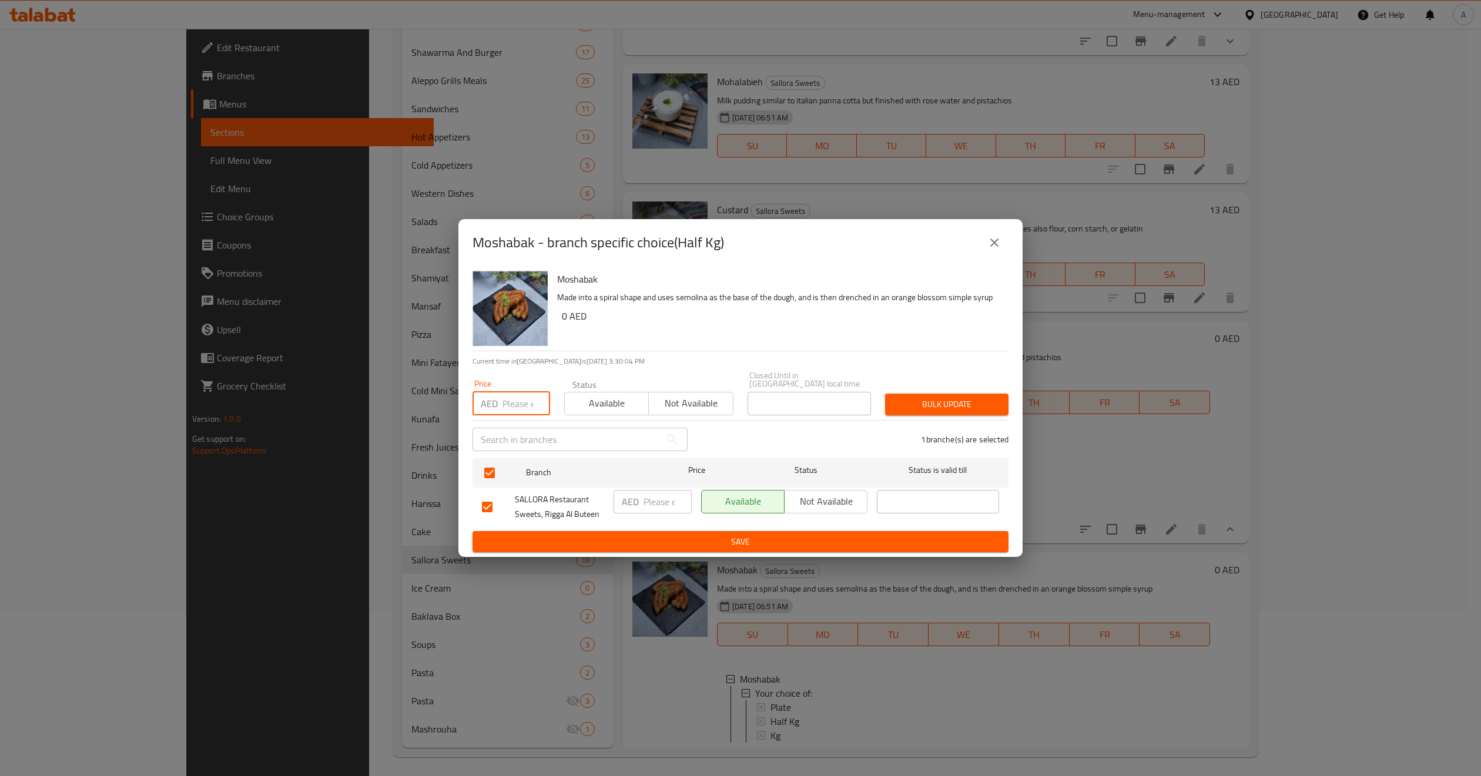
click at [517, 397] on input "number" at bounding box center [527, 404] width 48 height 24
type input "45"
drag, startPoint x: 517, startPoint y: 397, endPoint x: 961, endPoint y: 411, distance: 444.6
click at [961, 411] on span "Bulk update" at bounding box center [947, 404] width 105 height 15
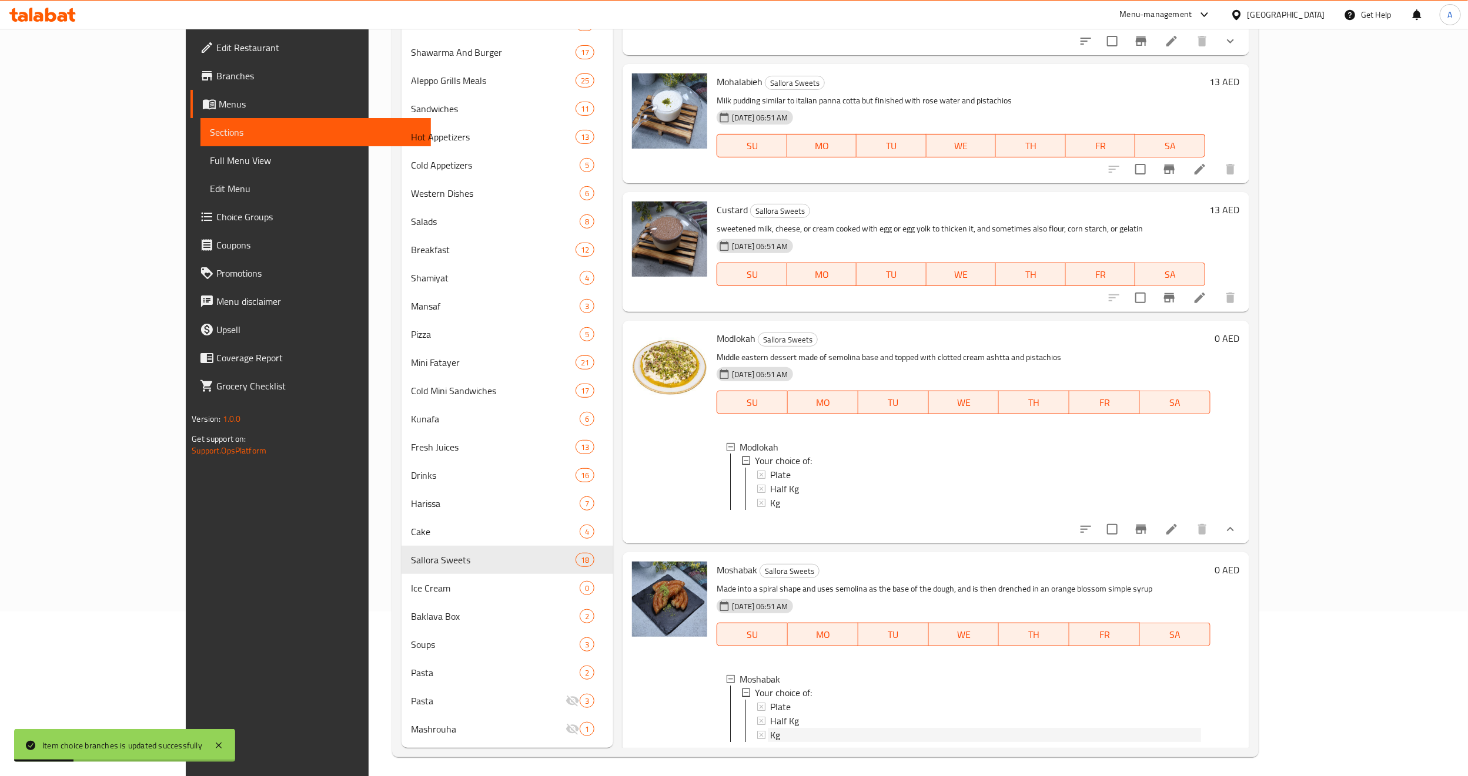
click at [770, 729] on div "Kg" at bounding box center [985, 736] width 430 height 14
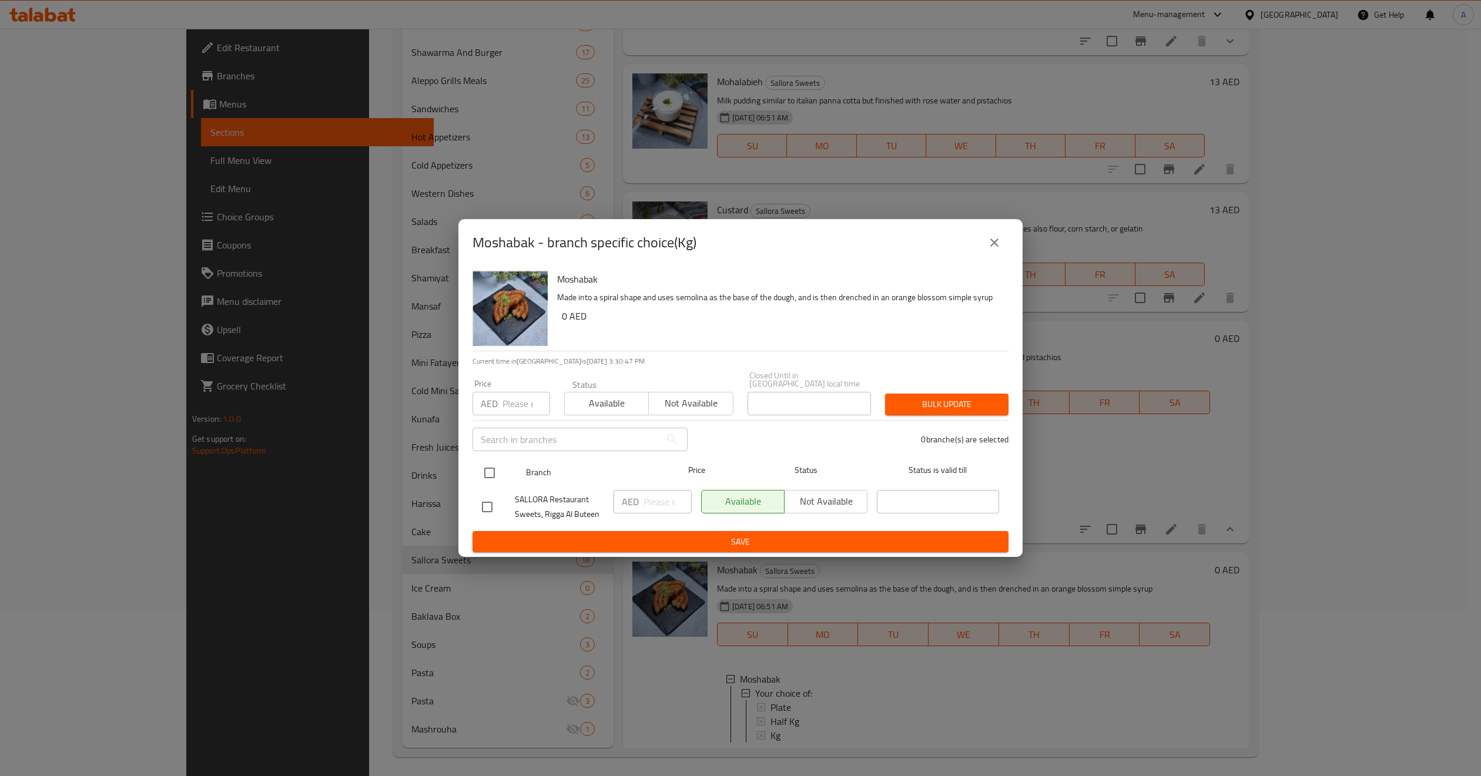
click at [484, 474] on input "checkbox" at bounding box center [489, 473] width 25 height 25
checkbox input "true"
click at [505, 392] on input "number" at bounding box center [527, 404] width 48 height 24
paste input "78"
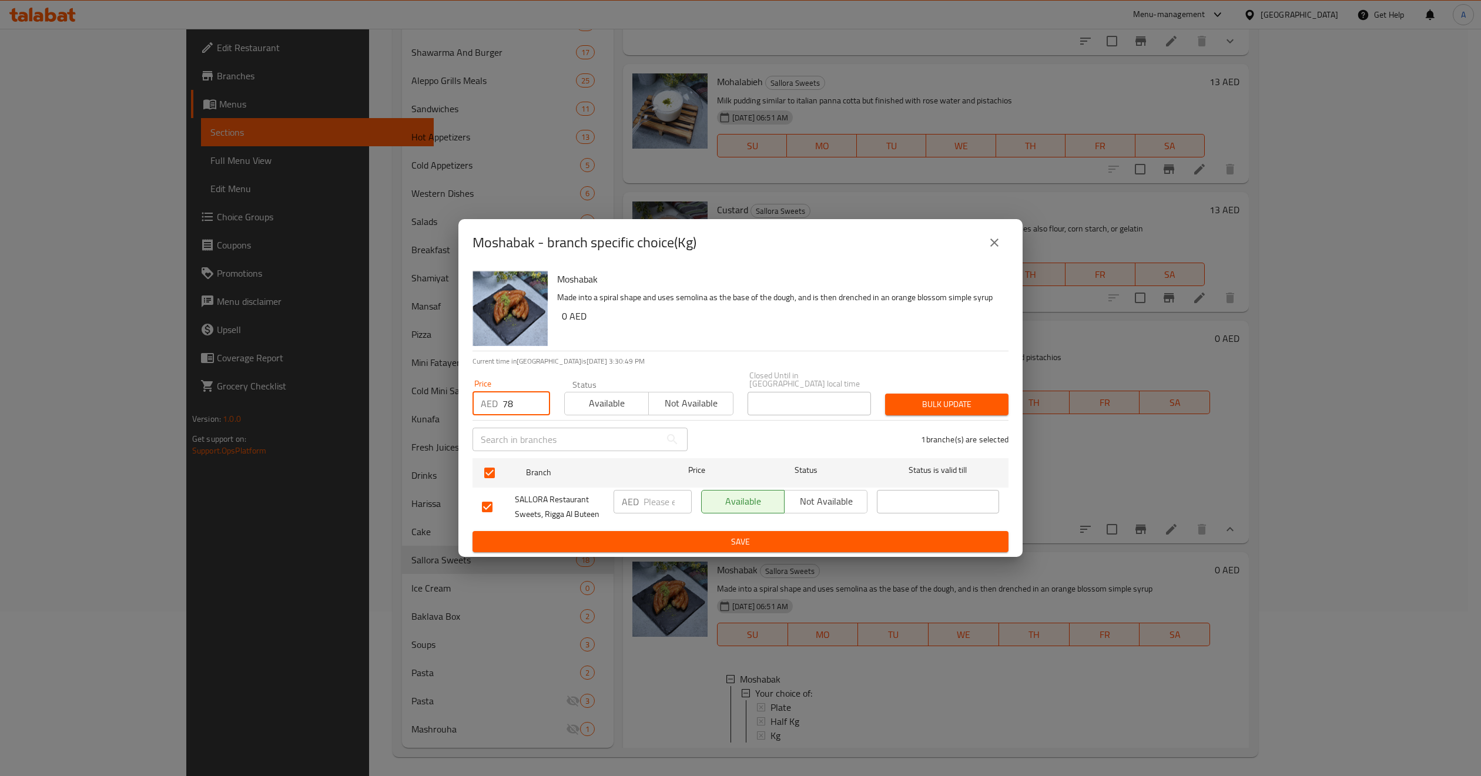
type input "78"
click at [935, 399] on span "Bulk update" at bounding box center [947, 404] width 105 height 15
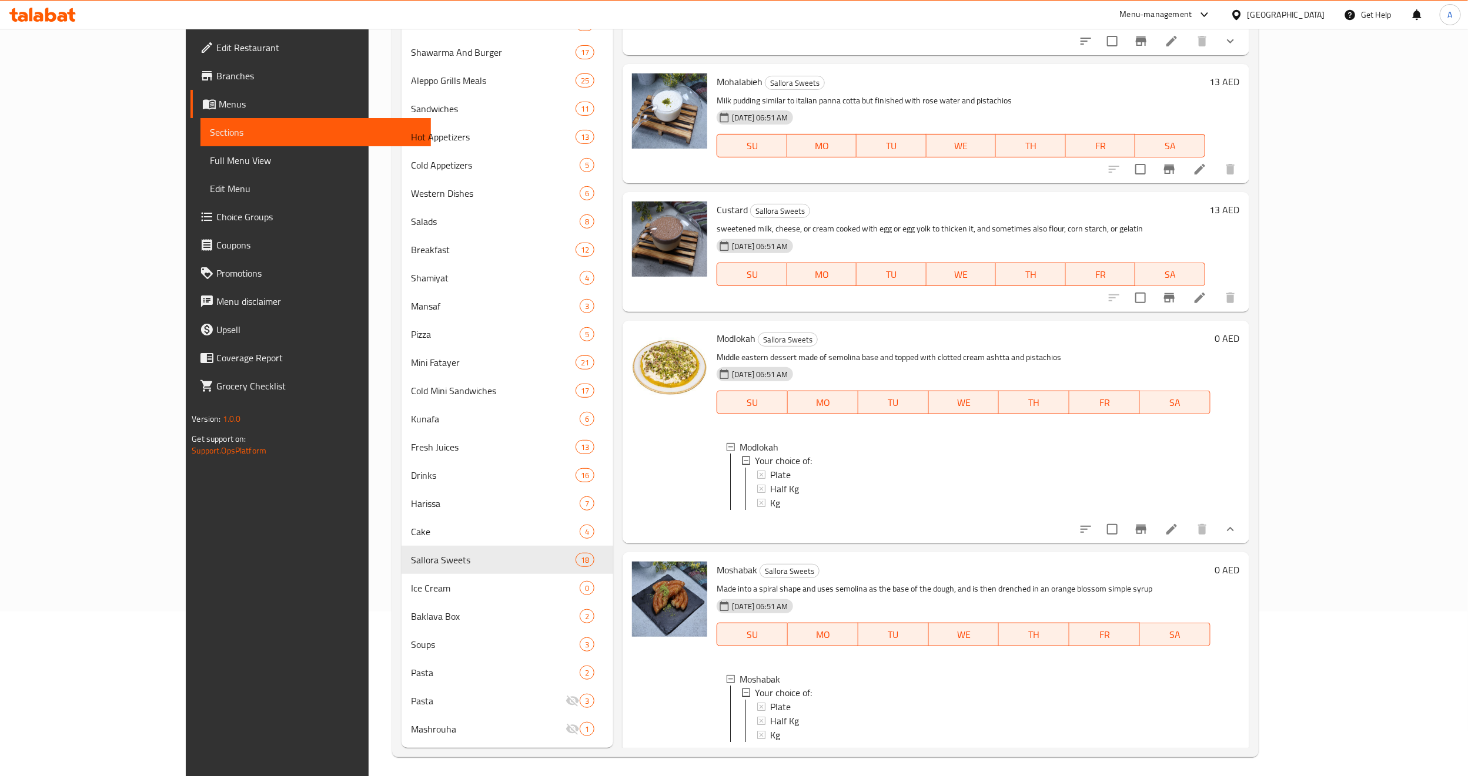
click at [770, 729] on div "Kg" at bounding box center [985, 736] width 430 height 14
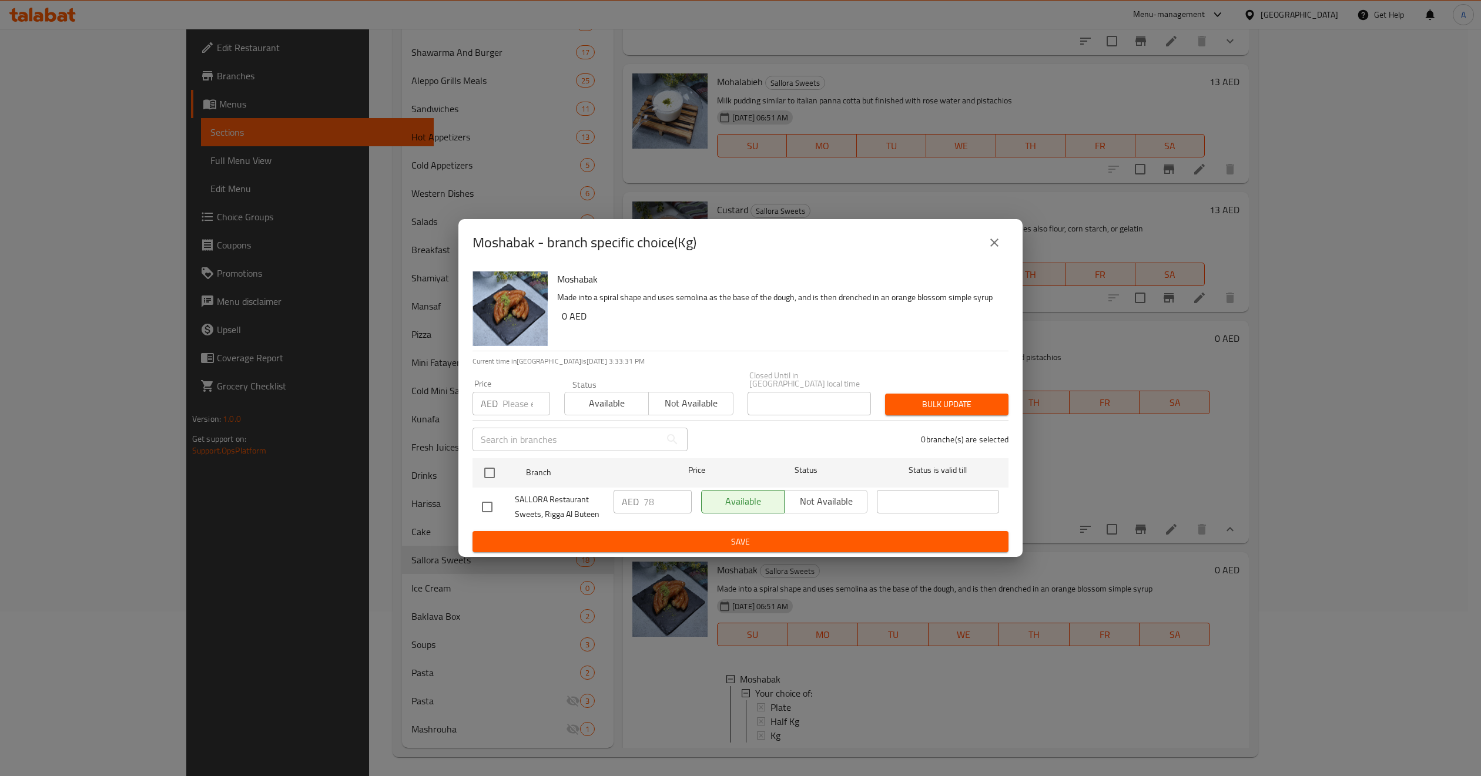
click at [999, 242] on icon "close" at bounding box center [994, 243] width 14 height 14
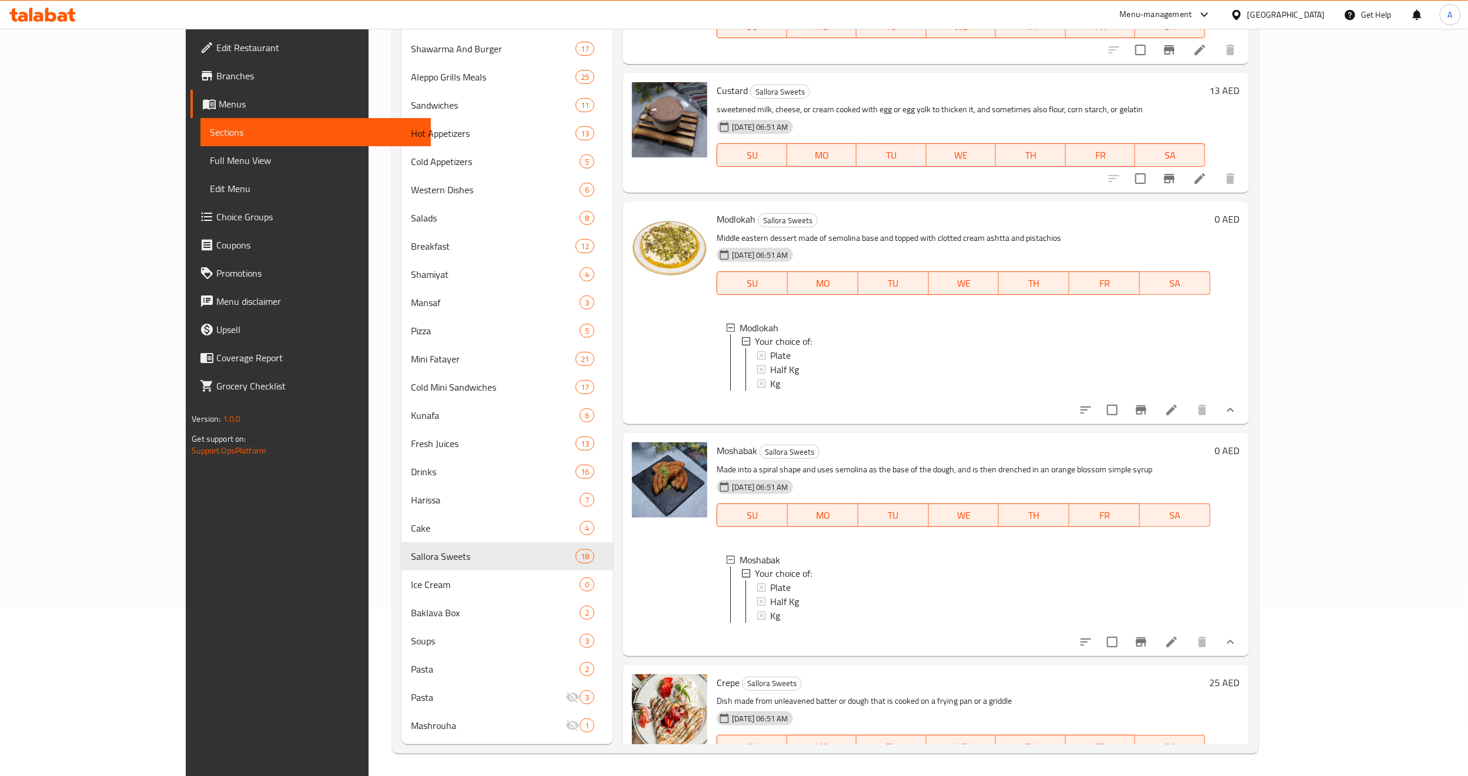
scroll to position [1736, 0]
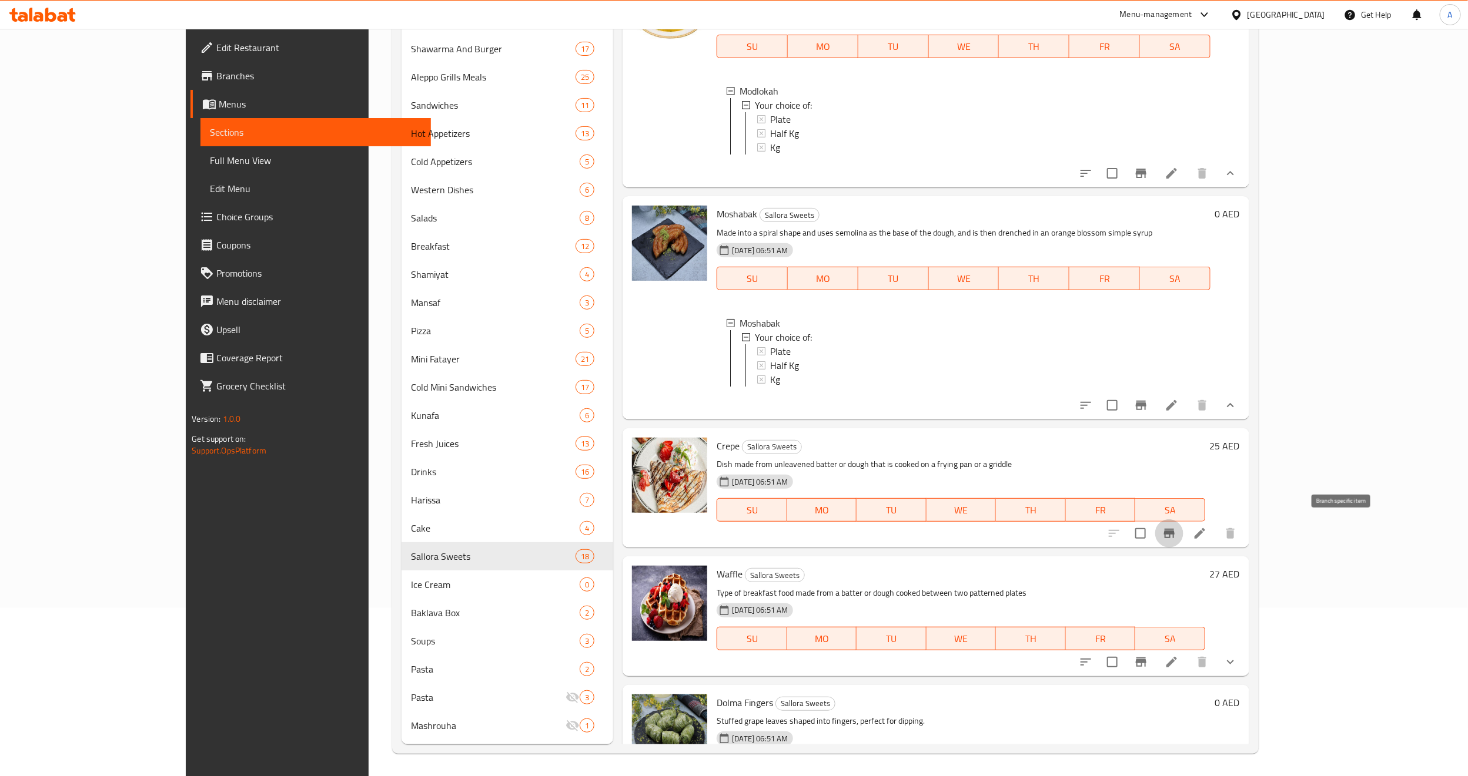
click at [1183, 522] on button "Branch-specific-item" at bounding box center [1169, 534] width 28 height 28
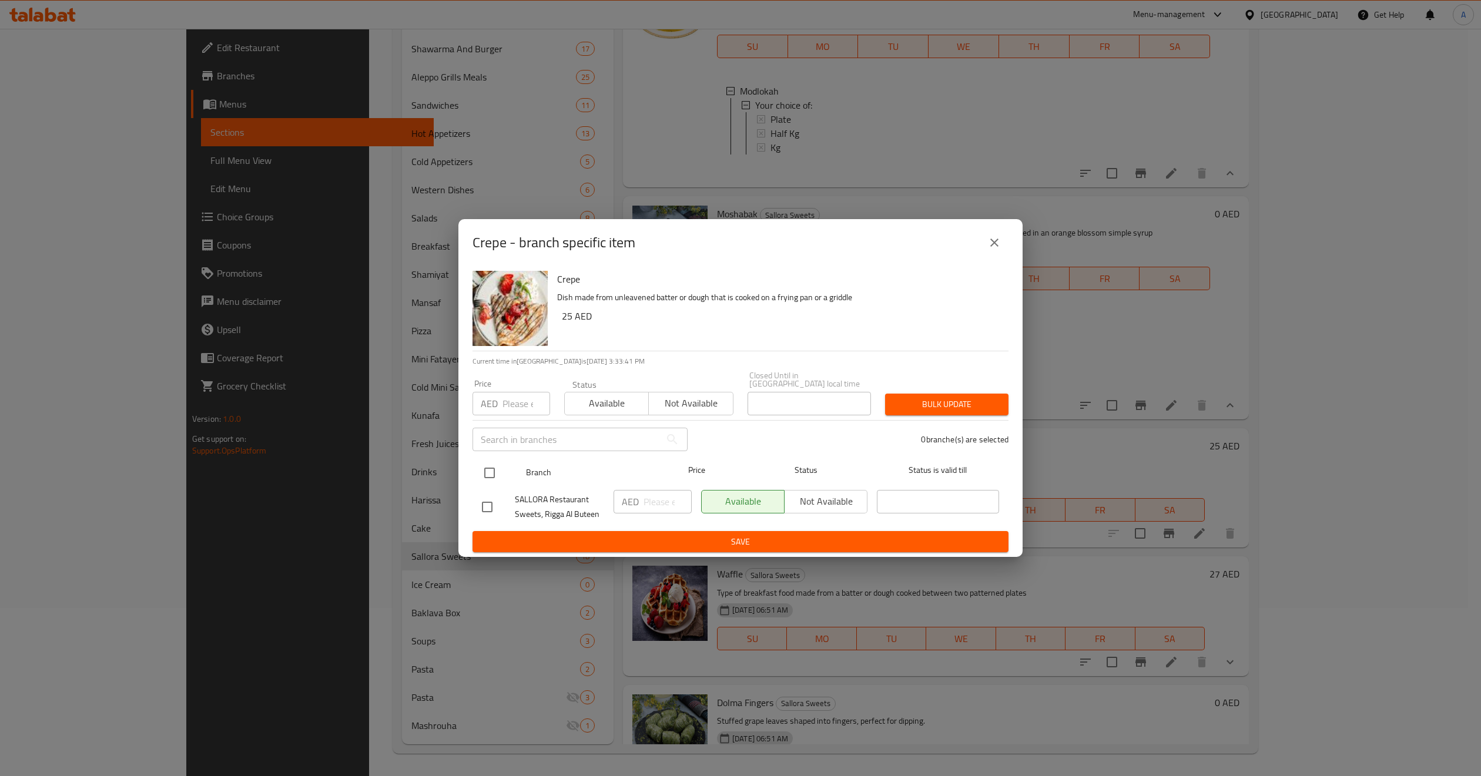
click at [493, 468] on input "checkbox" at bounding box center [489, 473] width 25 height 25
checkbox input "true"
click at [677, 395] on span "Not available" at bounding box center [691, 403] width 75 height 17
click at [977, 406] on span "Bulk update" at bounding box center [947, 404] width 105 height 15
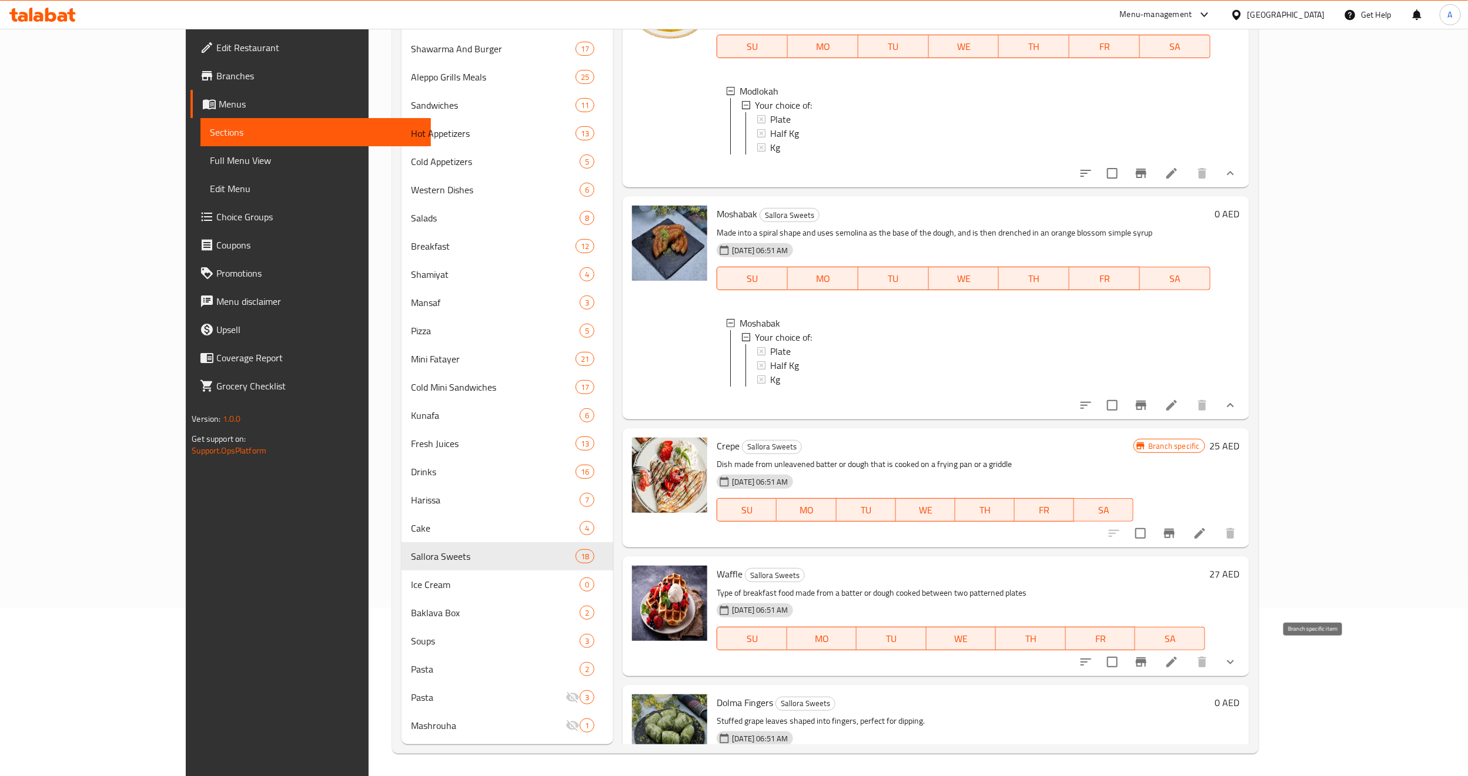
click at [1148, 664] on icon "Branch-specific-item" at bounding box center [1141, 662] width 14 height 14
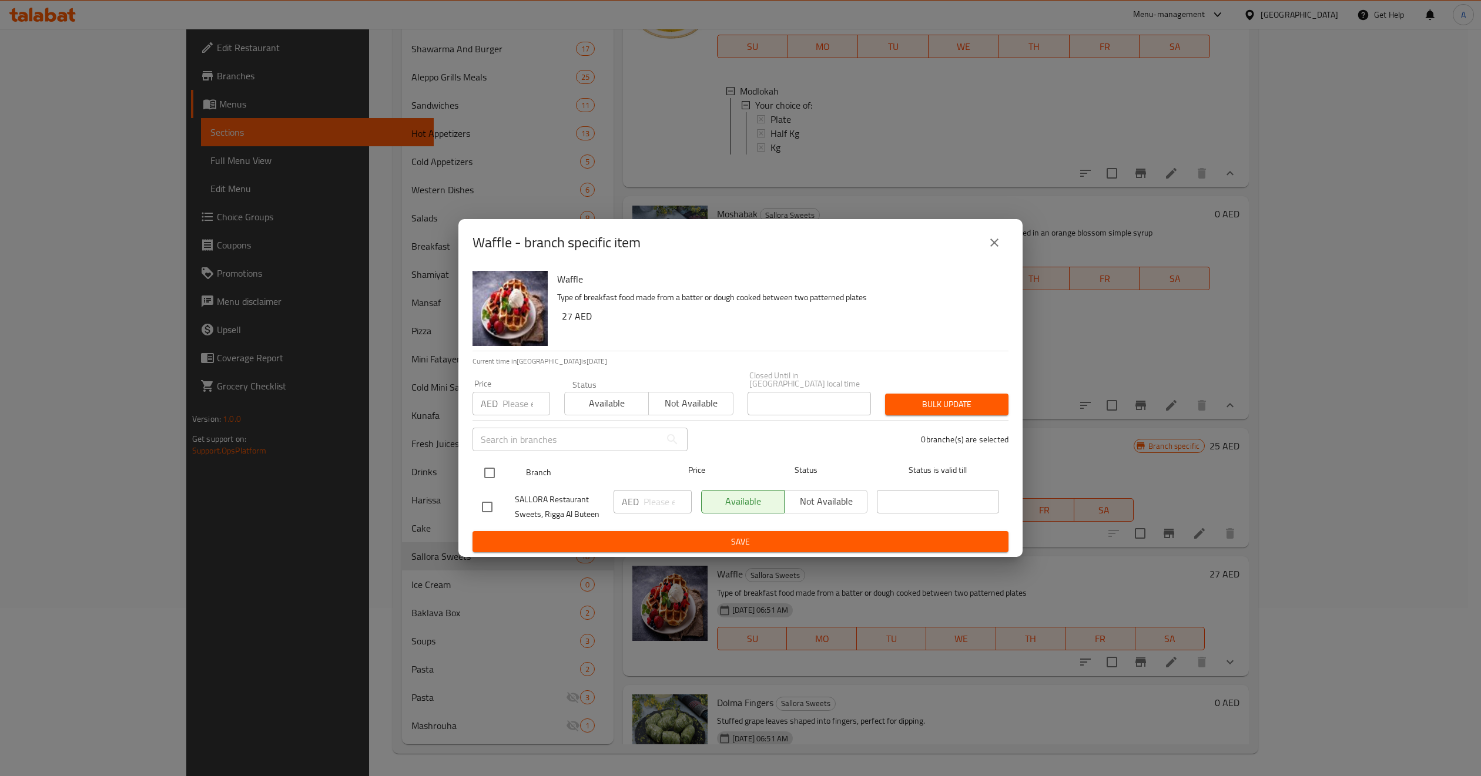
click at [485, 475] on input "checkbox" at bounding box center [489, 473] width 25 height 25
checkbox input "true"
click at [715, 399] on span "Not available" at bounding box center [691, 403] width 75 height 17
click at [966, 417] on div "Bulk update" at bounding box center [947, 405] width 138 height 36
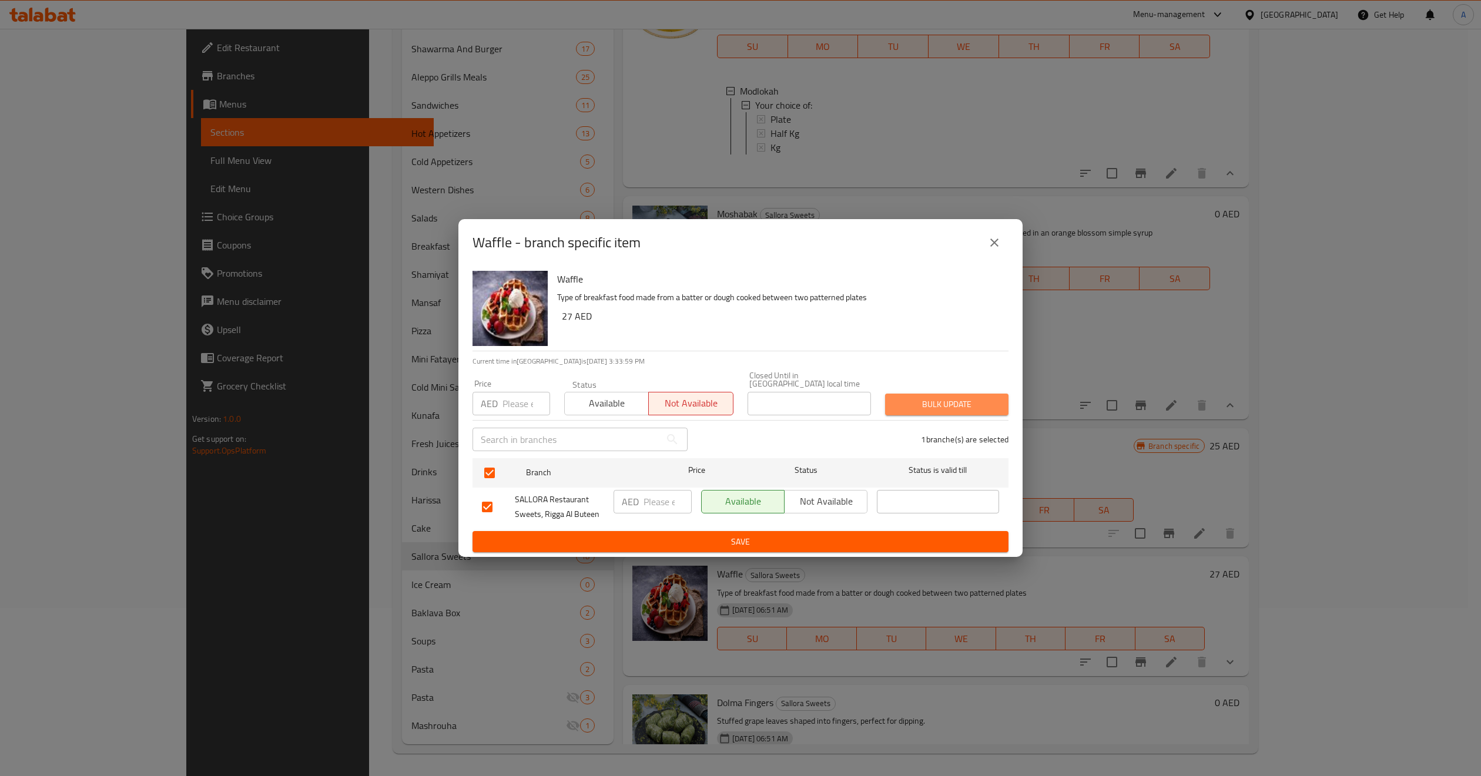
click at [956, 410] on span "Bulk update" at bounding box center [947, 404] width 105 height 15
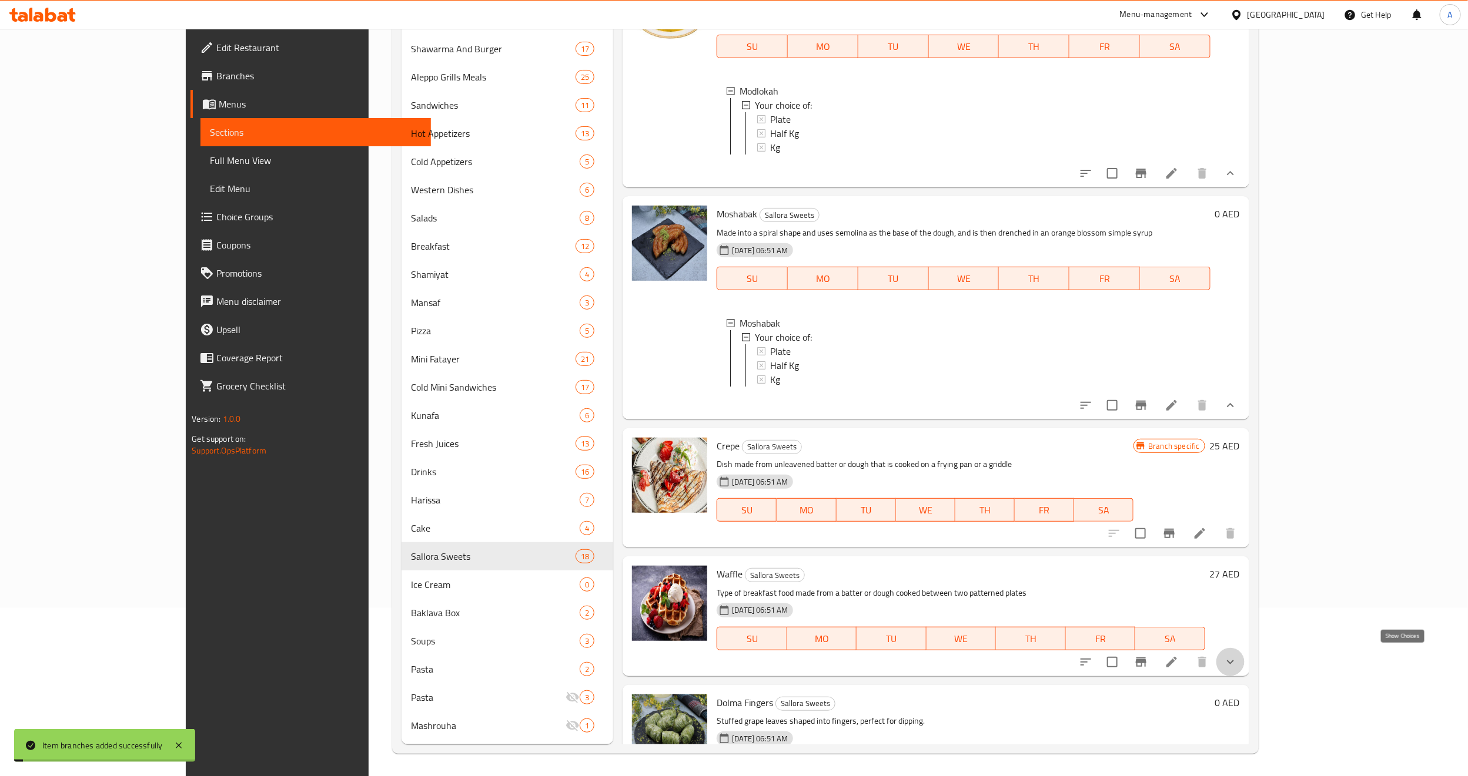
click at [1237, 655] on icon "show more" at bounding box center [1230, 662] width 14 height 14
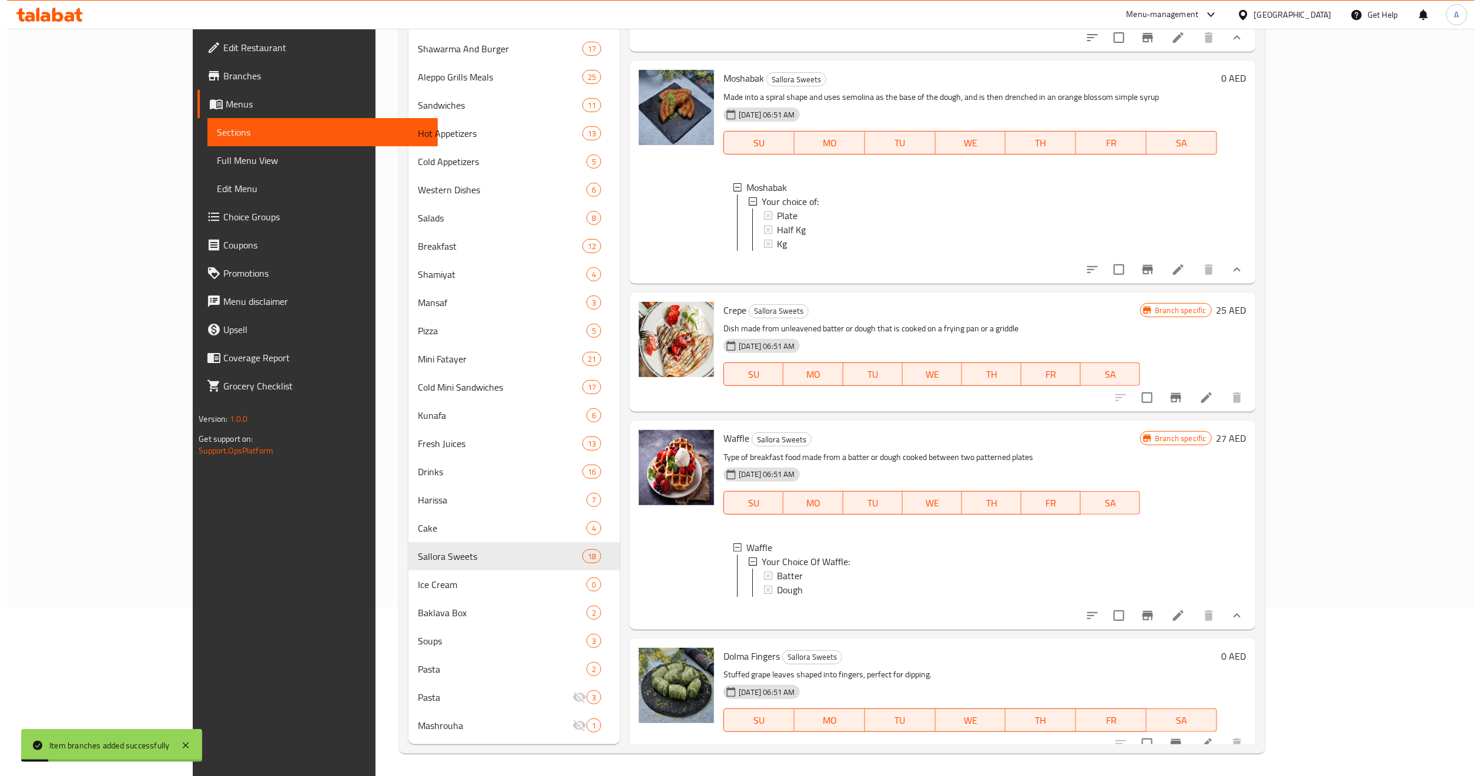
scroll to position [1894, 0]
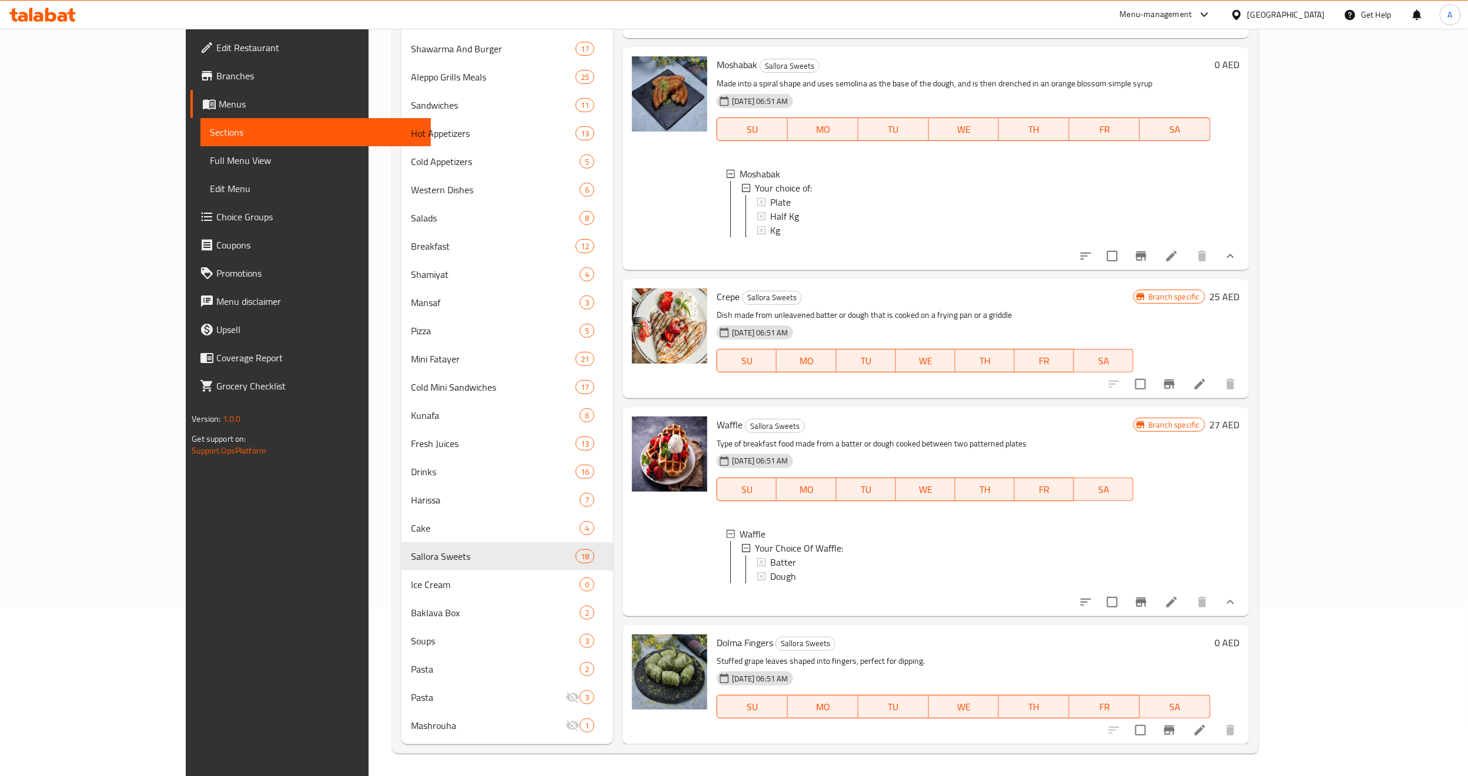
click at [1176, 725] on icon "Branch-specific-item" at bounding box center [1169, 731] width 14 height 14
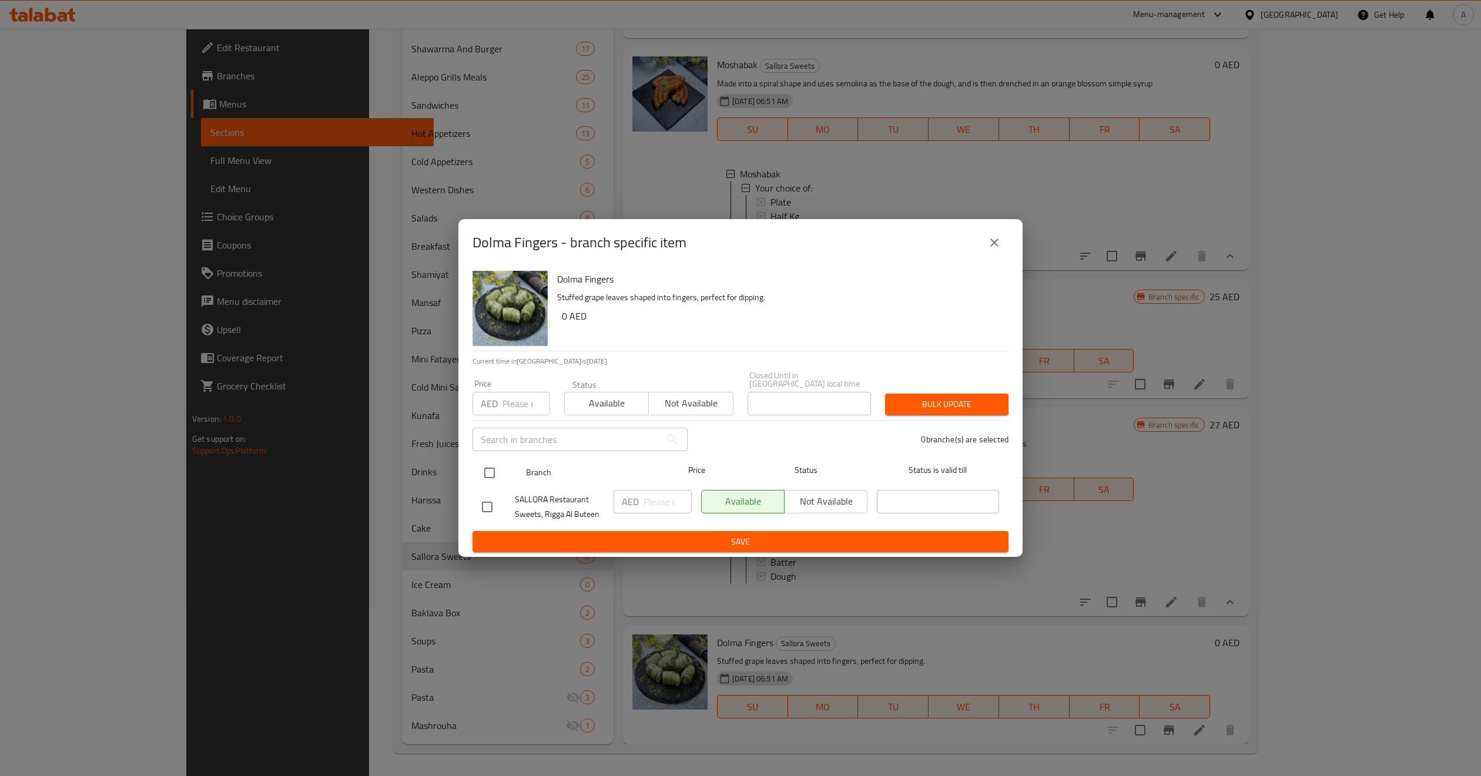
click at [498, 464] on input "checkbox" at bounding box center [489, 473] width 25 height 25
checkbox input "true"
click at [515, 392] on input "number" at bounding box center [527, 404] width 48 height 24
paste input "195"
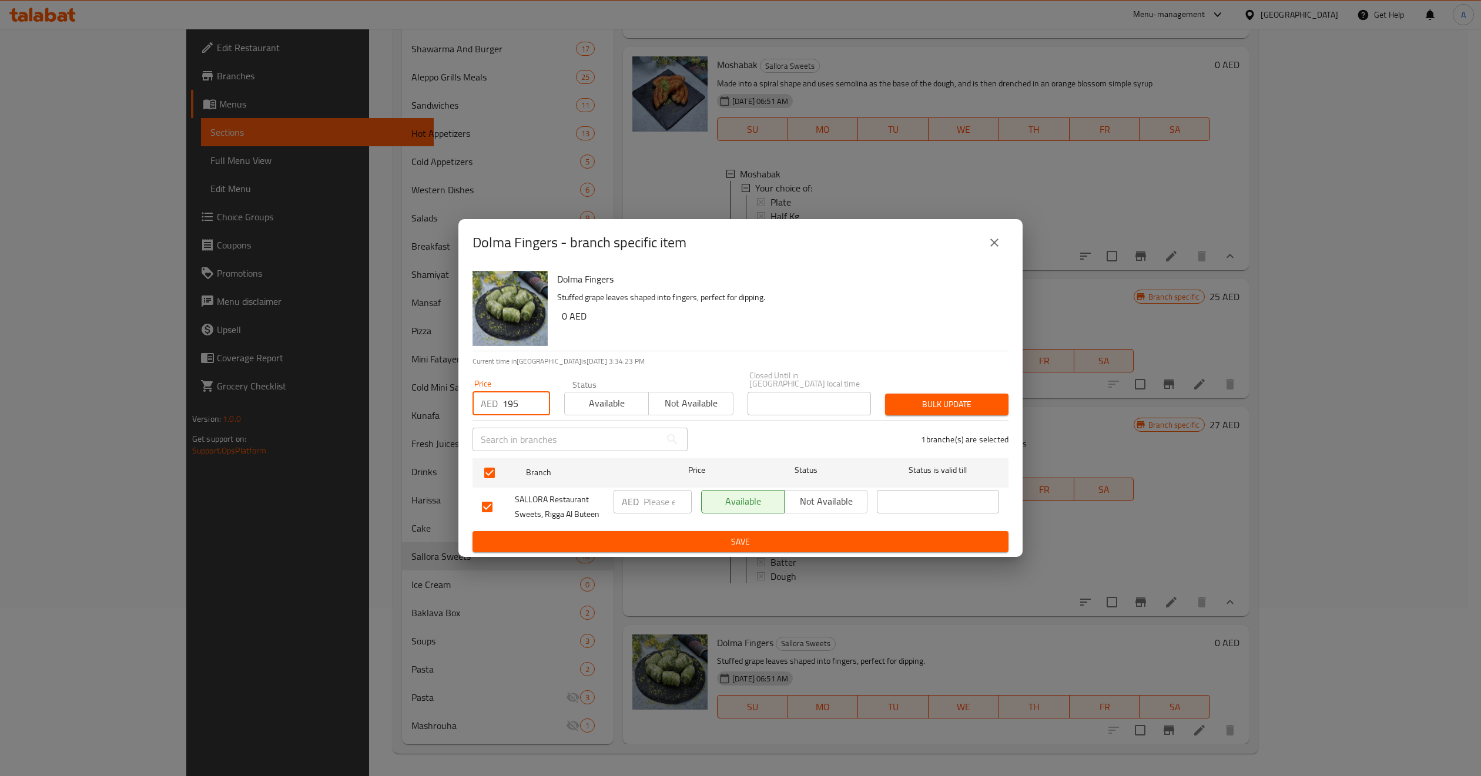
type input "195"
click at [947, 399] on span "Bulk update" at bounding box center [947, 404] width 105 height 15
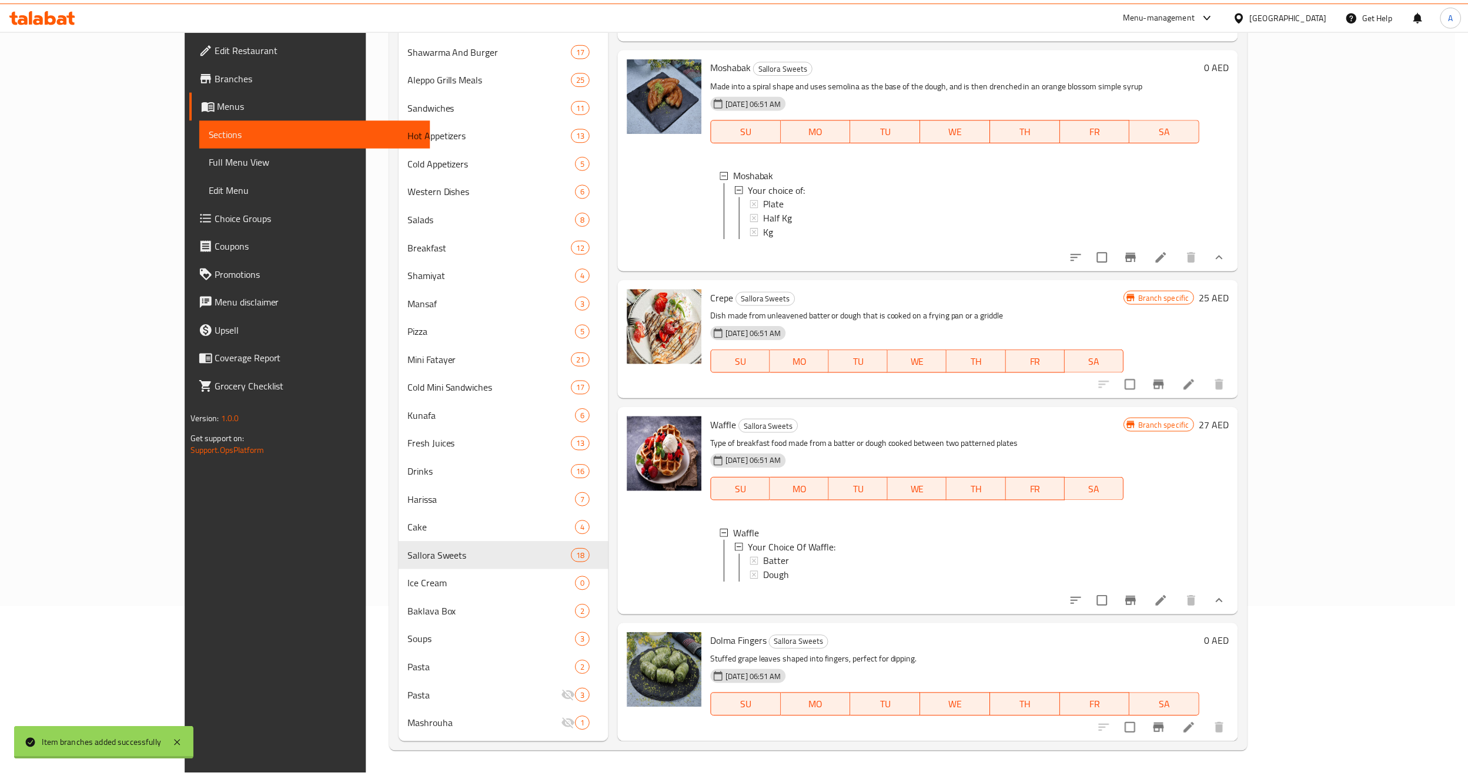
scroll to position [1896, 0]
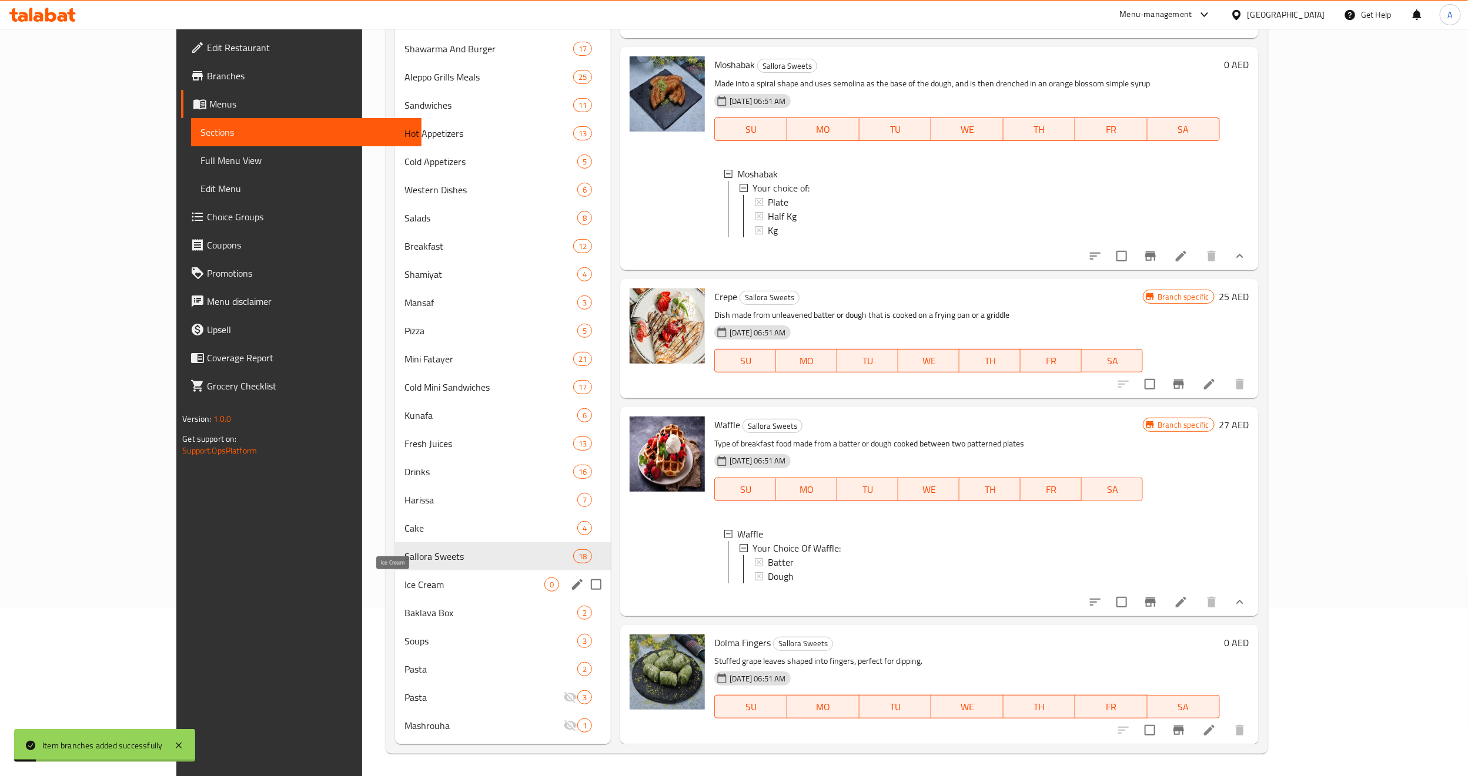
click at [404, 586] on span "Ice Cream" at bounding box center [474, 585] width 140 height 14
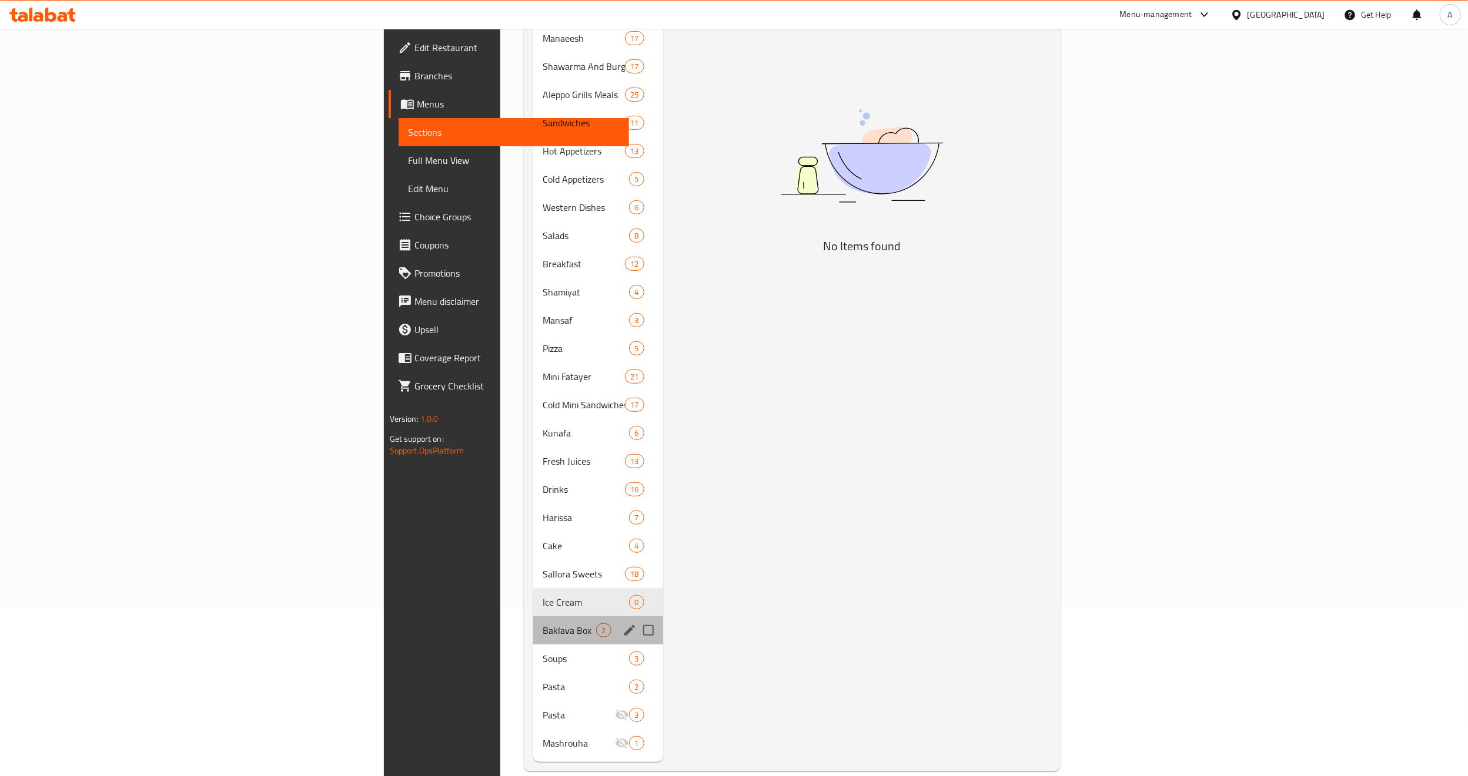
click at [533, 617] on div "Baklava Box 2" at bounding box center [597, 631] width 129 height 28
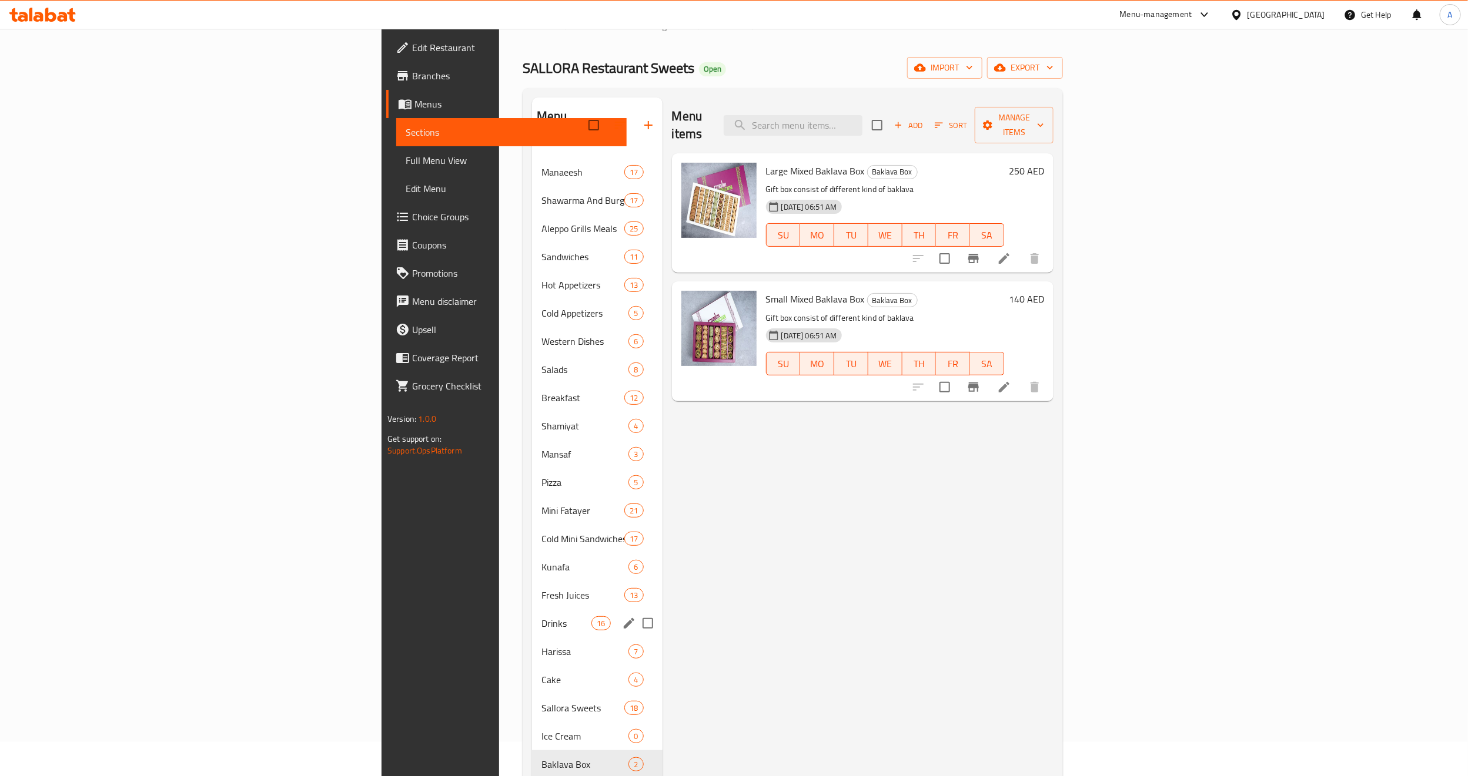
scroll to position [168, 0]
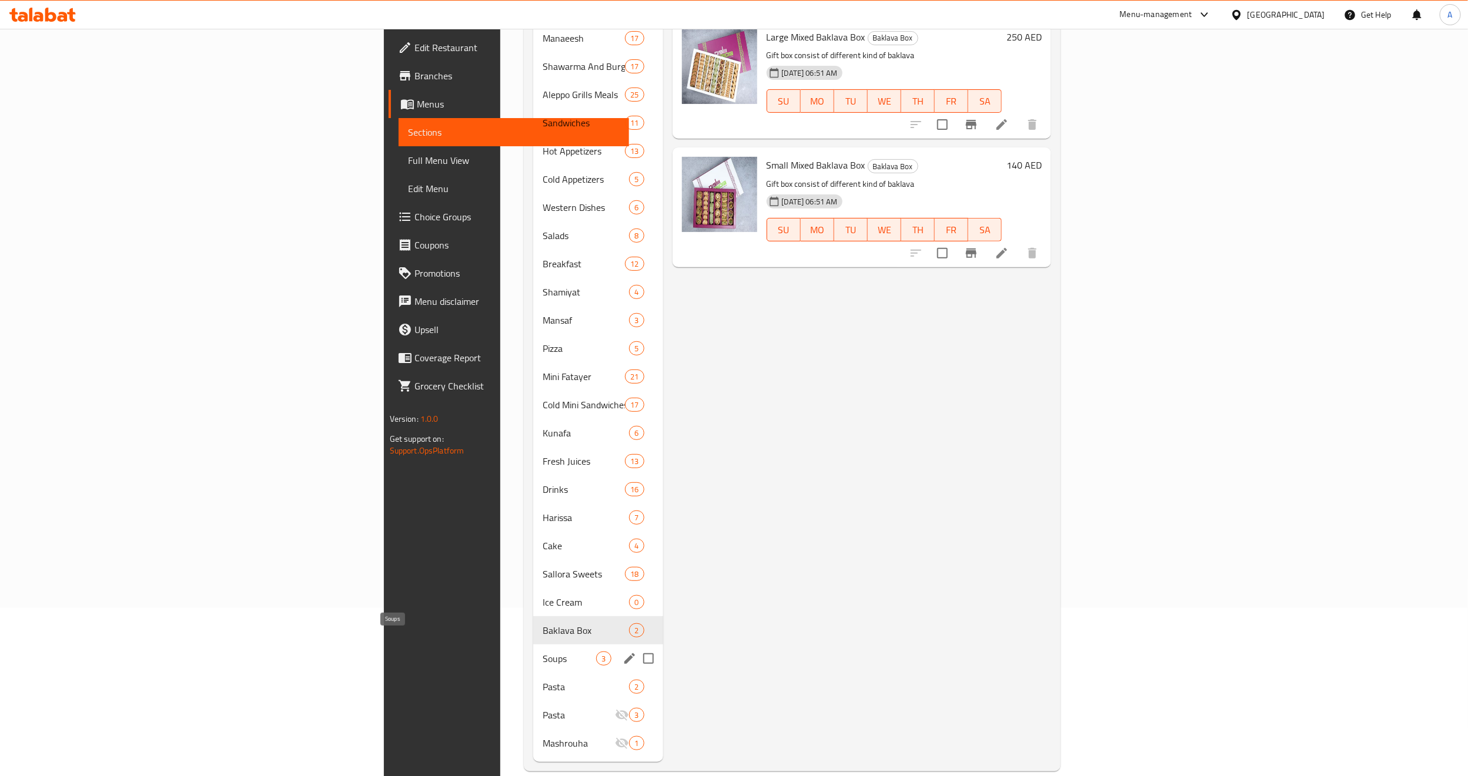
click at [543, 652] on span "Soups" at bounding box center [569, 659] width 53 height 14
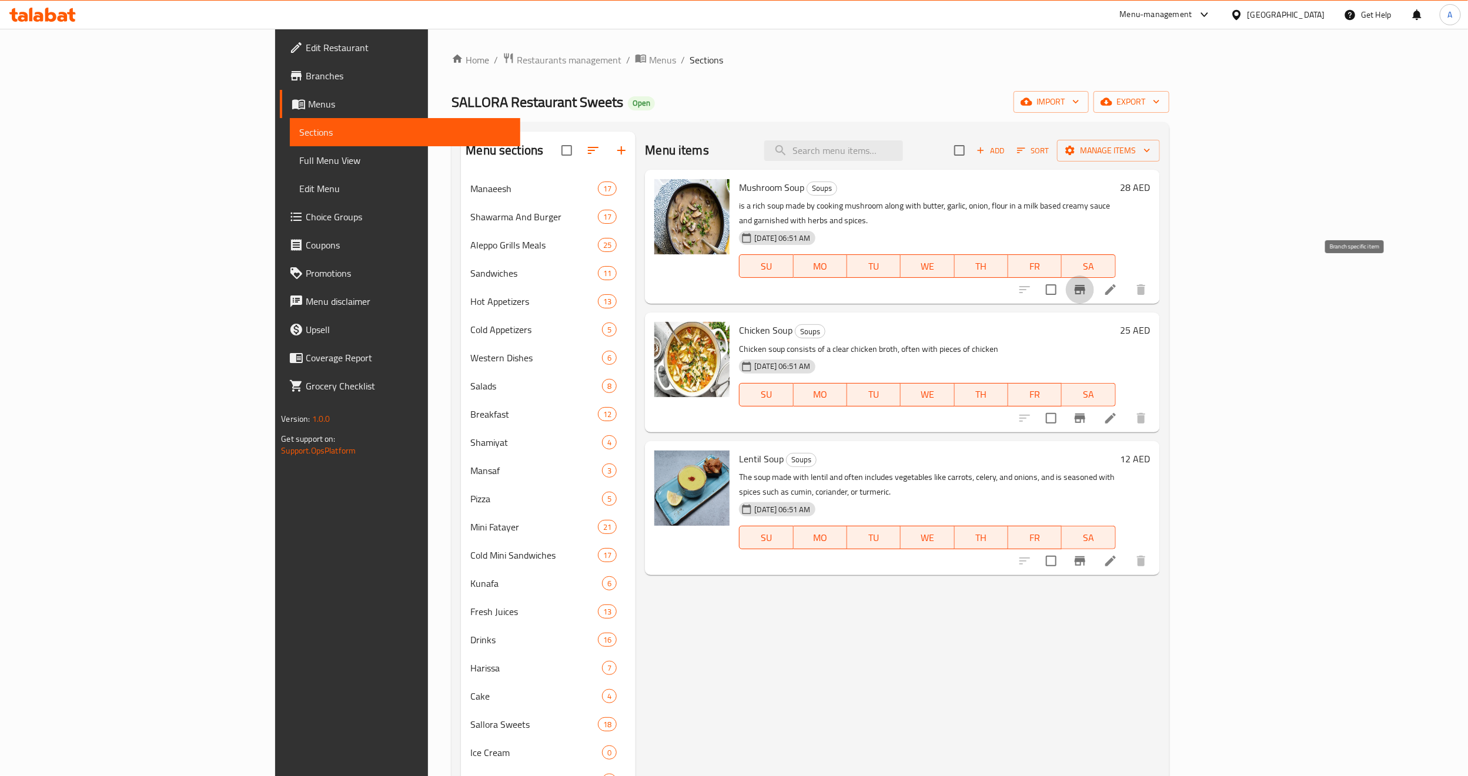
click at [1085, 285] on icon "Branch-specific-item" at bounding box center [1079, 289] width 11 height 9
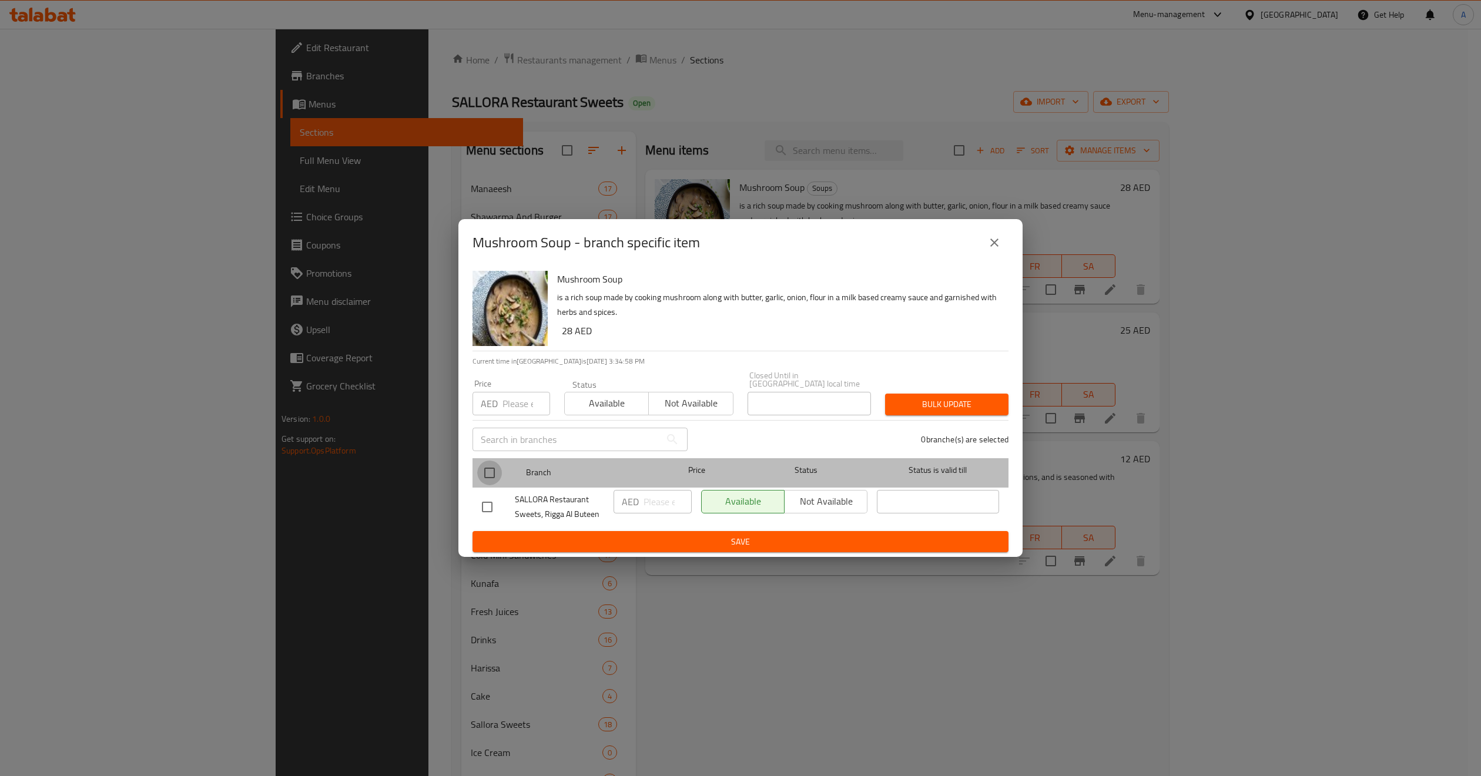
click at [490, 464] on input "checkbox" at bounding box center [489, 473] width 25 height 25
checkbox input "true"
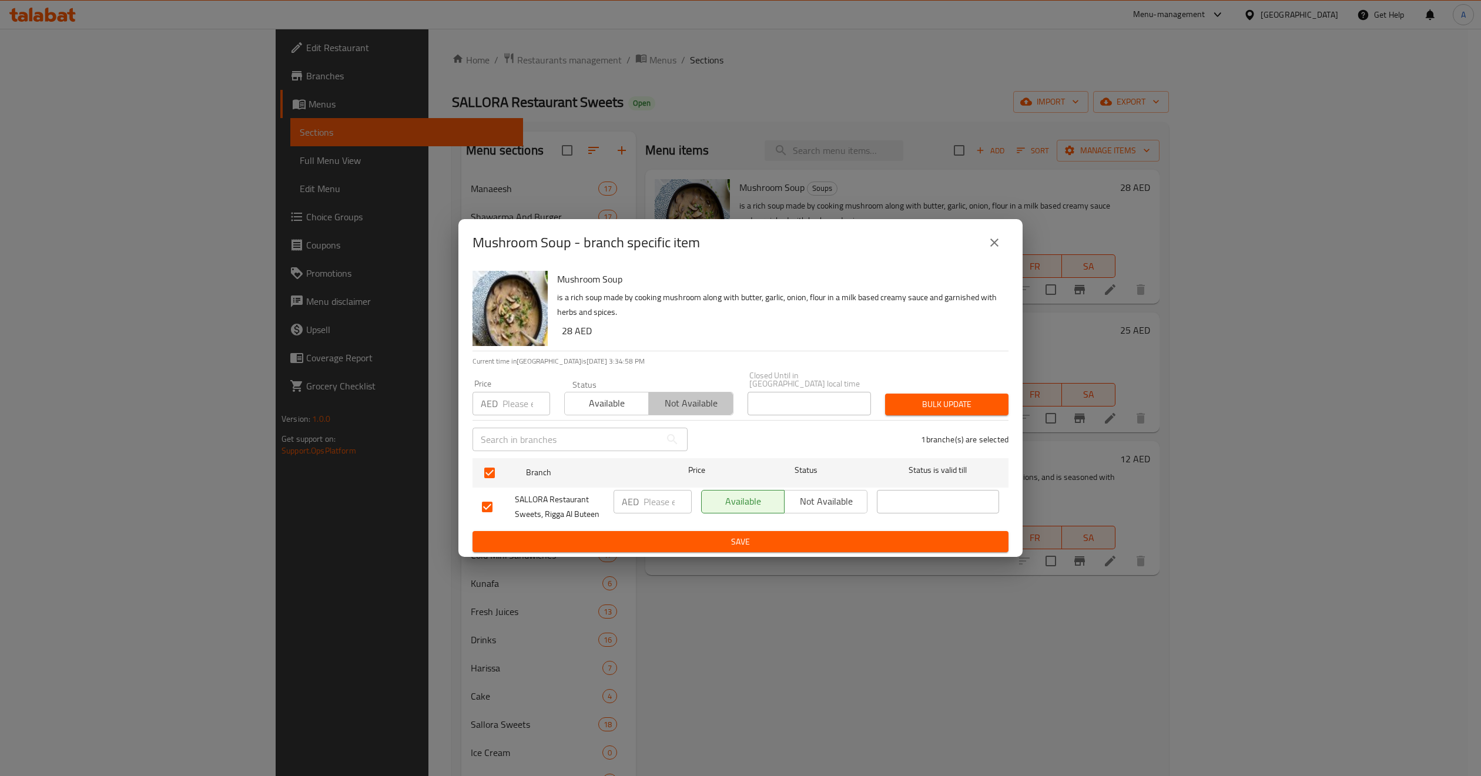
click at [691, 403] on span "Not available" at bounding box center [691, 403] width 75 height 17
click at [963, 399] on span "Bulk update" at bounding box center [947, 404] width 105 height 15
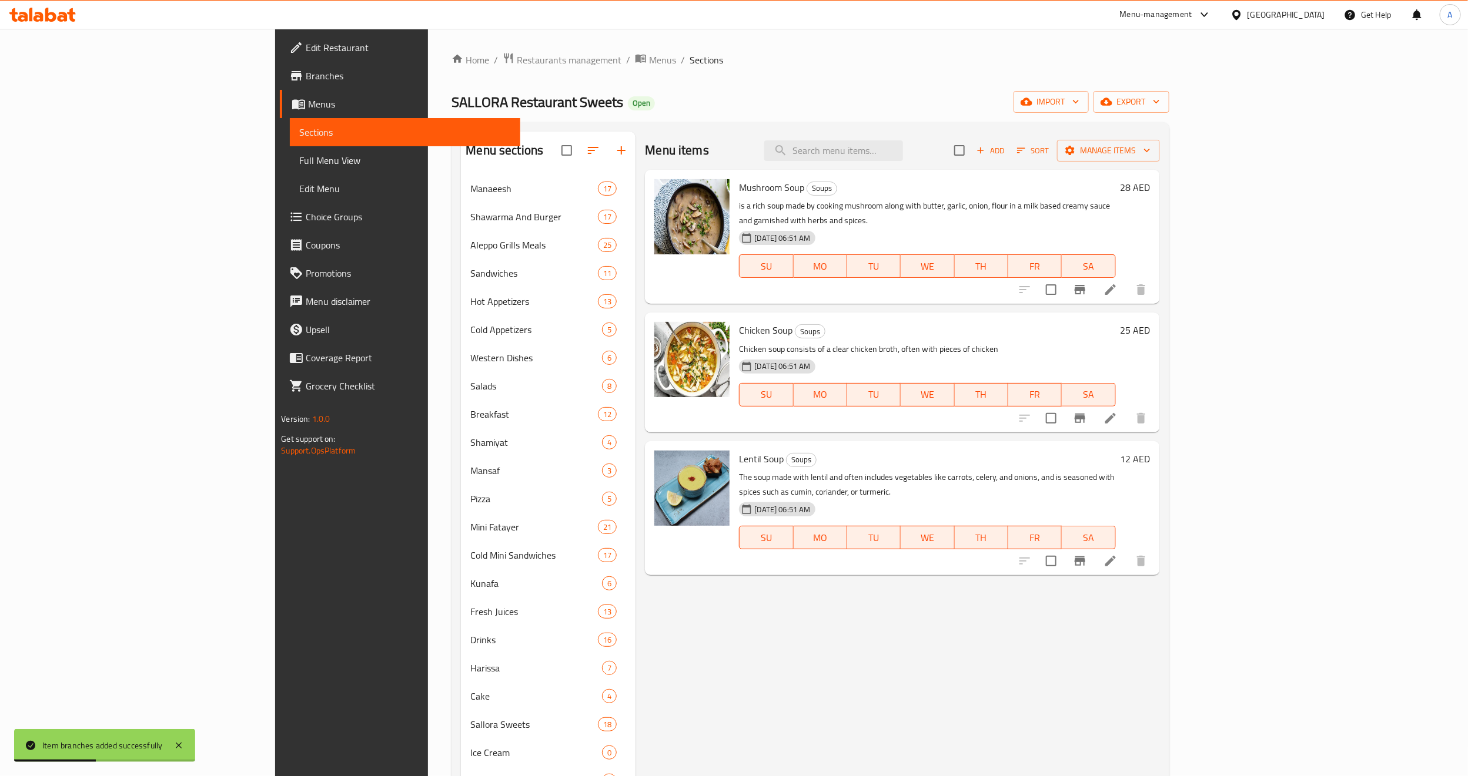
click at [1155, 417] on div at bounding box center [1082, 418] width 145 height 28
click at [1087, 411] on icon "Branch-specific-item" at bounding box center [1080, 418] width 14 height 14
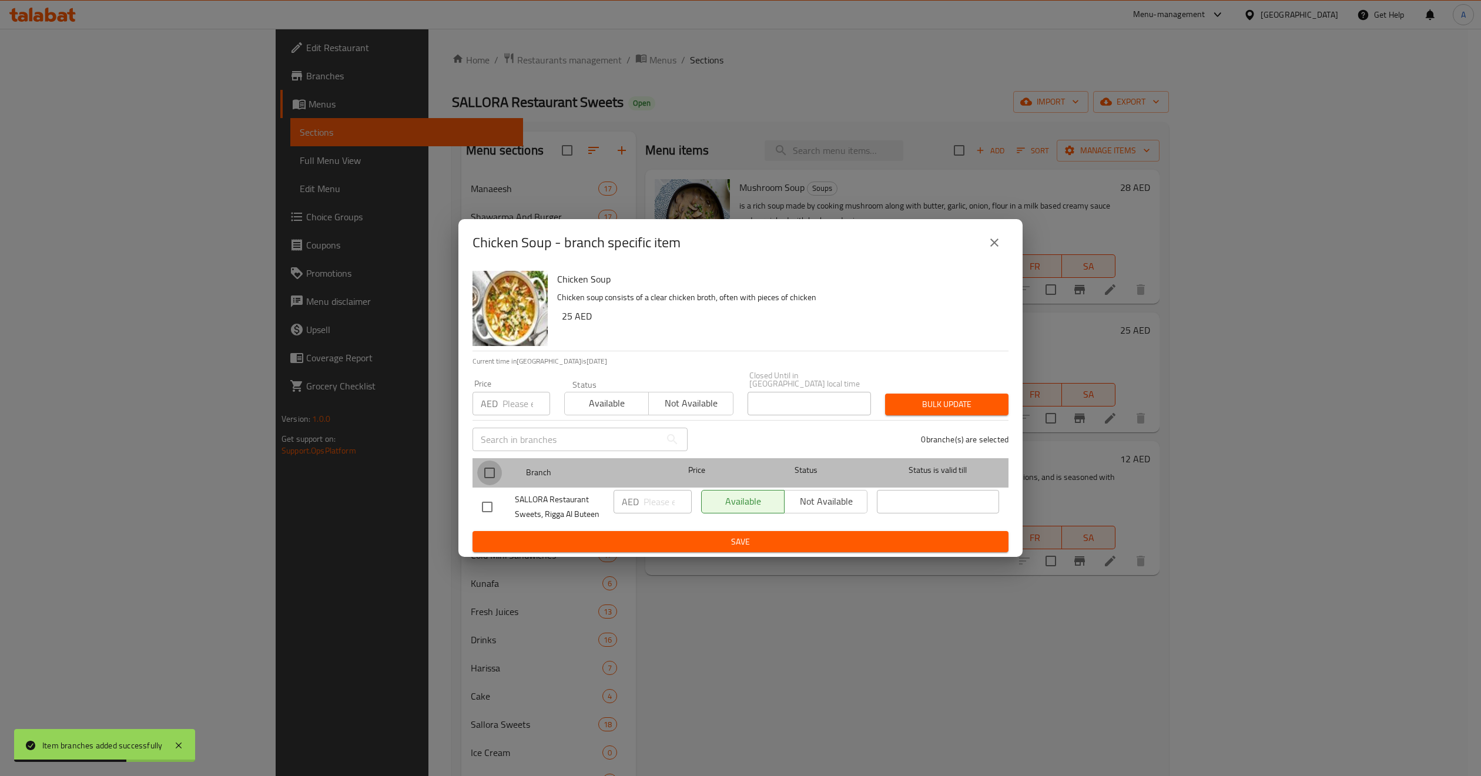
click at [493, 473] on input "checkbox" at bounding box center [489, 473] width 25 height 25
checkbox input "true"
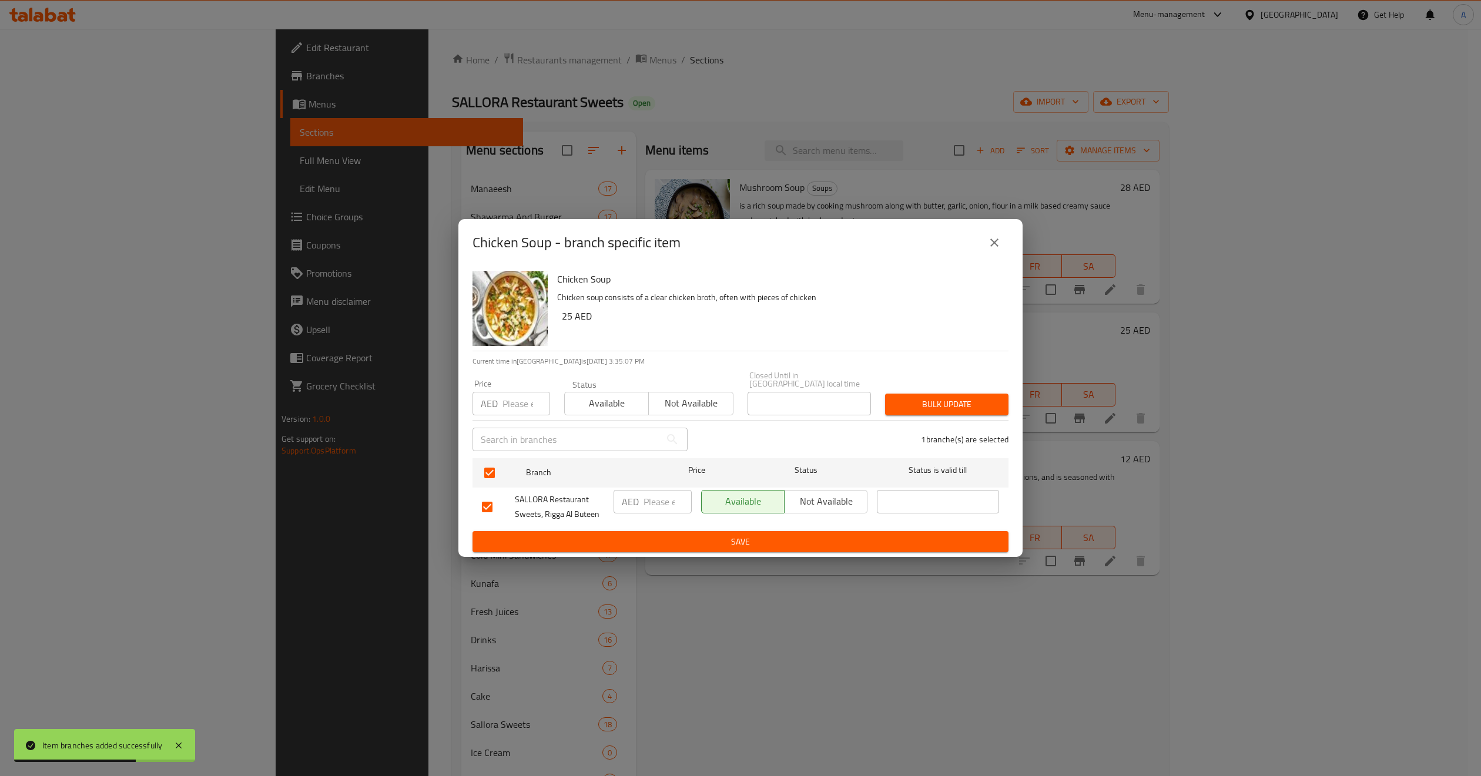
click at [701, 401] on span "Not available" at bounding box center [691, 403] width 75 height 17
click at [963, 404] on span "Bulk update" at bounding box center [947, 404] width 105 height 15
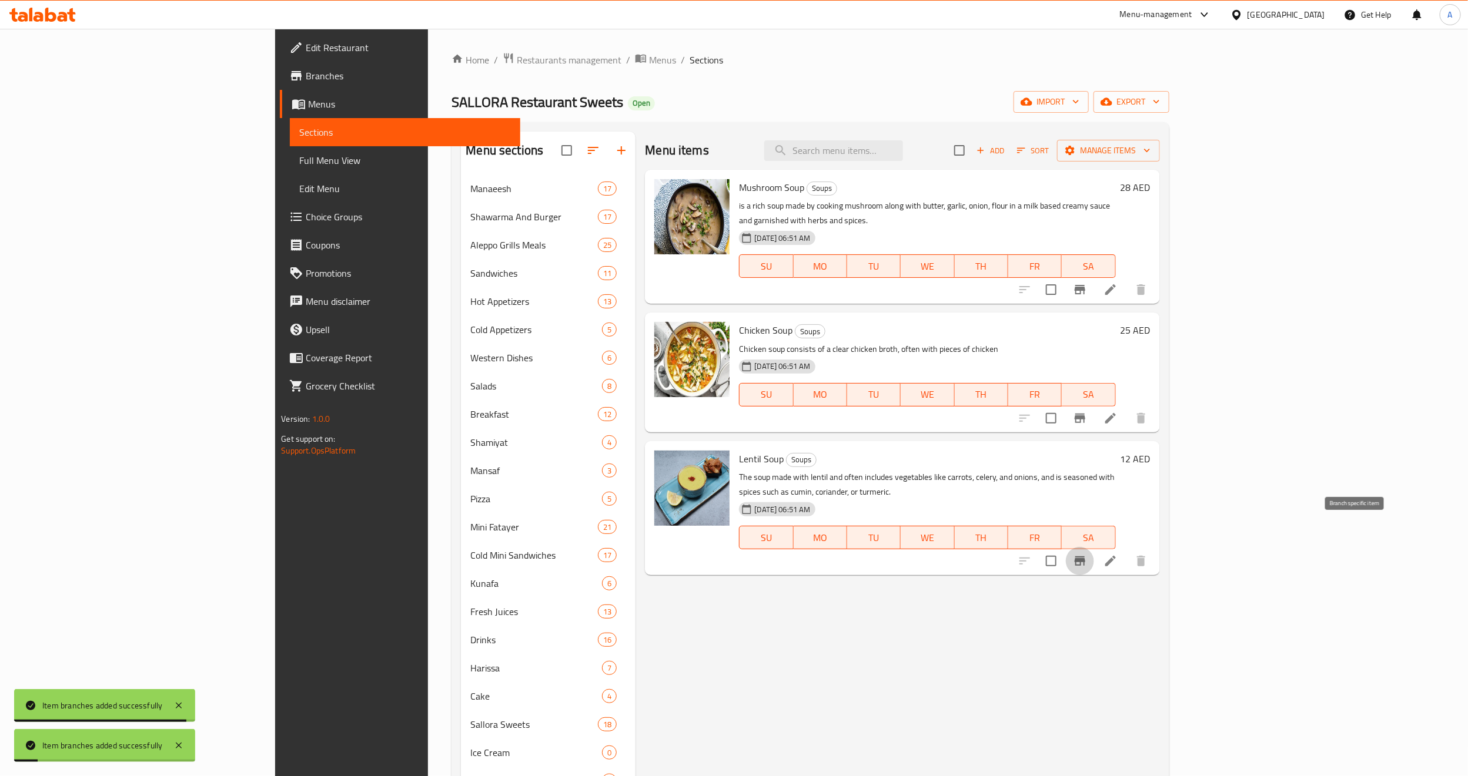
click at [1094, 547] on button "Branch-specific-item" at bounding box center [1080, 561] width 28 height 28
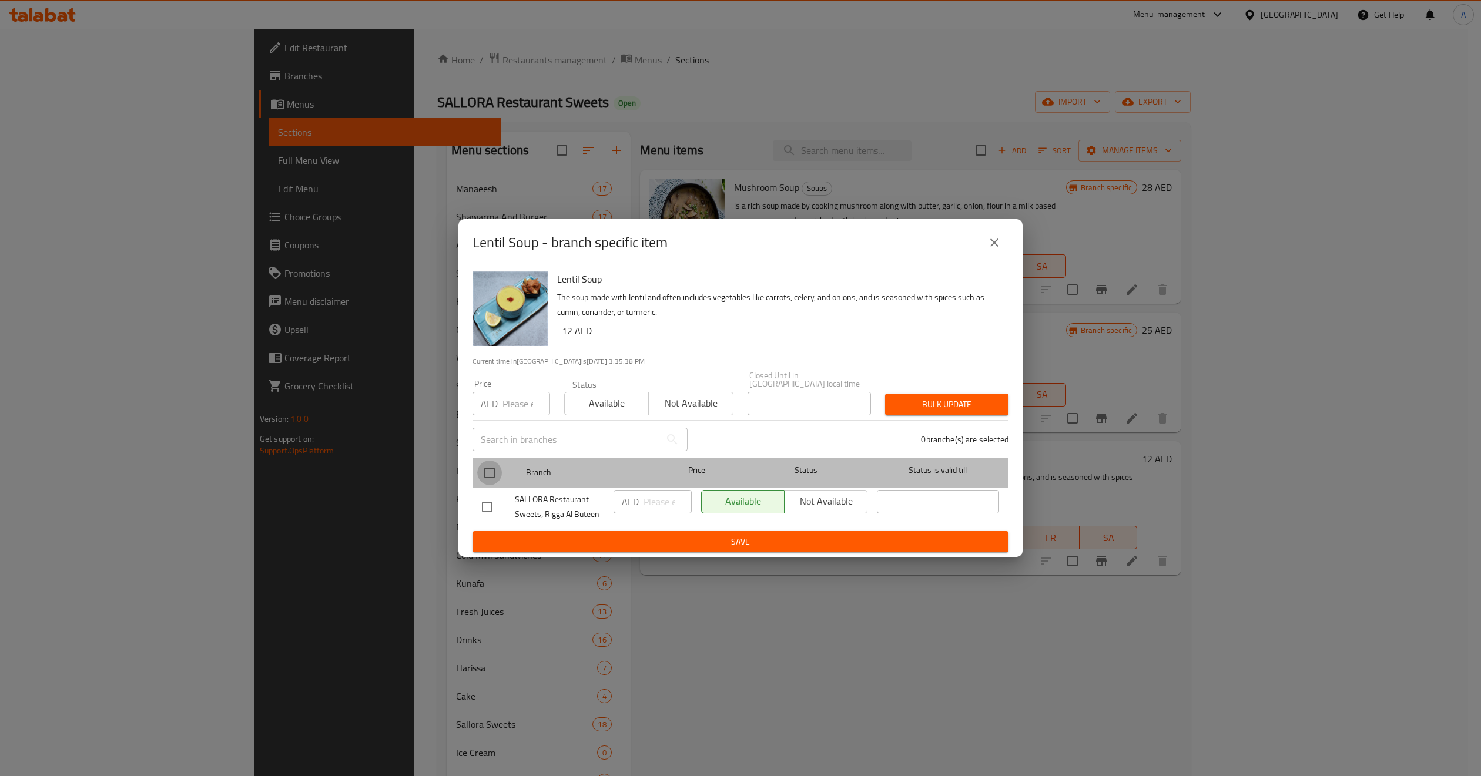
click at [489, 467] on input "checkbox" at bounding box center [489, 473] width 25 height 25
checkbox input "true"
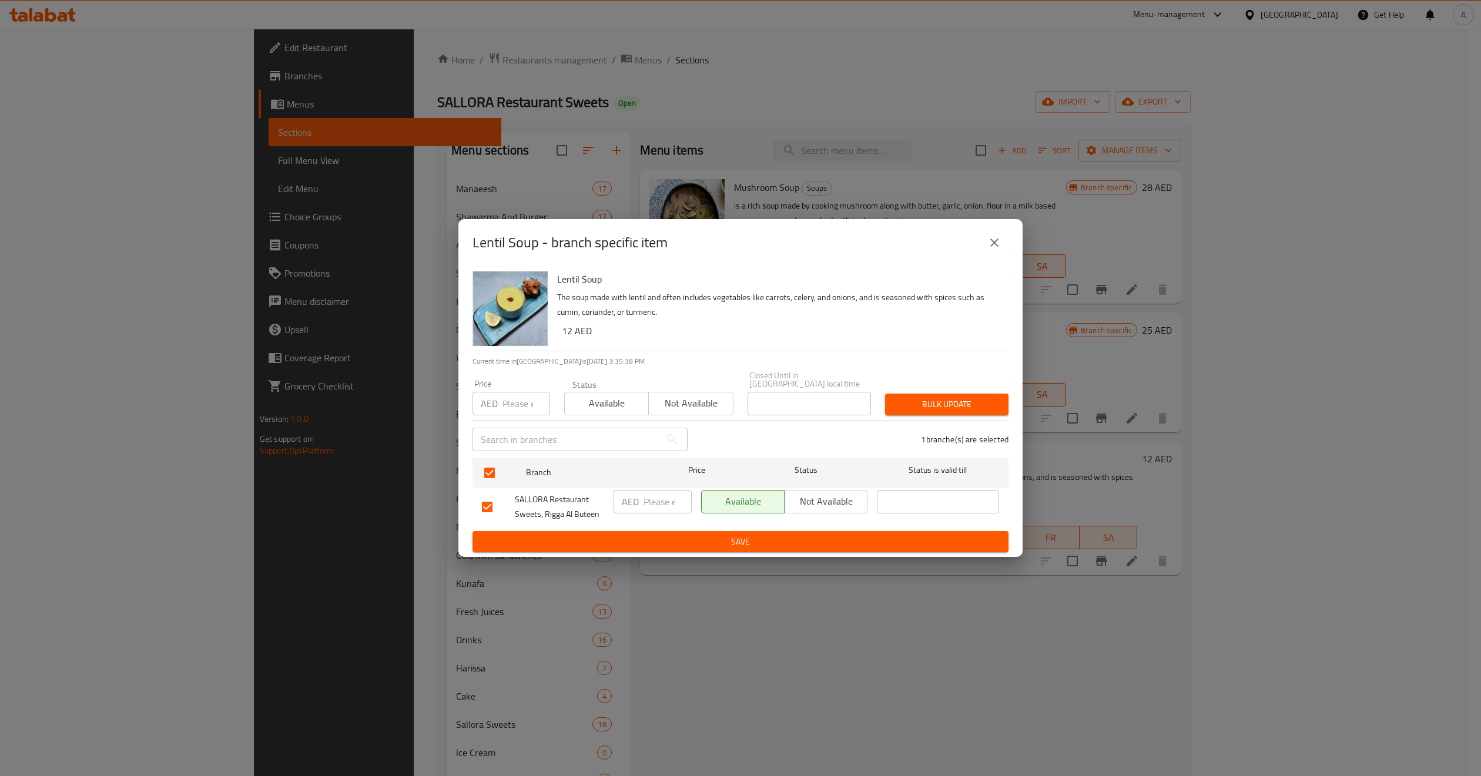
click at [527, 418] on div "Price AED Price" at bounding box center [512, 398] width 92 height 50
click at [522, 403] on input "number" at bounding box center [527, 404] width 48 height 24
paste input "25"
type input "25"
click at [697, 404] on span "Not available" at bounding box center [691, 403] width 75 height 17
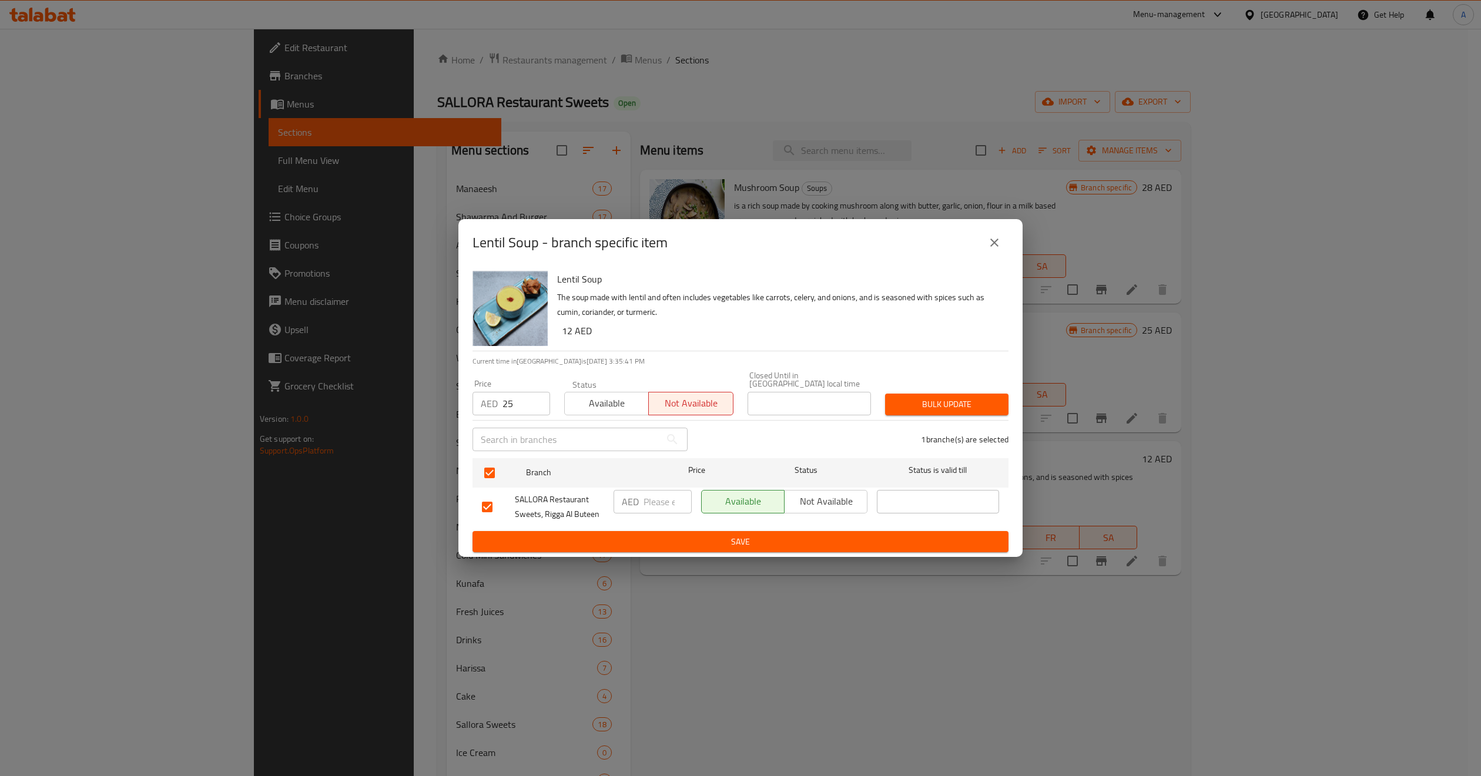
click at [1010, 410] on div "Lentil Soup The soup made with lentil and often includes vegetables like carrot…" at bounding box center [740, 412] width 564 height 292
click at [993, 406] on span "Bulk update" at bounding box center [947, 404] width 105 height 15
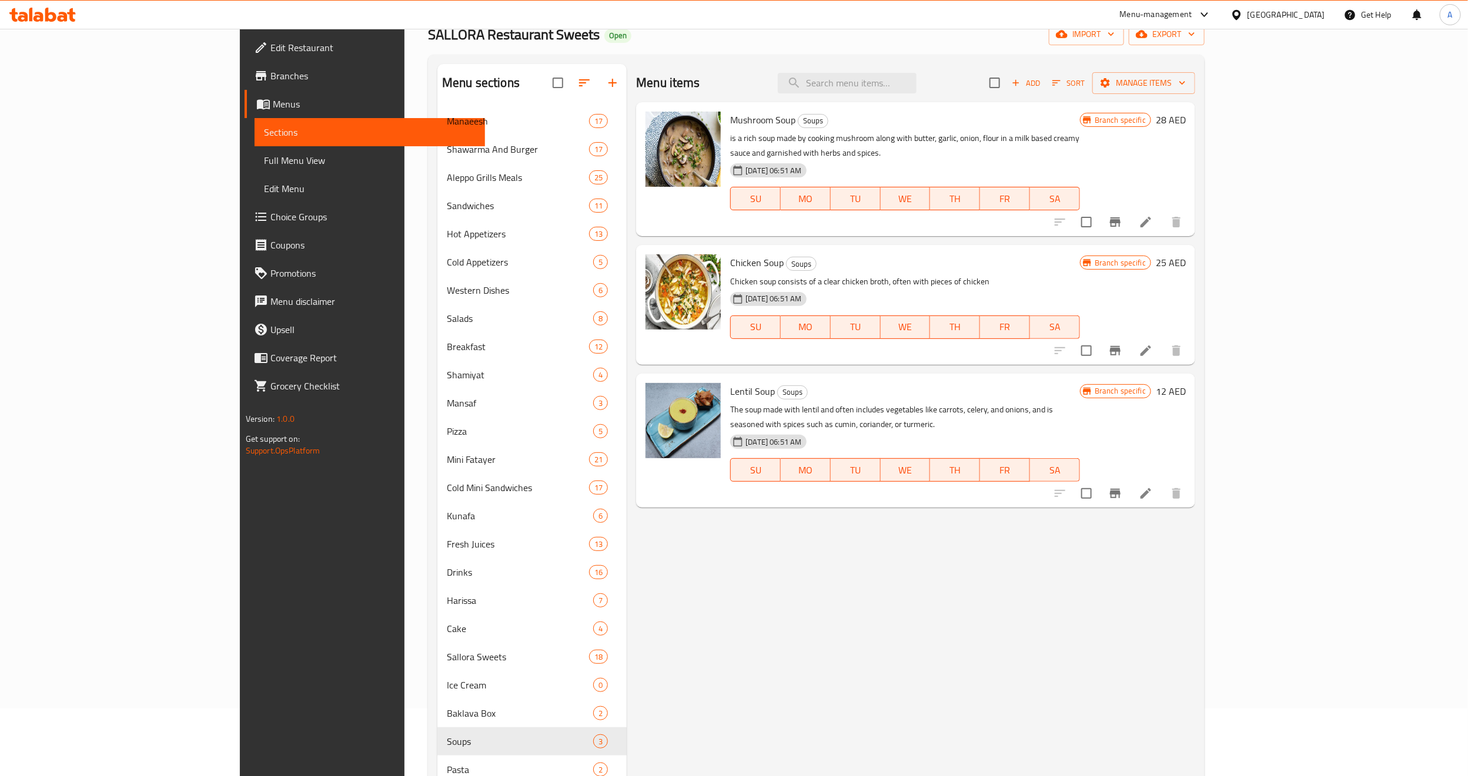
scroll to position [168, 0]
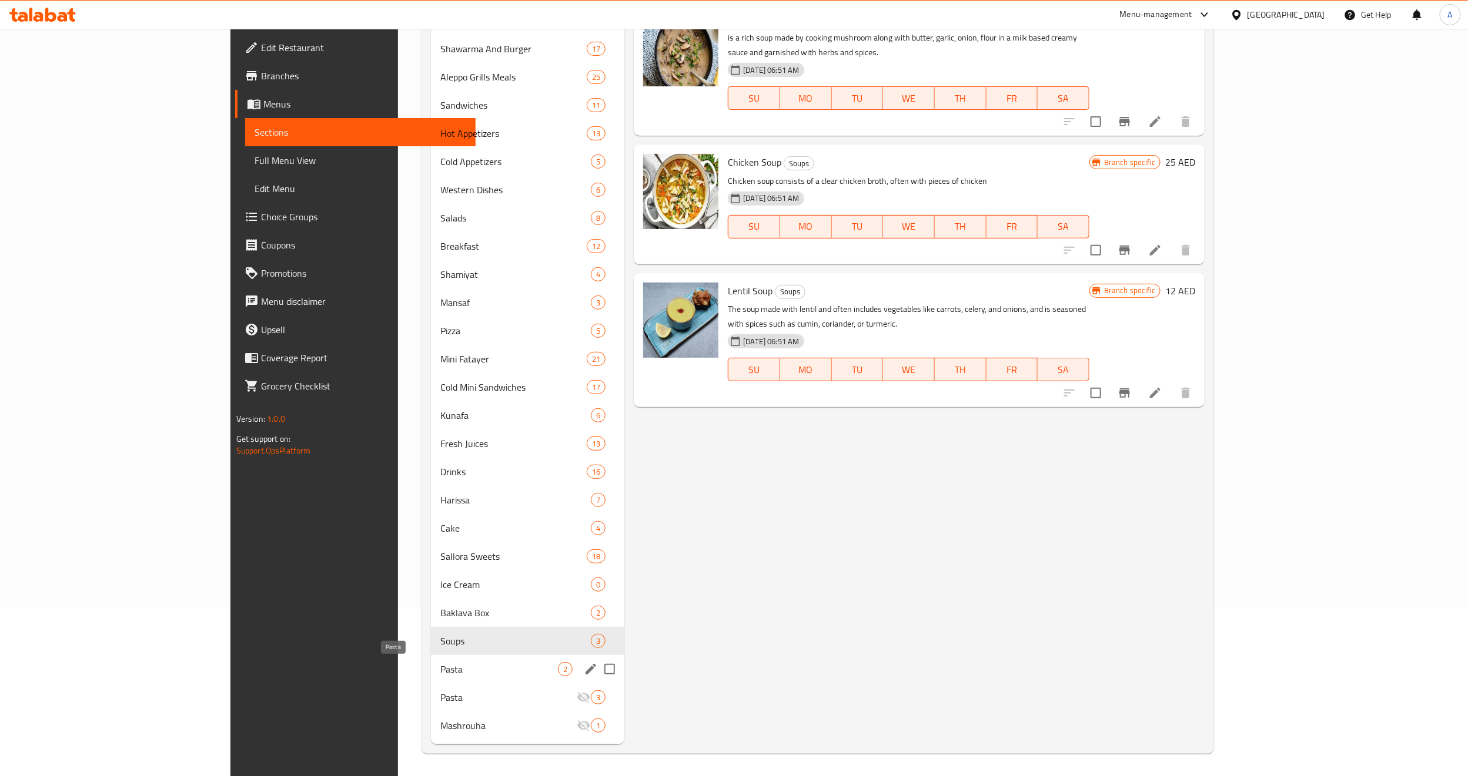
click at [440, 668] on span "Pasta" at bounding box center [499, 669] width 118 height 14
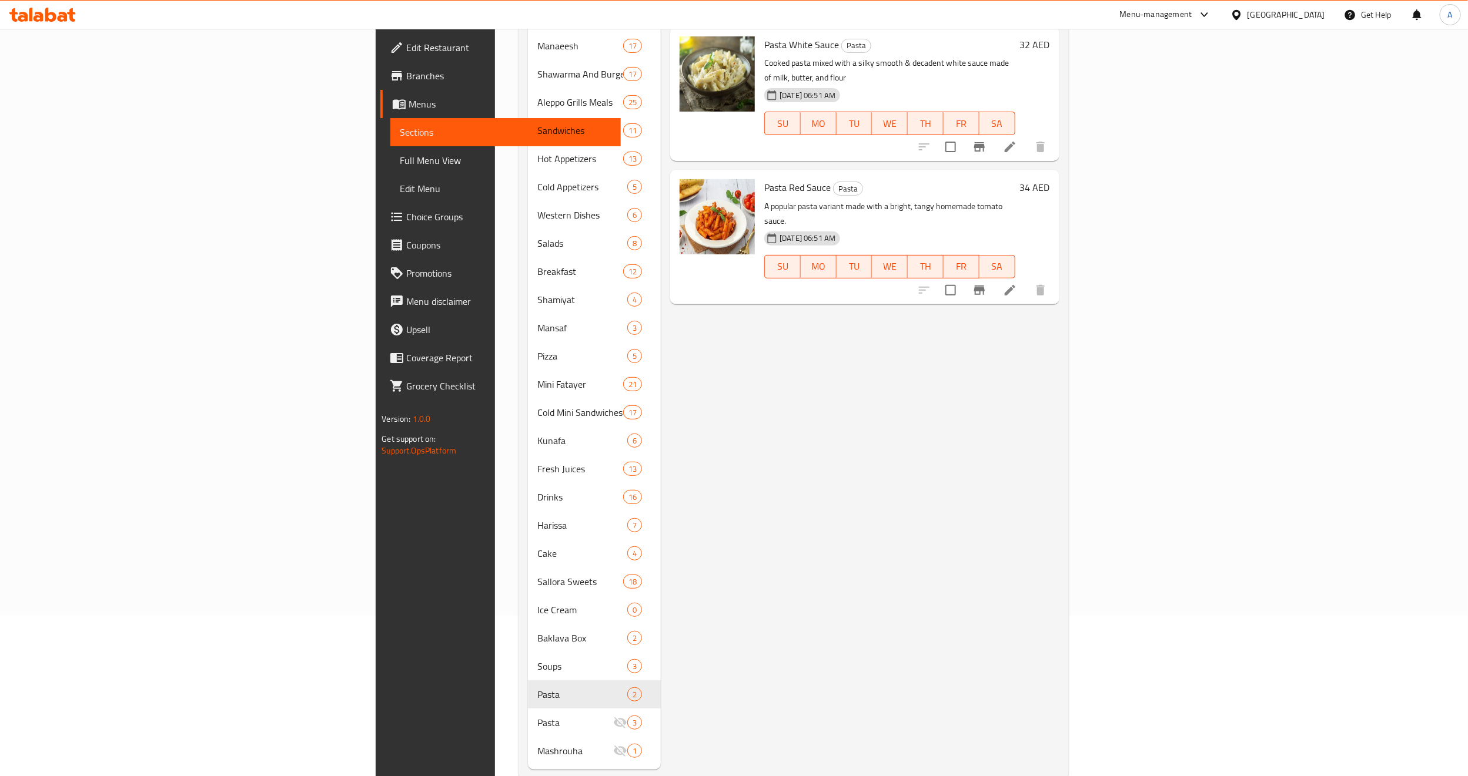
scroll to position [168, 0]
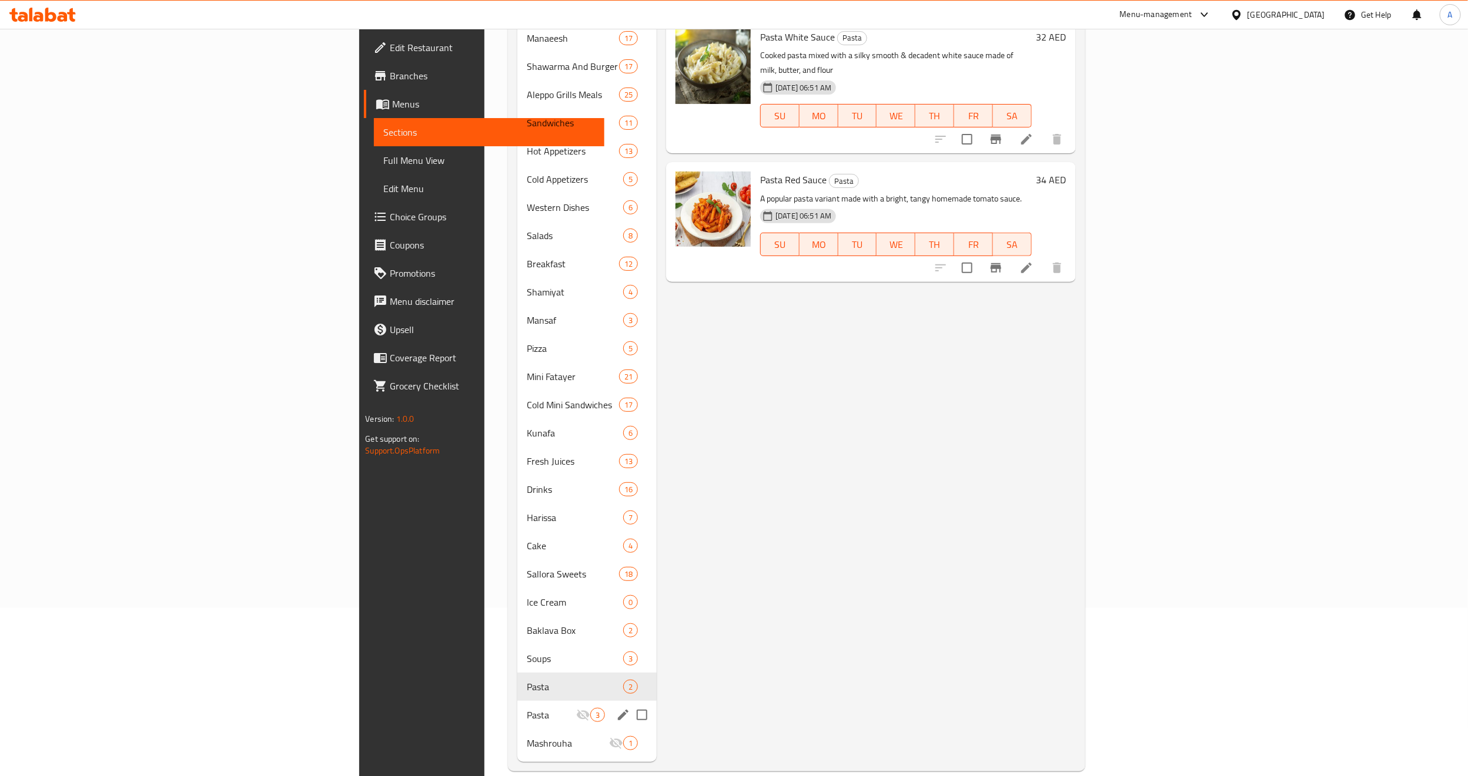
click at [517, 701] on div "Pasta 3" at bounding box center [586, 715] width 139 height 28
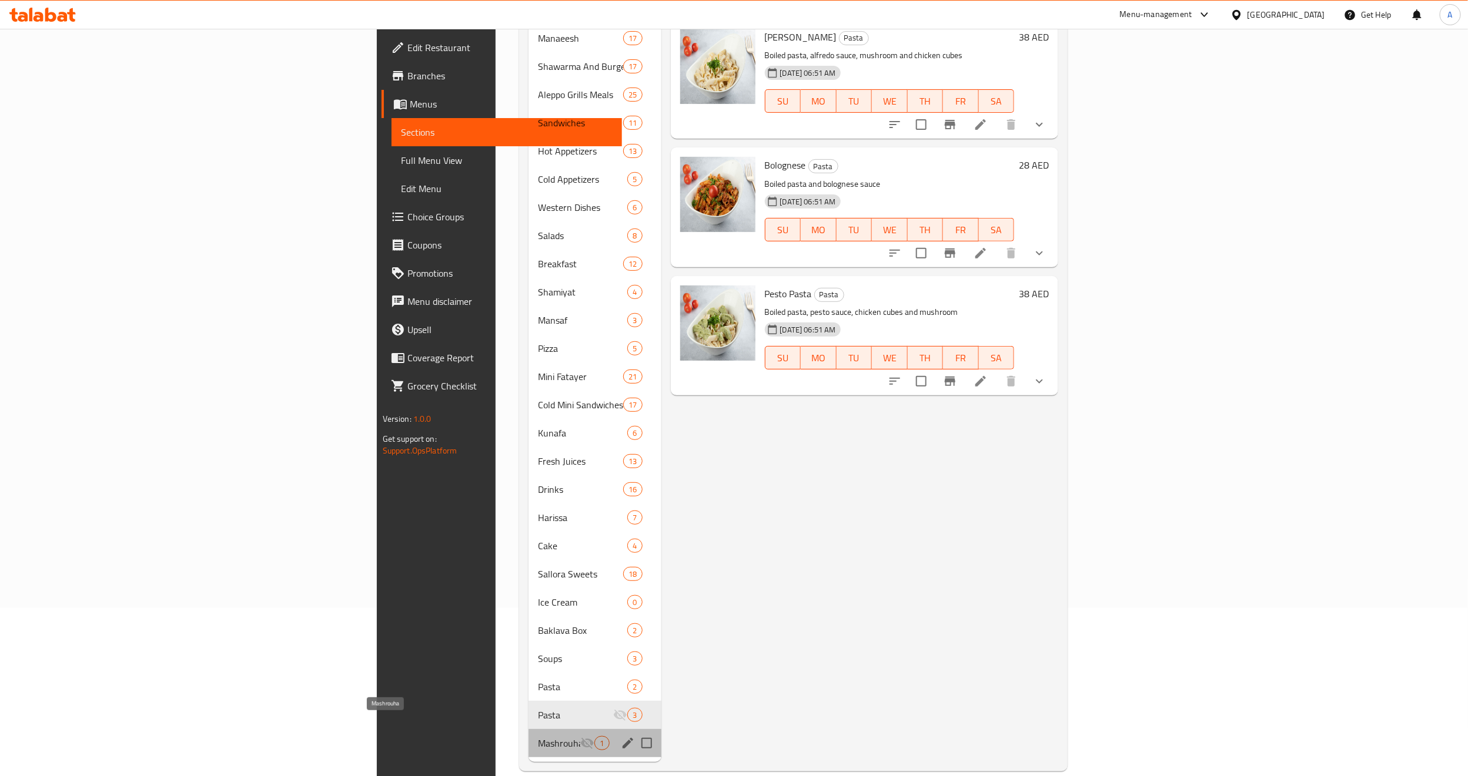
click at [538, 736] on span "Mashrouha" at bounding box center [559, 743] width 42 height 14
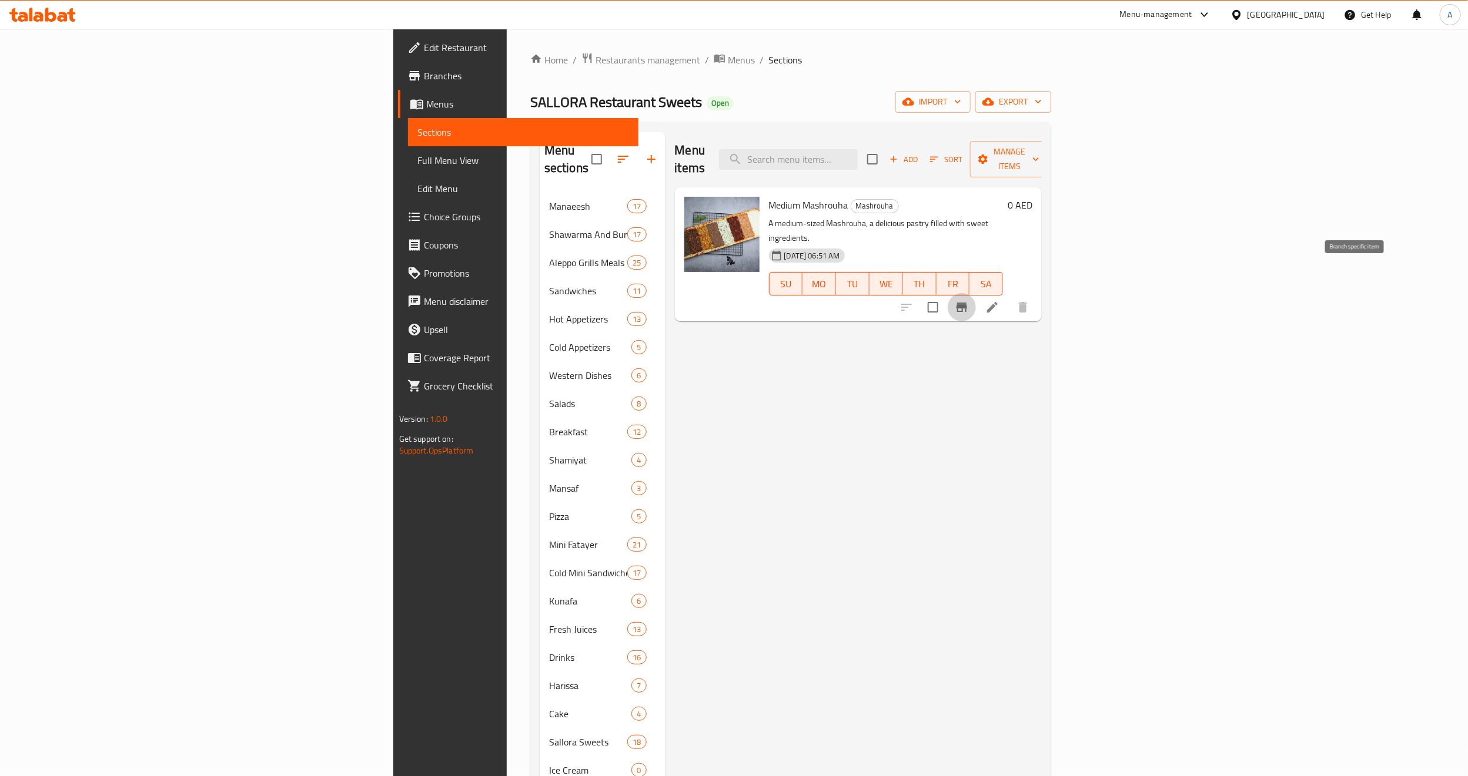
click at [969, 300] on icon "Branch-specific-item" at bounding box center [962, 307] width 14 height 14
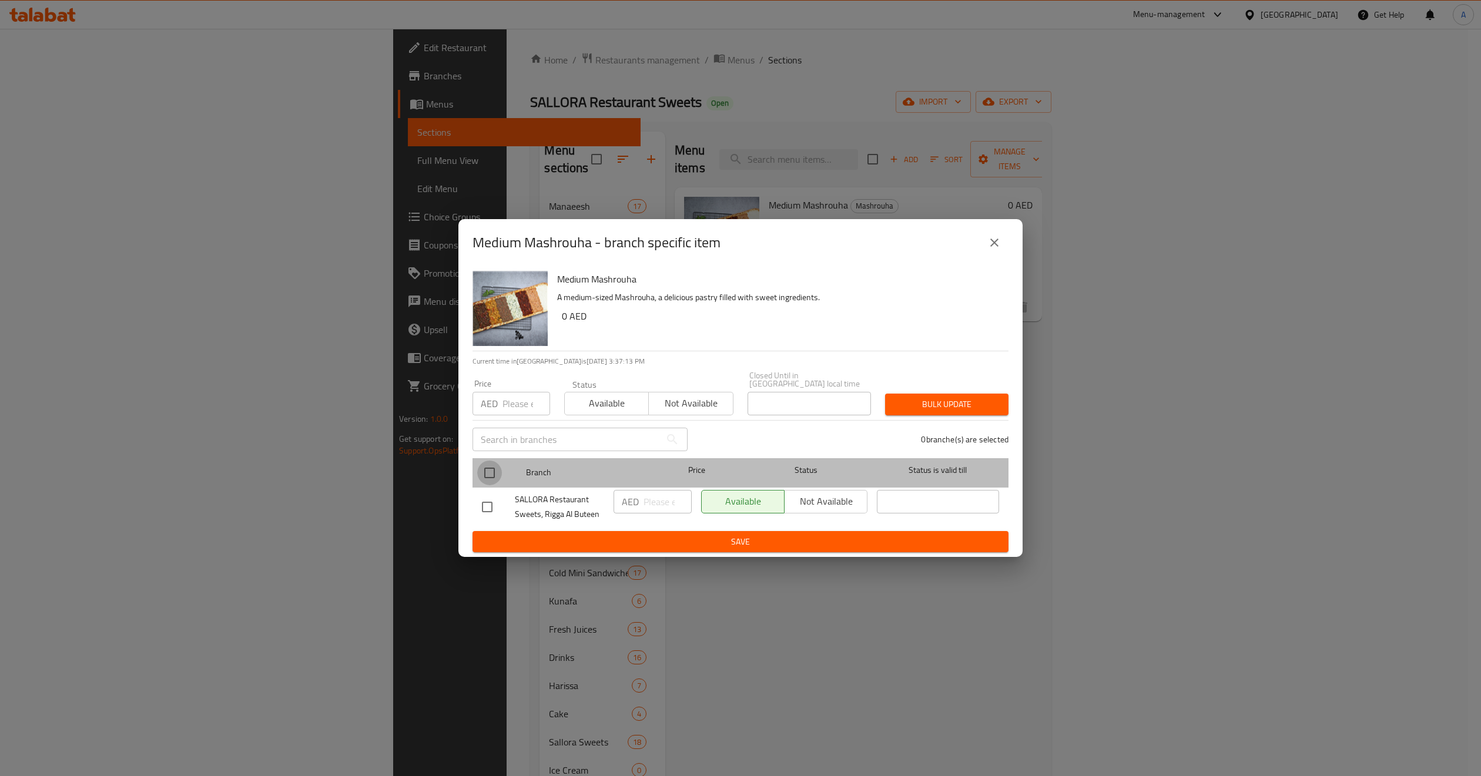
click at [488, 471] on input "checkbox" at bounding box center [489, 473] width 25 height 25
checkbox input "true"
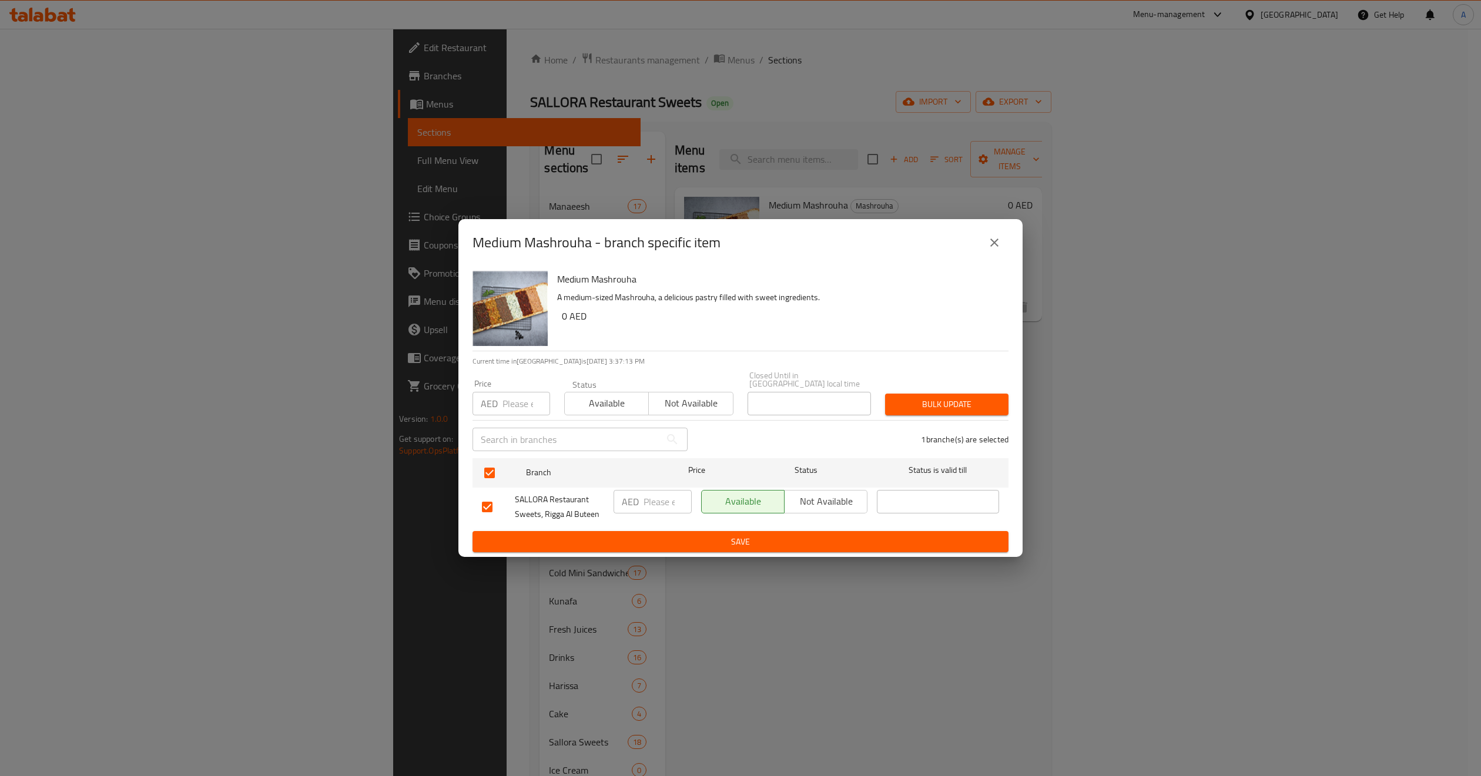
click at [528, 392] on input "number" at bounding box center [527, 404] width 48 height 24
paste input "40"
type input "40"
click at [952, 420] on div "1 branche(s) are selected" at bounding box center [855, 439] width 321 height 42
click at [952, 408] on span "Bulk update" at bounding box center [947, 404] width 105 height 15
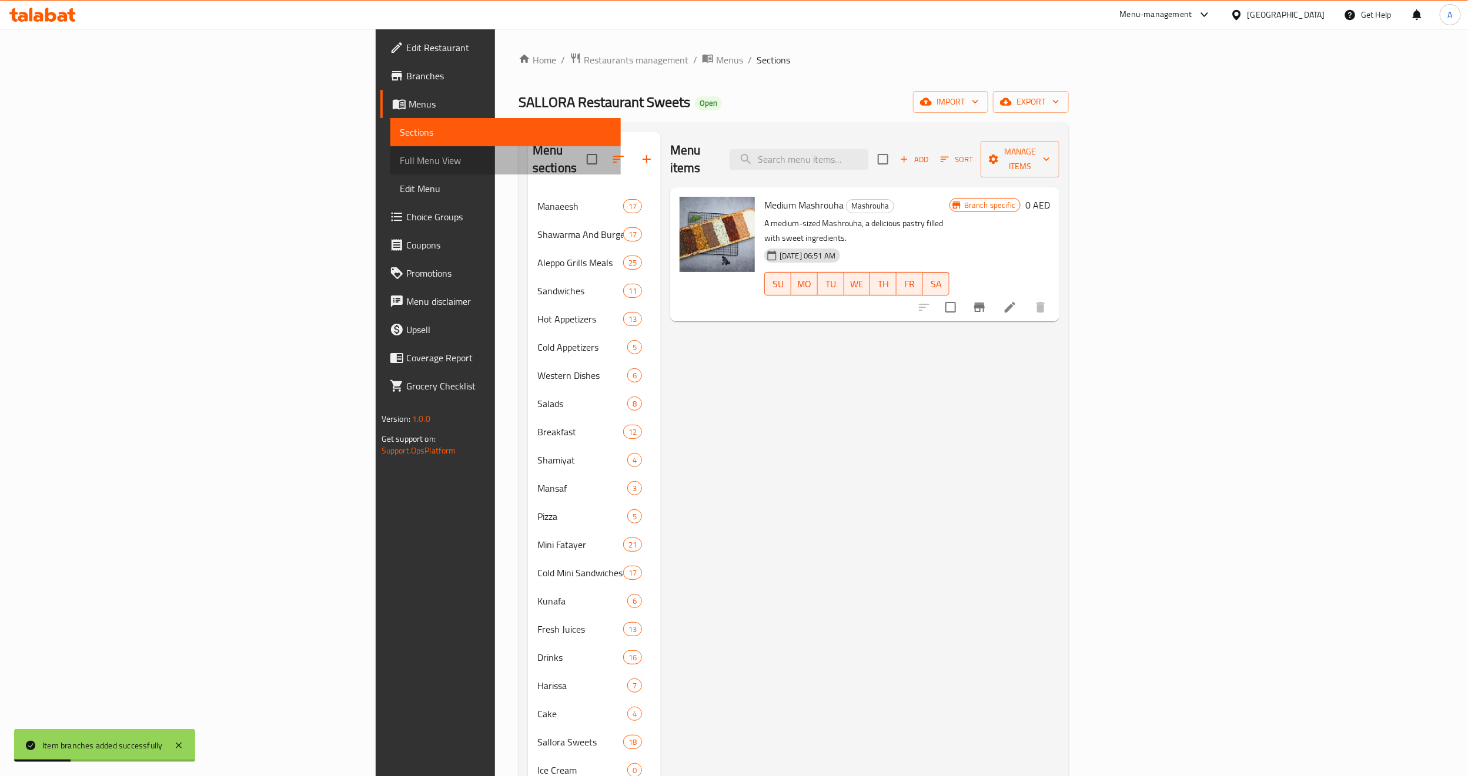
click at [390, 168] on link "Full Menu View" at bounding box center [505, 160] width 230 height 28
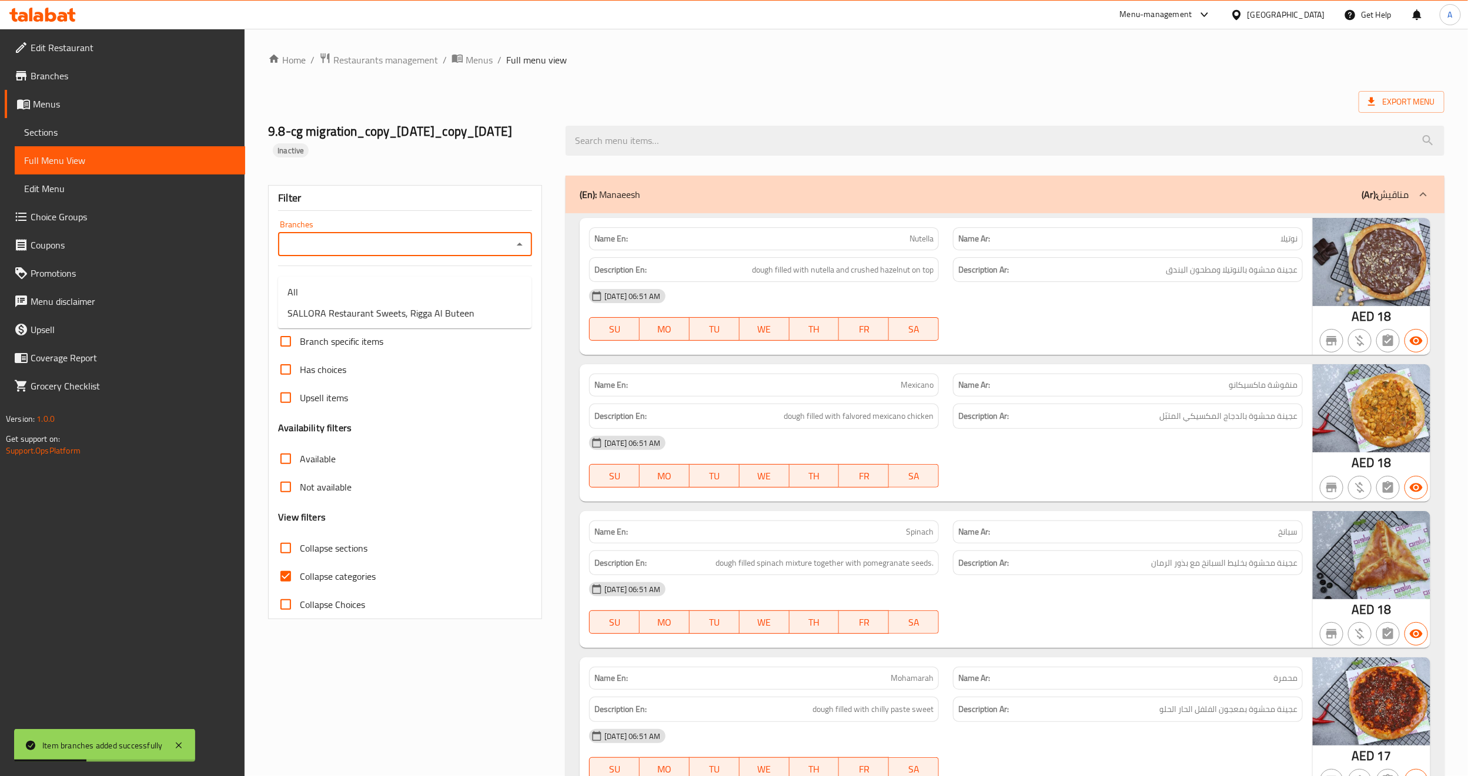
click at [357, 253] on input "Branches" at bounding box center [395, 244] width 227 height 16
click at [71, 131] on span "Sections" at bounding box center [130, 132] width 212 height 14
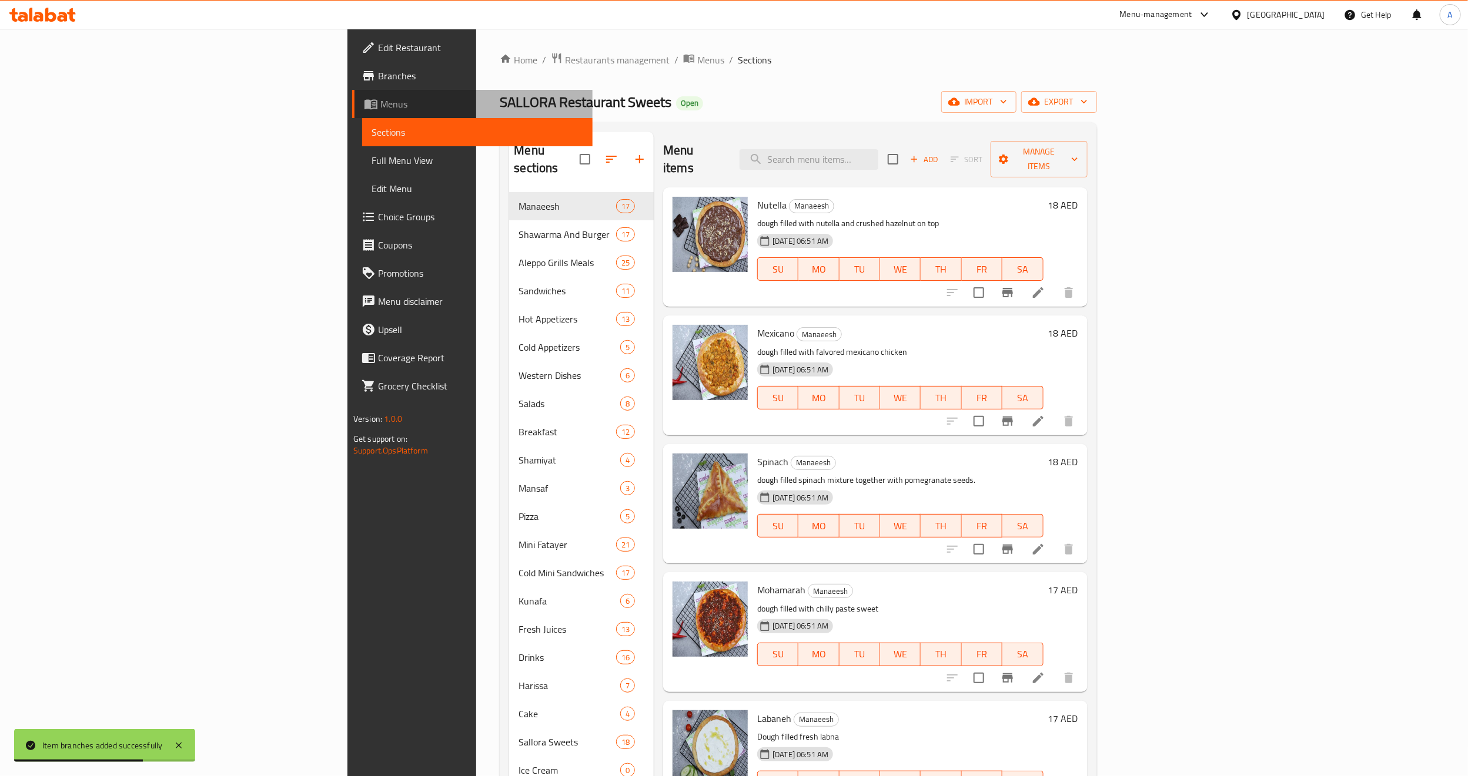
click at [380, 110] on span "Menus" at bounding box center [481, 104] width 203 height 14
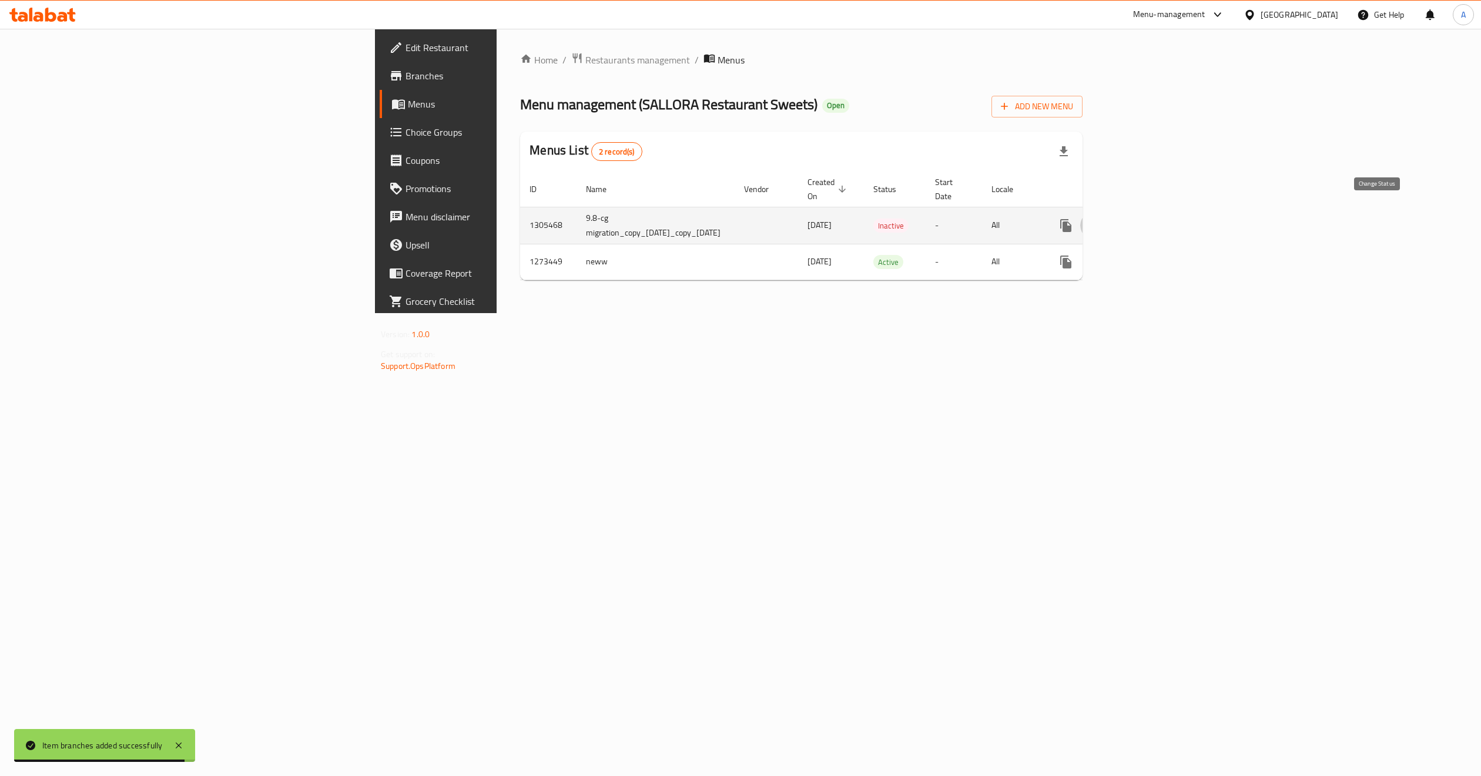
click at [1109, 213] on button "enhanced table" at bounding box center [1094, 226] width 28 height 28
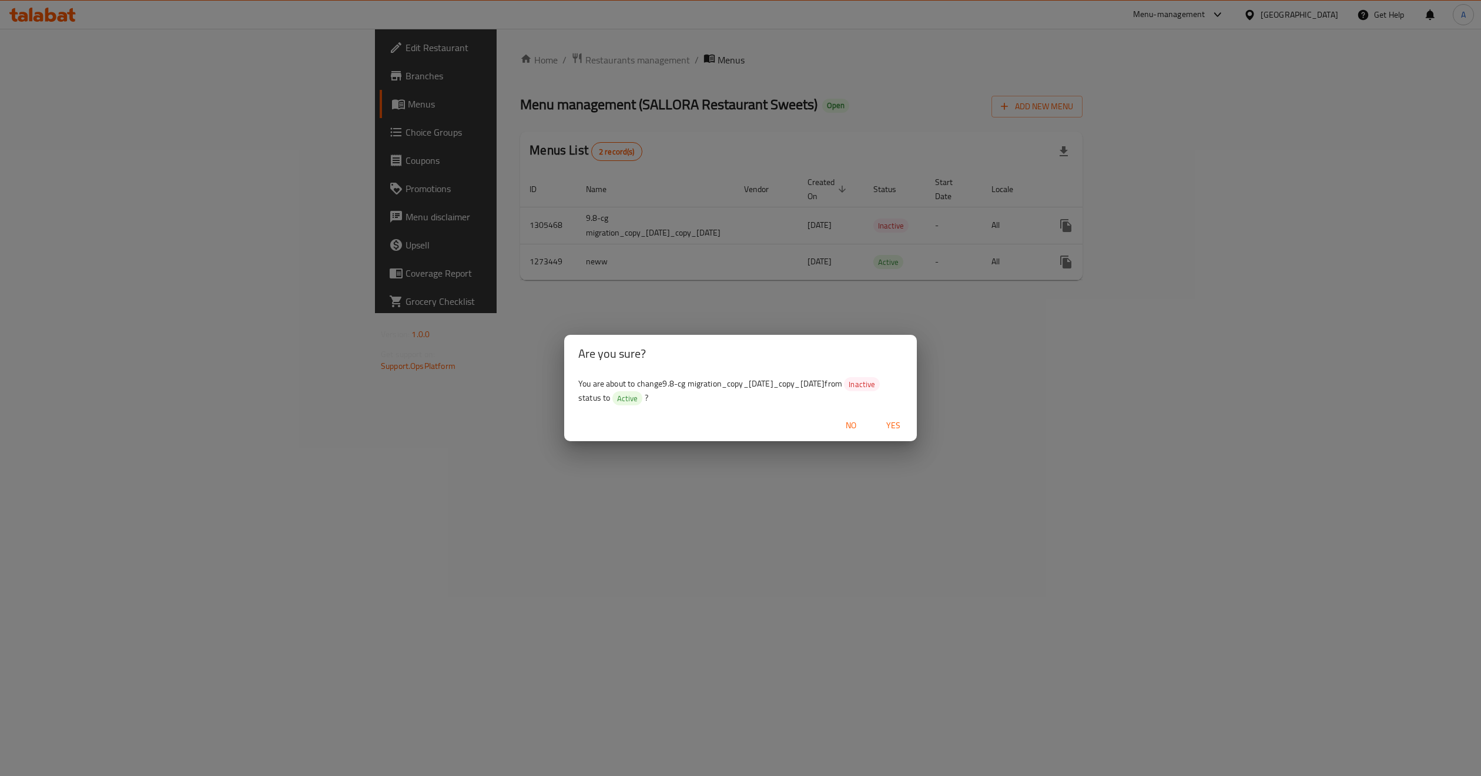
click at [905, 414] on div "No Yes" at bounding box center [740, 425] width 353 height 31
click at [898, 421] on span "Yes" at bounding box center [893, 425] width 28 height 15
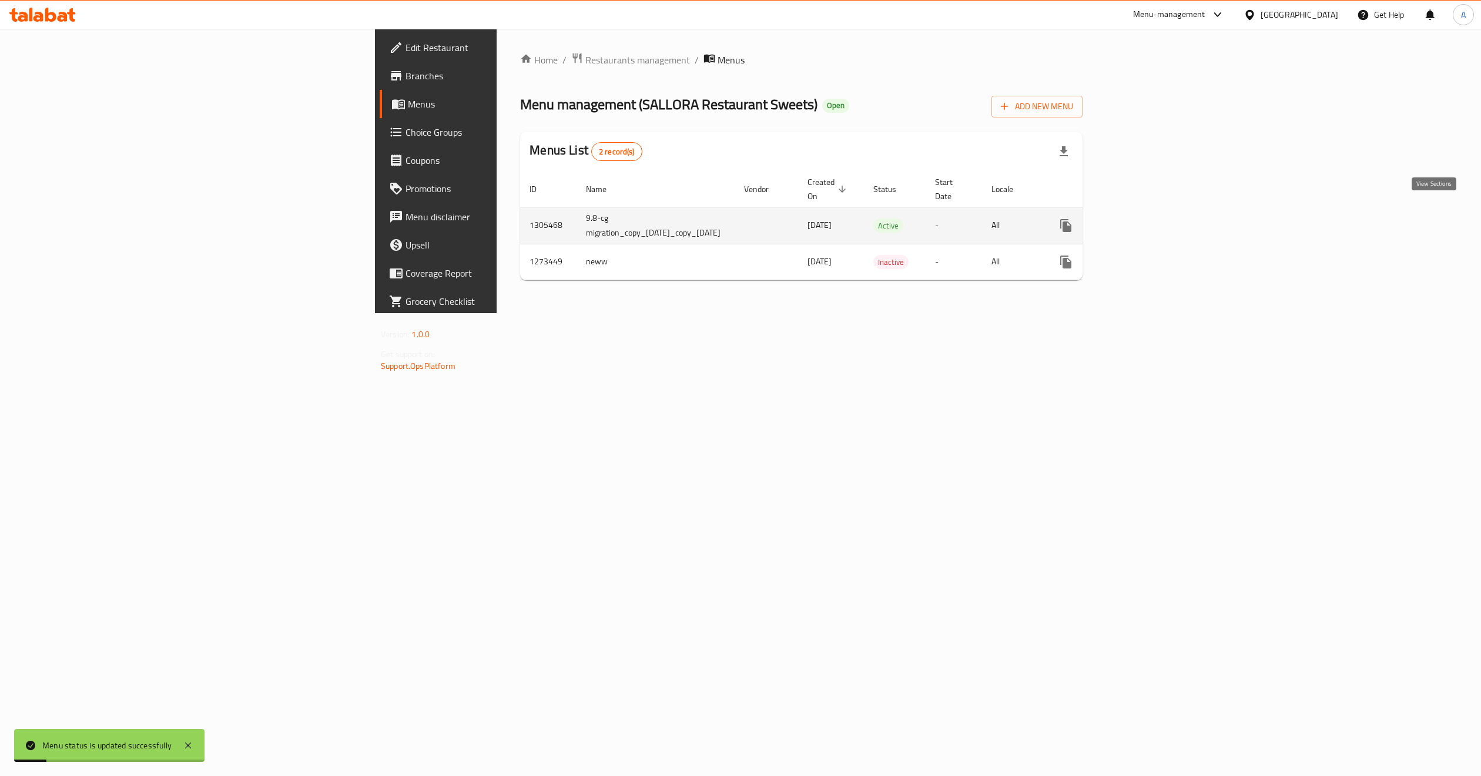
click at [1158, 219] on icon "enhanced table" at bounding box center [1151, 226] width 14 height 14
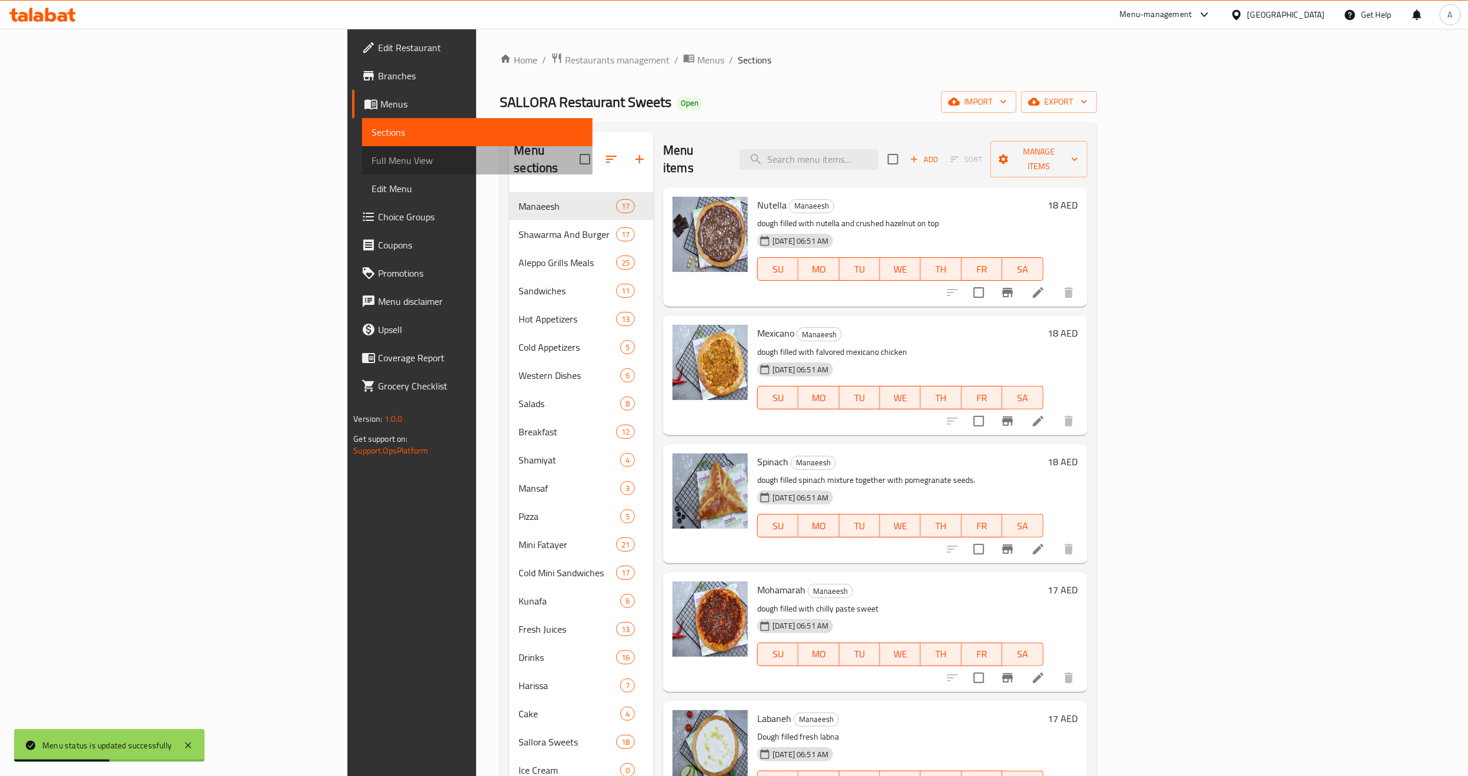
click at [371, 163] on span "Full Menu View" at bounding box center [477, 160] width 212 height 14
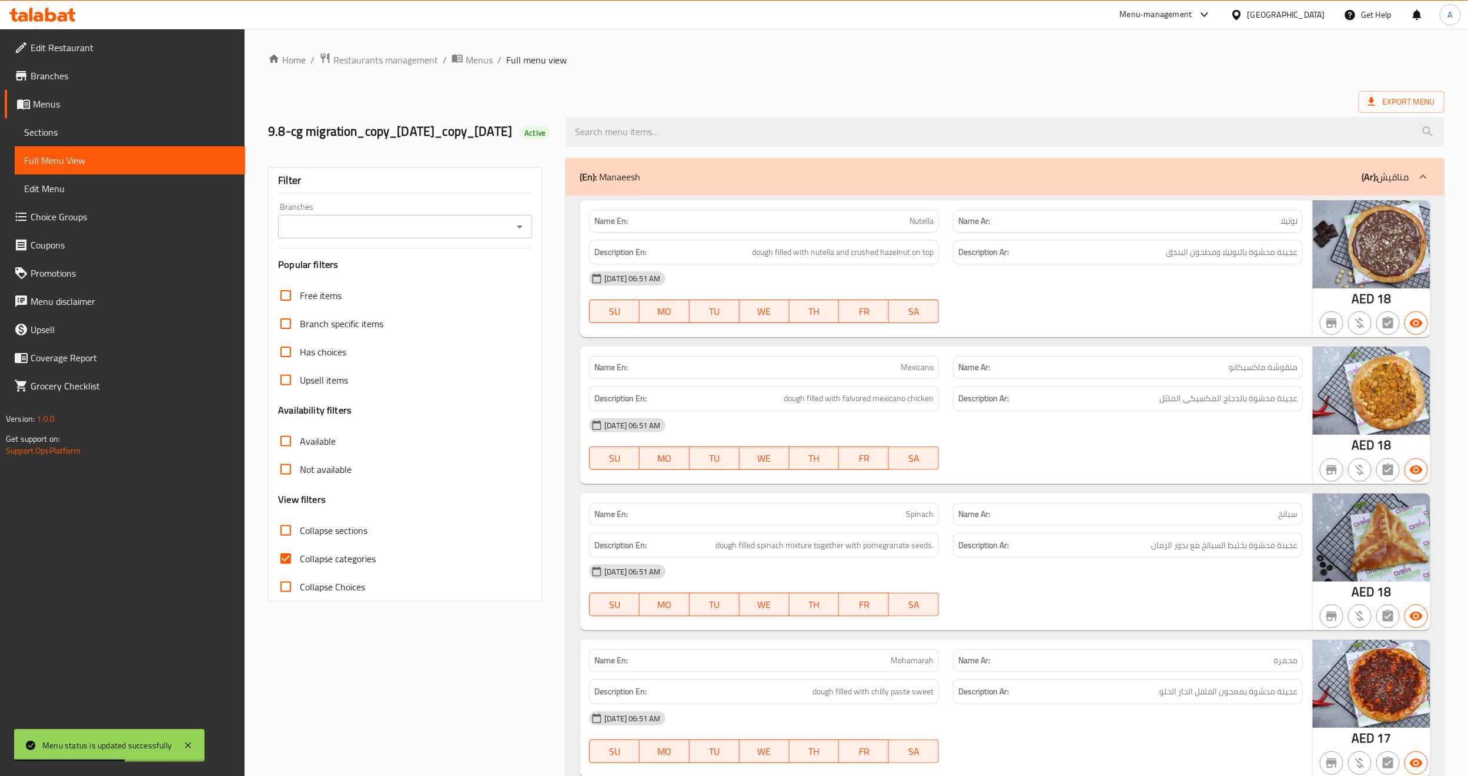
click at [343, 235] on input "Branches" at bounding box center [395, 227] width 227 height 16
click at [393, 235] on div "Filter Branches Branches Popular filters Free items Branch specific items Has c…" at bounding box center [405, 385] width 274 height 434
click at [385, 235] on input "Branches" at bounding box center [395, 227] width 227 height 16
click at [286, 573] on input "Collapse categories" at bounding box center [286, 559] width 28 height 28
checkbox input "false"
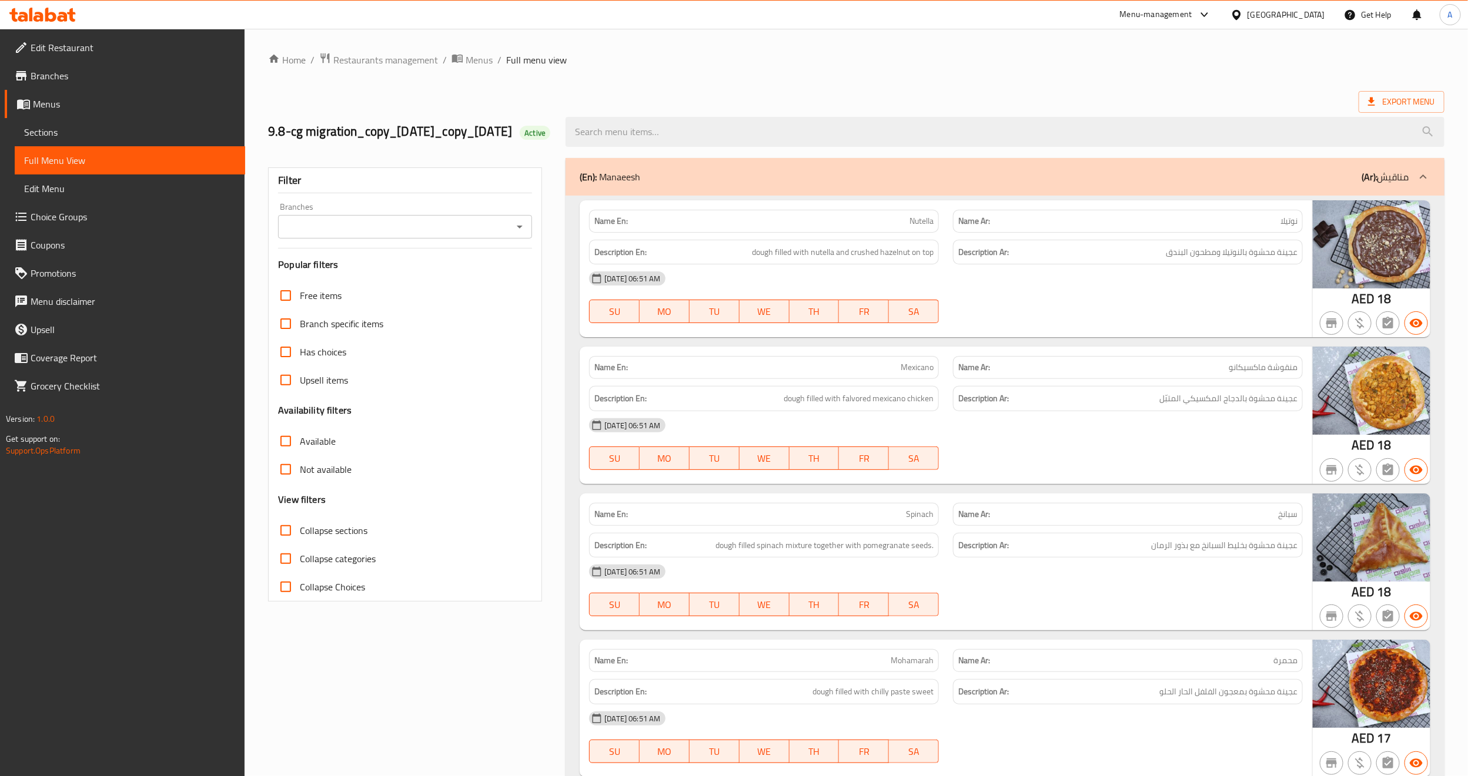
click at [369, 235] on input "Branches" at bounding box center [395, 227] width 227 height 16
click at [385, 320] on span "SALLORA Restaurant Sweets, Rigga Al Buteen" at bounding box center [380, 313] width 187 height 14
type input "SALLORA Restaurant Sweets, Rigga Al Buteen"
click at [1381, 99] on span "Export Menu" at bounding box center [1401, 102] width 67 height 15
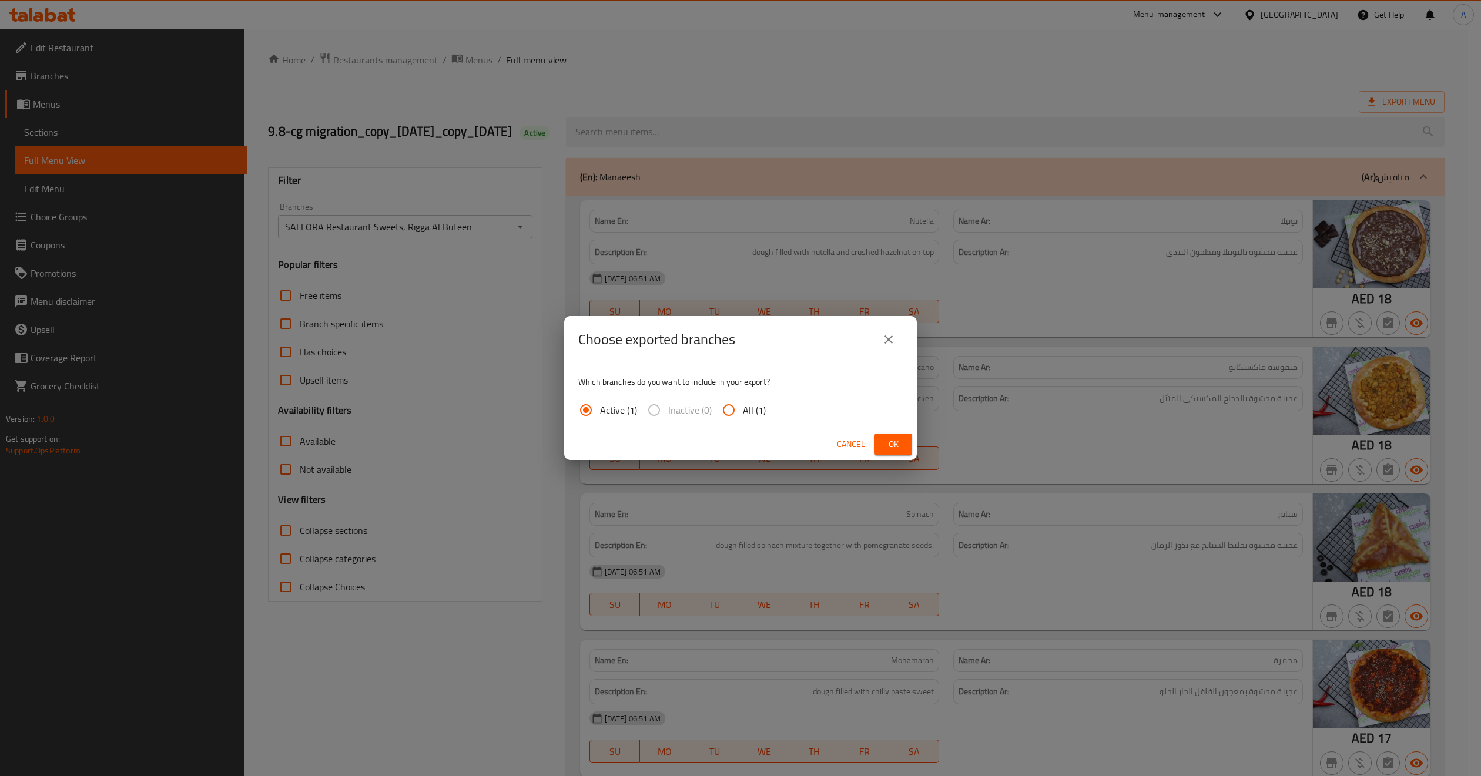
click at [761, 407] on span "All (1)" at bounding box center [754, 410] width 23 height 14
click at [743, 407] on input "All (1)" at bounding box center [729, 410] width 28 height 28
radio input "true"
click at [889, 444] on span "Ok" at bounding box center [893, 444] width 19 height 15
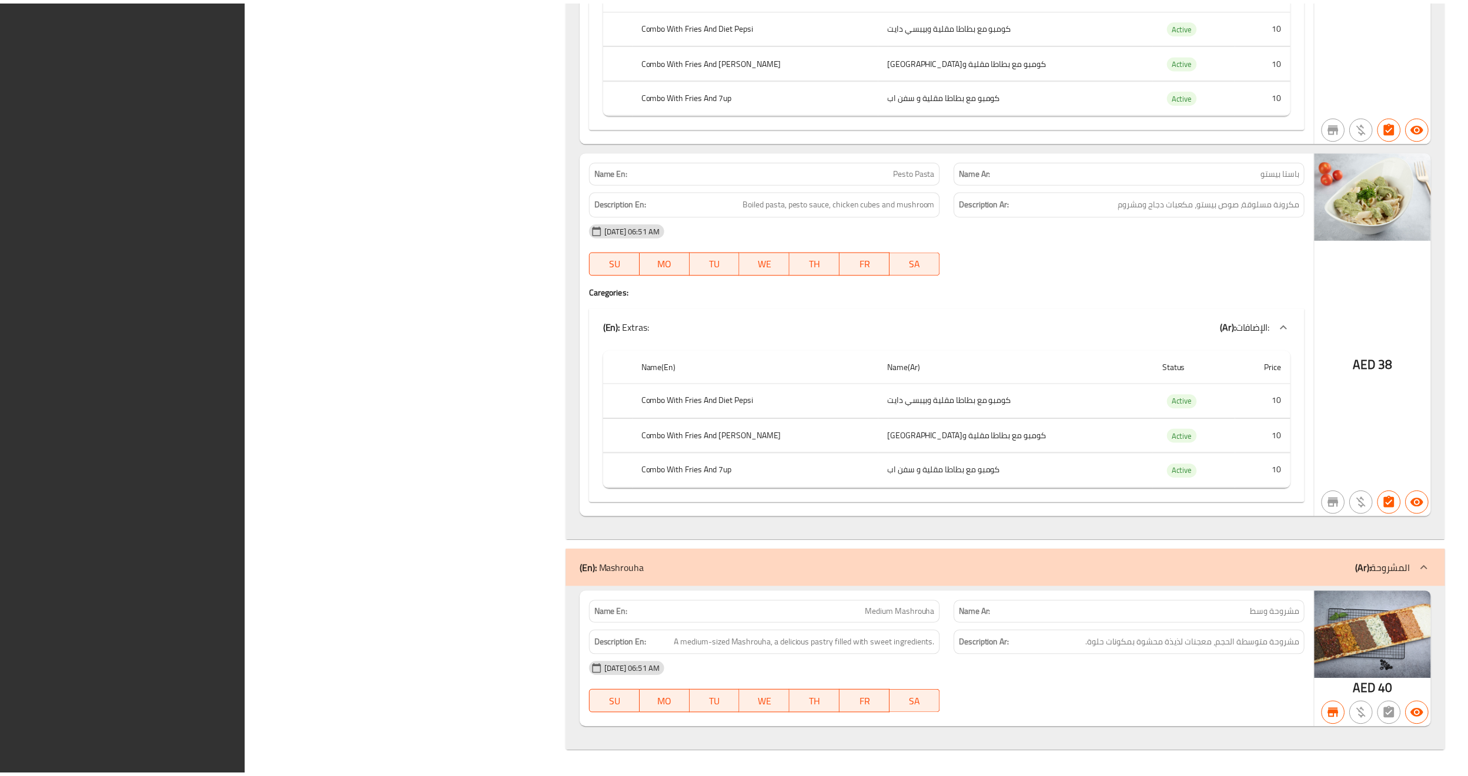
scroll to position [48682, 0]
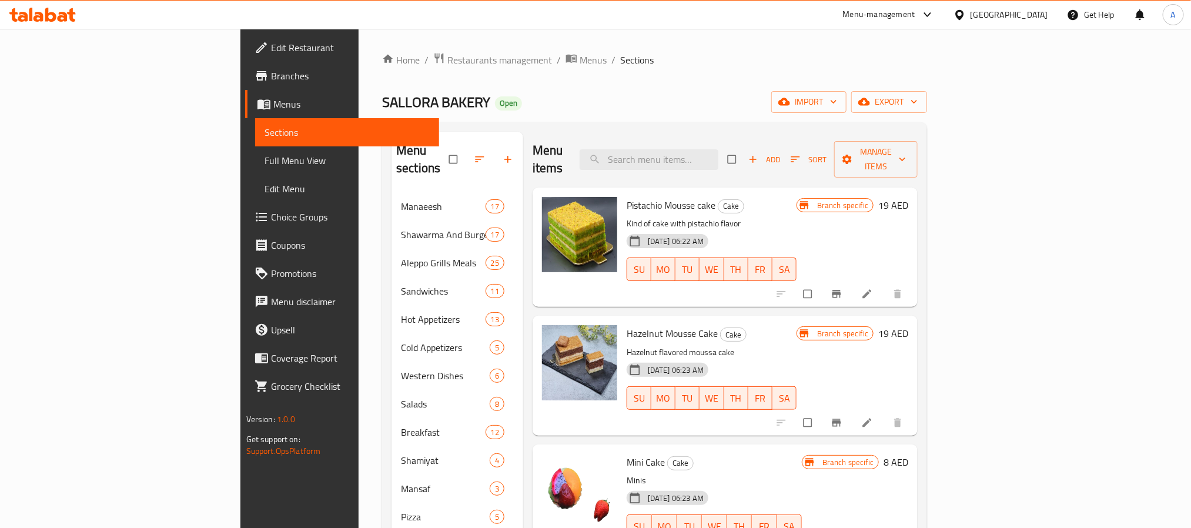
click at [842, 417] on icon "Branch-specific-item" at bounding box center [837, 423] width 12 height 12
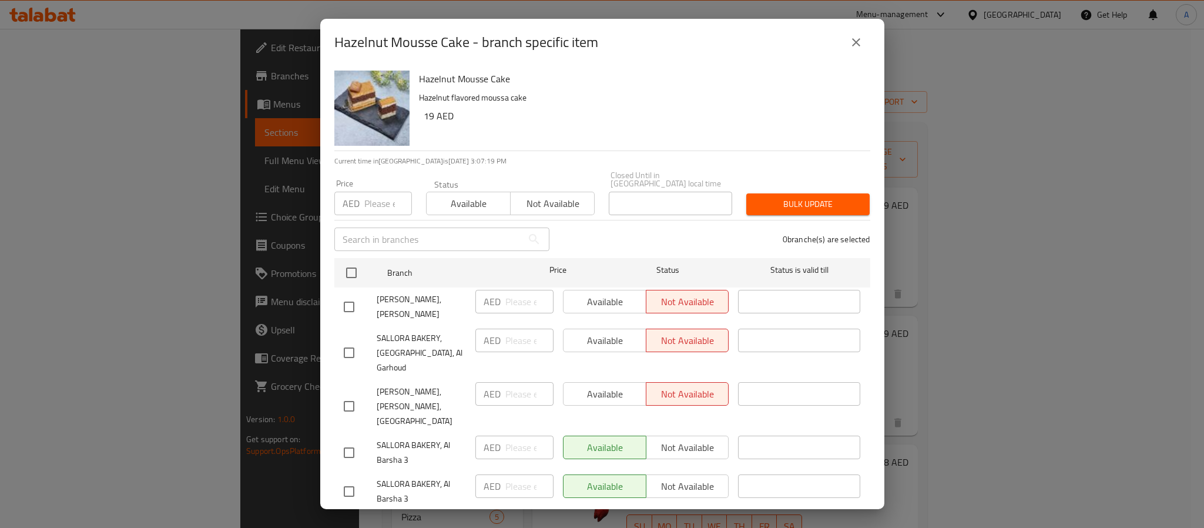
click at [862, 44] on icon "close" at bounding box center [856, 42] width 14 height 14
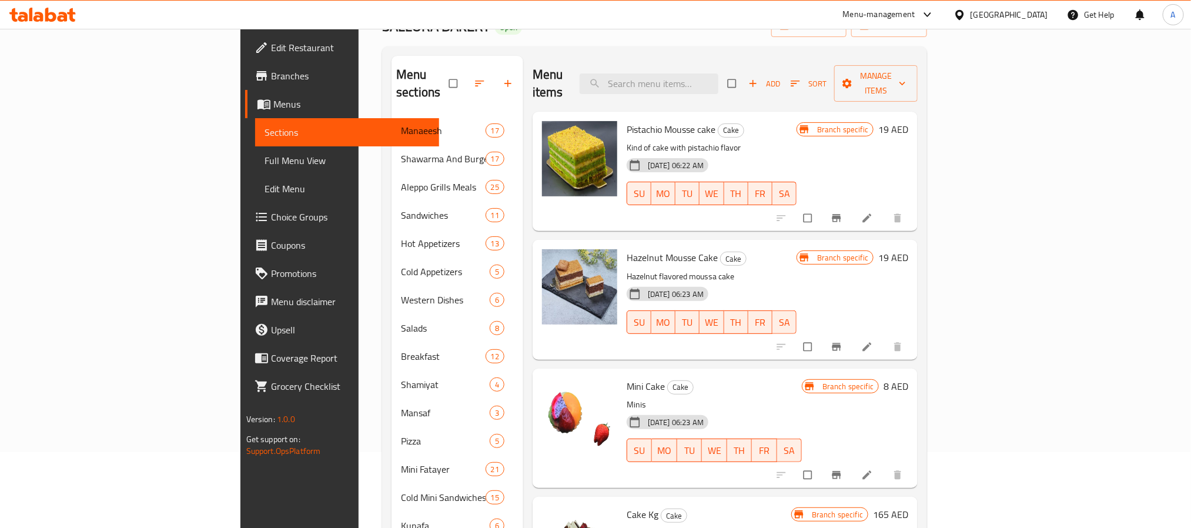
scroll to position [176, 0]
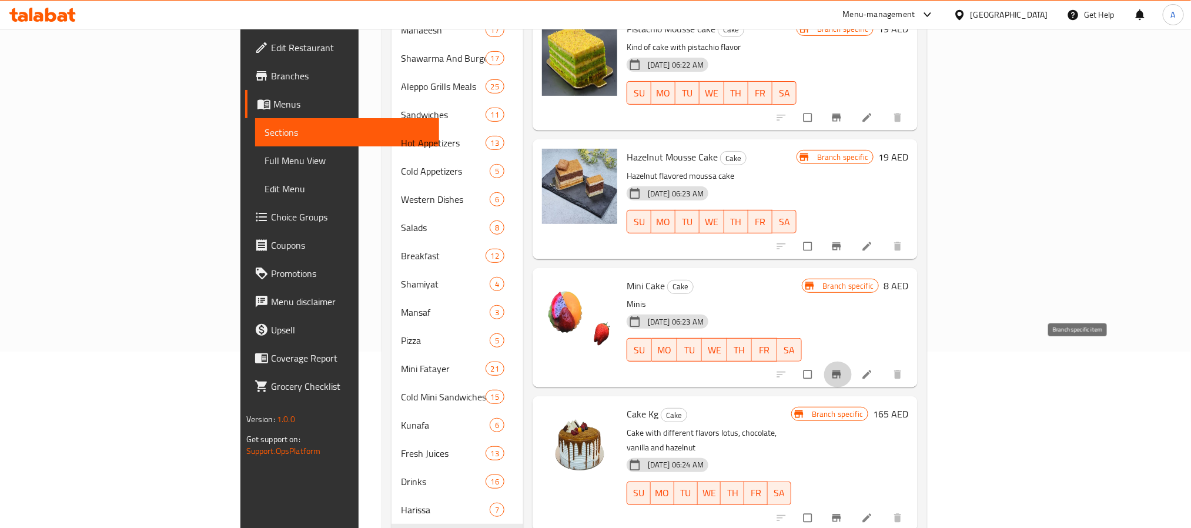
click at [852, 364] on button "Branch-specific-item" at bounding box center [837, 374] width 28 height 26
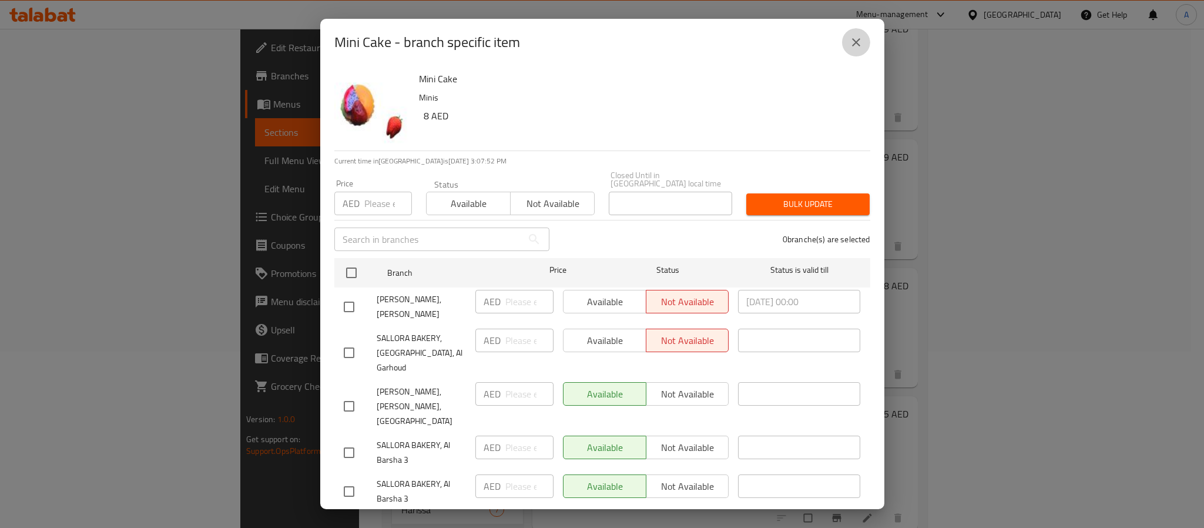
click at [848, 51] on button "close" at bounding box center [856, 42] width 28 height 28
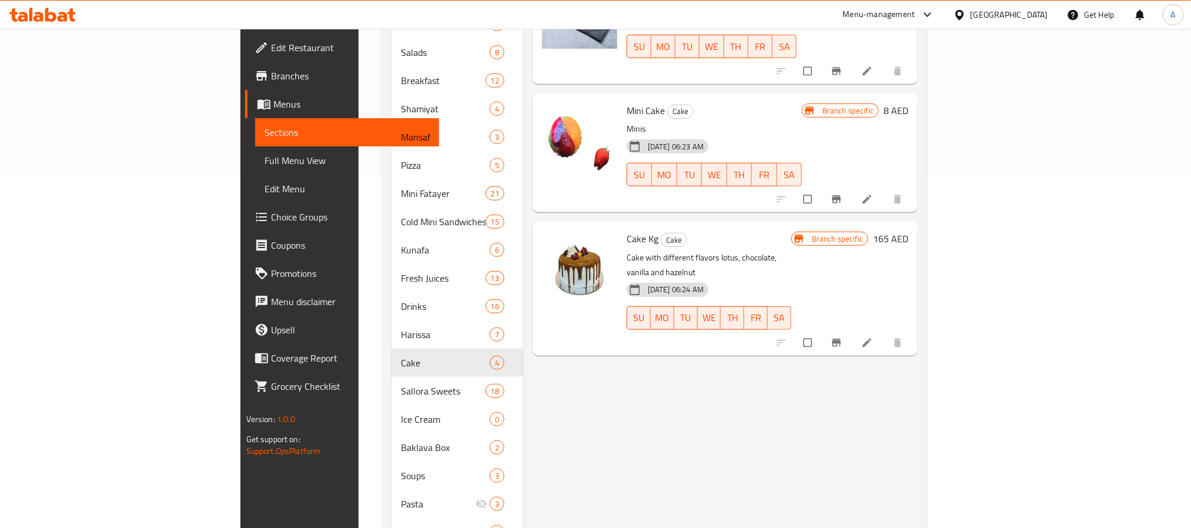
scroll to position [353, 0]
click at [852, 329] on button "Branch-specific-item" at bounding box center [837, 342] width 28 height 26
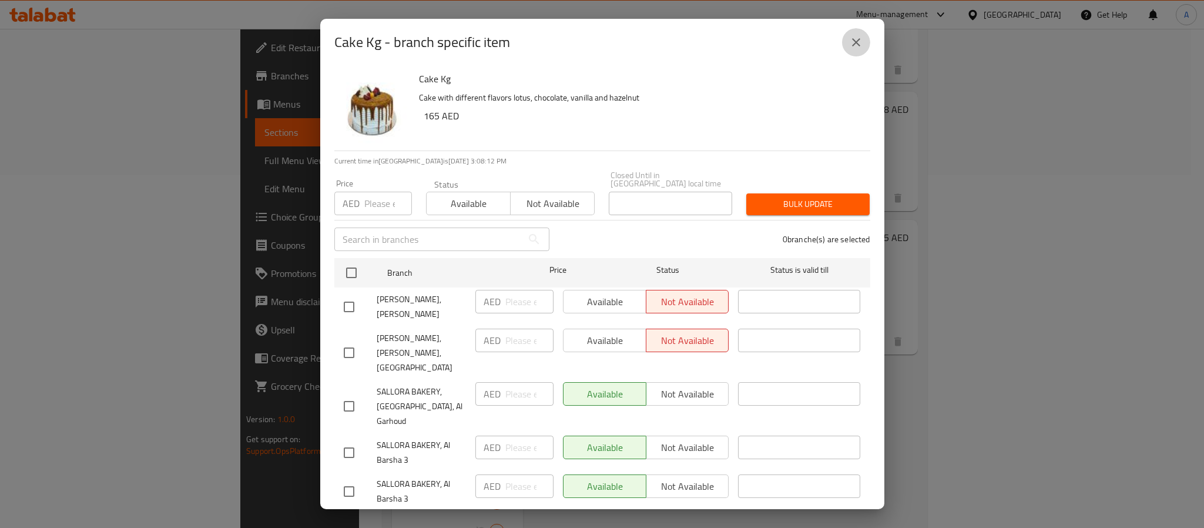
click at [857, 35] on icon "close" at bounding box center [856, 42] width 14 height 14
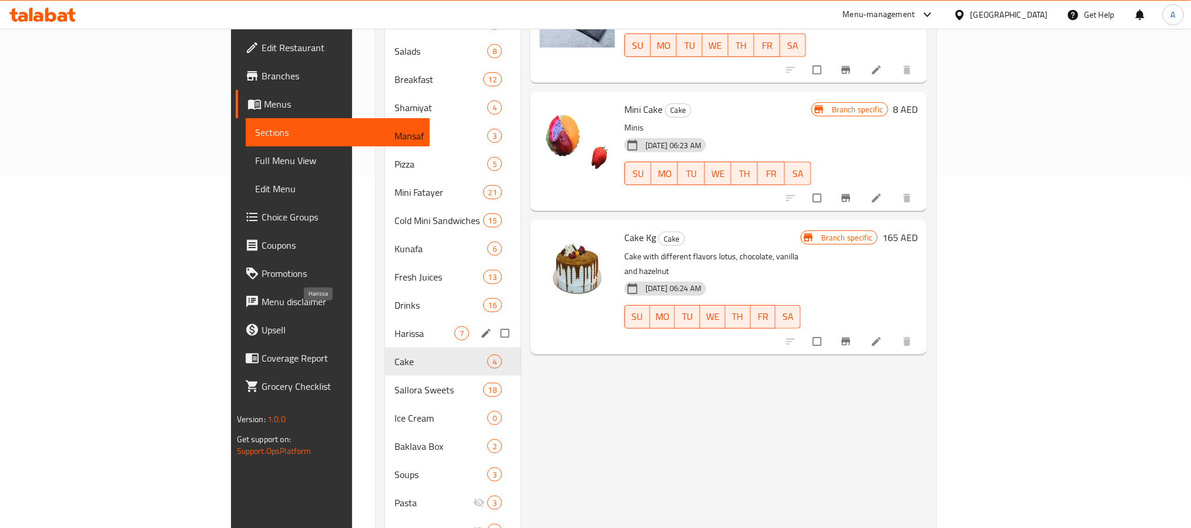
scroll to position [389, 0]
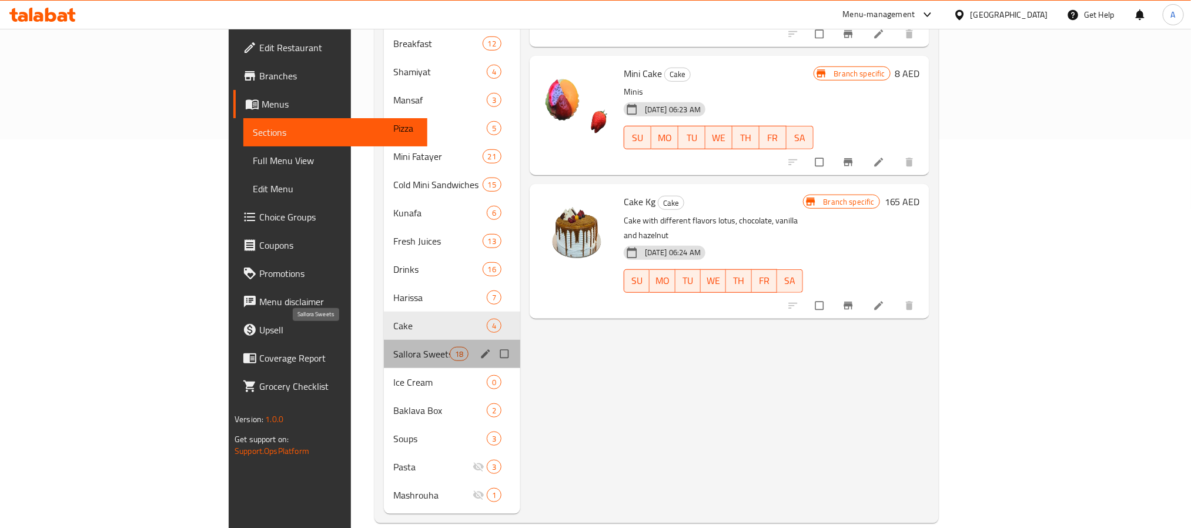
click at [393, 347] on span "Sallora Sweets" at bounding box center [421, 354] width 56 height 14
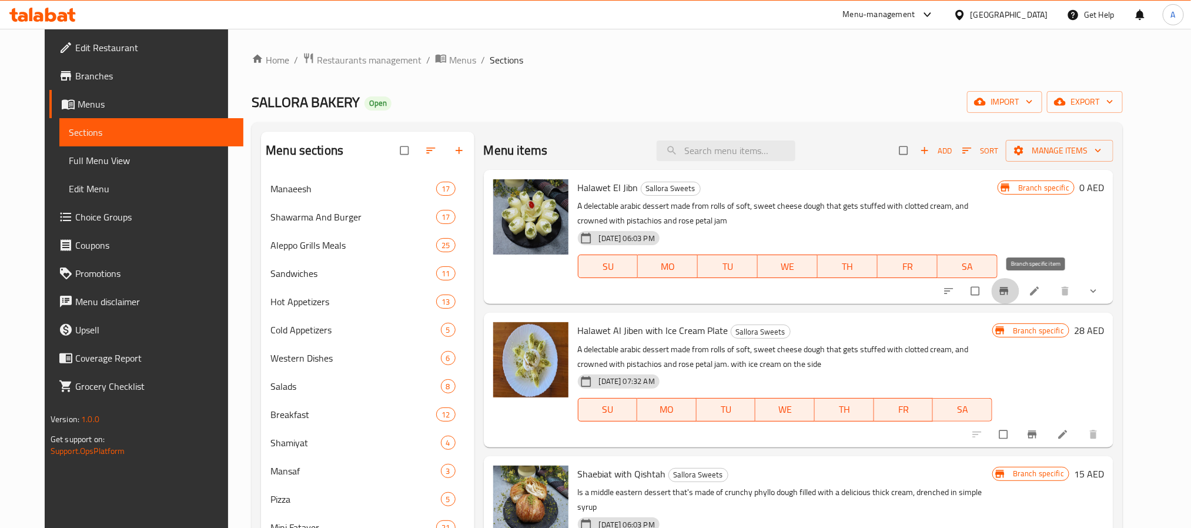
click at [1010, 287] on icon "Branch-specific-item" at bounding box center [1004, 291] width 12 height 12
click at [1010, 293] on icon "Branch-specific-item" at bounding box center [1004, 291] width 12 height 12
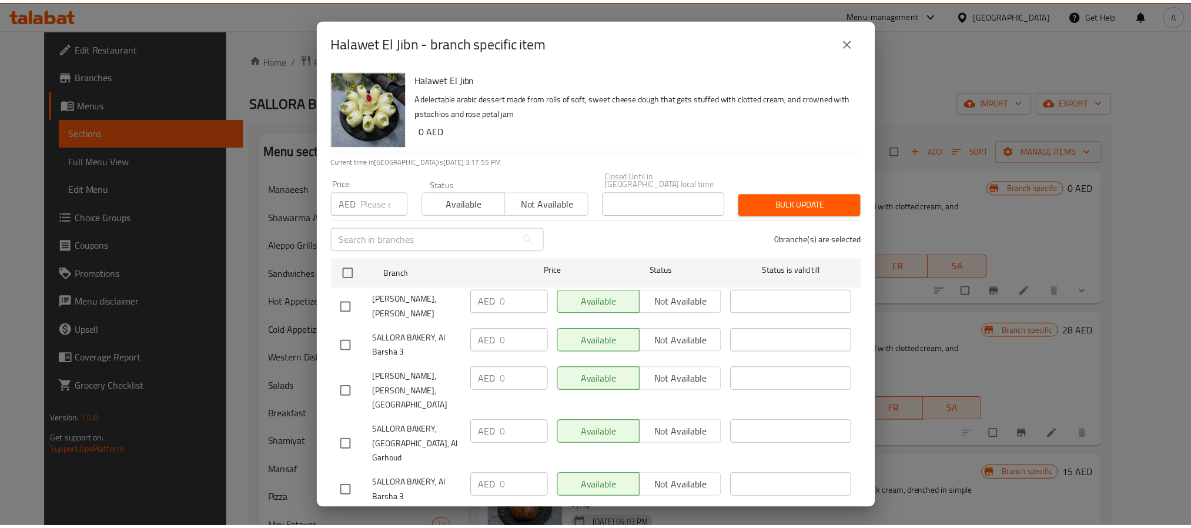
scroll to position [32, 0]
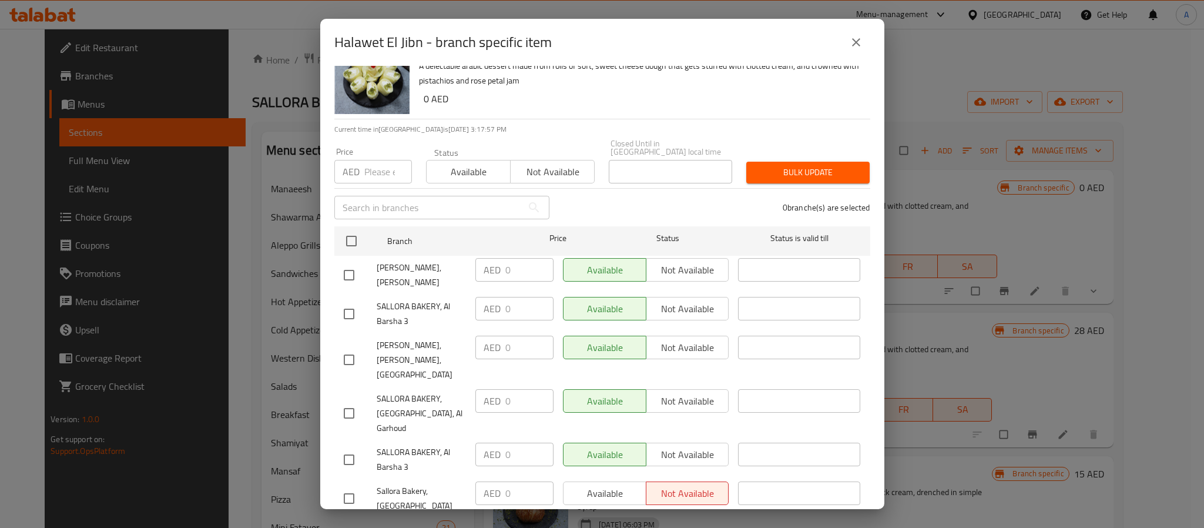
click at [859, 46] on icon "close" at bounding box center [856, 42] width 14 height 14
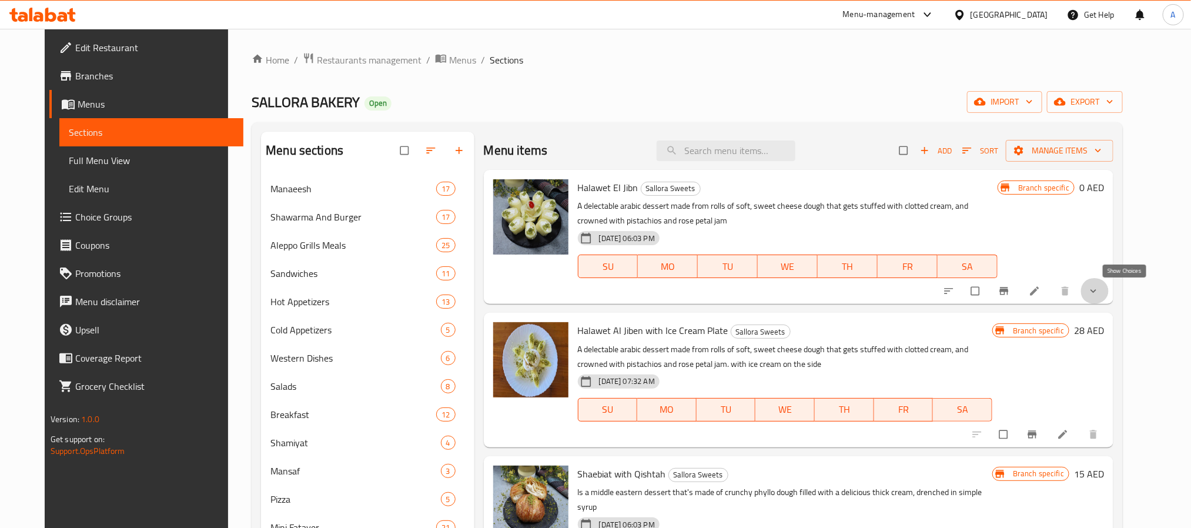
click at [1099, 293] on icon "show more" at bounding box center [1093, 291] width 12 height 12
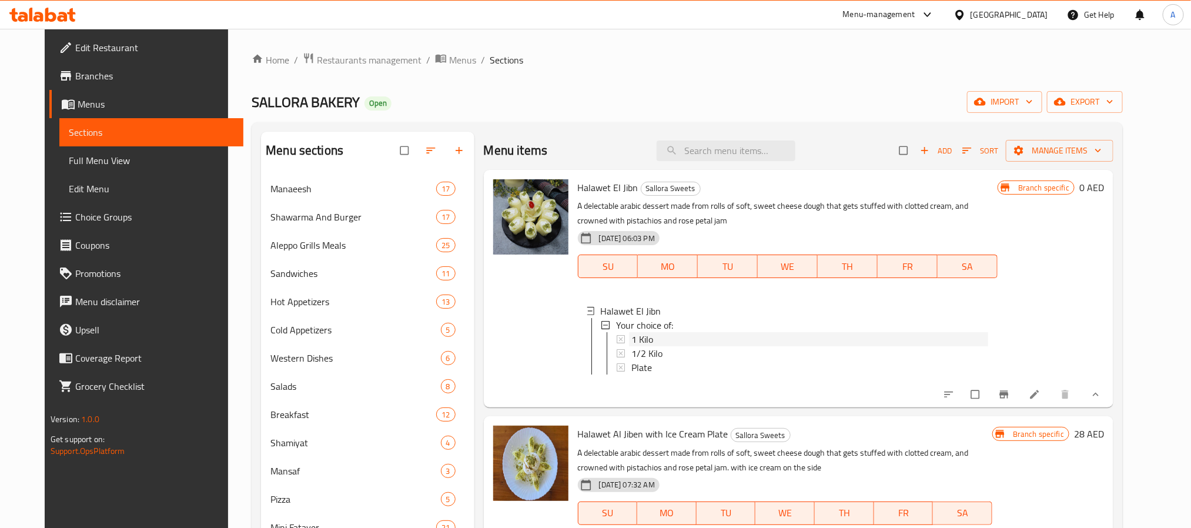
click at [671, 334] on div "1 Kilo" at bounding box center [809, 339] width 357 height 14
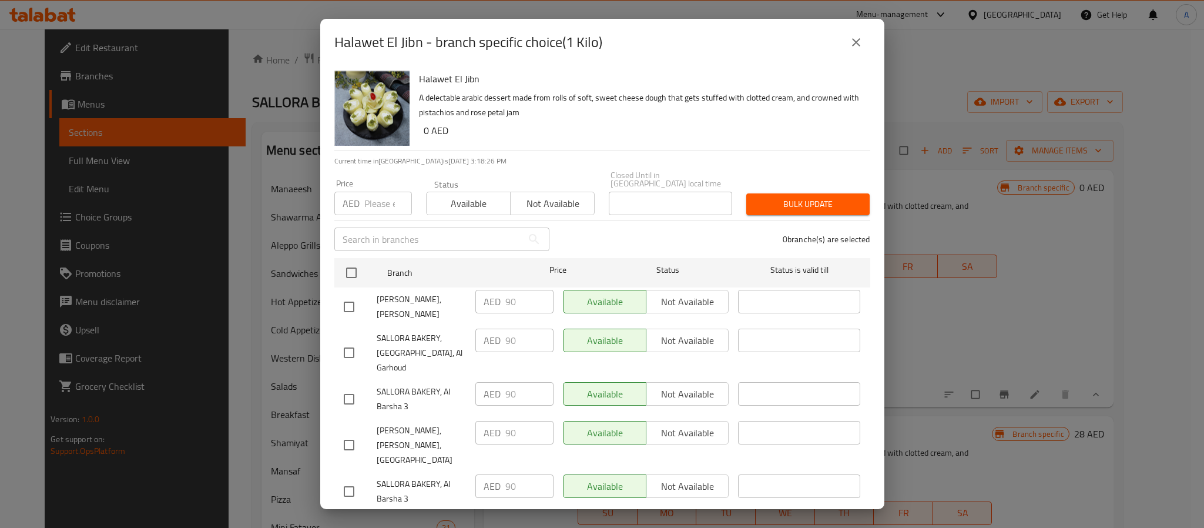
click at [855, 41] on icon "close" at bounding box center [856, 42] width 8 height 8
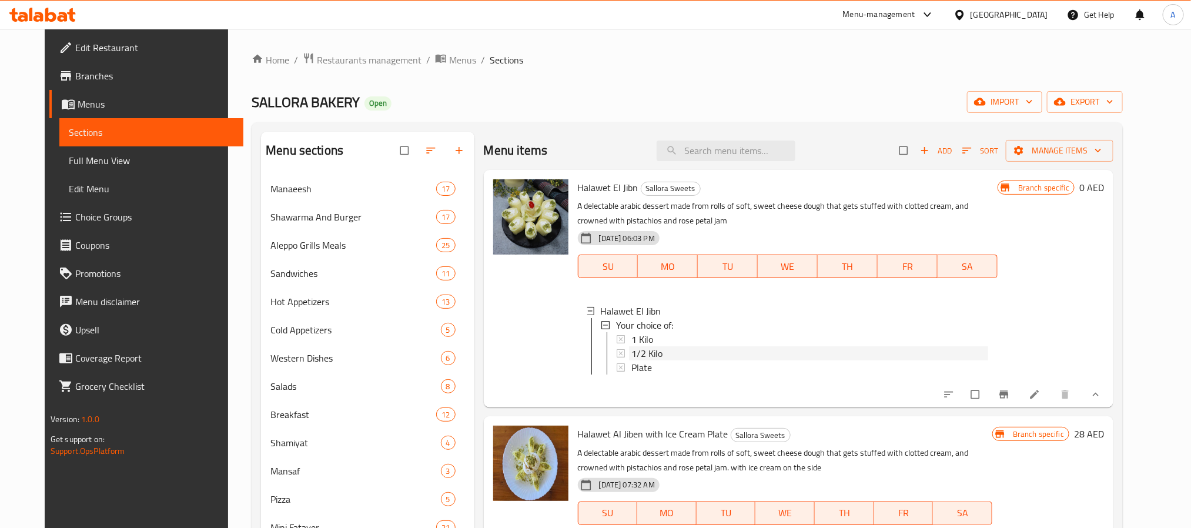
click at [639, 351] on span "1/2 Kilo" at bounding box center [646, 353] width 31 height 14
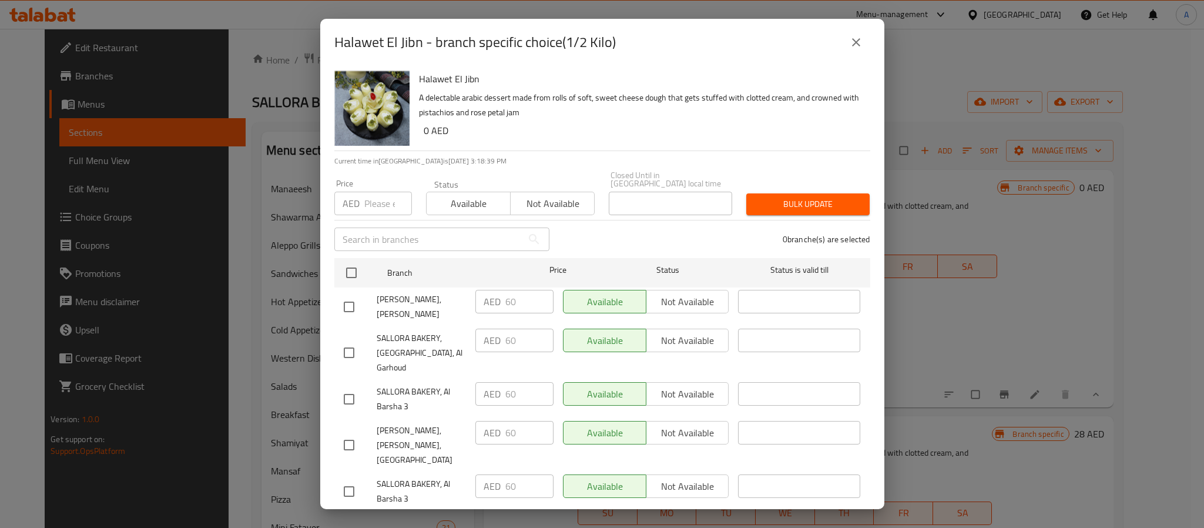
click at [853, 35] on icon "close" at bounding box center [856, 42] width 14 height 14
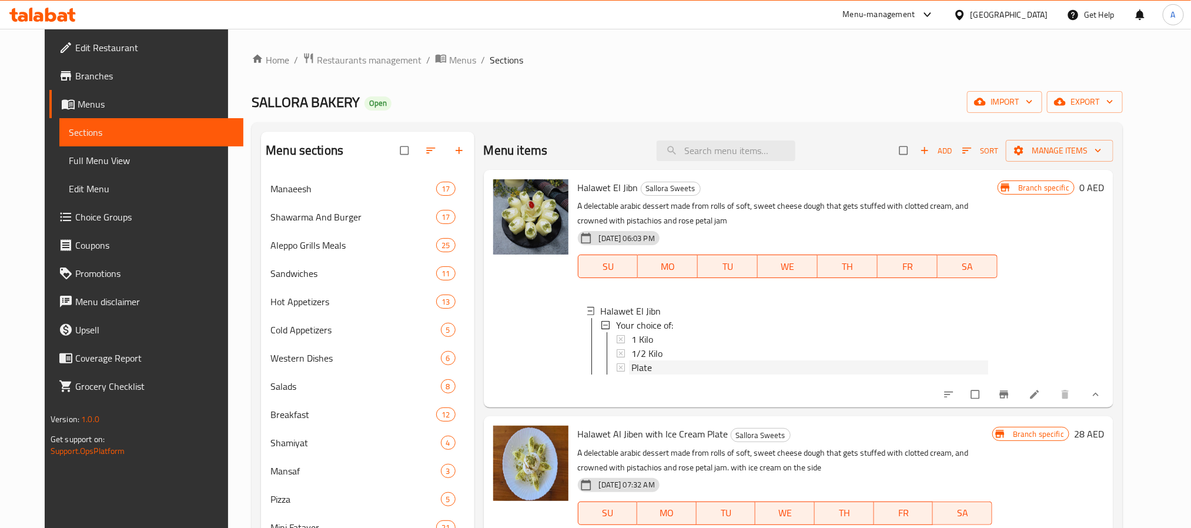
click at [639, 366] on span "Plate" at bounding box center [641, 367] width 21 height 14
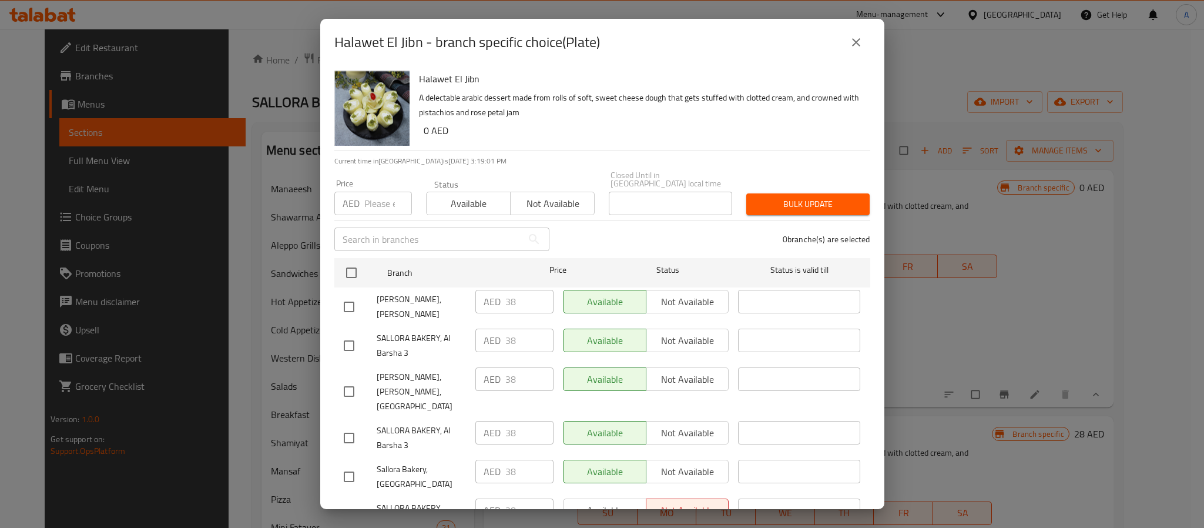
click at [848, 37] on button "close" at bounding box center [856, 42] width 28 height 28
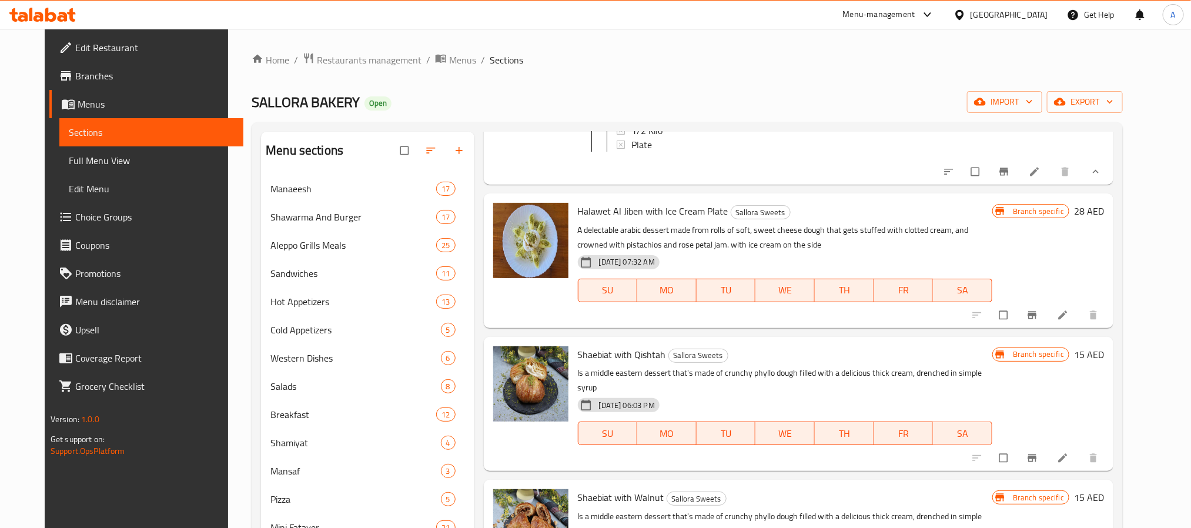
scroll to position [264, 0]
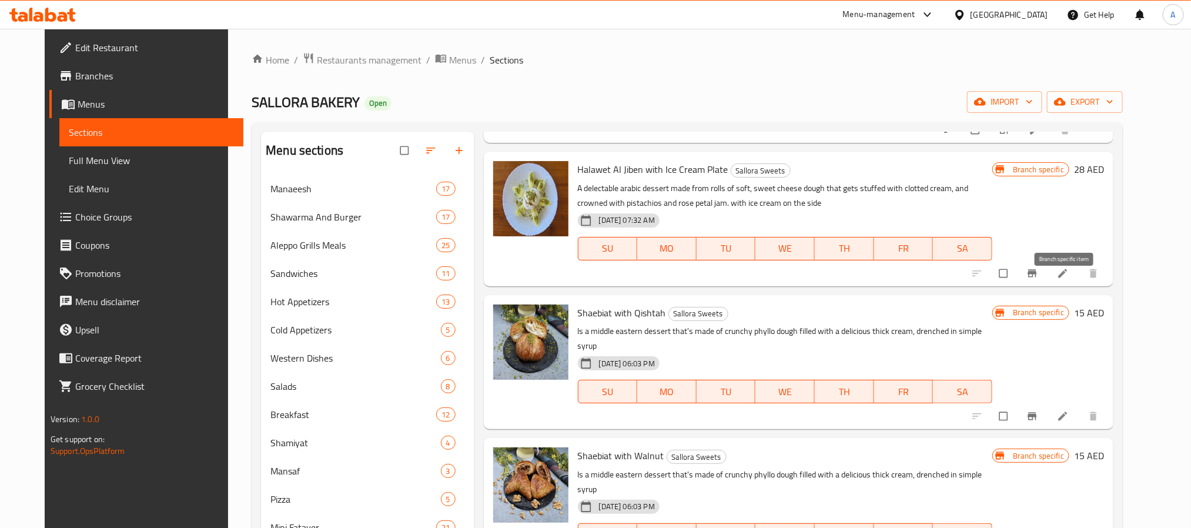
click at [1047, 286] on button "Branch-specific-item" at bounding box center [1033, 273] width 28 height 26
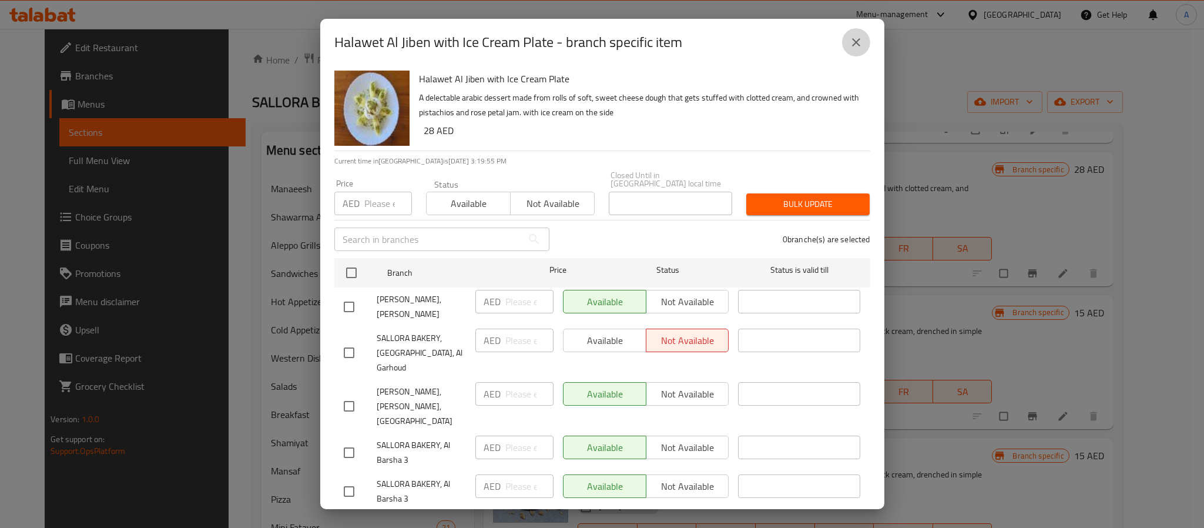
click at [858, 41] on icon "close" at bounding box center [856, 42] width 14 height 14
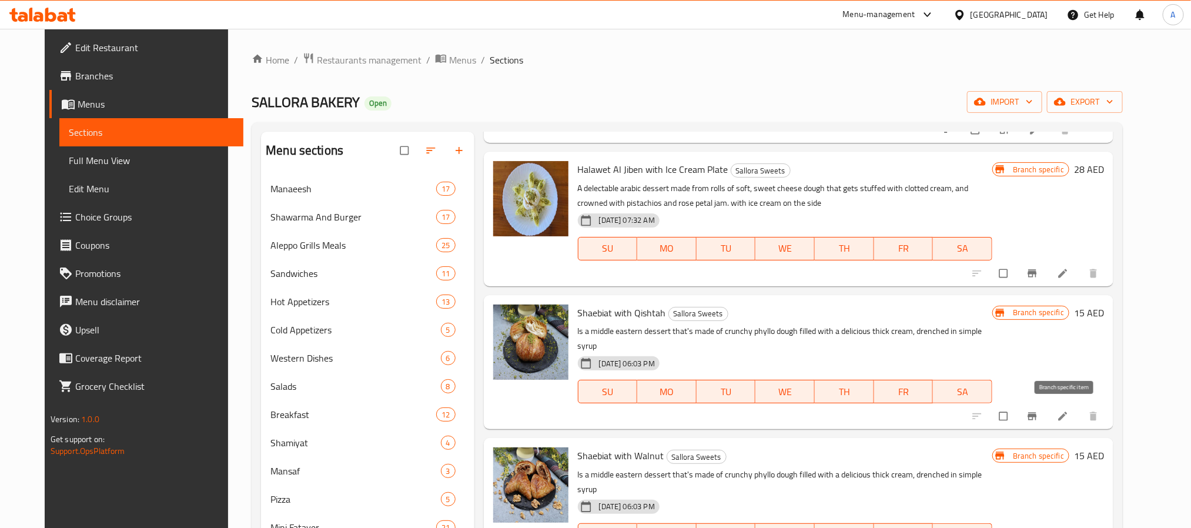
click at [1038, 416] on icon "Branch-specific-item" at bounding box center [1032, 416] width 12 height 12
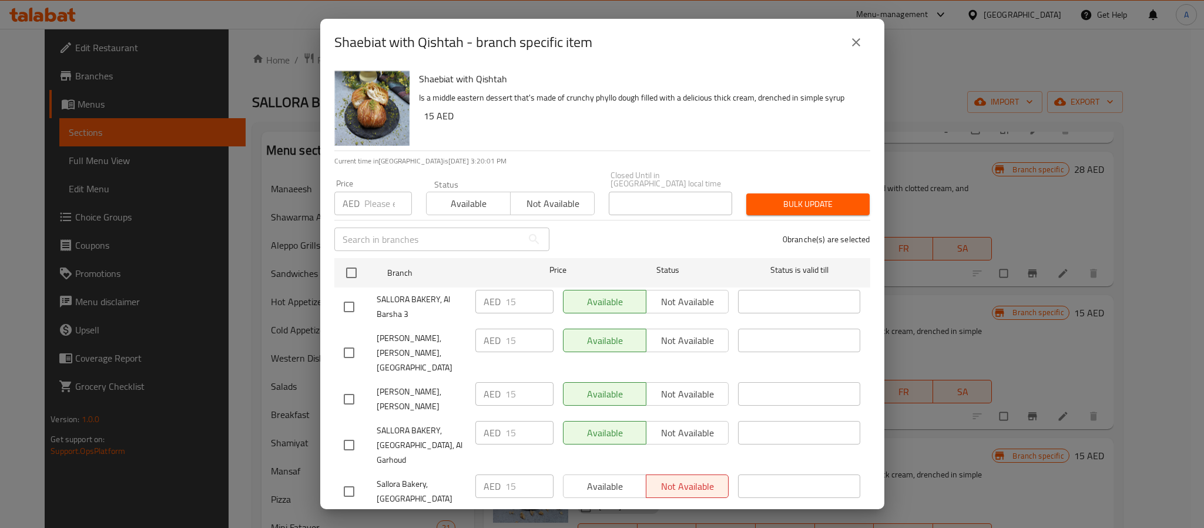
click at [849, 39] on icon "close" at bounding box center [856, 42] width 14 height 14
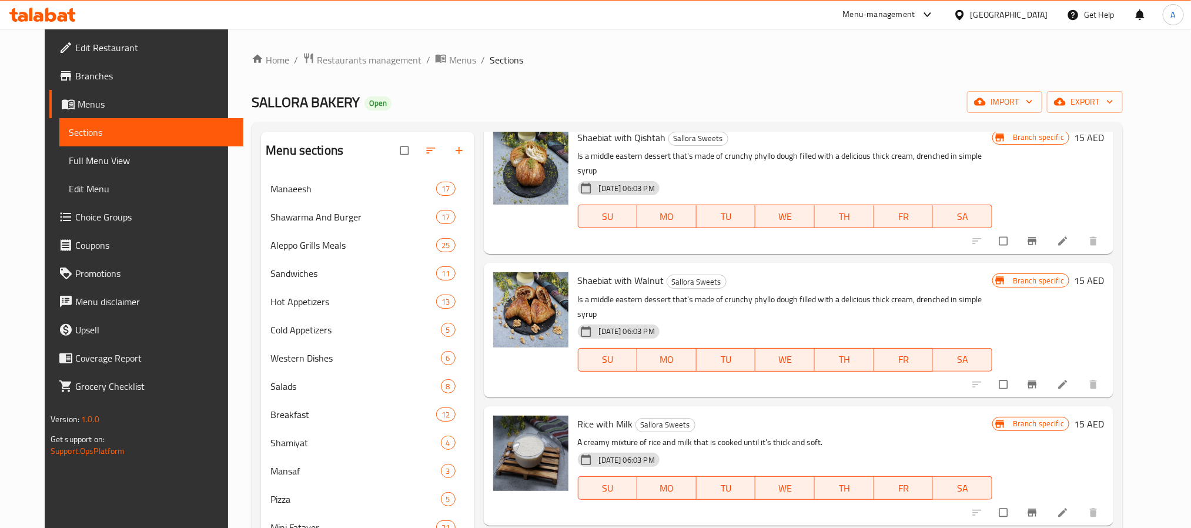
scroll to position [441, 0]
click at [1038, 377] on icon "Branch-specific-item" at bounding box center [1032, 383] width 12 height 12
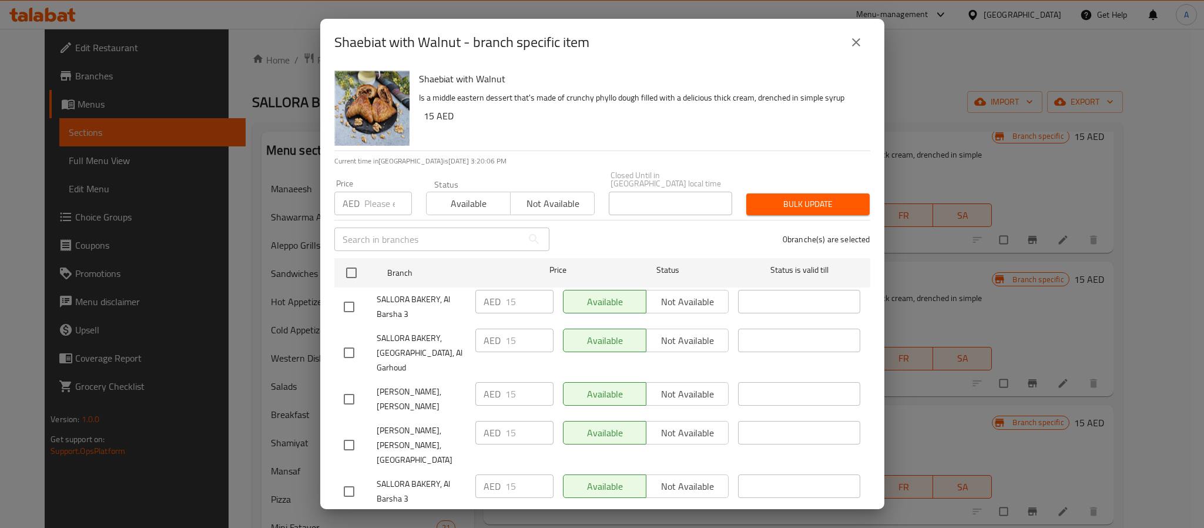
click at [852, 41] on icon "close" at bounding box center [856, 42] width 14 height 14
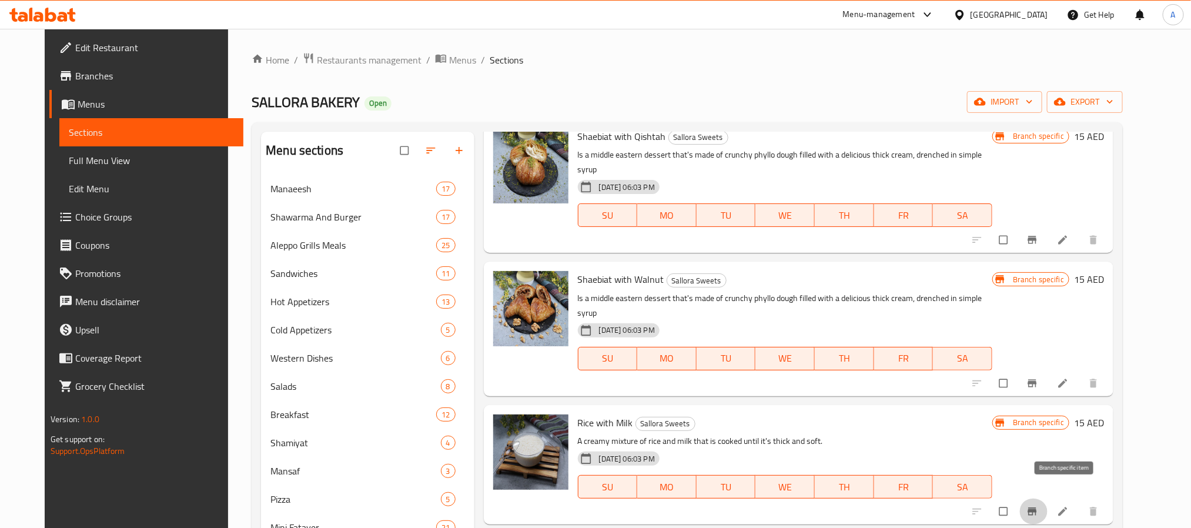
click at [1038, 505] on icon "Branch-specific-item" at bounding box center [1032, 511] width 12 height 12
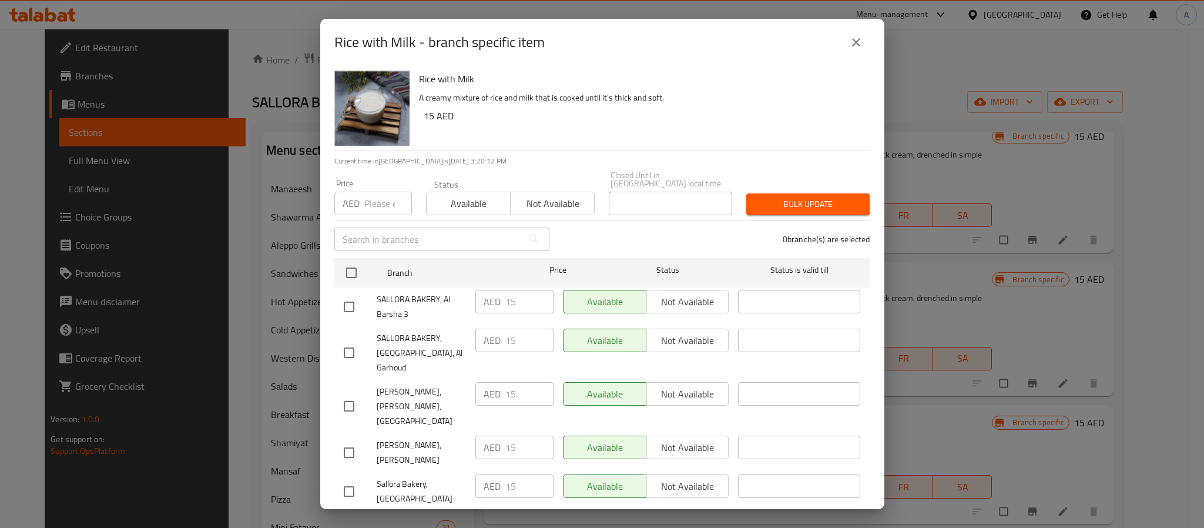
click at [858, 39] on icon "close" at bounding box center [856, 42] width 14 height 14
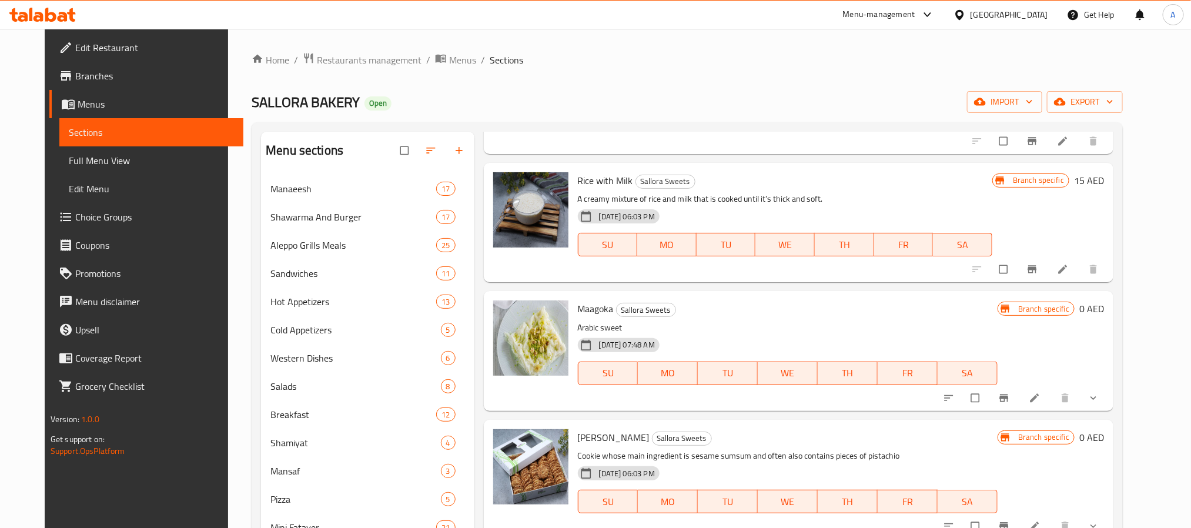
scroll to position [705, 0]
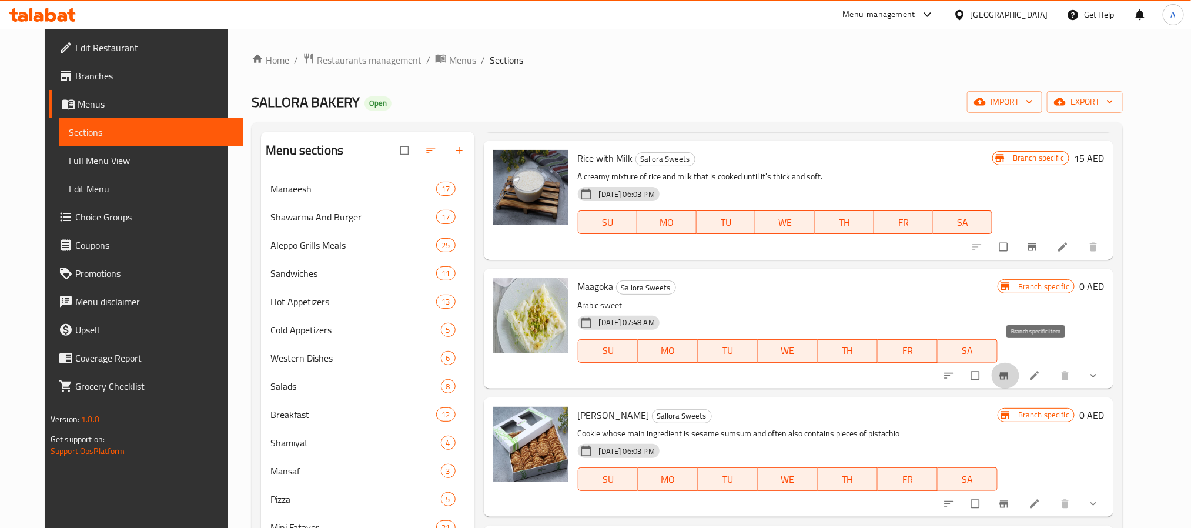
click at [1010, 370] on icon "Branch-specific-item" at bounding box center [1004, 376] width 12 height 12
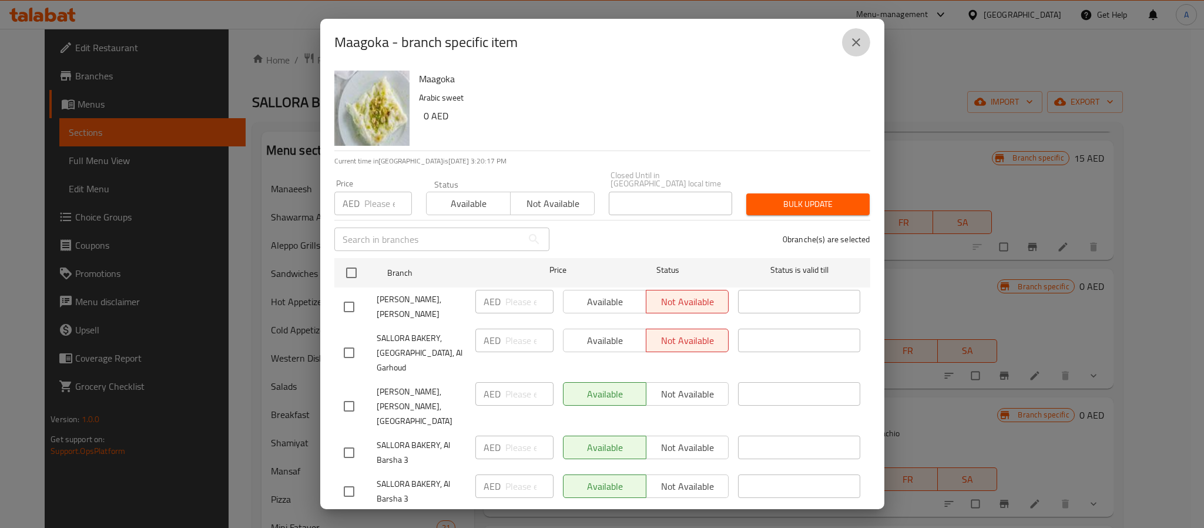
click at [847, 32] on button "close" at bounding box center [856, 42] width 28 height 28
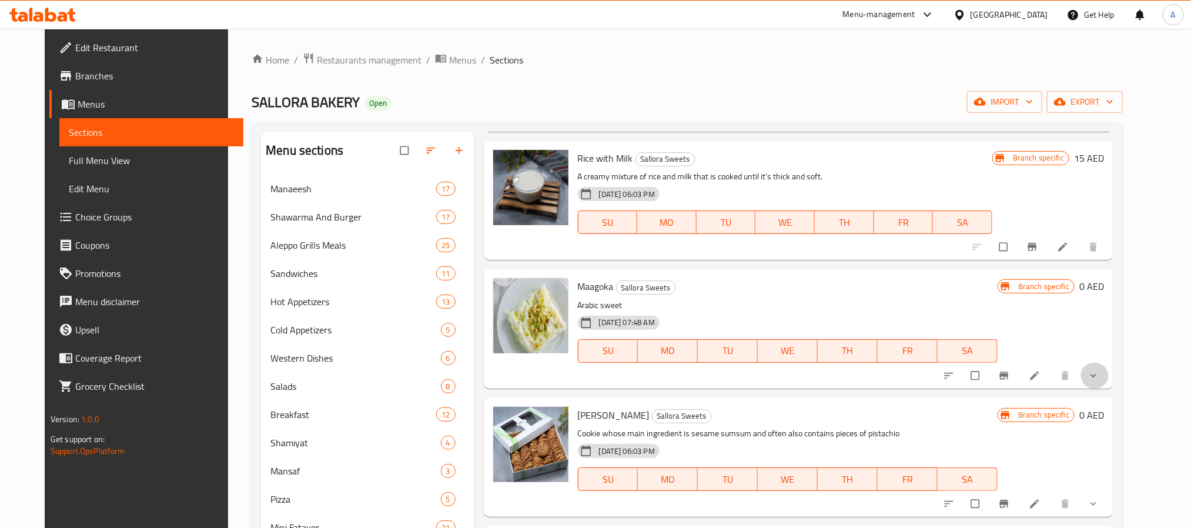
click at [1109, 363] on button "show more" at bounding box center [1094, 376] width 28 height 26
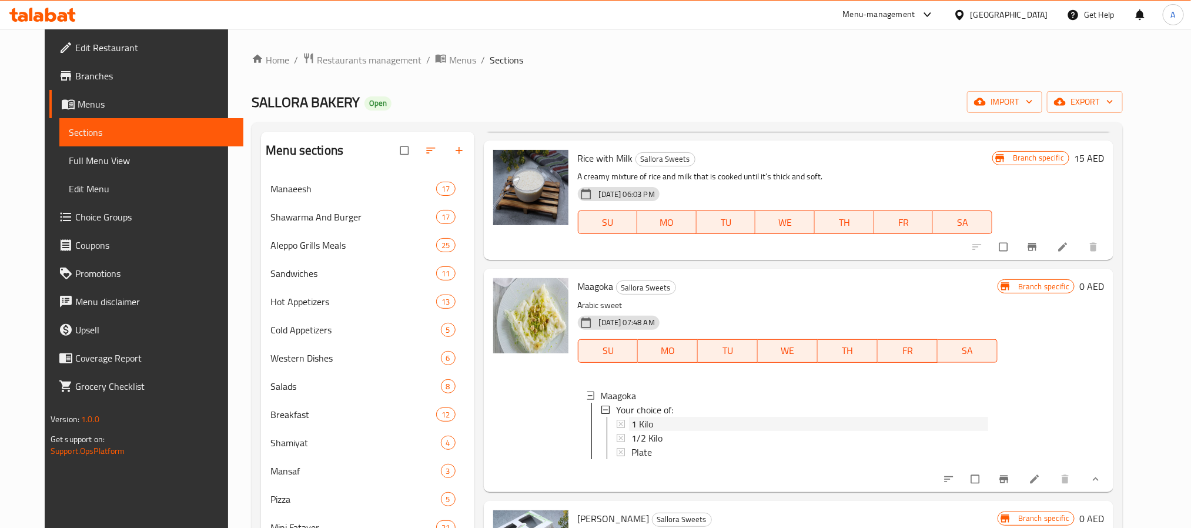
click at [652, 417] on div "1 Kilo" at bounding box center [809, 424] width 357 height 14
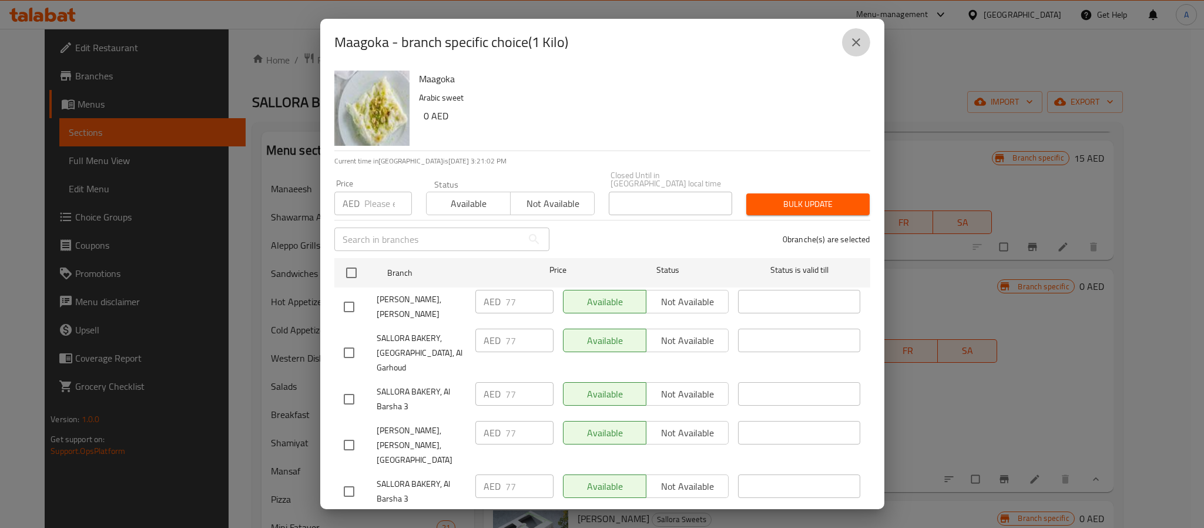
click at [852, 29] on button "close" at bounding box center [856, 42] width 28 height 28
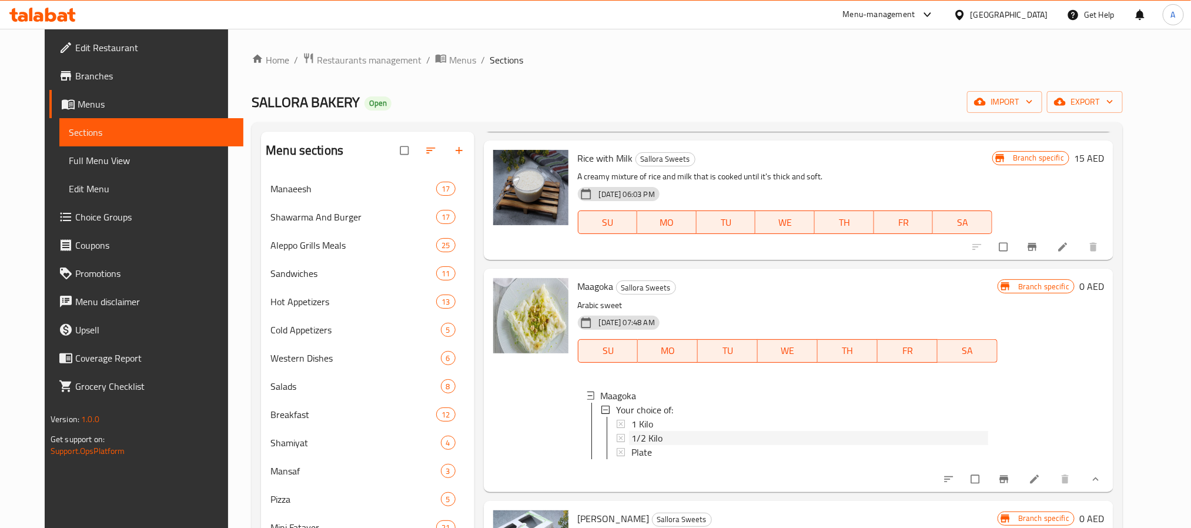
click at [638, 431] on span "1/2 Kilo" at bounding box center [646, 438] width 31 height 14
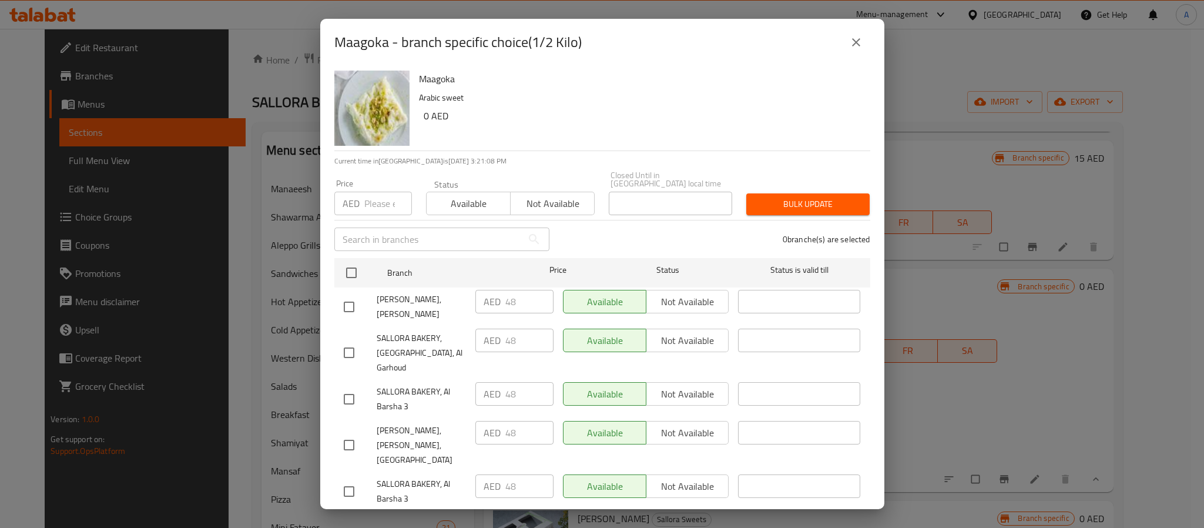
click at [494, 339] on p "AED" at bounding box center [492, 340] width 17 height 14
click at [496, 339] on p "AED" at bounding box center [492, 340] width 17 height 14
click at [854, 43] on icon "close" at bounding box center [856, 42] width 14 height 14
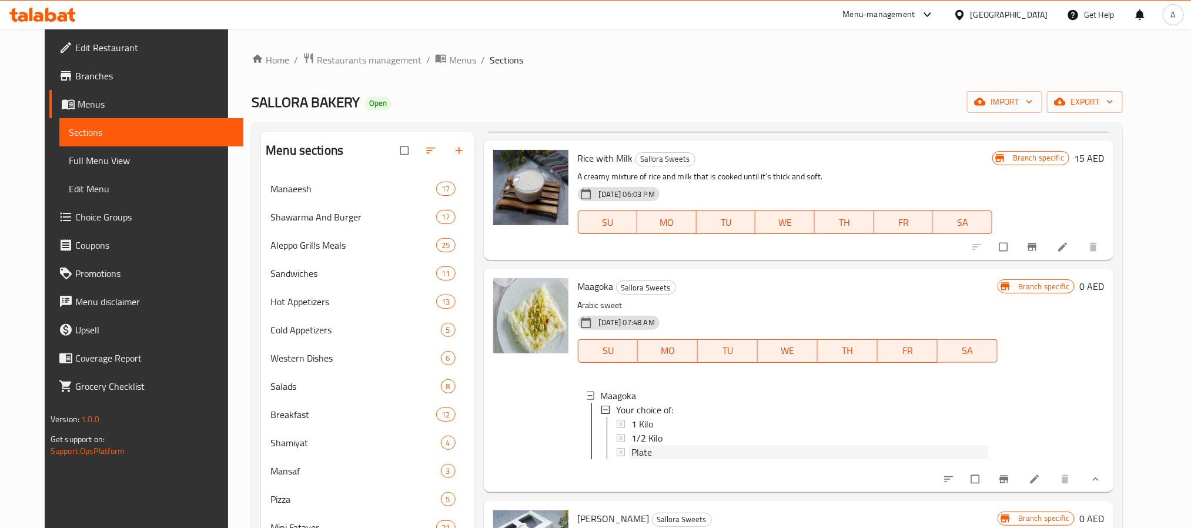
click at [632, 445] on span "Plate" at bounding box center [641, 452] width 21 height 14
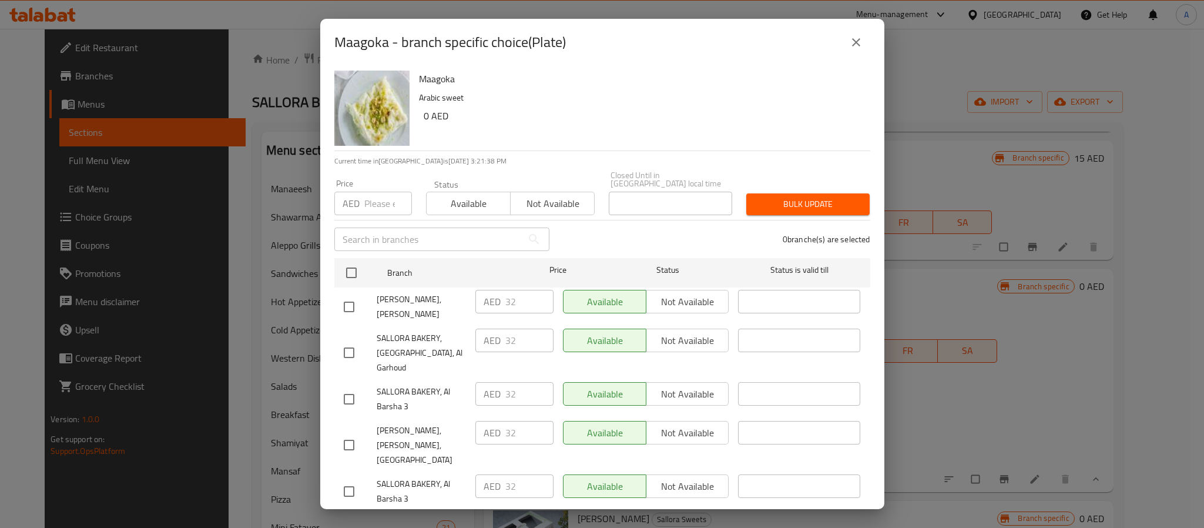
click at [850, 43] on icon "close" at bounding box center [856, 42] width 14 height 14
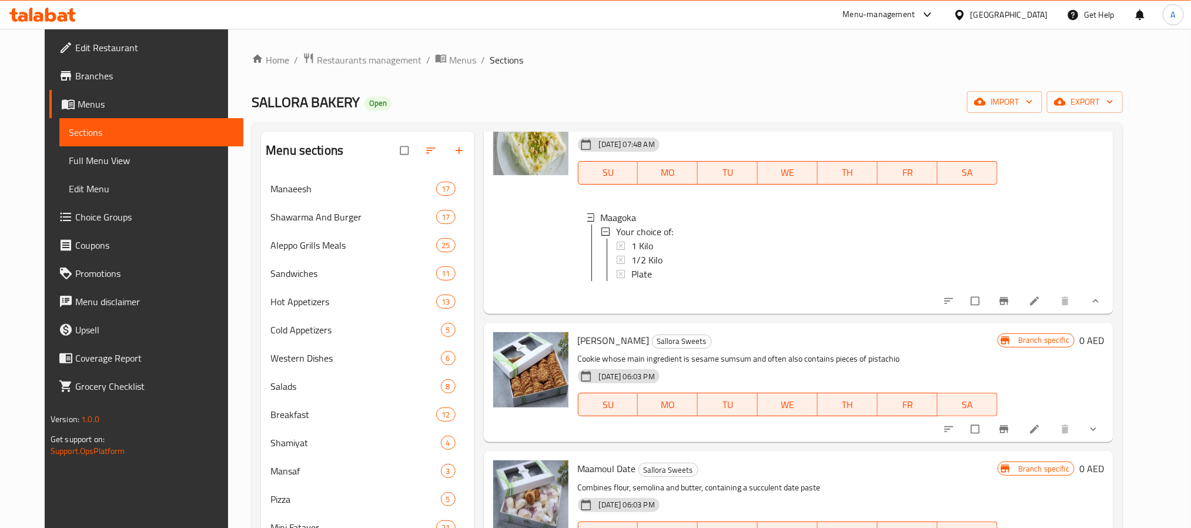
scroll to position [970, 0]
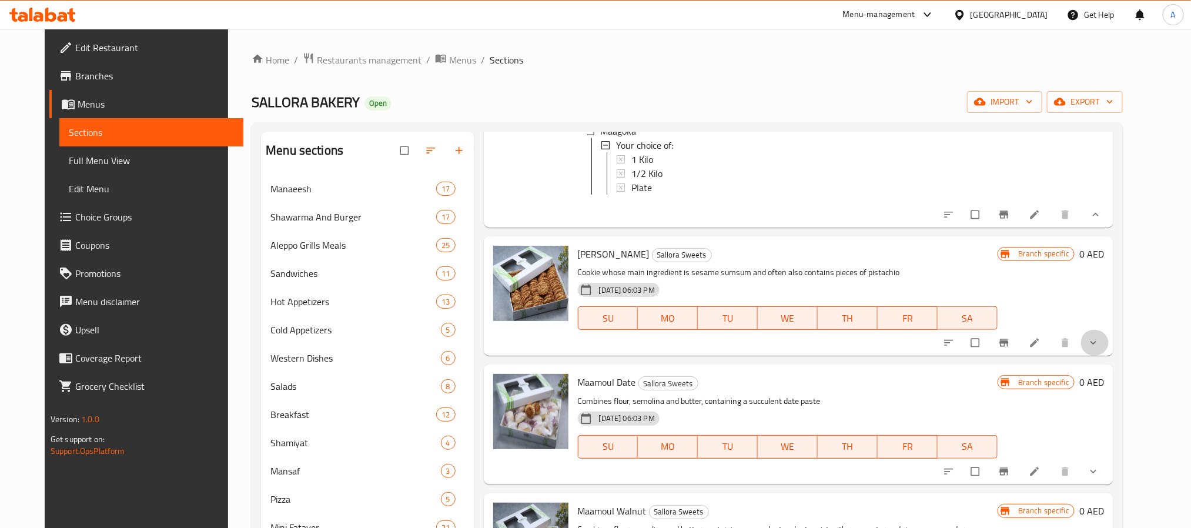
click at [1109, 330] on button "show more" at bounding box center [1094, 343] width 28 height 26
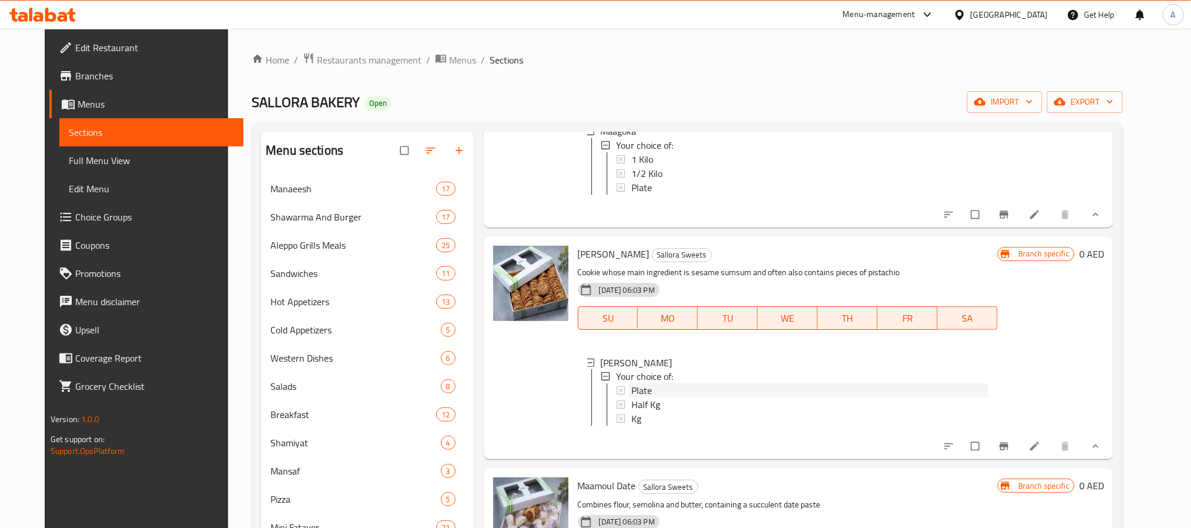
click at [678, 388] on div "Plate" at bounding box center [809, 391] width 357 height 14
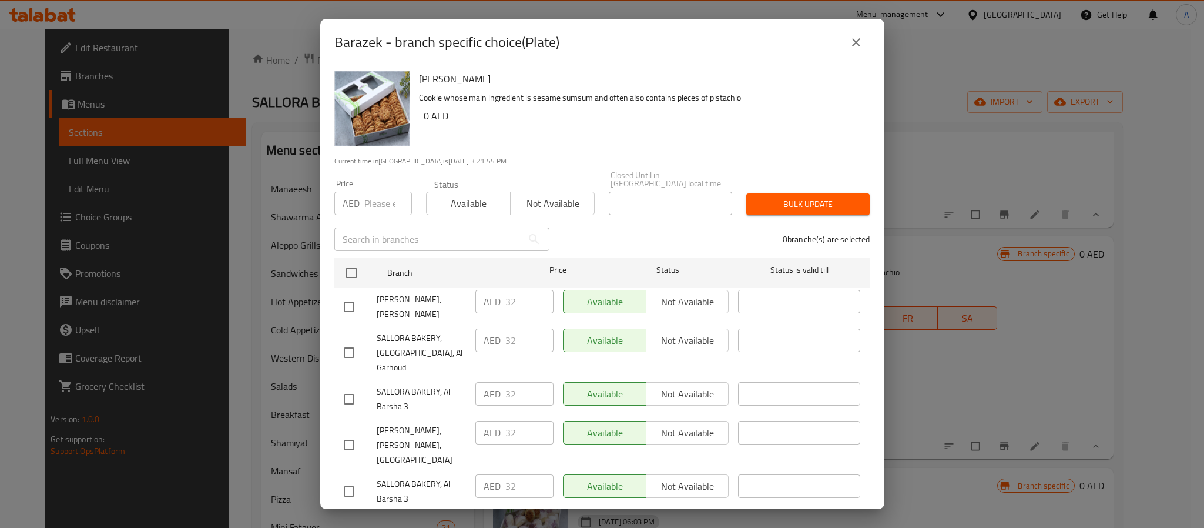
click at [847, 43] on button "close" at bounding box center [856, 42] width 28 height 28
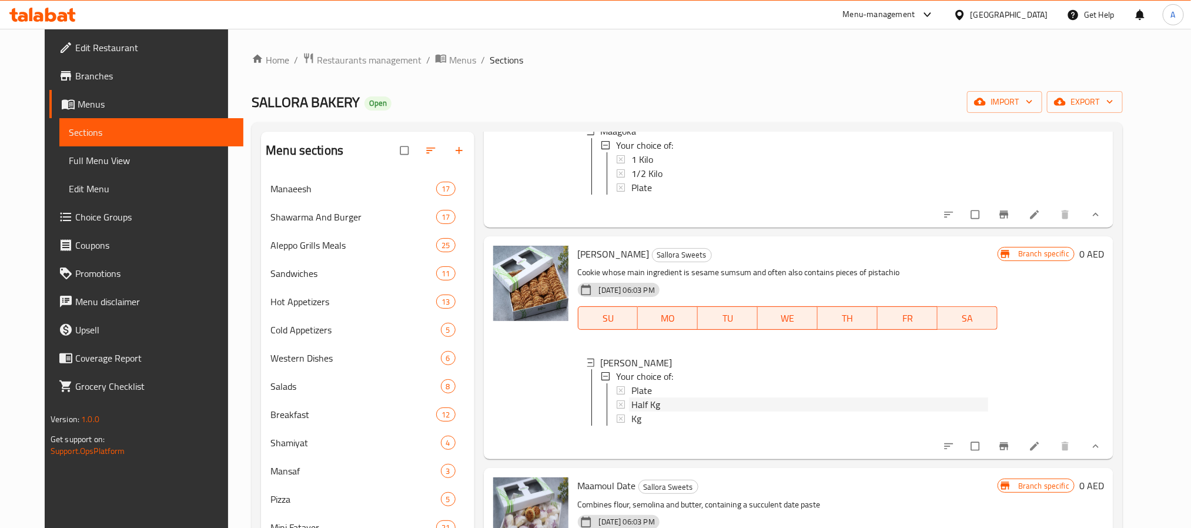
click at [644, 401] on span "Half Kg" at bounding box center [645, 405] width 29 height 14
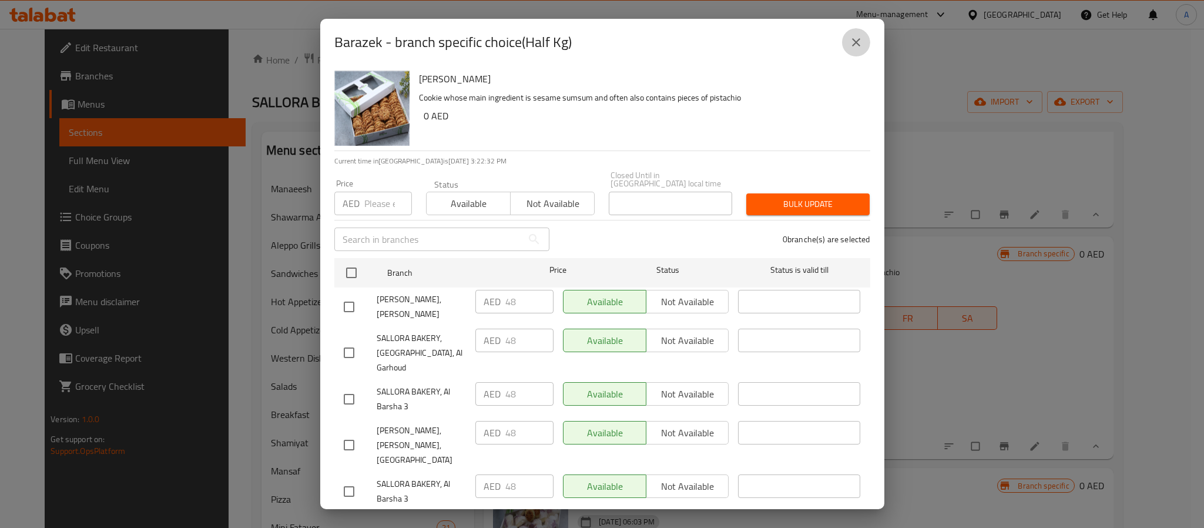
click at [845, 46] on button "close" at bounding box center [856, 42] width 28 height 28
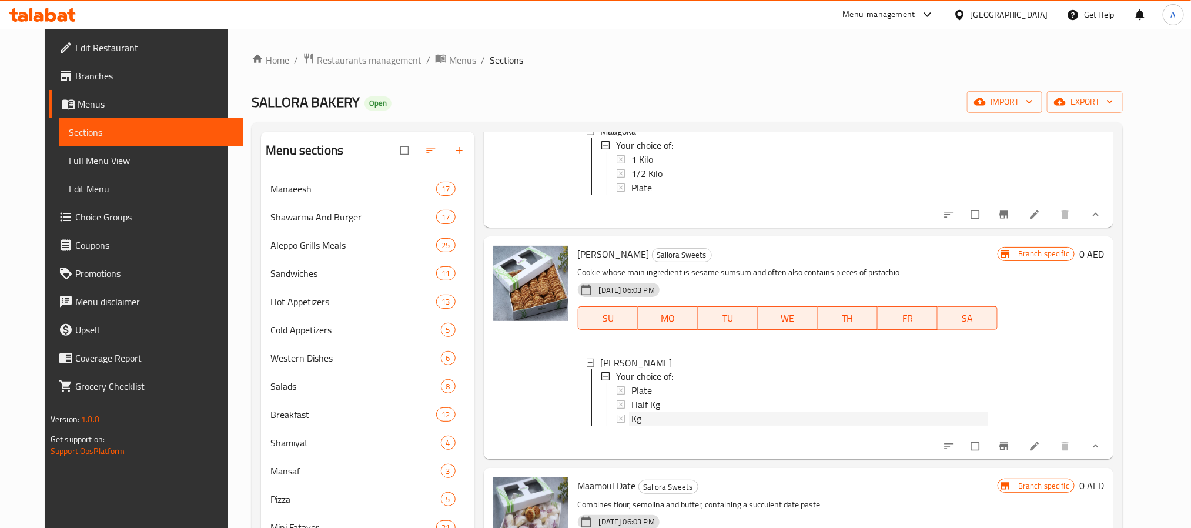
click at [637, 415] on div "Kg" at bounding box center [809, 419] width 357 height 14
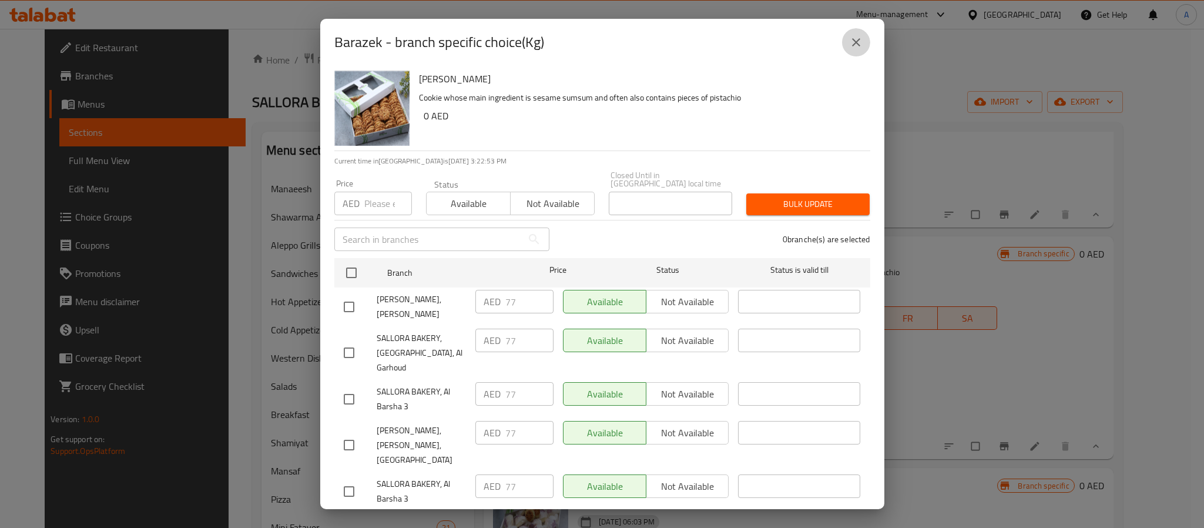
click at [859, 42] on icon "close" at bounding box center [856, 42] width 14 height 14
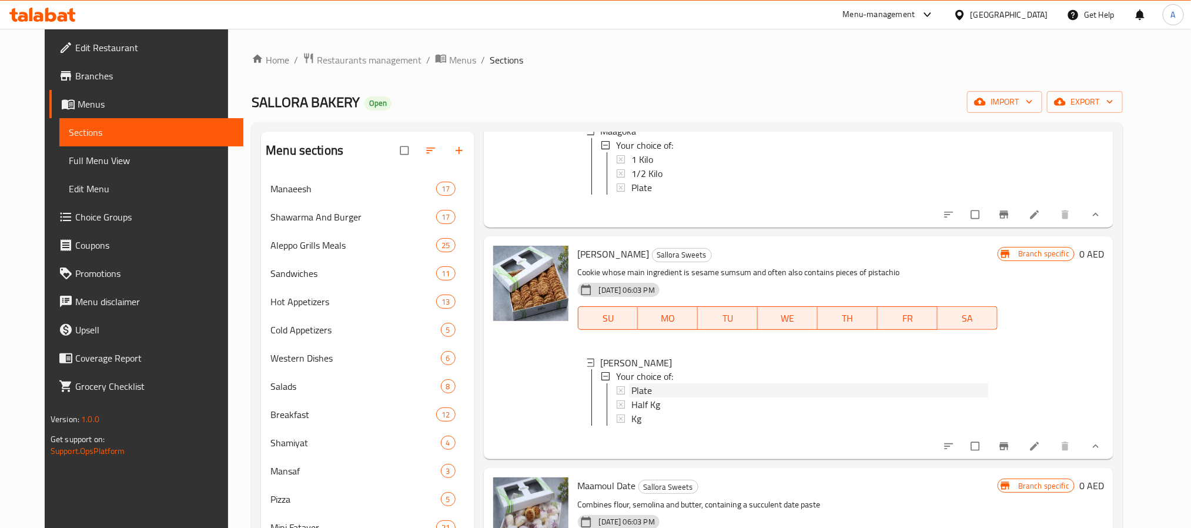
click at [638, 388] on span "Plate" at bounding box center [641, 391] width 21 height 14
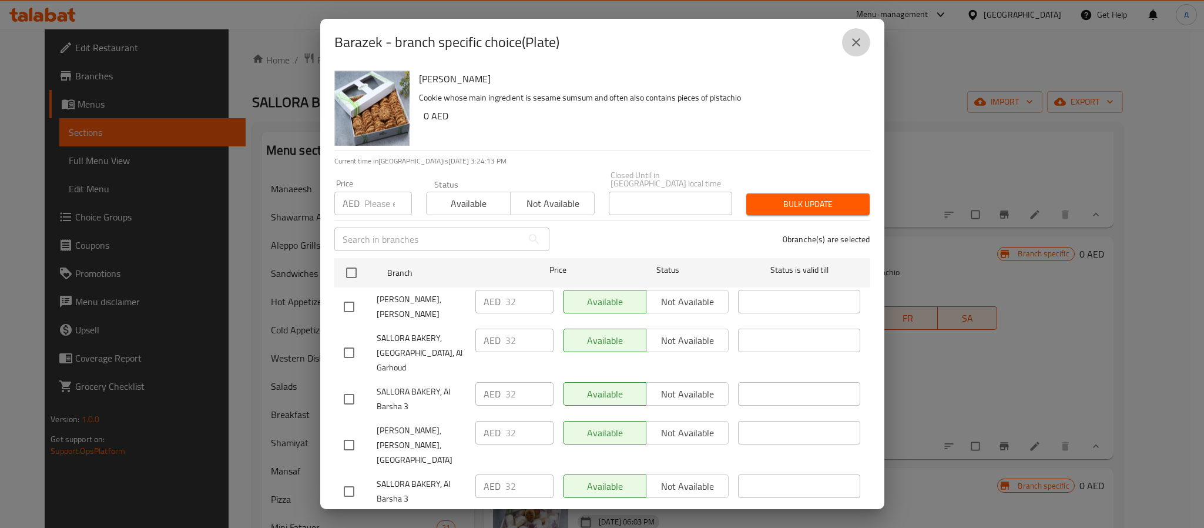
click at [864, 38] on button "close" at bounding box center [856, 42] width 28 height 28
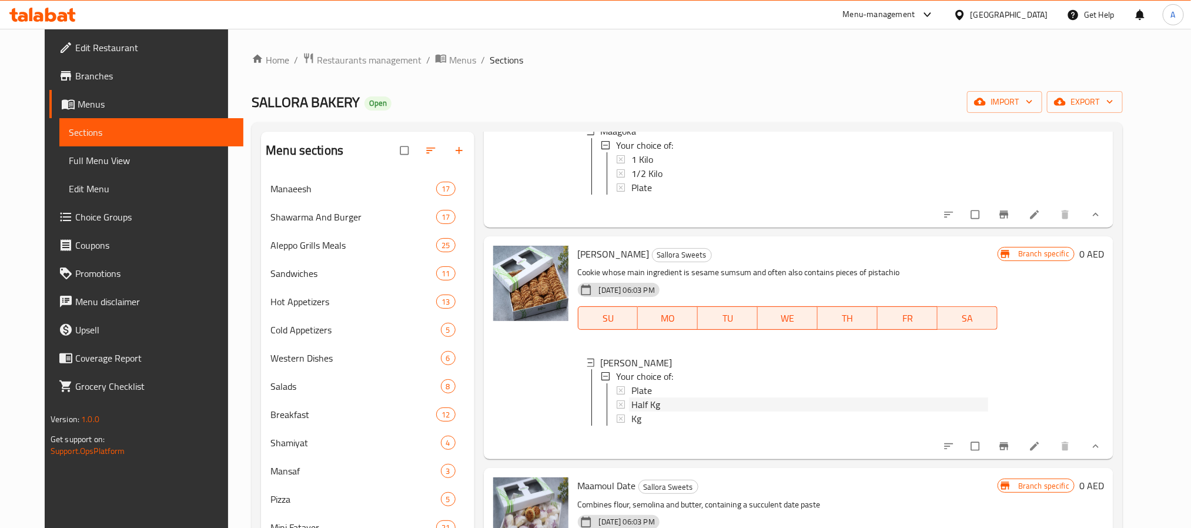
click at [645, 401] on span "Half Kg" at bounding box center [645, 405] width 29 height 14
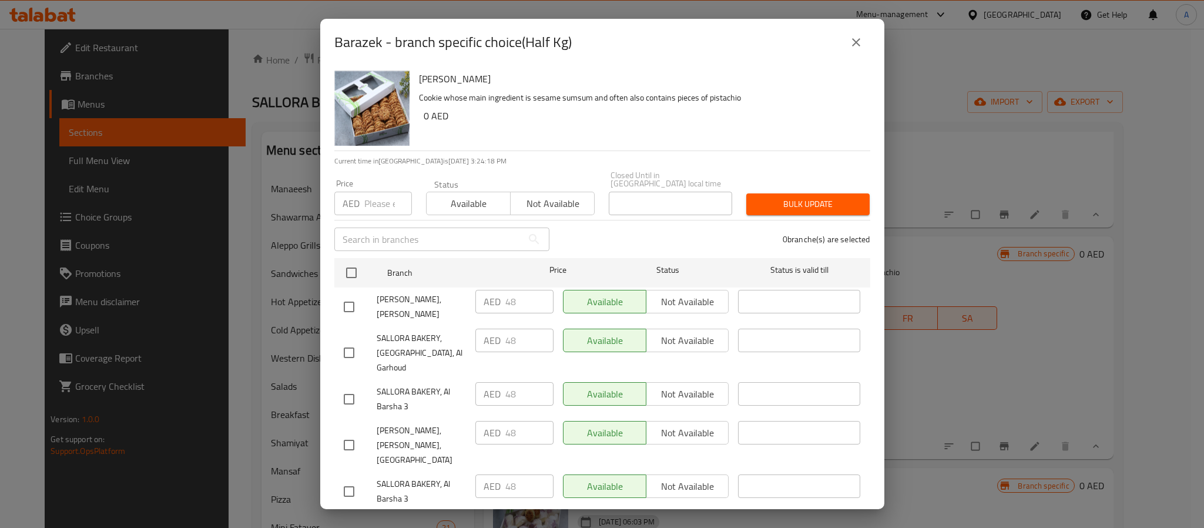
click at [852, 39] on icon "close" at bounding box center [856, 42] width 14 height 14
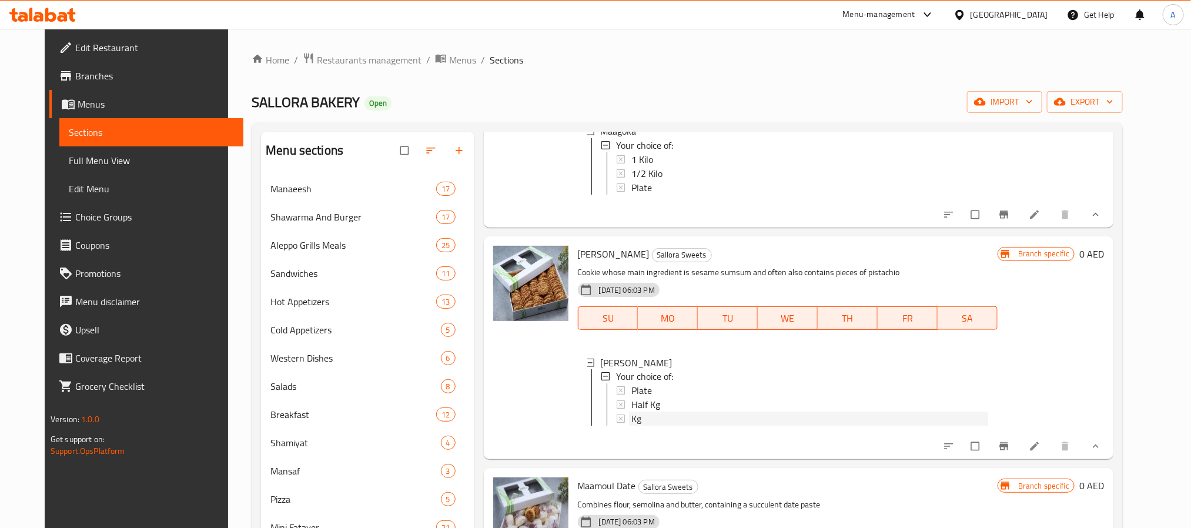
click at [641, 418] on div "Kg" at bounding box center [809, 419] width 357 height 14
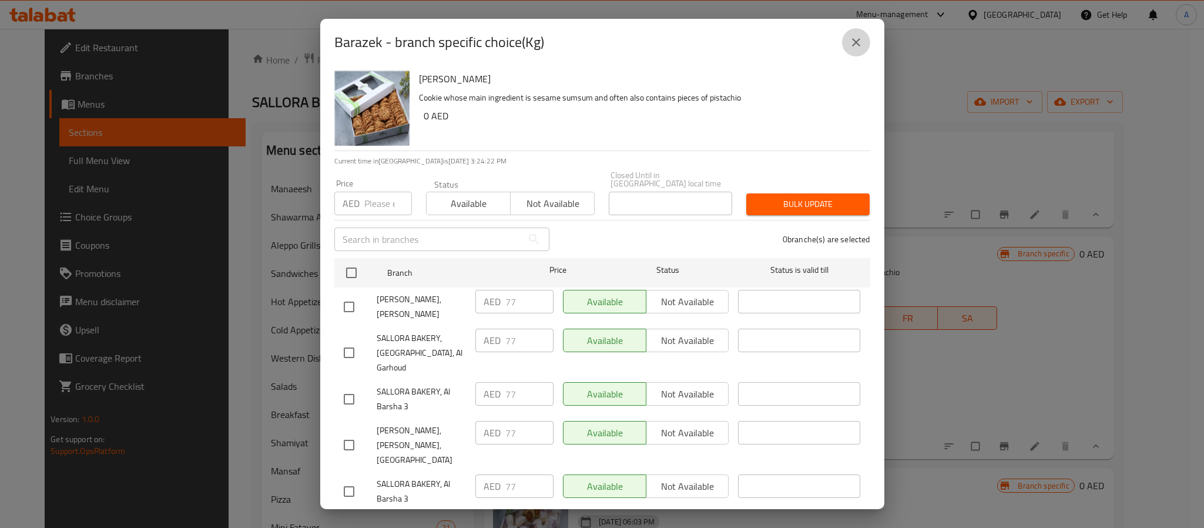
click at [853, 39] on icon "close" at bounding box center [856, 42] width 8 height 8
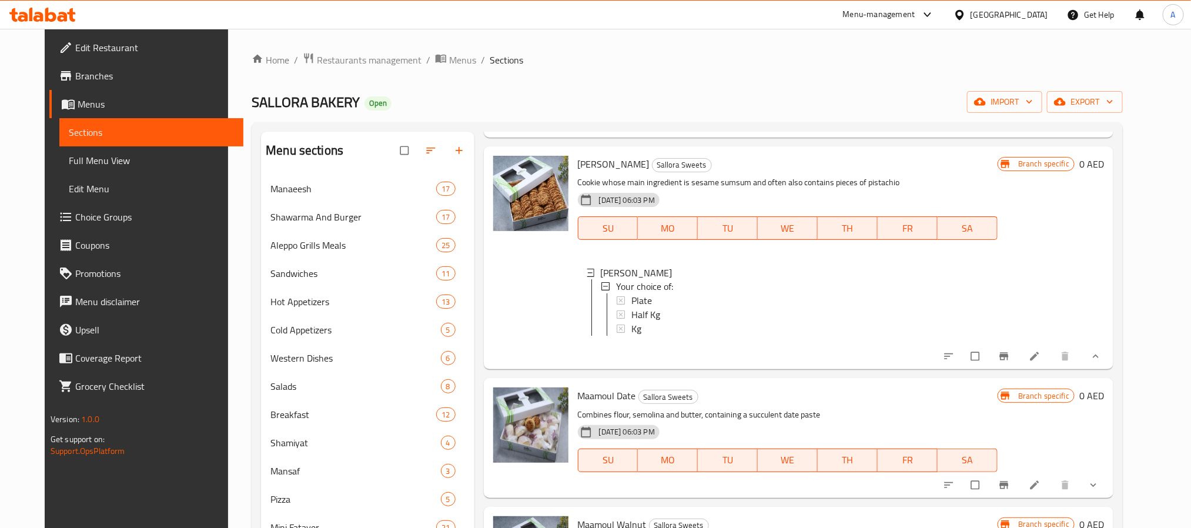
scroll to position [1234, 0]
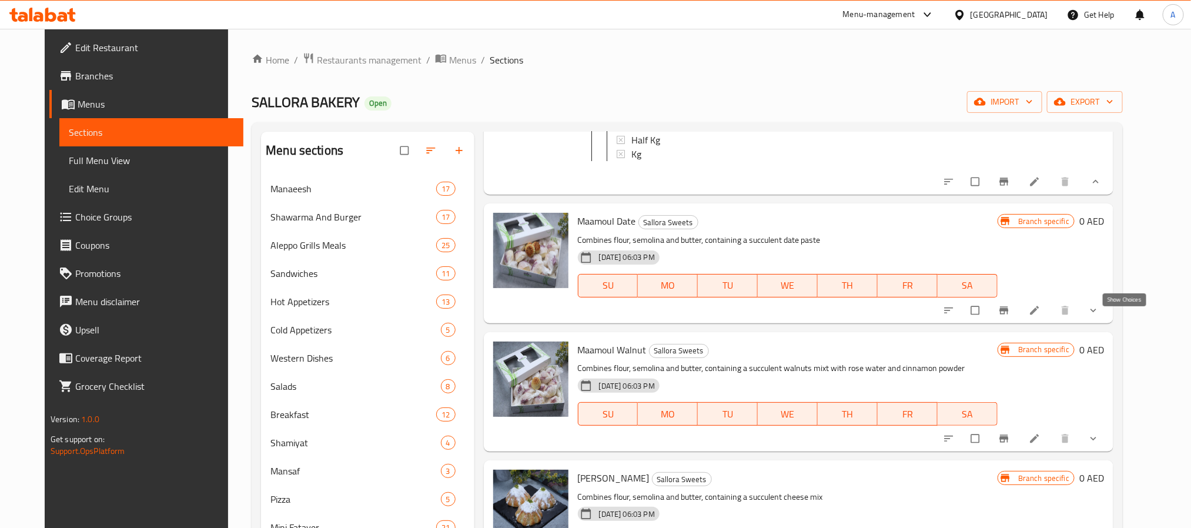
click at [1096, 312] on icon "show more" at bounding box center [1093, 311] width 6 height 4
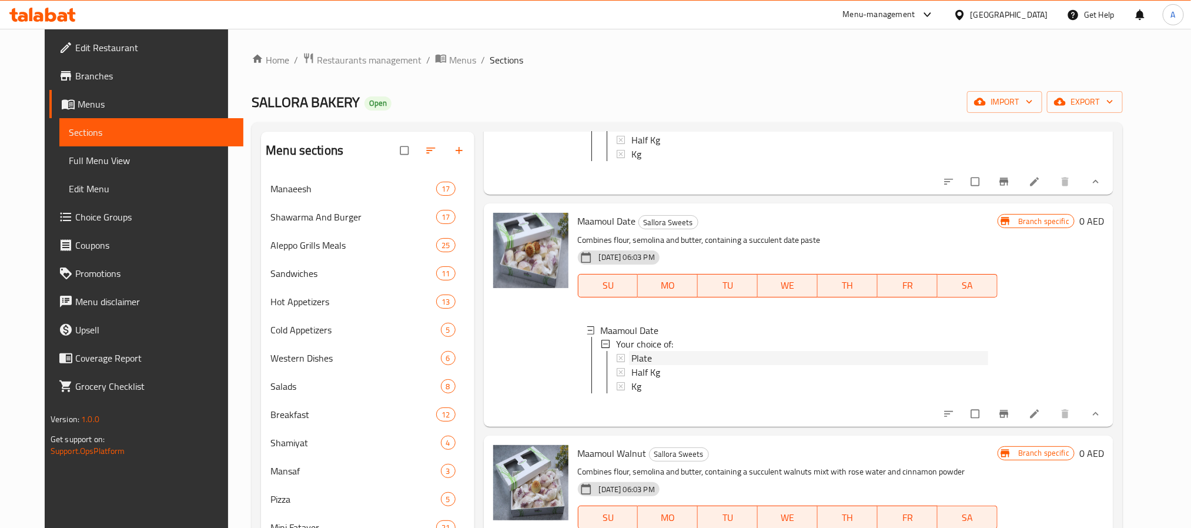
click at [664, 365] on div "Plate" at bounding box center [809, 358] width 357 height 14
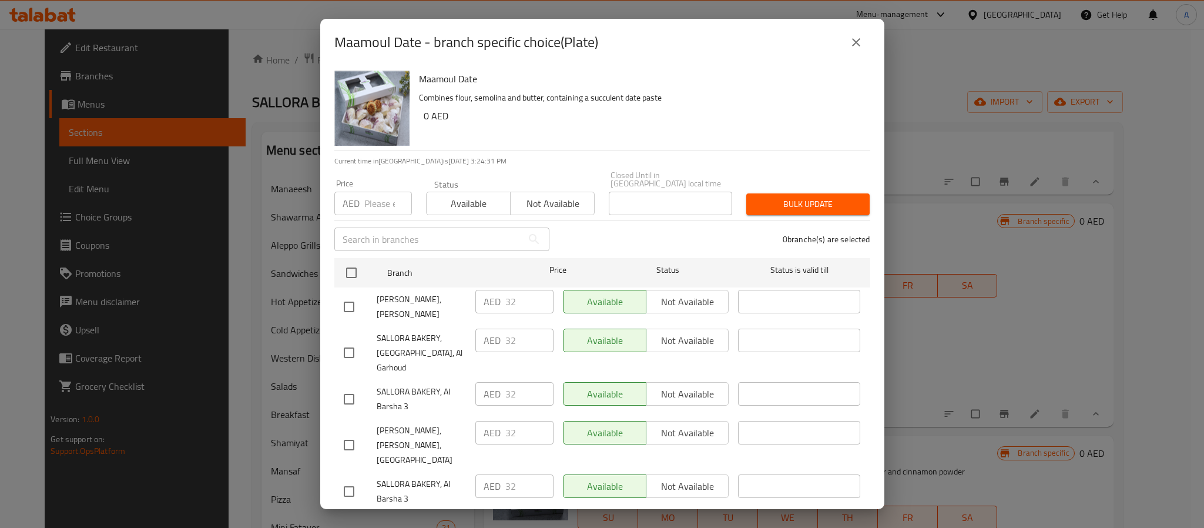
click at [860, 56] on div "Maamoul Date - branch specific choice(Plate)" at bounding box center [602, 42] width 564 height 47
click at [859, 43] on icon "close" at bounding box center [856, 42] width 14 height 14
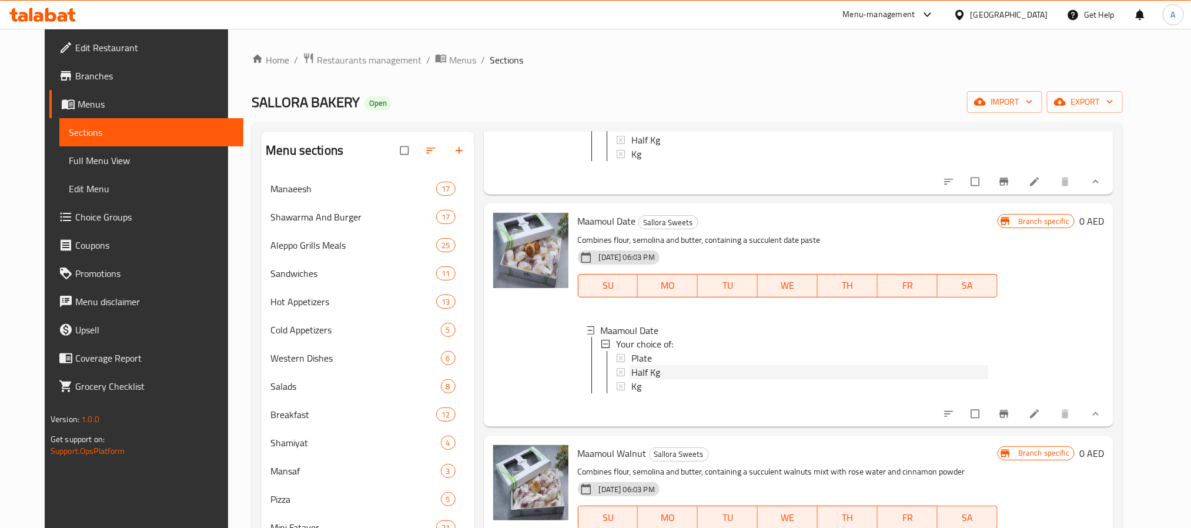
click at [669, 377] on div "Half Kg" at bounding box center [809, 373] width 357 height 14
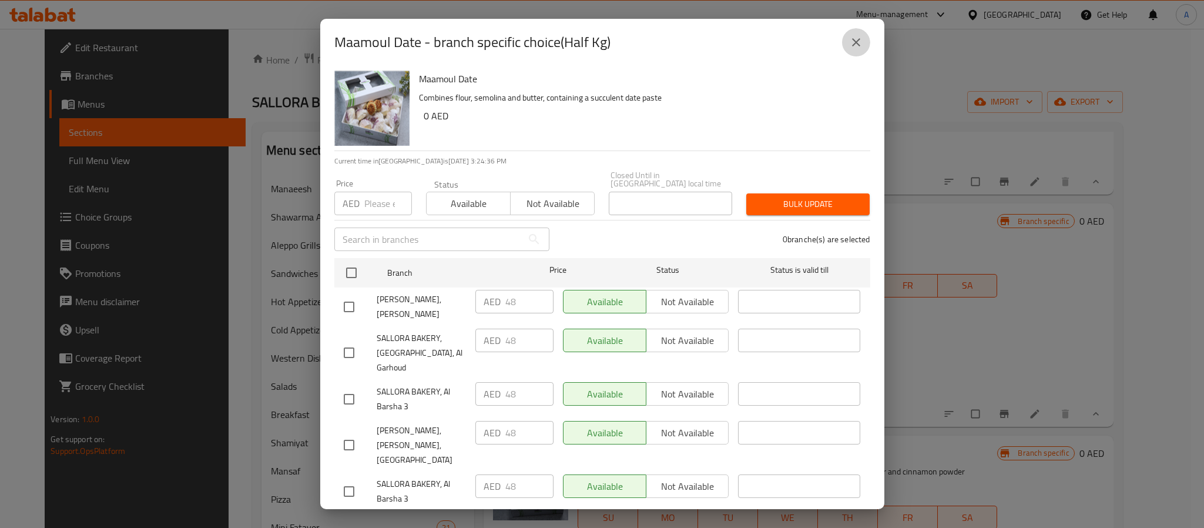
click at [859, 41] on icon "close" at bounding box center [856, 42] width 14 height 14
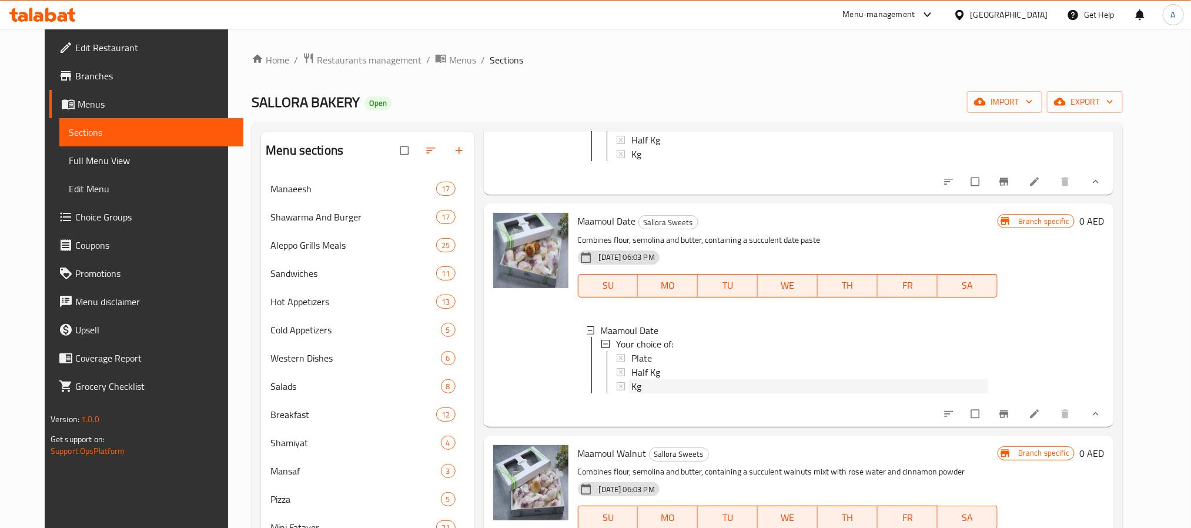
click at [653, 391] on div "Kg" at bounding box center [809, 387] width 357 height 14
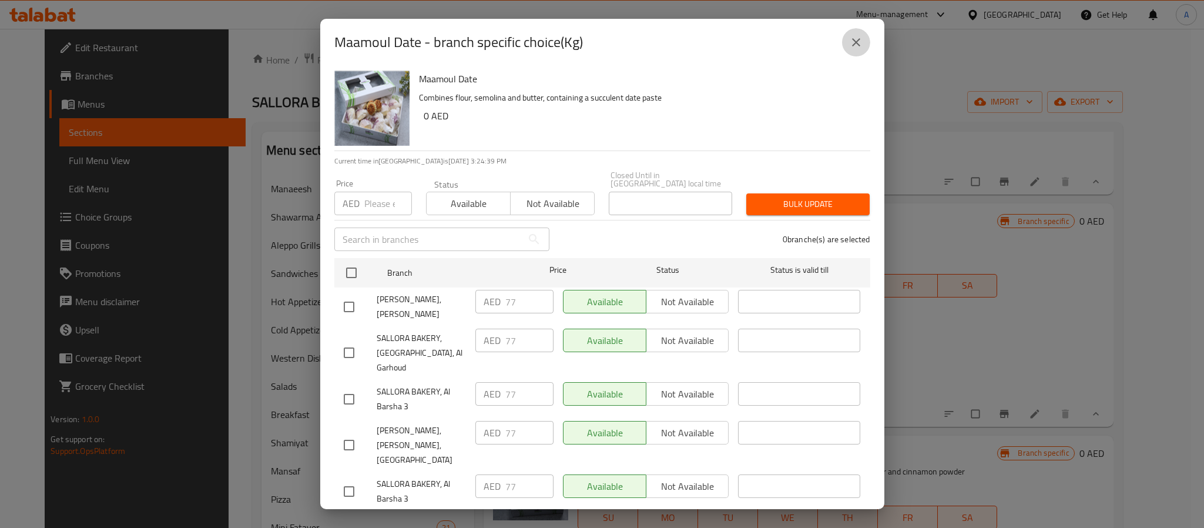
click at [854, 43] on icon "close" at bounding box center [856, 42] width 14 height 14
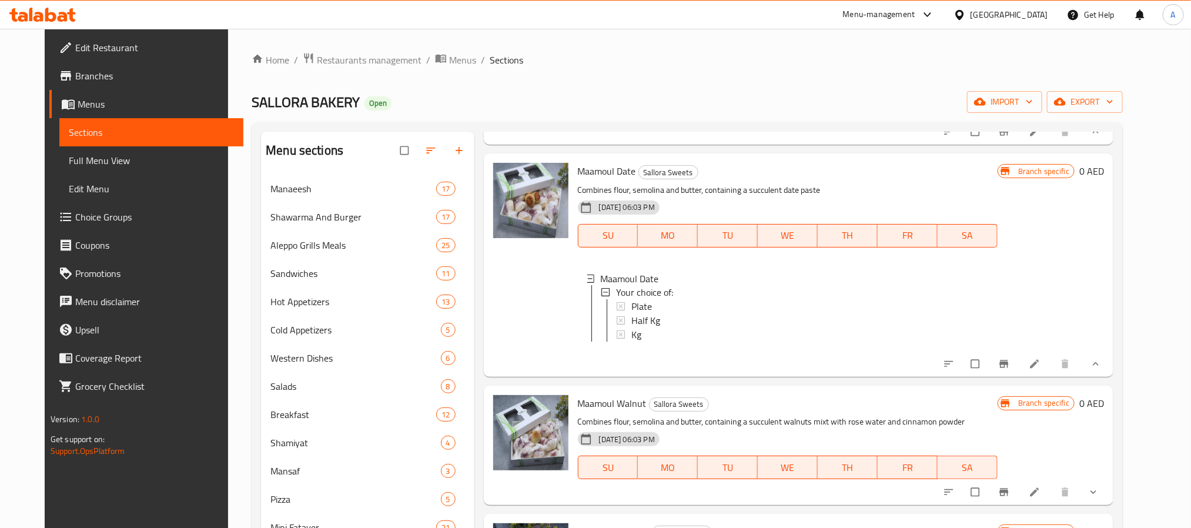
scroll to position [1411, 0]
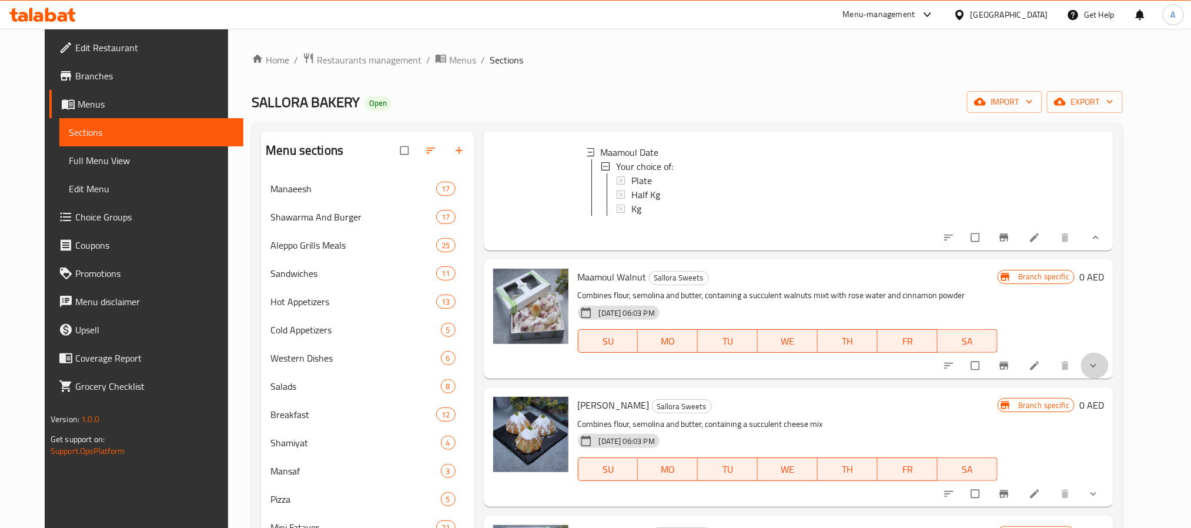
click at [1109, 378] on button "show more" at bounding box center [1094, 366] width 28 height 26
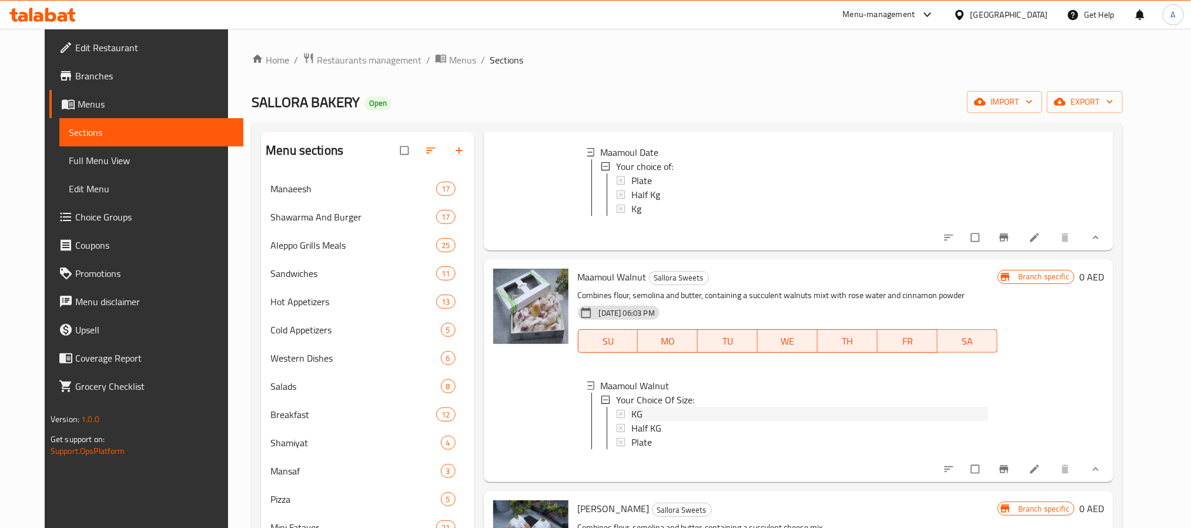
click at [631, 421] on span "KG" at bounding box center [636, 414] width 11 height 14
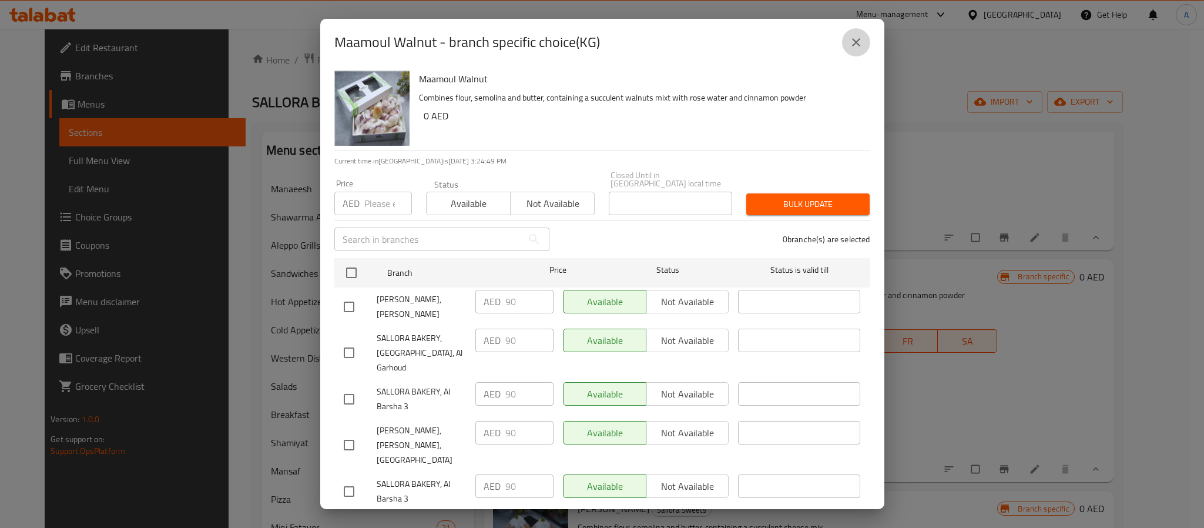
click at [865, 44] on button "close" at bounding box center [856, 42] width 28 height 28
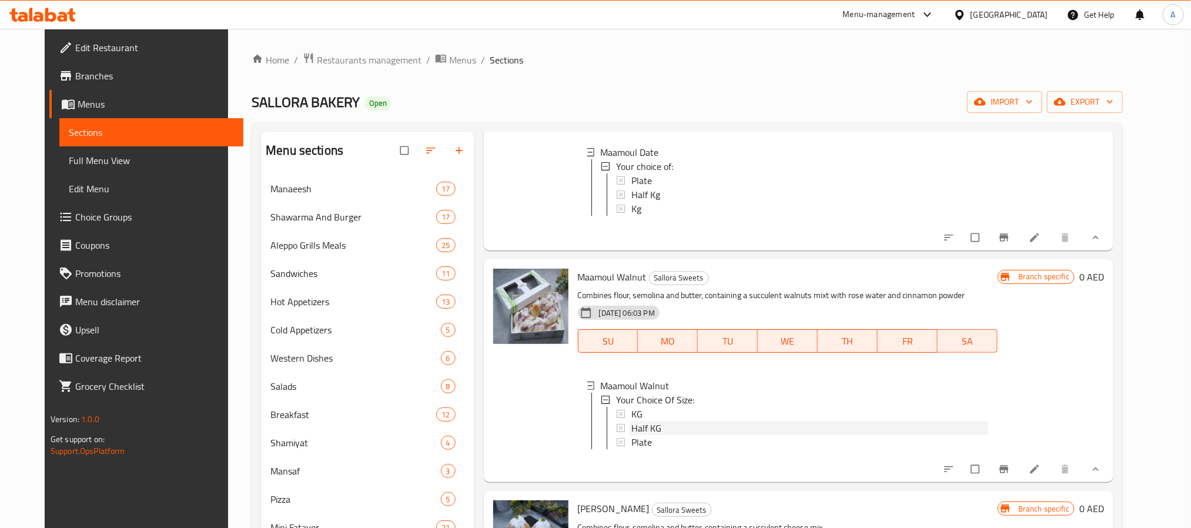
click at [651, 435] on div "Half KG" at bounding box center [809, 428] width 357 height 14
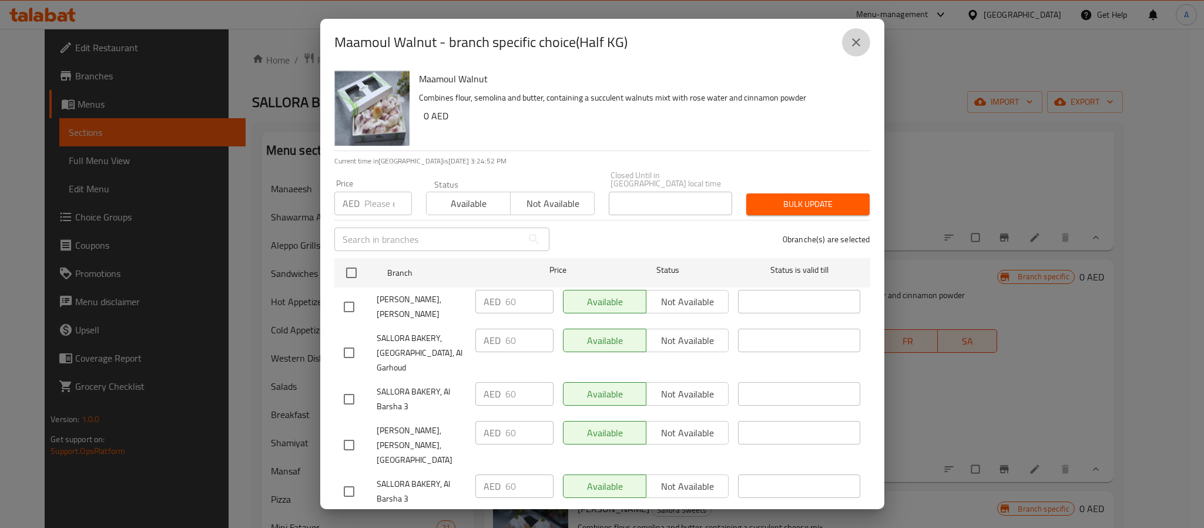
click at [859, 51] on button "close" at bounding box center [856, 42] width 28 height 28
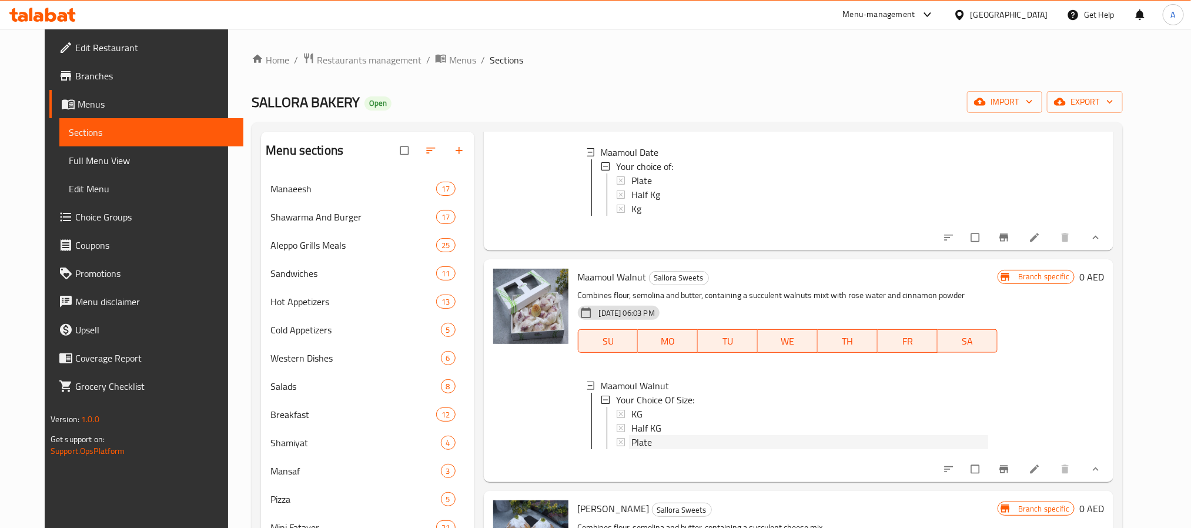
click at [678, 449] on div "Plate" at bounding box center [809, 442] width 357 height 14
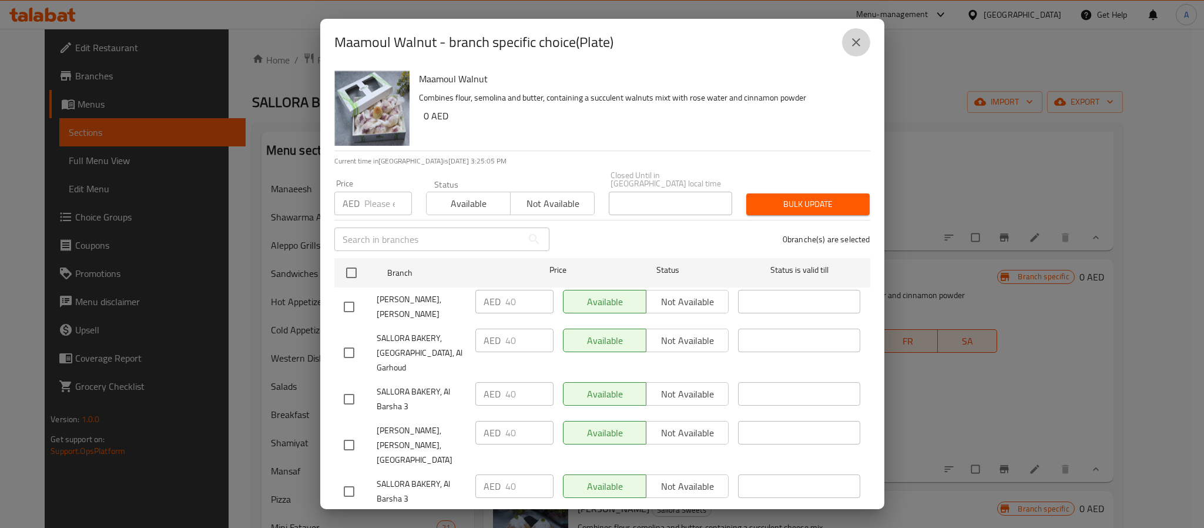
click at [860, 41] on icon "close" at bounding box center [856, 42] width 14 height 14
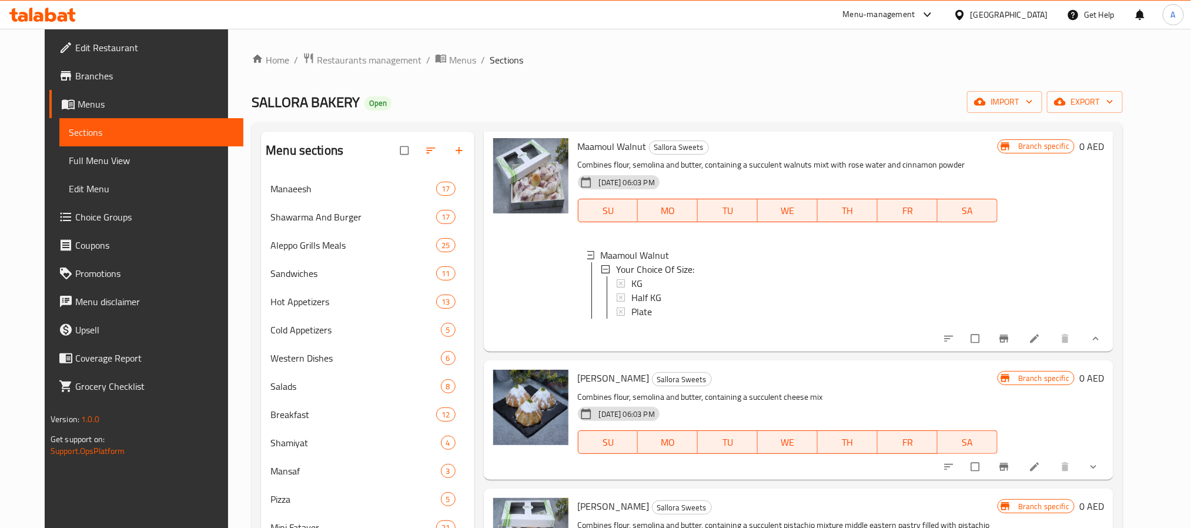
scroll to position [1587, 0]
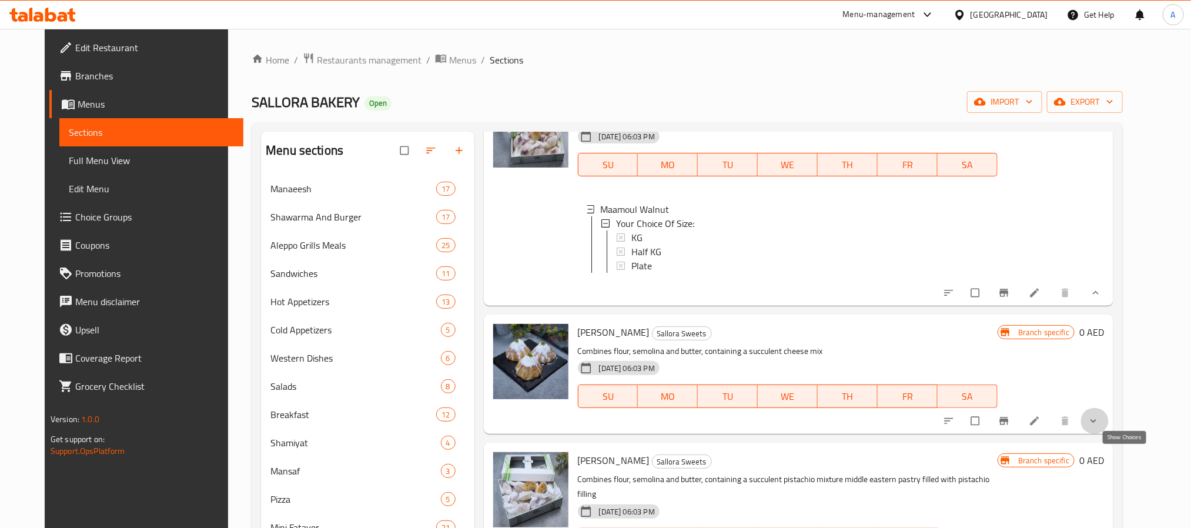
click at [1099, 427] on icon "show more" at bounding box center [1093, 421] width 12 height 12
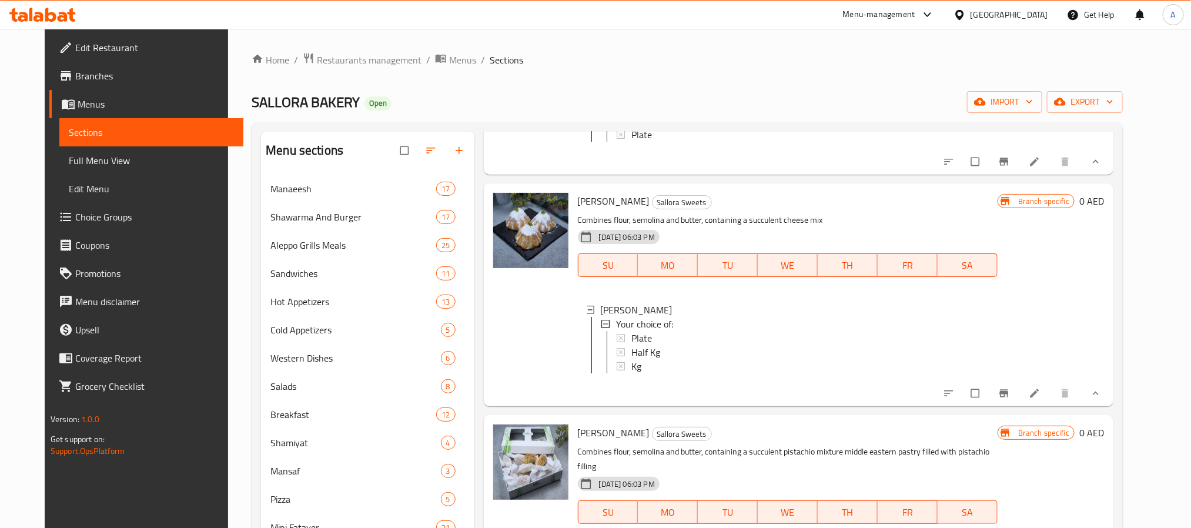
scroll to position [1763, 0]
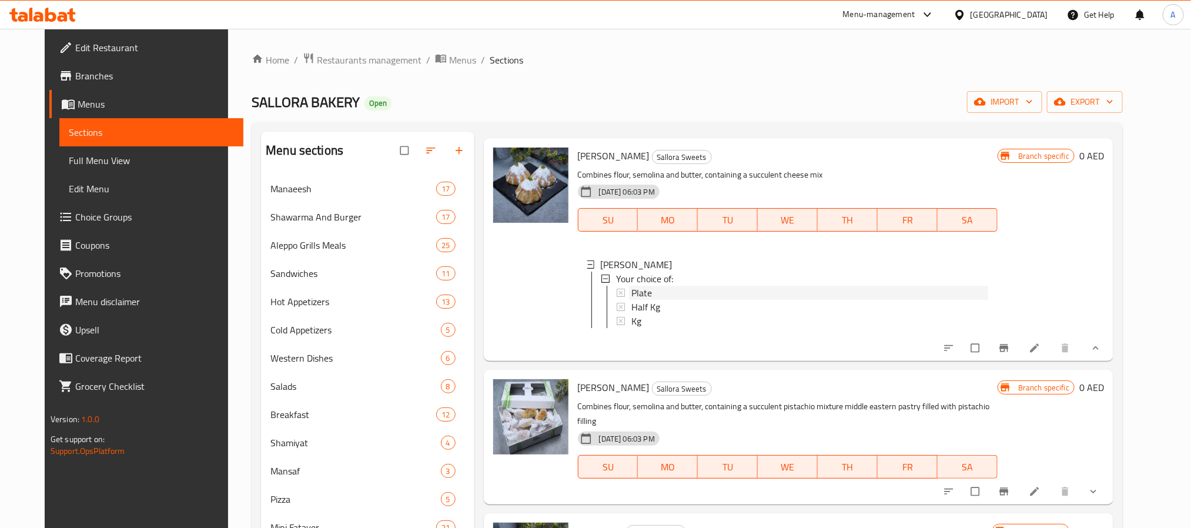
click at [657, 300] on div "Plate" at bounding box center [809, 293] width 357 height 14
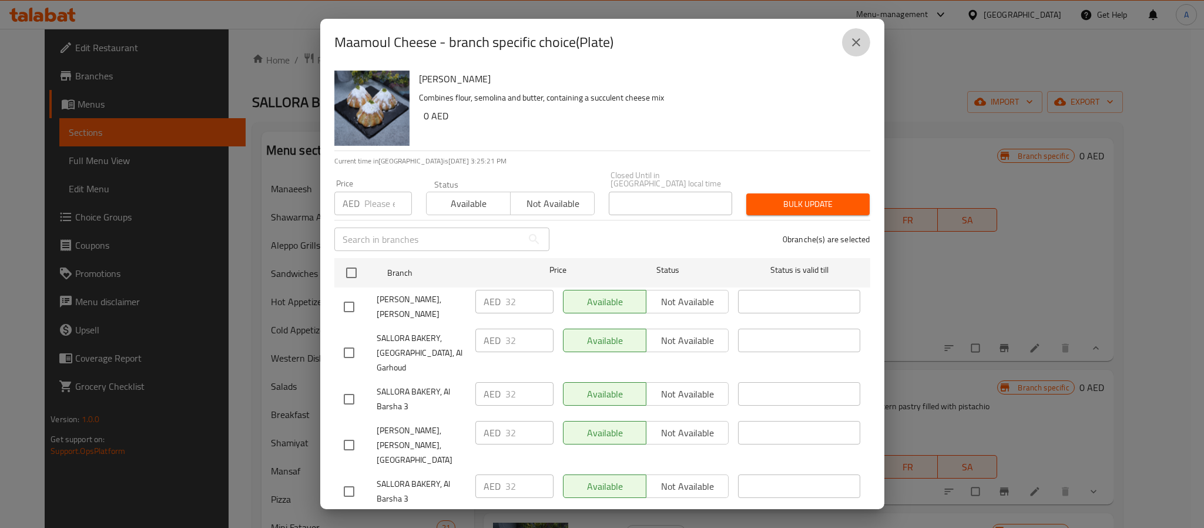
click at [859, 38] on icon "close" at bounding box center [856, 42] width 14 height 14
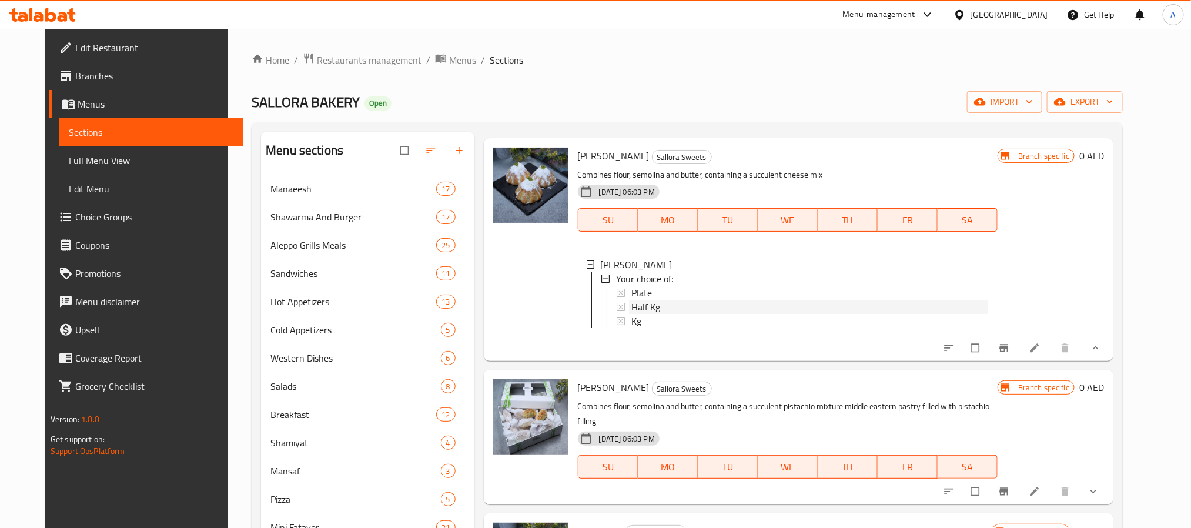
click at [649, 314] on span "Half Kg" at bounding box center [645, 307] width 29 height 14
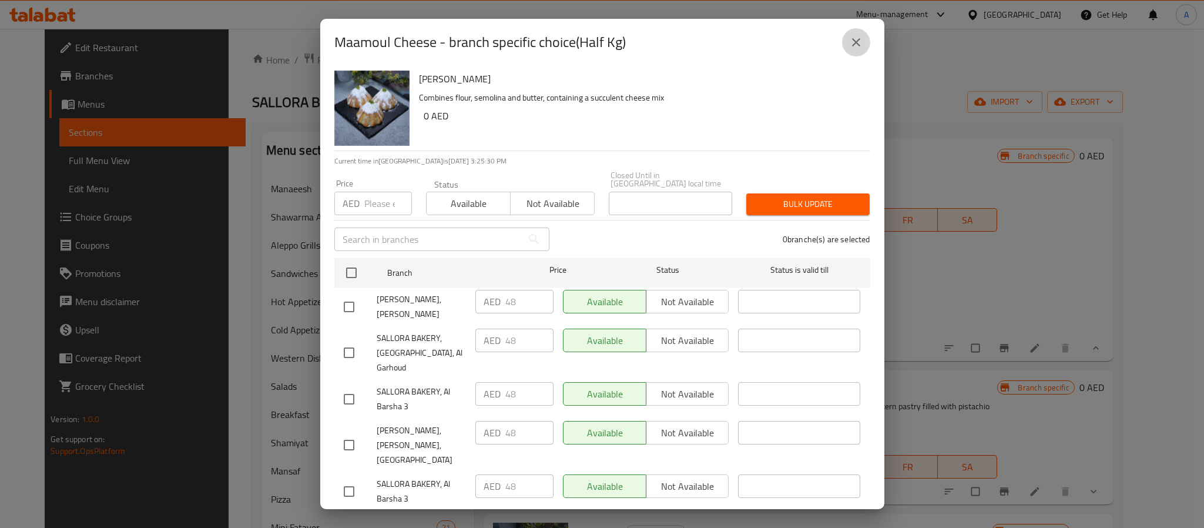
click at [866, 48] on button "close" at bounding box center [856, 42] width 28 height 28
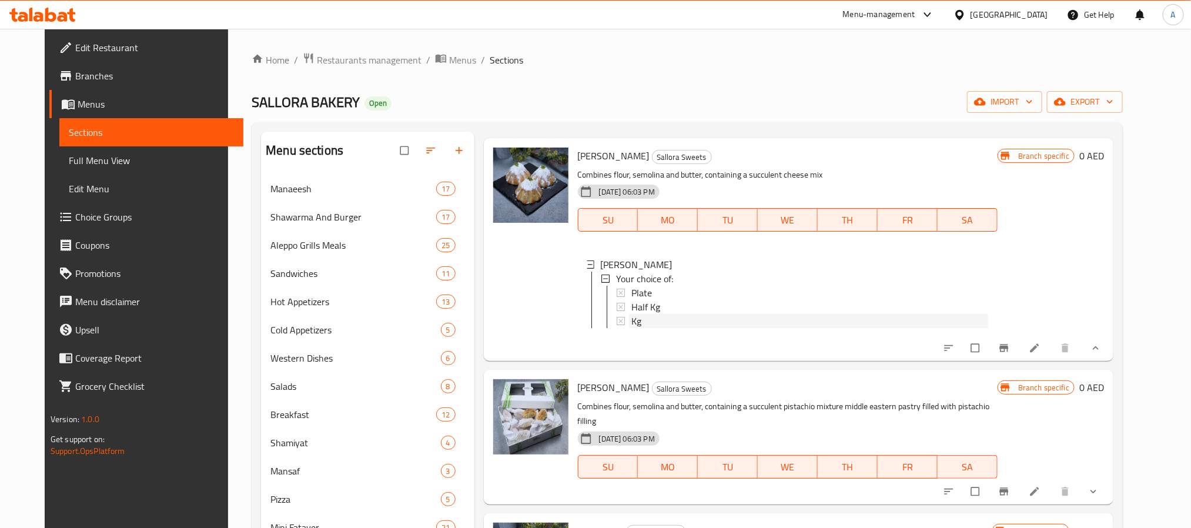
click at [712, 328] on div "Kg" at bounding box center [809, 321] width 357 height 14
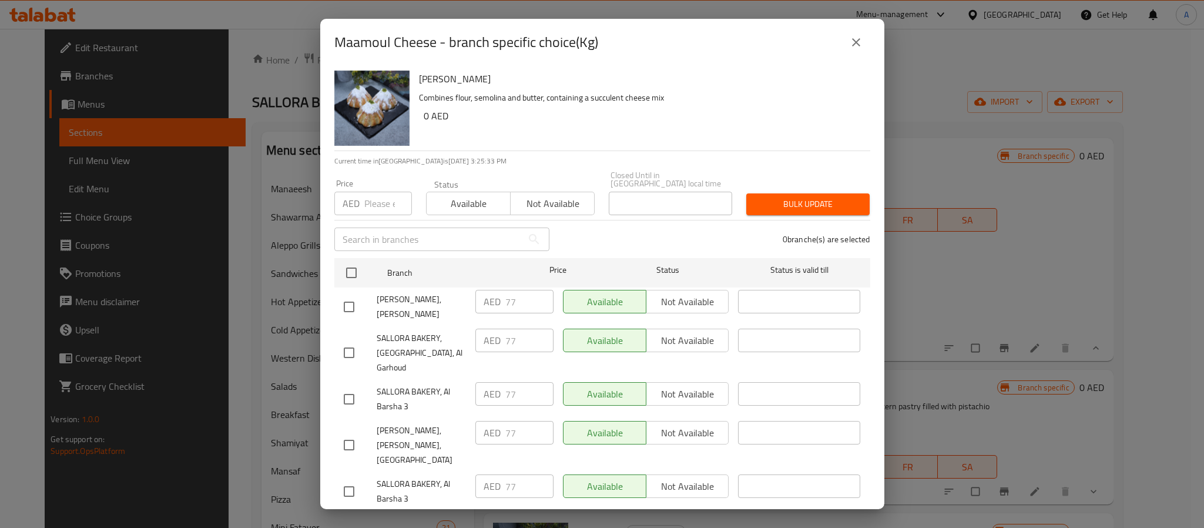
click at [850, 39] on icon "close" at bounding box center [856, 42] width 14 height 14
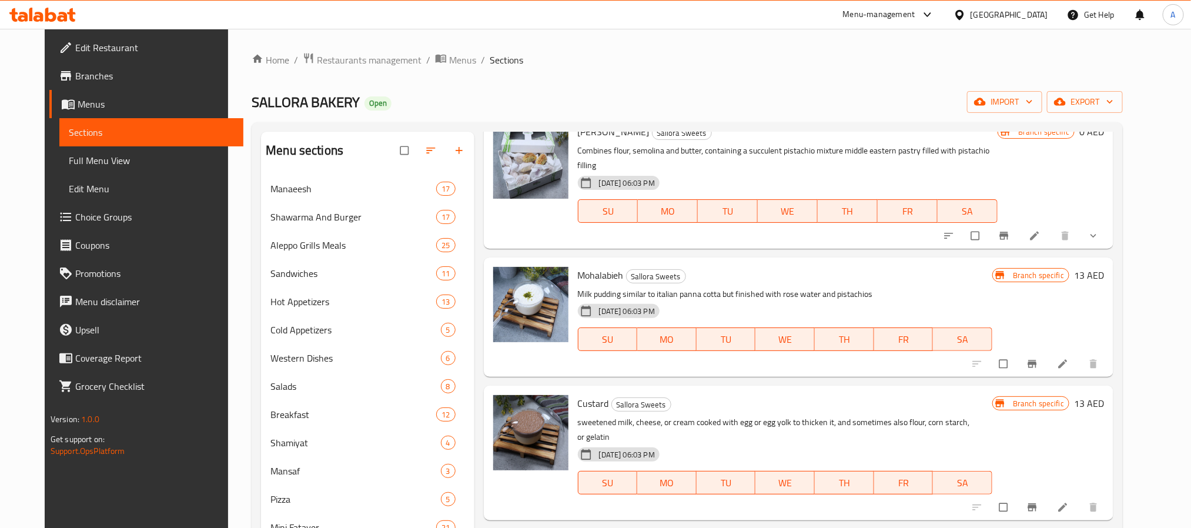
scroll to position [2028, 0]
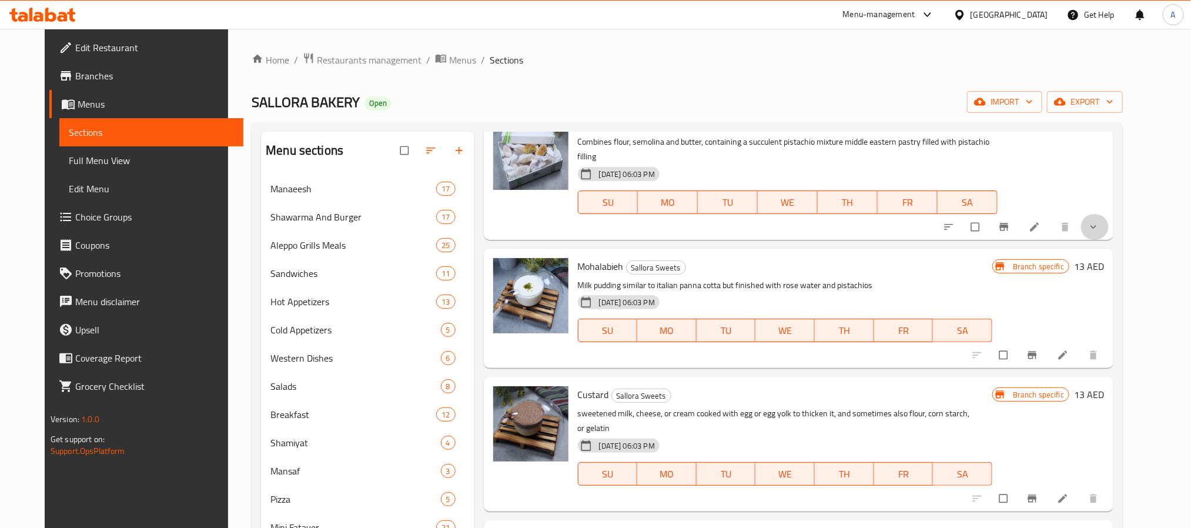
click at [1109, 240] on button "show more" at bounding box center [1094, 227] width 28 height 26
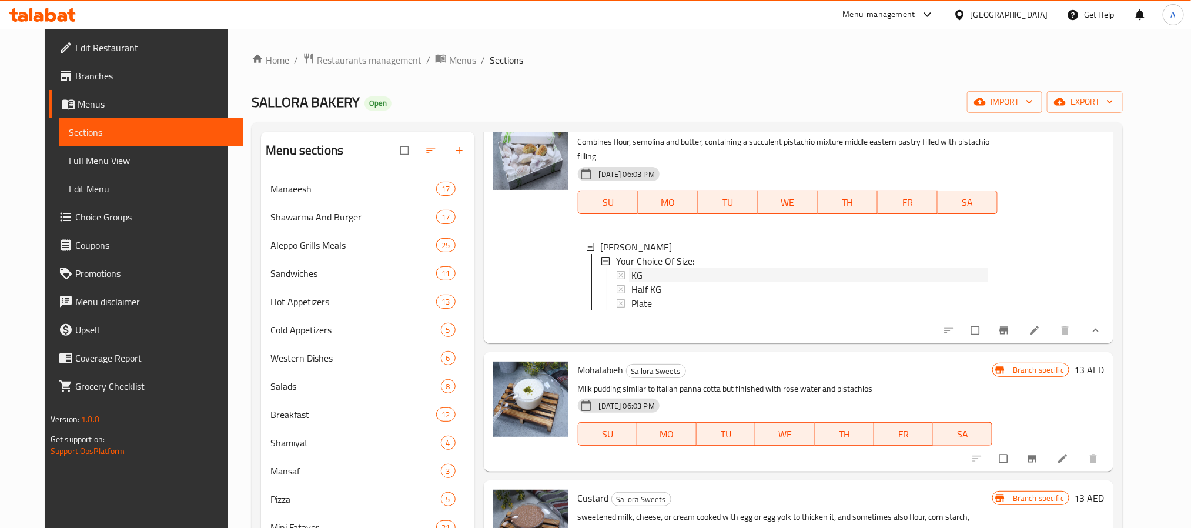
click at [642, 282] on div "KG" at bounding box center [809, 275] width 357 height 14
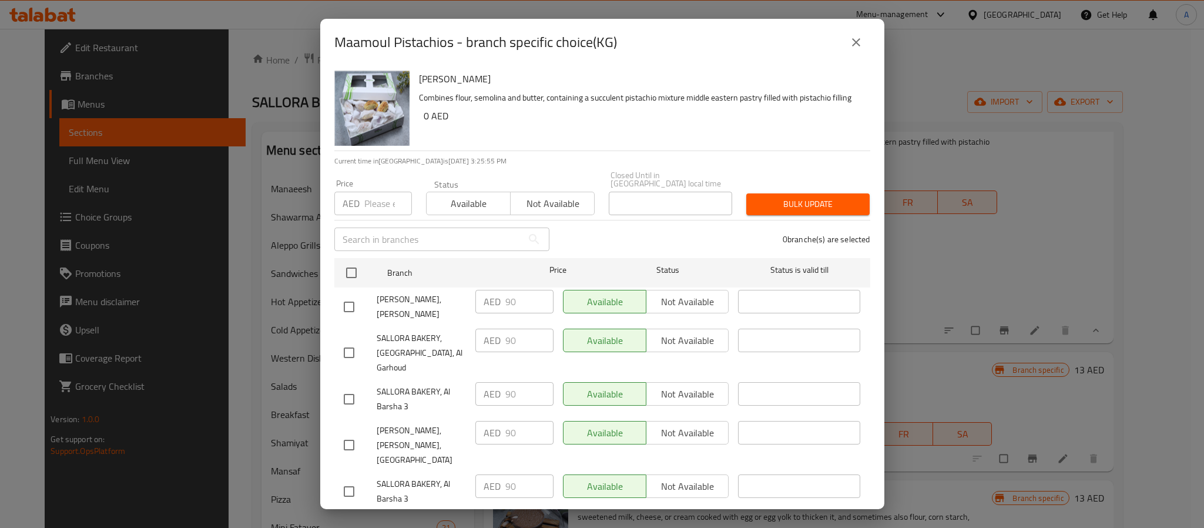
click at [859, 39] on icon "close" at bounding box center [856, 42] width 14 height 14
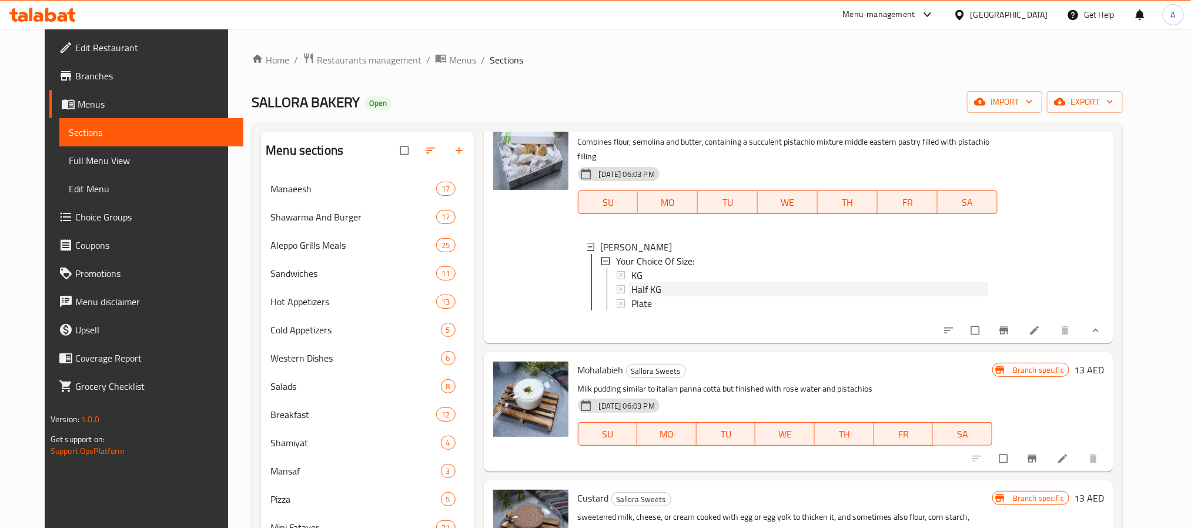
click at [645, 296] on span "Half KG" at bounding box center [646, 289] width 30 height 14
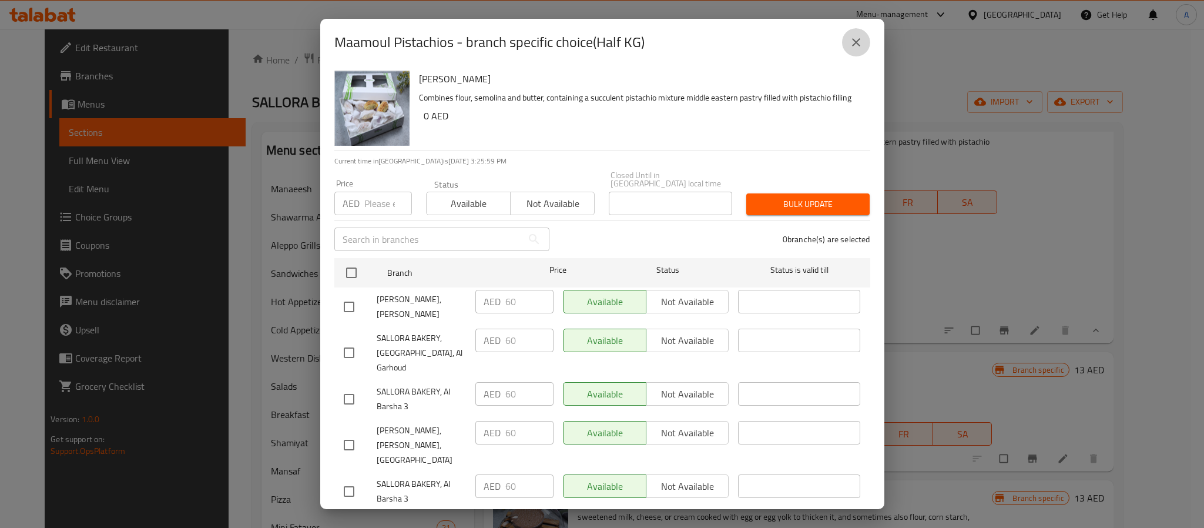
drag, startPoint x: 850, startPoint y: 45, endPoint x: 843, endPoint y: 68, distance: 24.0
click at [852, 45] on icon "close" at bounding box center [856, 42] width 14 height 14
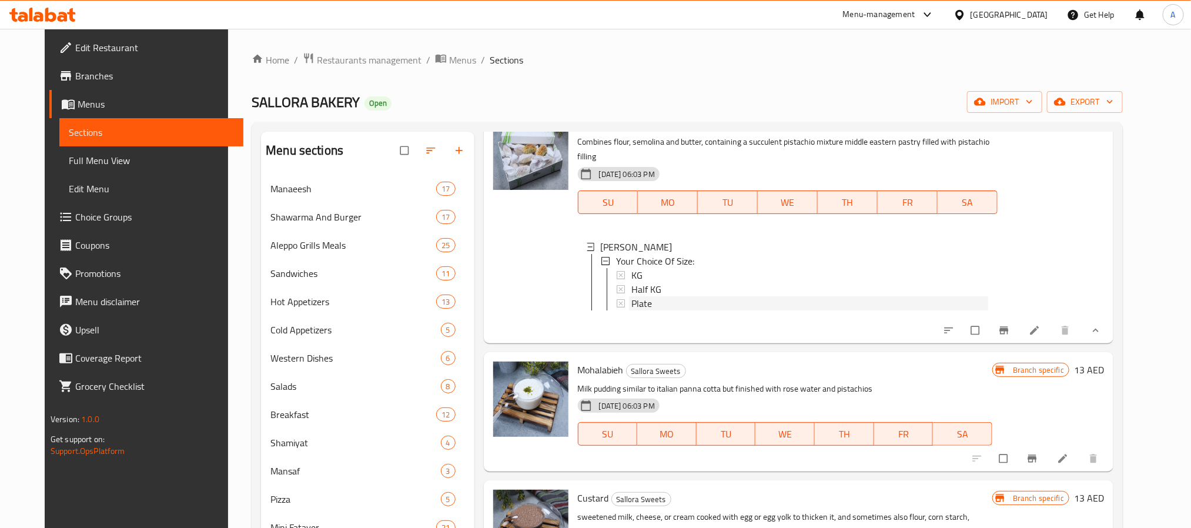
click at [672, 310] on div "Plate" at bounding box center [809, 303] width 357 height 14
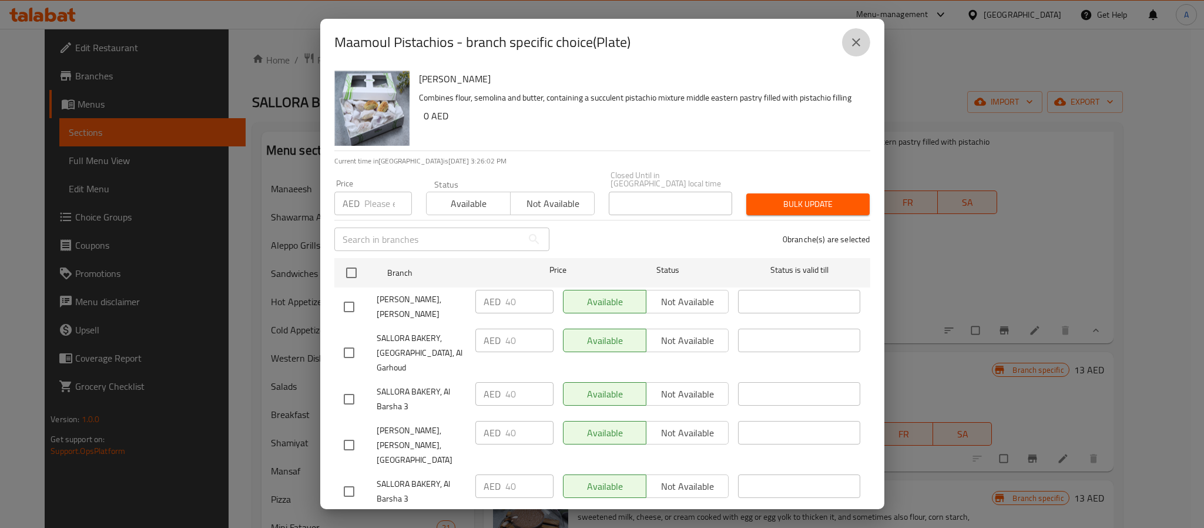
click at [862, 37] on icon "close" at bounding box center [856, 42] width 14 height 14
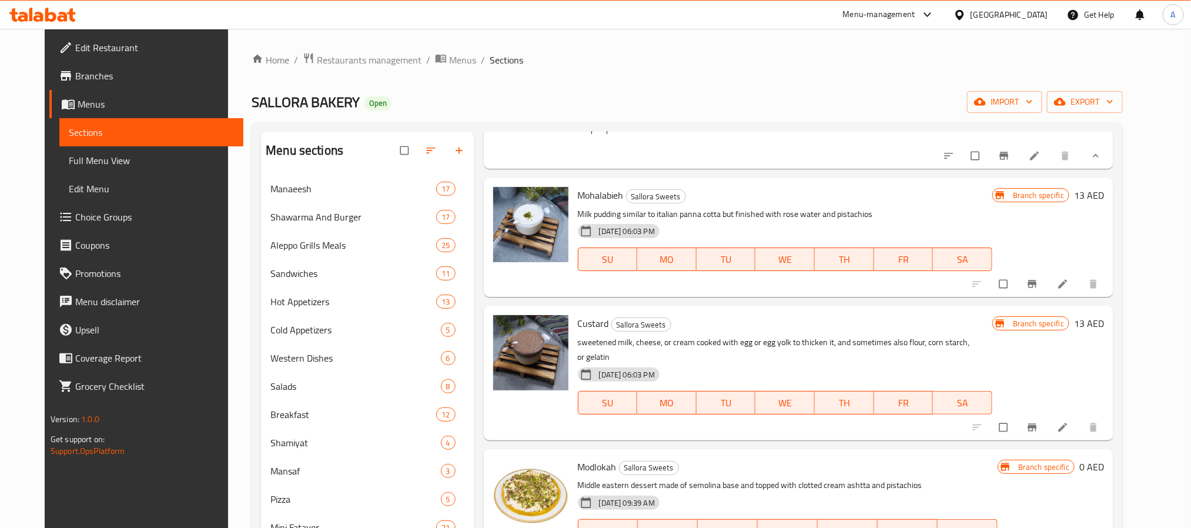
scroll to position [2204, 0]
click at [1047, 295] on button "Branch-specific-item" at bounding box center [1033, 282] width 28 height 26
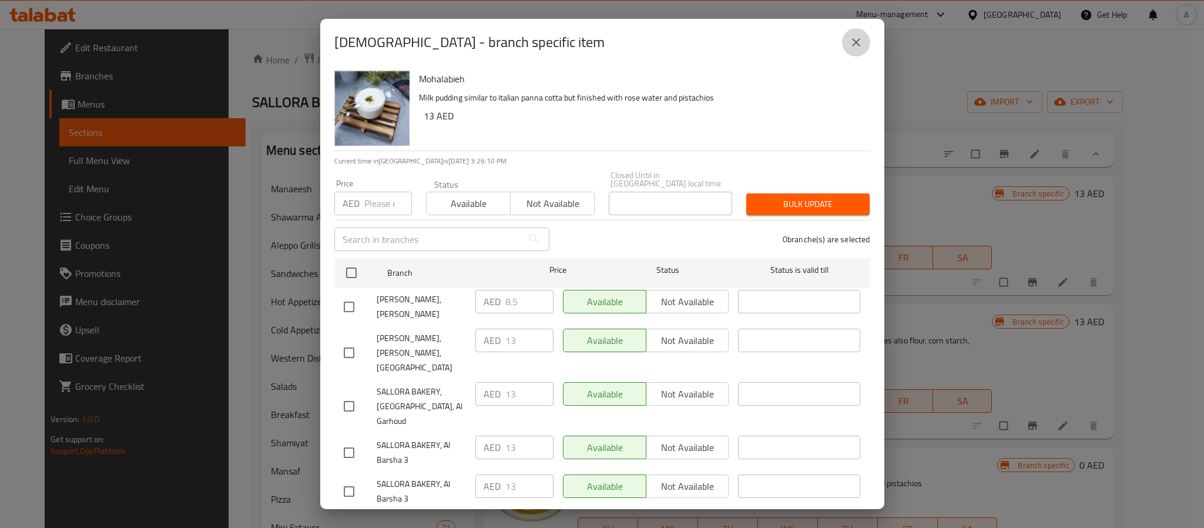
click at [856, 36] on icon "close" at bounding box center [856, 42] width 14 height 14
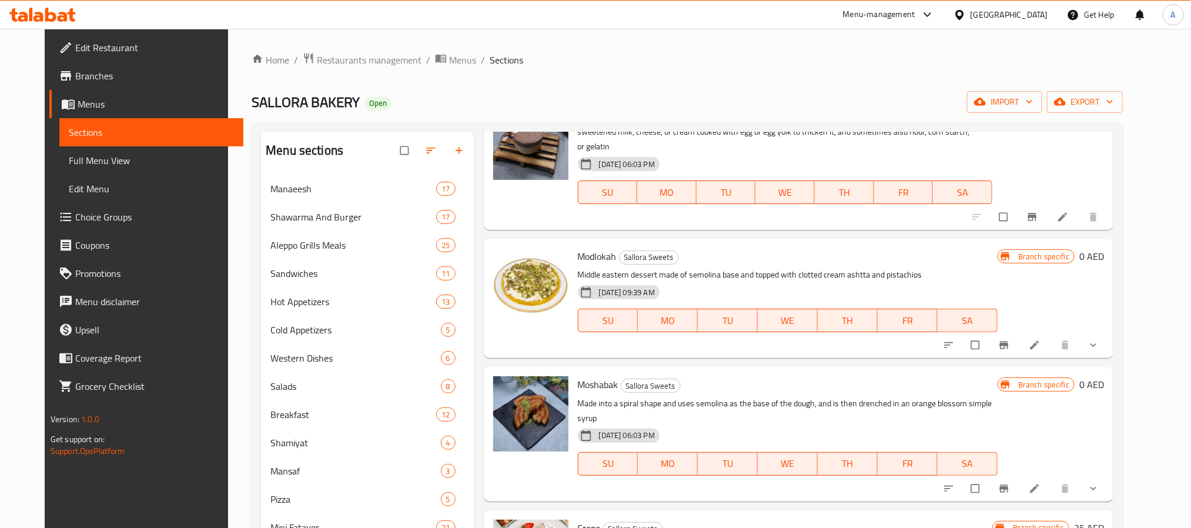
scroll to position [2433, 0]
click at [1109, 356] on button "show more" at bounding box center [1094, 343] width 28 height 26
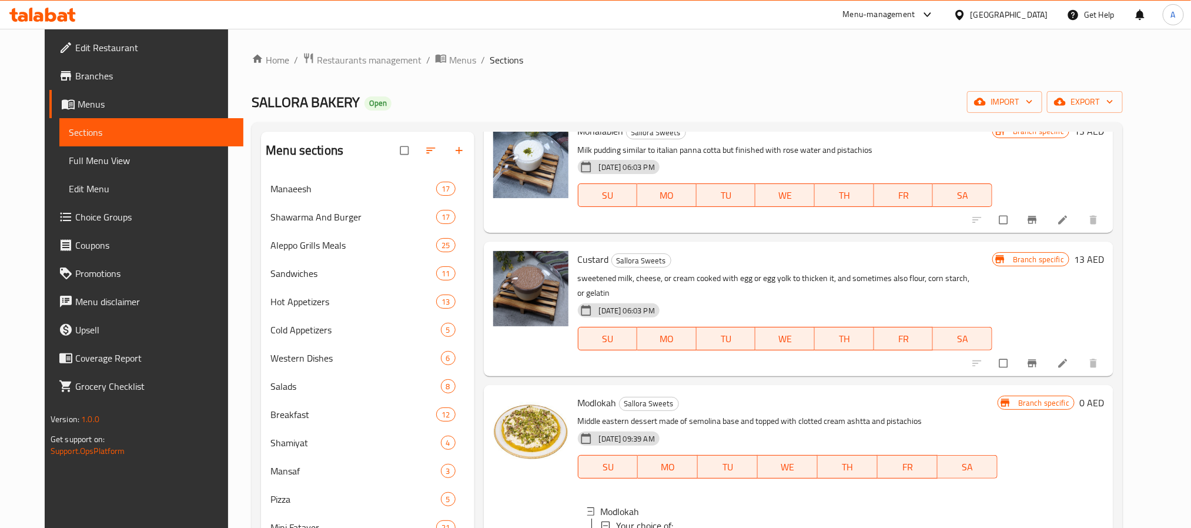
scroll to position [2257, 0]
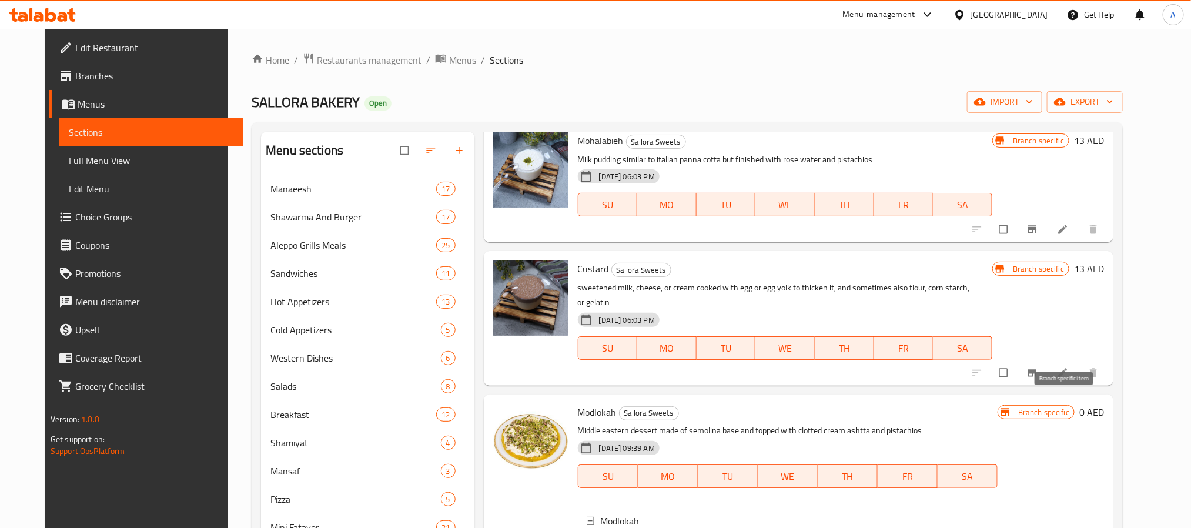
click at [1037, 376] on icon "Branch-specific-item" at bounding box center [1032, 373] width 9 height 8
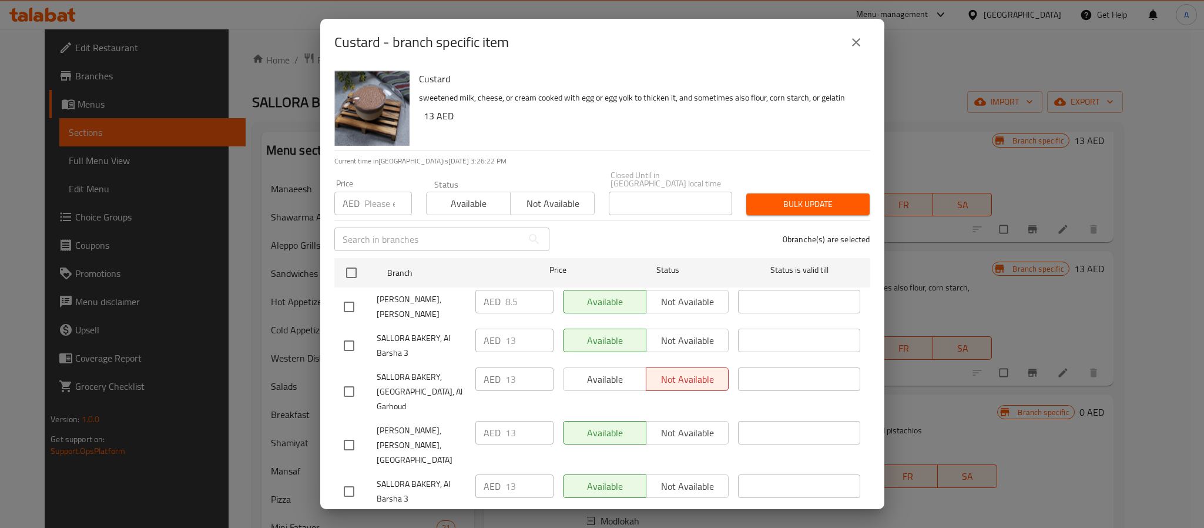
click at [871, 39] on div "Custard - branch specific item" at bounding box center [602, 42] width 564 height 47
click at [857, 42] on icon "close" at bounding box center [856, 42] width 14 height 14
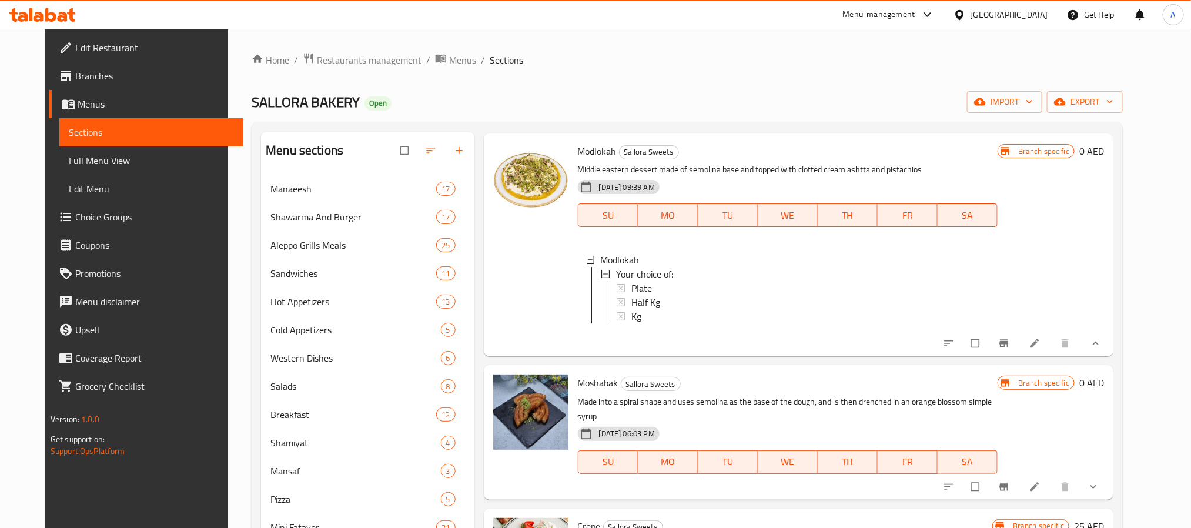
scroll to position [2550, 0]
click at [634, 289] on span "Plate" at bounding box center [641, 288] width 21 height 14
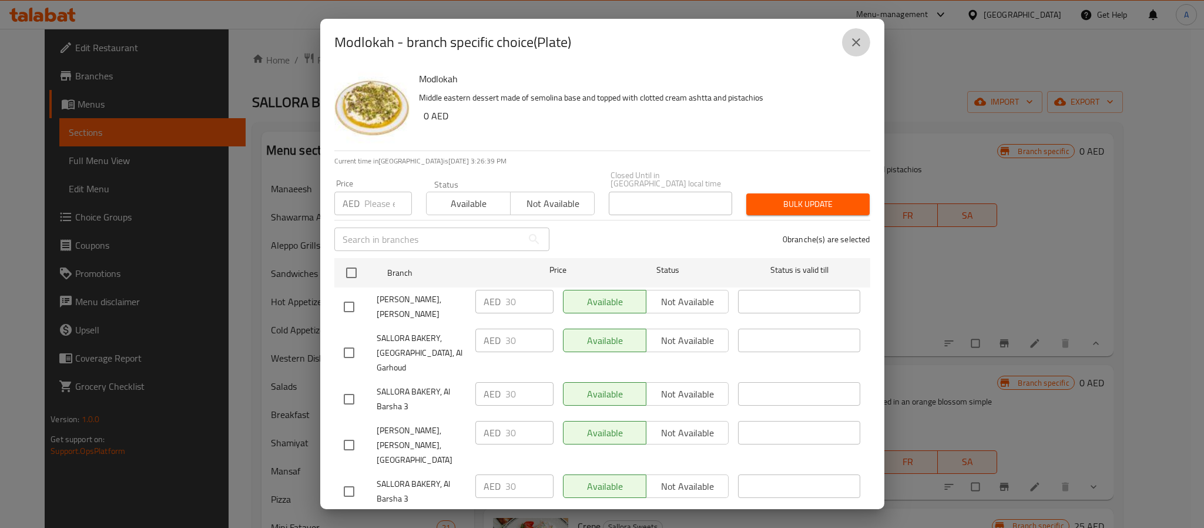
click at [863, 37] on button "close" at bounding box center [856, 42] width 28 height 28
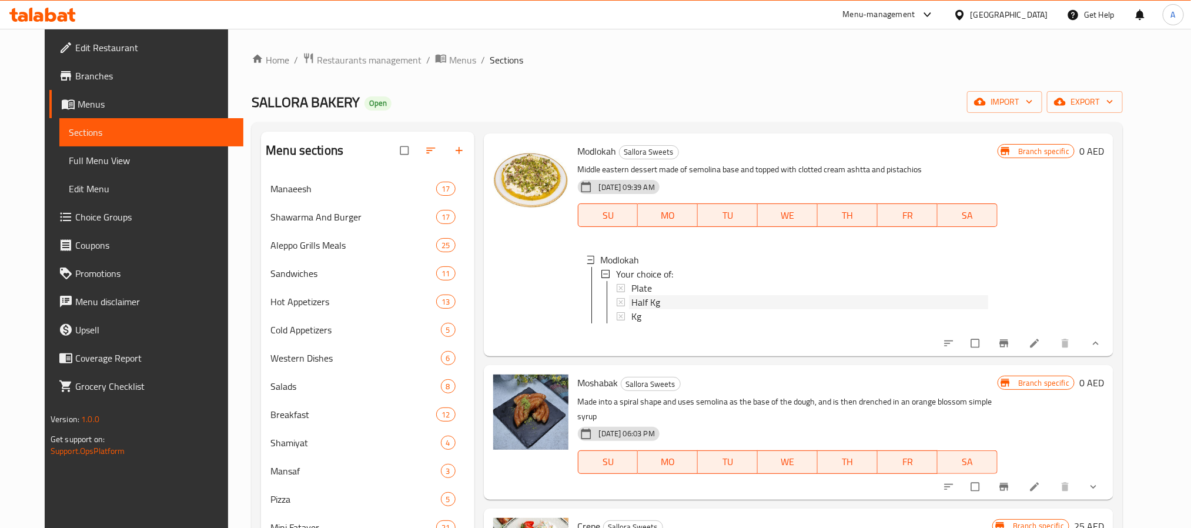
click at [646, 300] on span "Half Kg" at bounding box center [645, 302] width 29 height 14
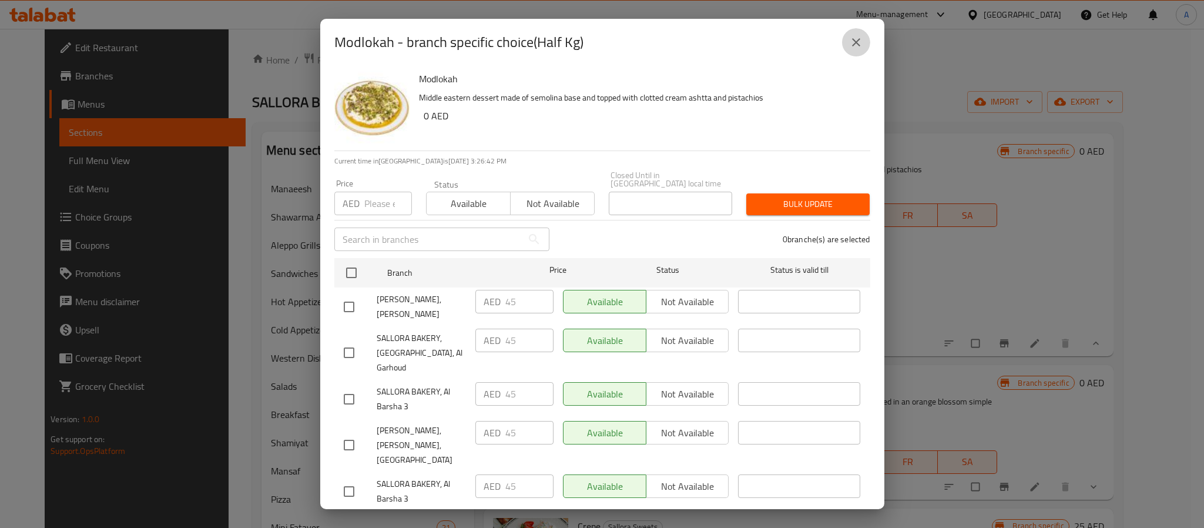
click at [852, 35] on icon "close" at bounding box center [856, 42] width 14 height 14
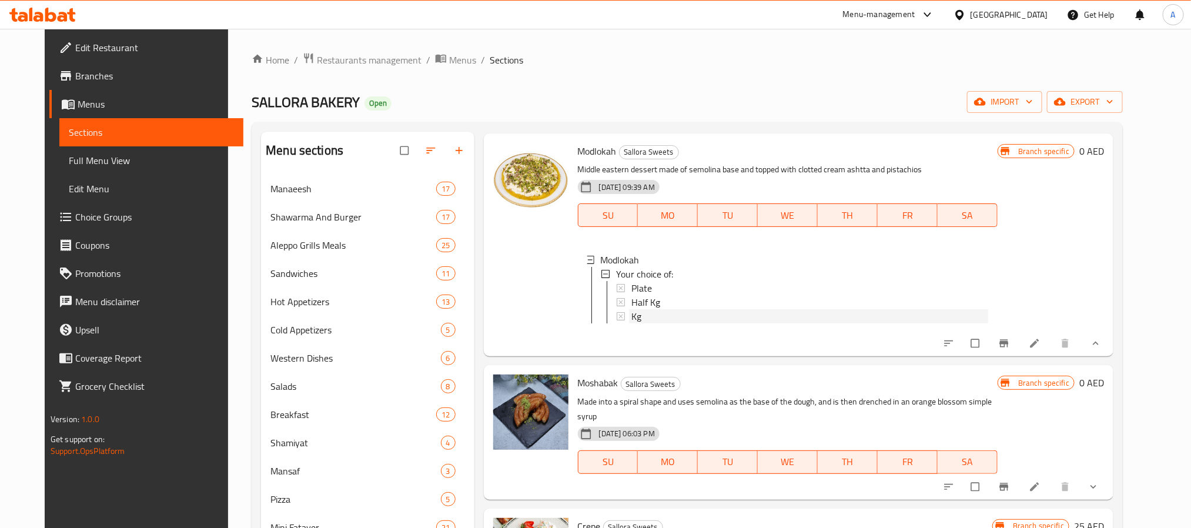
click at [675, 323] on div "Kg" at bounding box center [809, 316] width 357 height 14
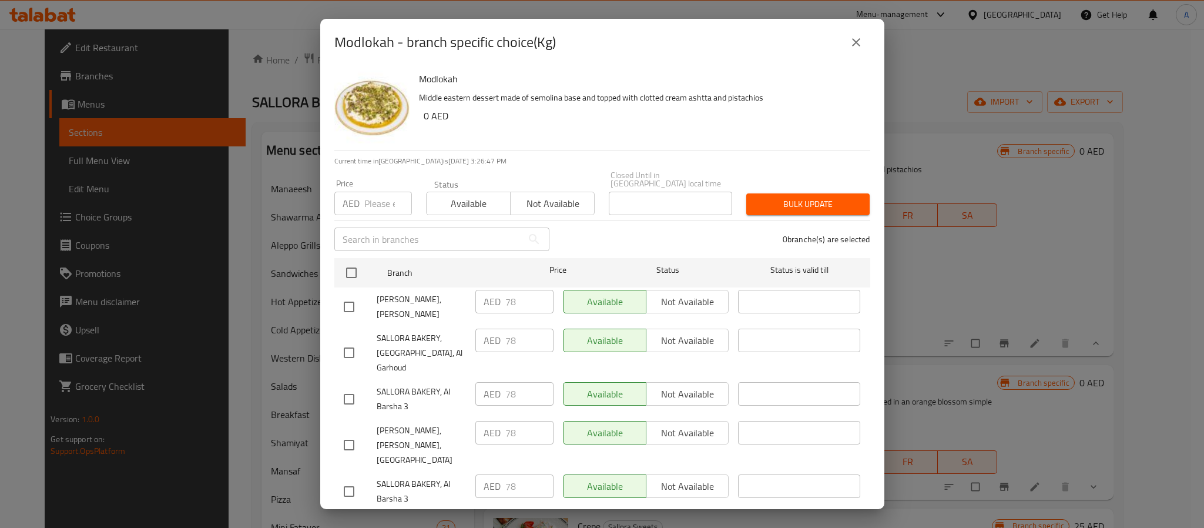
click at [856, 41] on icon "close" at bounding box center [856, 42] width 14 height 14
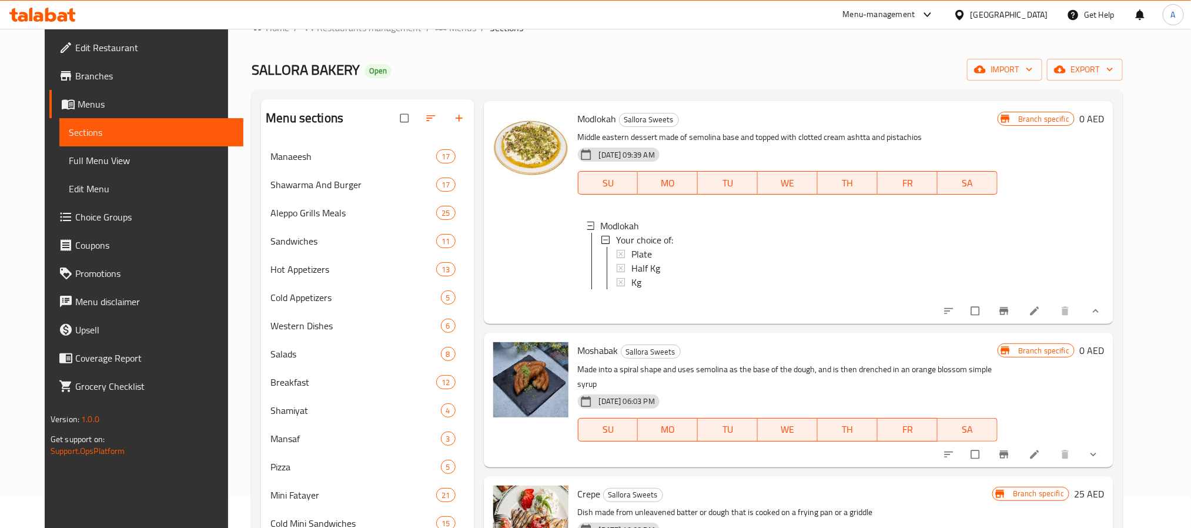
scroll to position [88, 0]
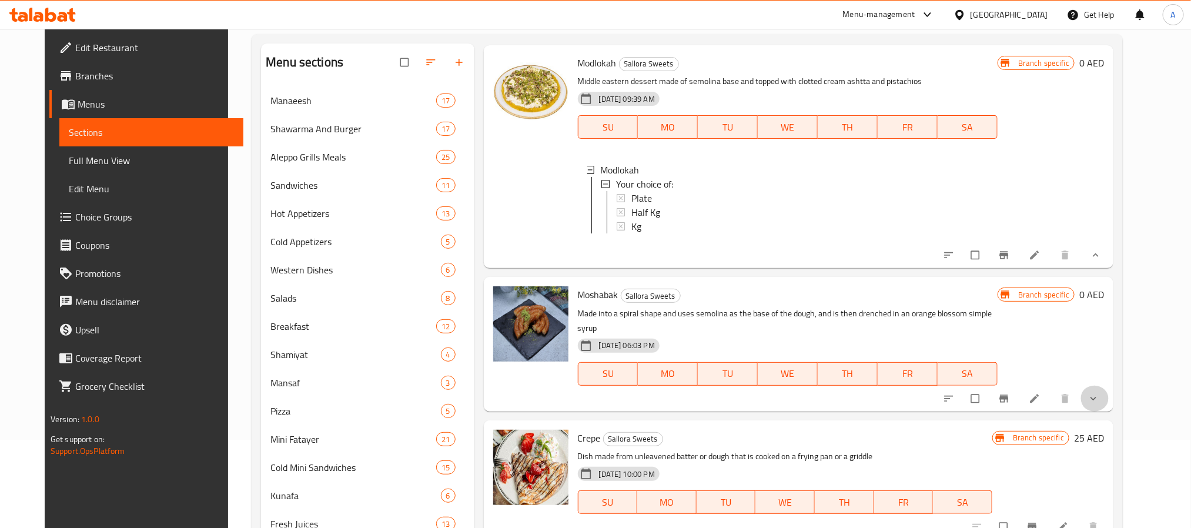
click at [1109, 406] on button "show more" at bounding box center [1094, 399] width 28 height 26
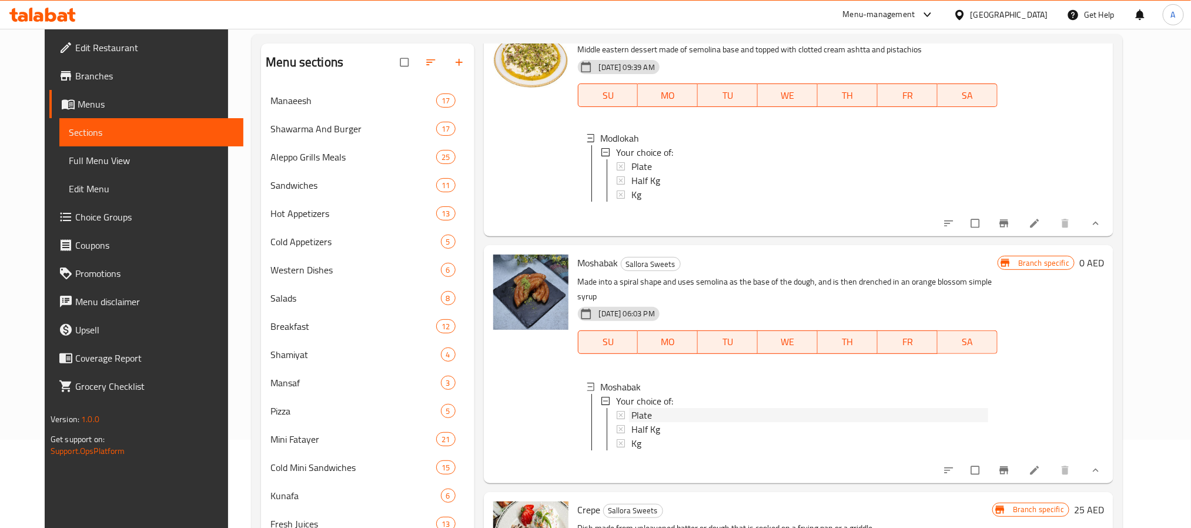
click at [674, 422] on div "Plate" at bounding box center [809, 415] width 357 height 14
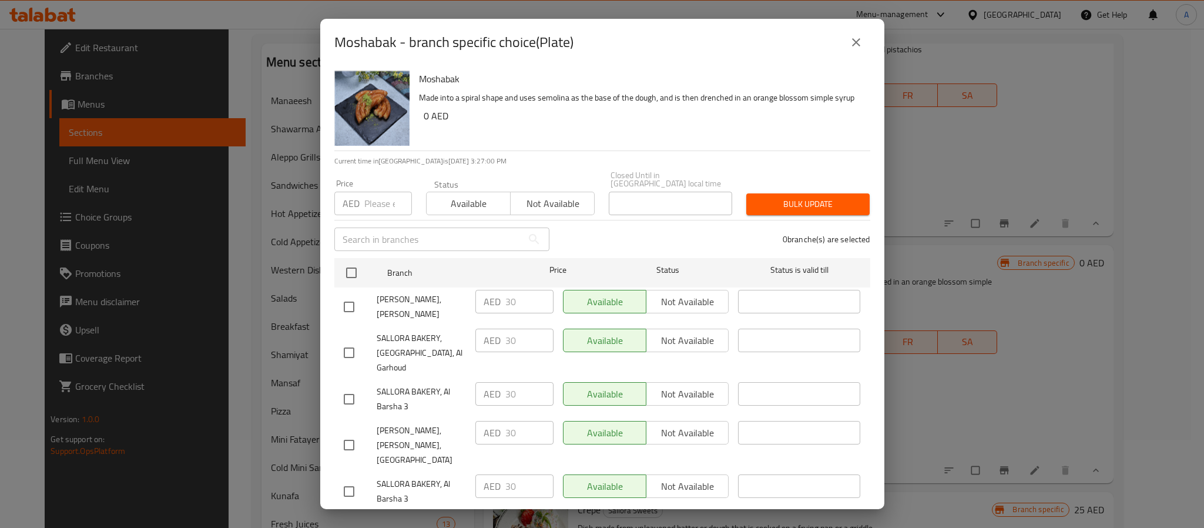
click at [838, 59] on div "Moshabak - branch specific choice(Plate)" at bounding box center [602, 42] width 564 height 47
click at [857, 41] on icon "close" at bounding box center [856, 42] width 8 height 8
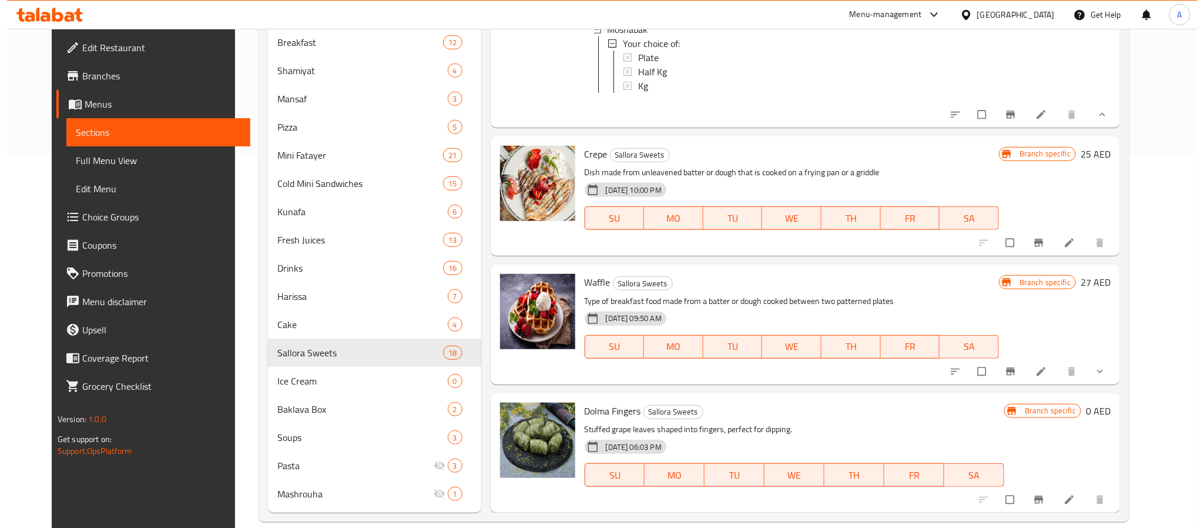
scroll to position [389, 0]
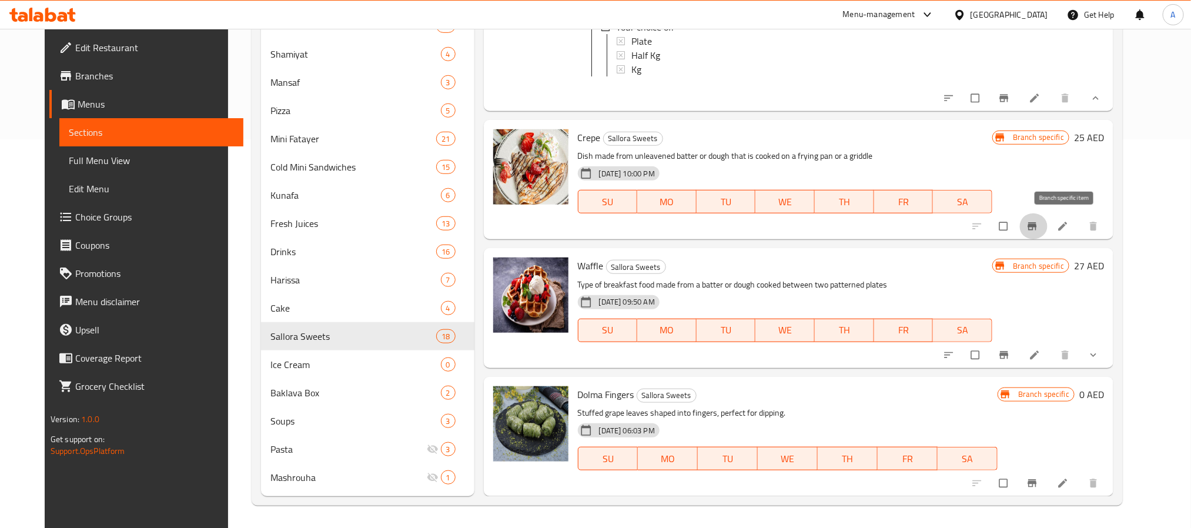
click at [1047, 226] on button "Branch-specific-item" at bounding box center [1033, 226] width 28 height 26
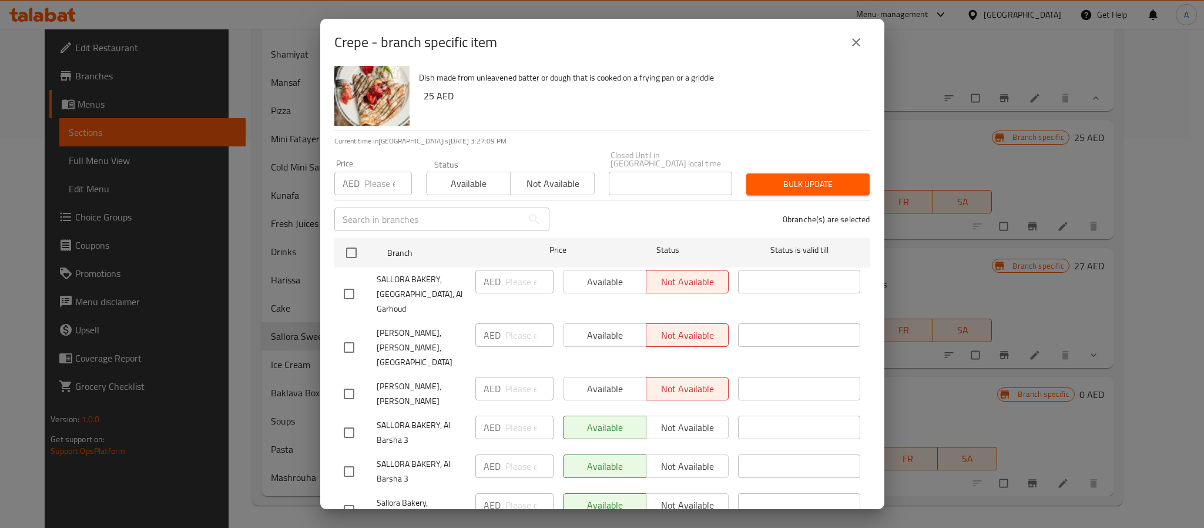
scroll to position [32, 0]
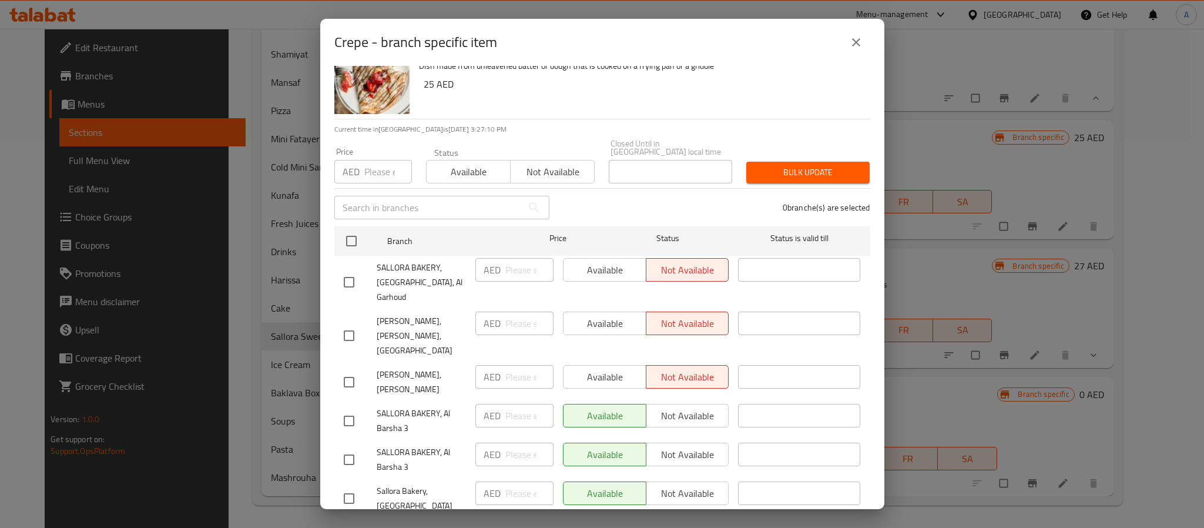
click at [861, 41] on icon "close" at bounding box center [856, 42] width 14 height 14
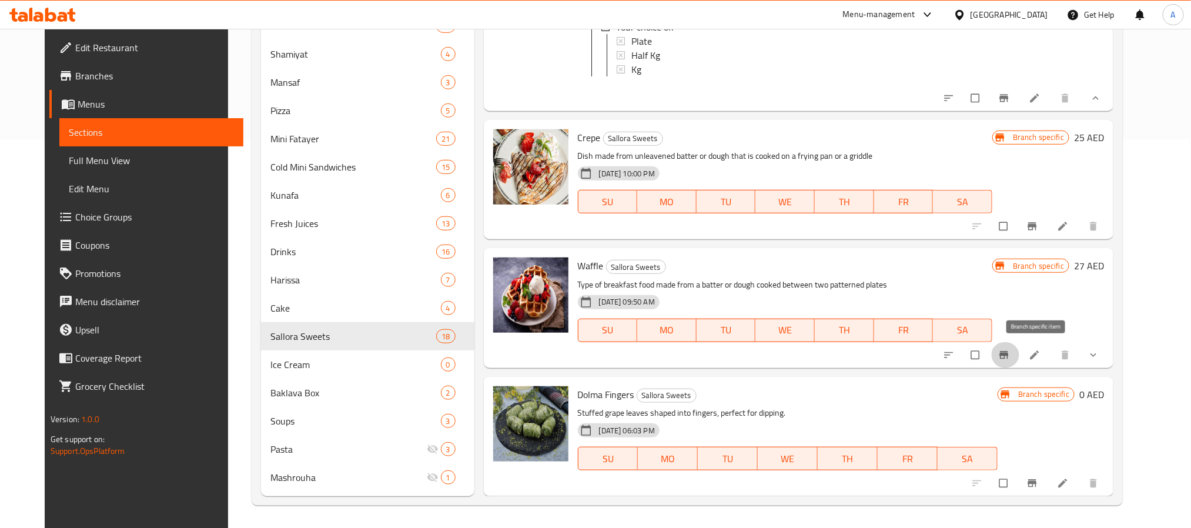
click at [1009, 354] on icon "Branch-specific-item" at bounding box center [1004, 355] width 9 height 8
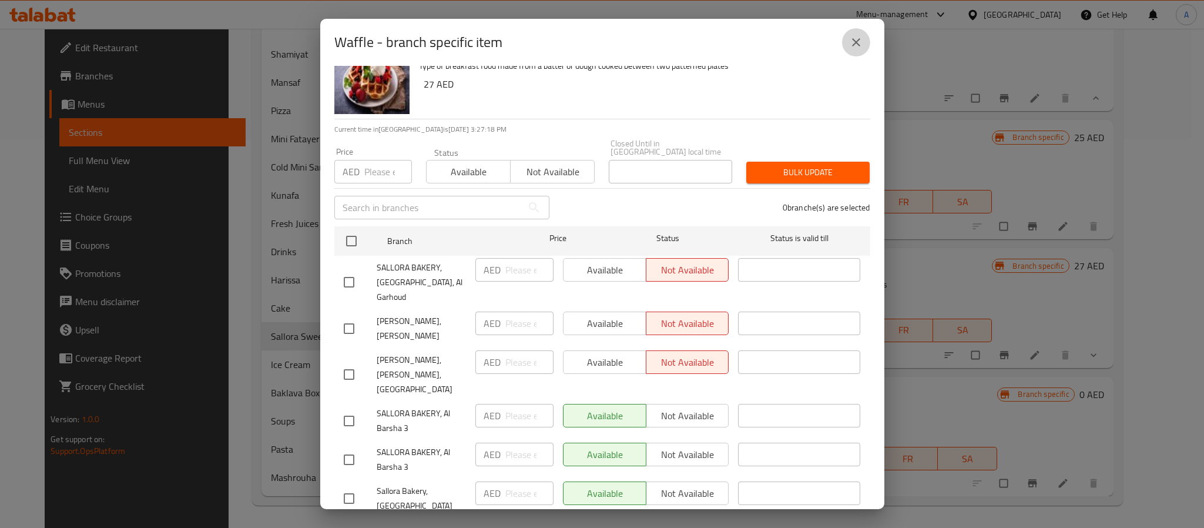
click at [858, 35] on icon "close" at bounding box center [856, 42] width 14 height 14
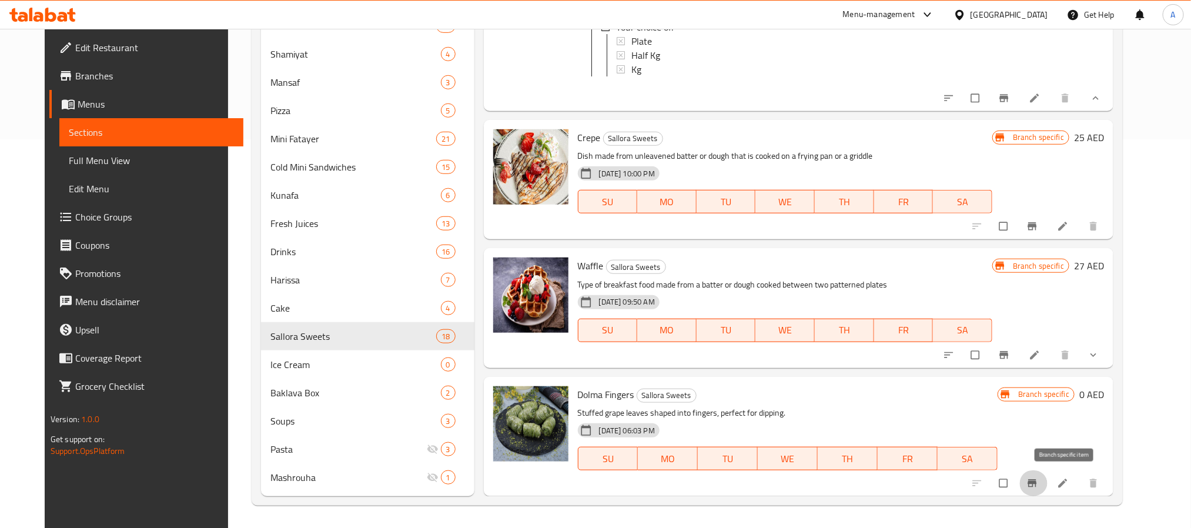
click at [1047, 488] on button "Branch-specific-item" at bounding box center [1033, 483] width 28 height 26
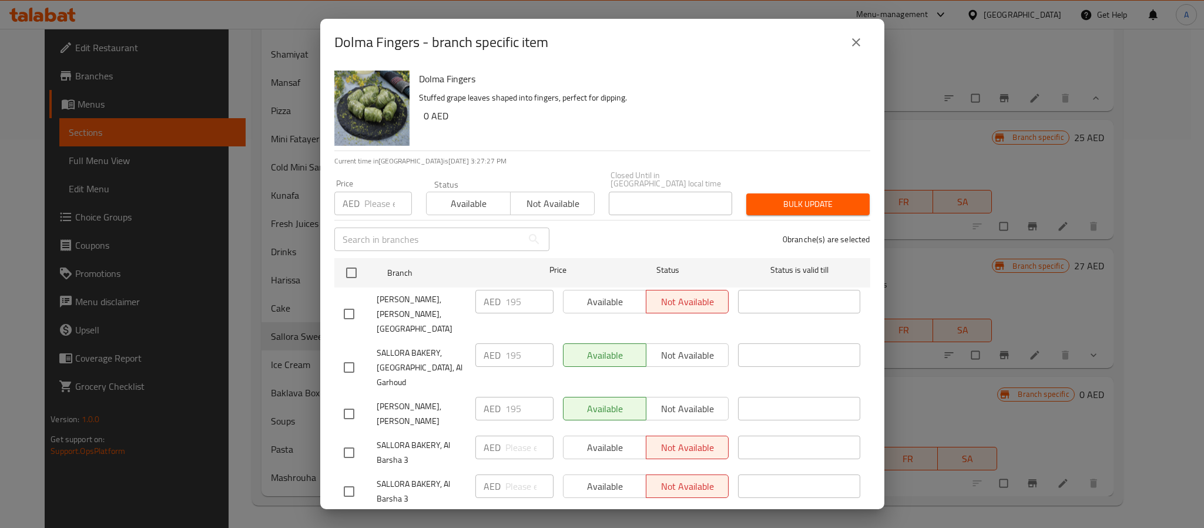
click at [850, 48] on icon "close" at bounding box center [856, 42] width 14 height 14
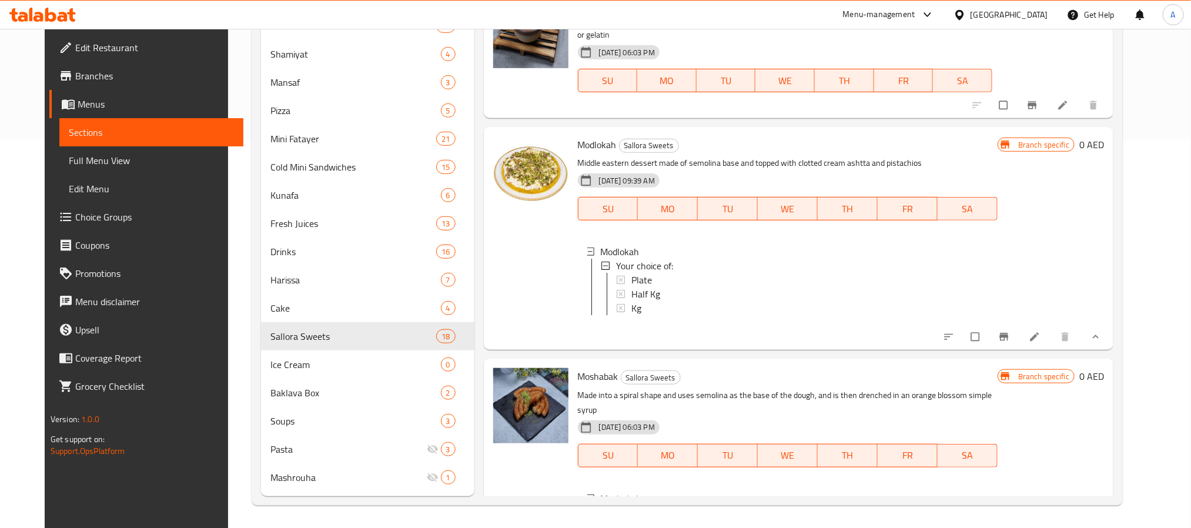
scroll to position [2138, 0]
click at [632, 285] on span "Plate" at bounding box center [641, 278] width 21 height 14
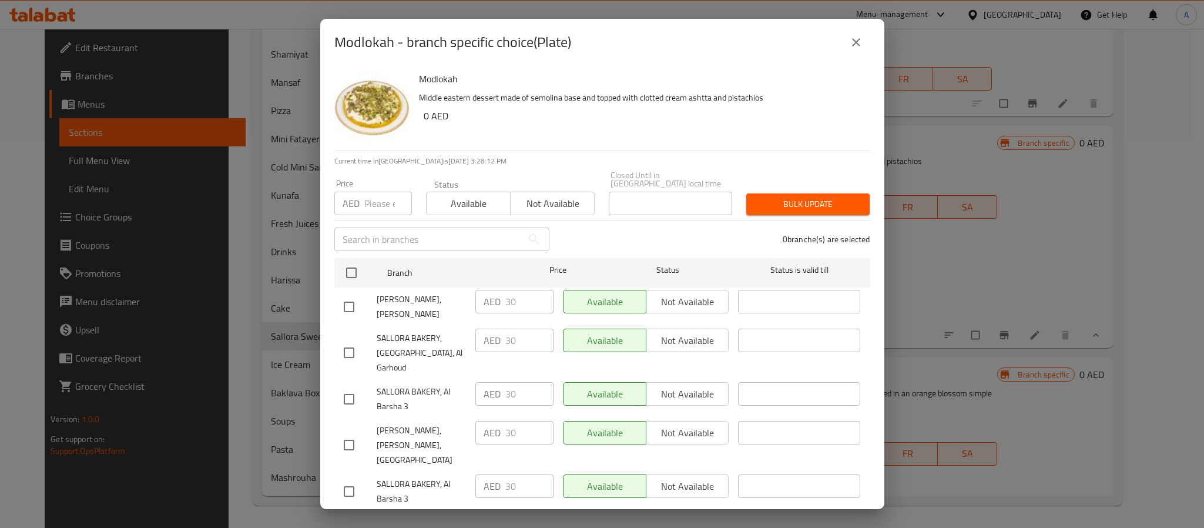
click at [856, 48] on icon "close" at bounding box center [856, 42] width 14 height 14
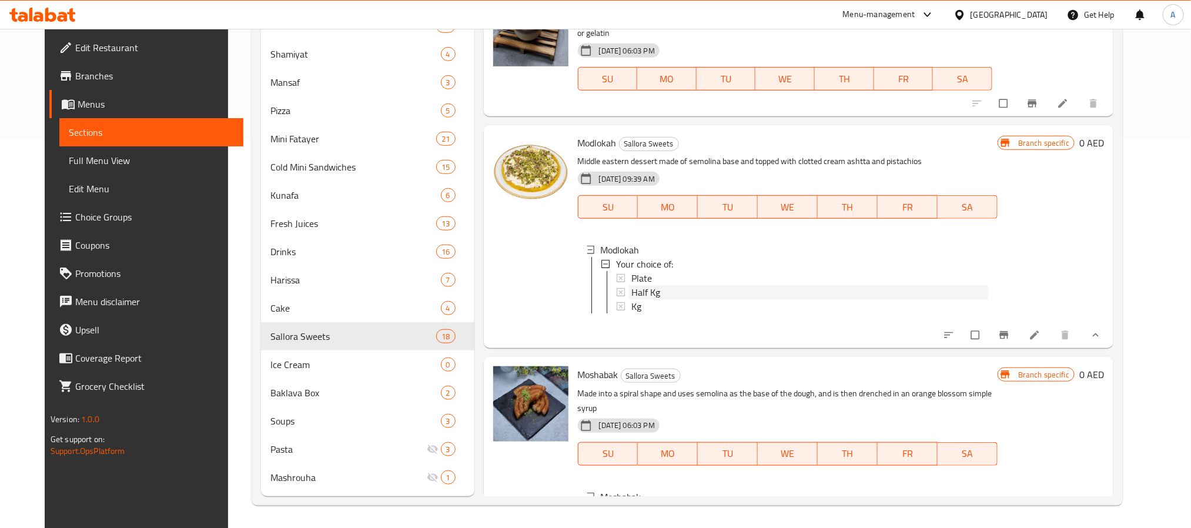
click at [670, 299] on div "Half Kg" at bounding box center [809, 292] width 357 height 14
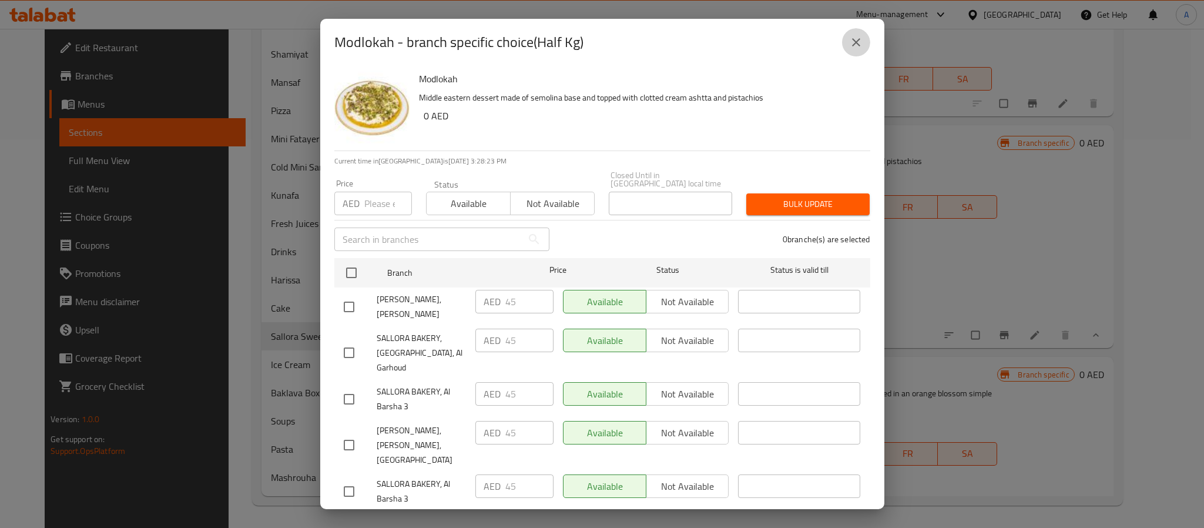
click at [858, 44] on icon "close" at bounding box center [856, 42] width 8 height 8
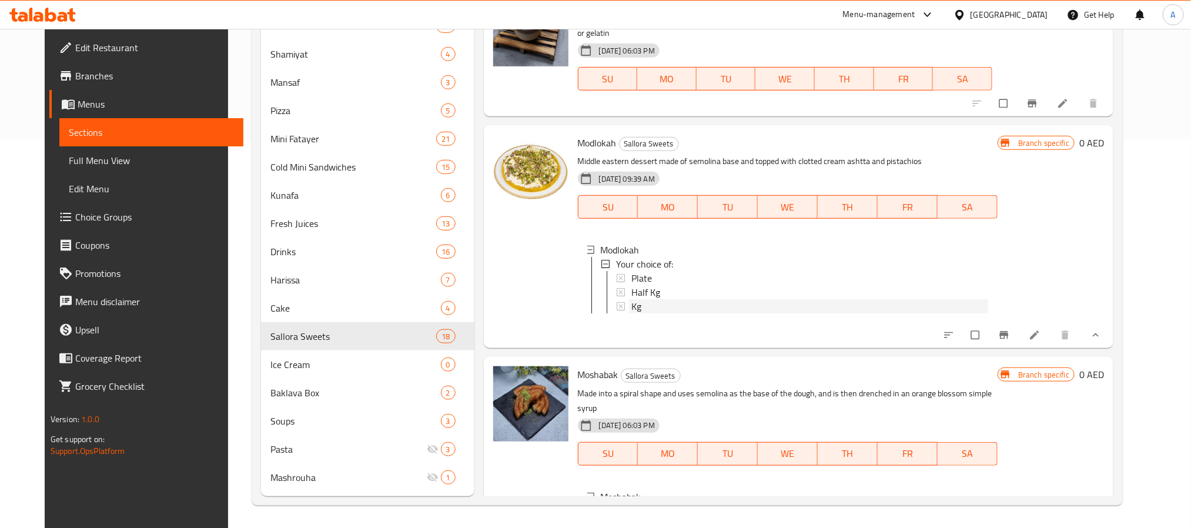
click at [653, 313] on div "Kg" at bounding box center [809, 306] width 357 height 14
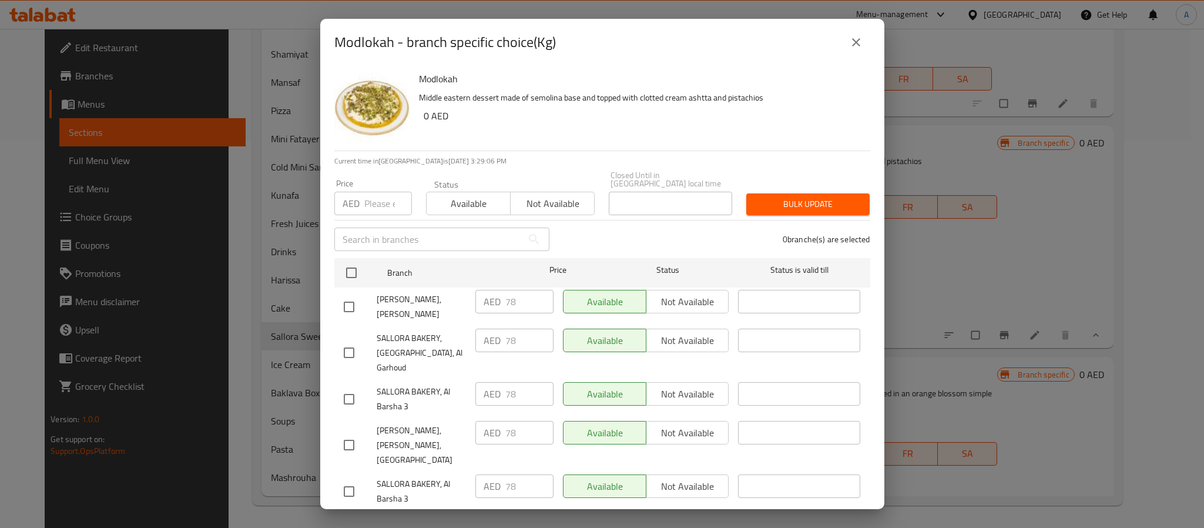
click at [859, 45] on icon "close" at bounding box center [856, 42] width 14 height 14
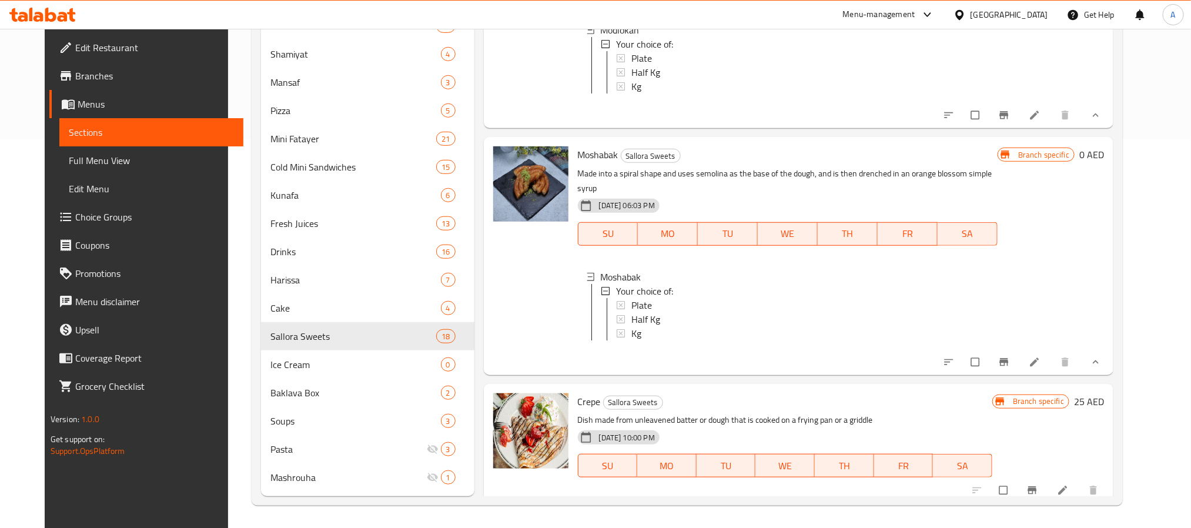
scroll to position [2402, 0]
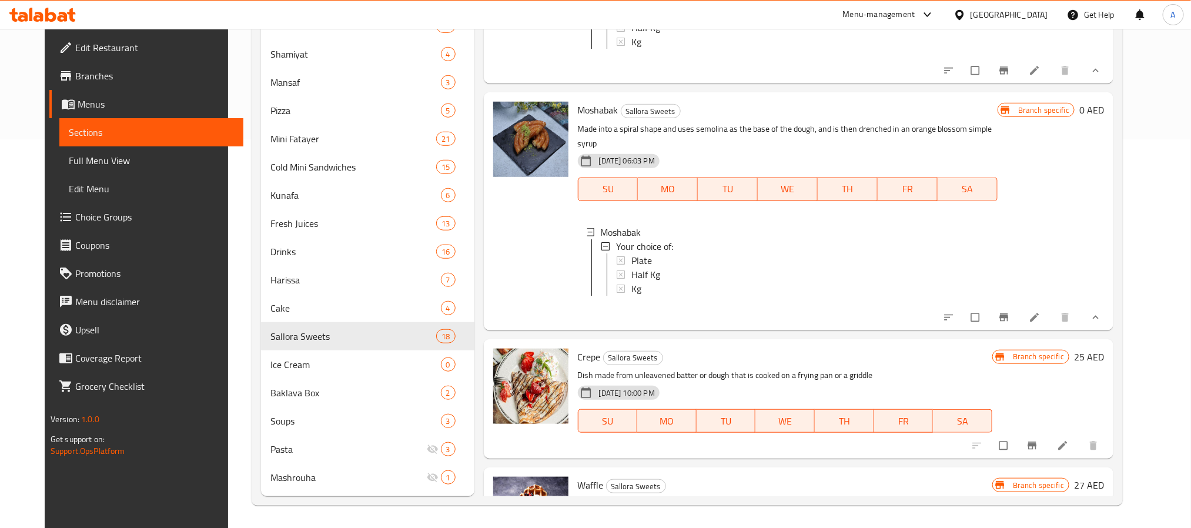
click at [642, 267] on div "Plate" at bounding box center [809, 260] width 357 height 14
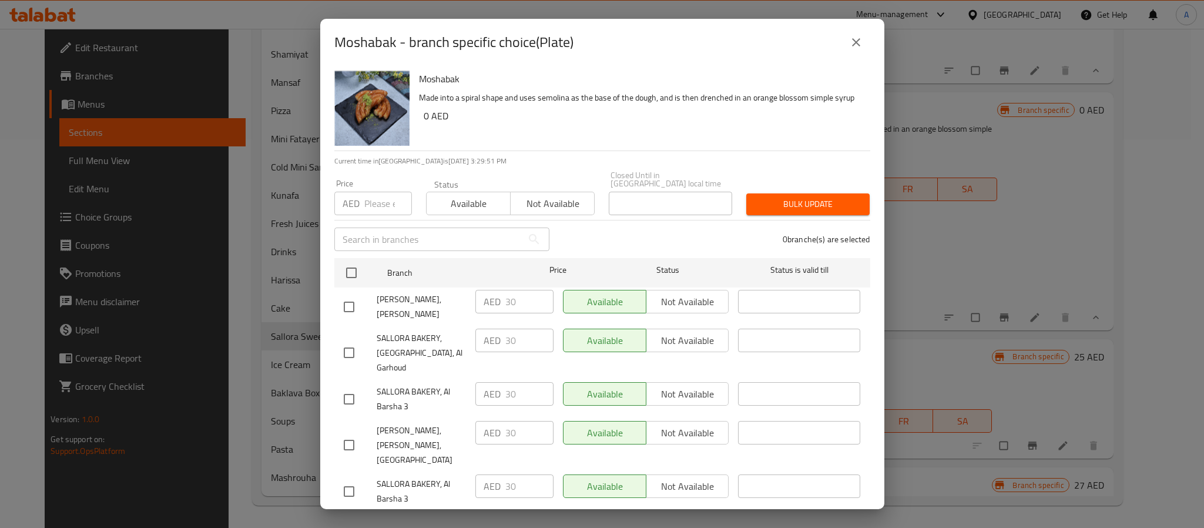
click at [862, 46] on icon "close" at bounding box center [856, 42] width 14 height 14
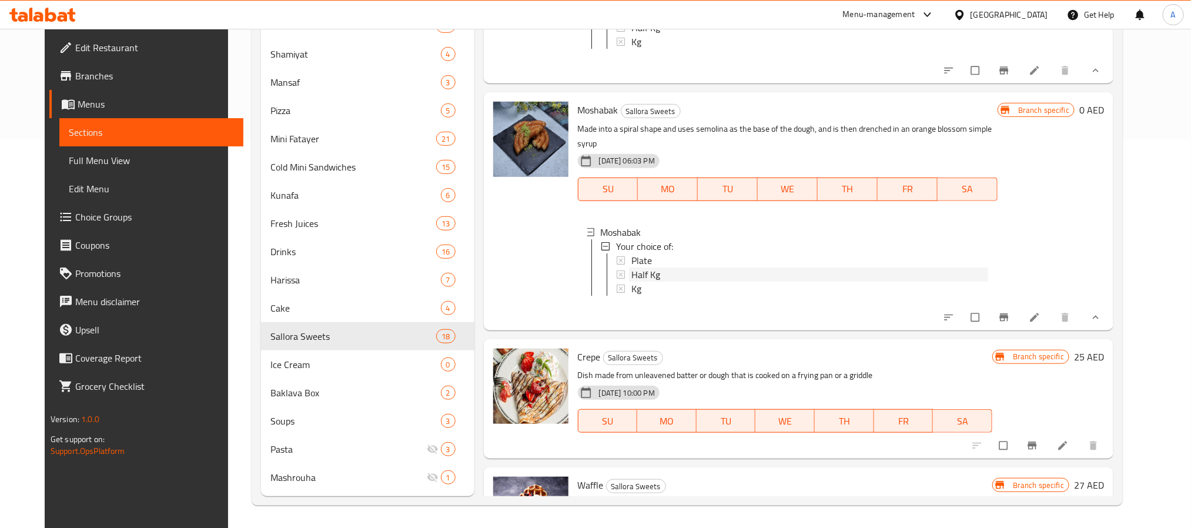
click at [664, 282] on div "Half Kg" at bounding box center [809, 274] width 357 height 14
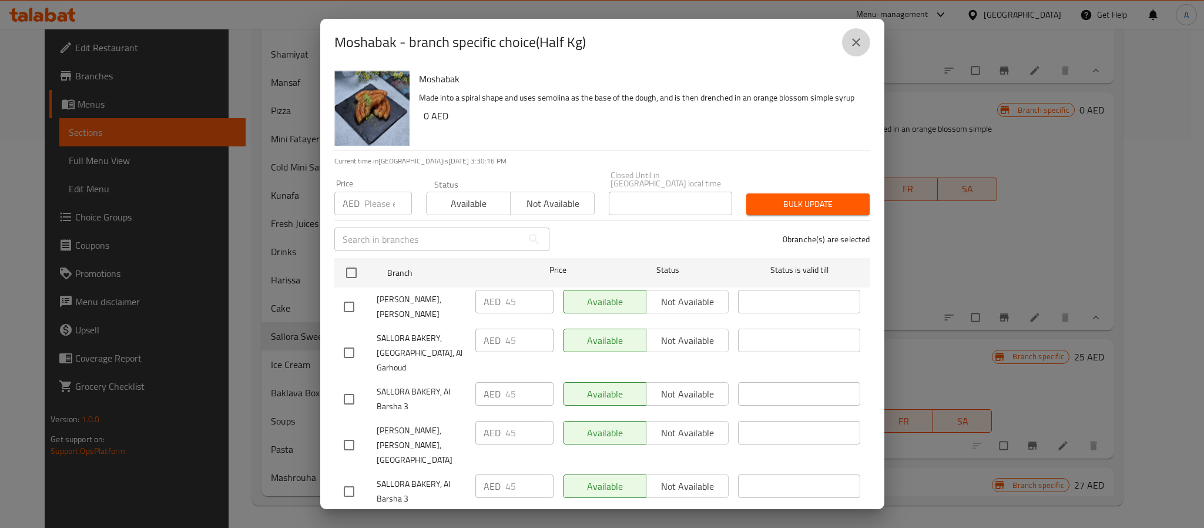
click at [857, 36] on icon "close" at bounding box center [856, 42] width 14 height 14
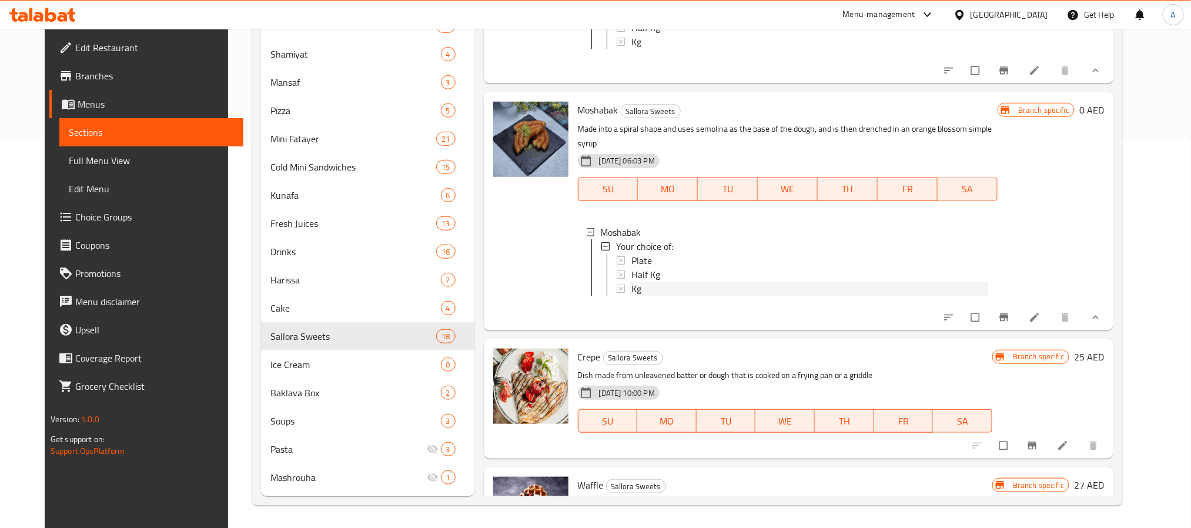
click at [641, 296] on div "Kg" at bounding box center [809, 289] width 357 height 14
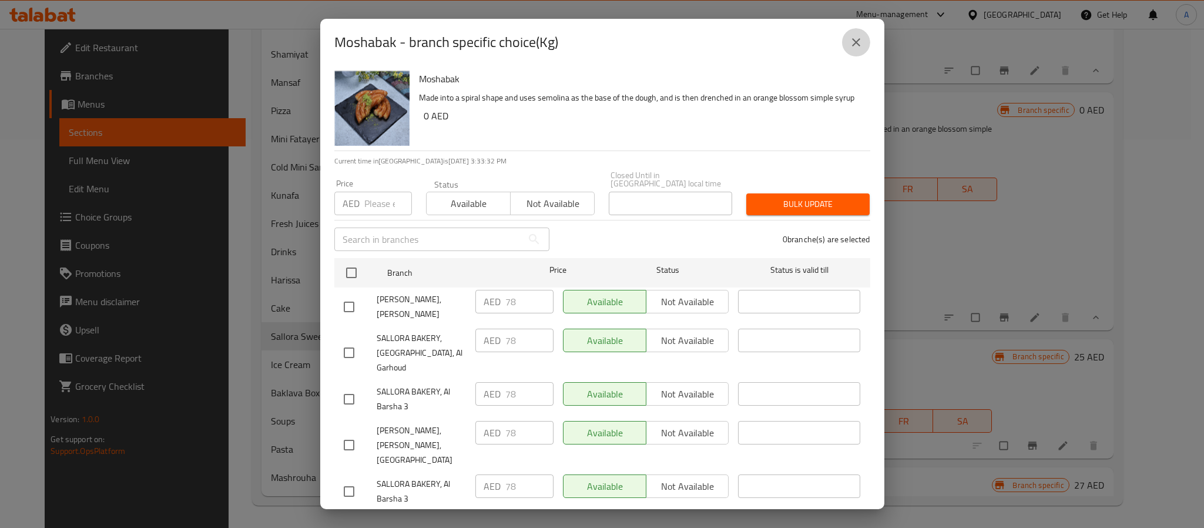
click at [848, 39] on button "close" at bounding box center [856, 42] width 28 height 28
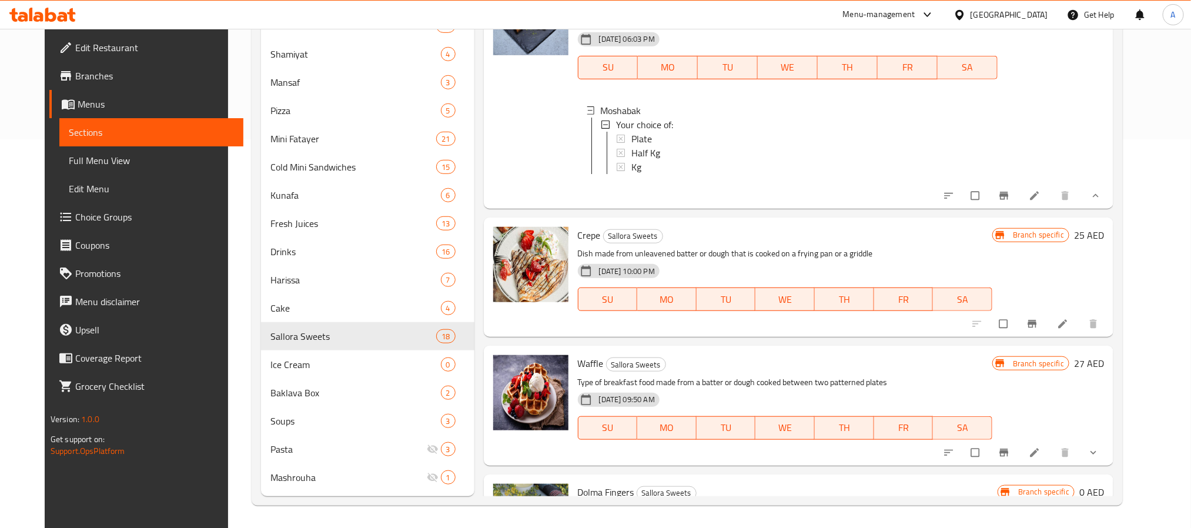
scroll to position [2667, 0]
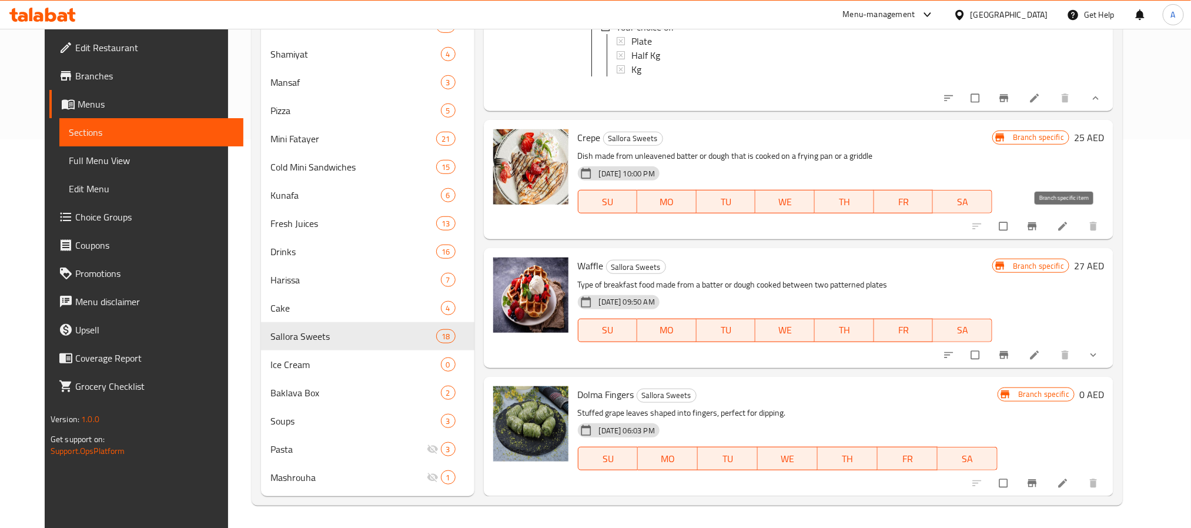
click at [1047, 232] on button "Branch-specific-item" at bounding box center [1033, 226] width 28 height 26
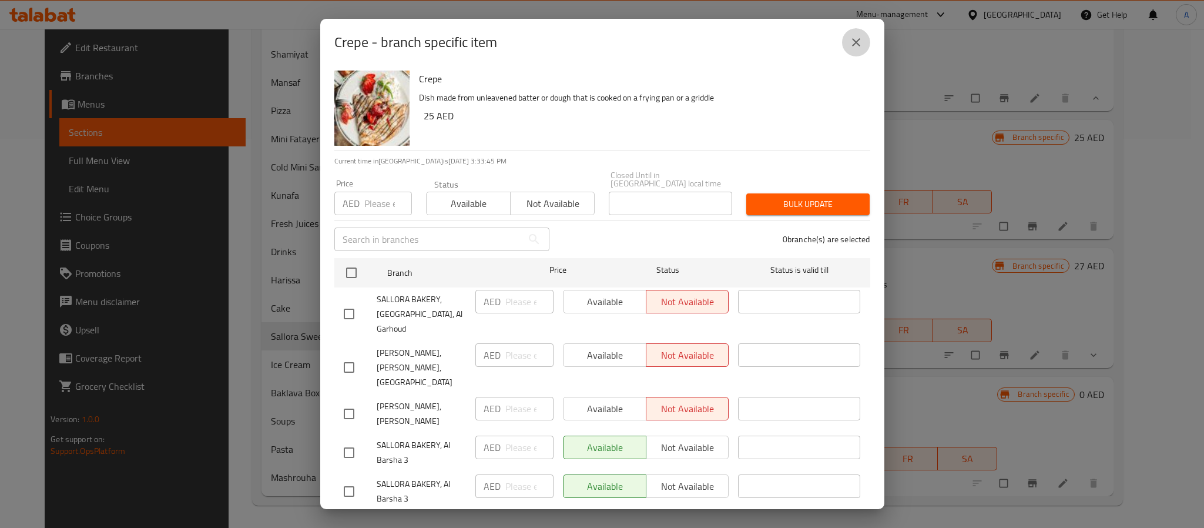
click at [858, 38] on icon "close" at bounding box center [856, 42] width 14 height 14
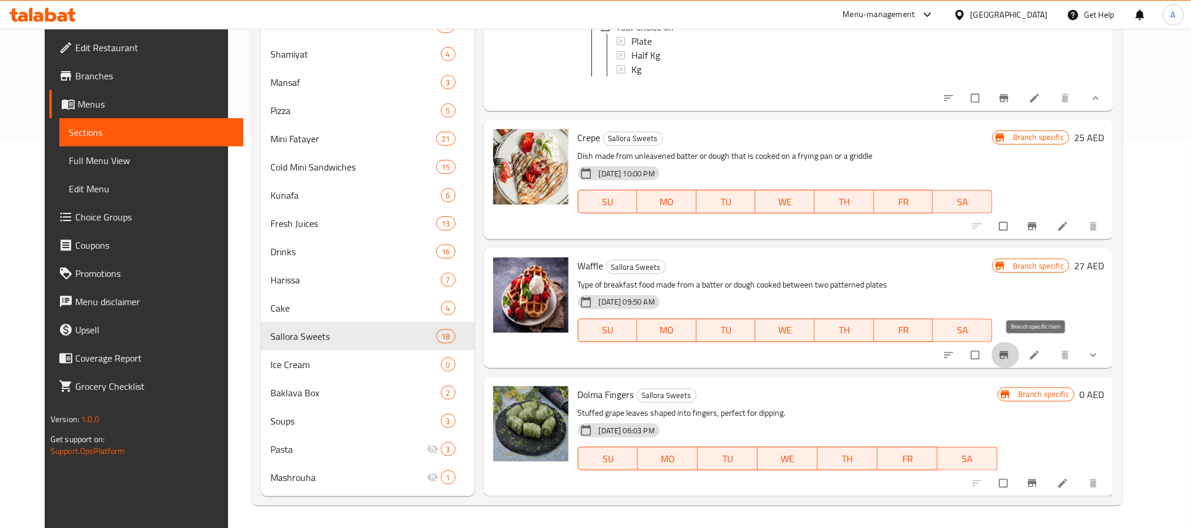
click at [1010, 356] on icon "Branch-specific-item" at bounding box center [1004, 355] width 12 height 12
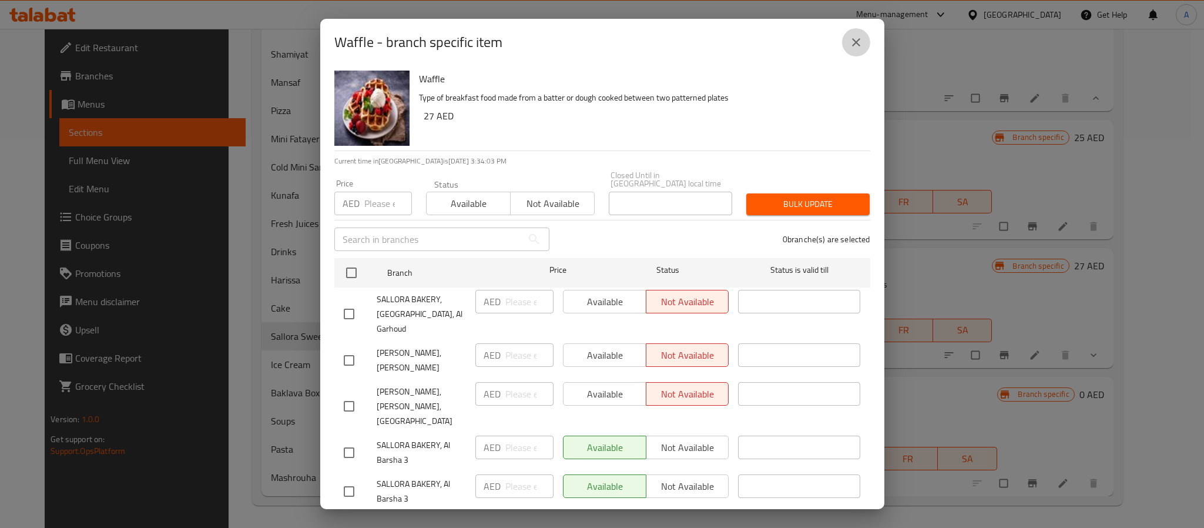
click at [859, 48] on icon "close" at bounding box center [856, 42] width 14 height 14
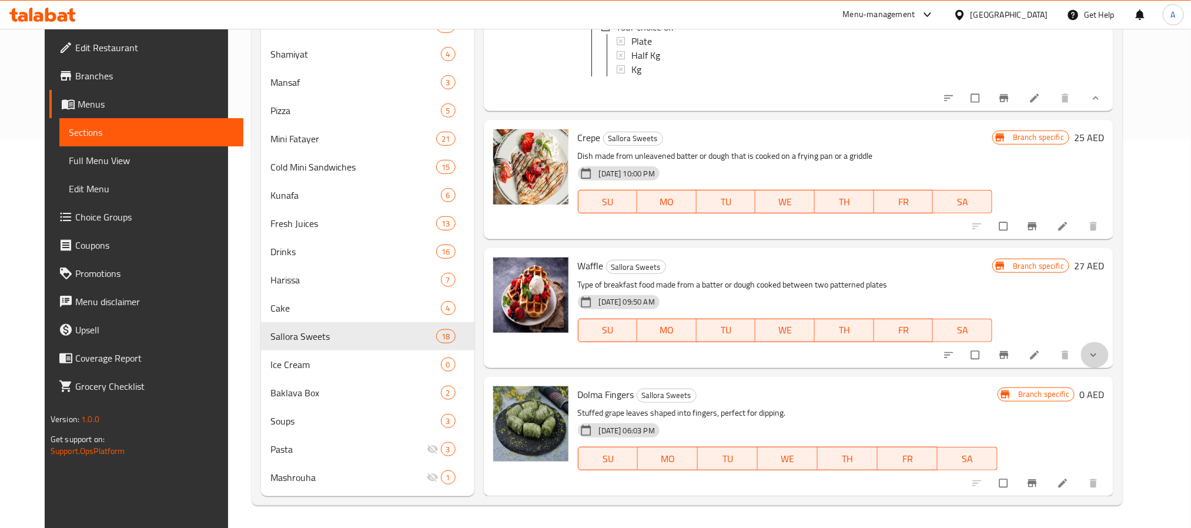
click at [1109, 361] on button "show more" at bounding box center [1094, 355] width 28 height 26
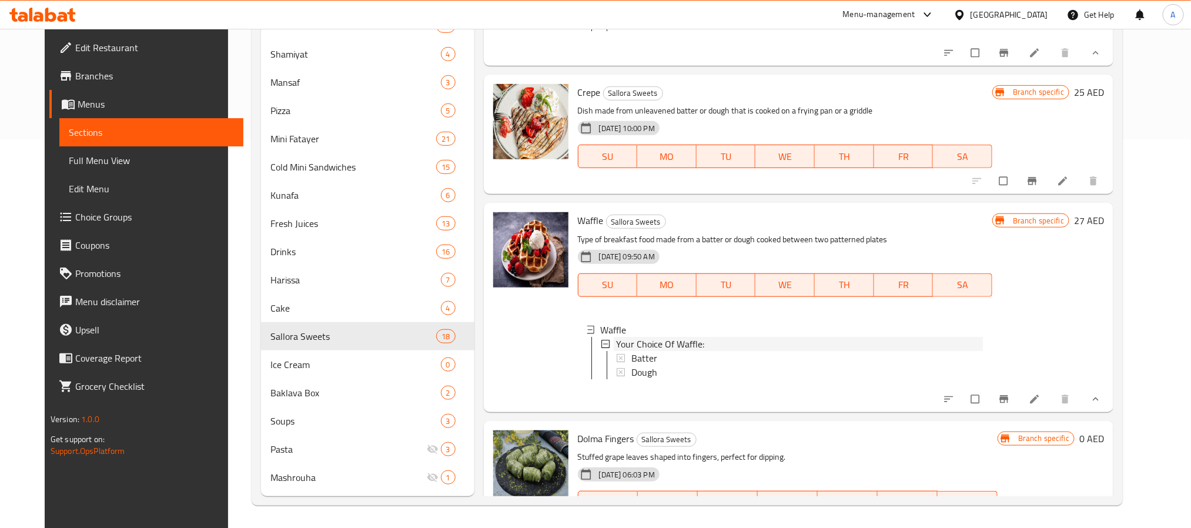
click at [702, 351] on div "Your Choice Of Waffle:" at bounding box center [799, 344] width 367 height 14
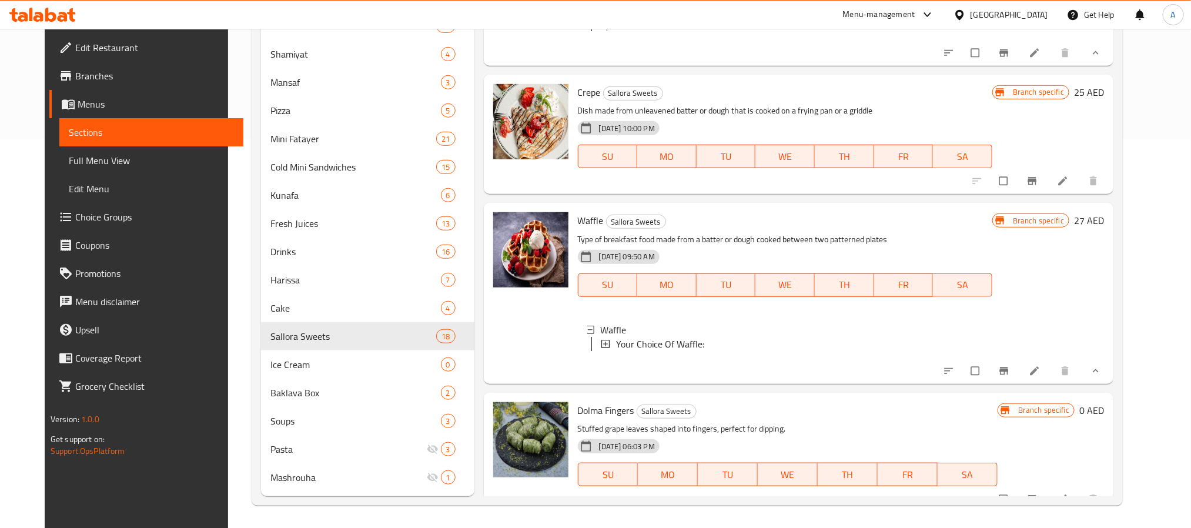
click at [702, 351] on div "Your Choice Of Waffle:" at bounding box center [799, 344] width 367 height 14
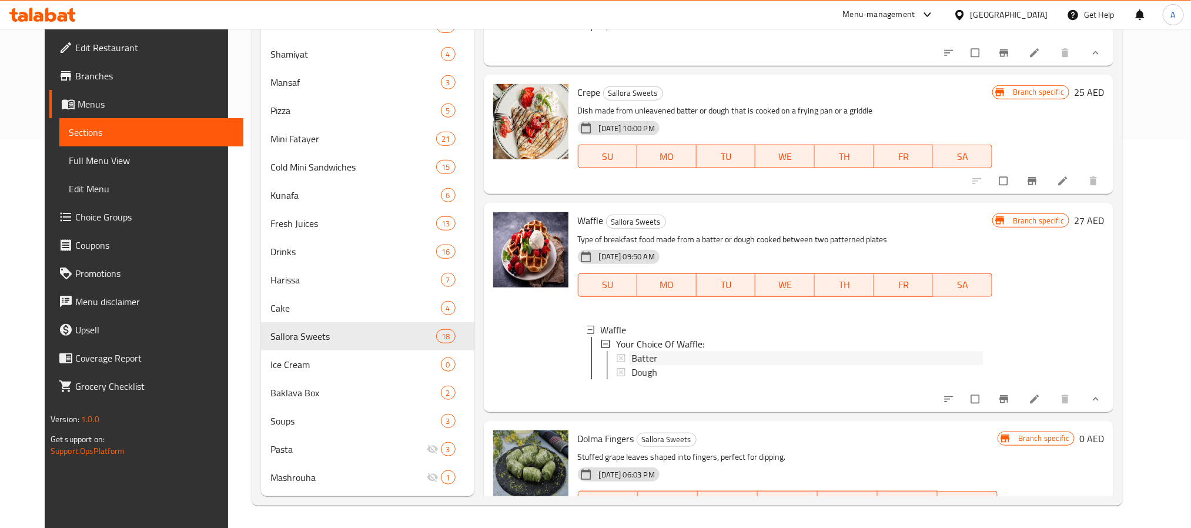
click at [693, 365] on div "Batter" at bounding box center [806, 358] width 351 height 14
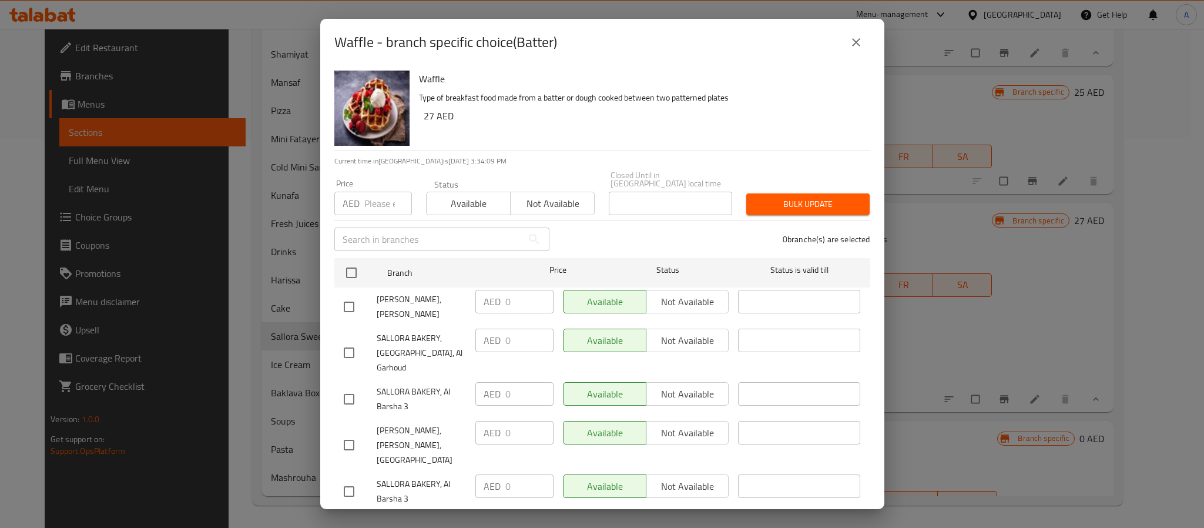
click at [843, 34] on div "Waffle - branch specific choice(Batter)" at bounding box center [602, 42] width 536 height 28
click at [858, 37] on icon "close" at bounding box center [856, 42] width 14 height 14
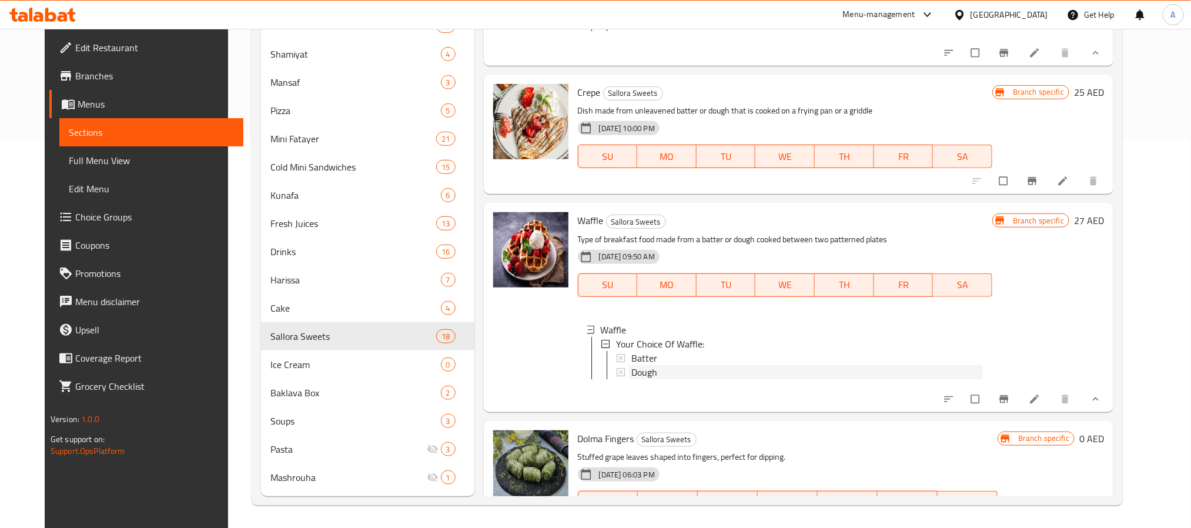
click at [655, 379] on div "Dough" at bounding box center [806, 372] width 351 height 14
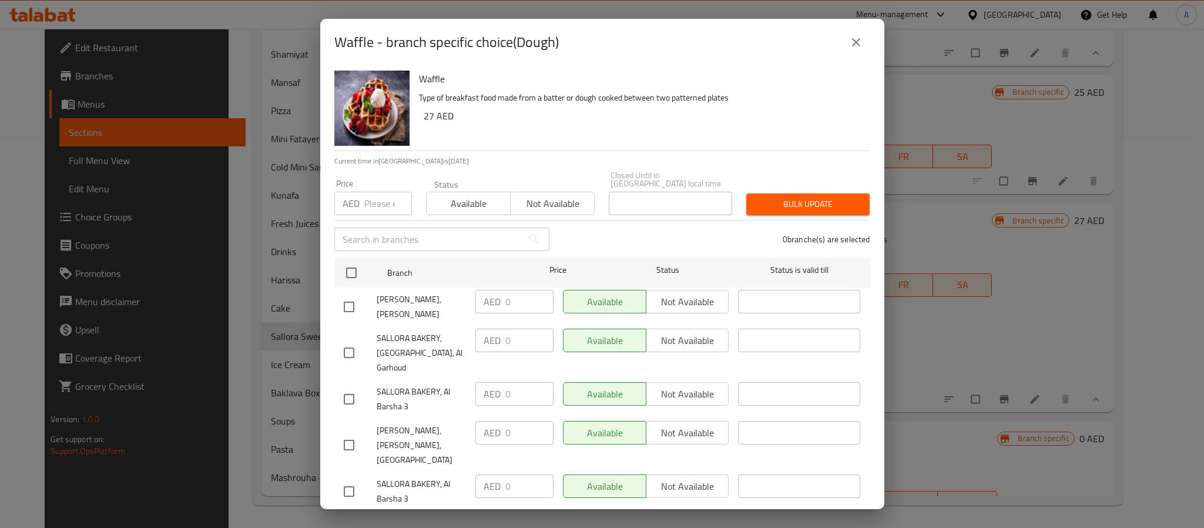
click at [858, 35] on icon "close" at bounding box center [856, 42] width 14 height 14
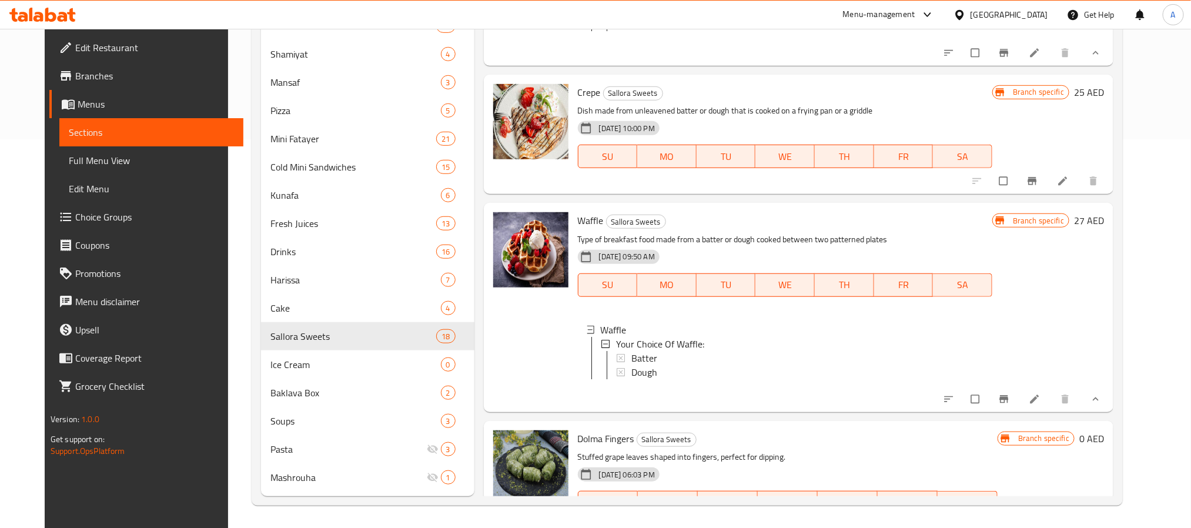
scroll to position [2769, 0]
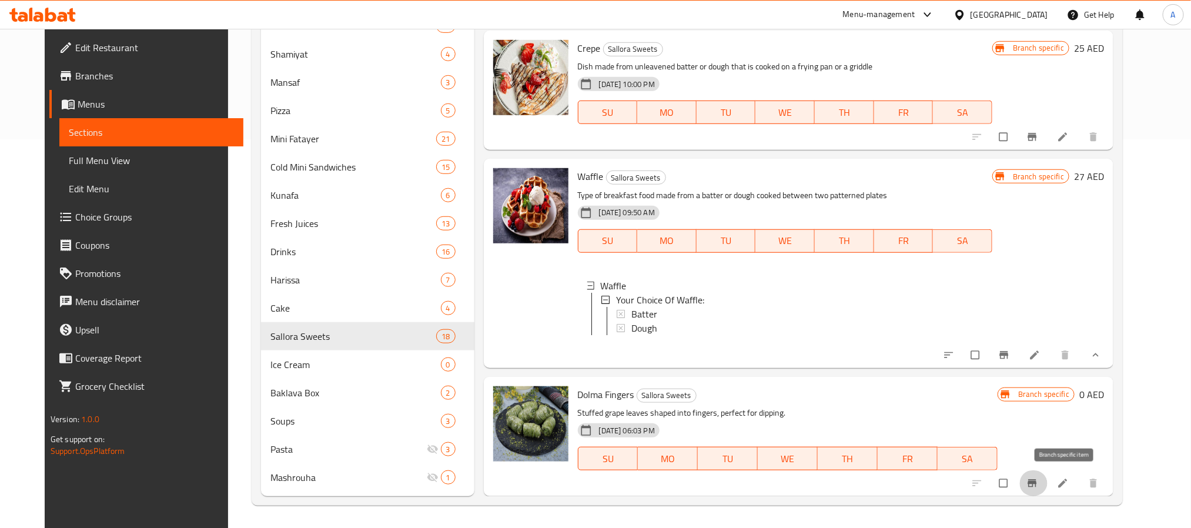
click at [1047, 489] on button "Branch-specific-item" at bounding box center [1033, 483] width 28 height 26
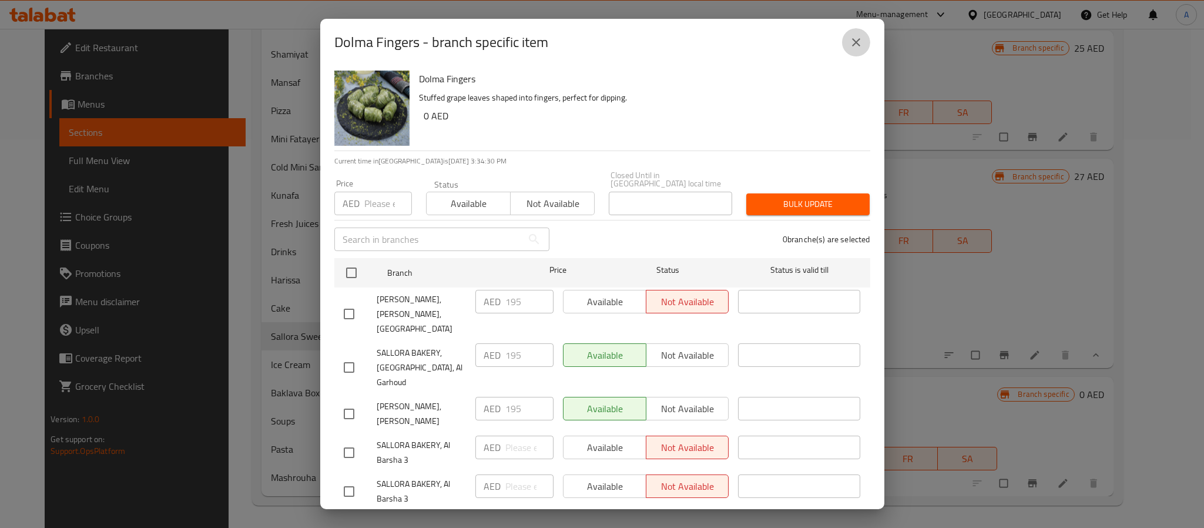
click at [852, 31] on button "close" at bounding box center [856, 42] width 28 height 28
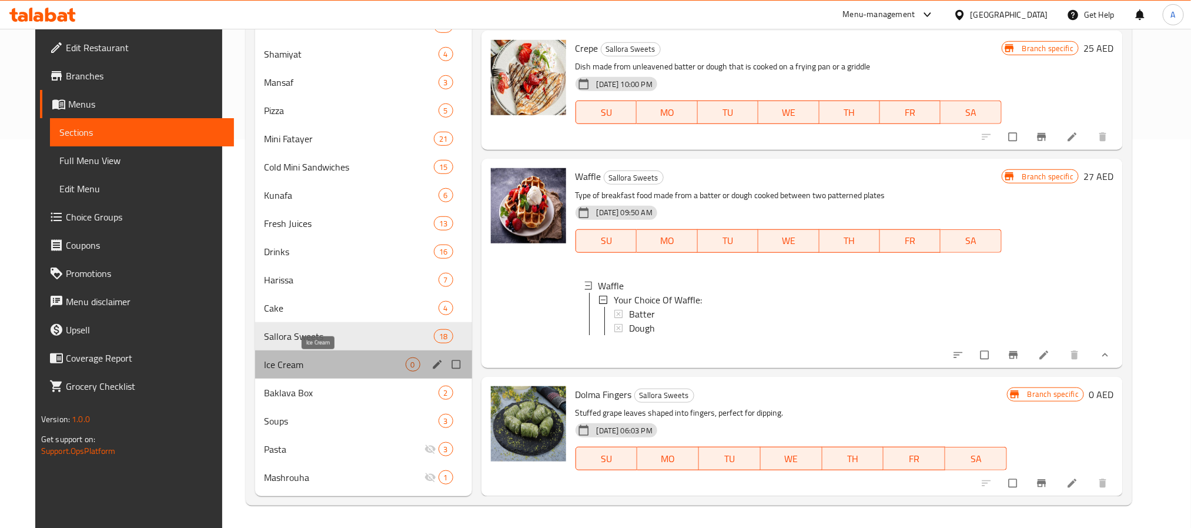
click at [305, 357] on span "Ice Cream" at bounding box center [334, 364] width 141 height 14
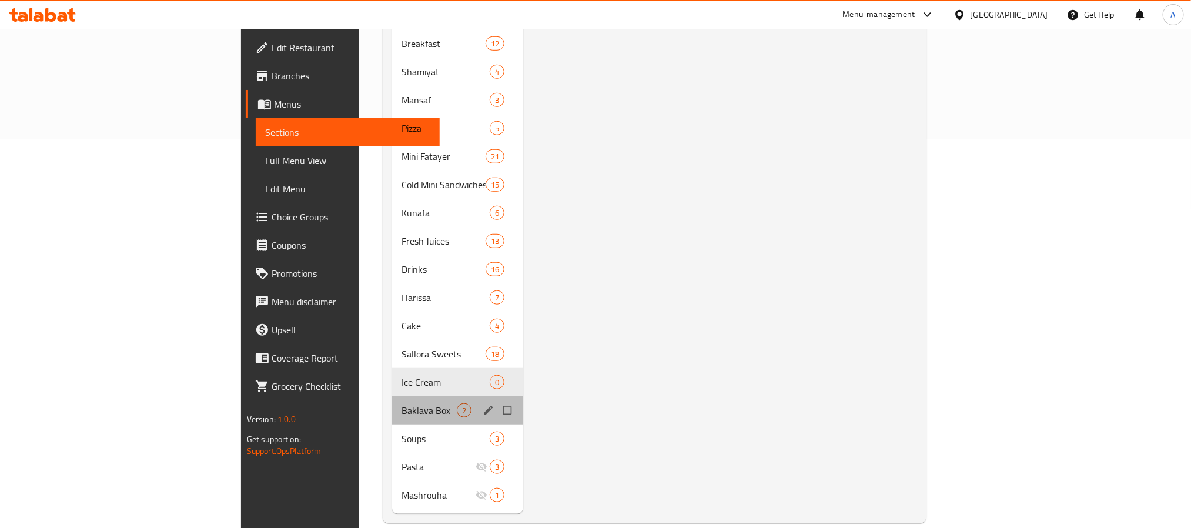
click at [392, 396] on div "Baklava Box 2" at bounding box center [457, 410] width 131 height 28
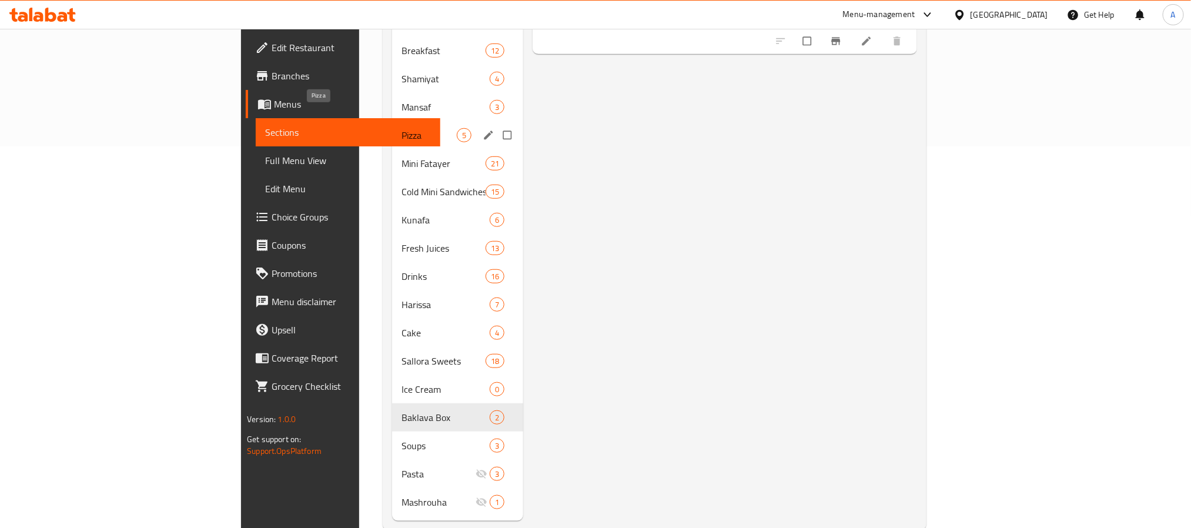
scroll to position [389, 0]
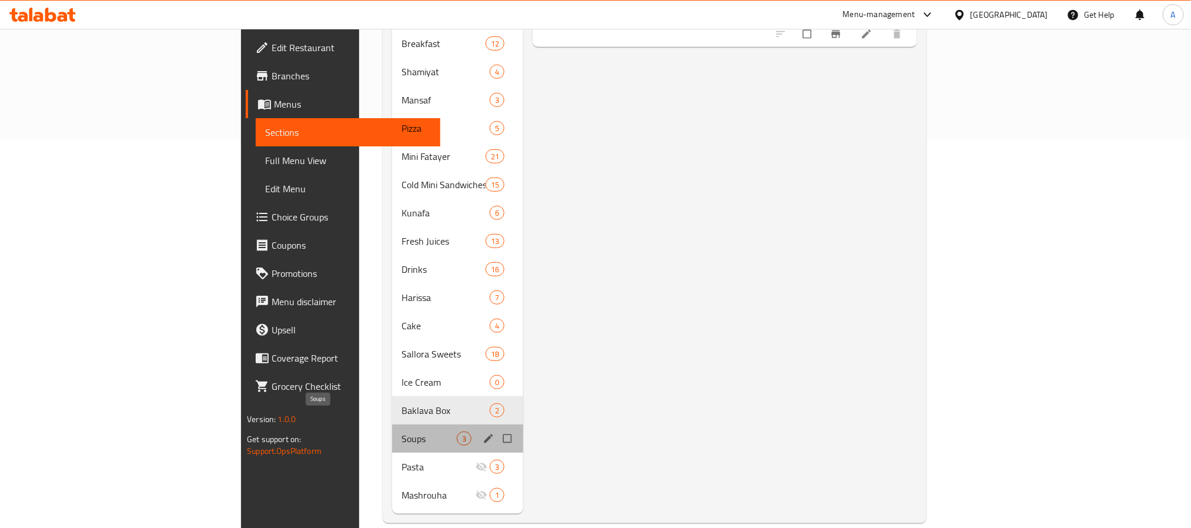
click at [401, 431] on span "Soups" at bounding box center [428, 438] width 55 height 14
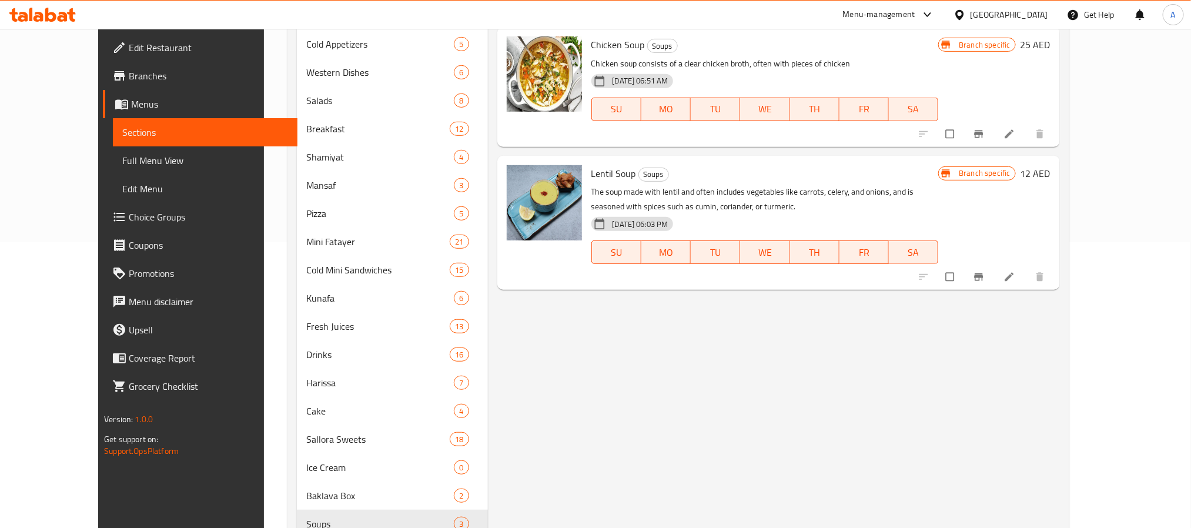
scroll to position [36, 0]
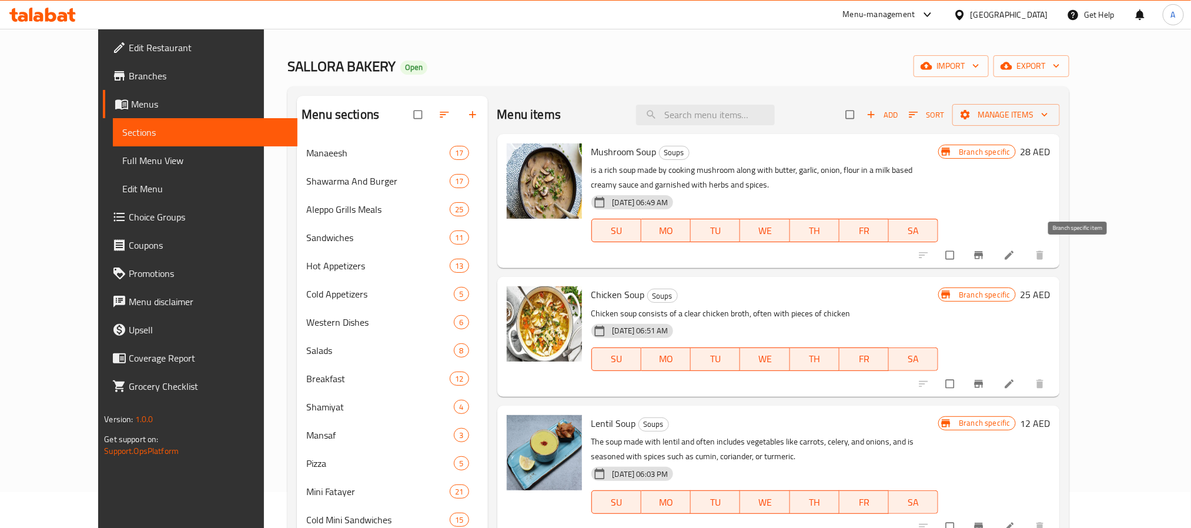
click at [994, 256] on button "Branch-specific-item" at bounding box center [980, 255] width 28 height 26
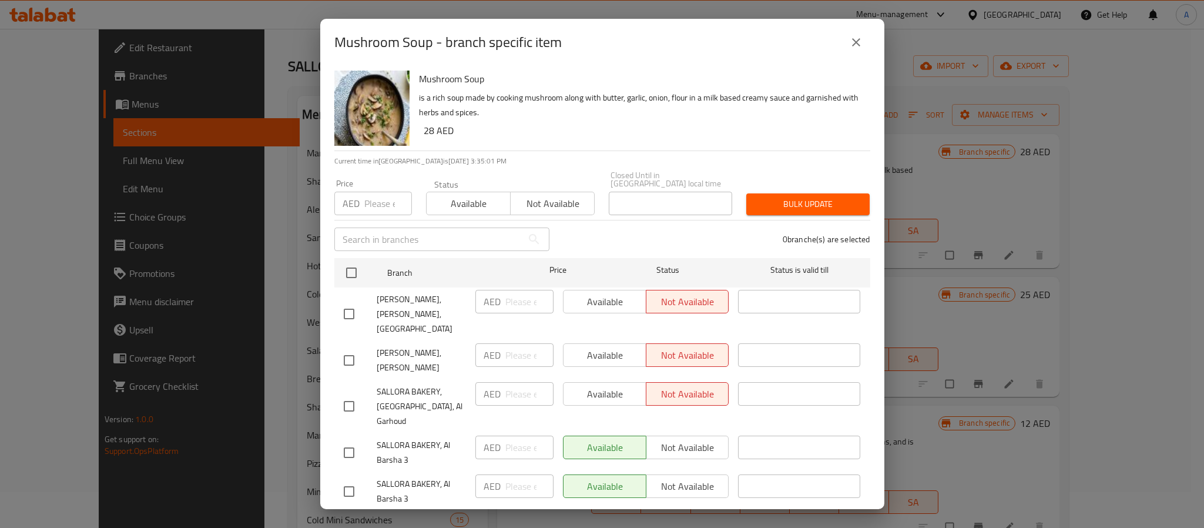
click at [859, 38] on icon "close" at bounding box center [856, 42] width 14 height 14
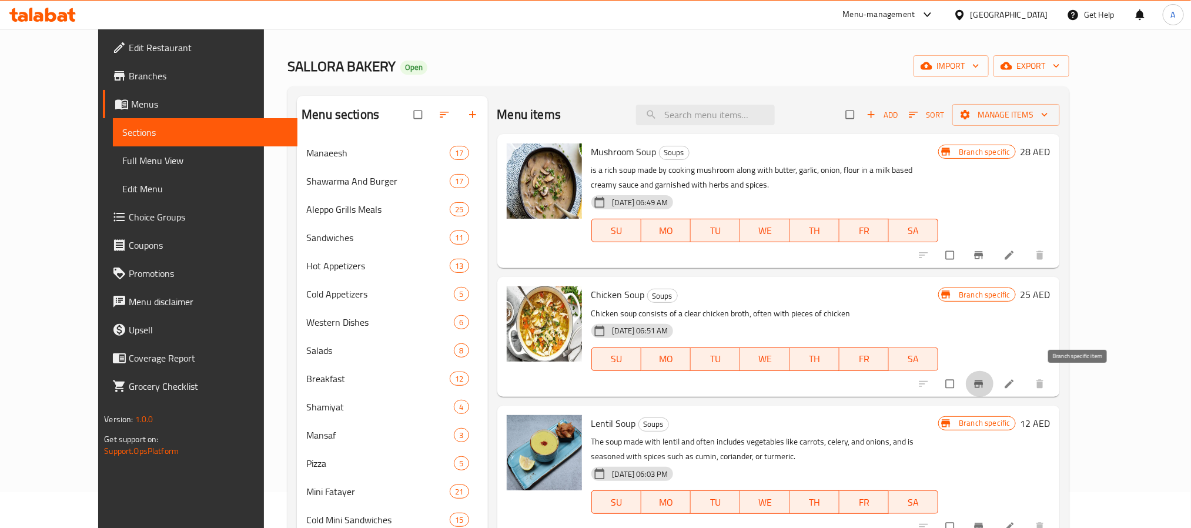
click at [994, 389] on button "Branch-specific-item" at bounding box center [980, 384] width 28 height 26
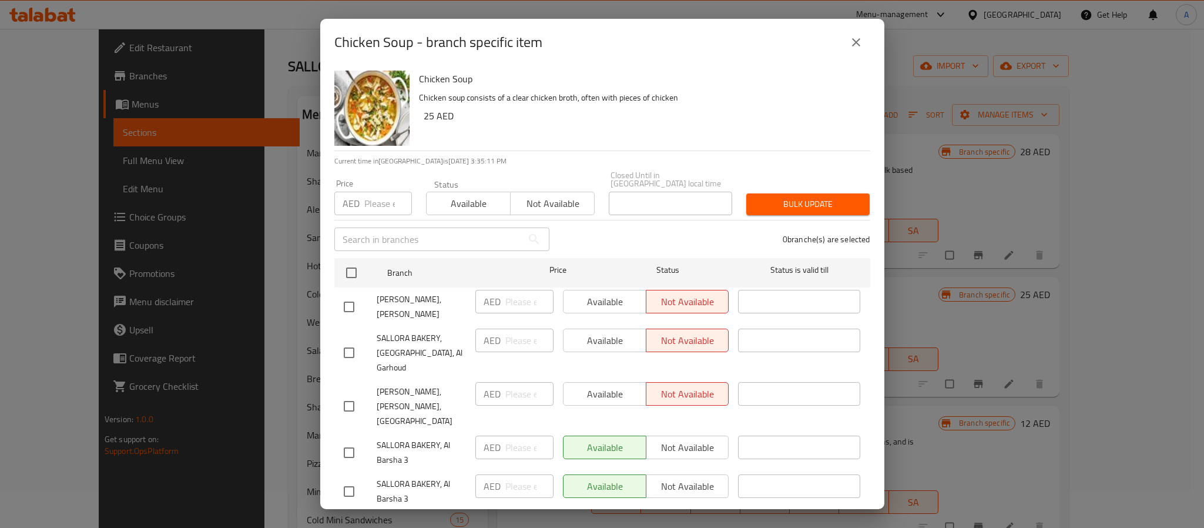
click at [873, 35] on div "Chicken Soup - branch specific item" at bounding box center [602, 42] width 564 height 47
click at [864, 39] on button "close" at bounding box center [856, 42] width 28 height 28
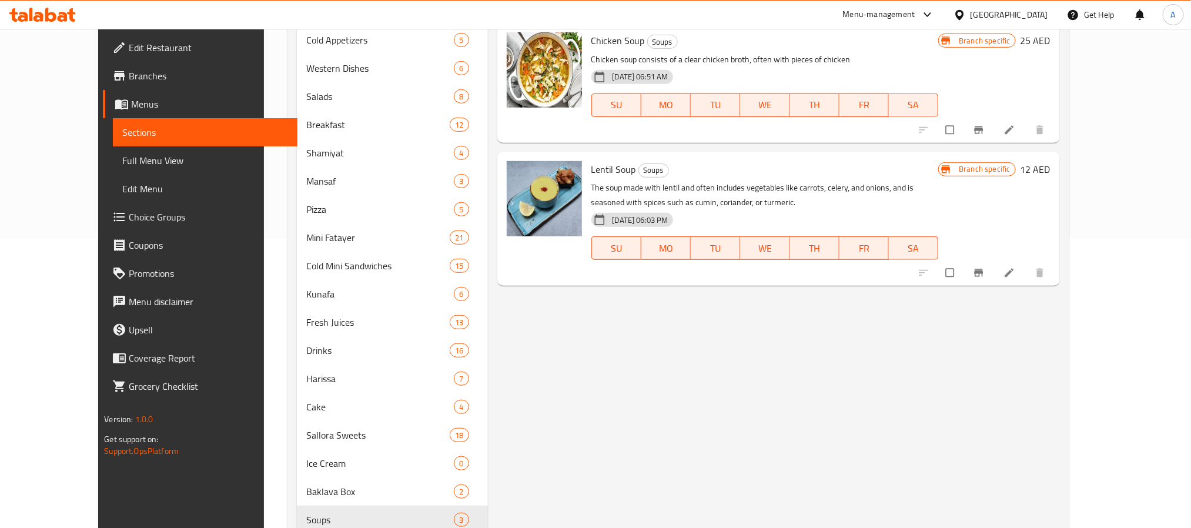
scroll to position [300, 0]
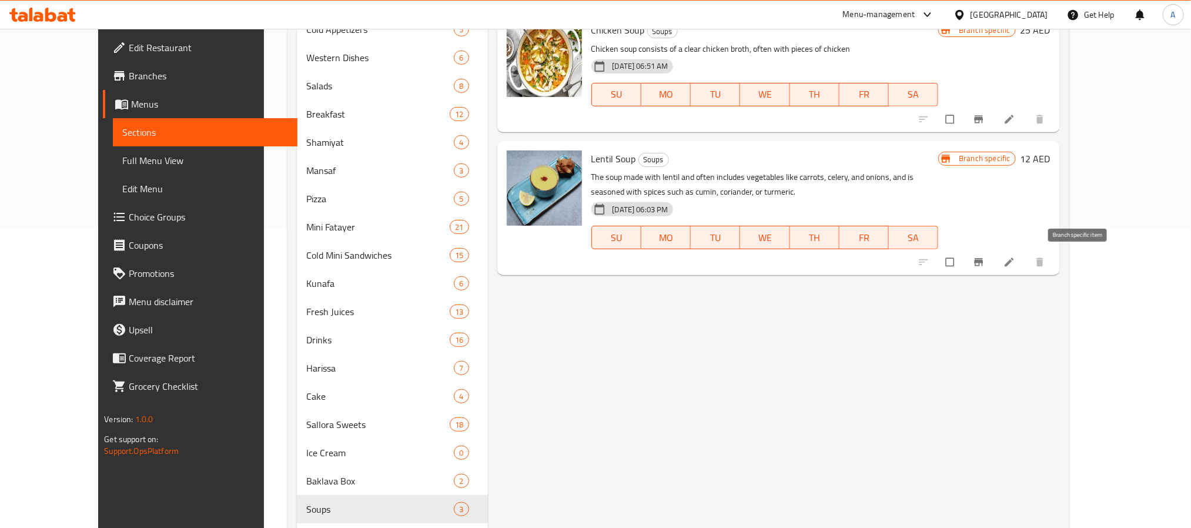
click at [985, 256] on icon "Branch-specific-item" at bounding box center [979, 262] width 12 height 12
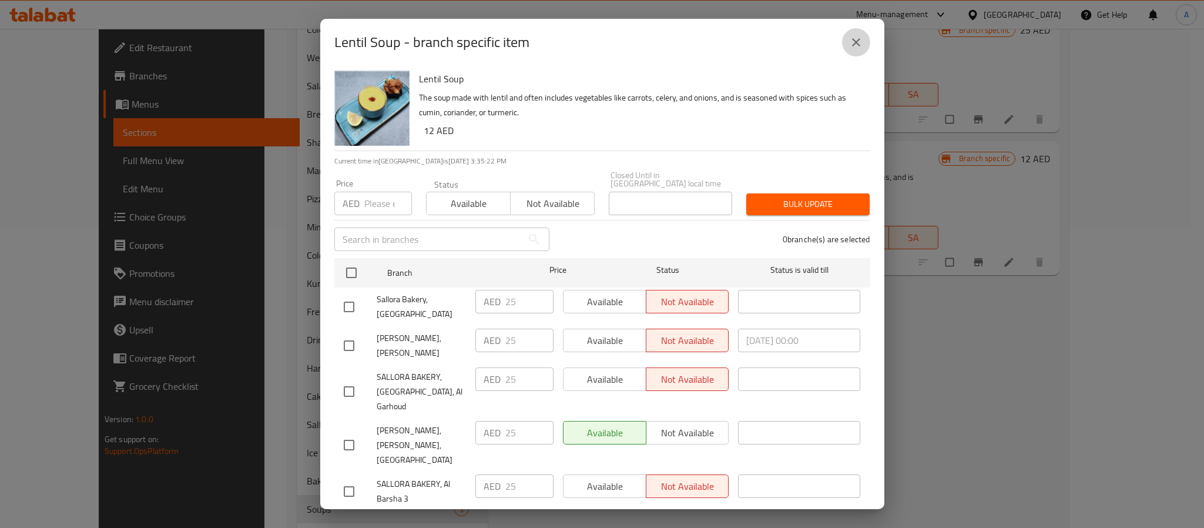
click at [846, 46] on button "close" at bounding box center [856, 42] width 28 height 28
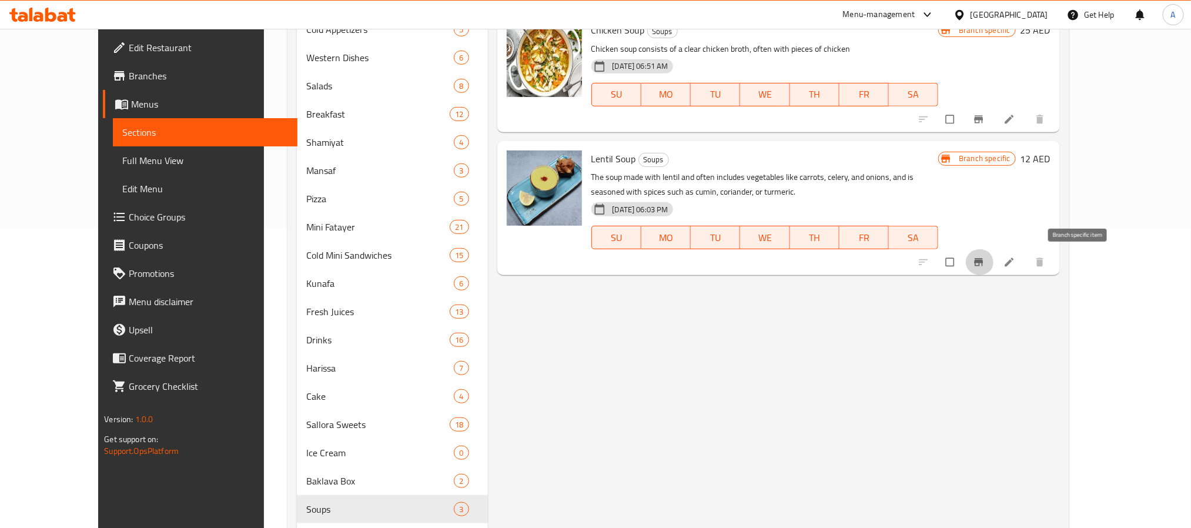
click at [994, 270] on button "Branch-specific-item" at bounding box center [980, 262] width 28 height 26
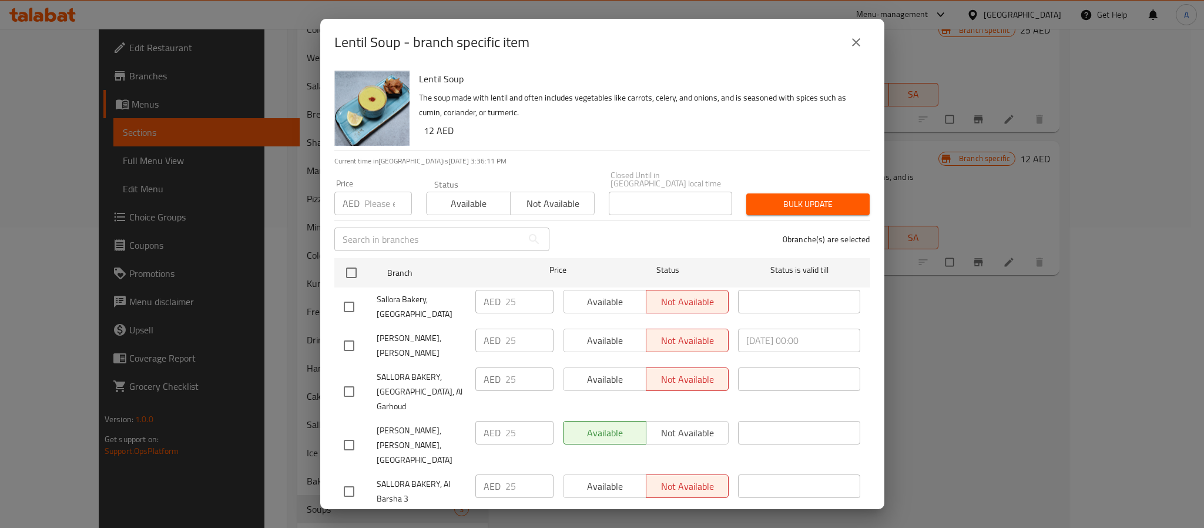
click at [853, 25] on div "Lentil Soup - branch specific item" at bounding box center [602, 42] width 564 height 47
click at [856, 39] on icon "close" at bounding box center [856, 42] width 14 height 14
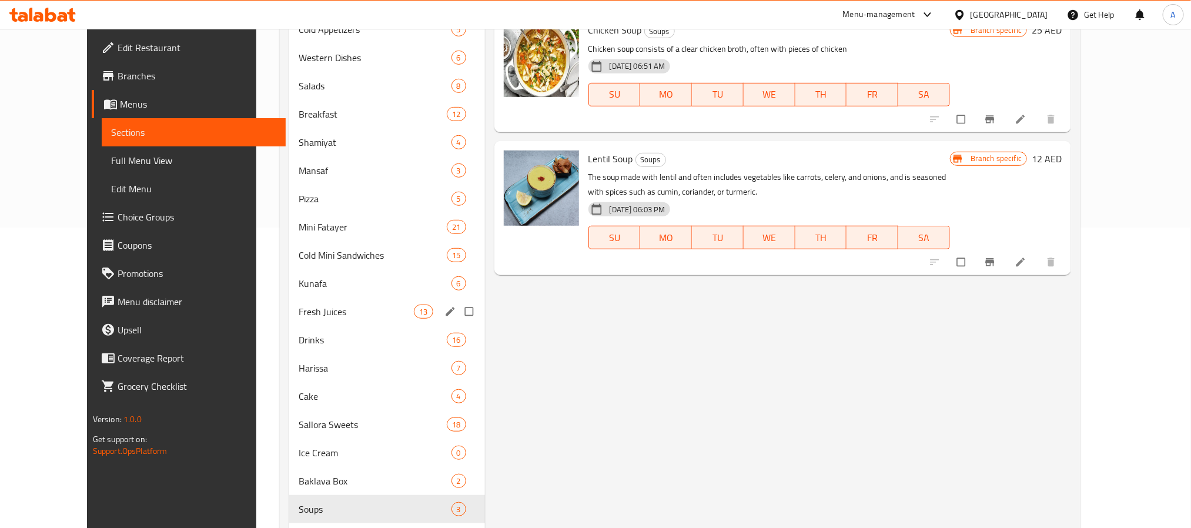
scroll to position [389, 0]
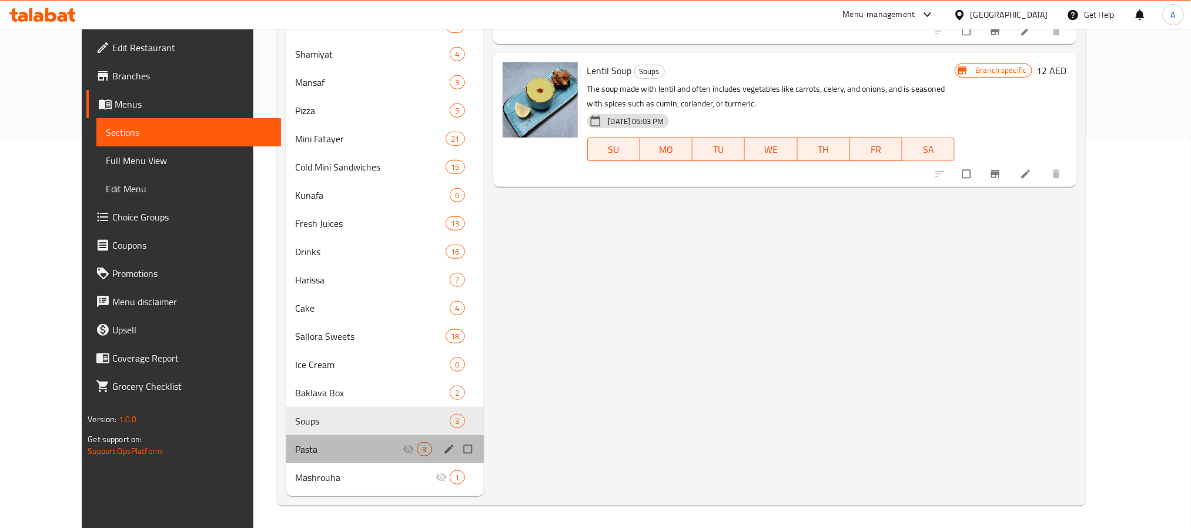
click at [310, 457] on div "Pasta 3" at bounding box center [384, 449] width 197 height 28
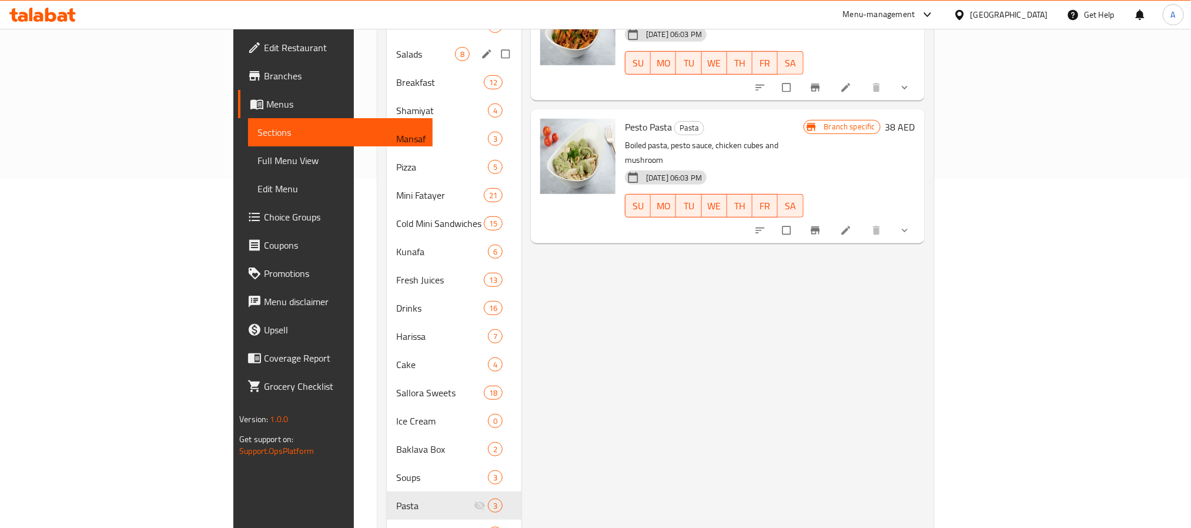
scroll to position [389, 0]
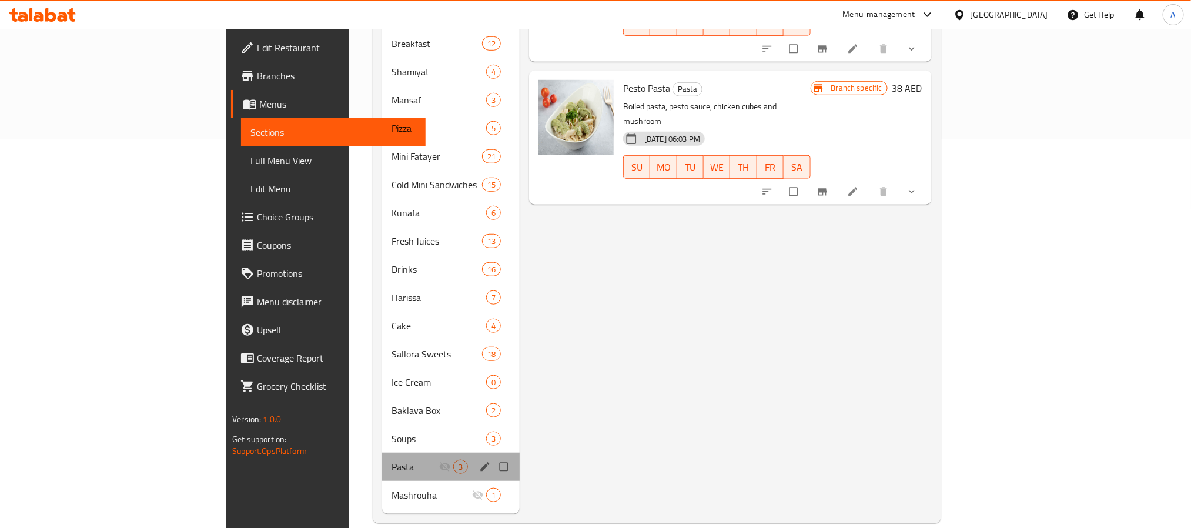
click at [382, 453] on div "Pasta 3" at bounding box center [451, 467] width 138 height 28
click at [391, 488] on span "Mashrouha" at bounding box center [414, 495] width 47 height 14
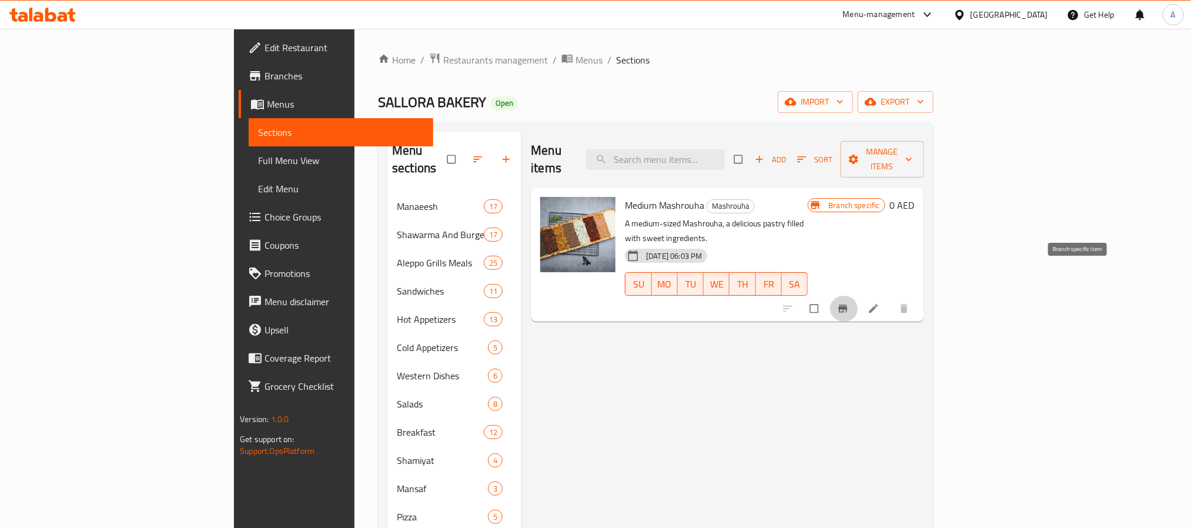
click at [847, 305] on icon "Branch-specific-item" at bounding box center [842, 309] width 9 height 8
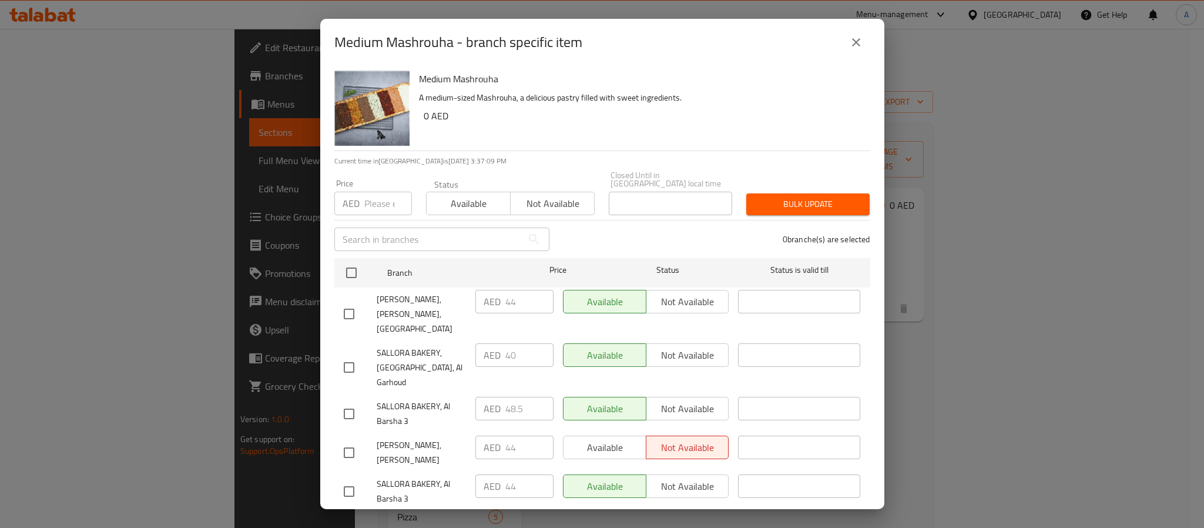
click at [497, 344] on div "AED 40 ​" at bounding box center [515, 355] width 78 height 24
click at [855, 37] on icon "close" at bounding box center [856, 42] width 14 height 14
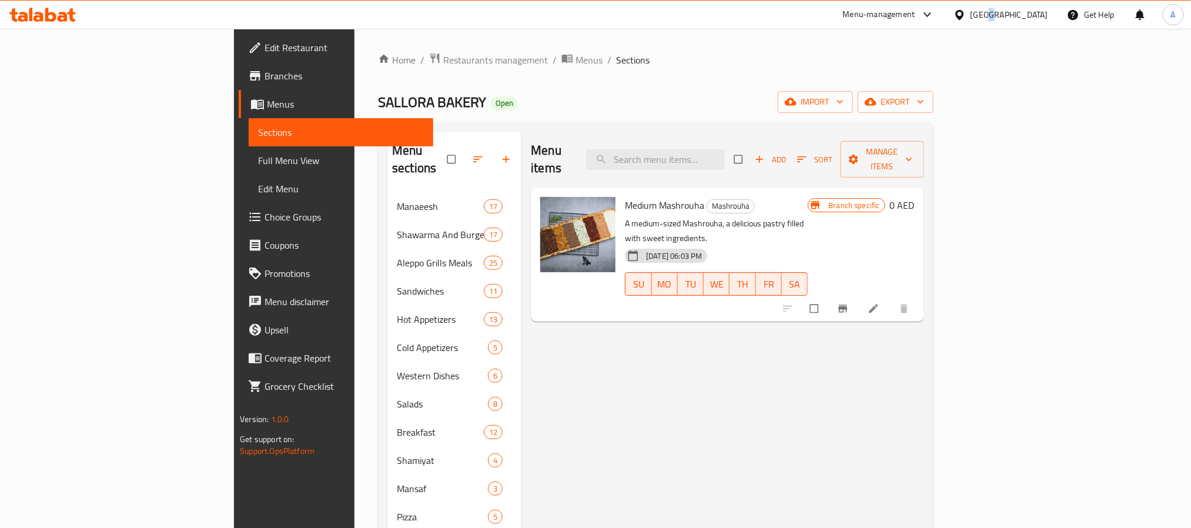
click at [989, 13] on div "[GEOGRAPHIC_DATA]" at bounding box center [1009, 14] width 78 height 13
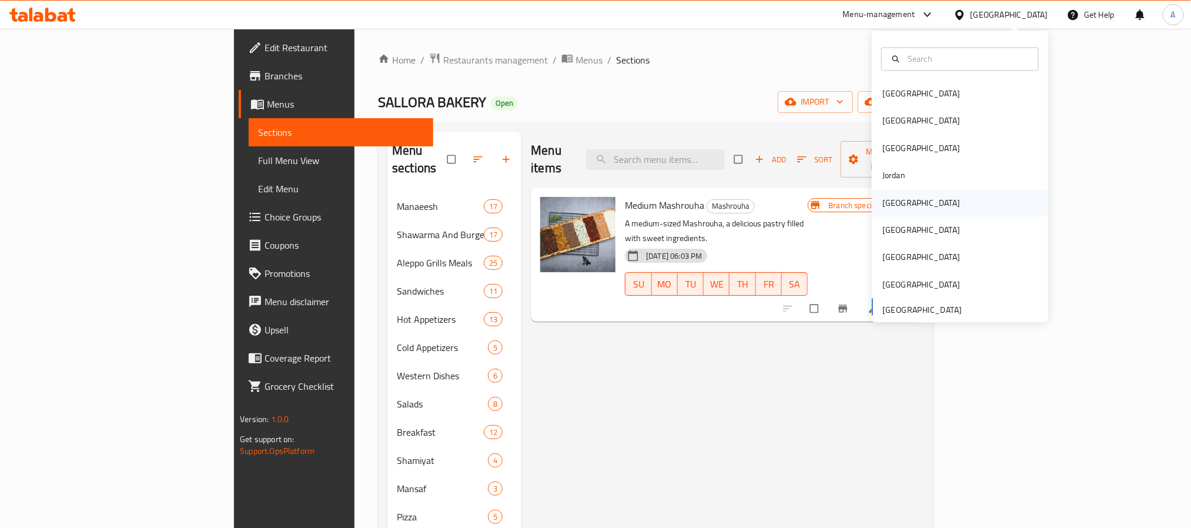
click at [894, 202] on div "Kuwait" at bounding box center [921, 202] width 96 height 27
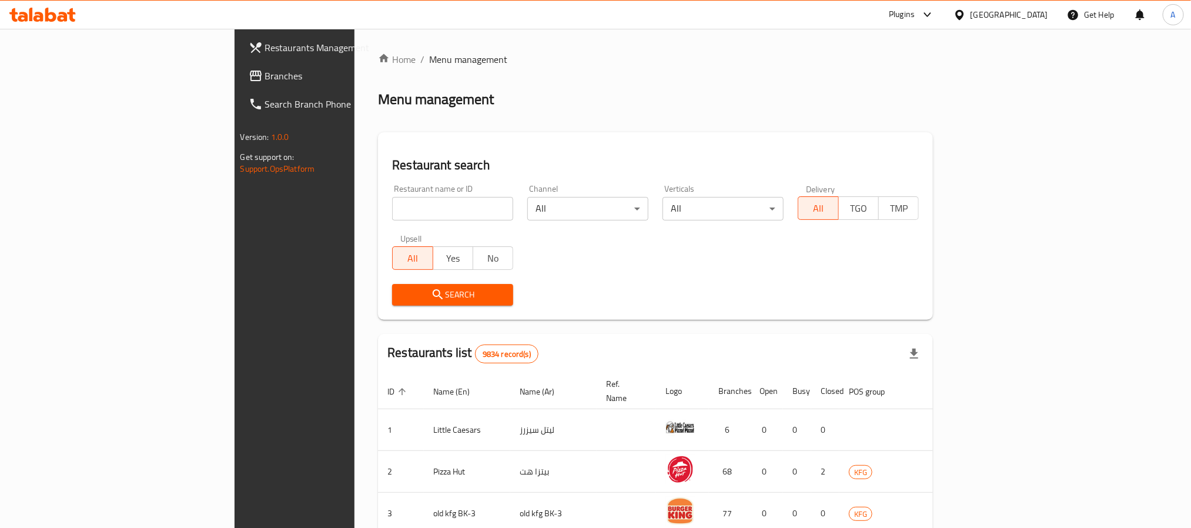
click at [265, 81] on span "Branches" at bounding box center [344, 76] width 159 height 14
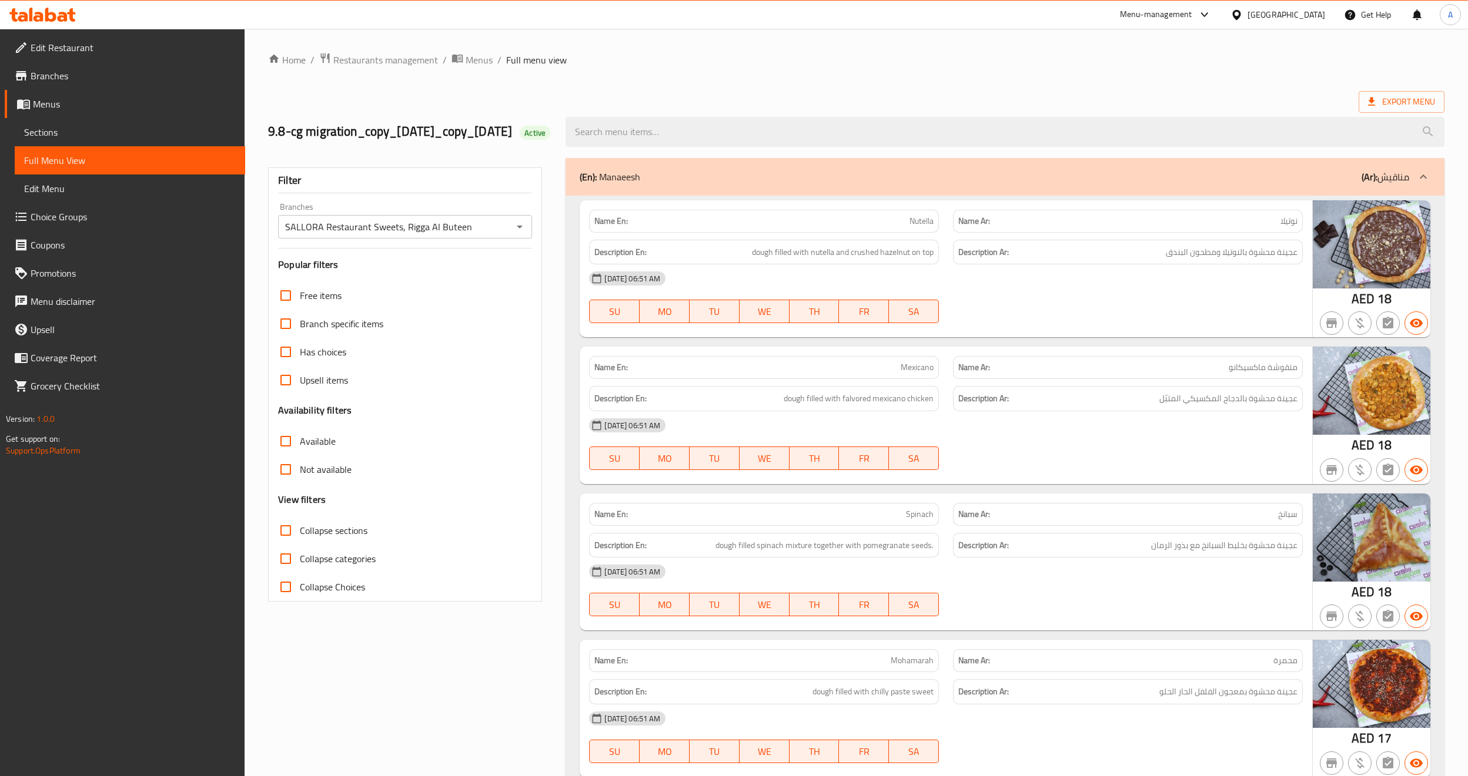
scroll to position [48682, 0]
